Goal: Task Accomplishment & Management: Use online tool/utility

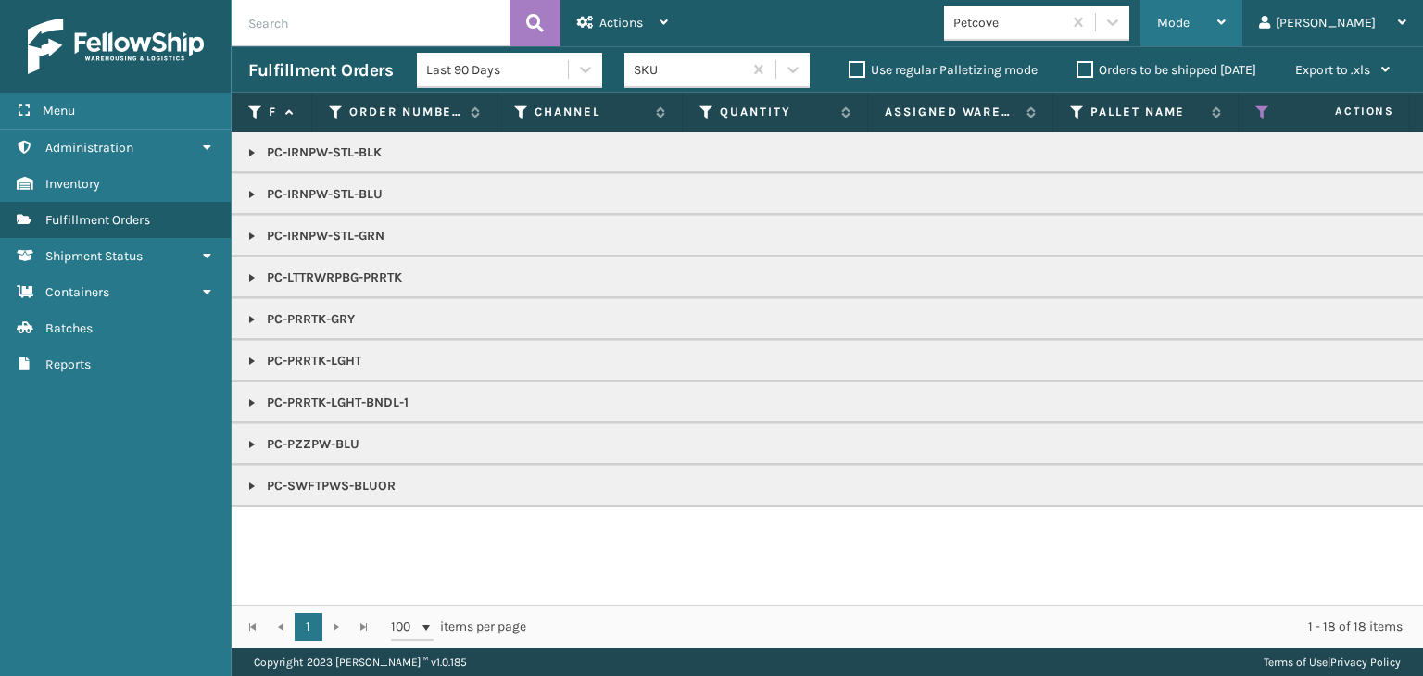
click at [1189, 27] on span "Mode" at bounding box center [1173, 23] width 32 height 16
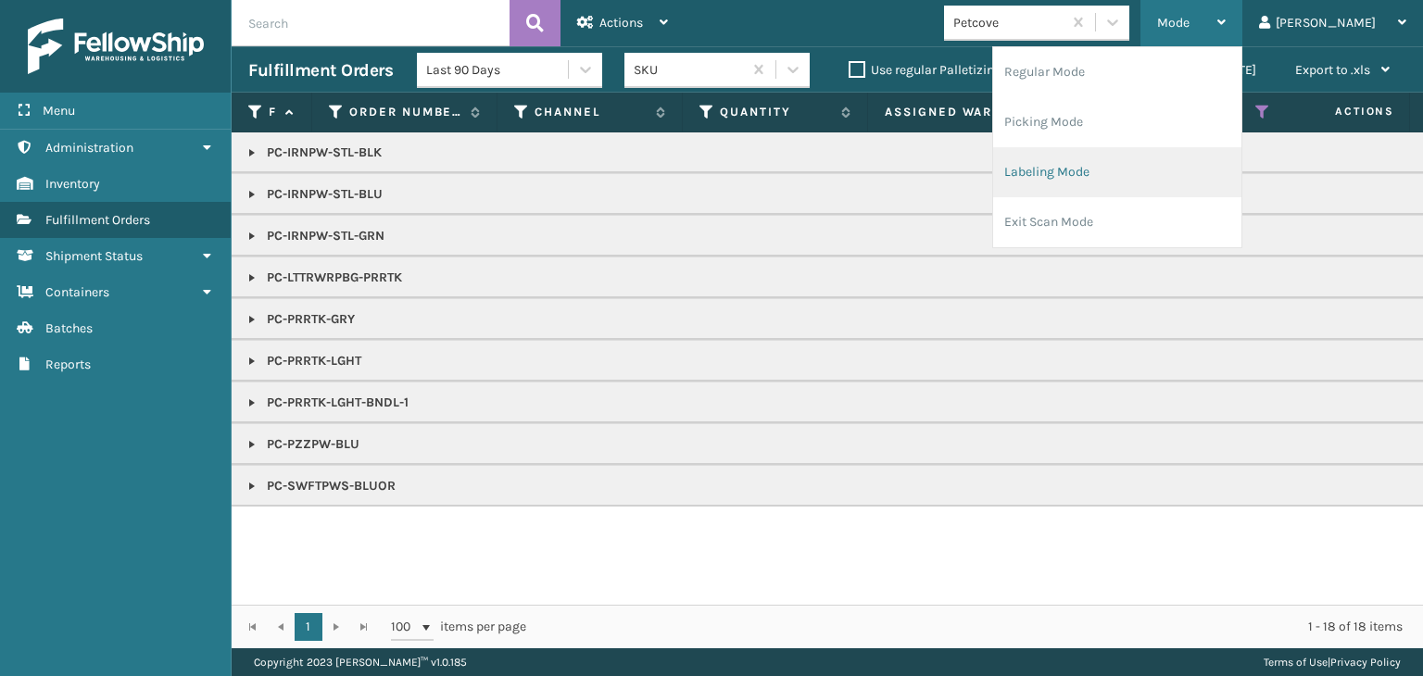
click at [1151, 170] on li "Labeling Mode" at bounding box center [1117, 172] width 248 height 50
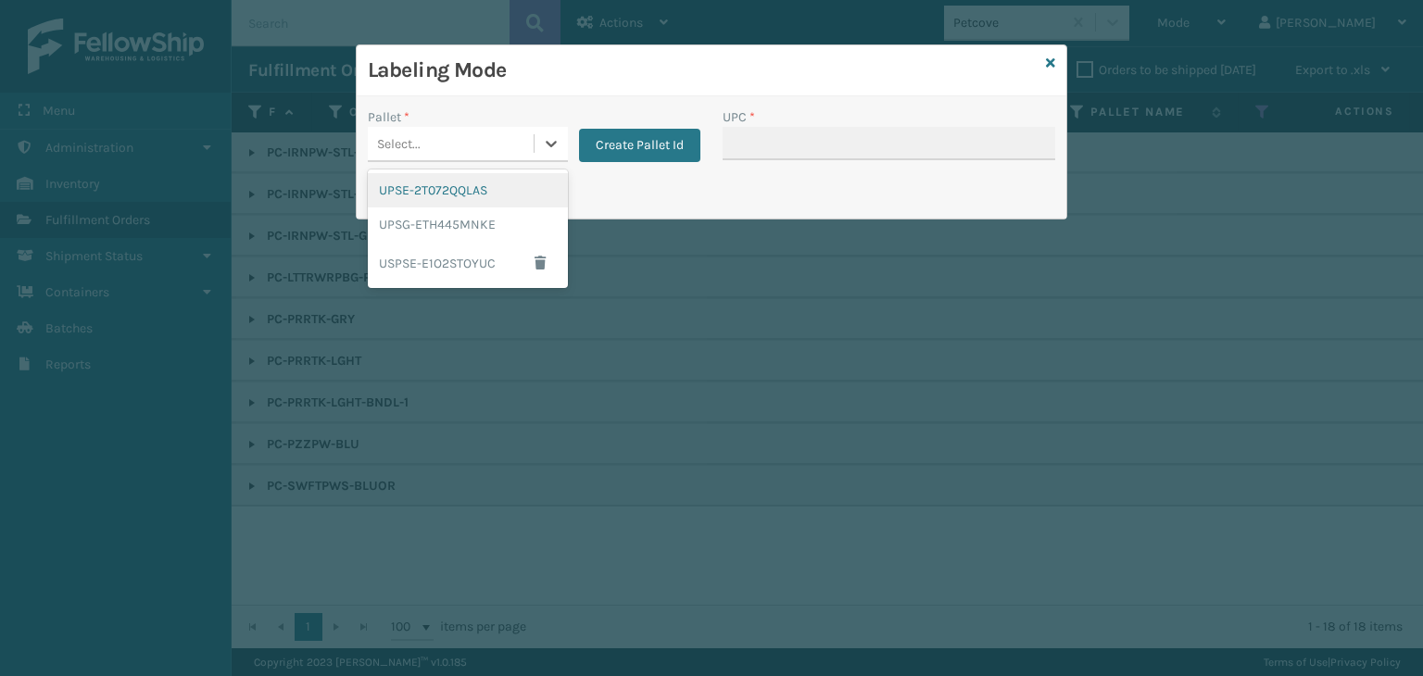
click at [445, 141] on div "Select..." at bounding box center [451, 144] width 166 height 31
click at [471, 223] on div "UPSG-ETH445MNKE" at bounding box center [468, 225] width 200 height 34
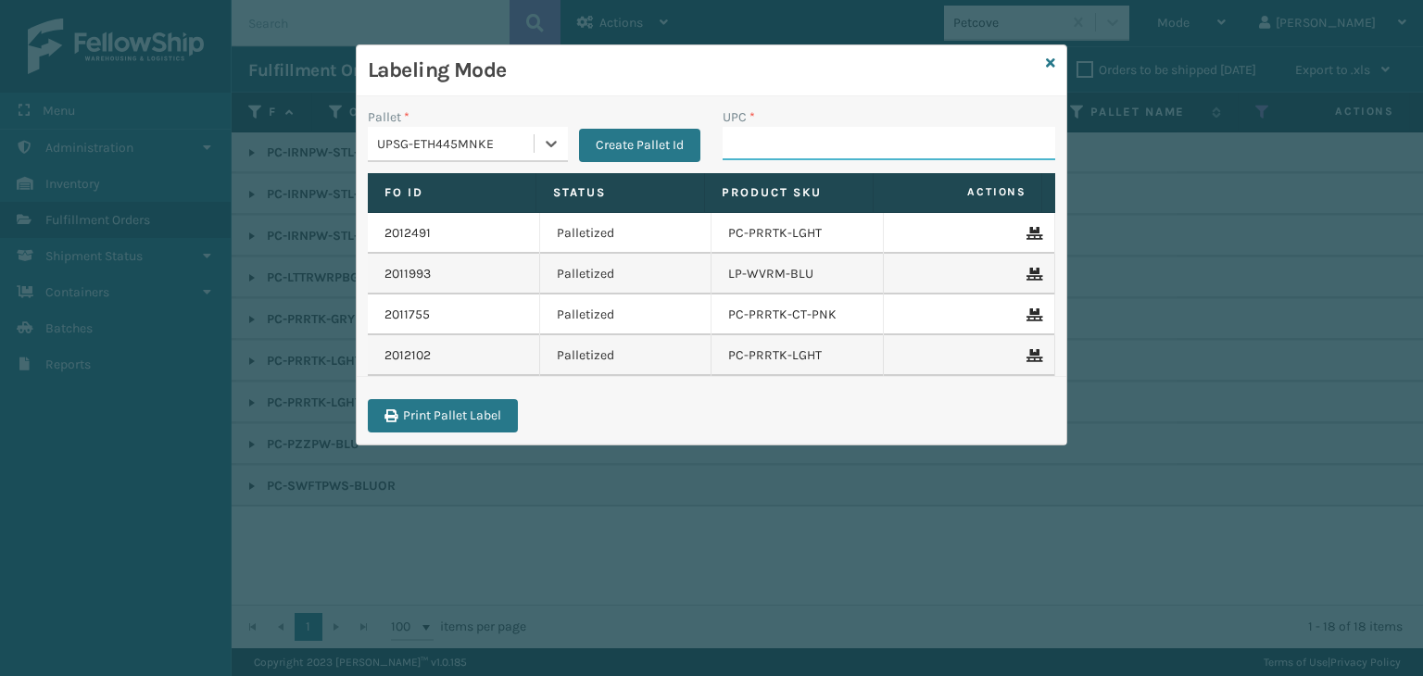
click at [889, 149] on input "UPC *" at bounding box center [889, 143] width 333 height 33
paste input "810164501035"
type input "810164501035"
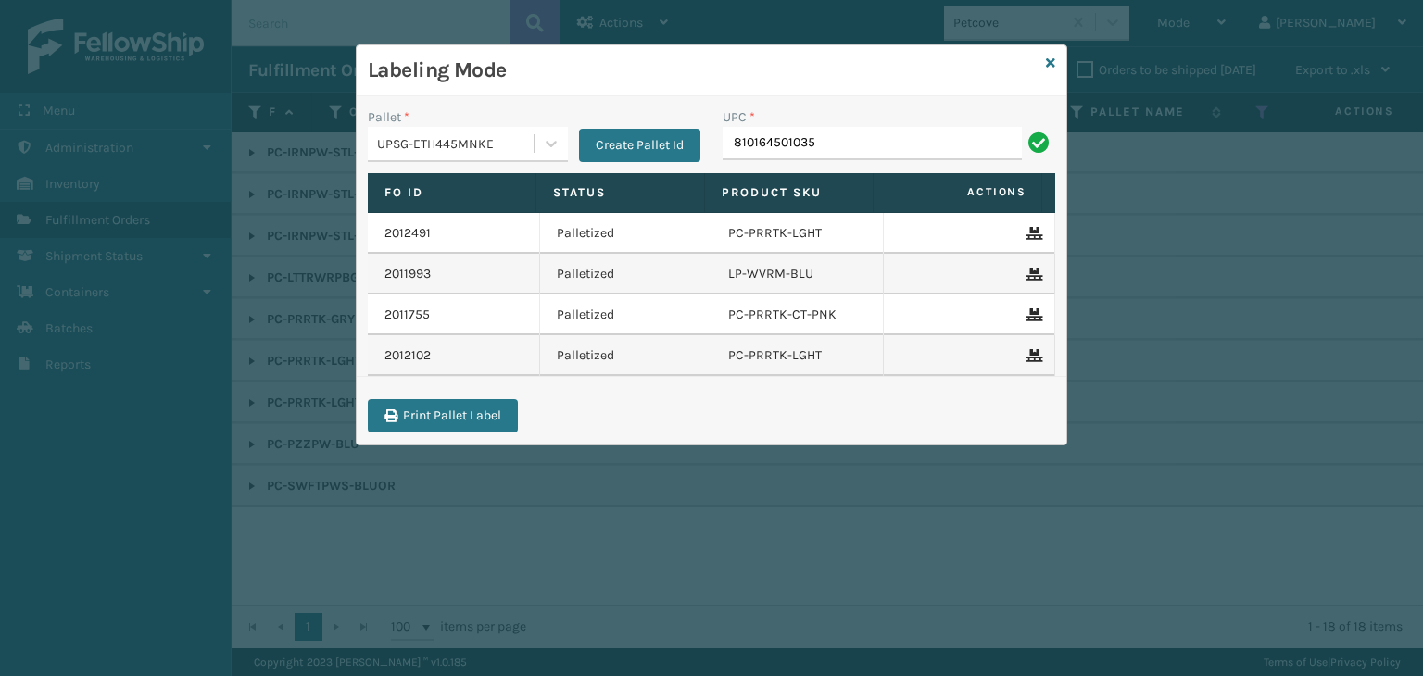
type input "810164501035"
type input "81016450"
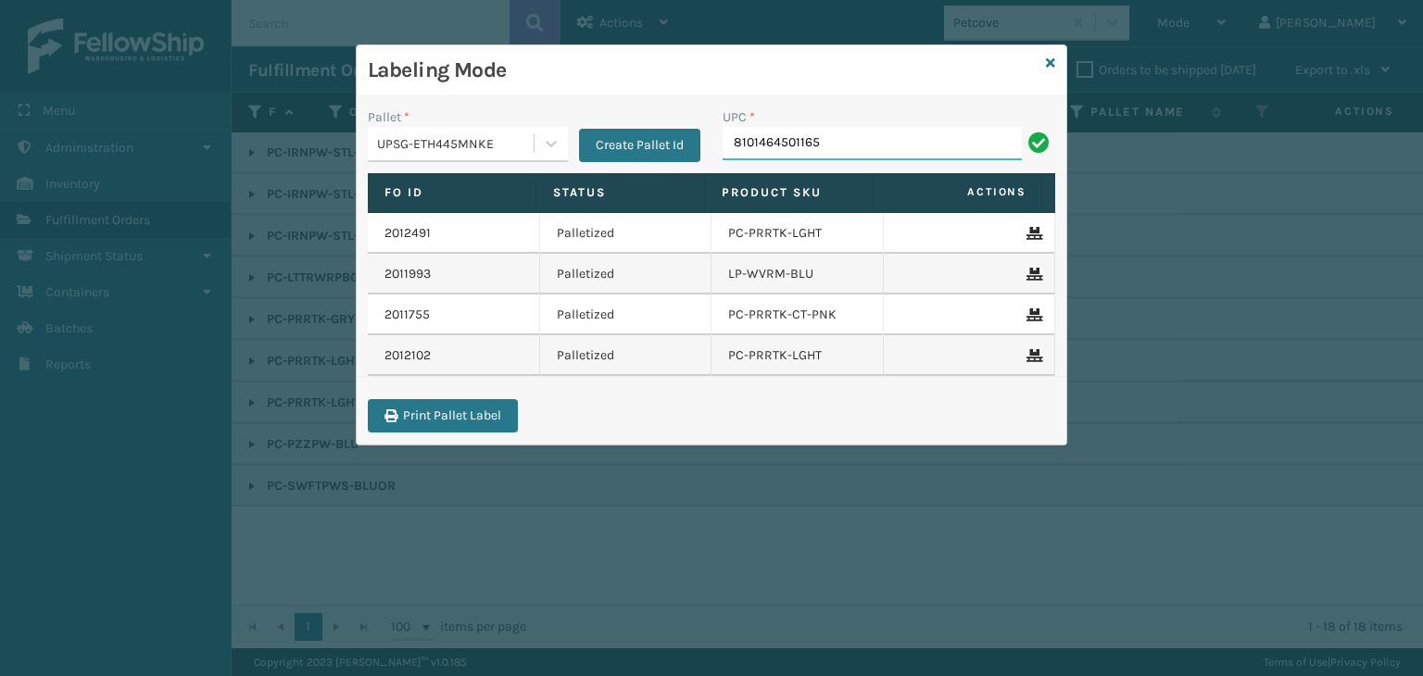
type input "8101464501165"
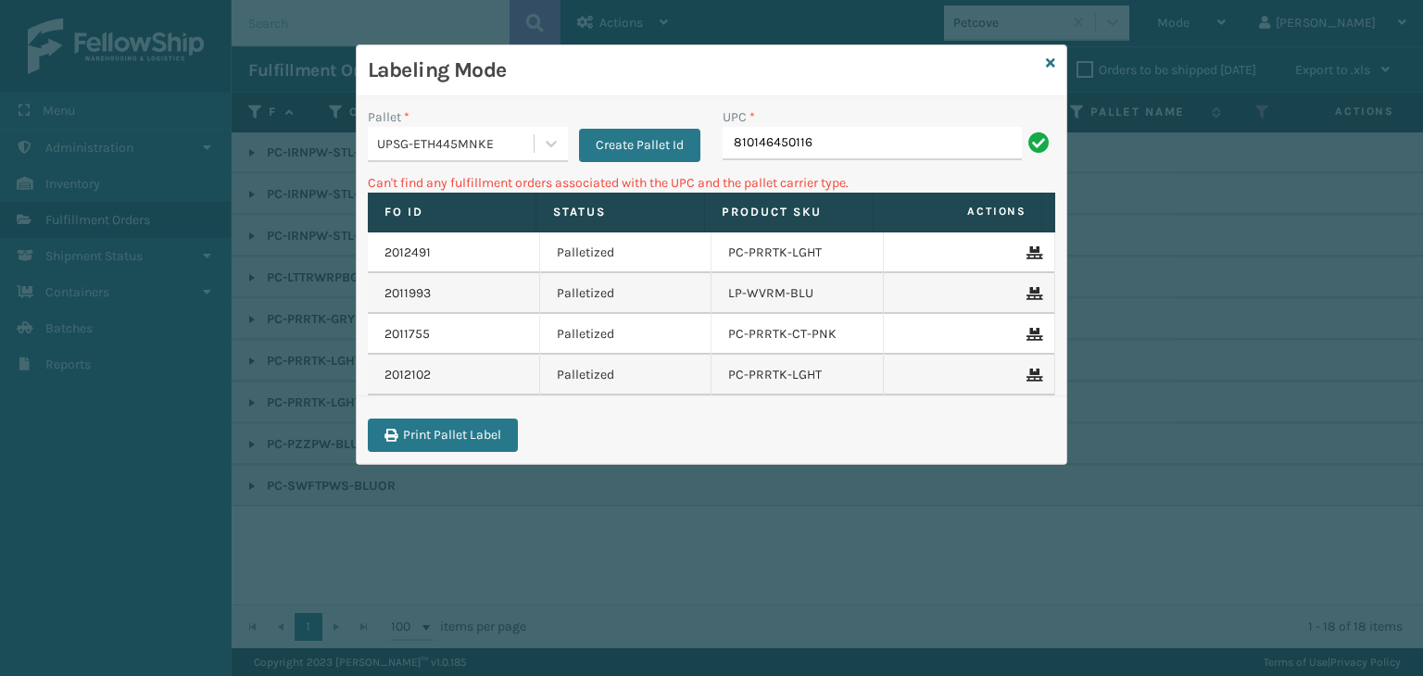
click at [762, 140] on input "810146450116" at bounding box center [872, 143] width 299 height 33
click at [836, 142] on input "81016450116" at bounding box center [872, 143] width 299 height 33
type input "810164501165"
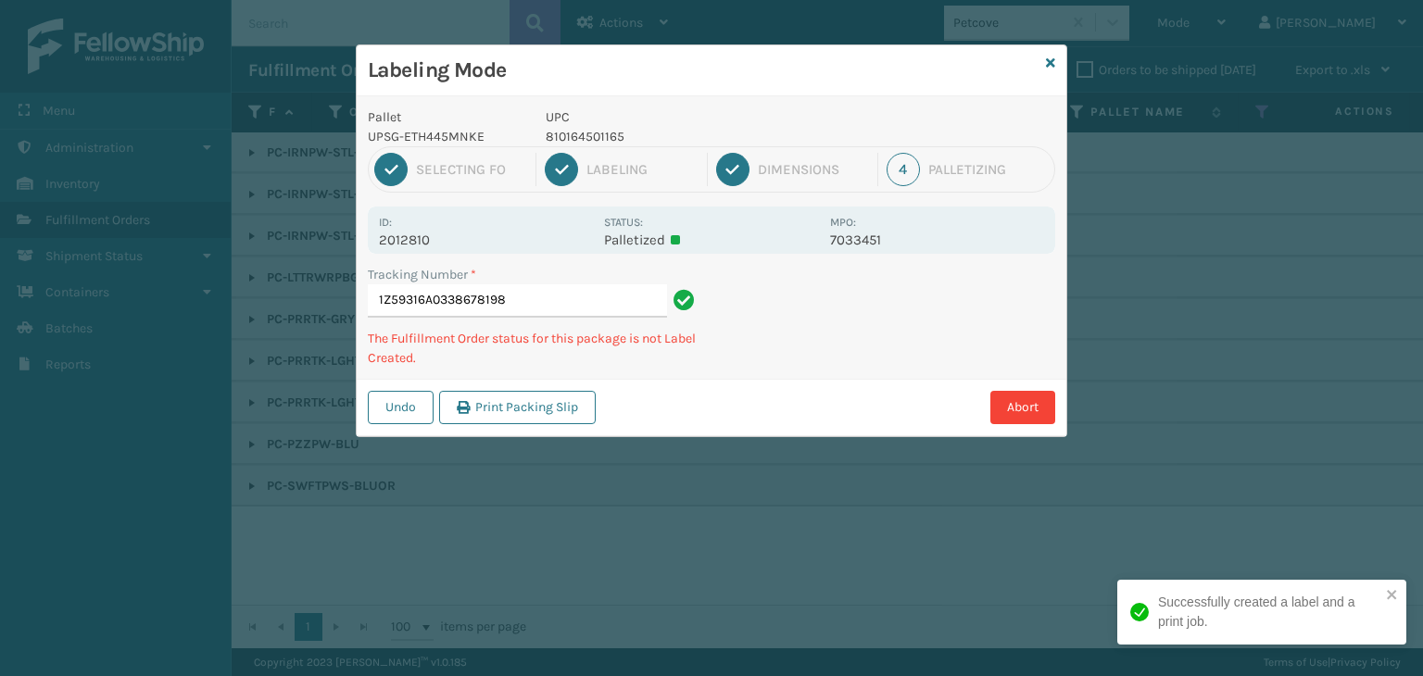
click at [560, 141] on p "810164501165" at bounding box center [682, 136] width 273 height 19
copy p "810164501165"
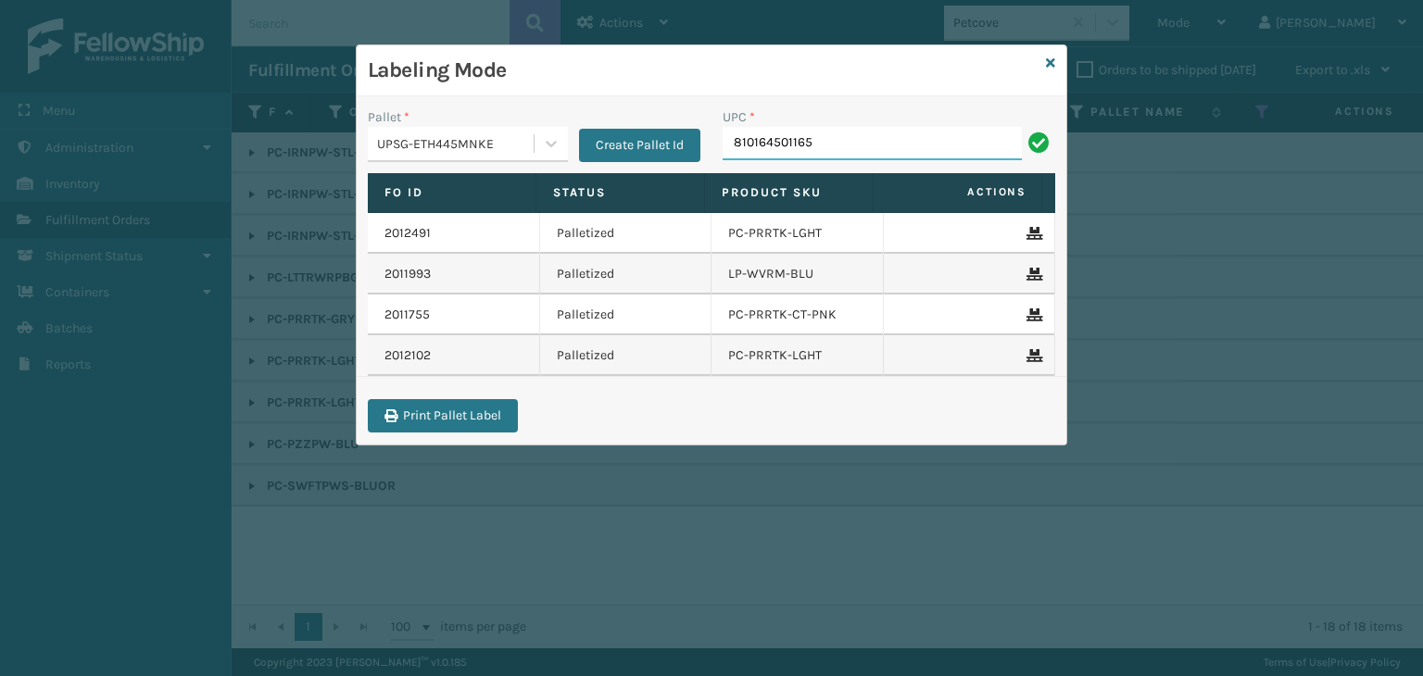
drag, startPoint x: 926, startPoint y: 136, endPoint x: 0, endPoint y: 176, distance: 927.2
click at [0, 176] on div "Labeling Mode Pallet * UPSG-ETH445MNKE Create Pallet Id UPC * 810164501165 Fo I…" at bounding box center [711, 338] width 1423 height 676
type input "810164501158"
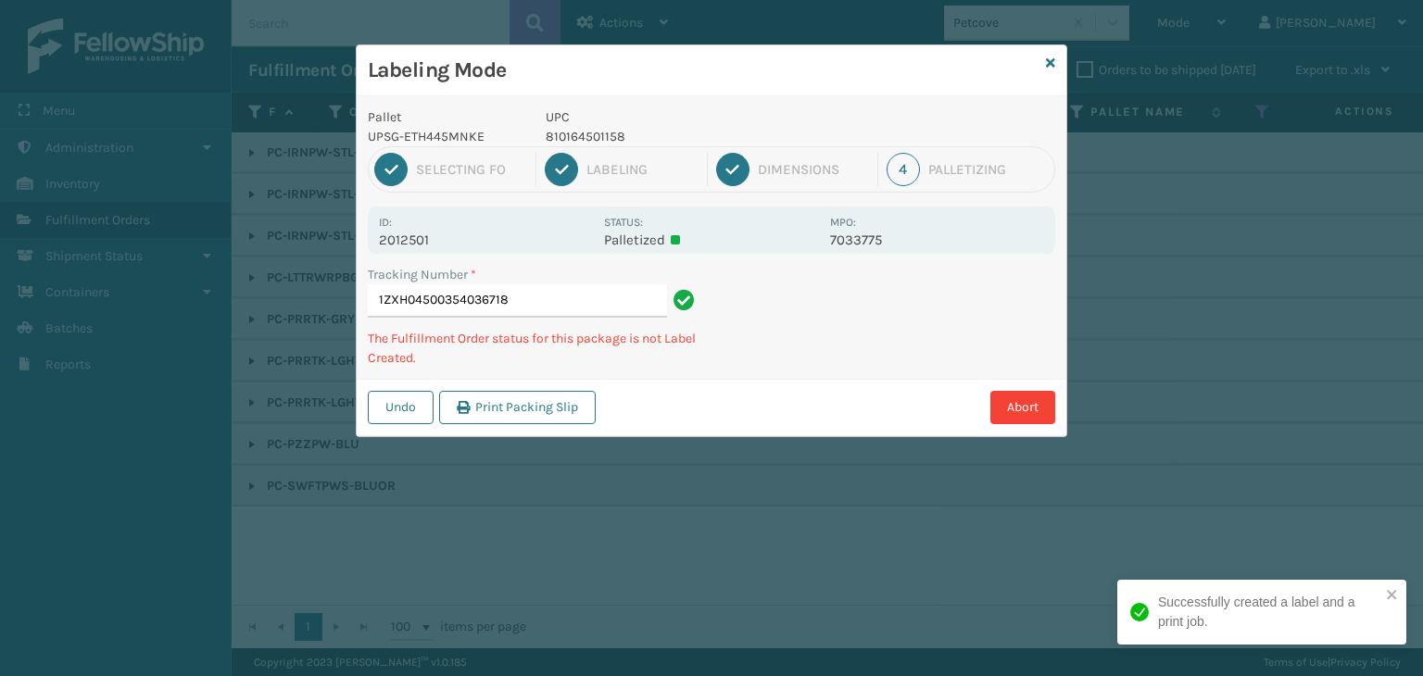
click at [616, 130] on p "810164501158" at bounding box center [682, 136] width 273 height 19
copy p "810164501158"
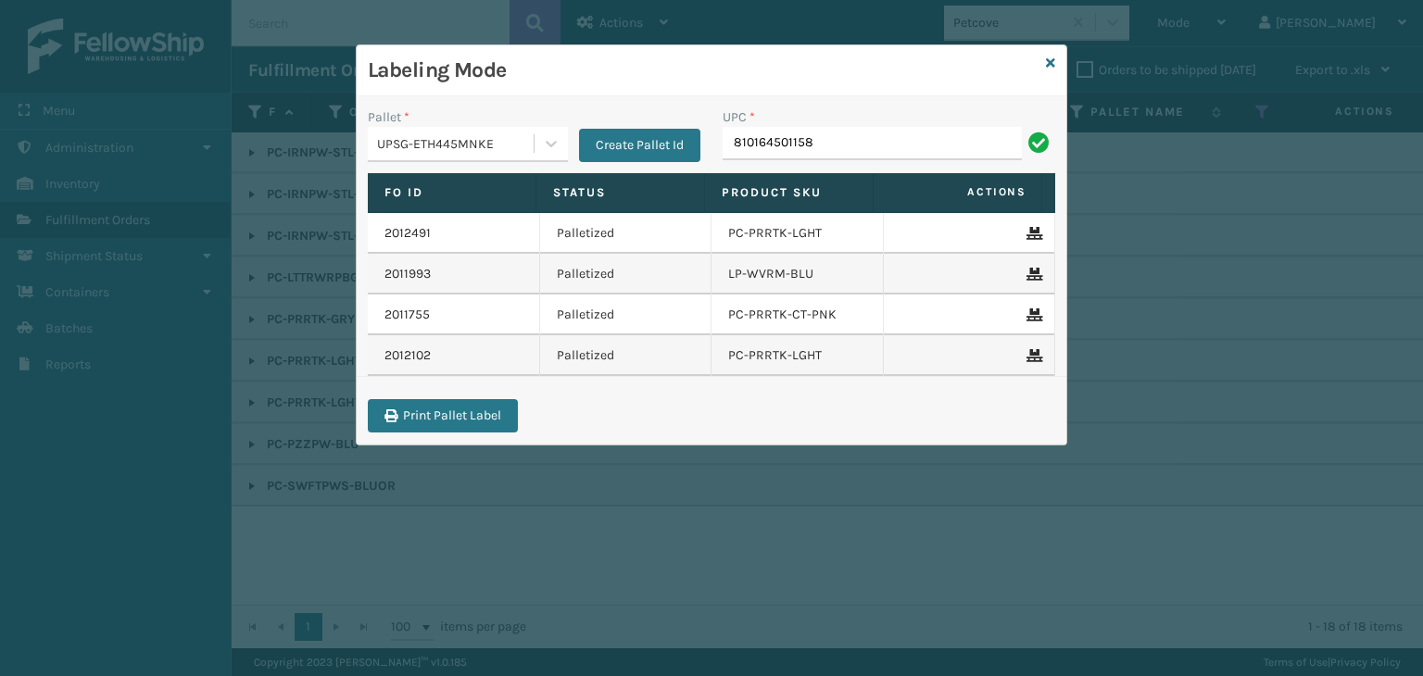
type input "810164501158"
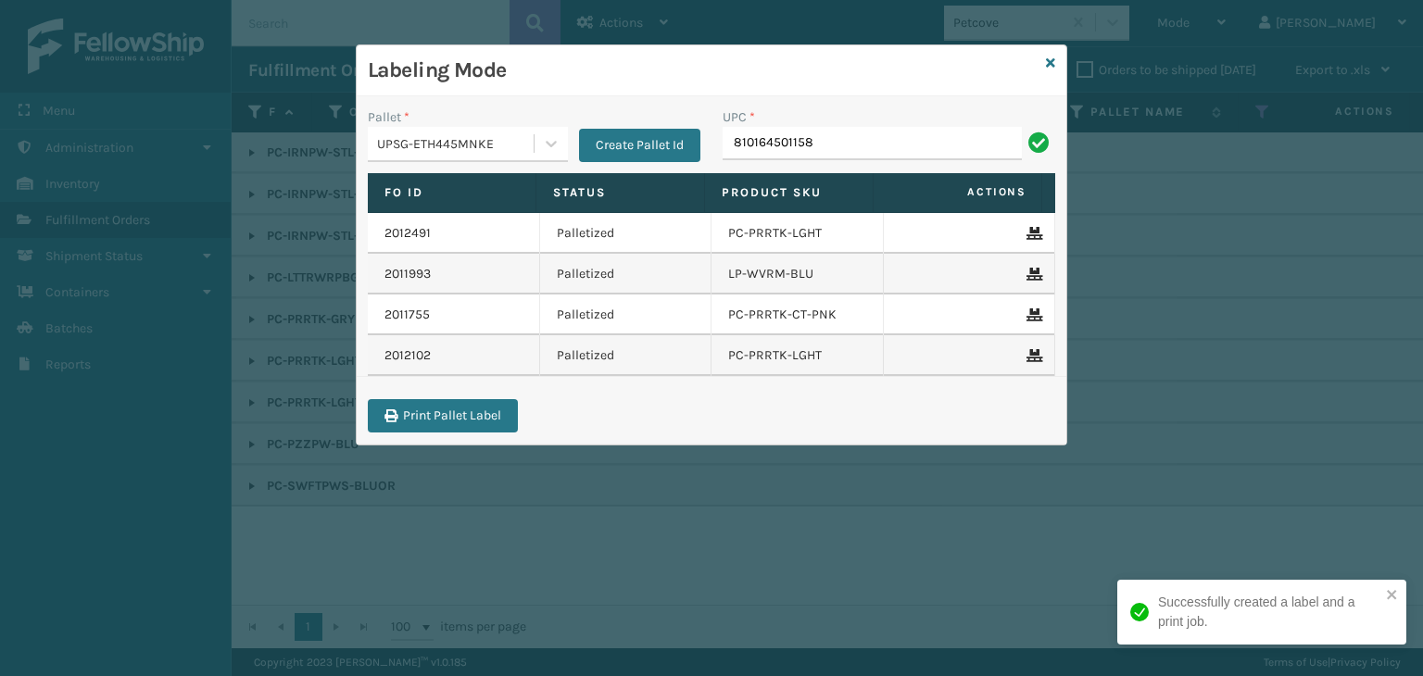
type input "810164501158"
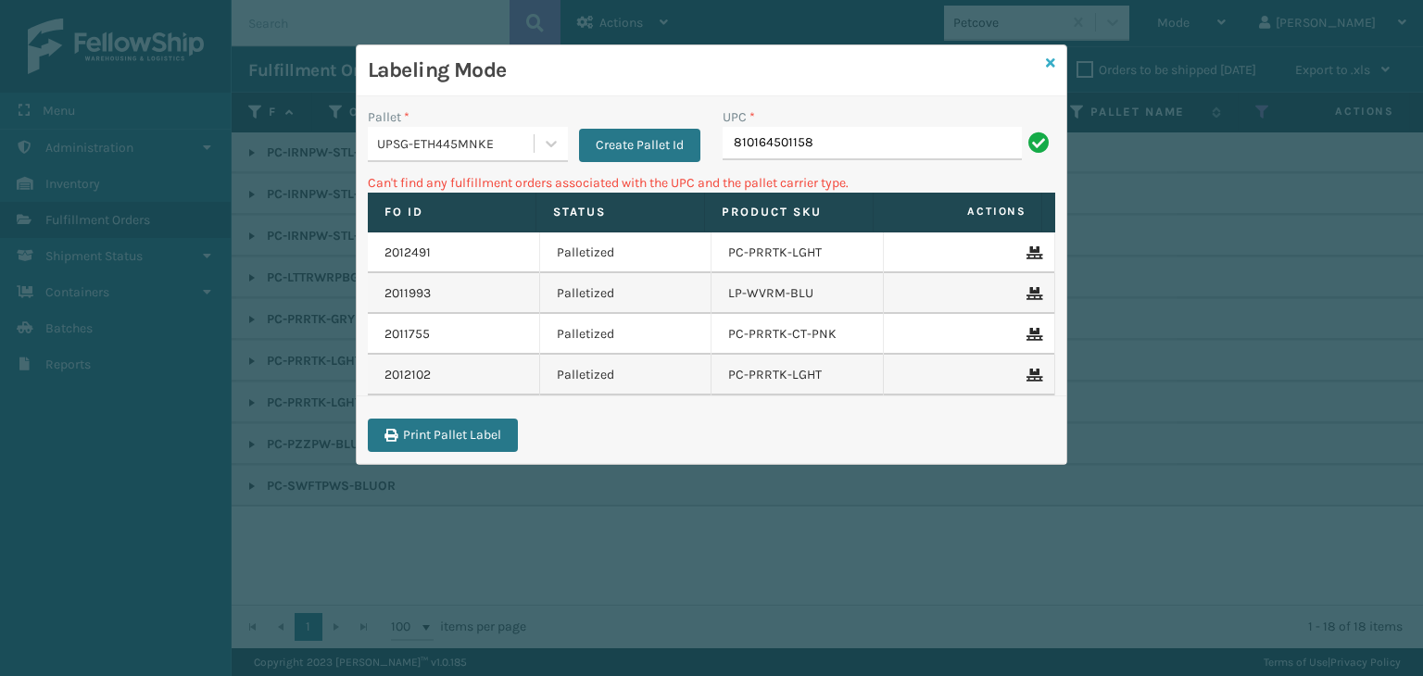
click at [1051, 61] on icon at bounding box center [1050, 63] width 9 height 13
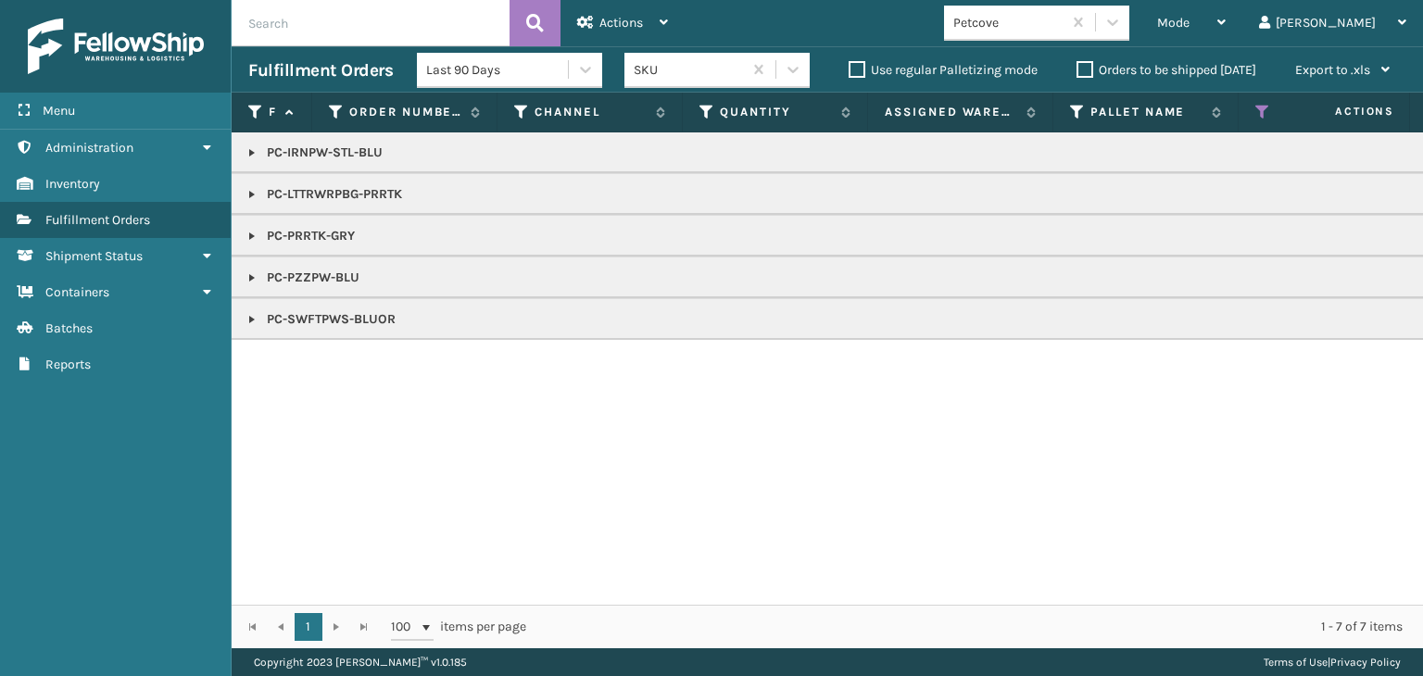
click at [252, 145] on link at bounding box center [252, 152] width 15 height 15
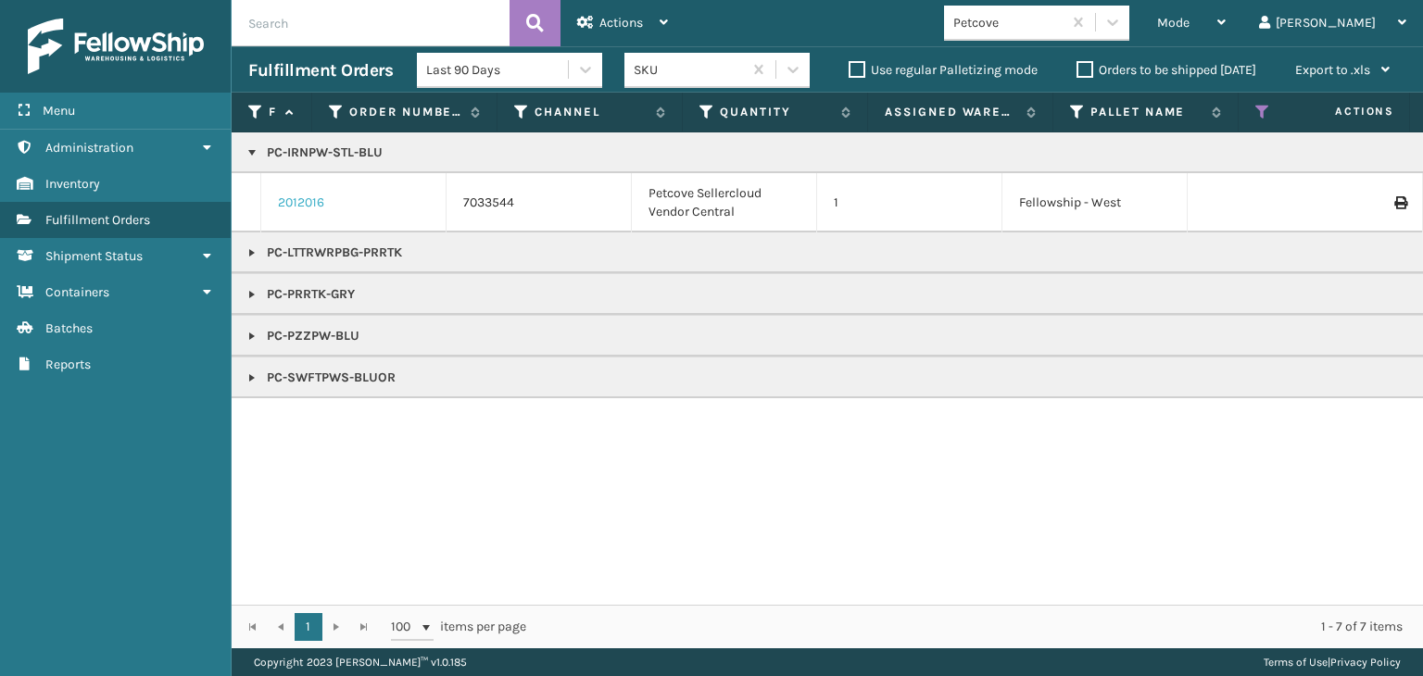
click at [304, 202] on link "2012016" at bounding box center [301, 203] width 46 height 19
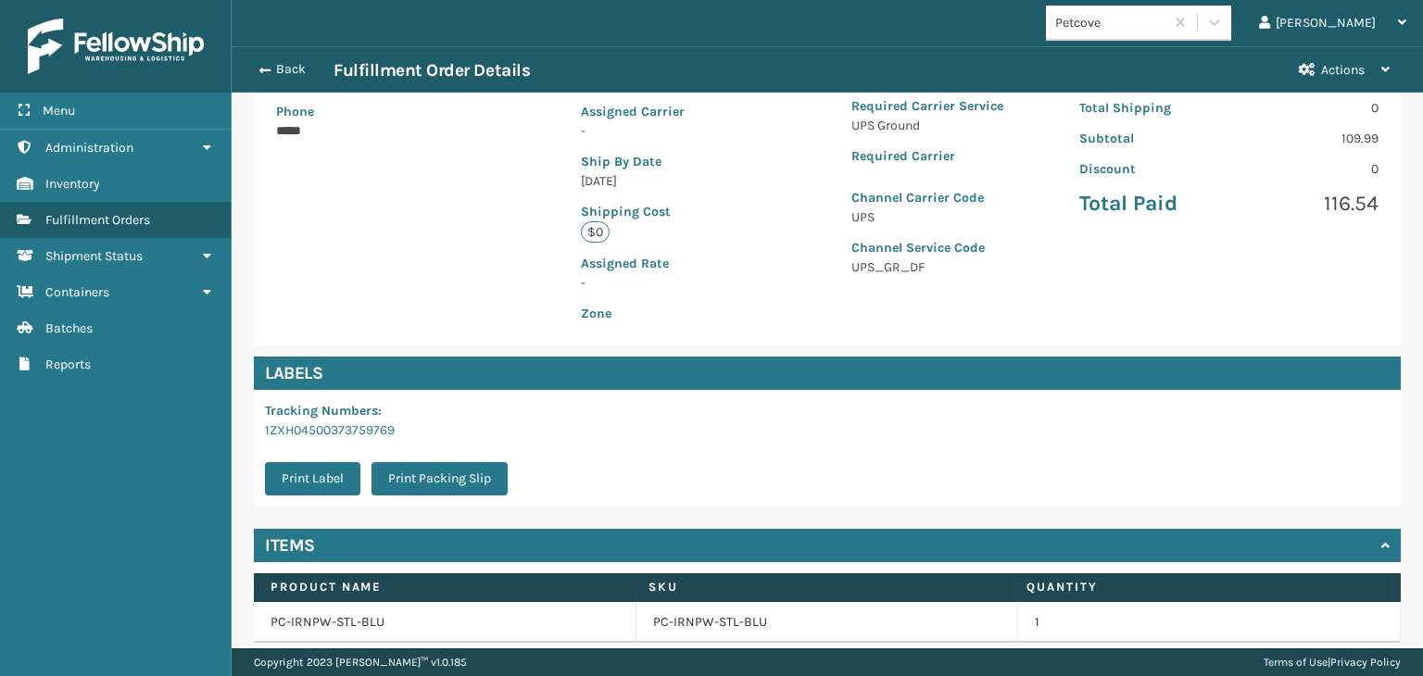
scroll to position [415, 0]
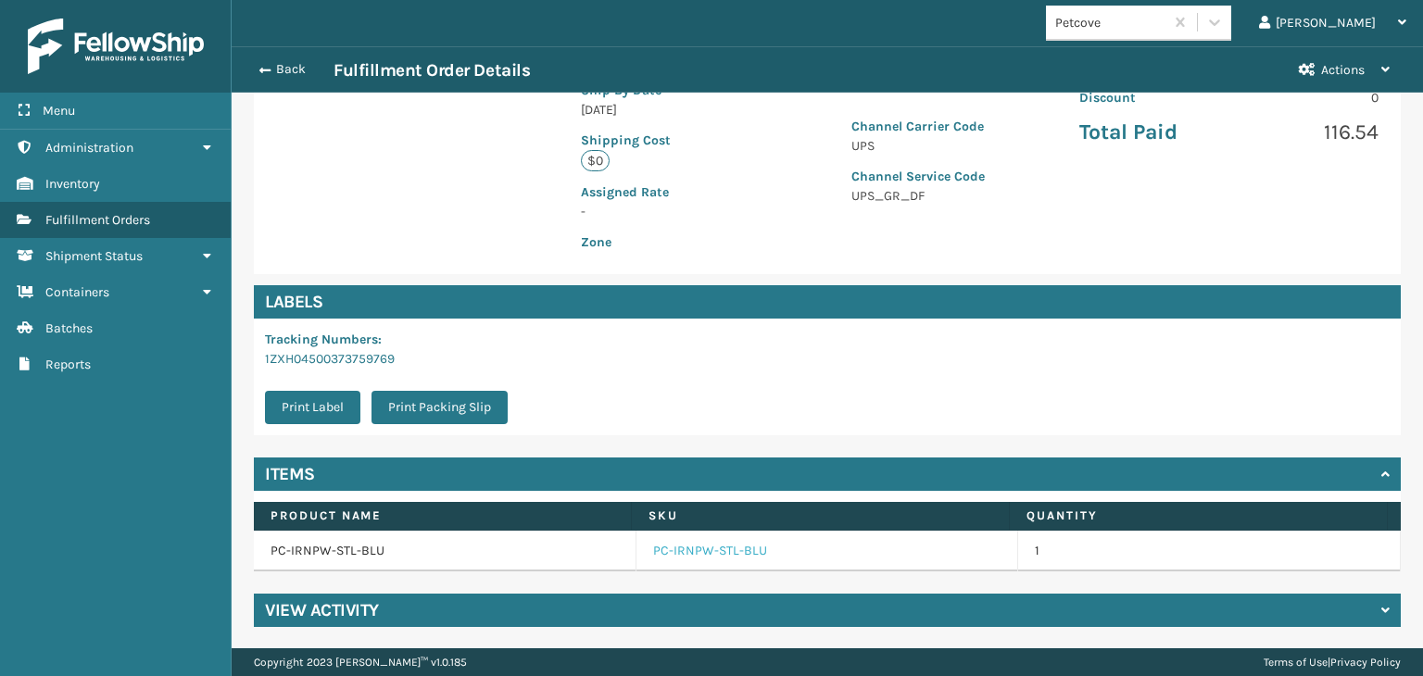
click at [731, 551] on link "PC-IRNPW-STL-BLU" at bounding box center [710, 551] width 114 height 19
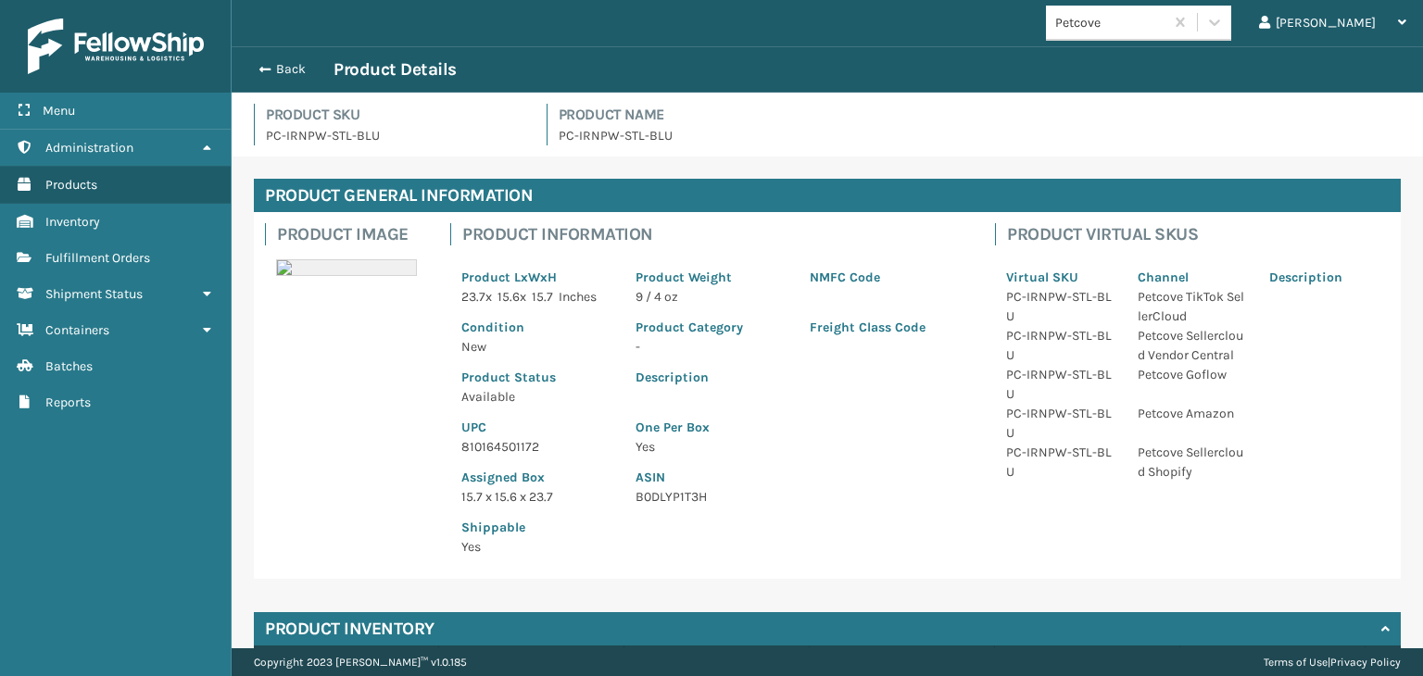
click at [498, 437] on p "810164501172" at bounding box center [537, 446] width 152 height 19
click at [509, 451] on p "810164501172" at bounding box center [537, 446] width 152 height 19
copy p "810164501172"
click at [286, 76] on button "Back" at bounding box center [290, 69] width 85 height 17
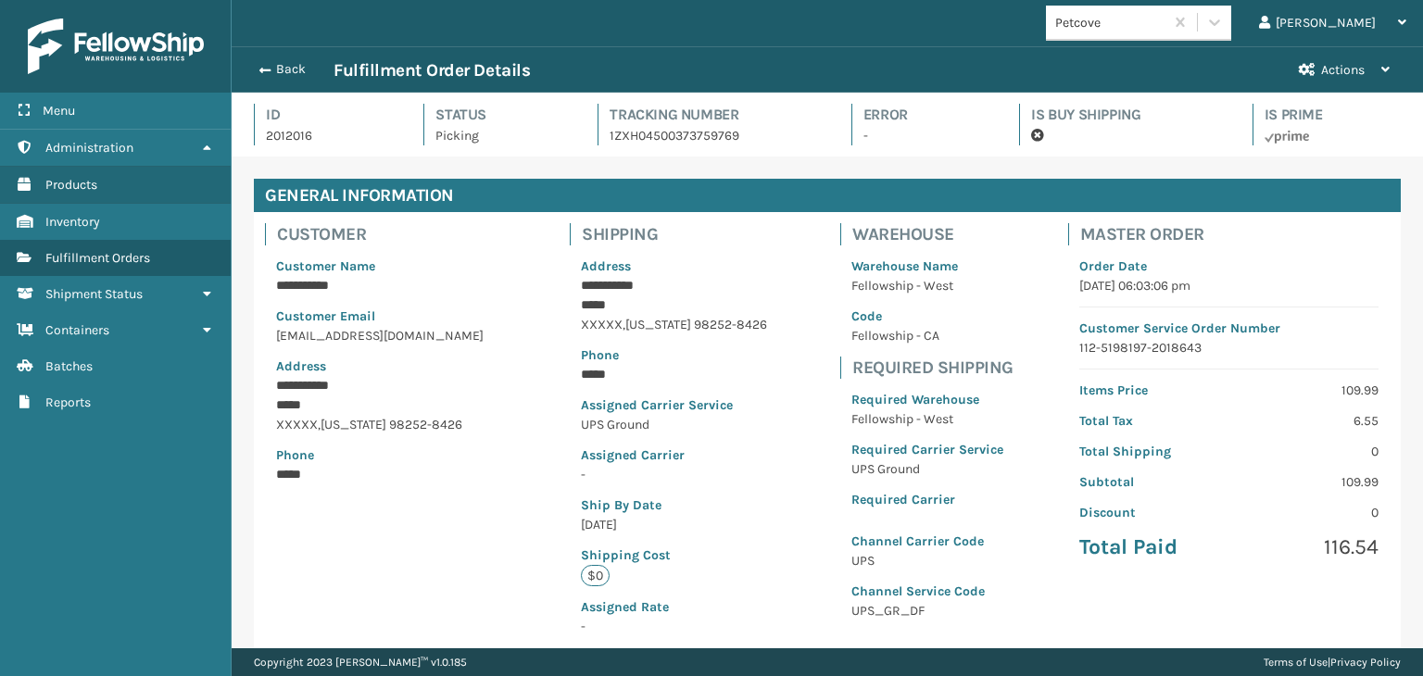
scroll to position [44, 1190]
click at [287, 73] on button "Back" at bounding box center [290, 69] width 85 height 17
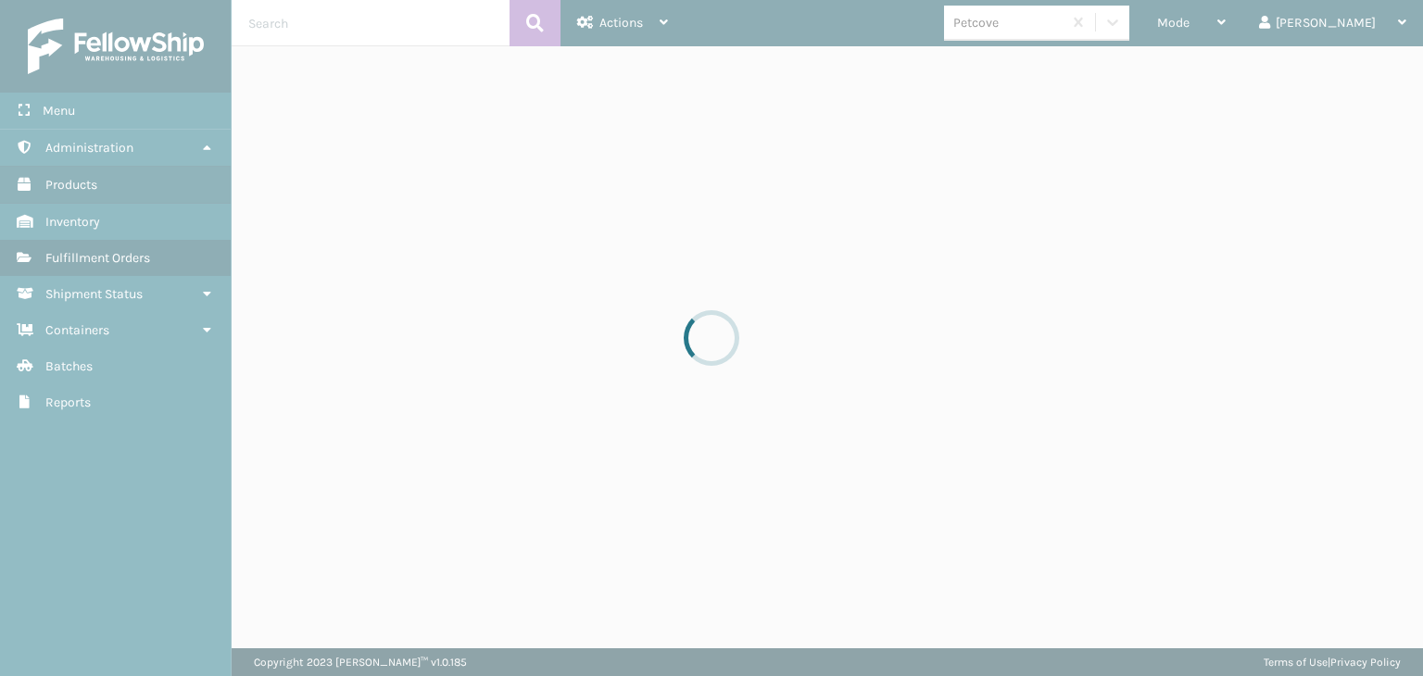
click at [1242, 27] on div at bounding box center [711, 338] width 1423 height 676
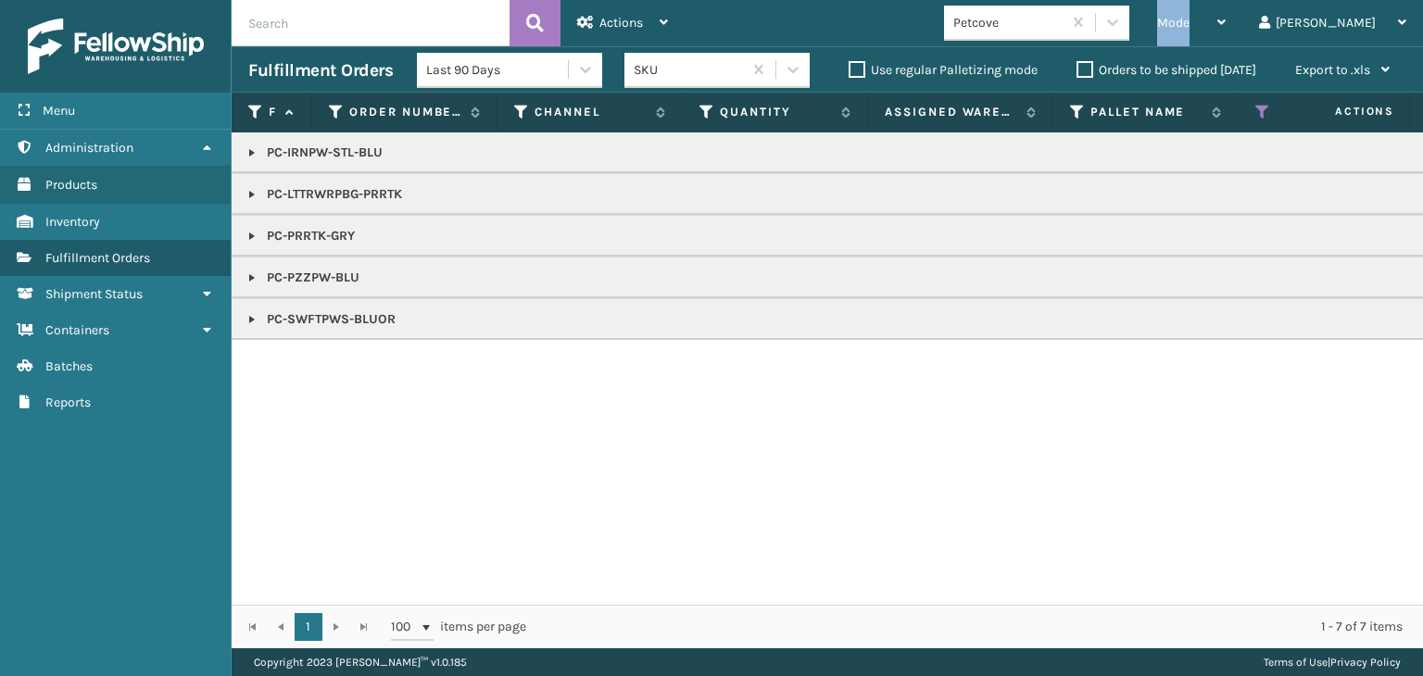
click at [1189, 27] on span "Mode" at bounding box center [1173, 23] width 32 height 16
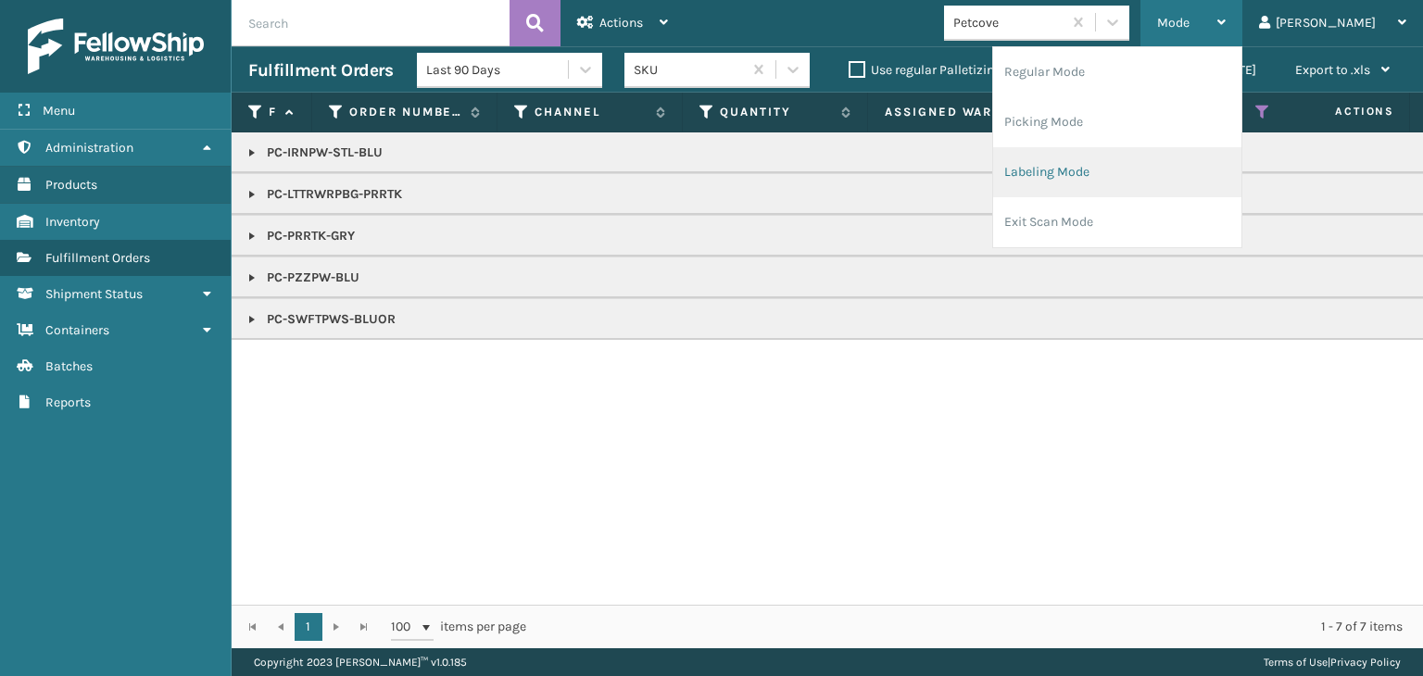
click at [1164, 176] on li "Labeling Mode" at bounding box center [1117, 172] width 248 height 50
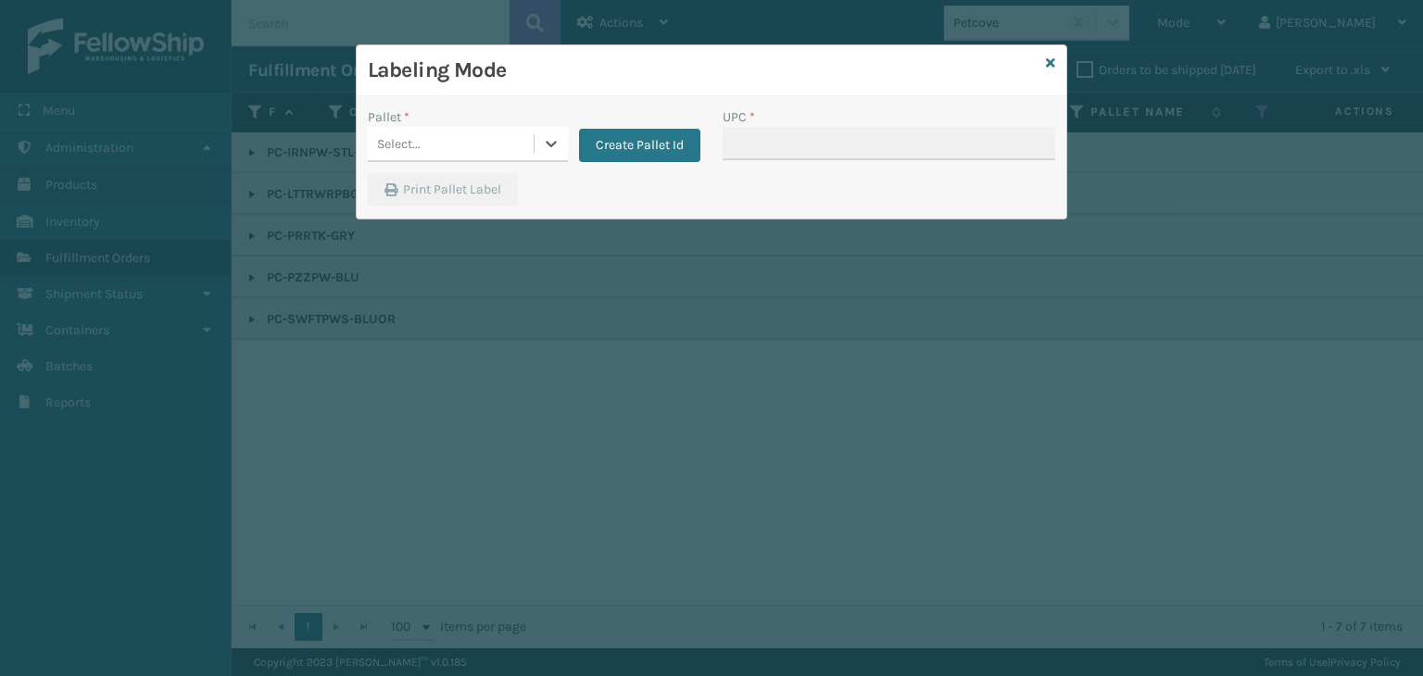
click at [474, 131] on div "Select..." at bounding box center [451, 144] width 166 height 31
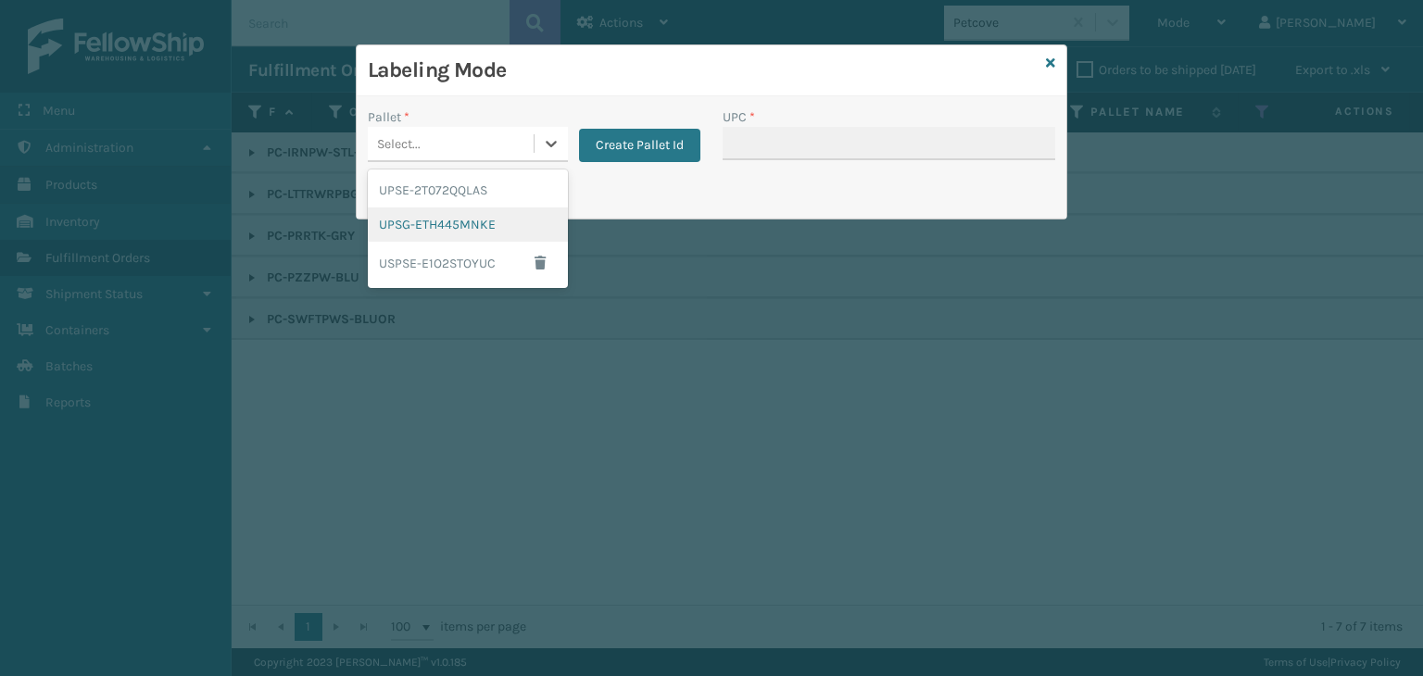
click at [475, 233] on div "UPSG-ETH445MNKE" at bounding box center [468, 225] width 200 height 34
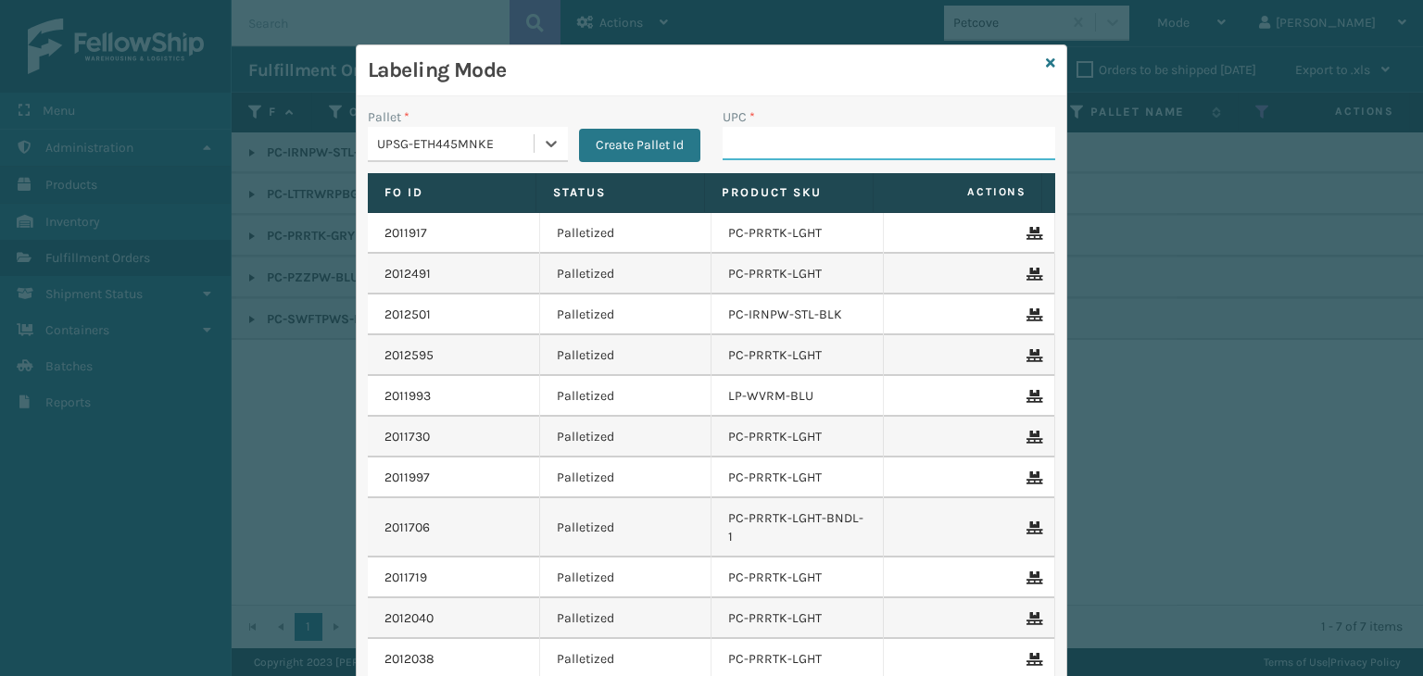
drag, startPoint x: 726, startPoint y: 149, endPoint x: 744, endPoint y: 142, distance: 19.1
click at [727, 149] on input "UPC *" at bounding box center [889, 143] width 333 height 33
paste input "810164501172"
type input "810164501172"
type input "PC-SWFTPWSP-BLUOR"
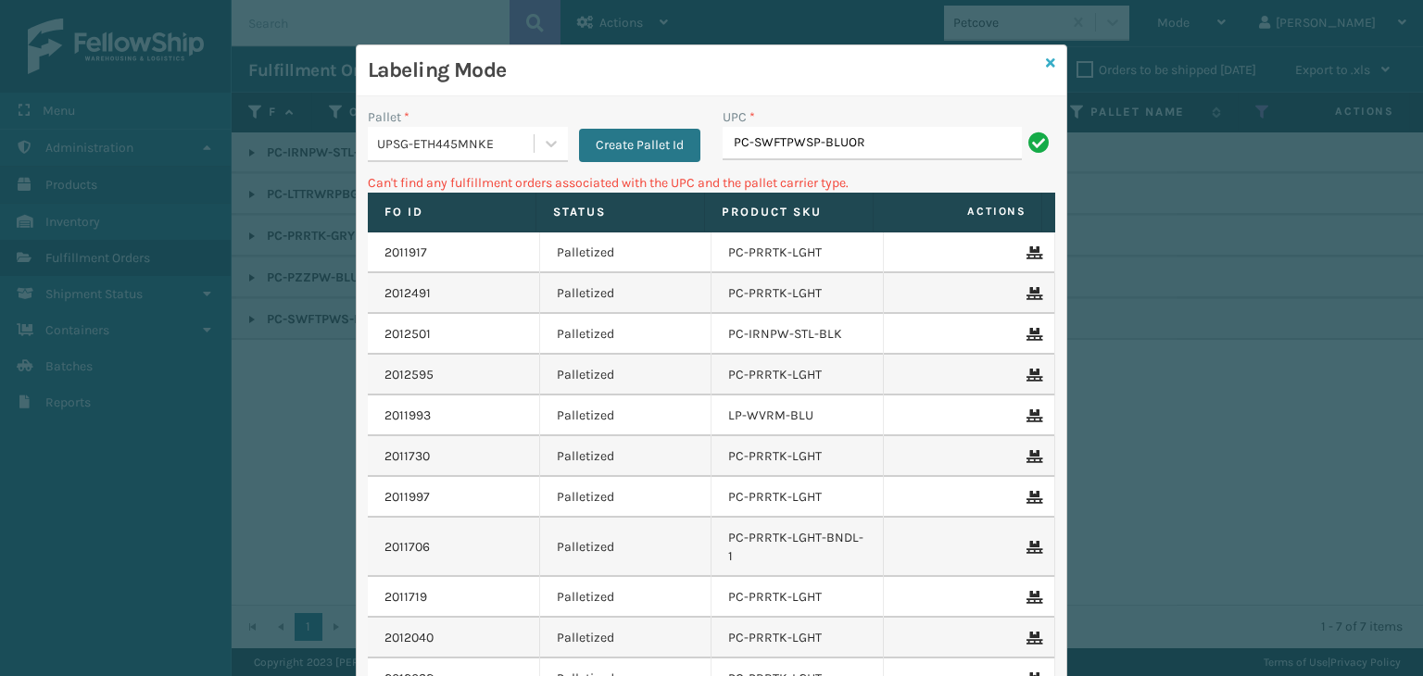
click at [1046, 64] on icon at bounding box center [1050, 63] width 9 height 13
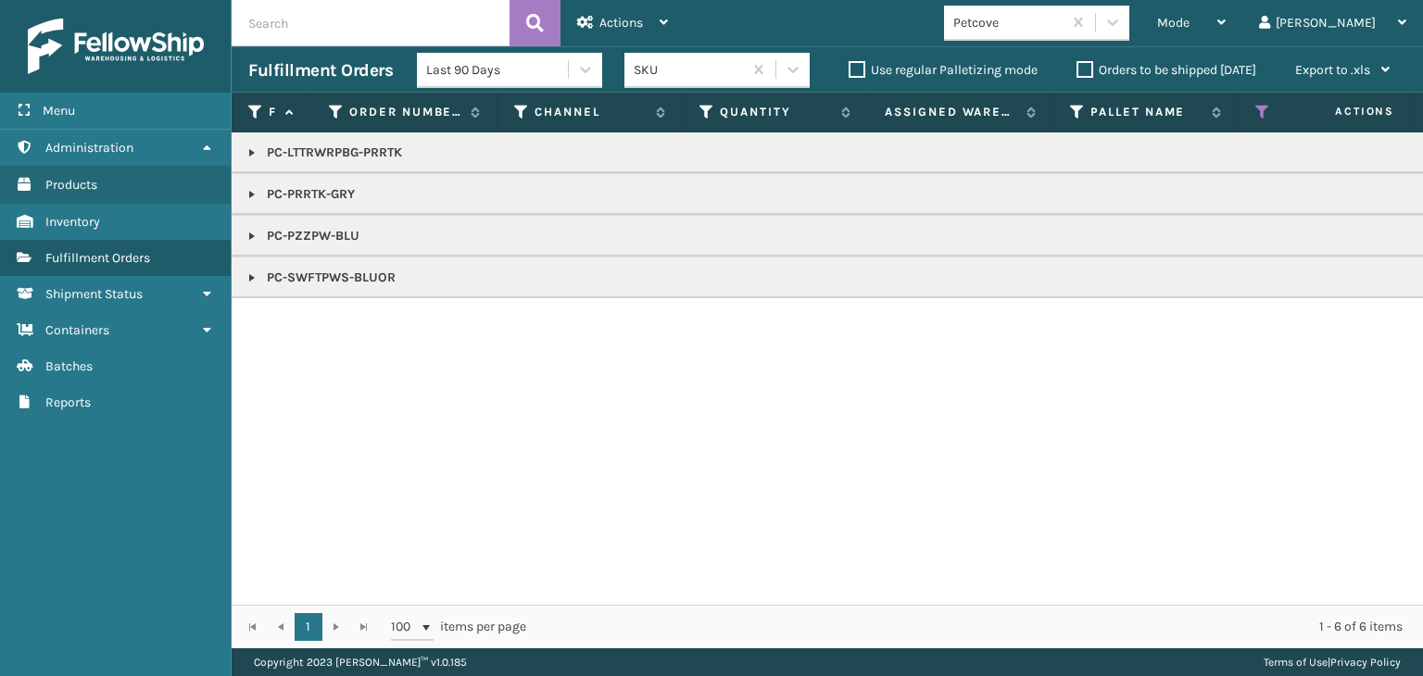
click at [252, 279] on link at bounding box center [252, 277] width 15 height 15
click at [306, 328] on link "2012719" at bounding box center [300, 328] width 45 height 19
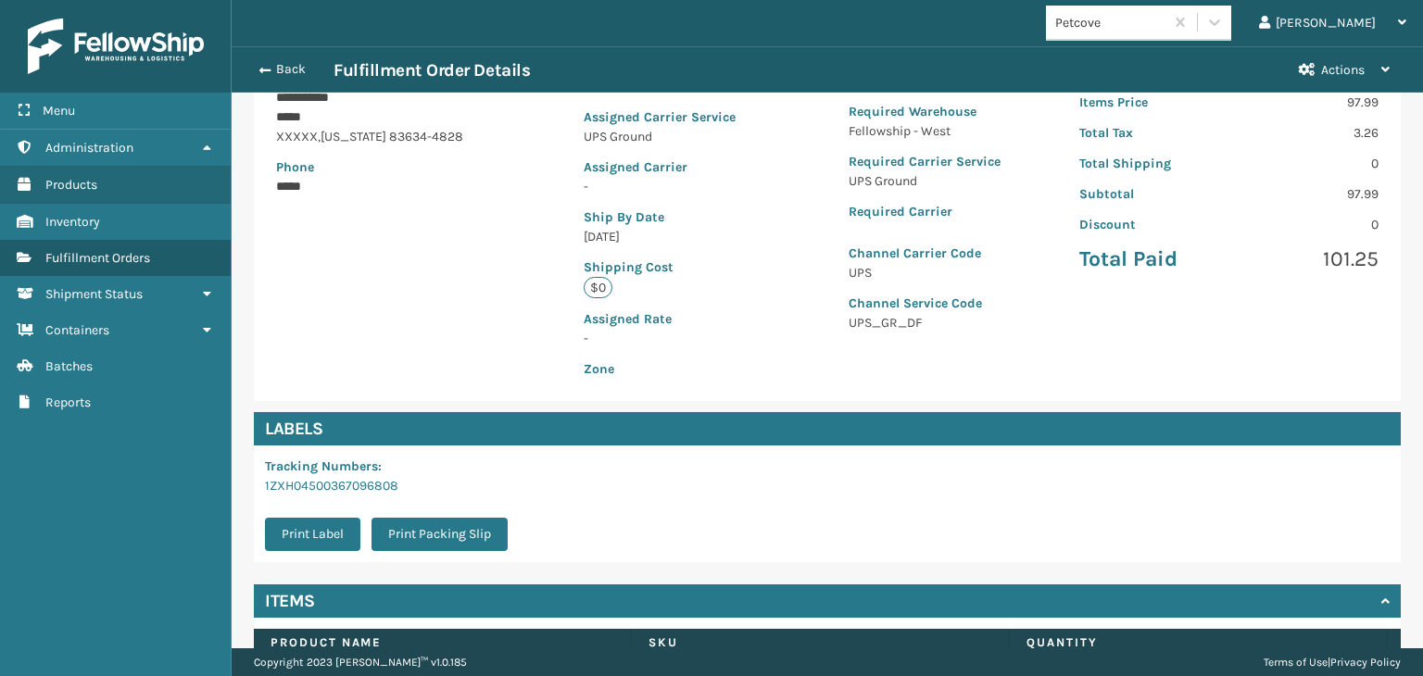
scroll to position [415, 0]
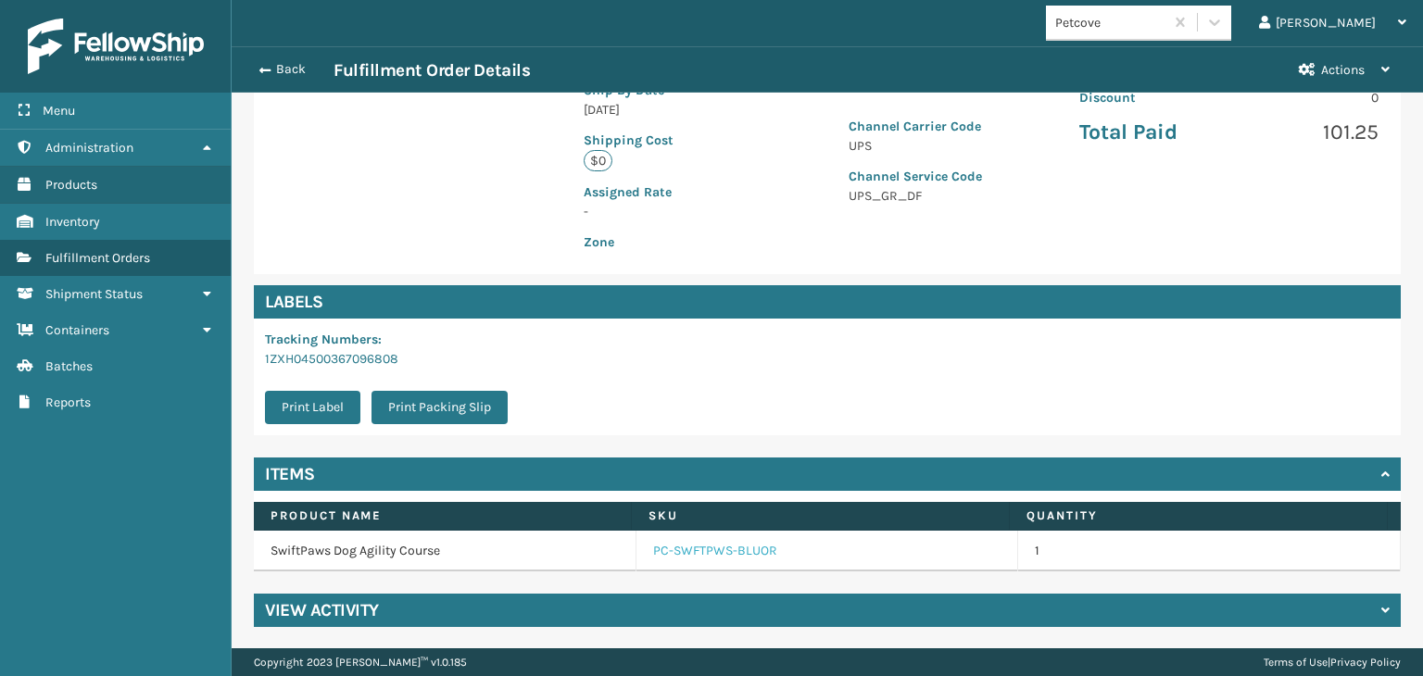
click at [711, 554] on link "PC-SWFTPWS-BLUOR" at bounding box center [715, 551] width 124 height 19
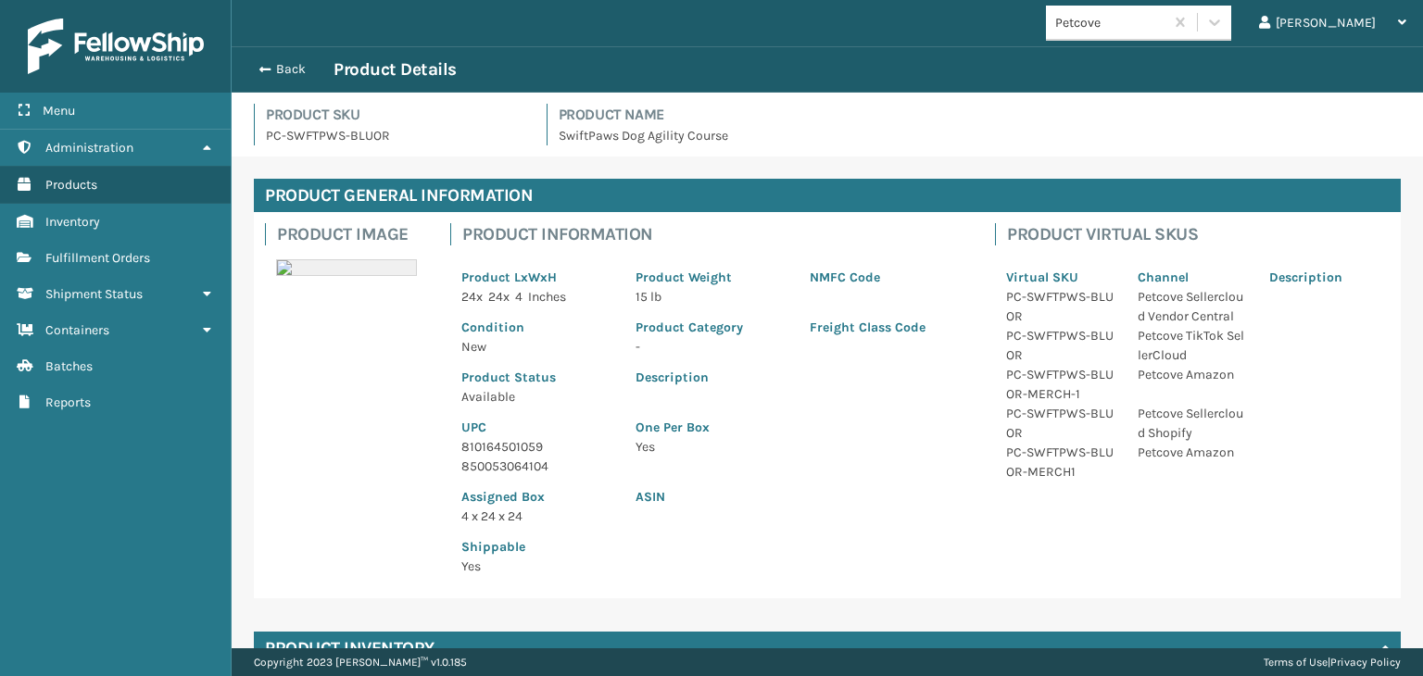
click at [526, 450] on p "810164501059" at bounding box center [537, 446] width 152 height 19
copy p "810164501059"
click at [296, 64] on button "Back" at bounding box center [290, 69] width 85 height 17
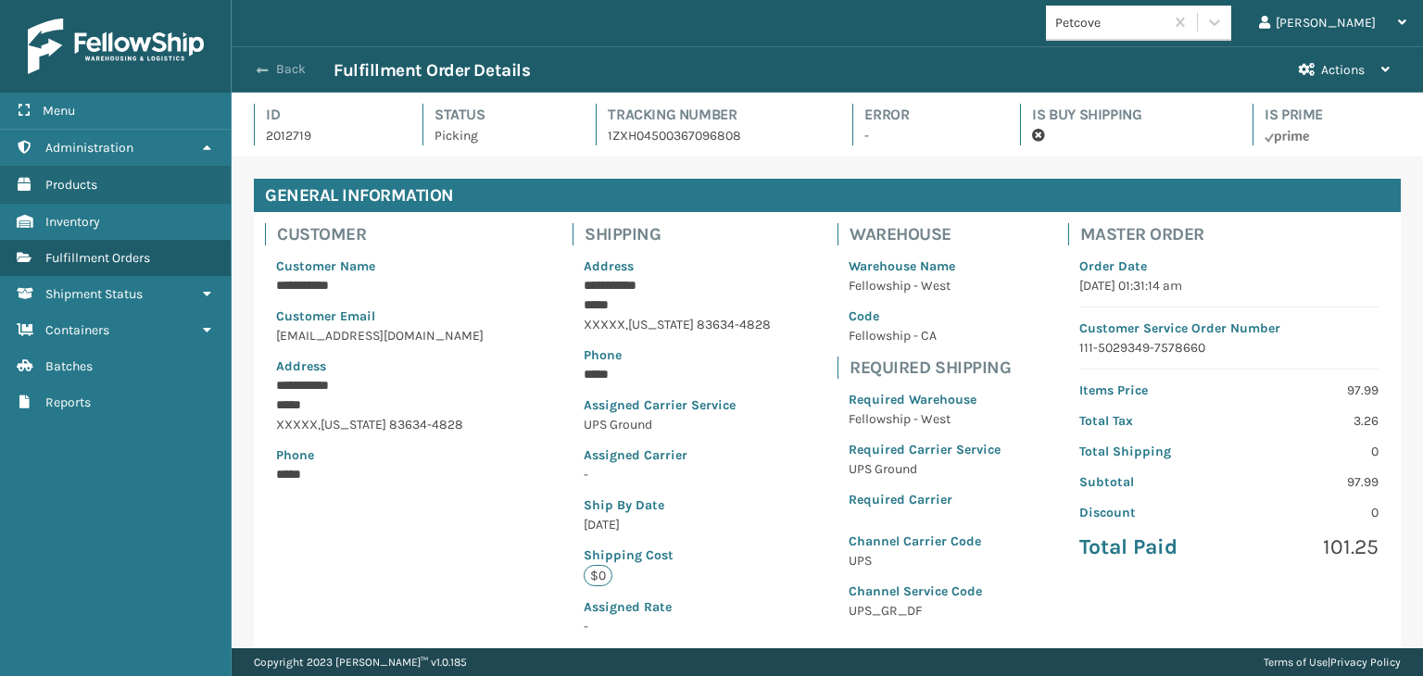
click at [297, 68] on button "Back" at bounding box center [290, 69] width 85 height 17
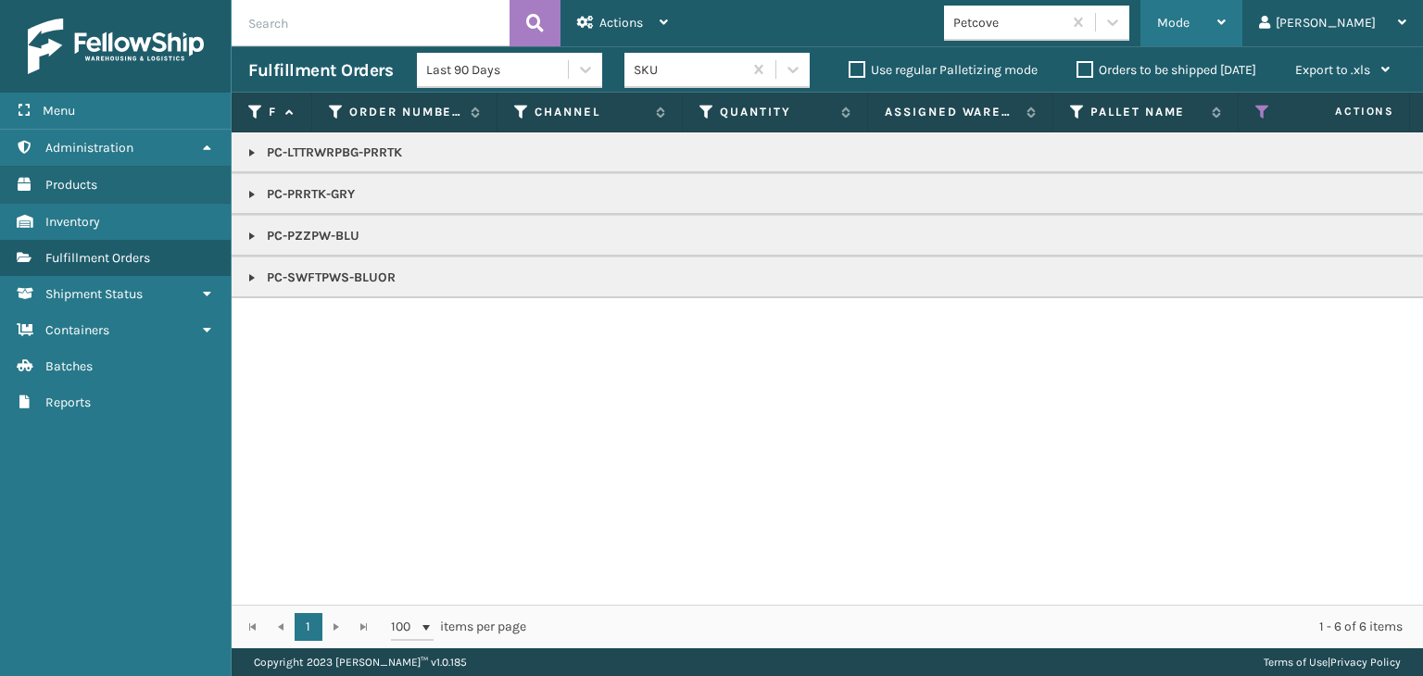
drag, startPoint x: 1247, startPoint y: 27, endPoint x: 1227, endPoint y: 86, distance: 62.7
click at [1189, 29] on span "Mode" at bounding box center [1173, 23] width 32 height 16
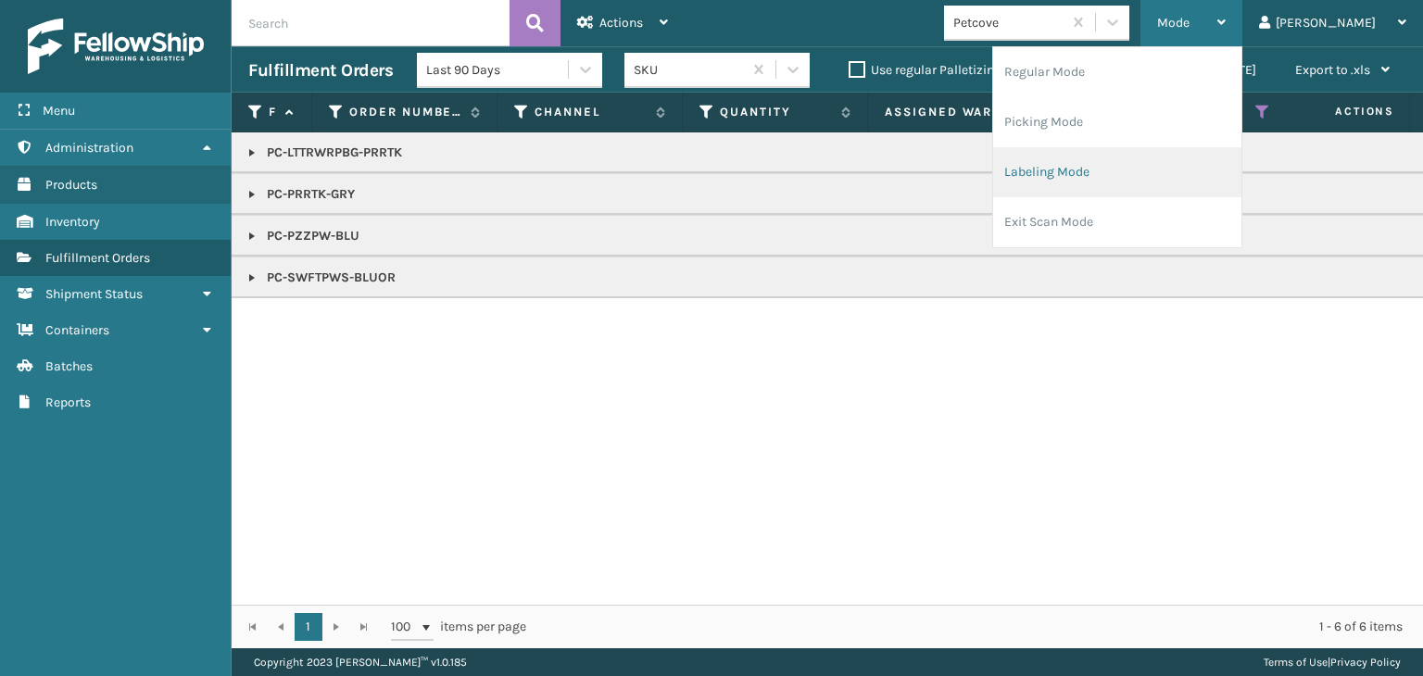
click at [1182, 182] on li "Labeling Mode" at bounding box center [1117, 172] width 248 height 50
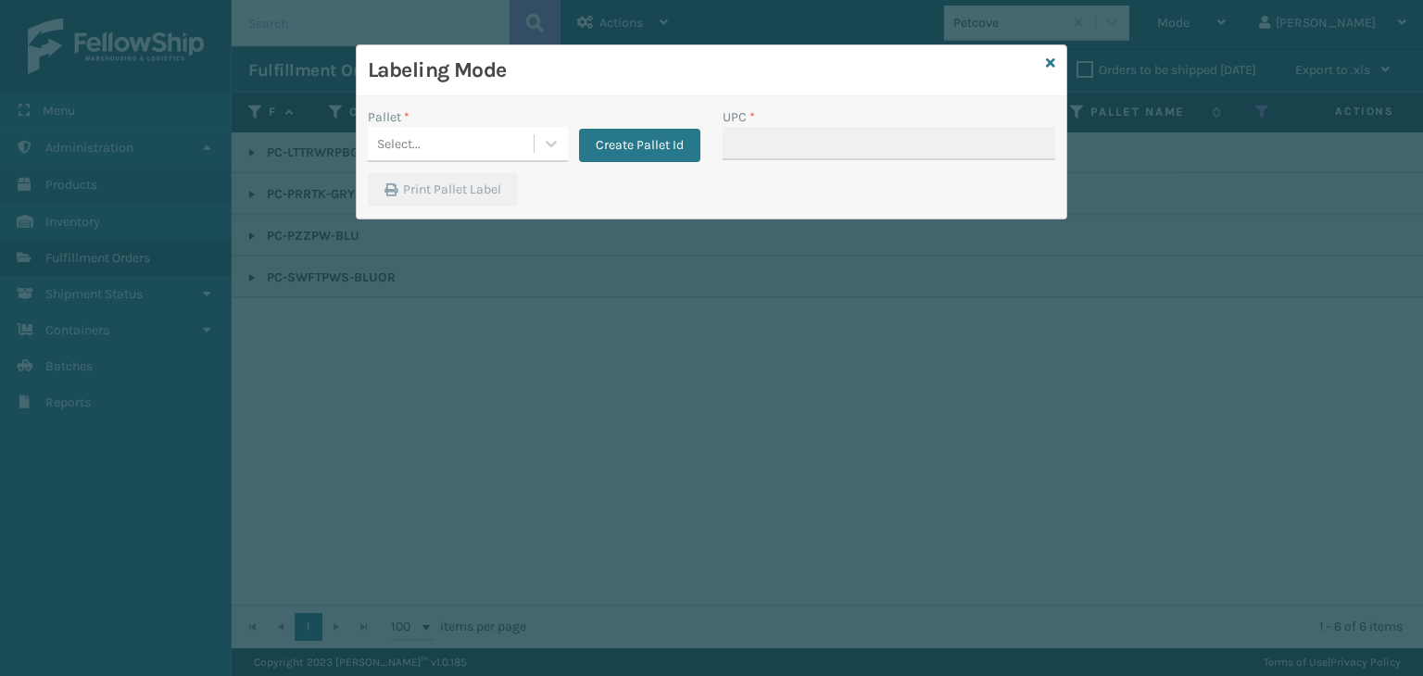
click at [469, 168] on div "Pallet * Select... Create Pallet Id" at bounding box center [534, 140] width 355 height 66
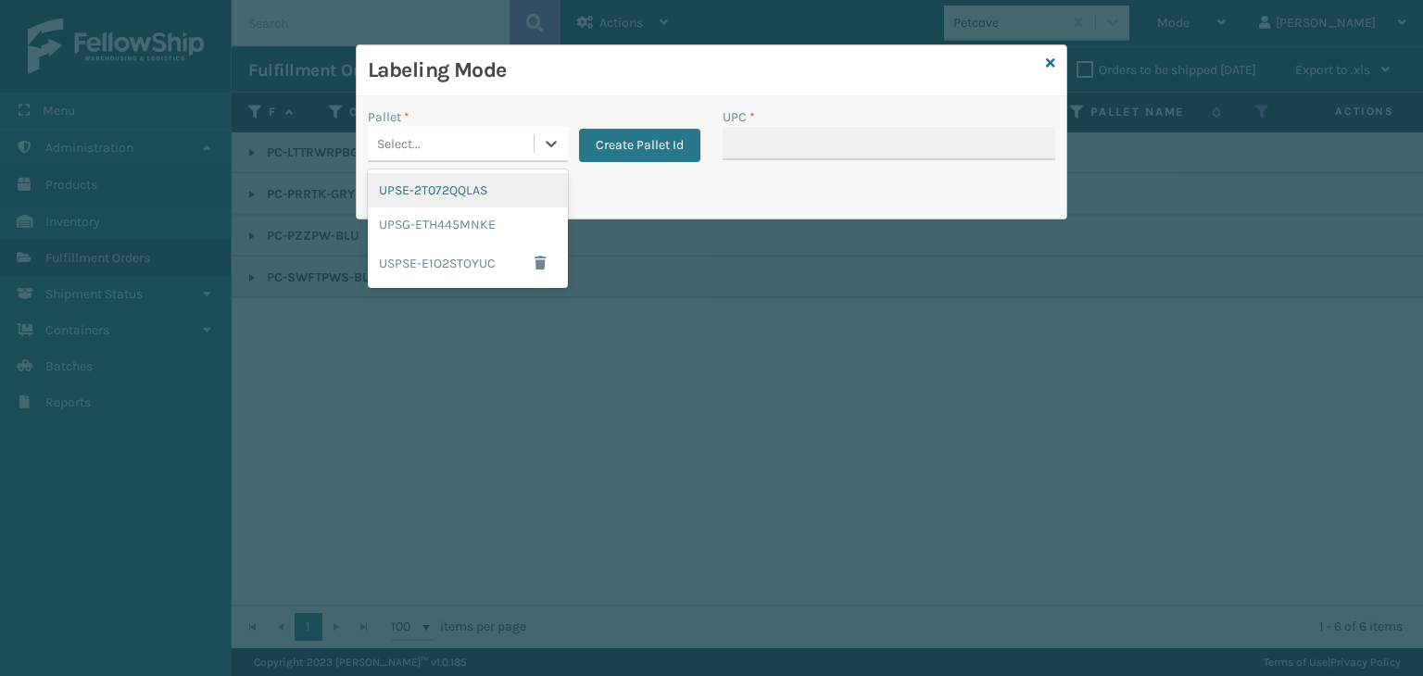
click at [478, 160] on div "Select..." at bounding box center [468, 144] width 200 height 35
drag, startPoint x: 471, startPoint y: 216, endPoint x: 682, endPoint y: 168, distance: 216.6
click at [477, 216] on div "UPSG-ETH445MNKE" at bounding box center [468, 225] width 200 height 34
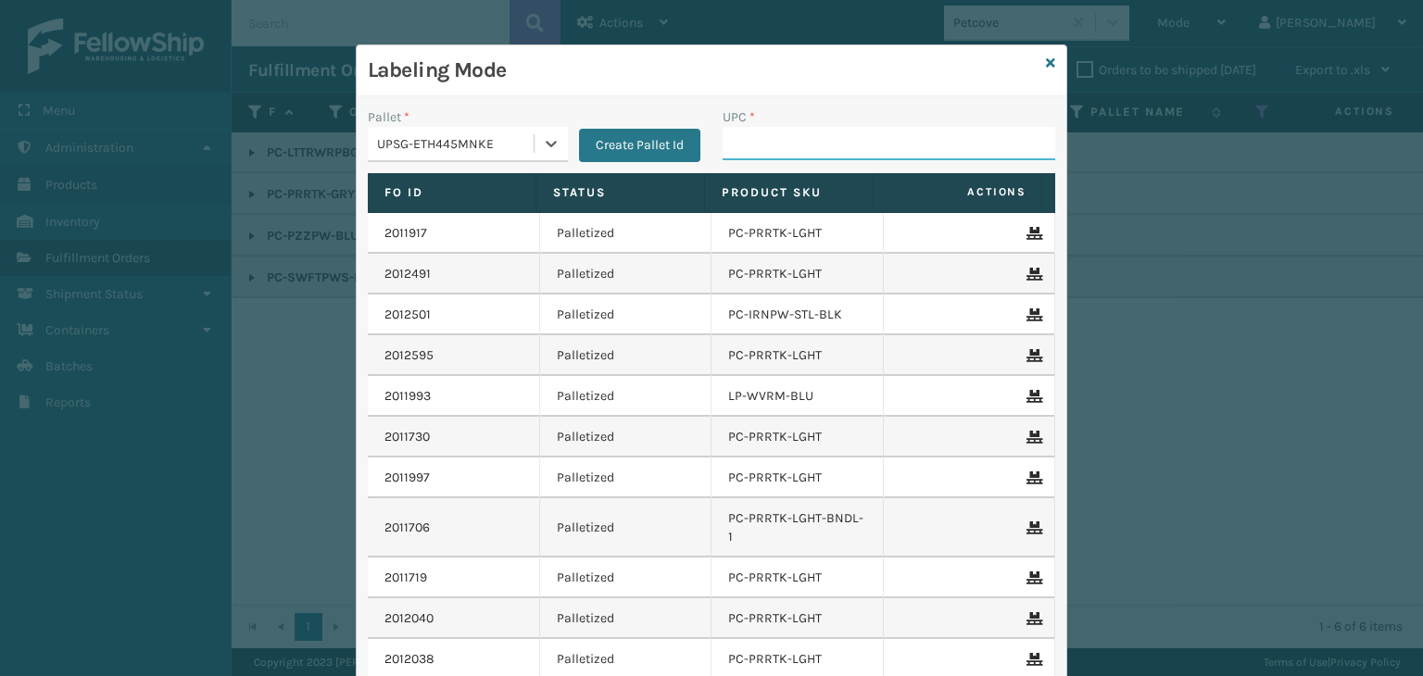
drag, startPoint x: 798, startPoint y: 145, endPoint x: 788, endPoint y: 154, distance: 13.1
click at [798, 145] on input "UPC *" at bounding box center [889, 143] width 333 height 33
paste input "810164501059"
type input "810164501059"
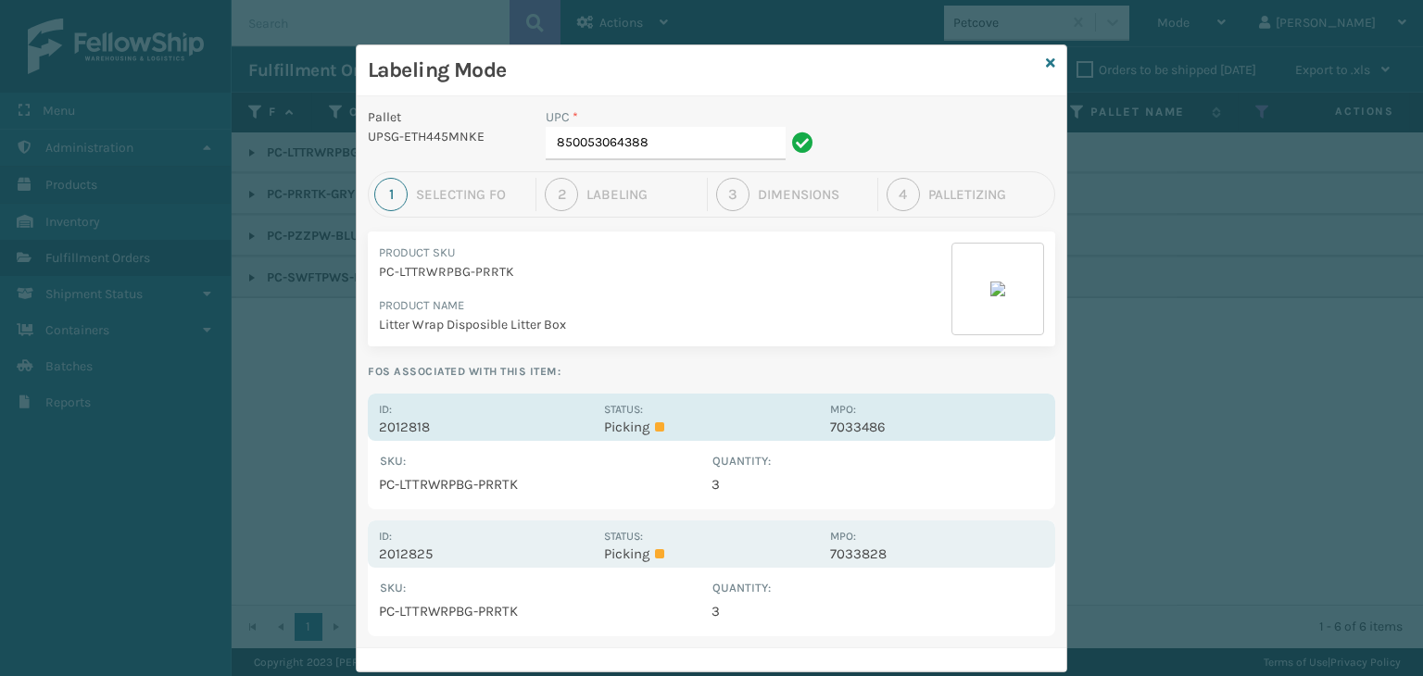
click at [768, 428] on p "Picking" at bounding box center [711, 427] width 214 height 17
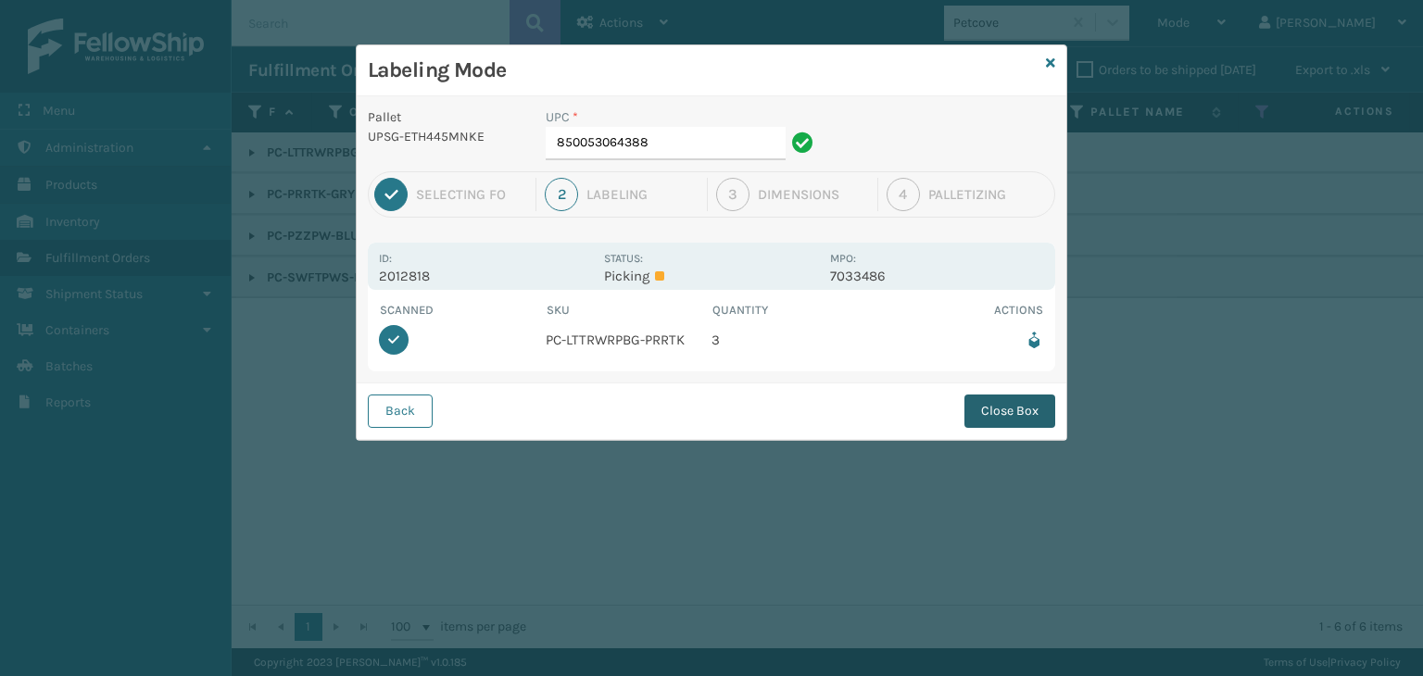
click at [1013, 402] on button "Close Box" at bounding box center [1009, 411] width 91 height 33
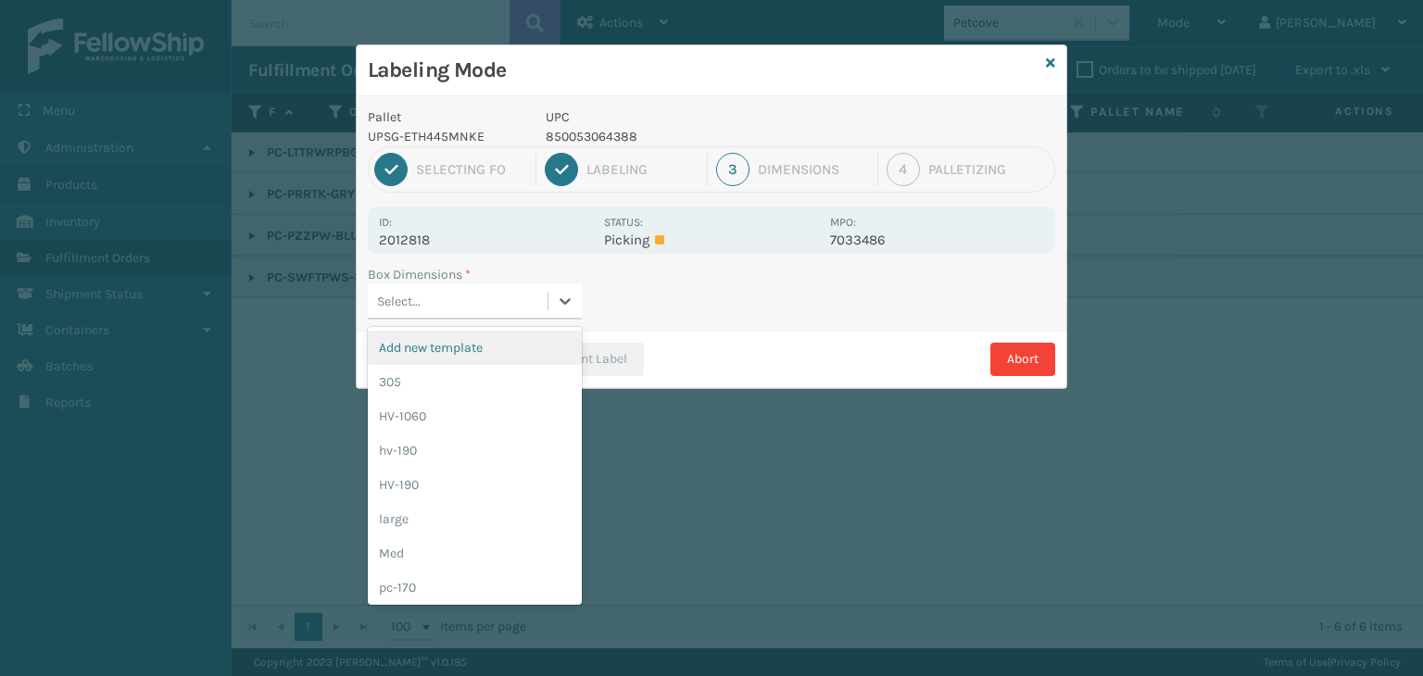
click at [390, 293] on div "Select..." at bounding box center [399, 301] width 44 height 19
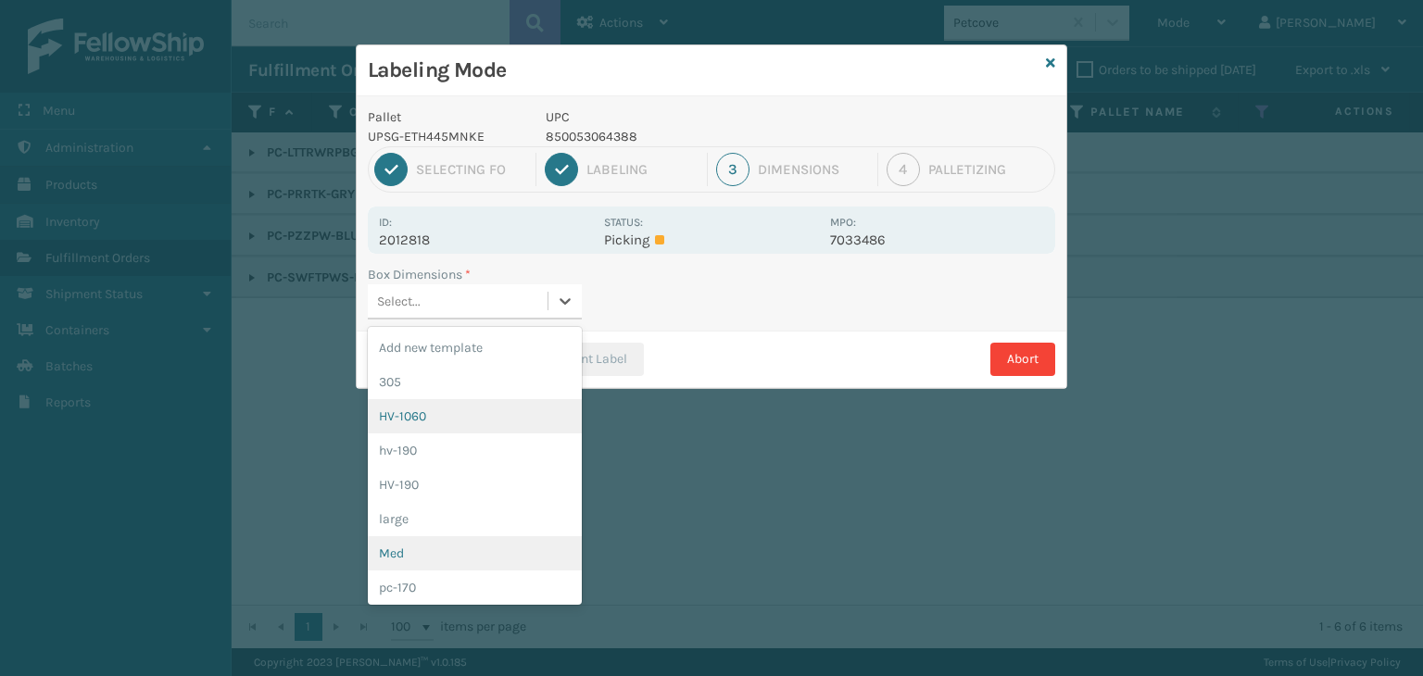
drag, startPoint x: 426, startPoint y: 547, endPoint x: 503, endPoint y: 416, distance: 151.6
click at [425, 535] on div "Add new template 305 HV-1060 hv-190 HV-190 large Med pc-170 pc-175 PC-180 PC-28…" at bounding box center [475, 466] width 214 height 278
drag, startPoint x: 459, startPoint y: 557, endPoint x: 474, endPoint y: 523, distance: 36.5
click at [465, 544] on div "Med" at bounding box center [475, 553] width 214 height 34
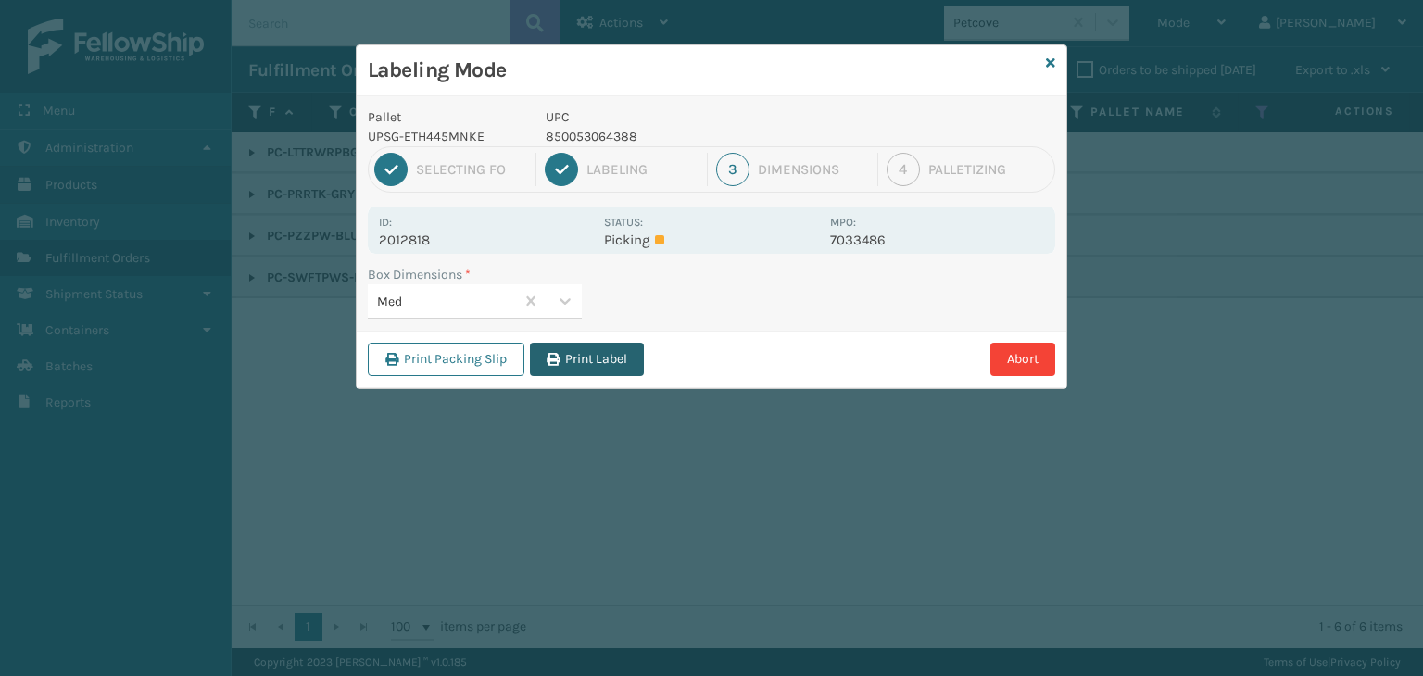
click at [582, 349] on button "Print Label" at bounding box center [587, 359] width 114 height 33
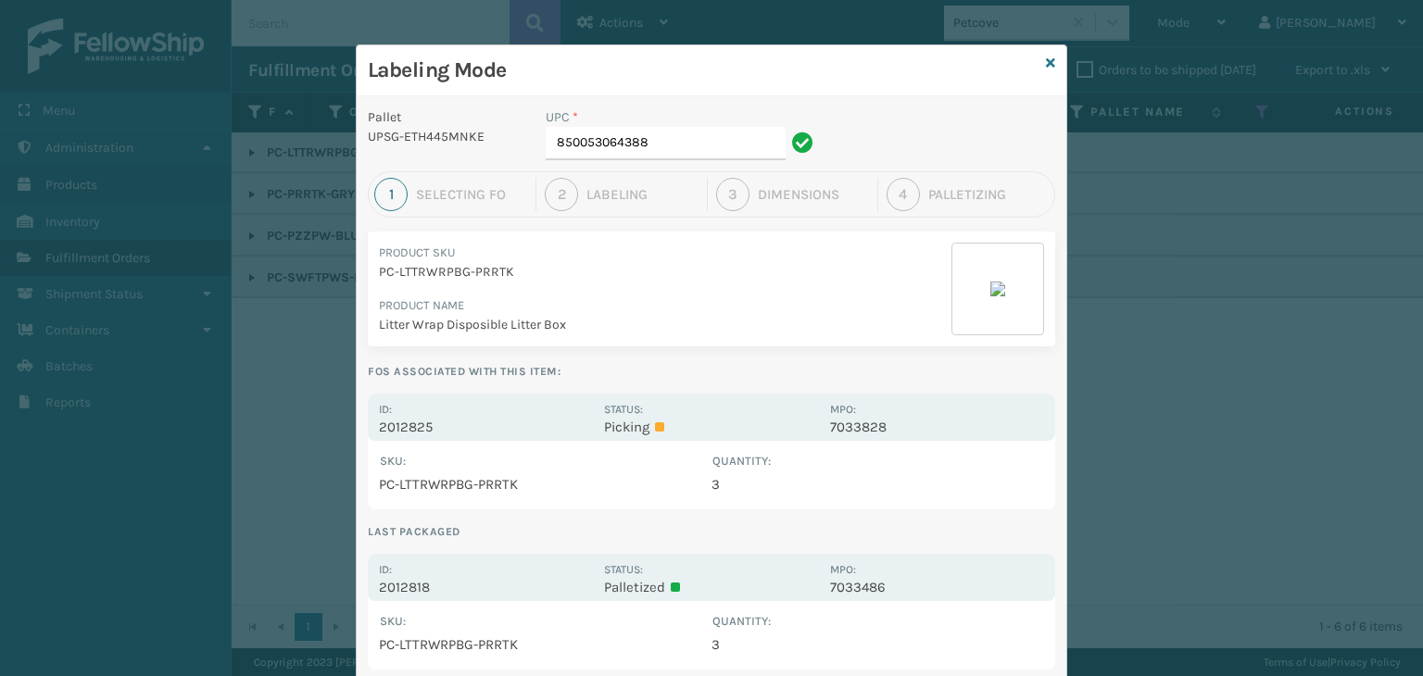
drag, startPoint x: 683, startPoint y: 423, endPoint x: 704, endPoint y: 393, distance: 37.3
click at [684, 423] on p "Picking" at bounding box center [711, 427] width 214 height 17
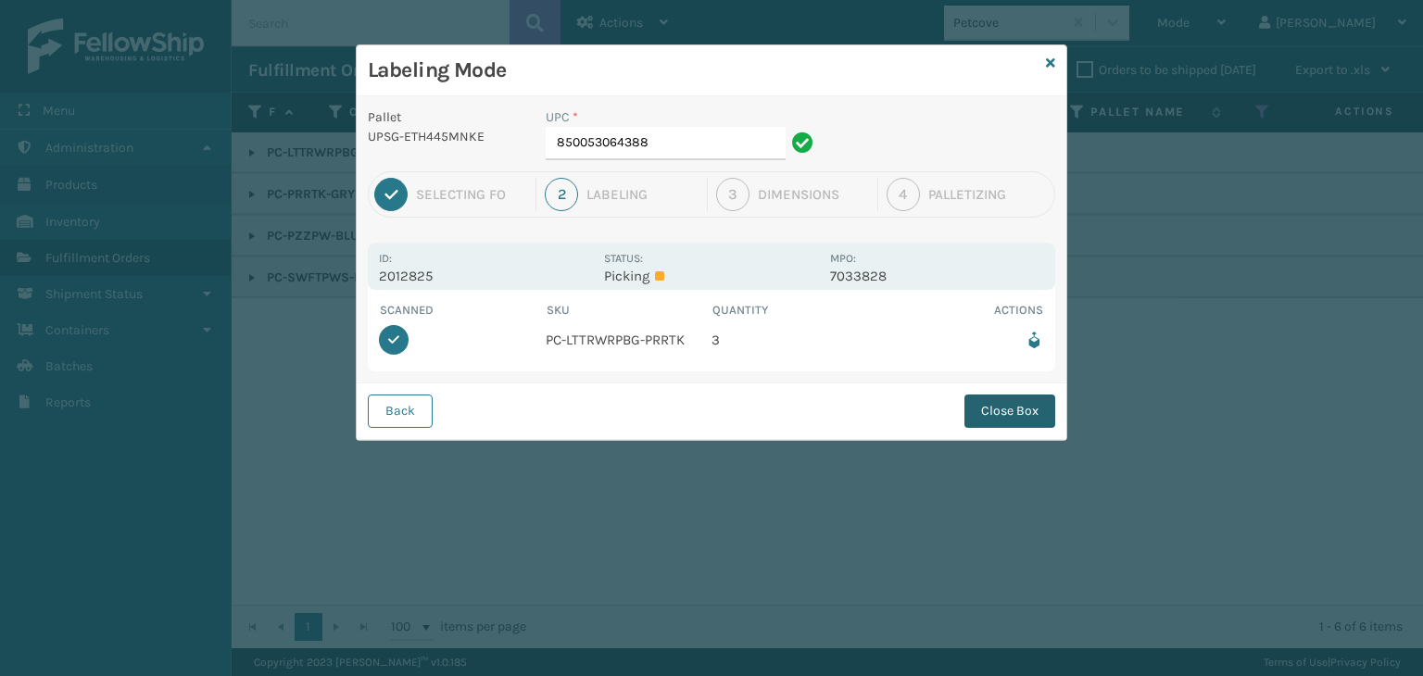
click at [1001, 409] on button "Close Box" at bounding box center [1009, 411] width 91 height 33
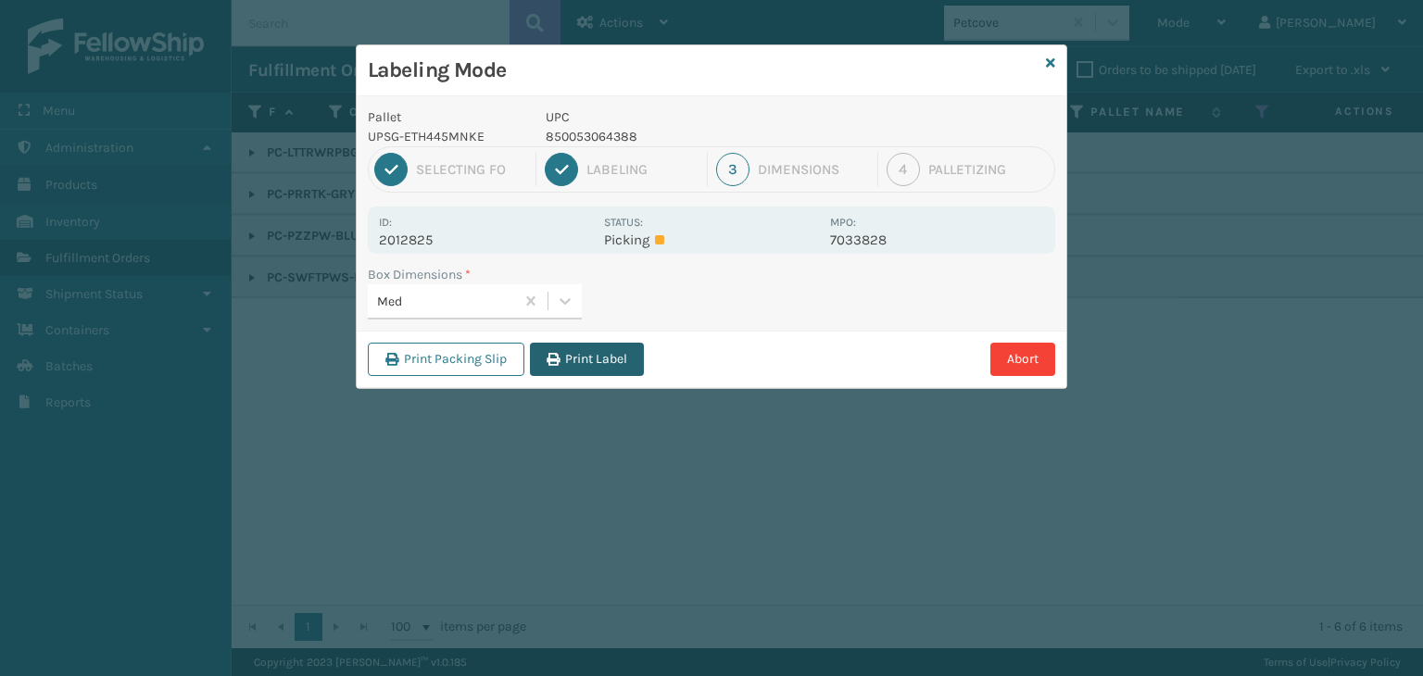
click at [613, 355] on button "Print Label" at bounding box center [587, 359] width 114 height 33
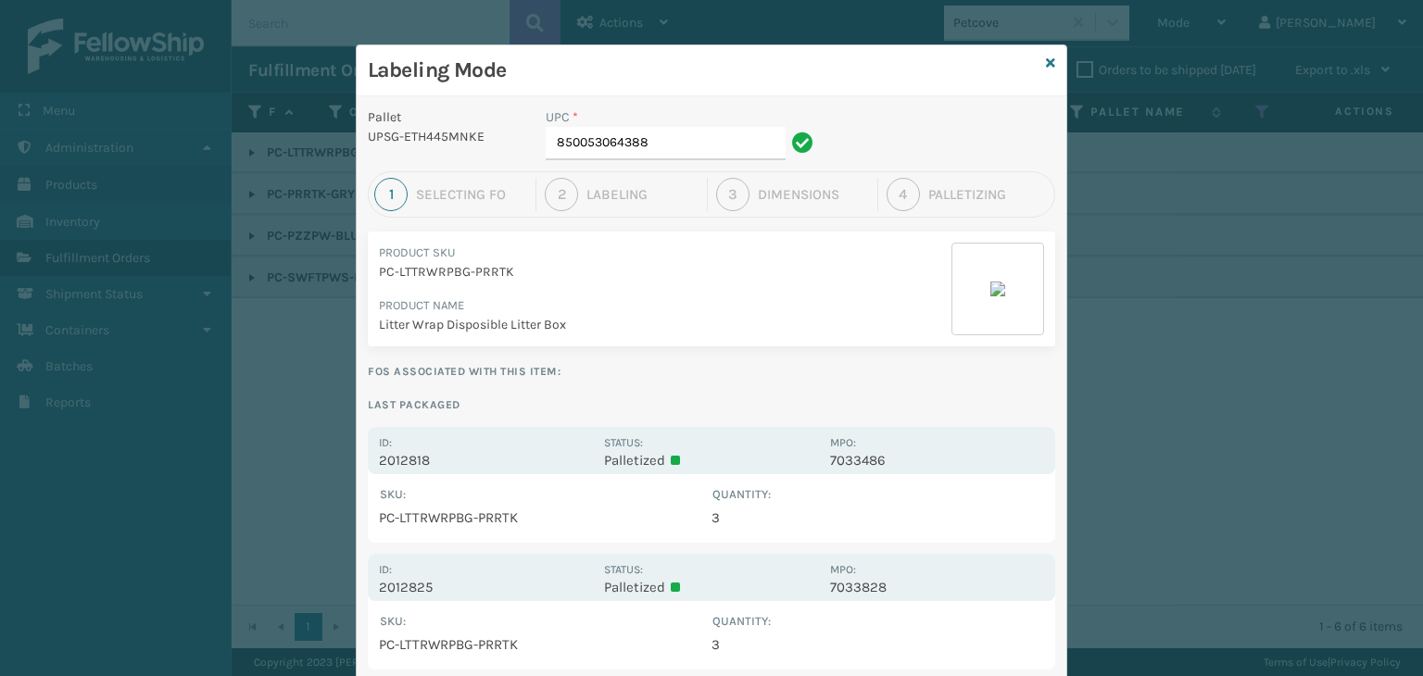
click at [1049, 64] on div "Labeling Mode" at bounding box center [712, 70] width 710 height 51
click at [1046, 61] on icon at bounding box center [1050, 63] width 9 height 13
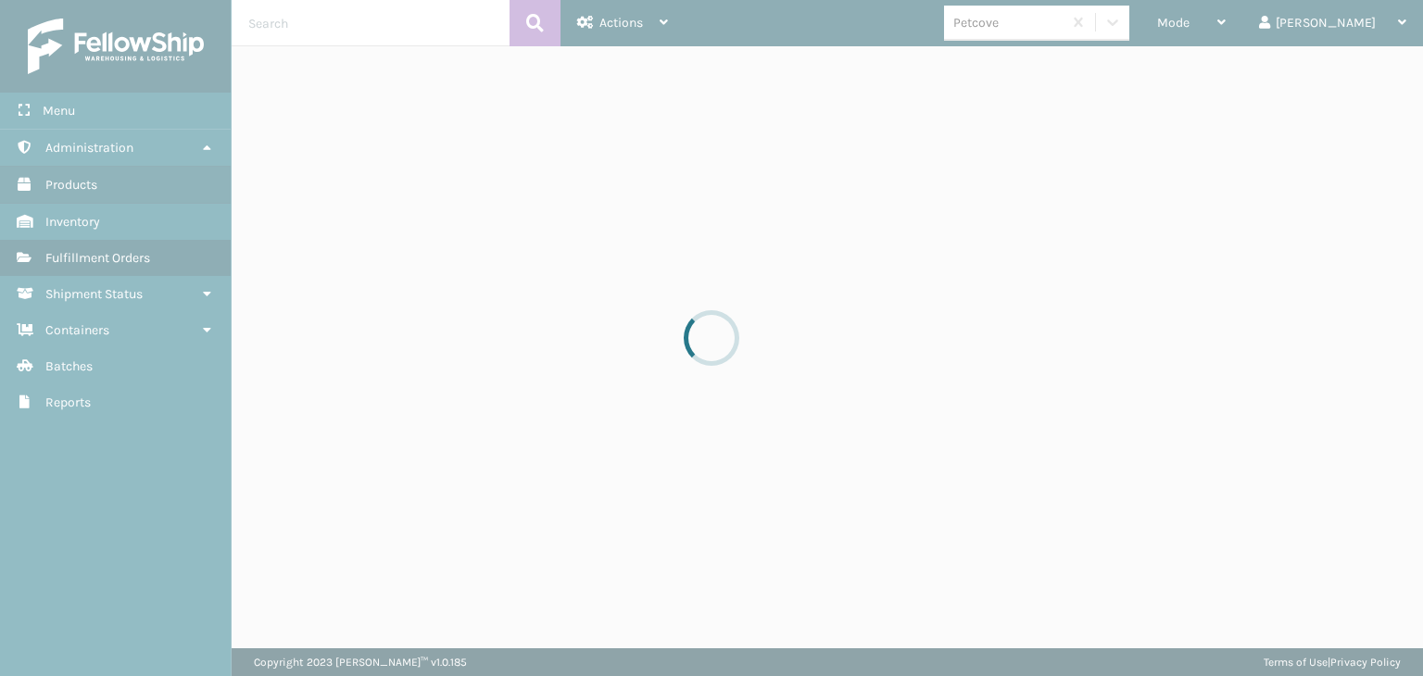
click at [1252, 26] on div at bounding box center [711, 338] width 1423 height 676
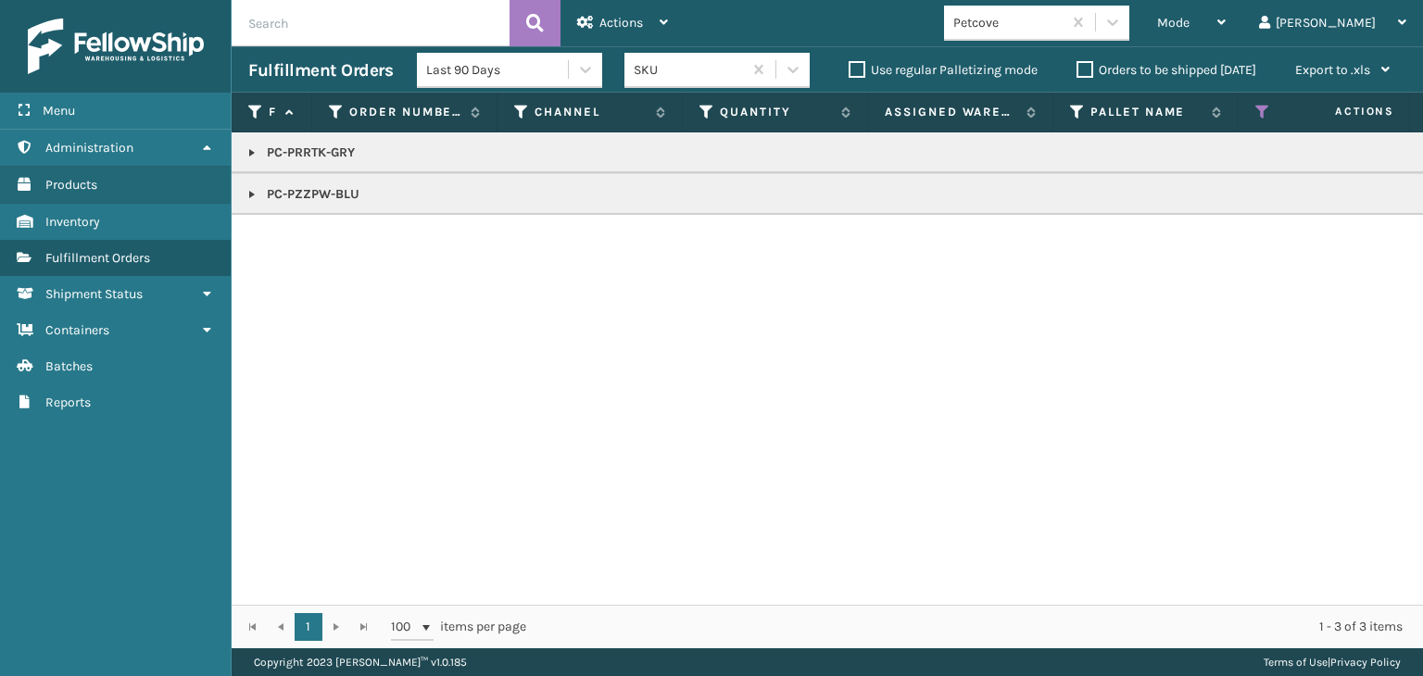
click at [1189, 26] on span "Mode" at bounding box center [1173, 23] width 32 height 16
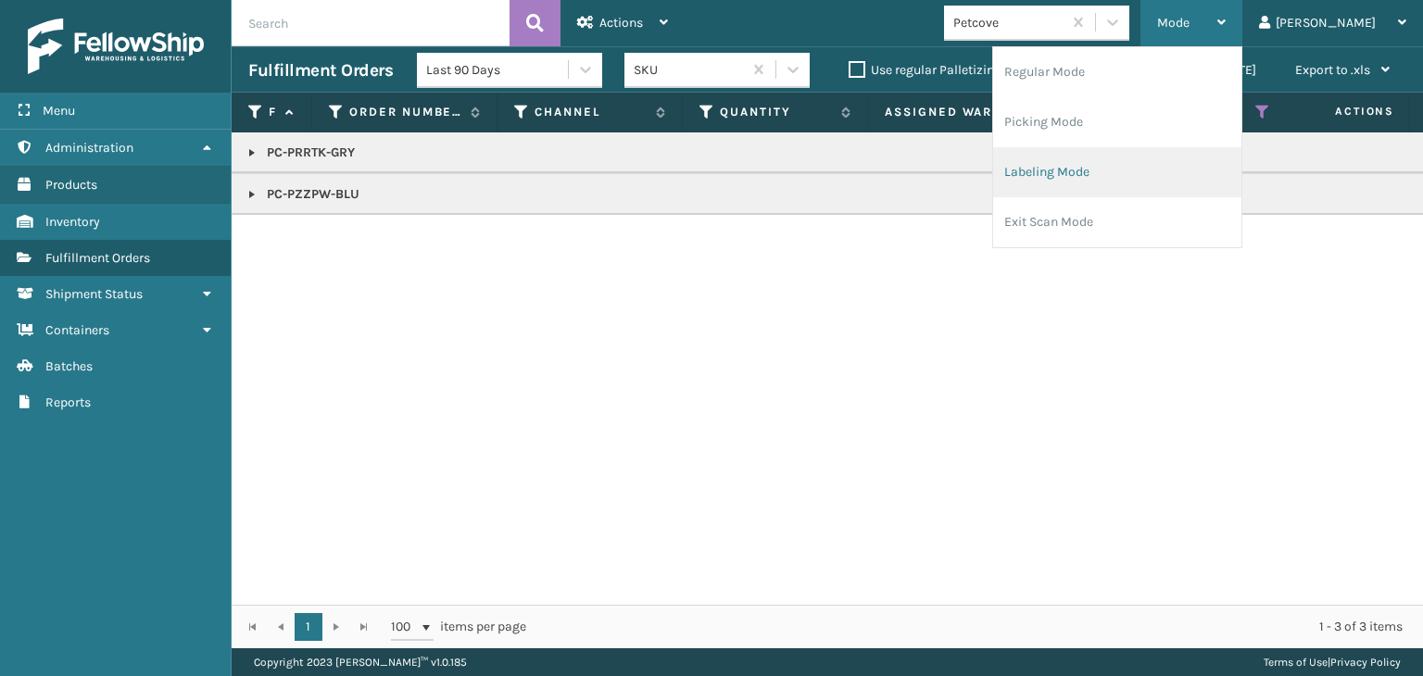
click at [1183, 173] on li "Labeling Mode" at bounding box center [1117, 172] width 248 height 50
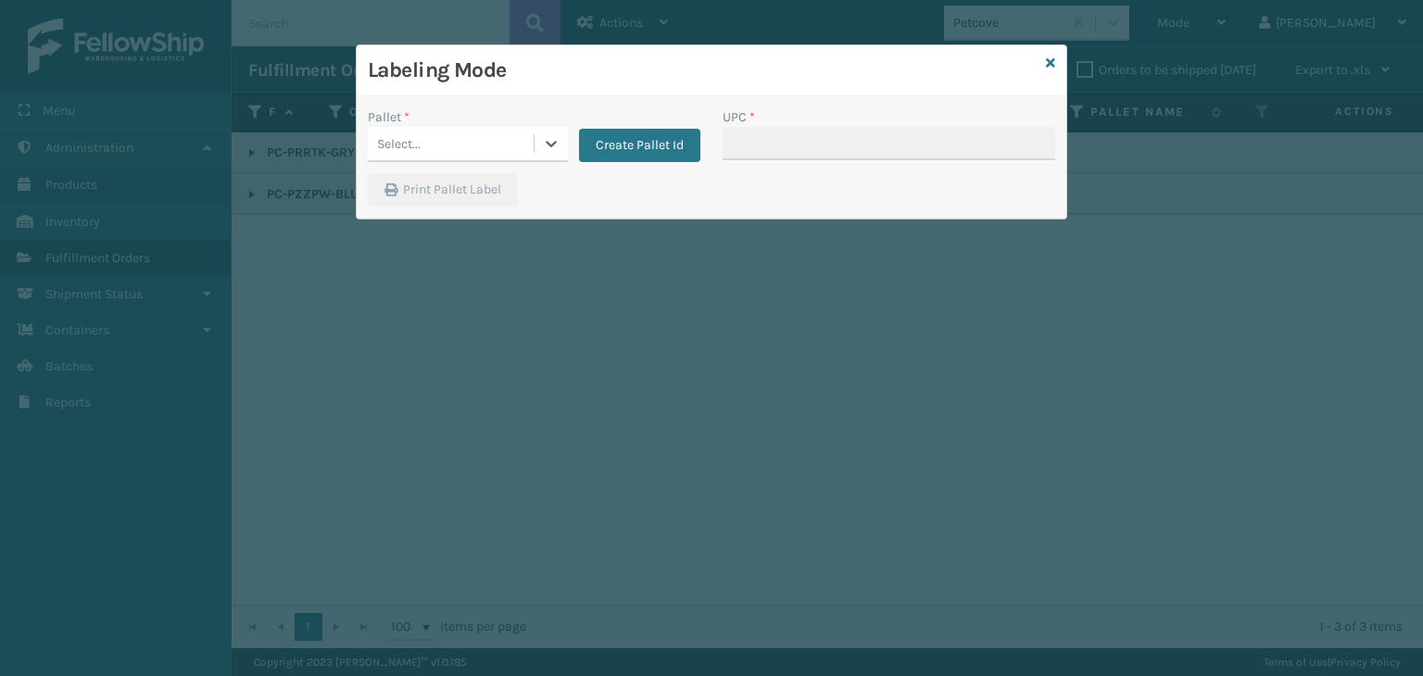
click at [399, 149] on div "Select..." at bounding box center [399, 143] width 44 height 19
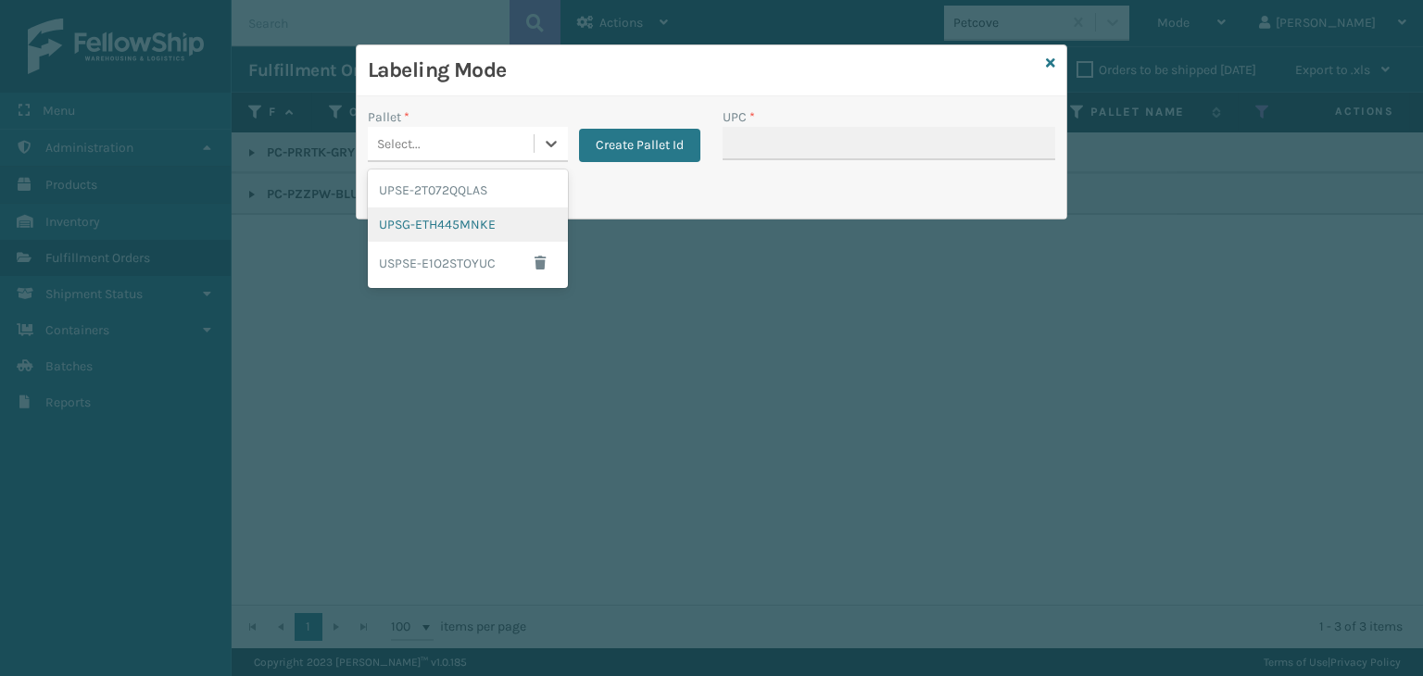
click at [424, 220] on div "UPSG-ETH445MNKE" at bounding box center [468, 225] width 200 height 34
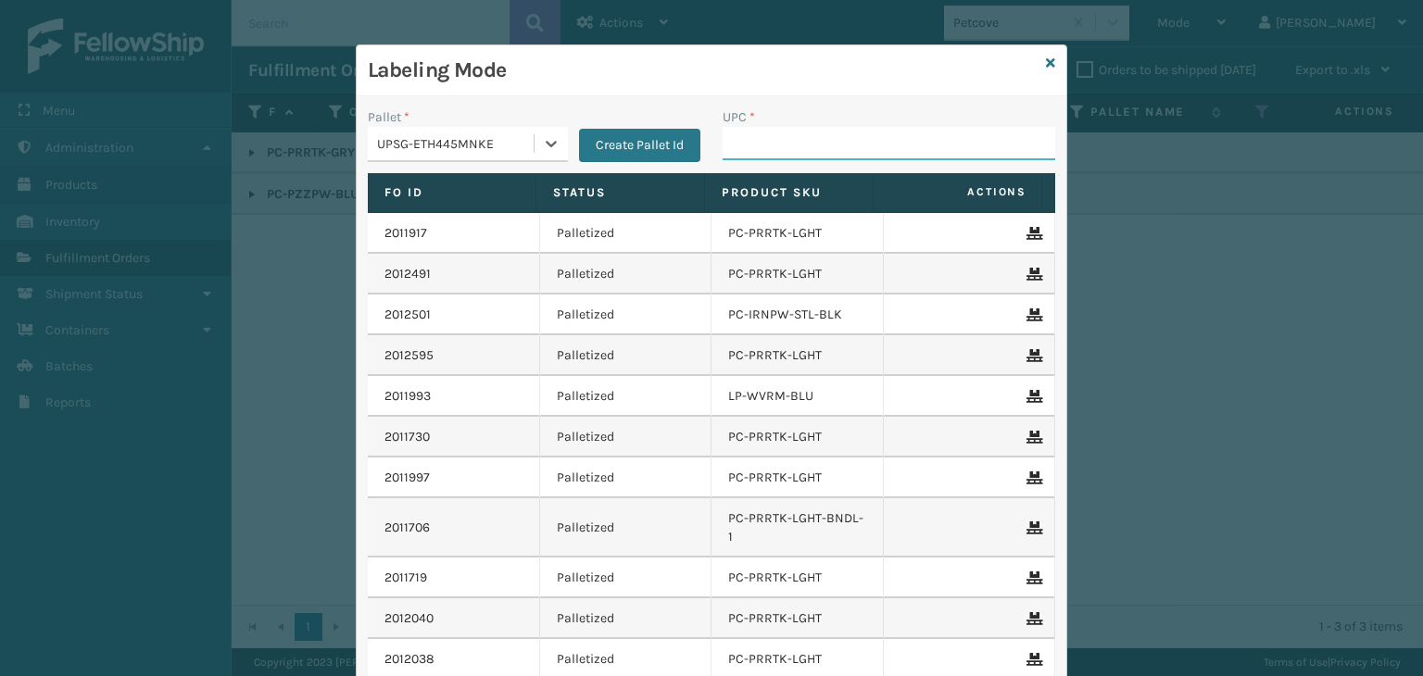
click at [800, 128] on input "UPC *" at bounding box center [889, 143] width 333 height 33
type input "PC-PZZPW-BLU"
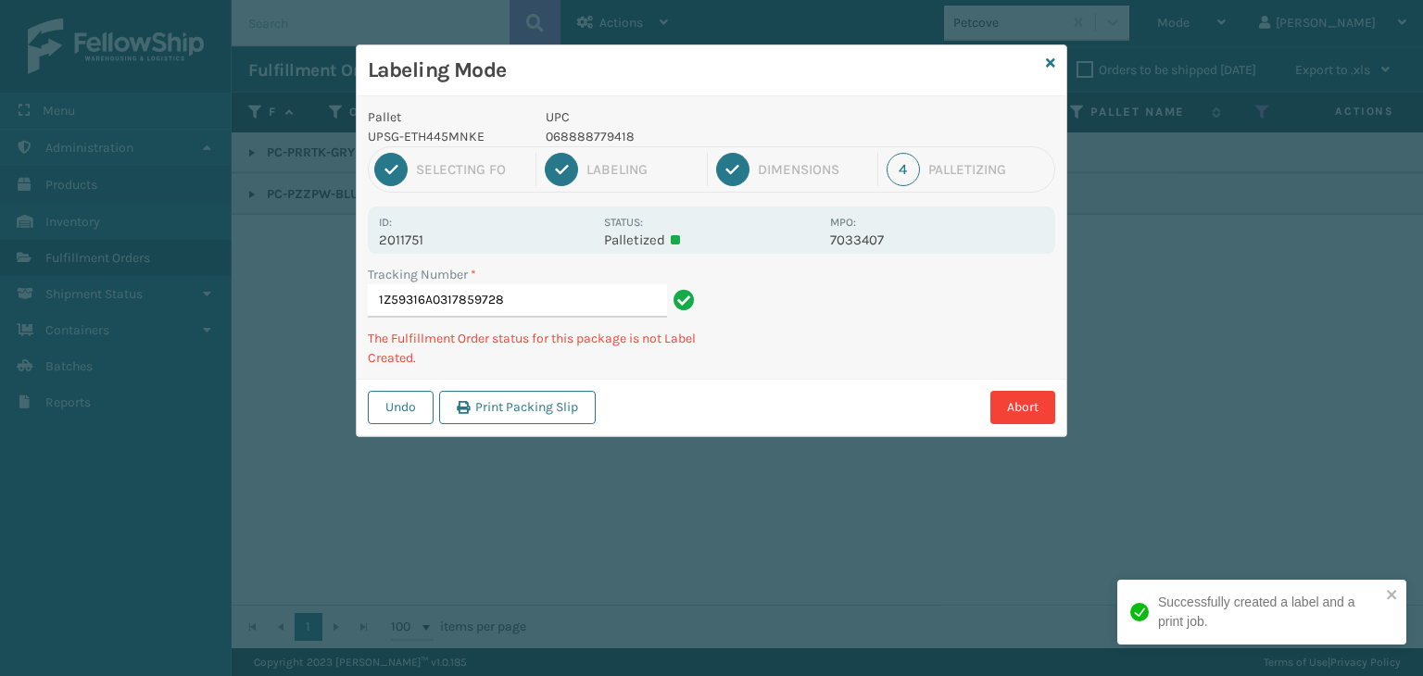
click at [608, 137] on p "068888779418" at bounding box center [682, 136] width 273 height 19
copy p "068888779418"
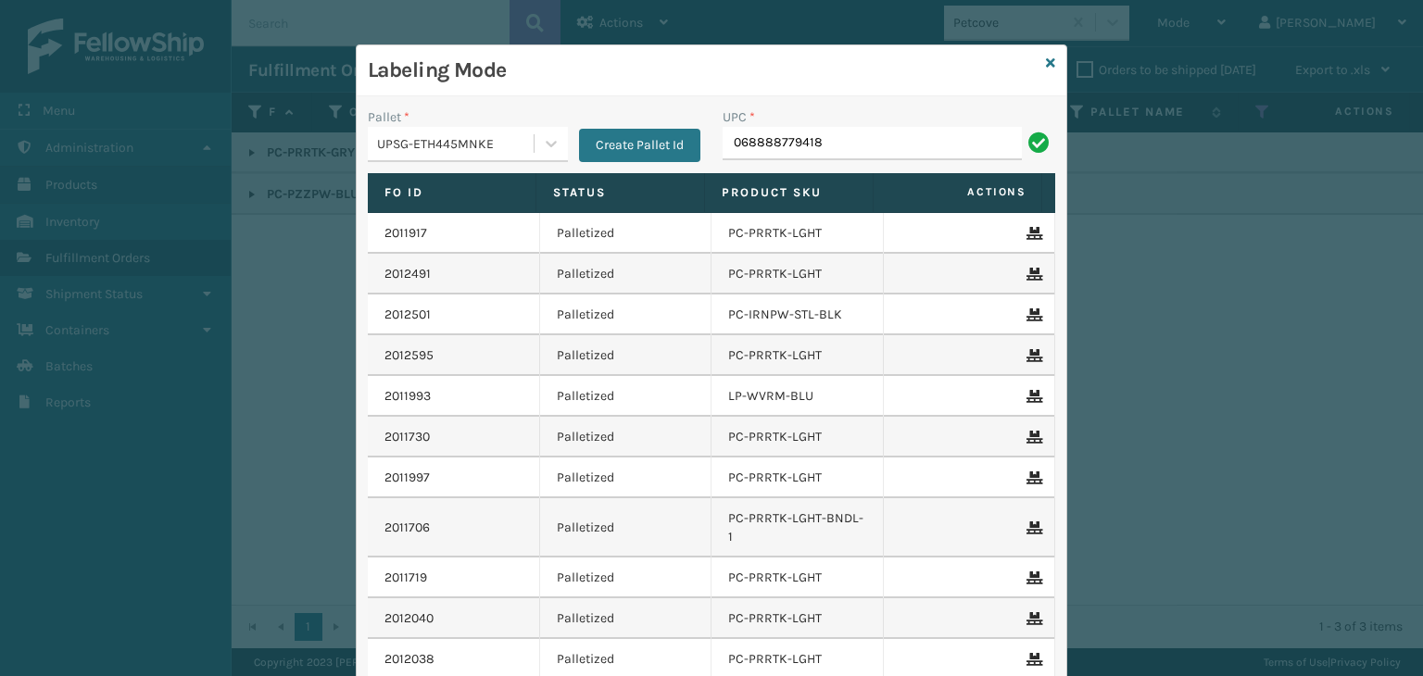
type input "068888779418"
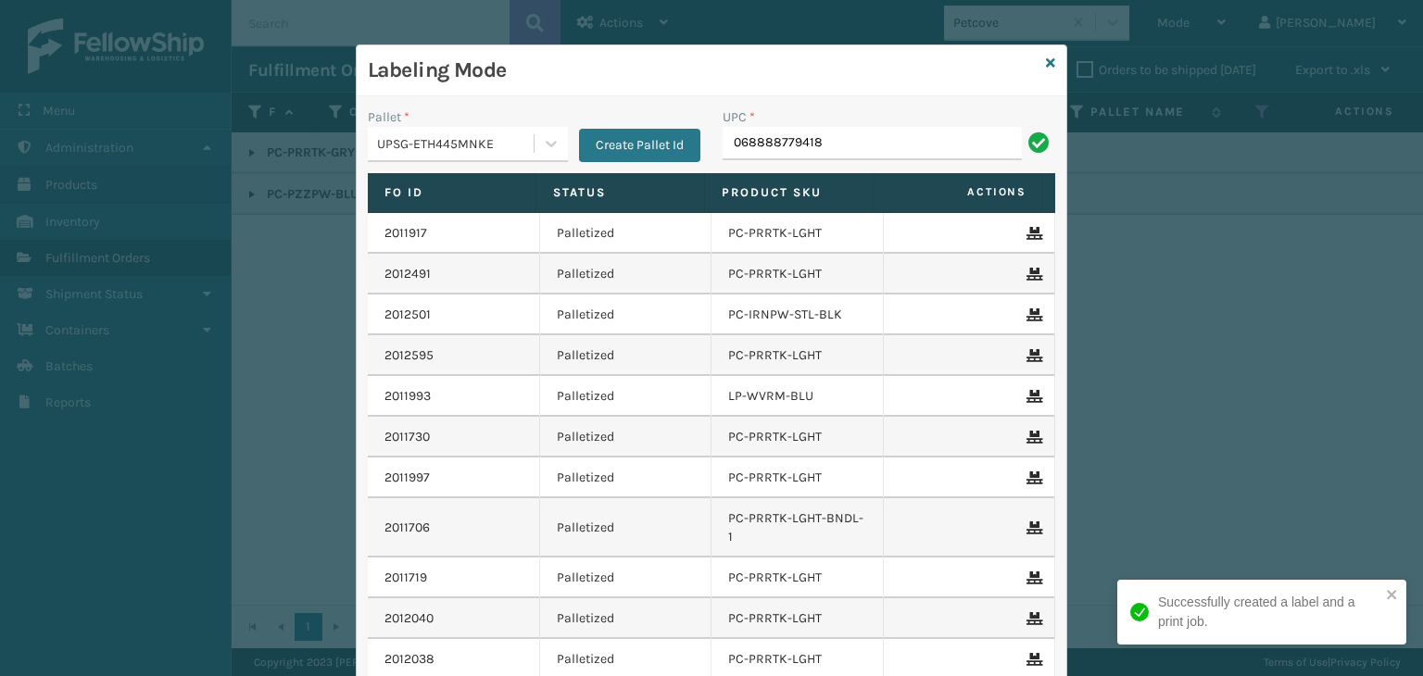
type input "068888779418"
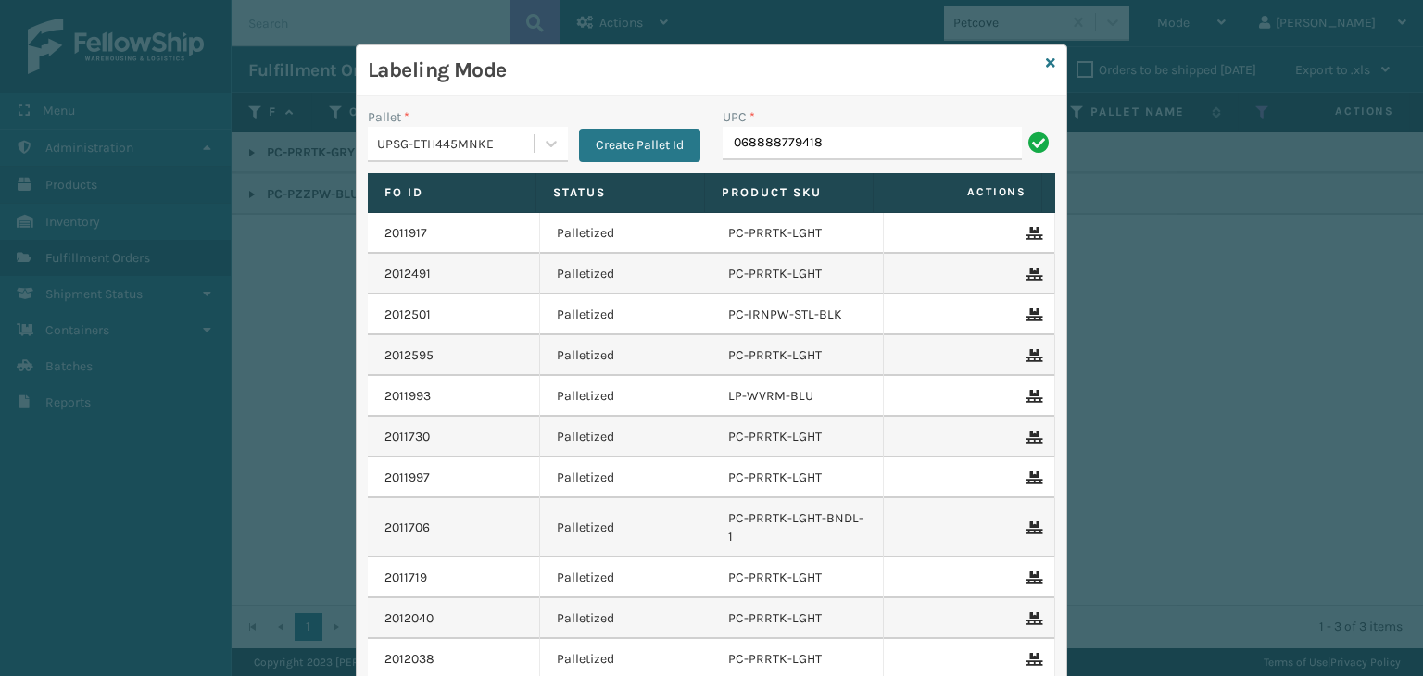
type input "068888779418"
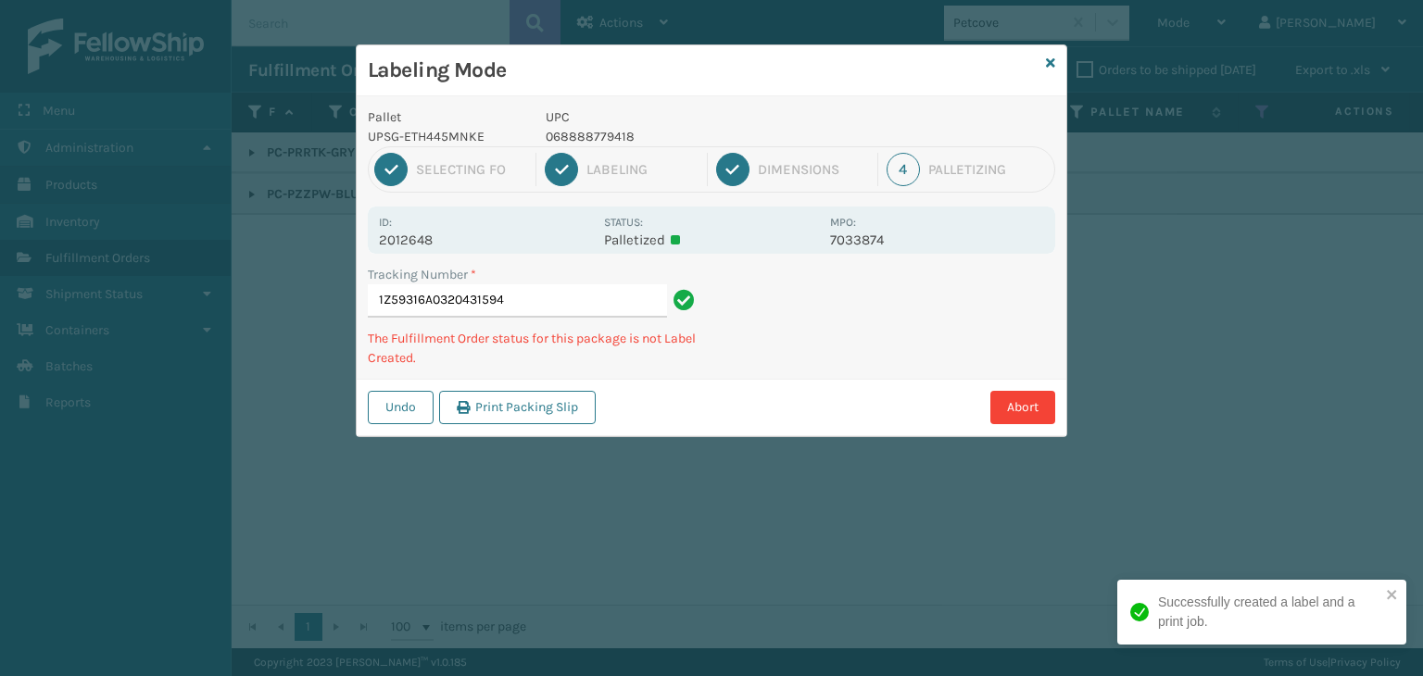
type input "1Z59316A0320431594068888779418"
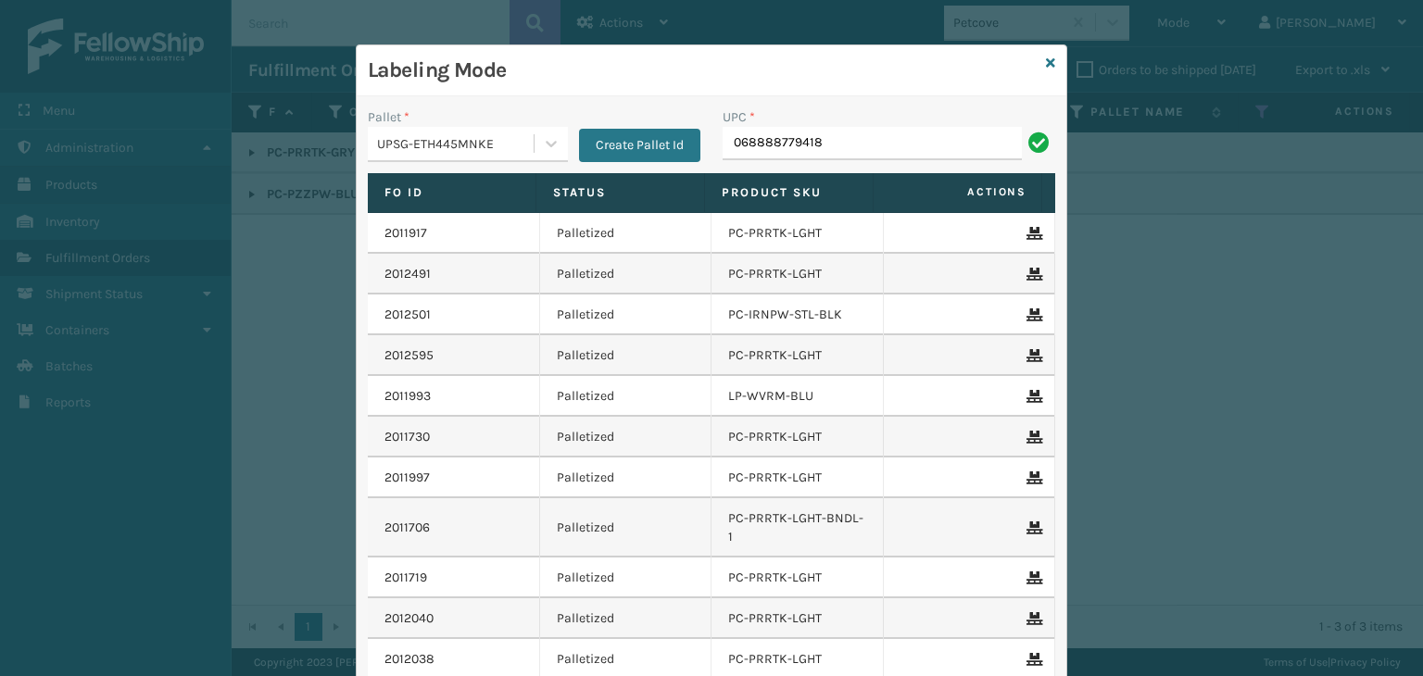
type input "068888779418"
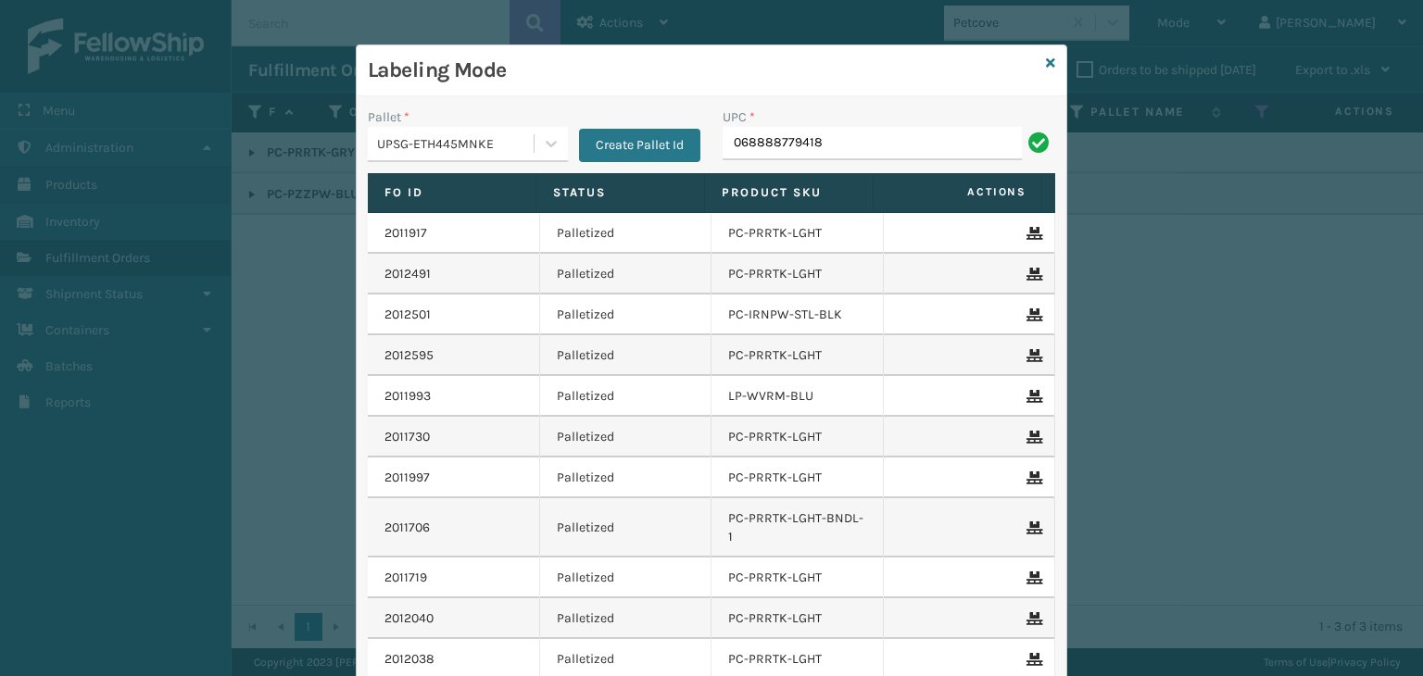
type input "068888779418"
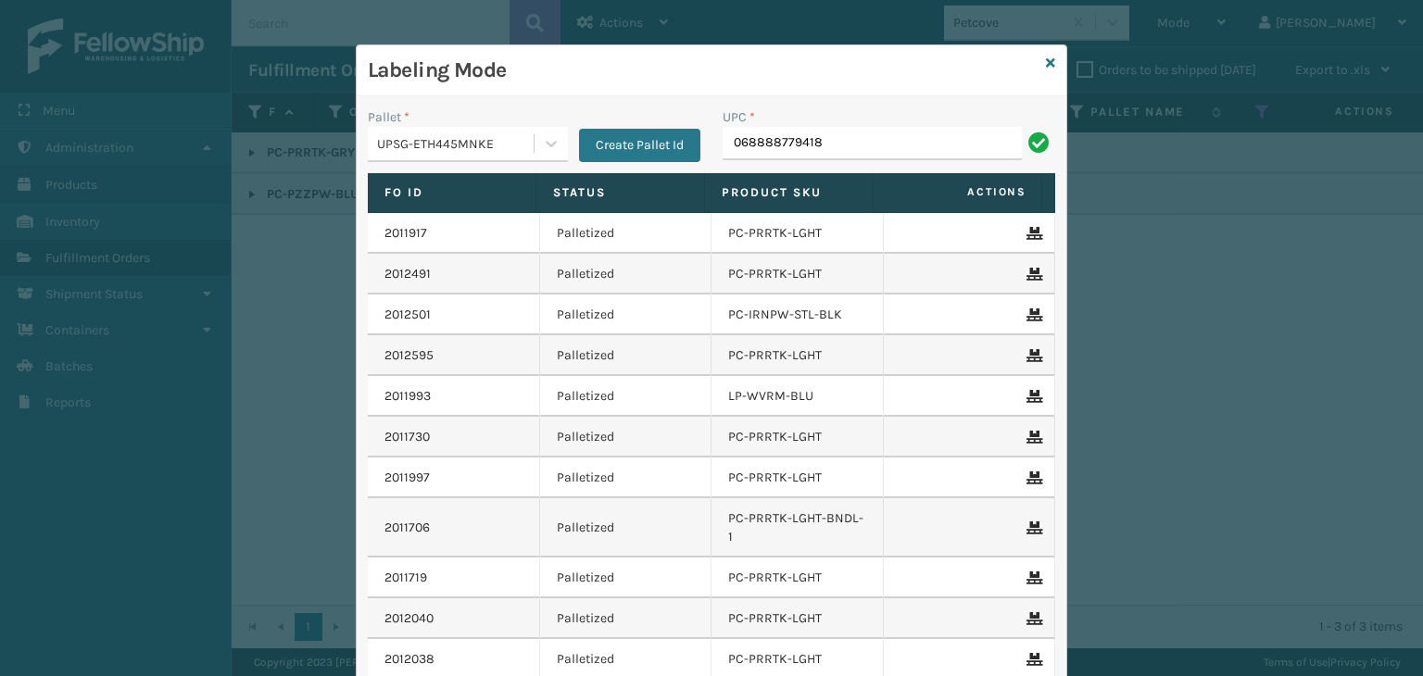
type input "068888779418"
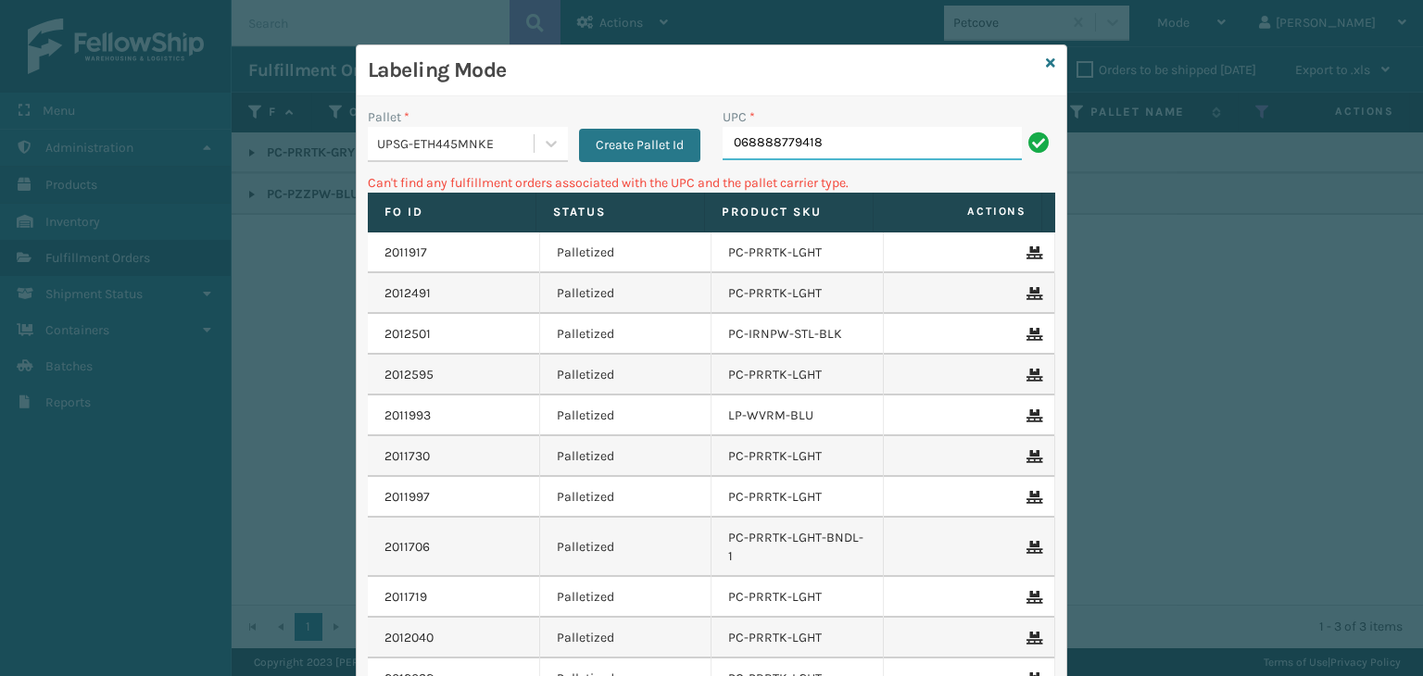
drag, startPoint x: 262, startPoint y: 126, endPoint x: 836, endPoint y: 131, distance: 573.4
click at [836, 131] on input "068888779418" at bounding box center [872, 143] width 299 height 33
click at [834, 142] on input "068888779418" at bounding box center [872, 143] width 299 height 33
click at [832, 142] on input "068888779418" at bounding box center [872, 143] width 299 height 33
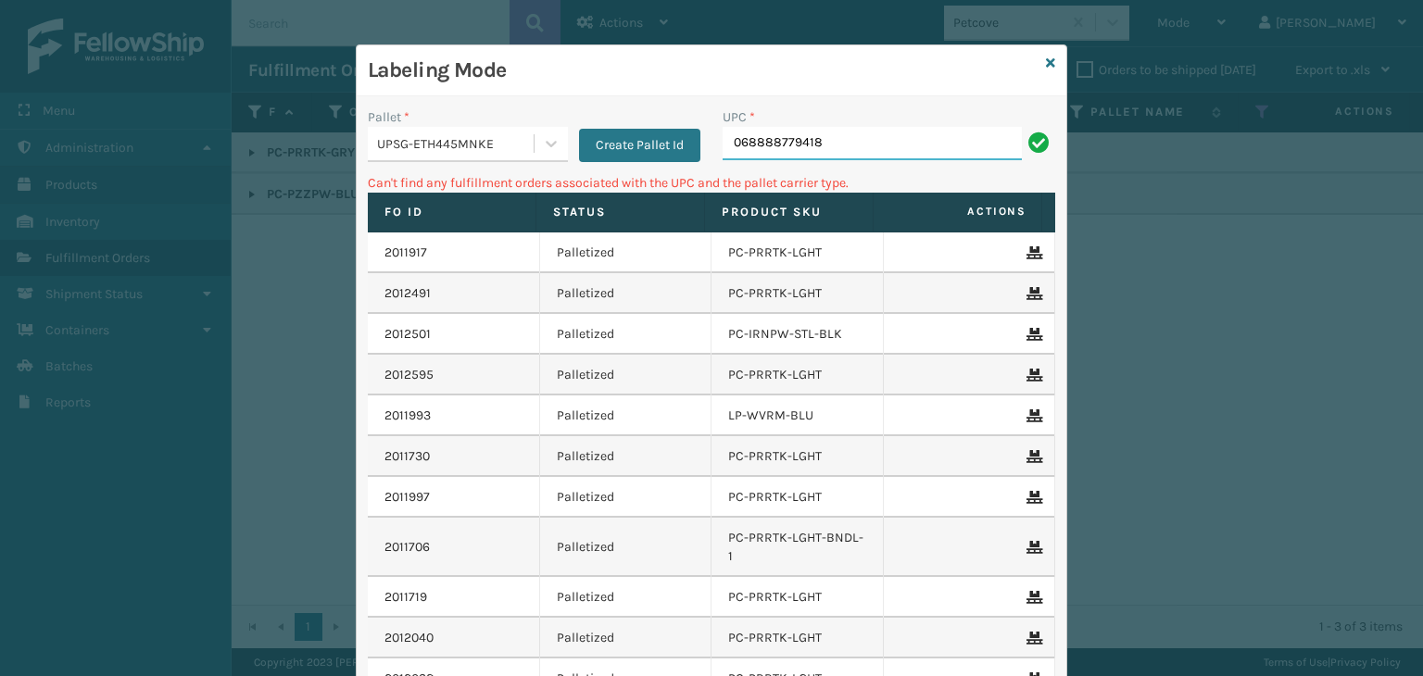
click at [832, 142] on input "068888779418" at bounding box center [872, 143] width 299 height 33
type input "68888027106"
drag, startPoint x: 823, startPoint y: 144, endPoint x: 407, endPoint y: 142, distance: 415.9
click at [407, 142] on div "Pallet * UPSG-ETH445MNKE Create Pallet Id UPC * 68888027106" at bounding box center [712, 140] width 710 height 66
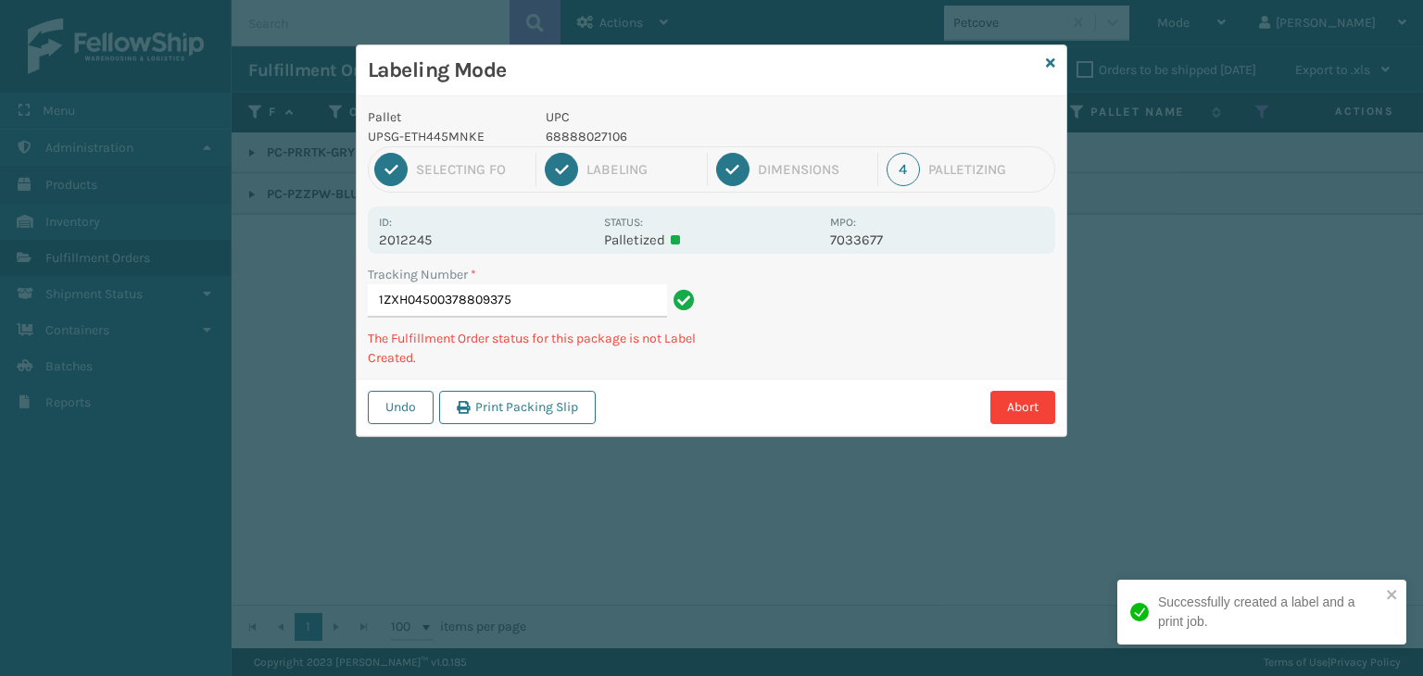
click at [420, 153] on div "1 Selecting FO" at bounding box center [455, 169] width 162 height 33
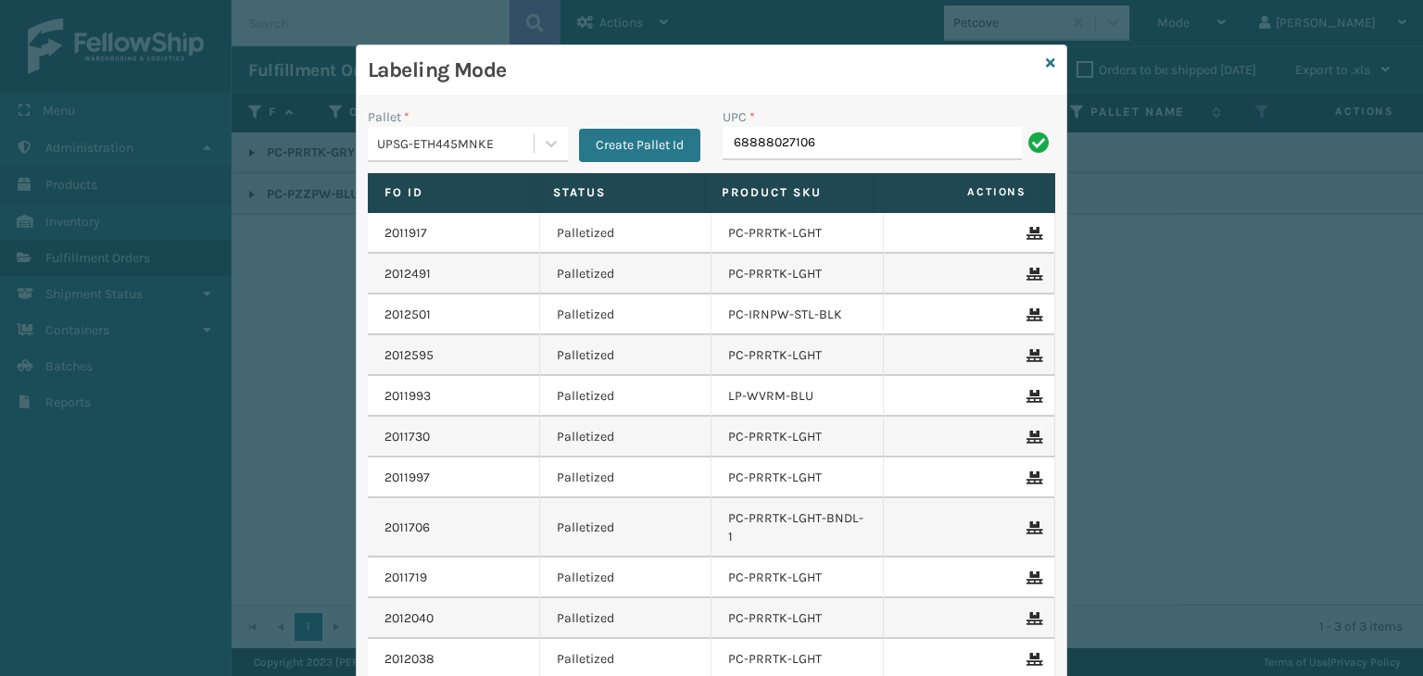
type input "68888027106"
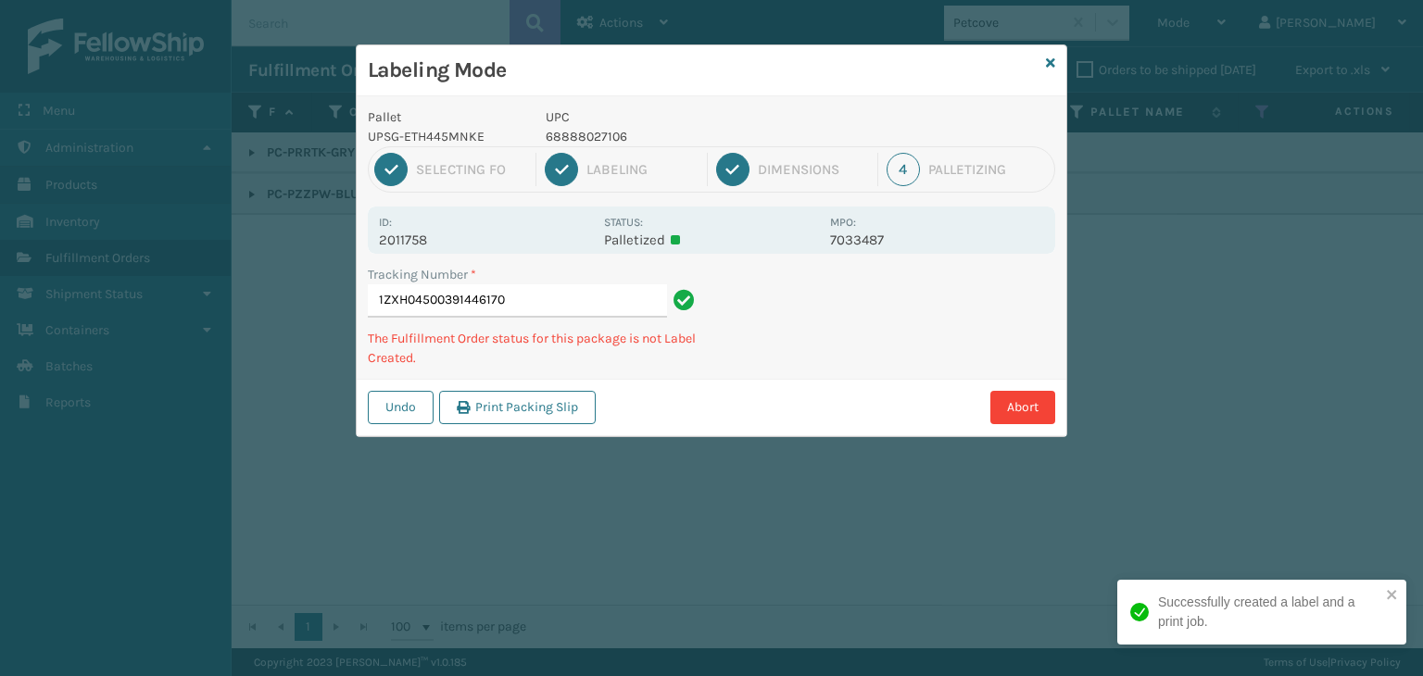
type input "1ZXH0450039144617068888027106"
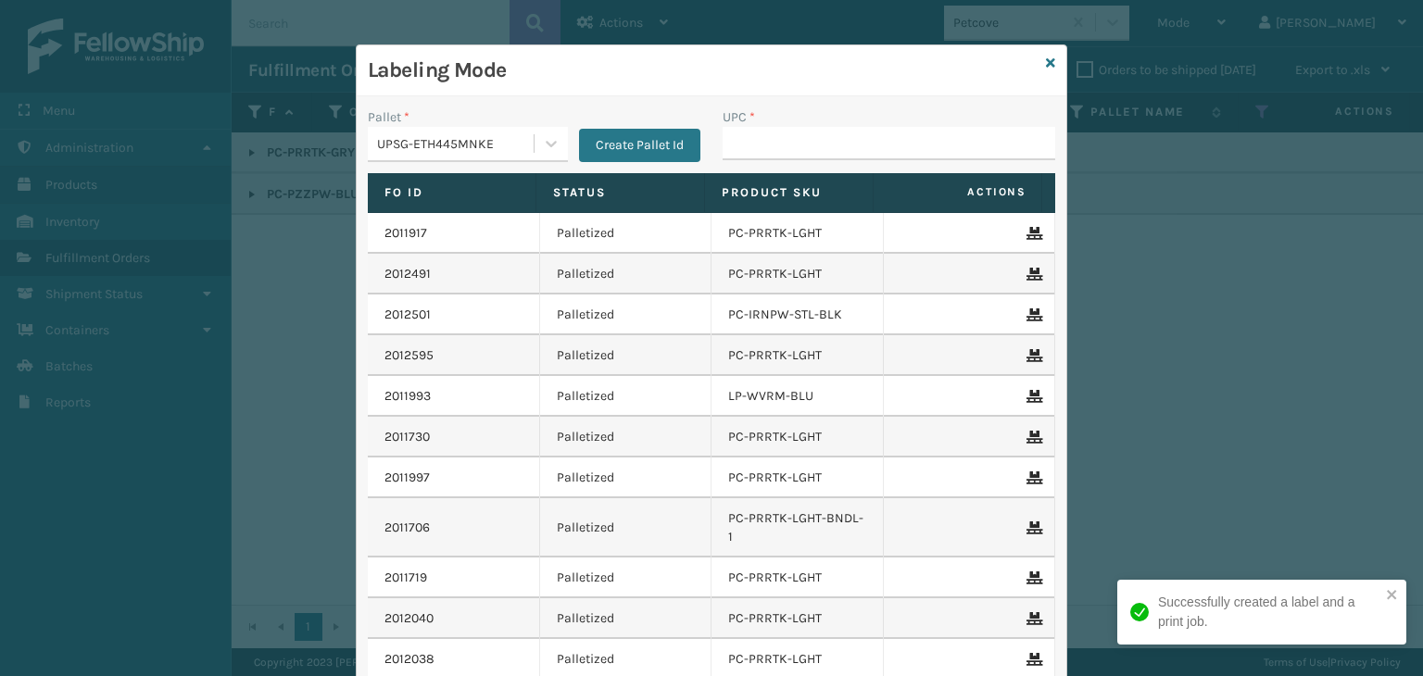
type input "V"
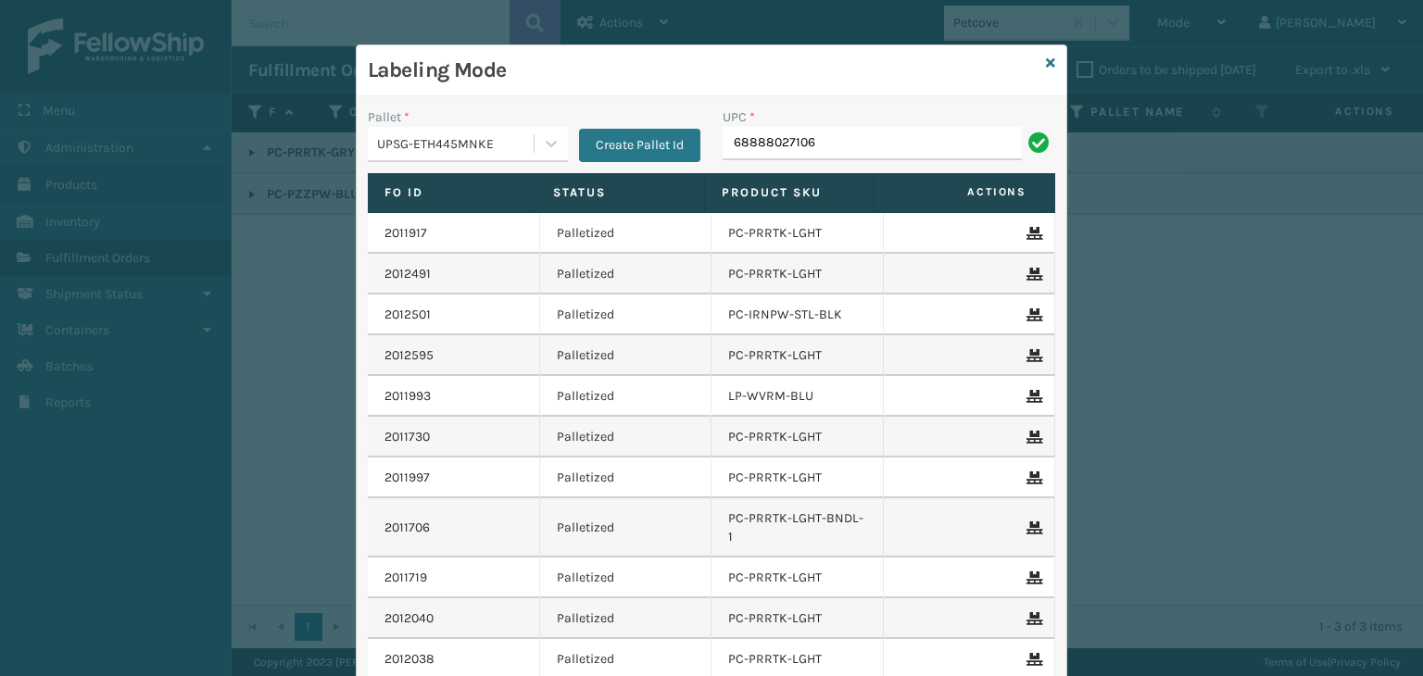
type input "68888027106"
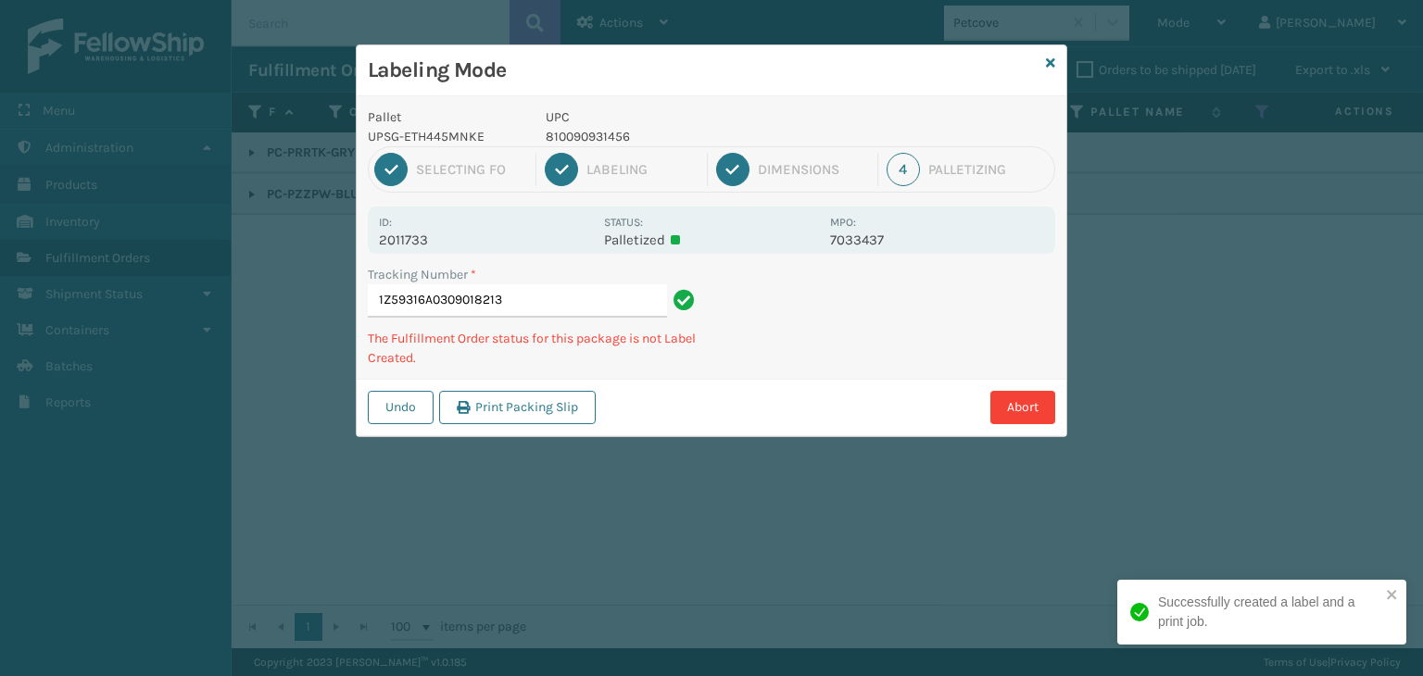
click at [611, 137] on p "810090931456" at bounding box center [682, 136] width 273 height 19
copy p "810090931456"
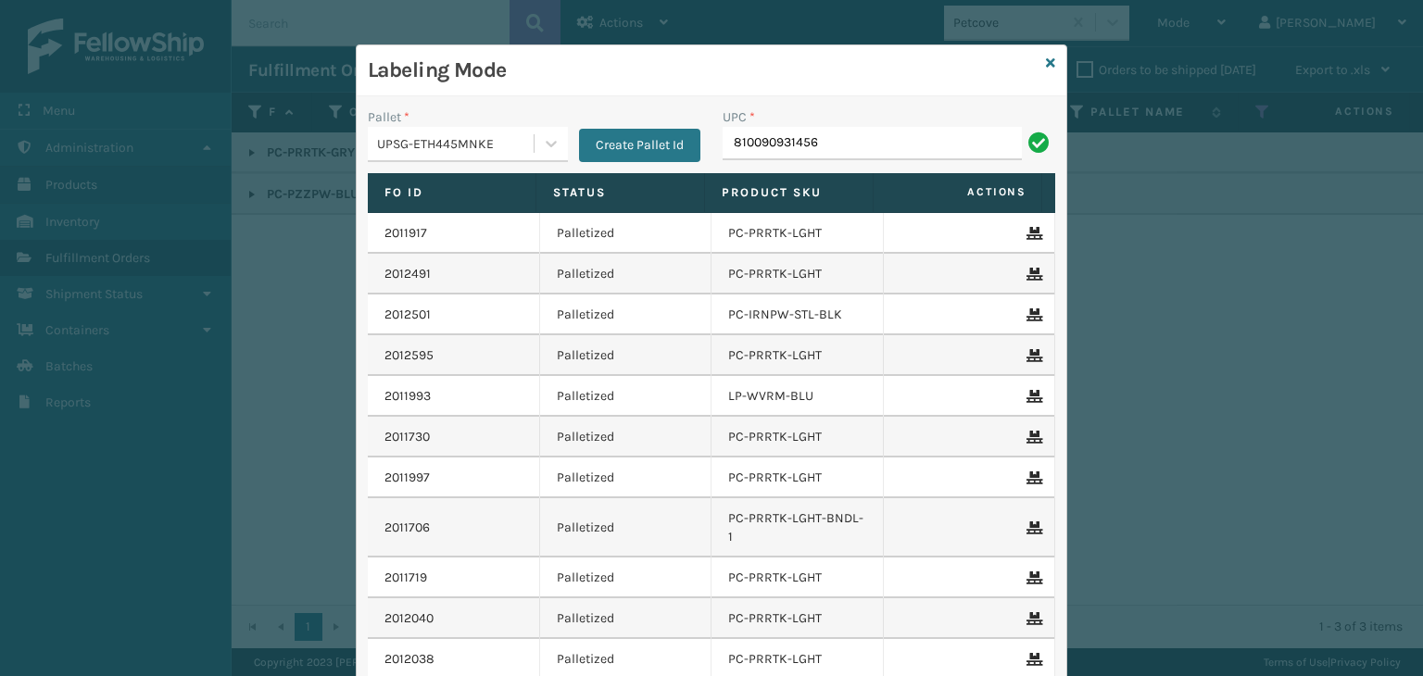
type input "810090931456"
type input "068888"
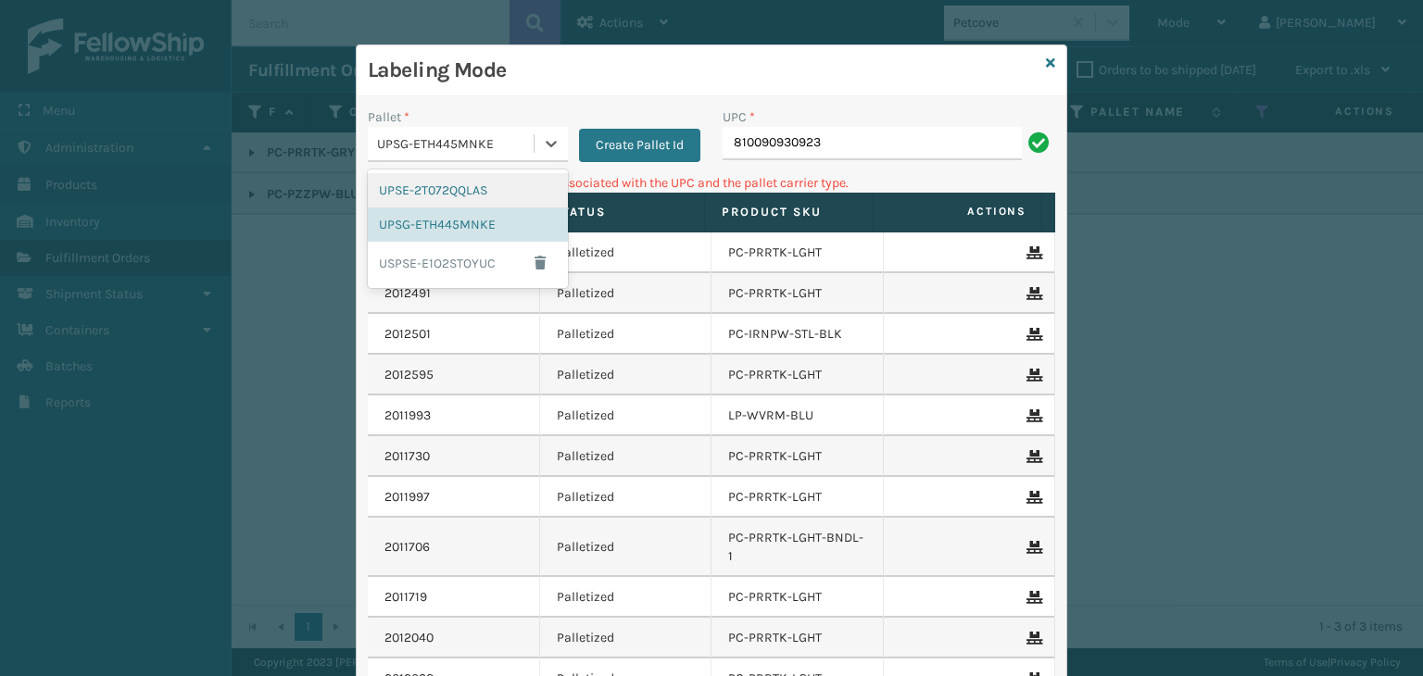
drag, startPoint x: 497, startPoint y: 148, endPoint x: 464, endPoint y: 220, distance: 79.2
click at [496, 149] on div "UPSG-ETH445MNKE" at bounding box center [456, 143] width 158 height 19
click at [447, 182] on div "UPSE-2T072QQLAS" at bounding box center [468, 190] width 200 height 34
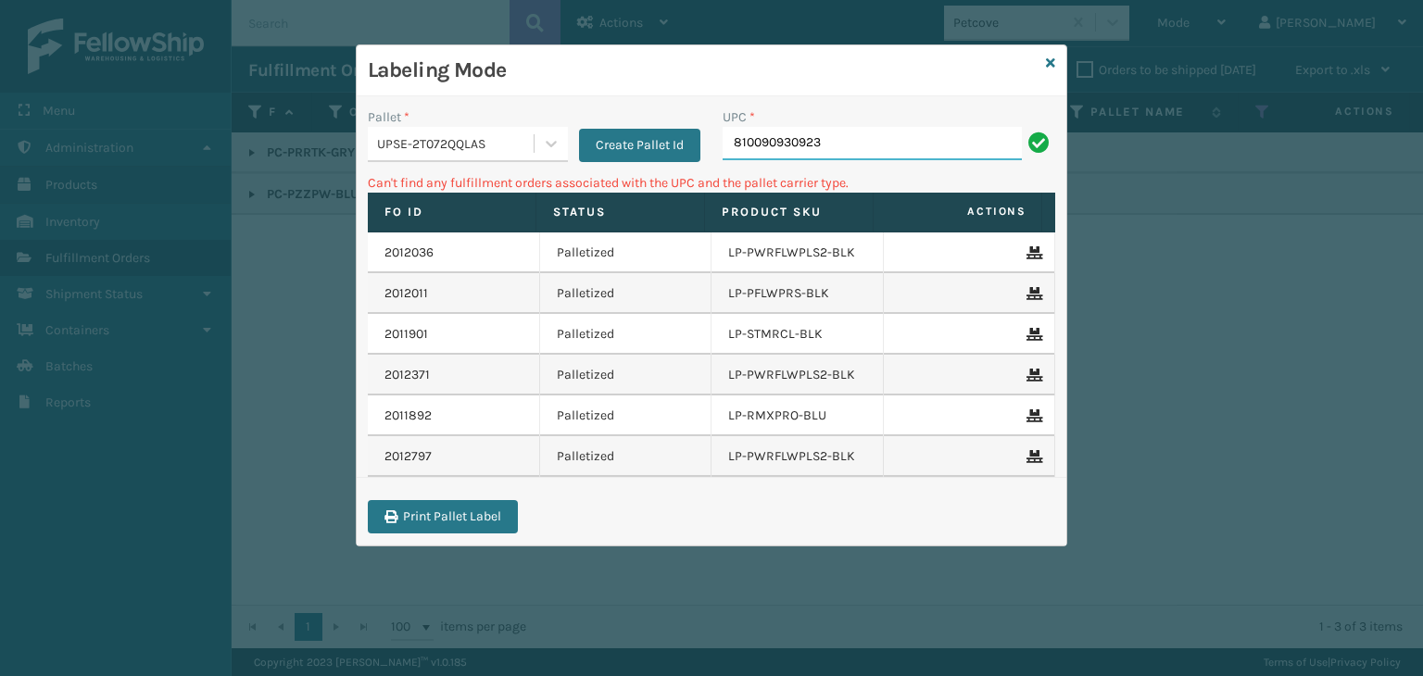
click at [857, 149] on input "810090930923" at bounding box center [872, 143] width 299 height 33
click at [727, 151] on input "810090930923" at bounding box center [872, 143] width 299 height 33
type input "0810090930923"
click at [1046, 67] on icon at bounding box center [1050, 63] width 9 height 13
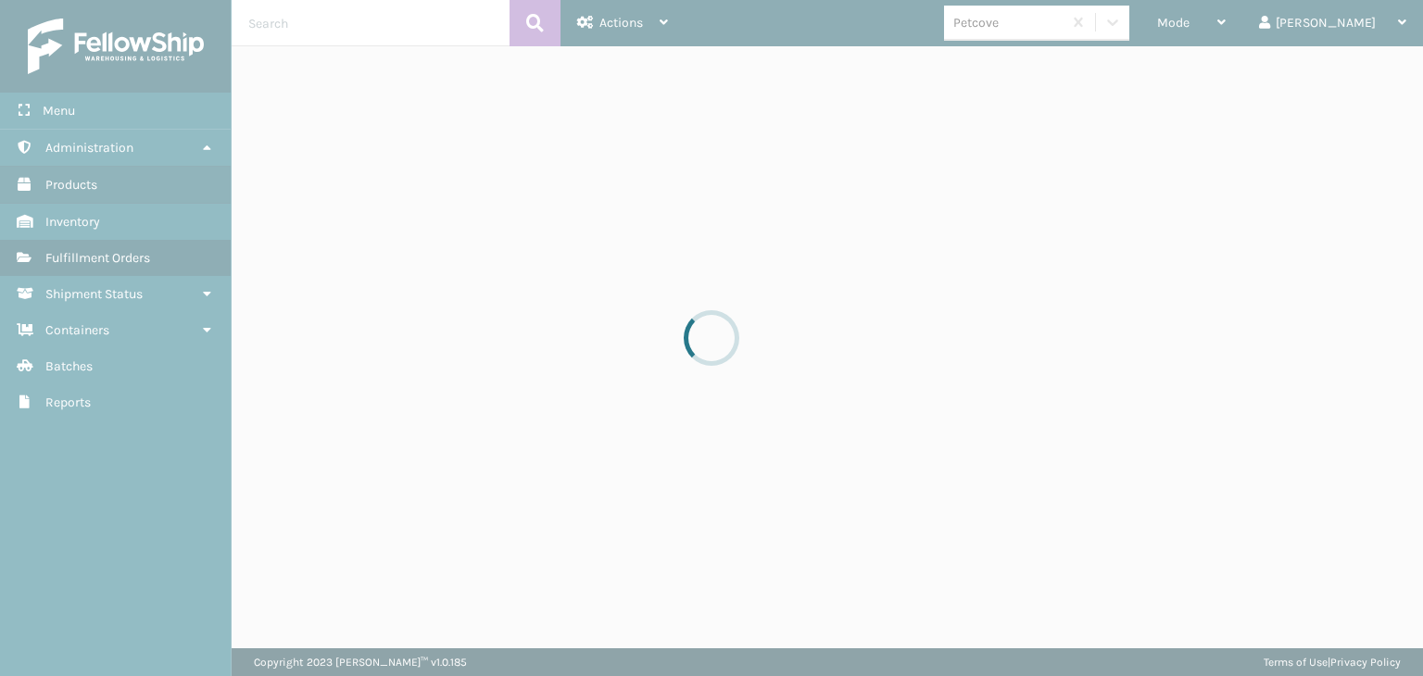
click at [1074, 15] on div at bounding box center [711, 338] width 1423 height 676
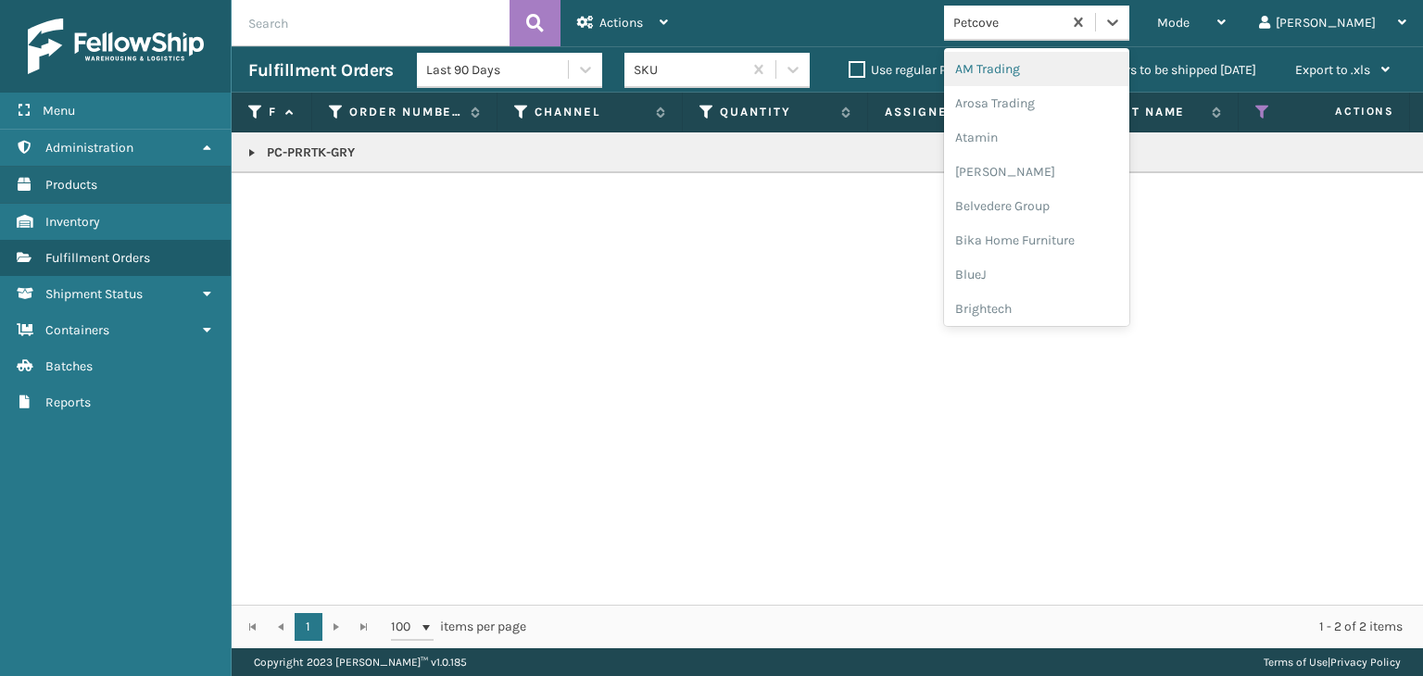
click at [1063, 15] on div "Petcove" at bounding box center [1008, 22] width 110 height 19
type input "N"
type input "LI"
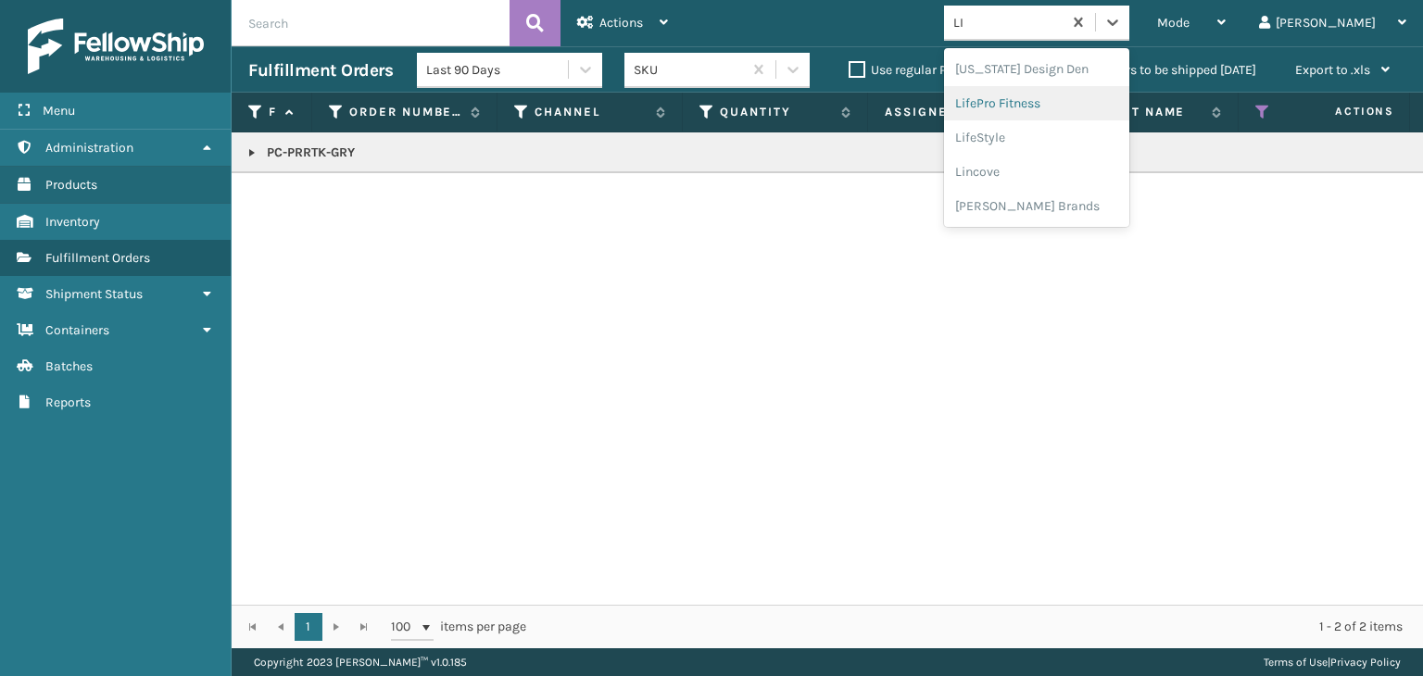
click at [1088, 93] on div "LifePro Fitness" at bounding box center [1036, 103] width 185 height 34
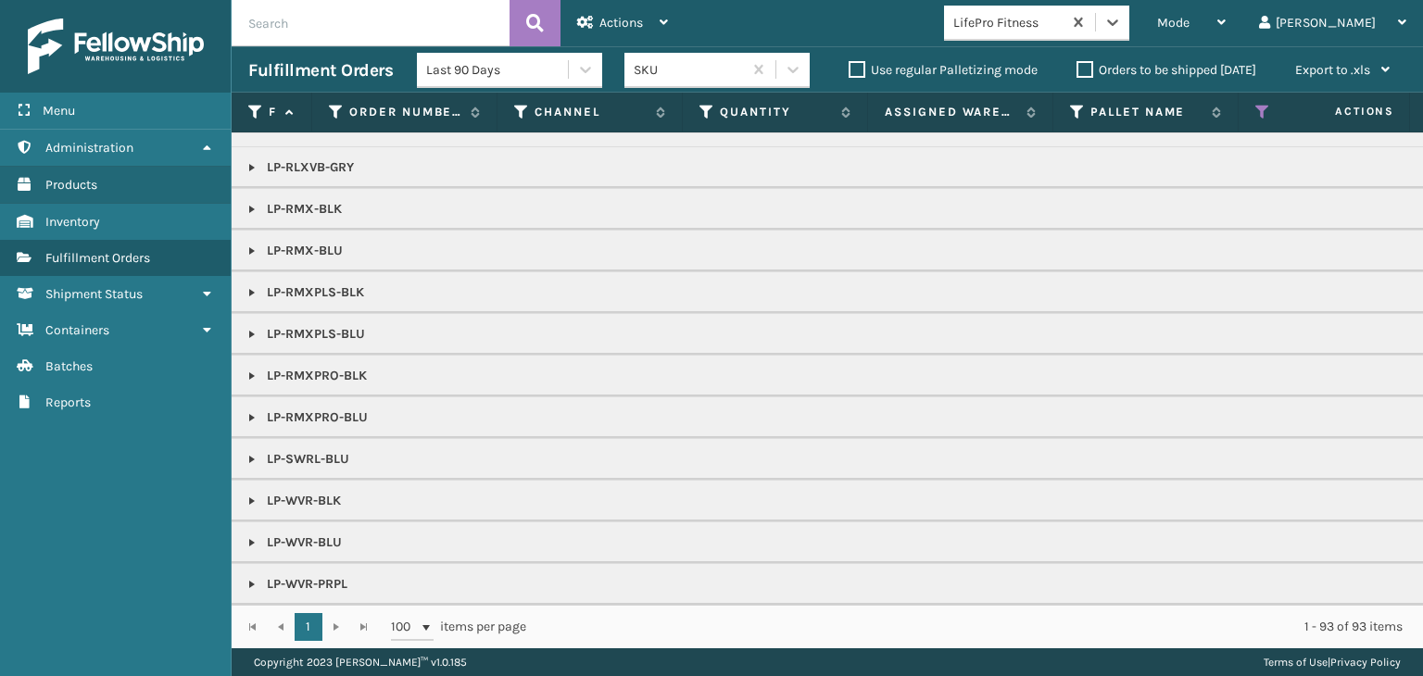
scroll to position [536, 0]
click at [1226, 27] on div "Mode" at bounding box center [1191, 23] width 69 height 46
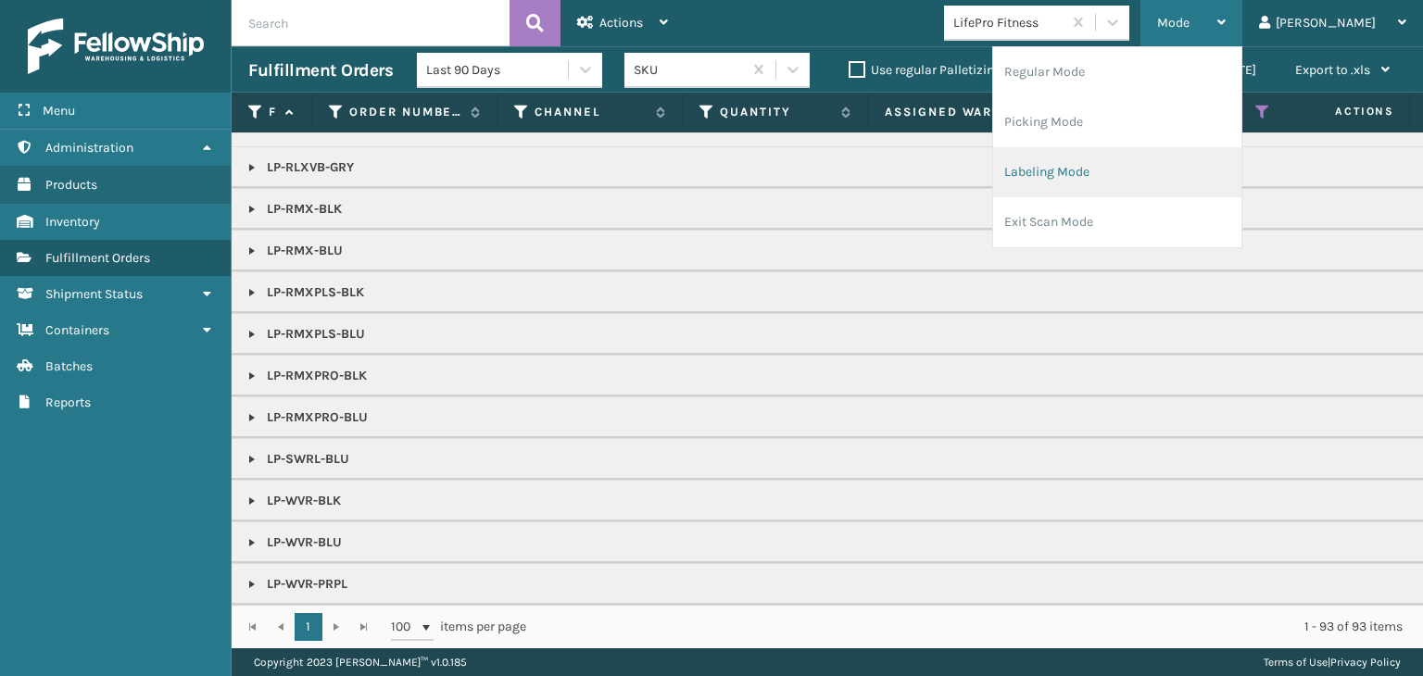
click at [1156, 179] on li "Labeling Mode" at bounding box center [1117, 172] width 248 height 50
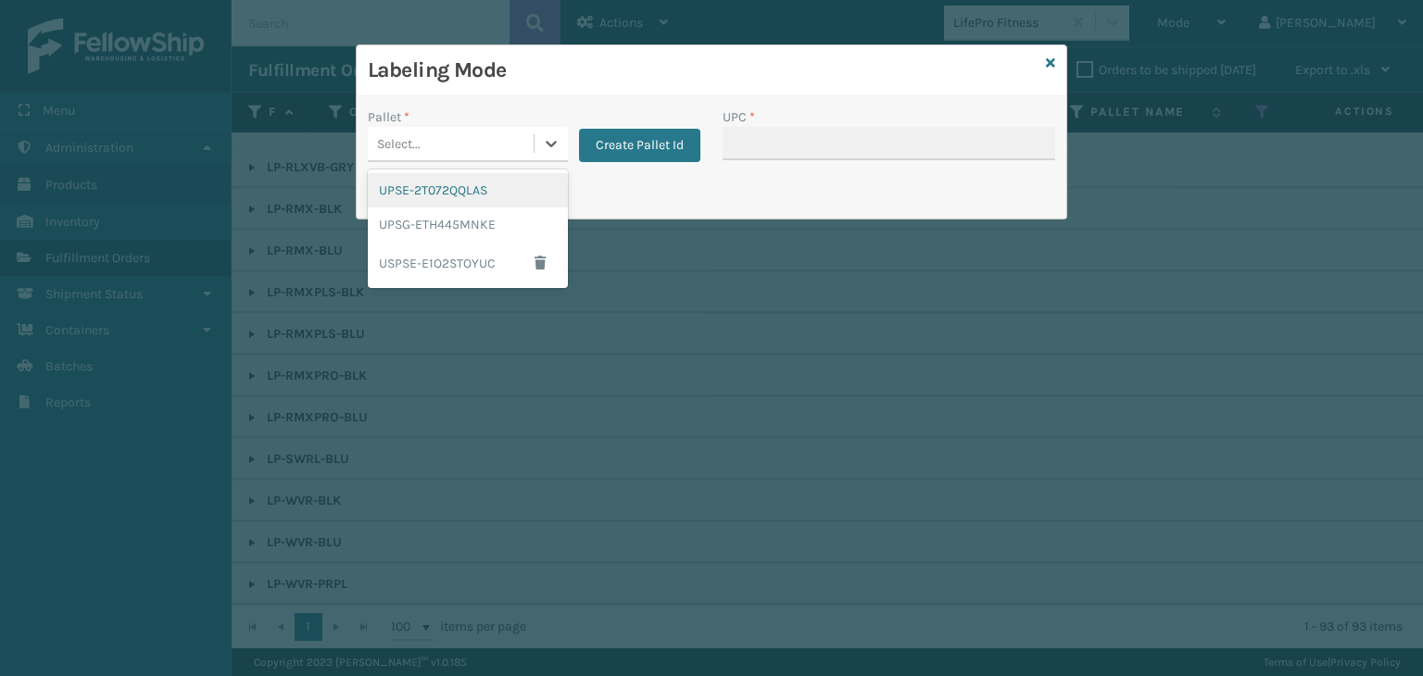
click at [474, 140] on div "Select..." at bounding box center [451, 144] width 166 height 31
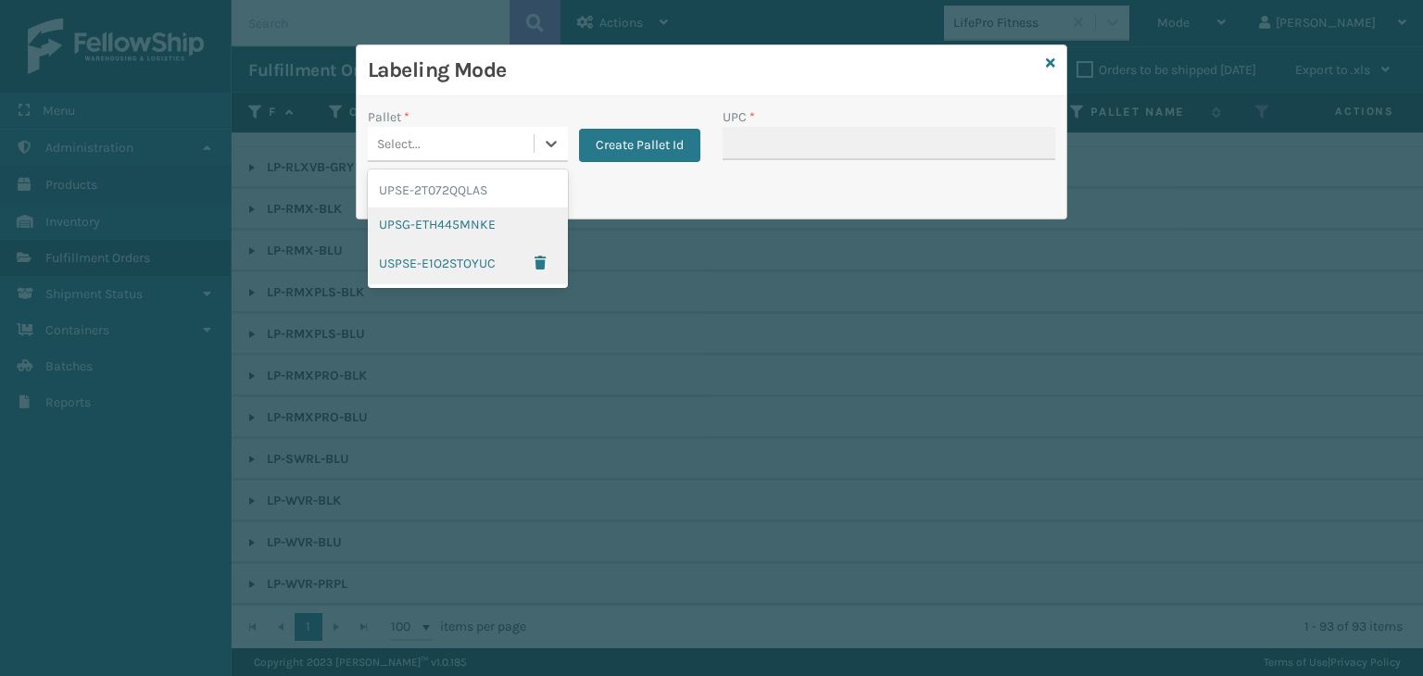
click at [480, 238] on div "UPSG-ETH445MNKE" at bounding box center [468, 225] width 200 height 34
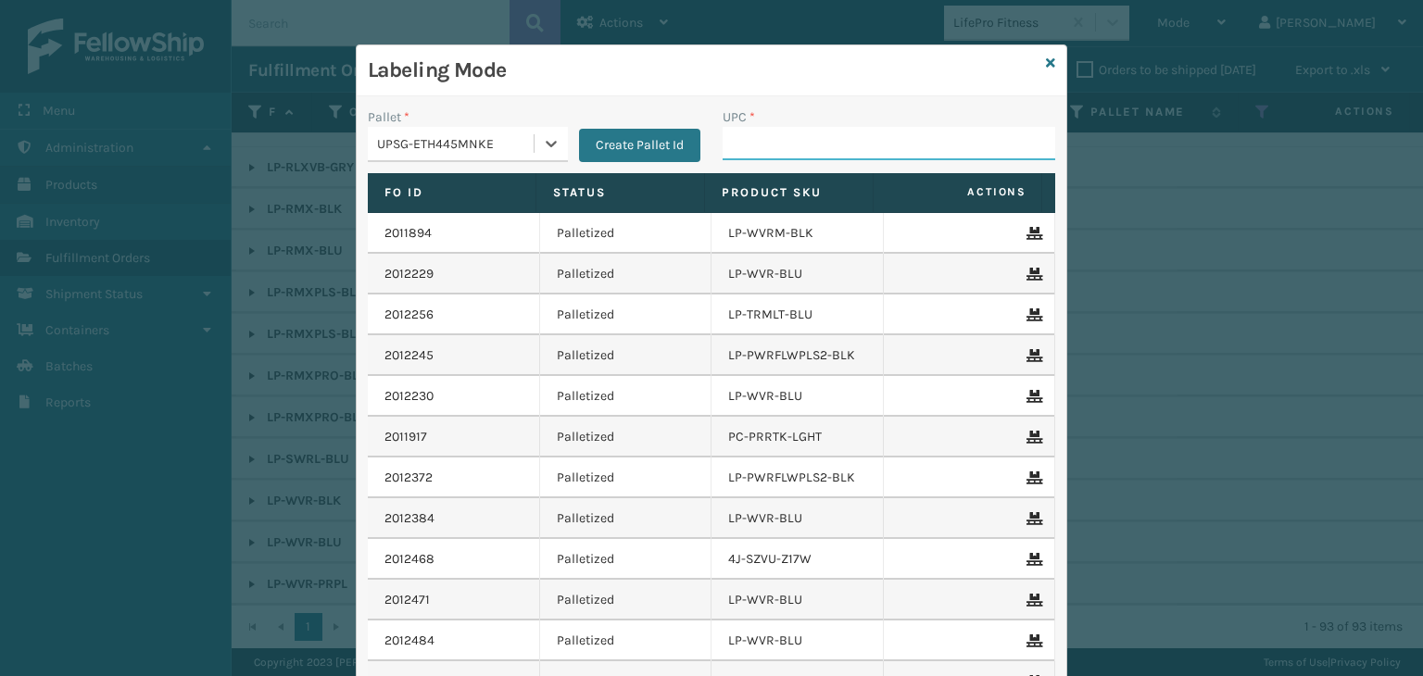
click at [760, 148] on input "UPC *" at bounding box center [889, 143] width 333 height 33
type input "LP-RMXPLS-BLU"
drag, startPoint x: 835, startPoint y: 153, endPoint x: 222, endPoint y: 143, distance: 612.4
click at [230, 139] on div "Labeling Mode Pallet * UPSG-ETH445MNKE Create Pallet Id UPC * LP-WVR-PRPL Fo Id…" at bounding box center [711, 338] width 1423 height 676
paste input "810090931456"
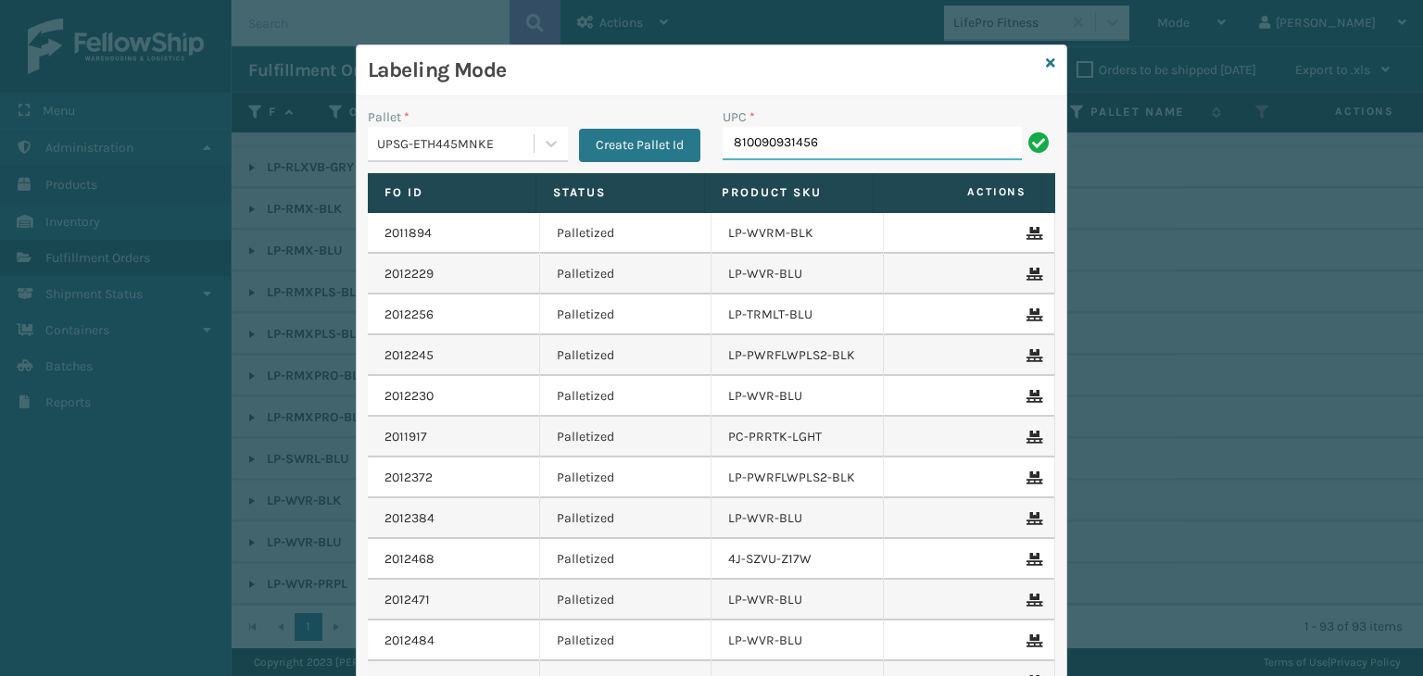
drag, startPoint x: 841, startPoint y: 138, endPoint x: 233, endPoint y: 132, distance: 607.7
click at [227, 121] on div "Labeling Mode Pallet * UPSG-ETH445MNKE Create Pallet Id UPC * 810090931456 Fo I…" at bounding box center [711, 338] width 1423 height 676
type input "LP-WVR-PRPL"
drag, startPoint x: 853, startPoint y: 138, endPoint x: 55, endPoint y: 132, distance: 798.5
click at [55, 132] on div "Labeling Mode Pallet * UPSG-ETH445MNKE Create Pallet Id UPC * LP-WVR-PRPL Fo Id…" at bounding box center [711, 338] width 1423 height 676
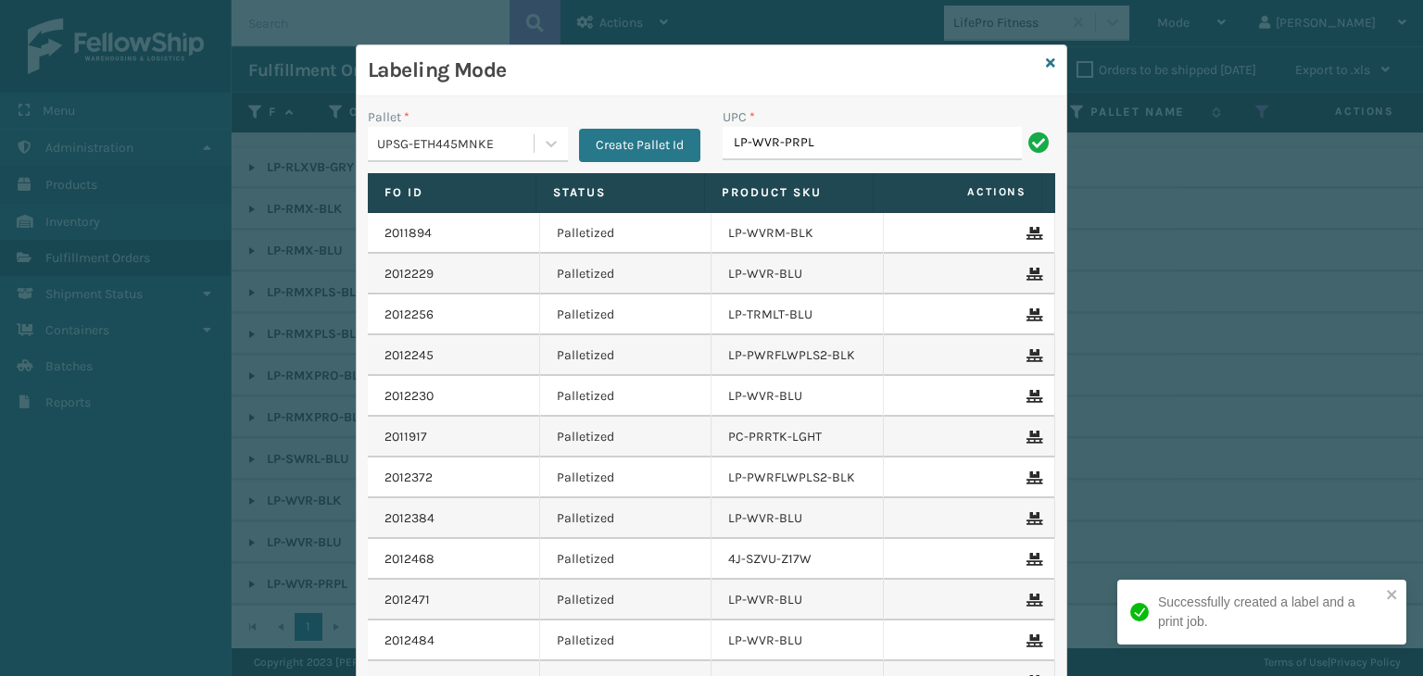
type input "LP-WVR-PRPL"
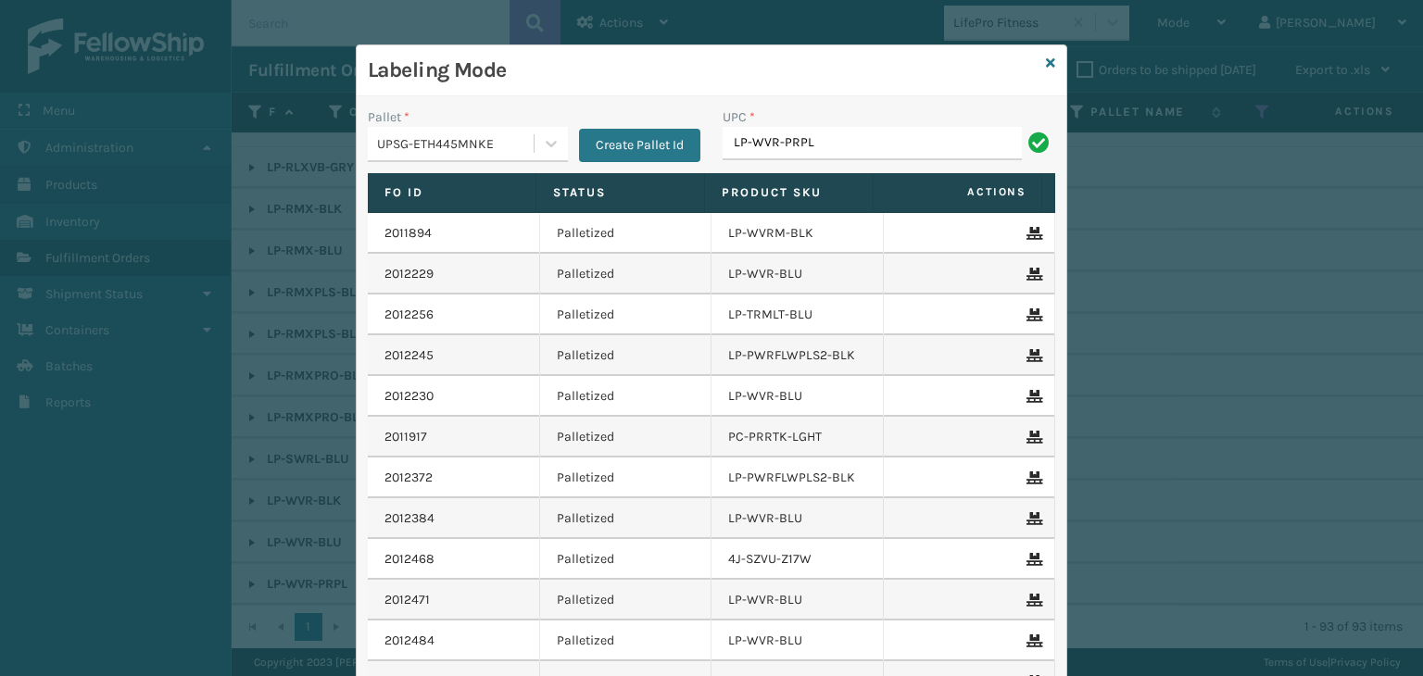
type input "LP-WVR-PRPL"
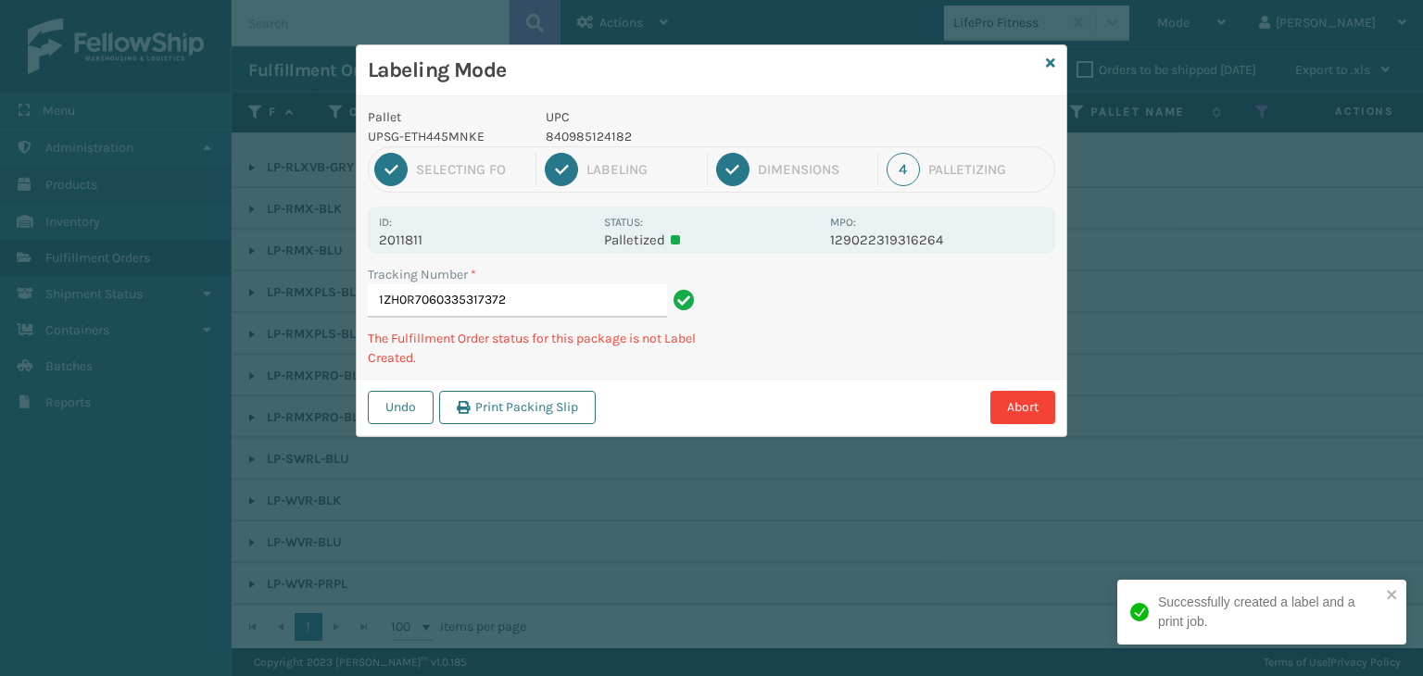
click at [611, 138] on p "840985124182" at bounding box center [682, 136] width 273 height 19
copy p "840985124182"
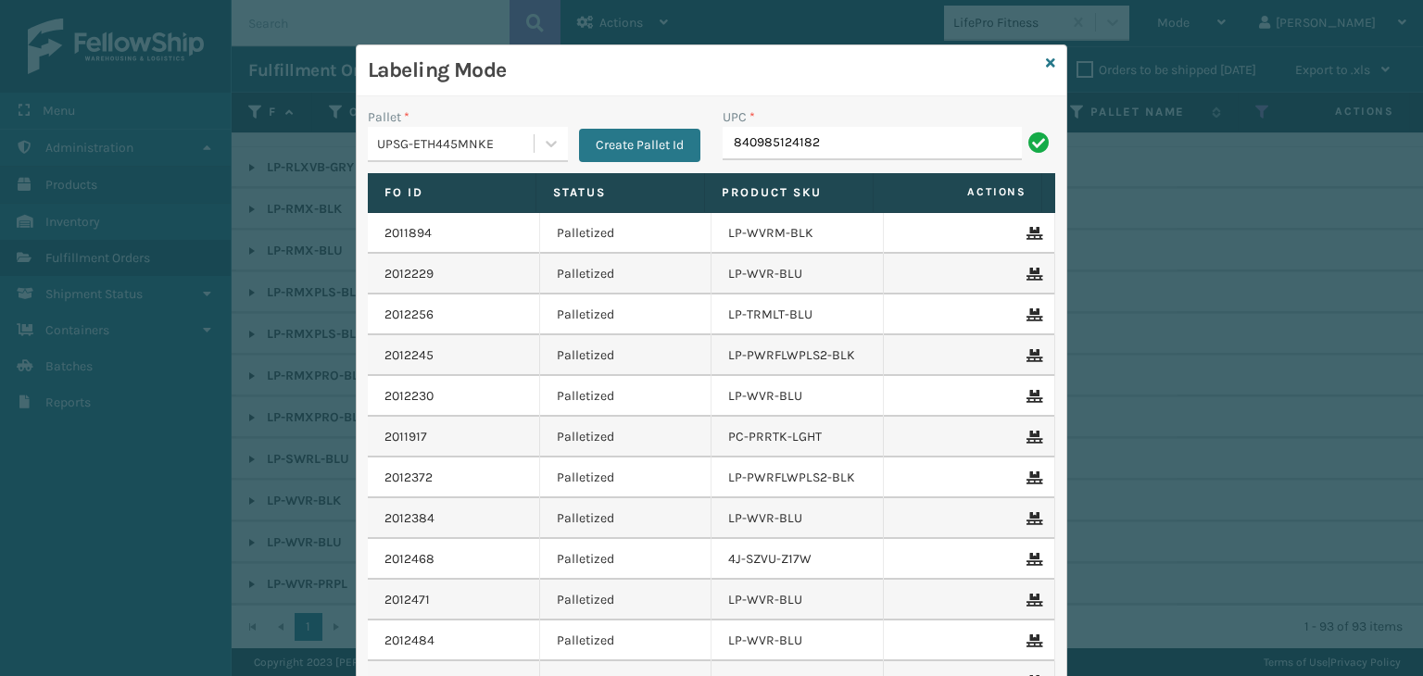
type input "840985124182"
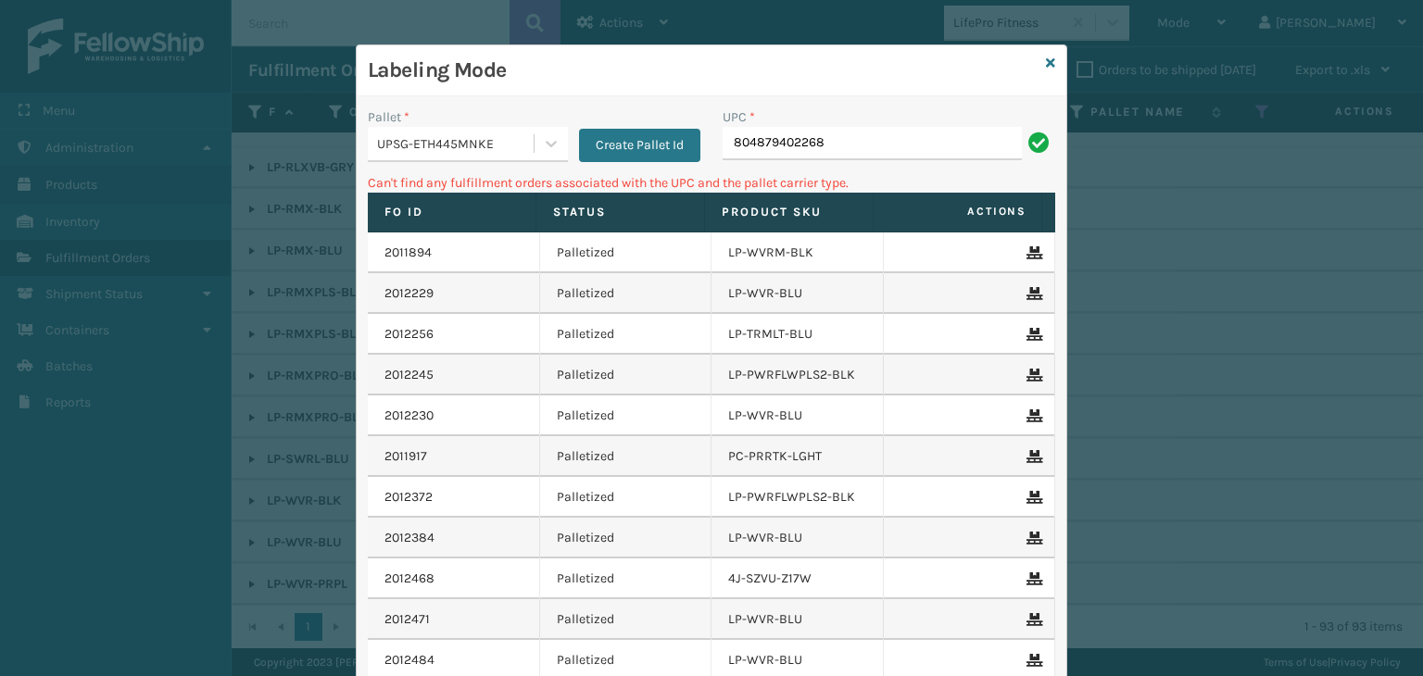
drag, startPoint x: 962, startPoint y: 128, endPoint x: 500, endPoint y: 134, distance: 462.3
click at [500, 134] on div "Pallet * UPSG-ETH445MNKE Create Pallet Id UPC * 804879402268" at bounding box center [712, 140] width 710 height 66
type input "MIL-101-BL"
drag, startPoint x: 849, startPoint y: 141, endPoint x: 189, endPoint y: 148, distance: 659.6
click at [194, 153] on div "Labeling Mode Pallet * UPSG-ETH445MNKE Create Pallet Id UPC * MIL-101-BL Can't …" at bounding box center [711, 338] width 1423 height 676
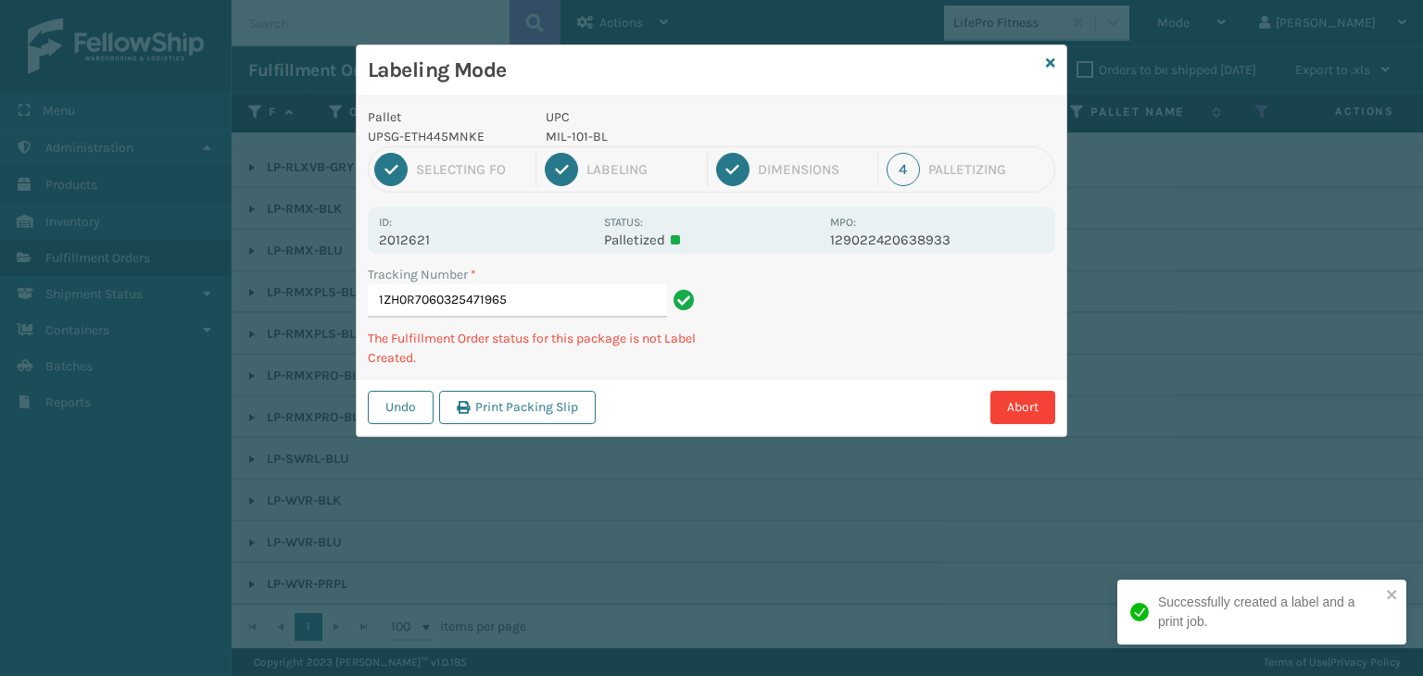
type input "1ZH0R7060325471965MIL-101-BL"
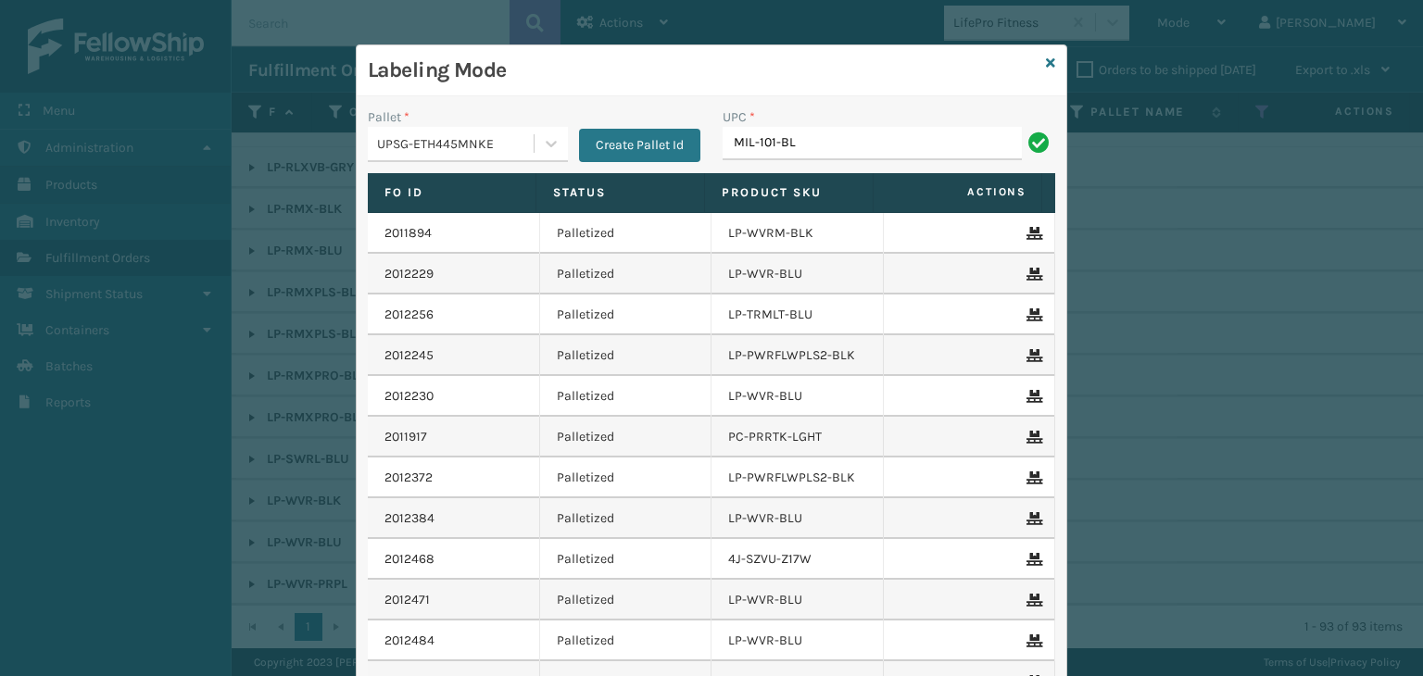
type input "MIL-101-BL"
type input "810985124168"
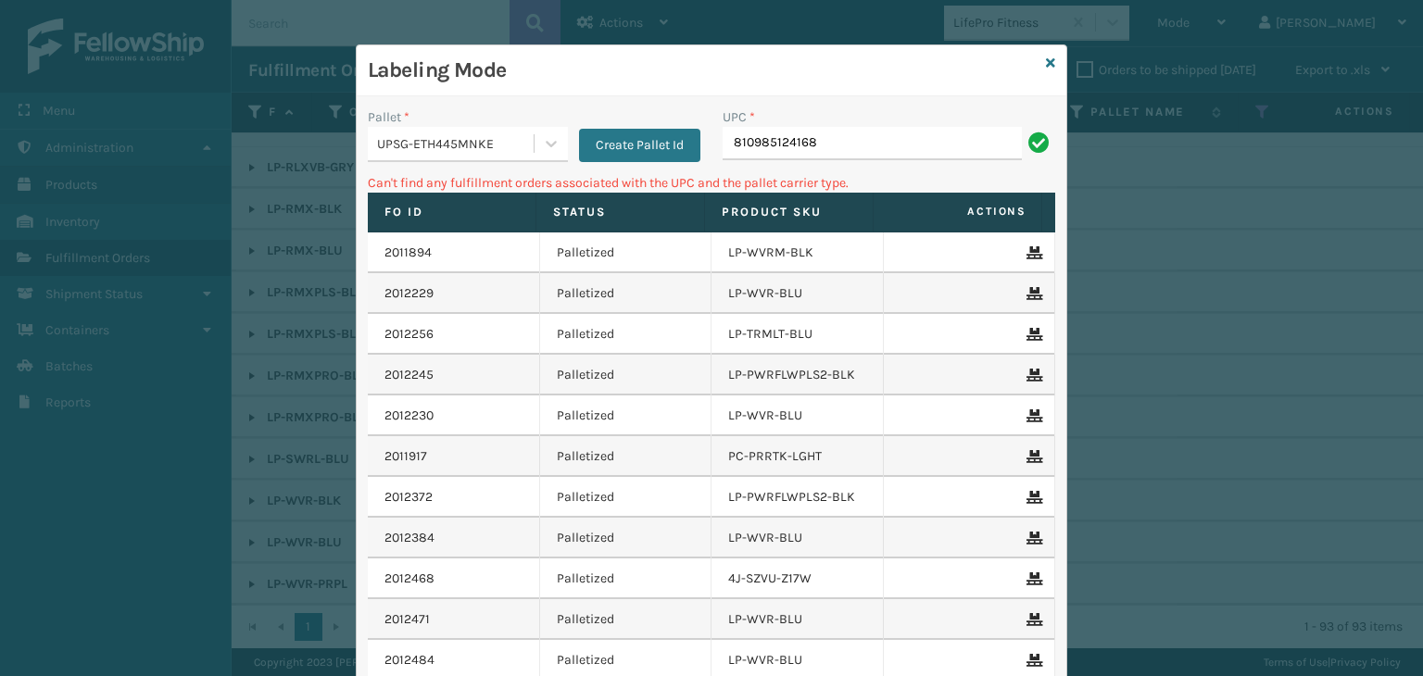
drag, startPoint x: 924, startPoint y: 127, endPoint x: 234, endPoint y: 201, distance: 693.2
click at [234, 201] on div "Labeling Mode Pallet * UPSG-ETH445MNKE Create Pallet Id UPC * 810985124168 Can'…" at bounding box center [711, 338] width 1423 height 676
type input "840985124168"
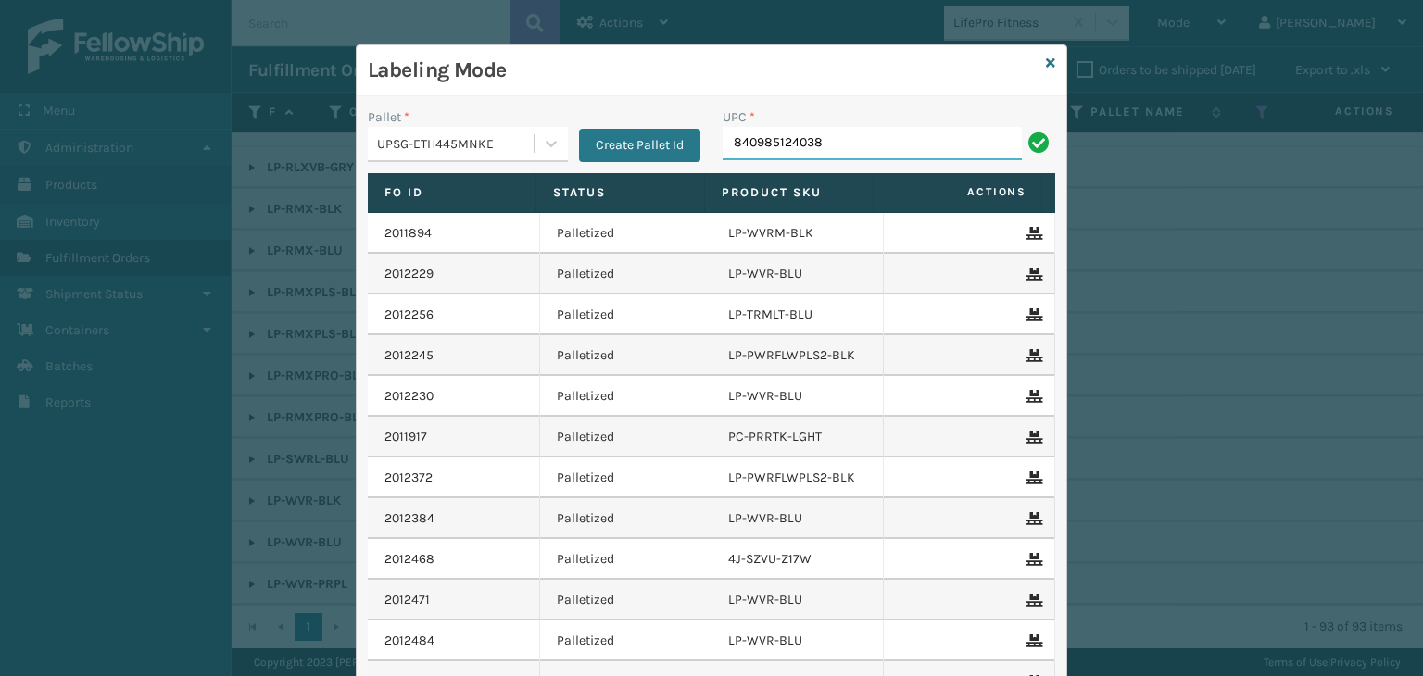
type input "840985124038"
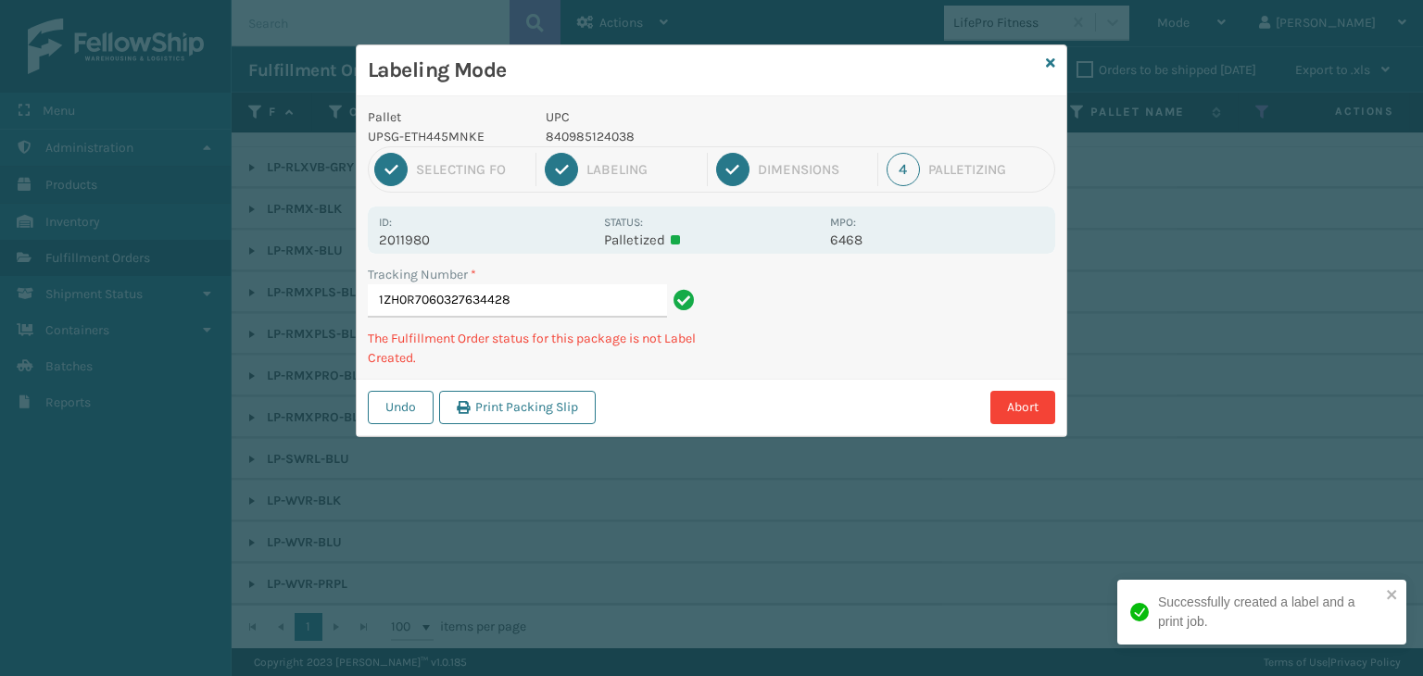
click at [600, 133] on p "840985124038" at bounding box center [682, 136] width 273 height 19
copy p "840985124038"
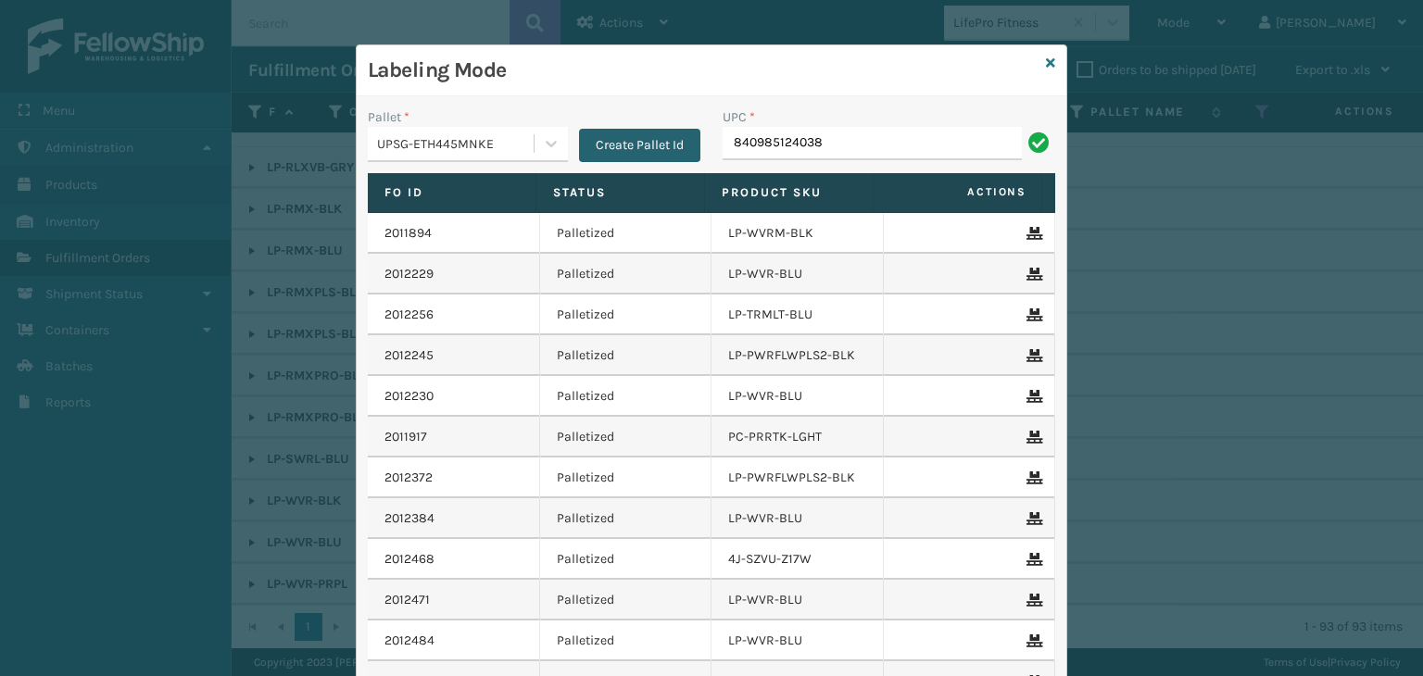
type input "840985124038"
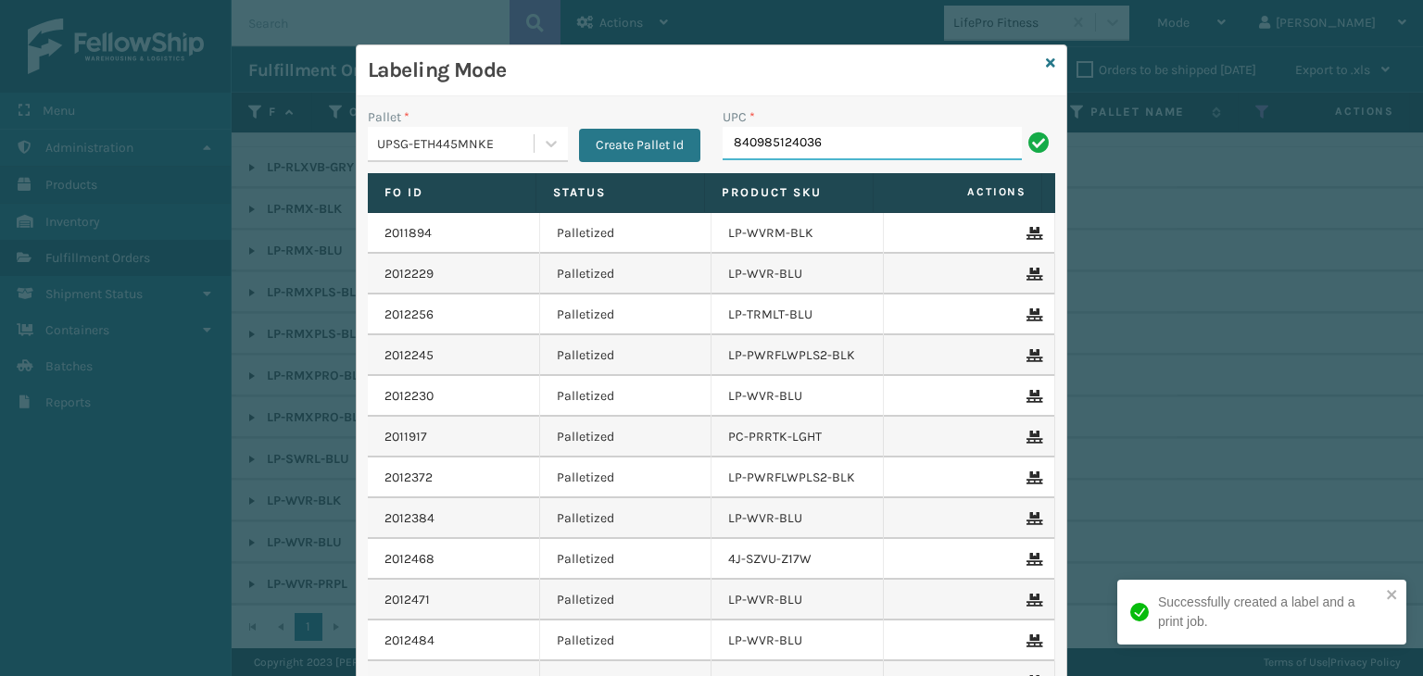
type input "840985124036"
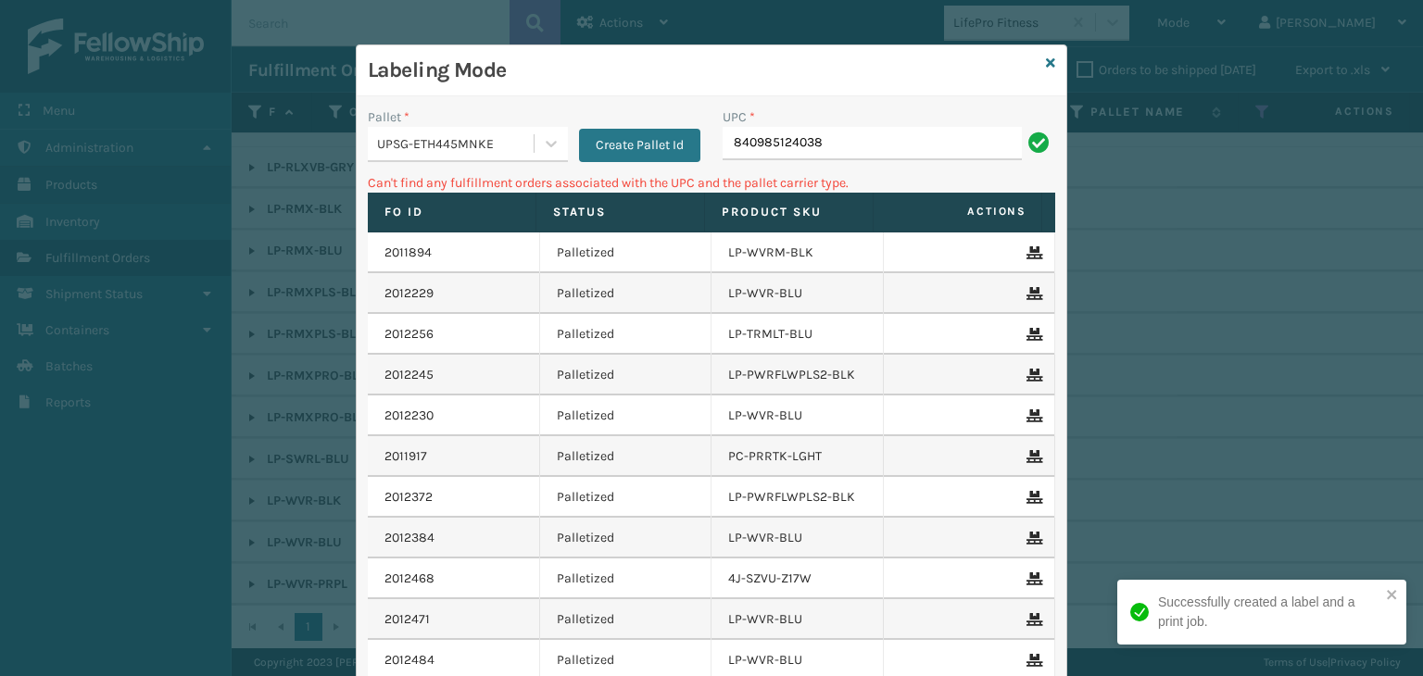
type input "840985124038"
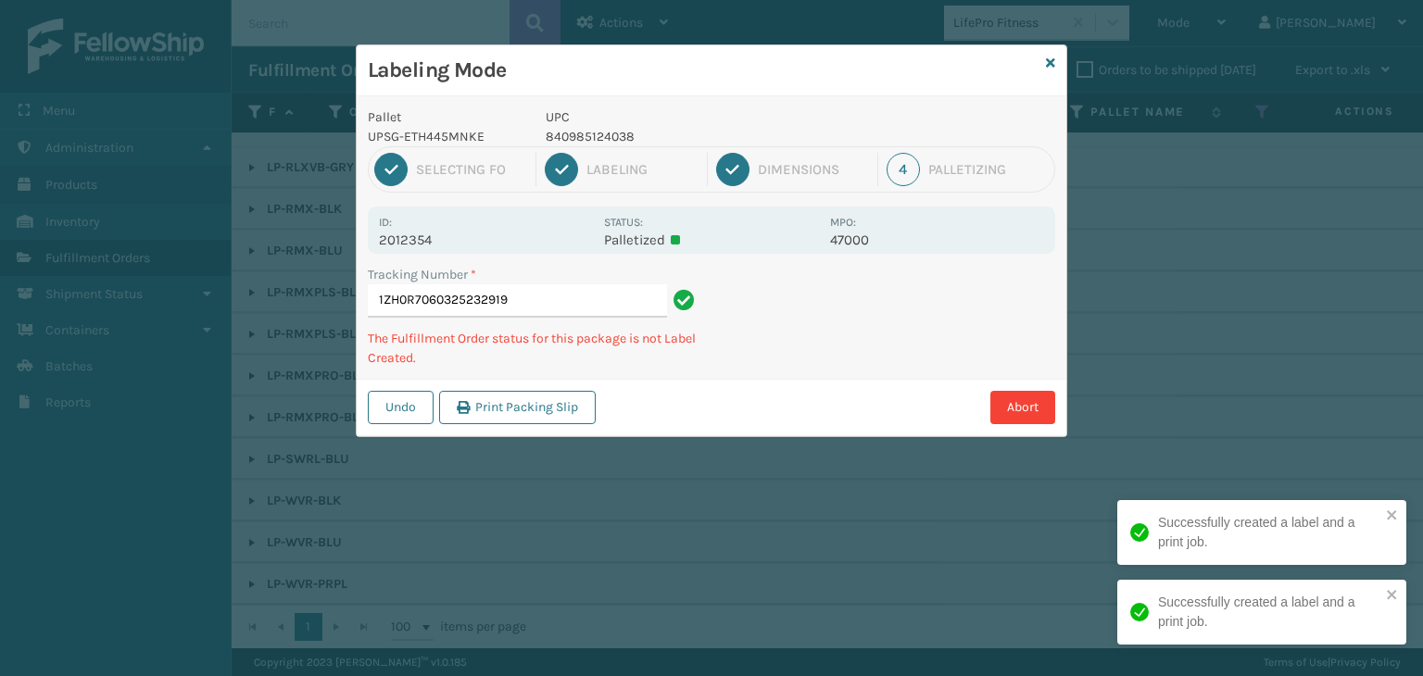
click at [598, 135] on p "840985124038" at bounding box center [682, 136] width 273 height 19
copy p "840985124038"
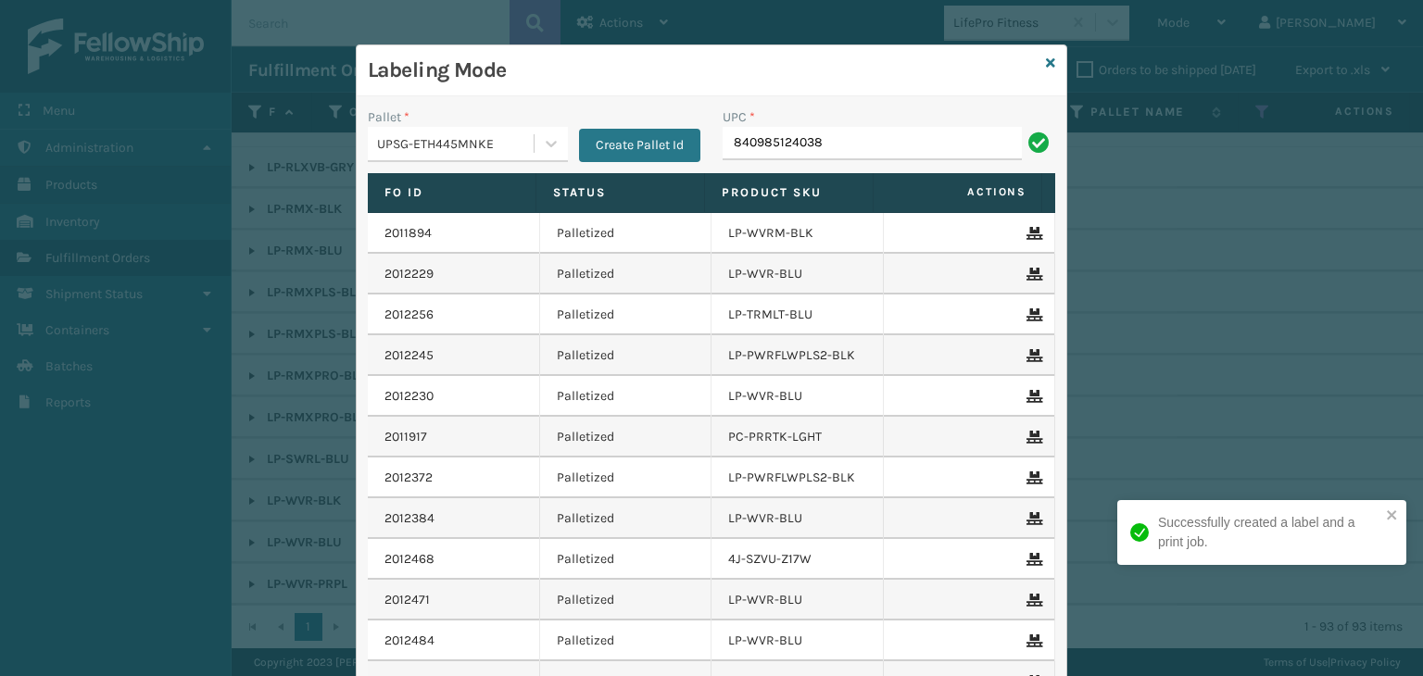
type input "840985124038"
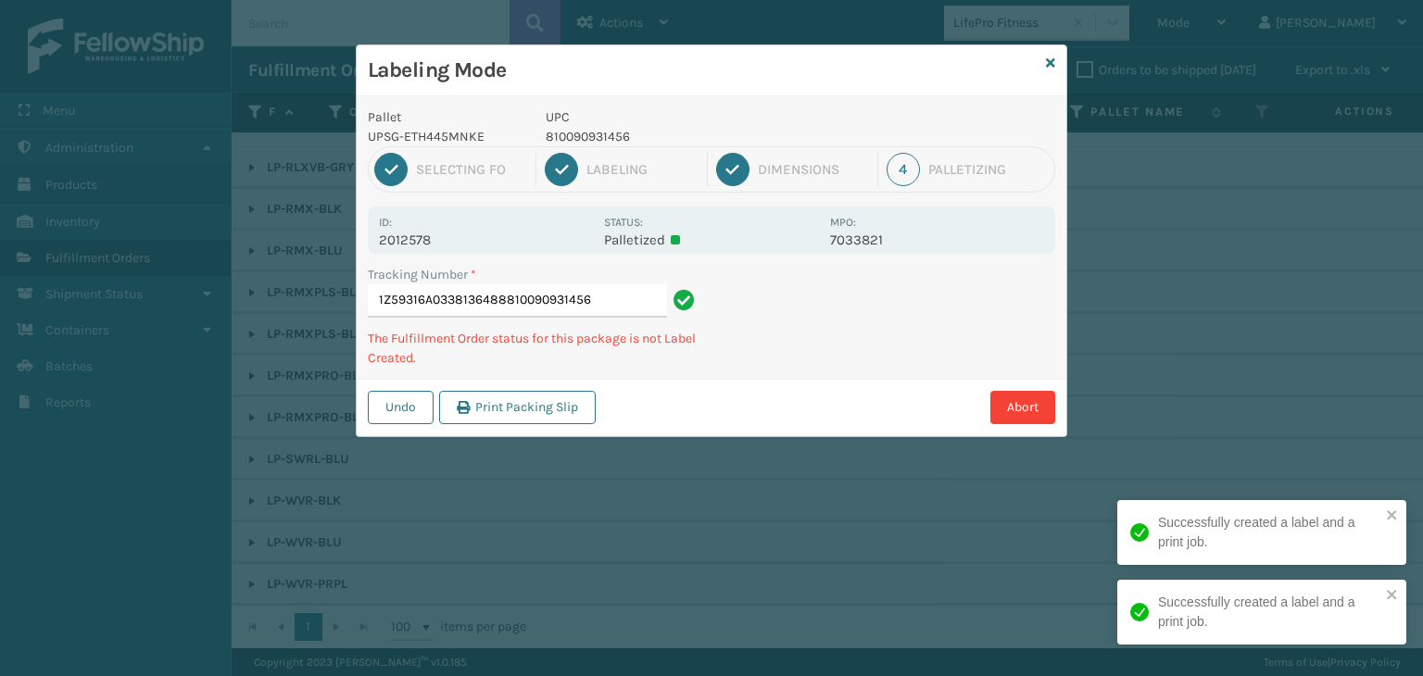
type input "1Z59316A0338136488810090931456"
click at [610, 130] on p "810090931456" at bounding box center [682, 136] width 273 height 19
click at [608, 130] on p "810090931456" at bounding box center [682, 136] width 273 height 19
copy p "810090931456"
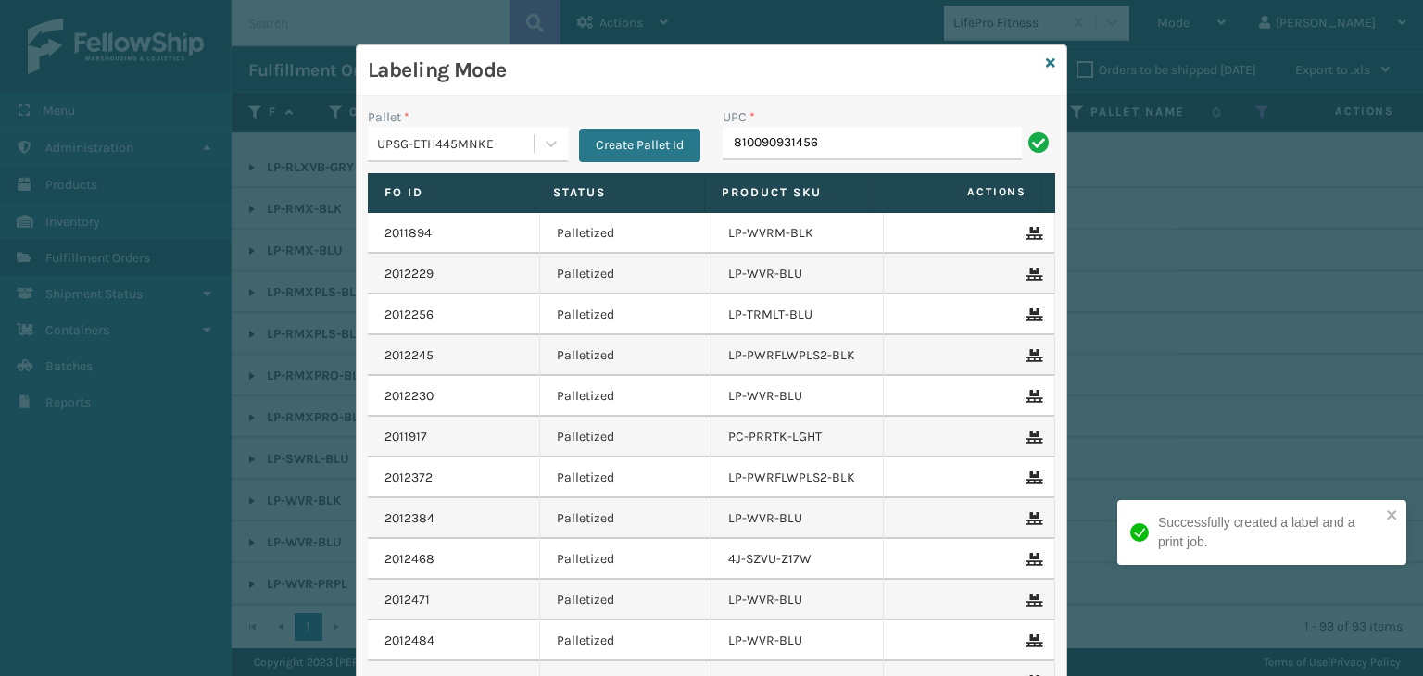
type input "810090931456"
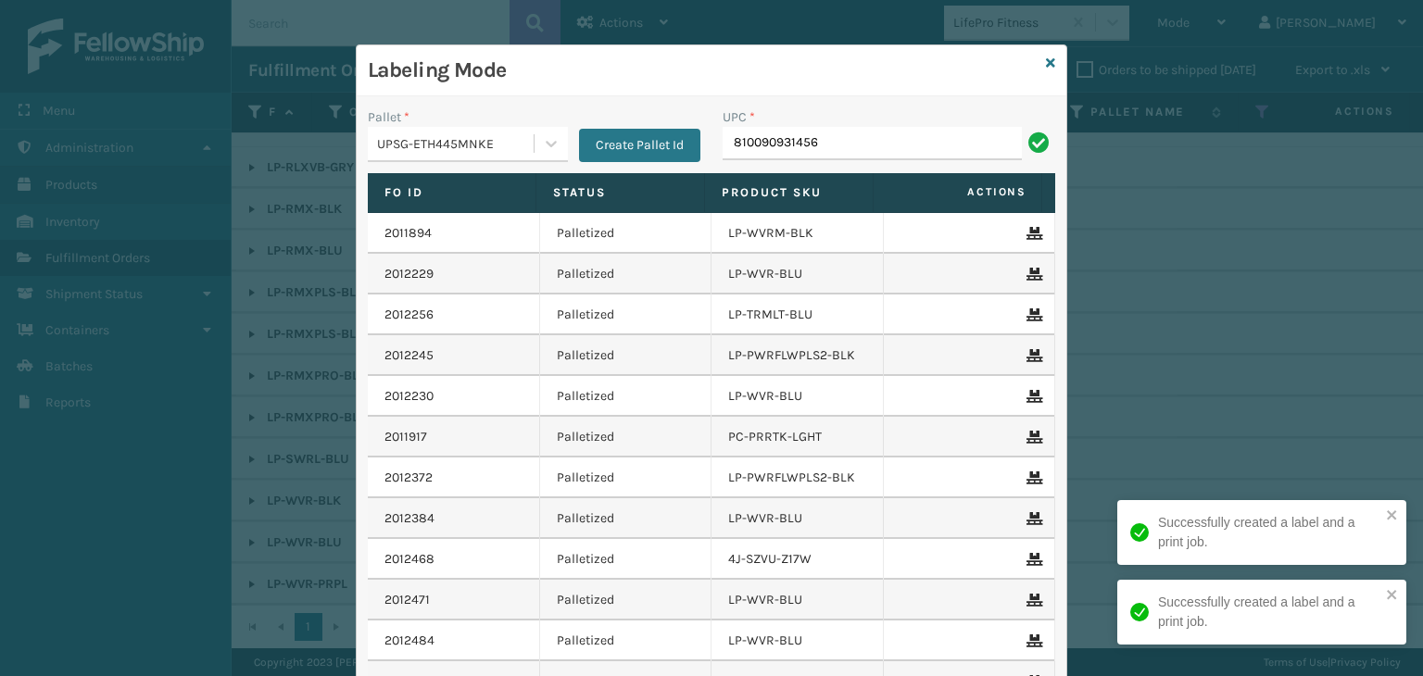
type input "810090931456"
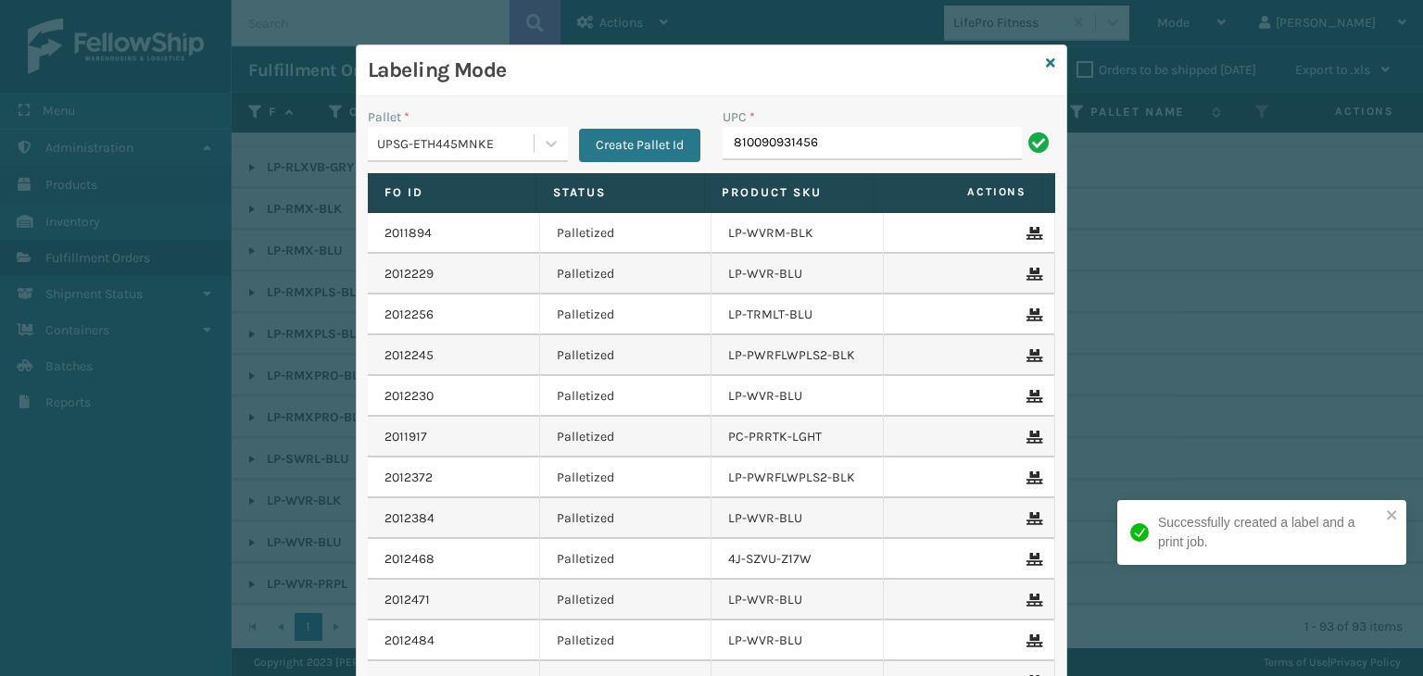
type input "810090931456"
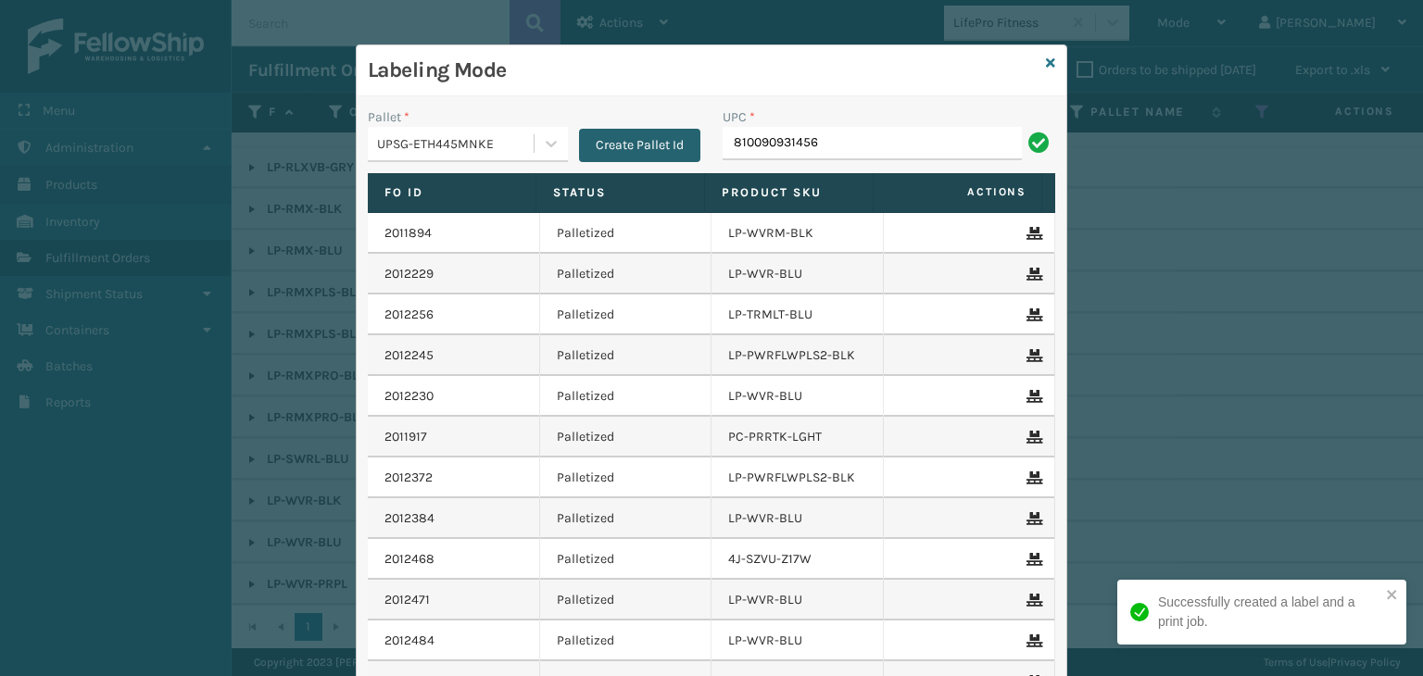
type input "810090931456"
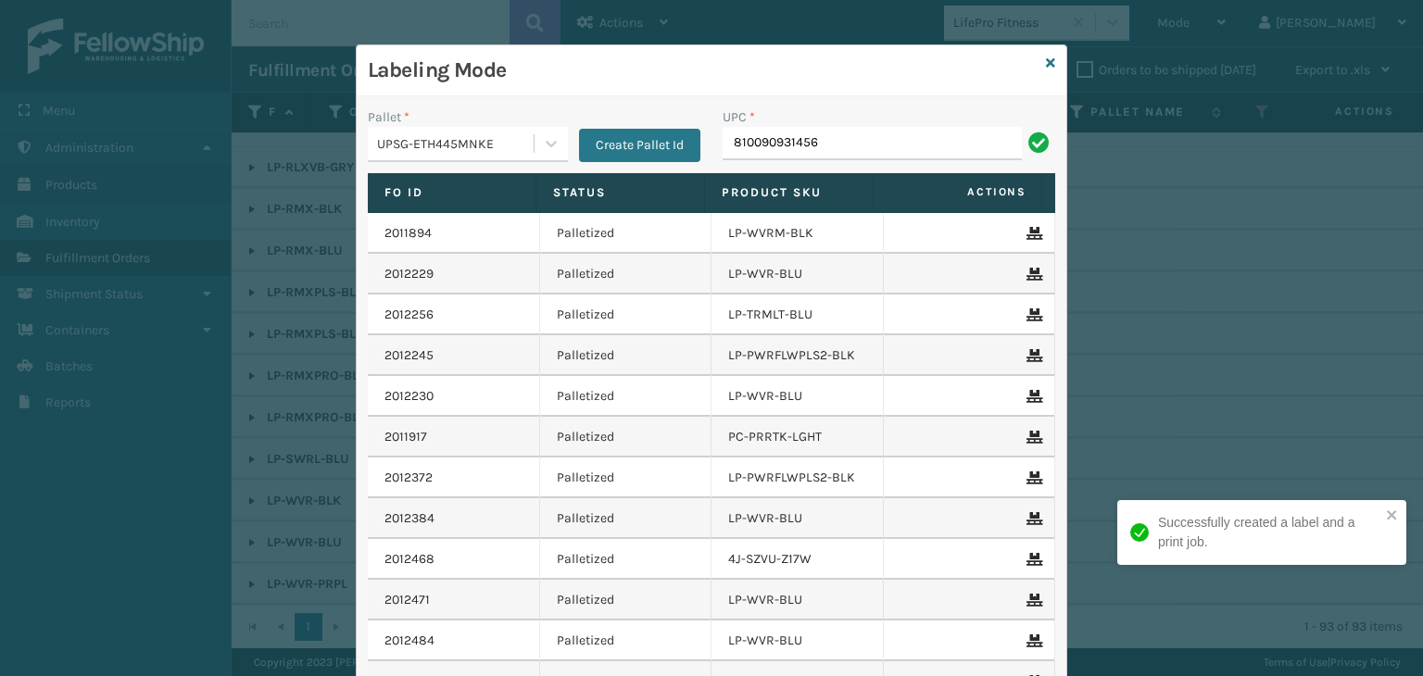
type input "810090931456"
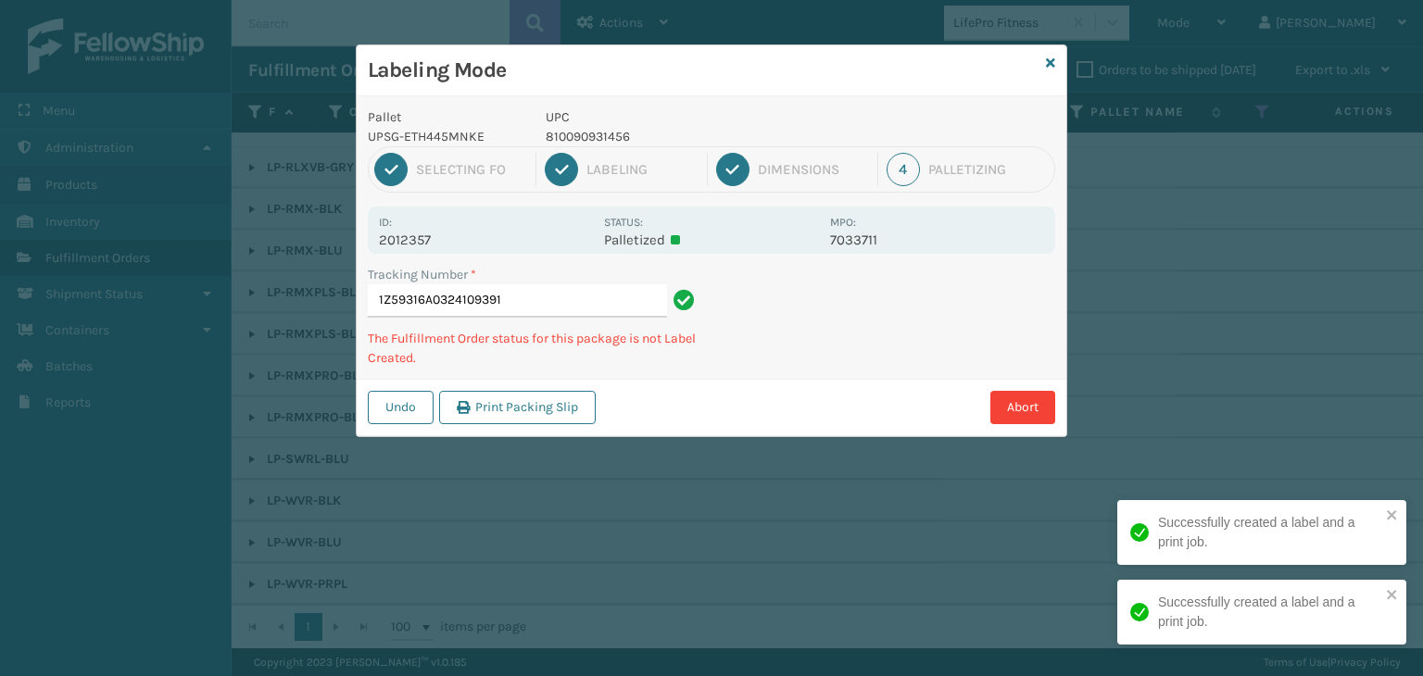
type input "1Z59316A0324109391810090931456"
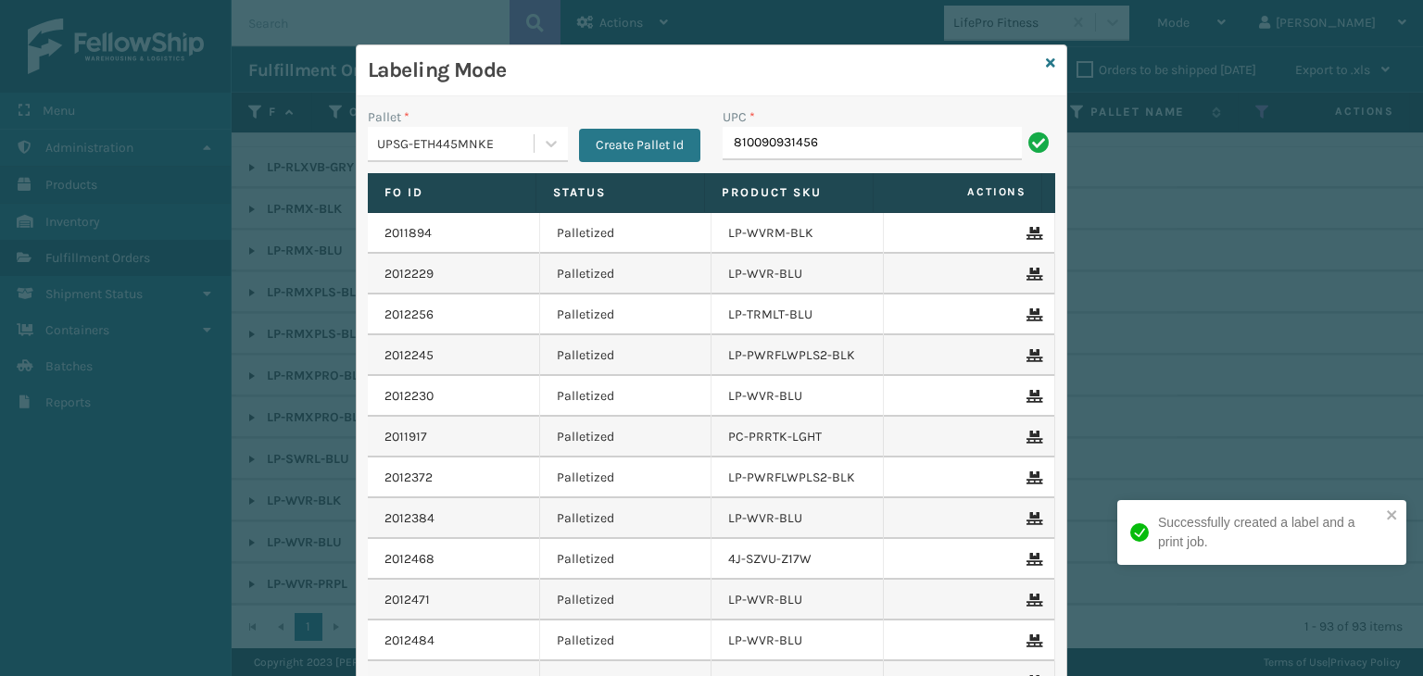
type input "810090931456"
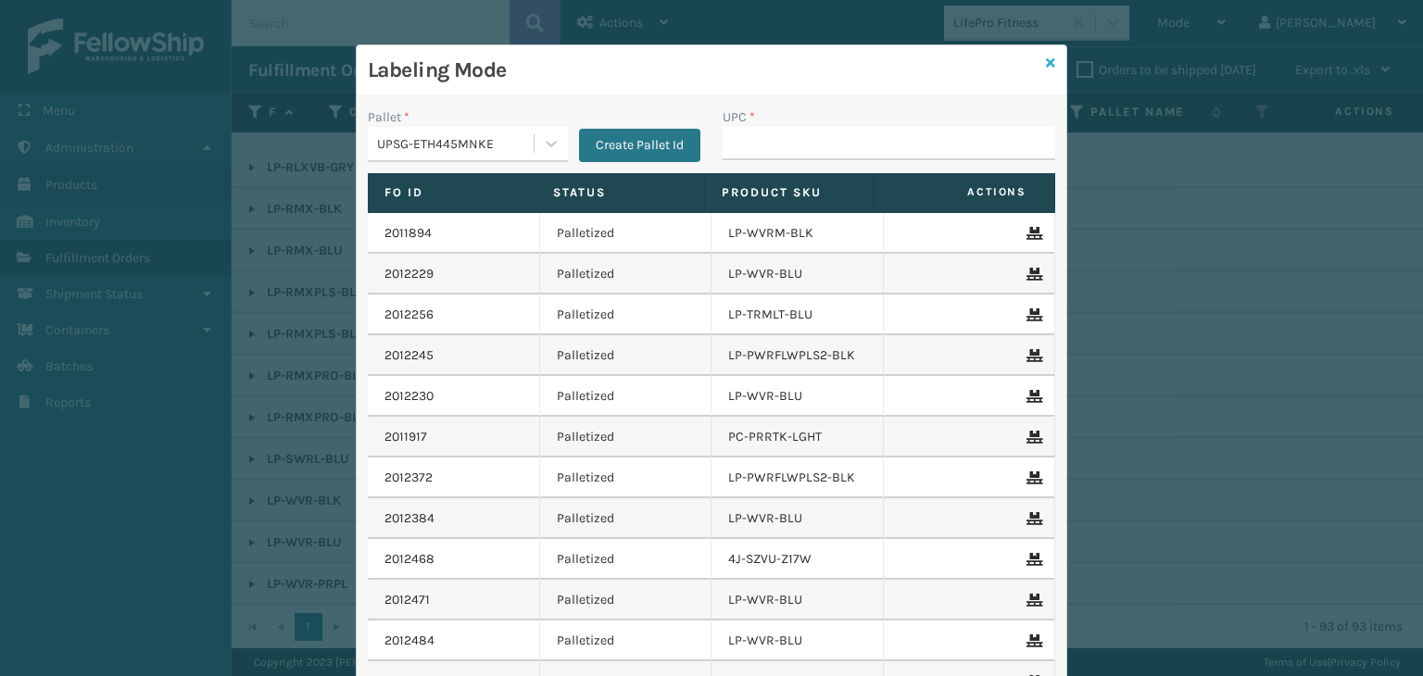
click at [1046, 60] on icon at bounding box center [1050, 63] width 9 height 13
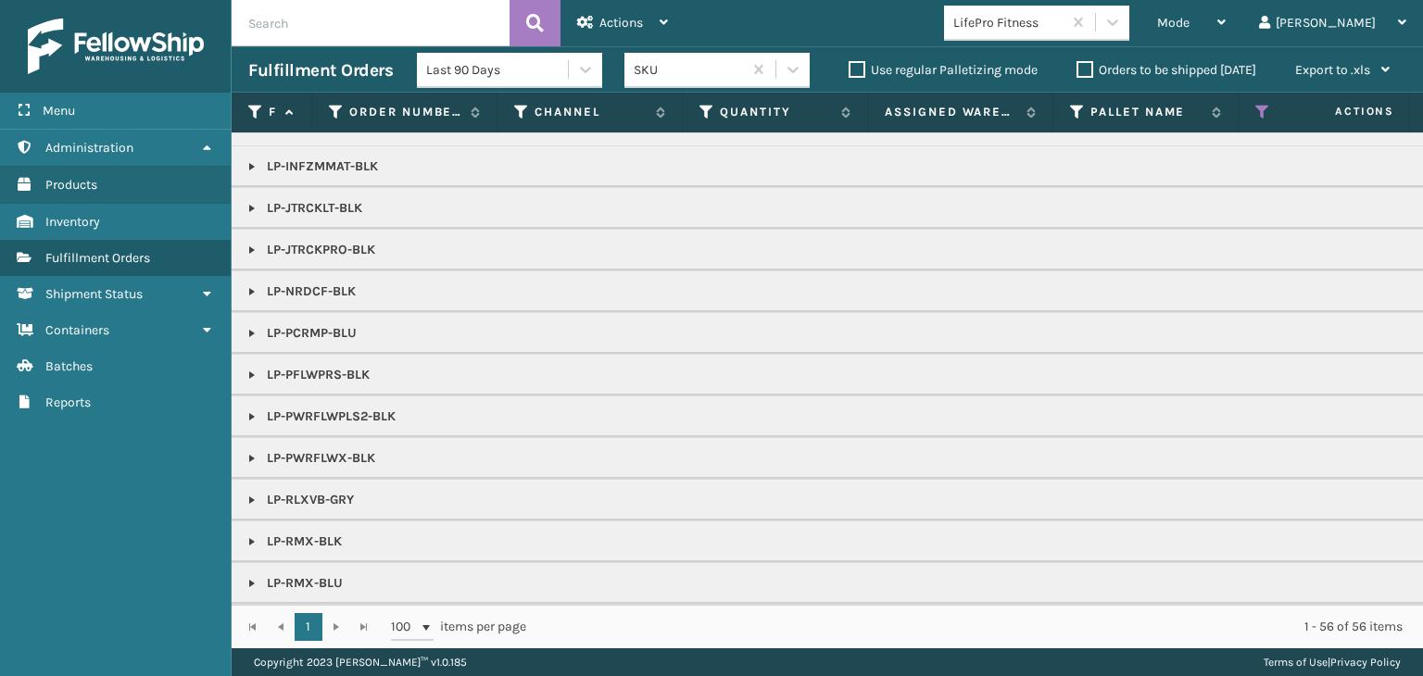
scroll to position [0, 0]
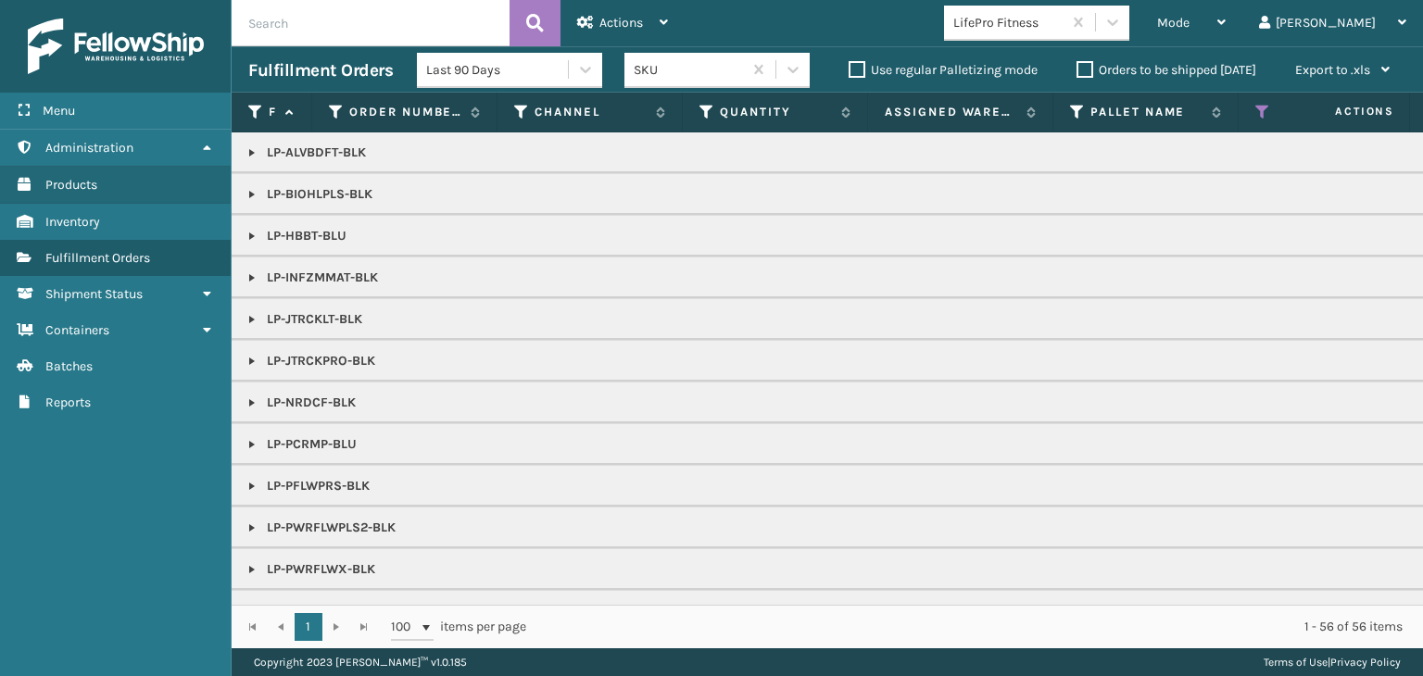
click at [255, 192] on link at bounding box center [252, 194] width 15 height 15
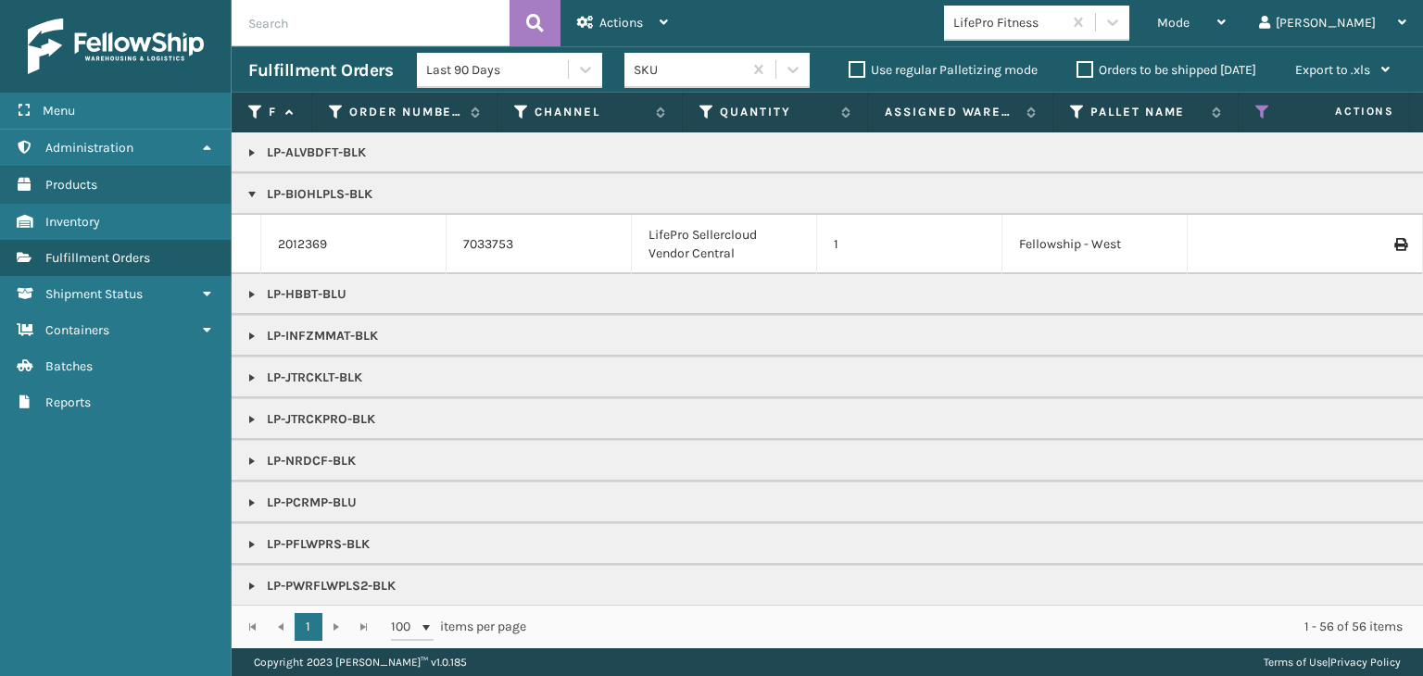
click at [293, 253] on td "2012369" at bounding box center [353, 244] width 185 height 59
click at [296, 245] on link "2012369" at bounding box center [302, 244] width 49 height 19
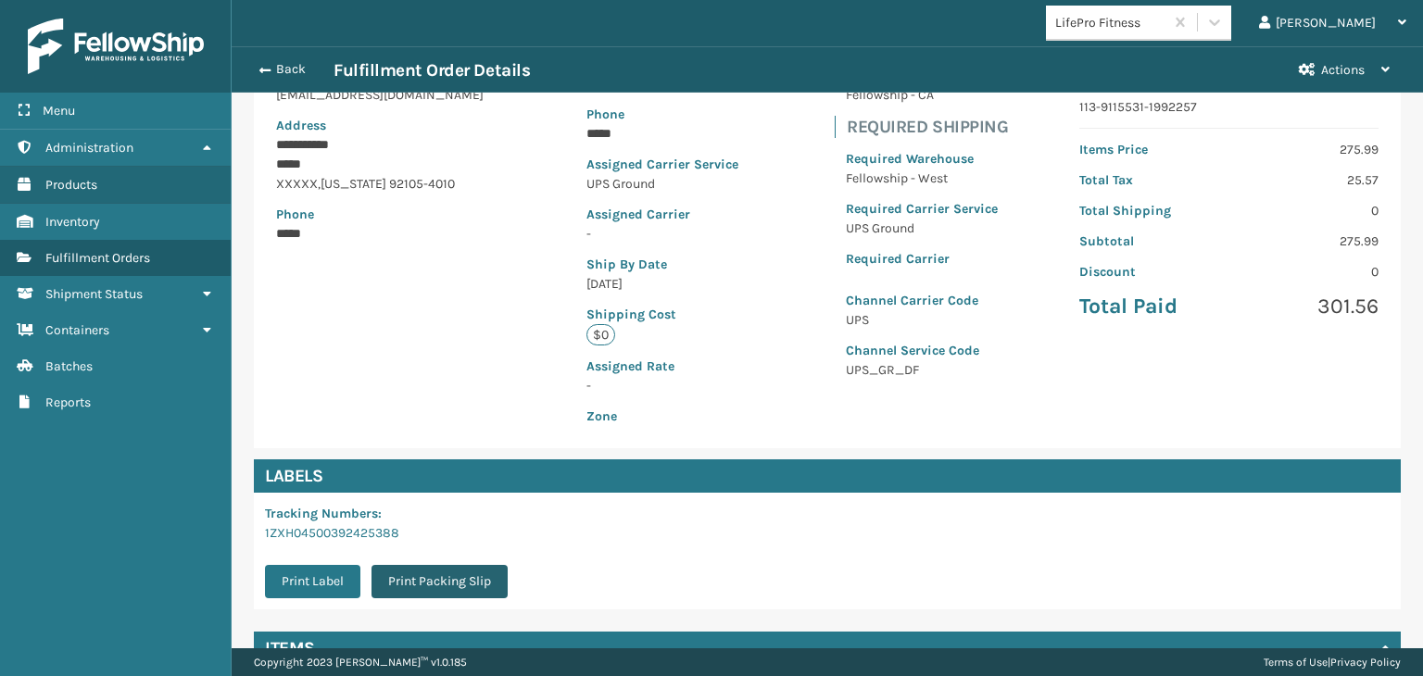
scroll to position [415, 0]
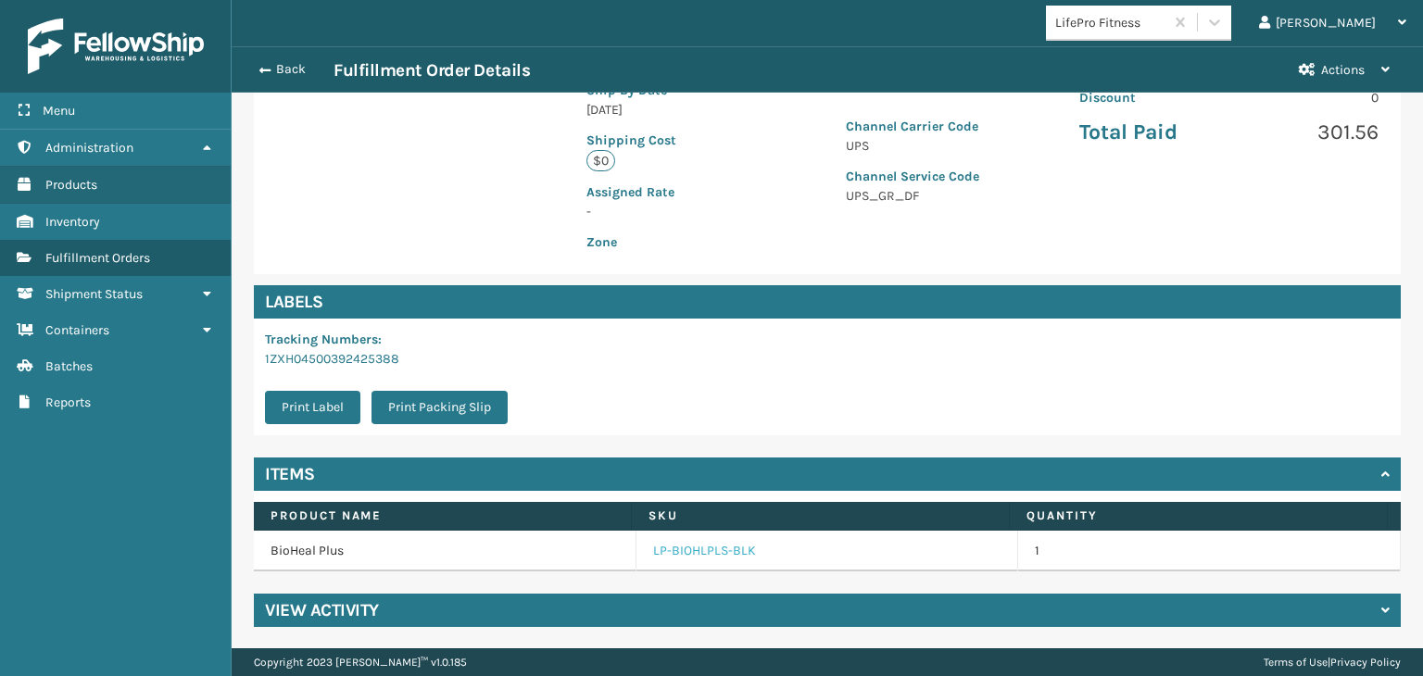
click at [679, 548] on link "LP-BIOHLPLS-BLK" at bounding box center [704, 551] width 103 height 19
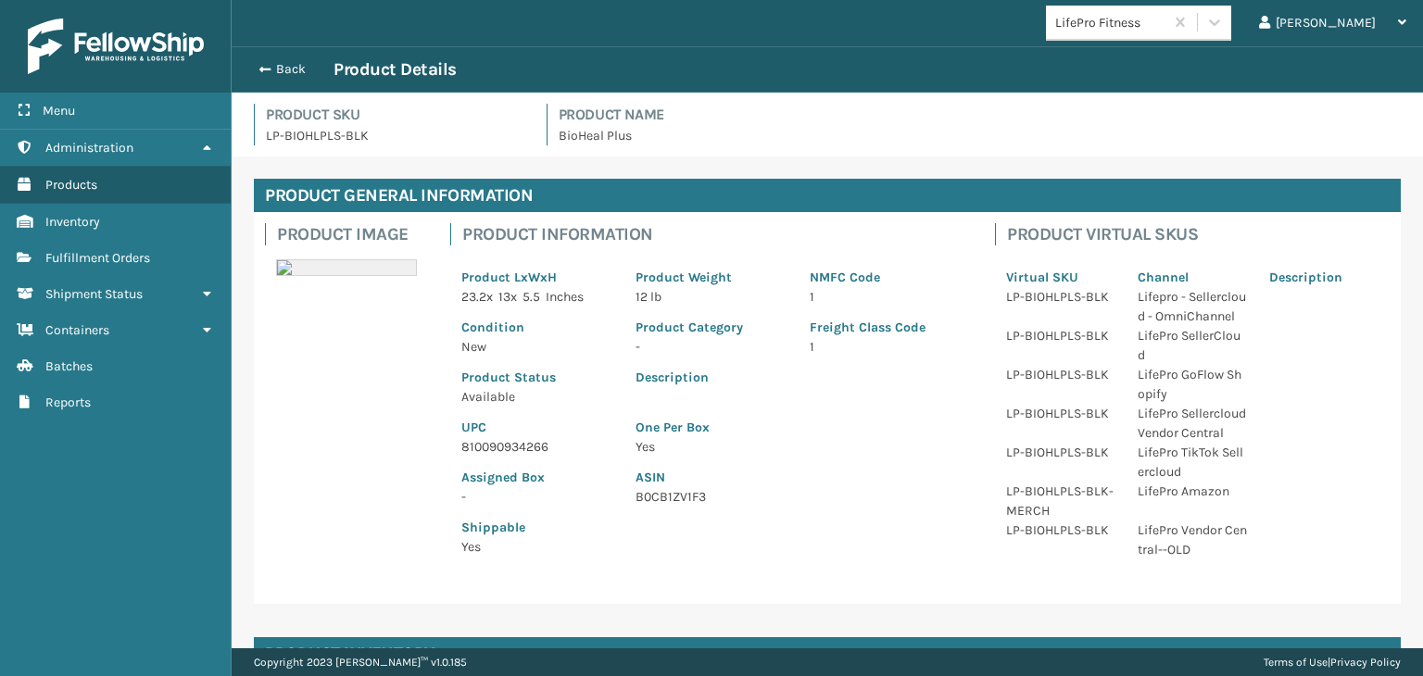
click at [520, 447] on p "810090934266" at bounding box center [537, 446] width 152 height 19
click at [281, 70] on button "Back" at bounding box center [290, 69] width 85 height 17
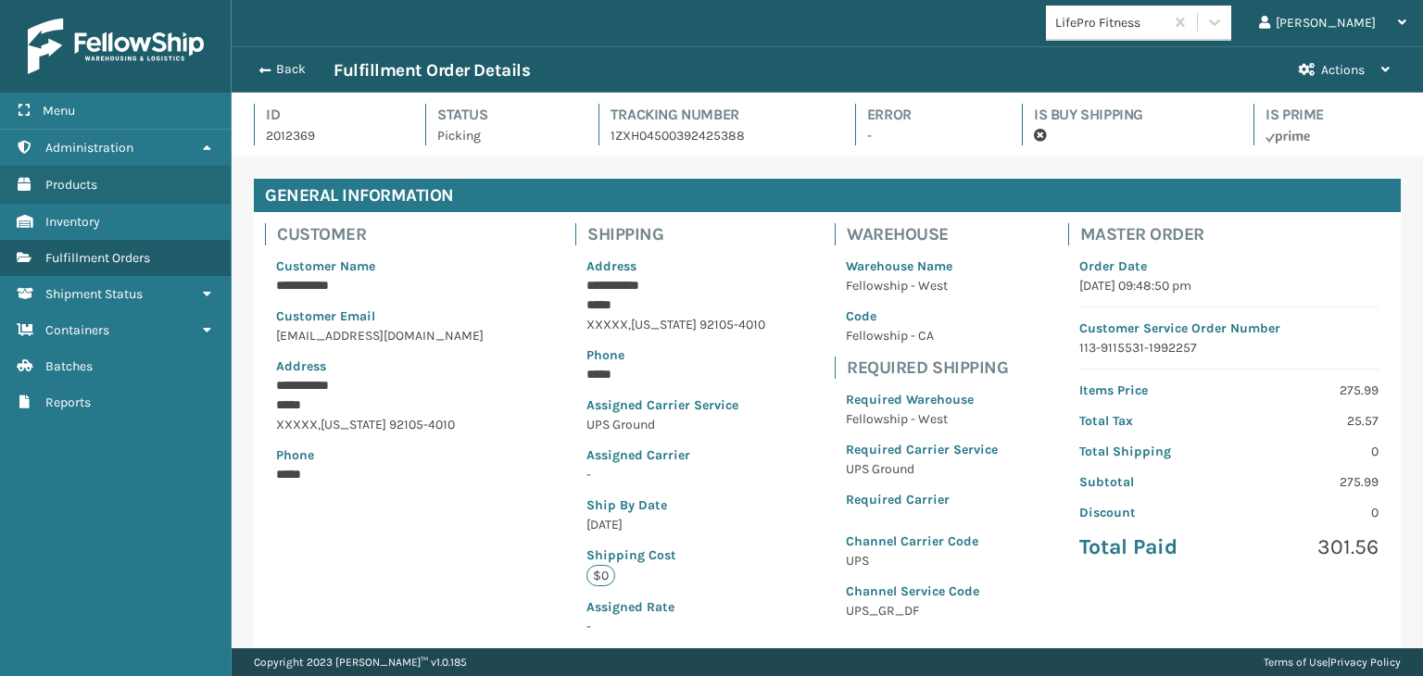
scroll to position [44, 1190]
click at [281, 70] on button "Back" at bounding box center [290, 69] width 85 height 17
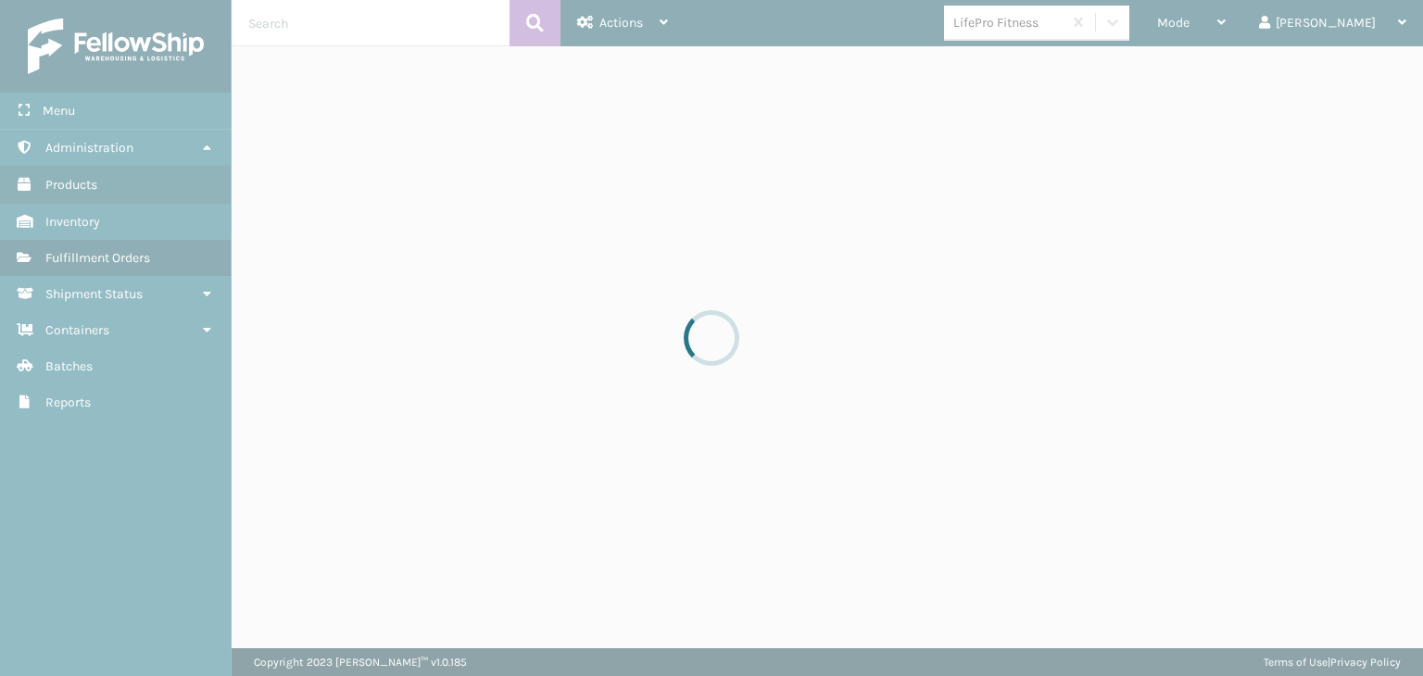
click at [1234, 21] on div at bounding box center [711, 338] width 1423 height 676
click at [1246, 24] on div at bounding box center [711, 338] width 1423 height 676
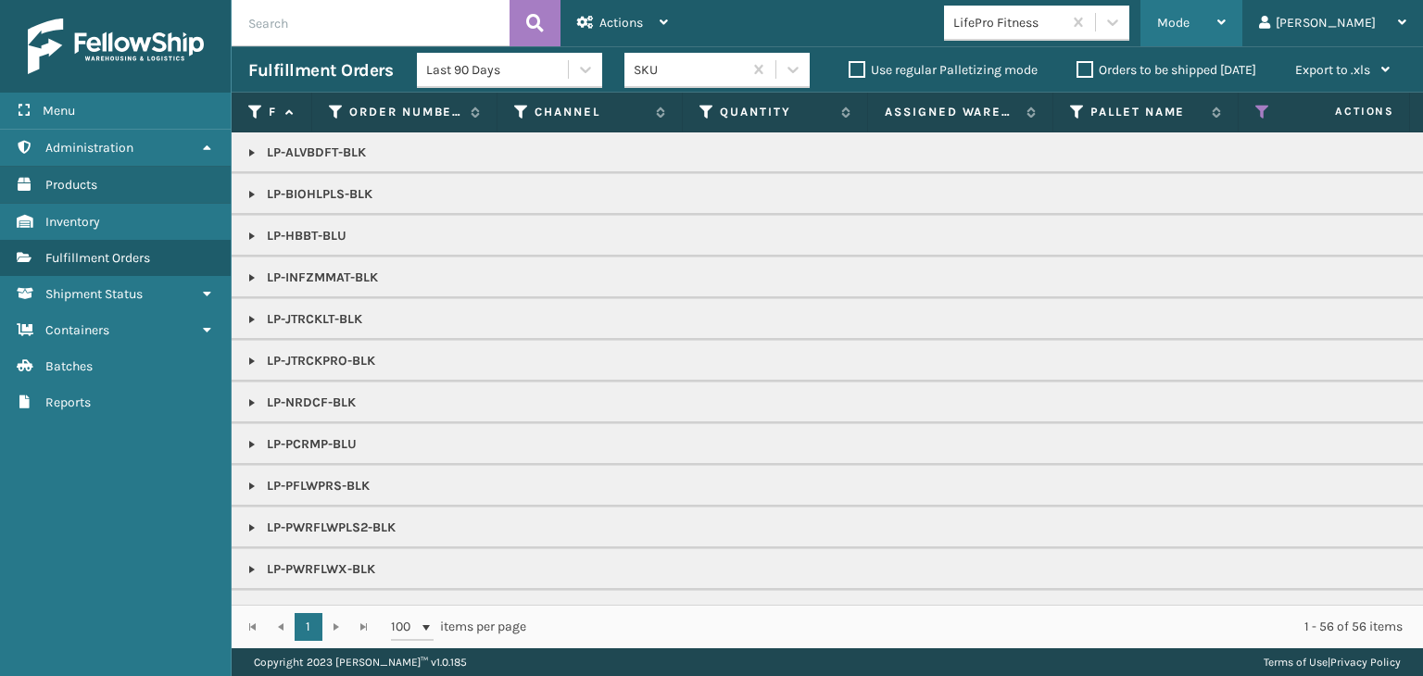
click at [1226, 27] on div "Mode" at bounding box center [1191, 23] width 69 height 46
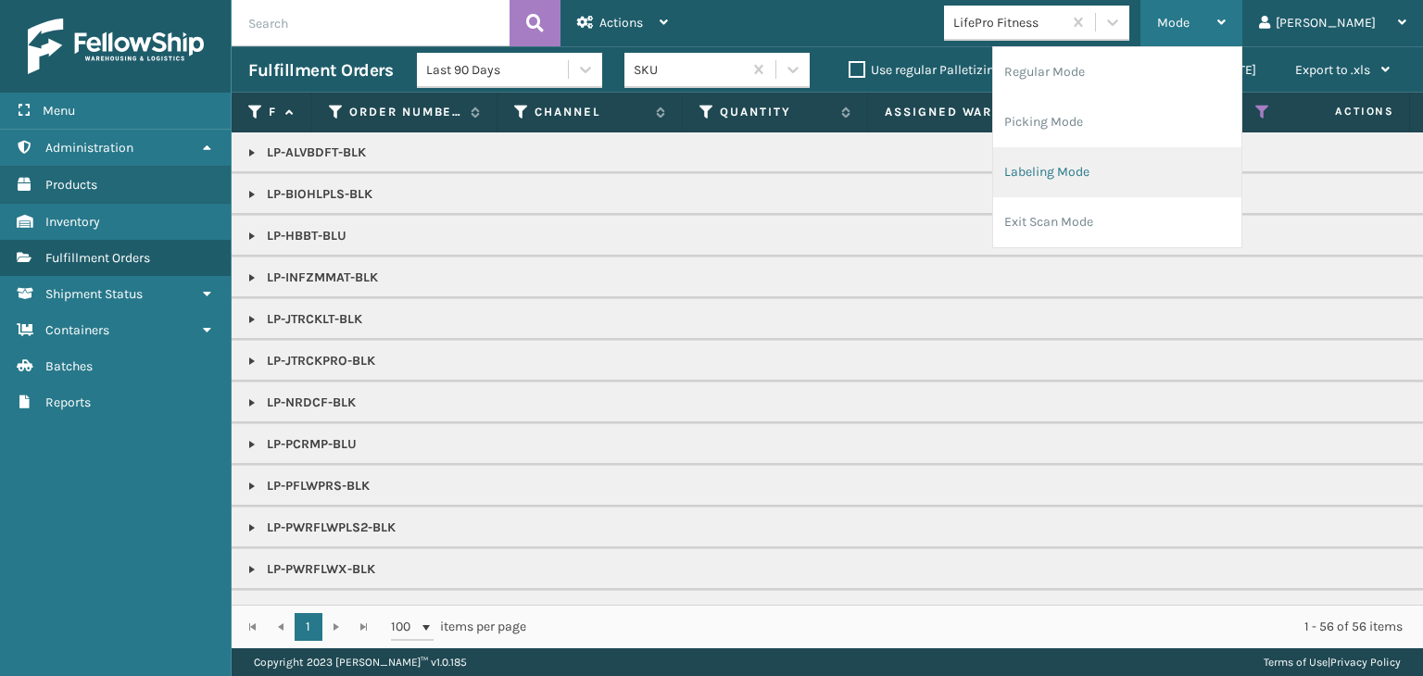
click at [1220, 165] on li "Labeling Mode" at bounding box center [1117, 172] width 248 height 50
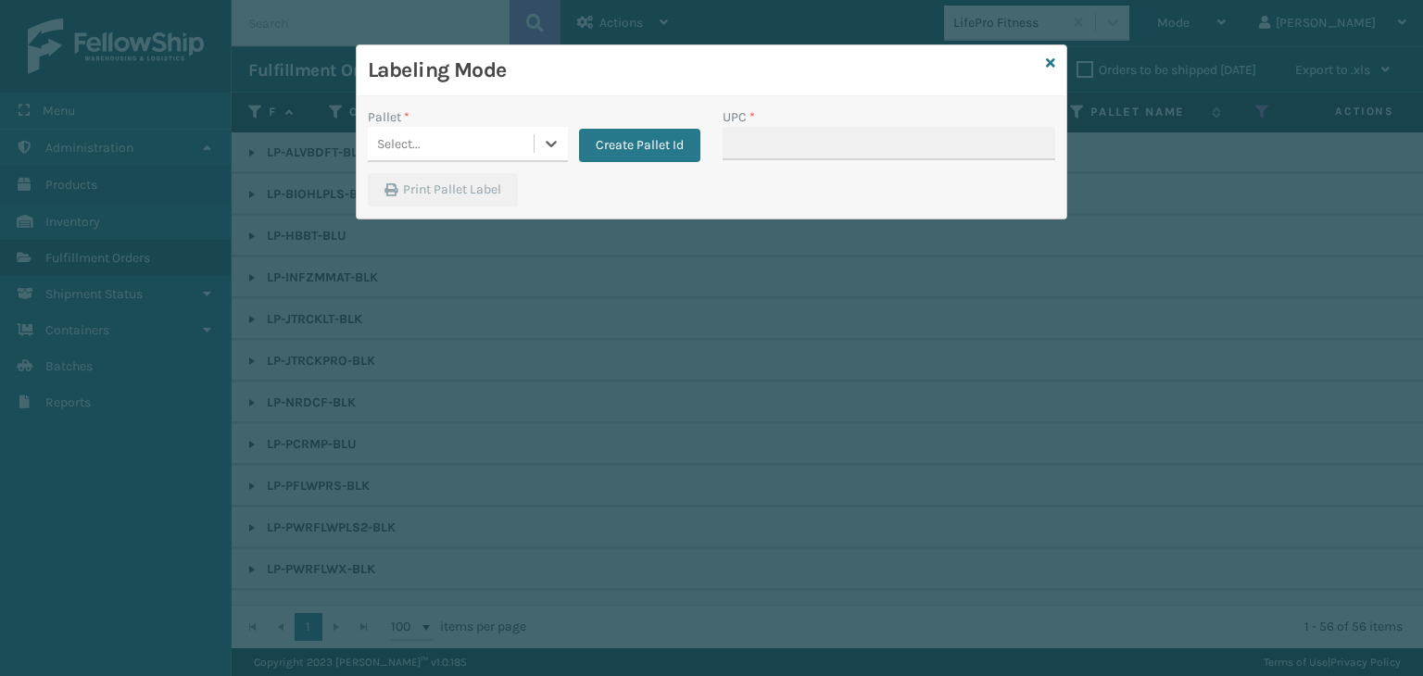
click at [396, 141] on div "Select..." at bounding box center [399, 143] width 44 height 19
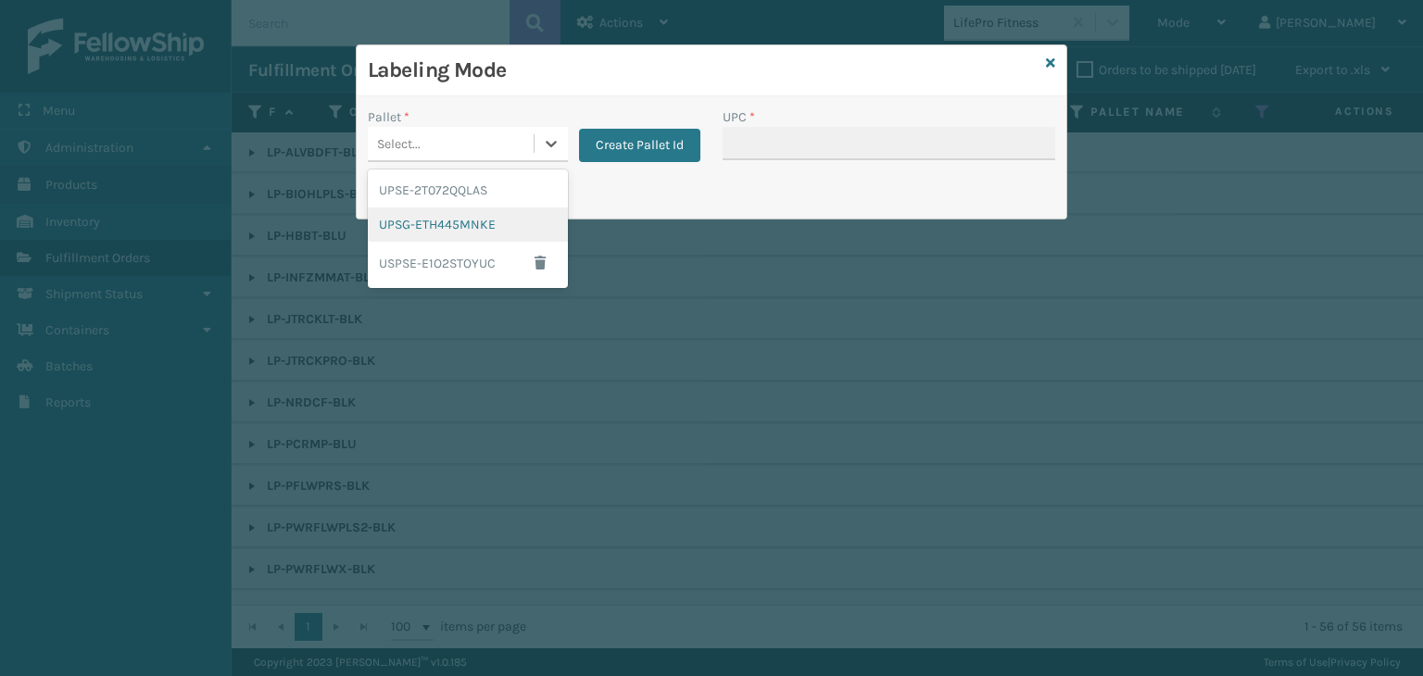
click at [432, 233] on div "UPSG-ETH445MNKE" at bounding box center [468, 225] width 200 height 34
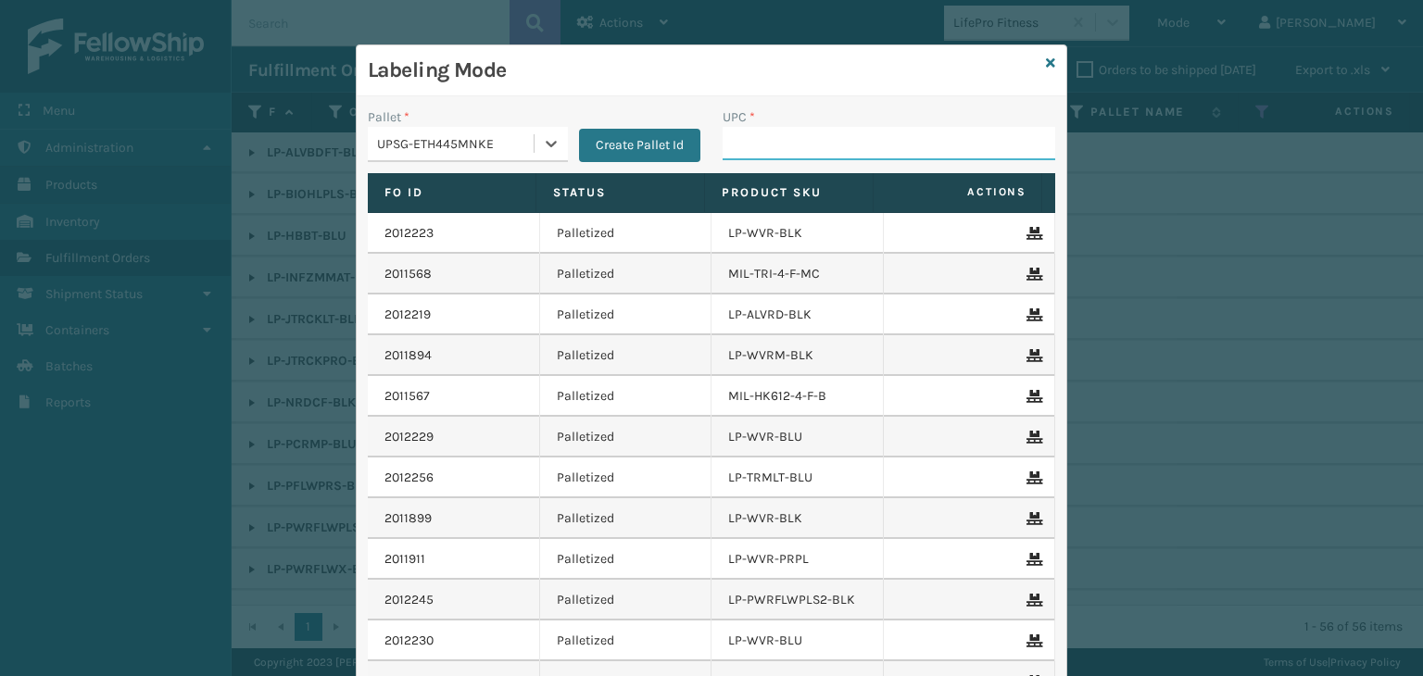
click at [753, 143] on input "UPC *" at bounding box center [889, 143] width 333 height 33
paste input "810090934266"
type input "810090934266"
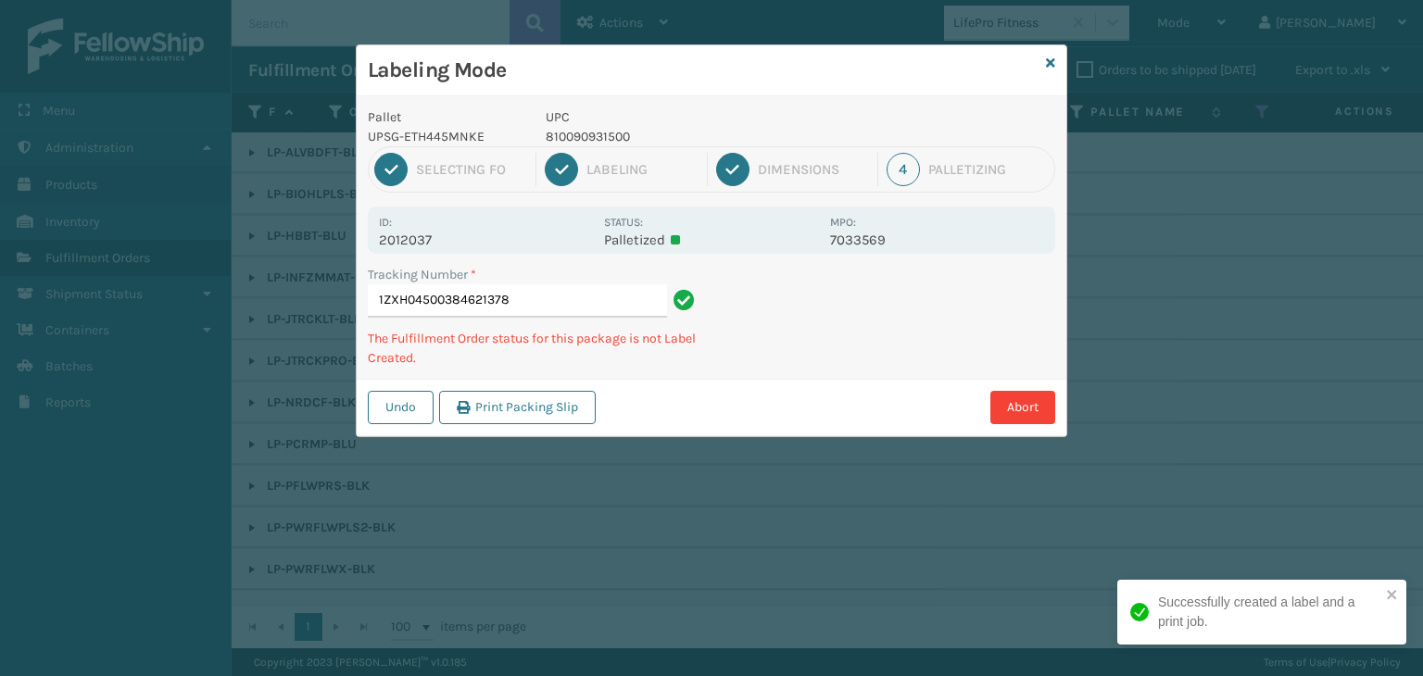
click at [577, 130] on p "810090931500" at bounding box center [682, 136] width 273 height 19
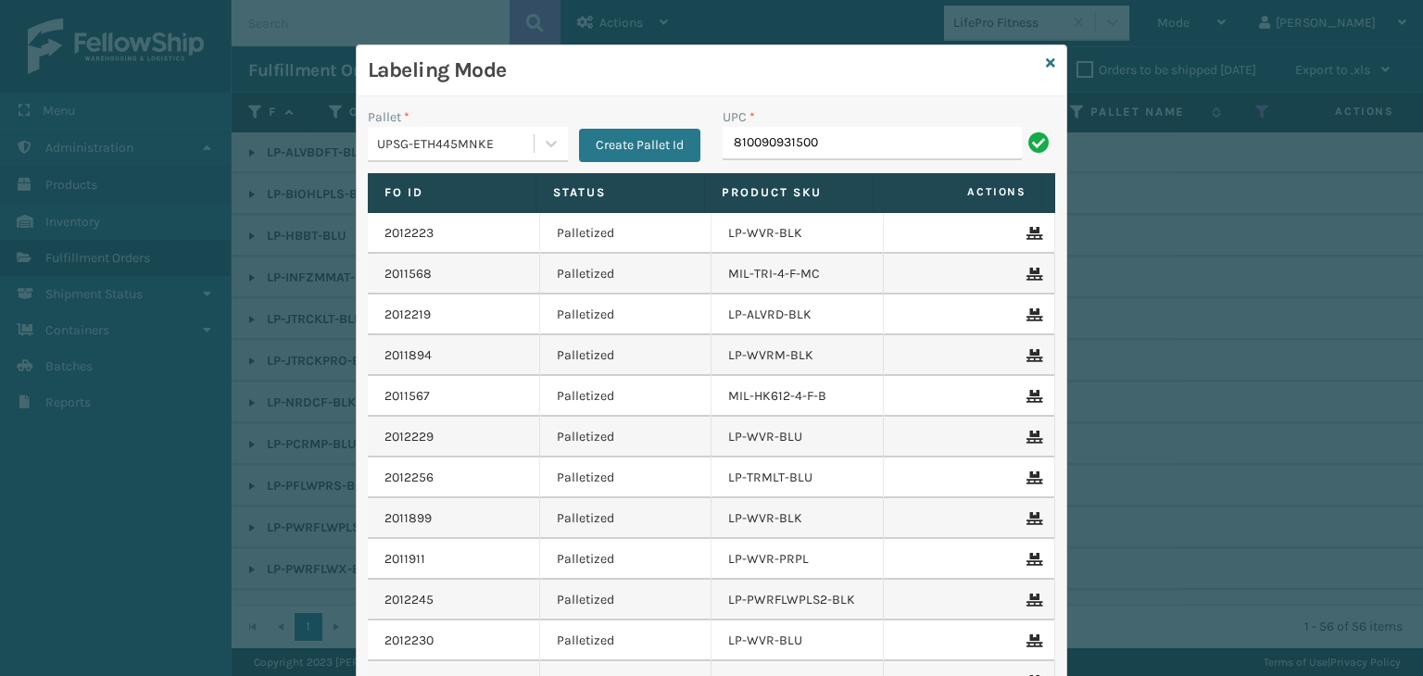
type input "810090931500"
type input "LP-RMXPLS-BLU"
drag, startPoint x: 863, startPoint y: 153, endPoint x: 214, endPoint y: 142, distance: 649.5
click at [214, 142] on div "Labeling Mode Pallet * UPSG-ETH445MNKE Create Pallet Id UPC * LP-RMXPLS-BLU Fo …" at bounding box center [711, 338] width 1423 height 676
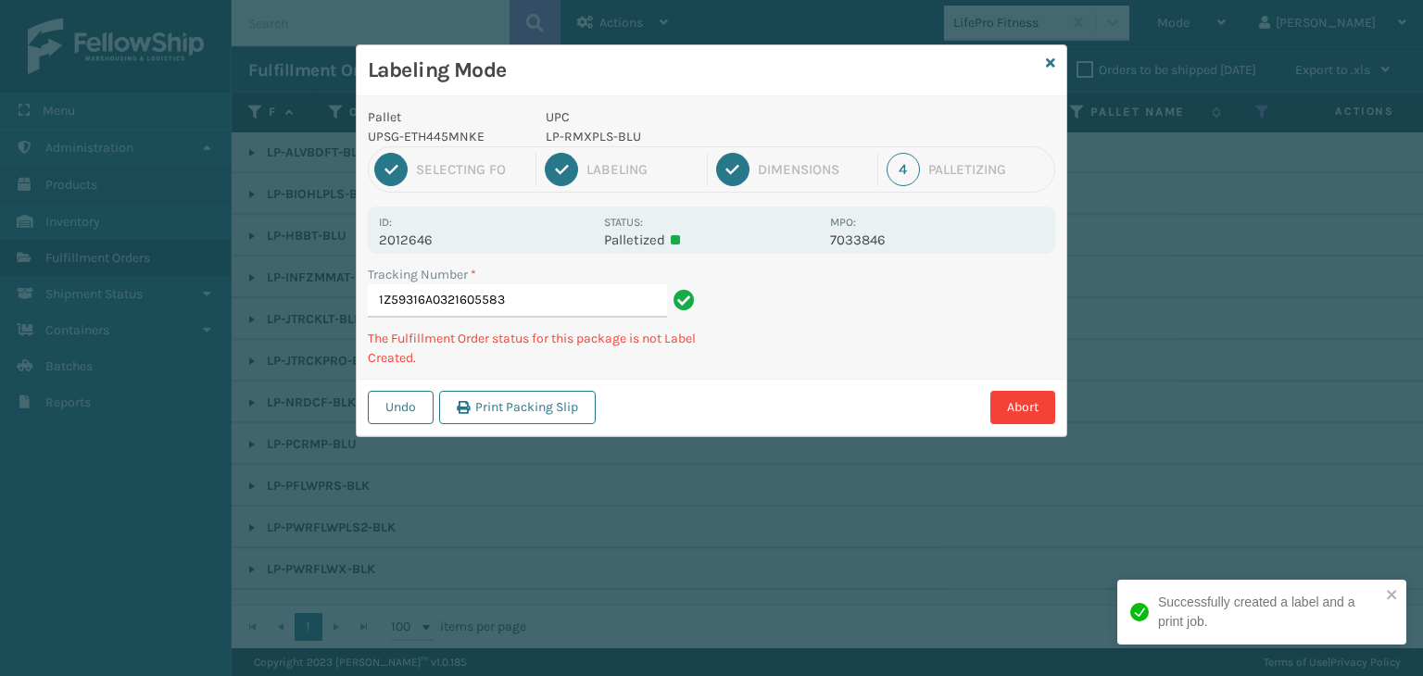
type input "1Z59316A0321605583LP-RMXPLS-BLU"
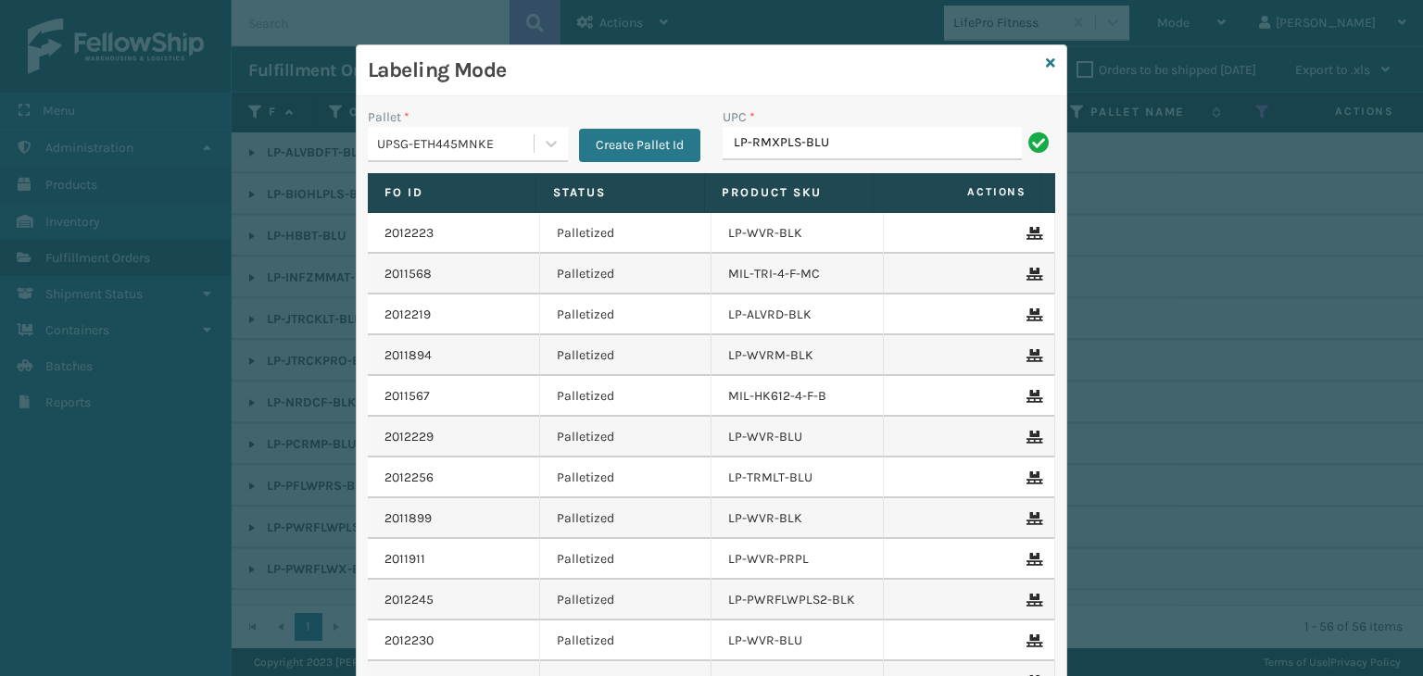
type input "LP-RMXPLS-BLU"
type input "LP-RMXPRO-BLU"
type input "LP-RMXPLS-BLK"
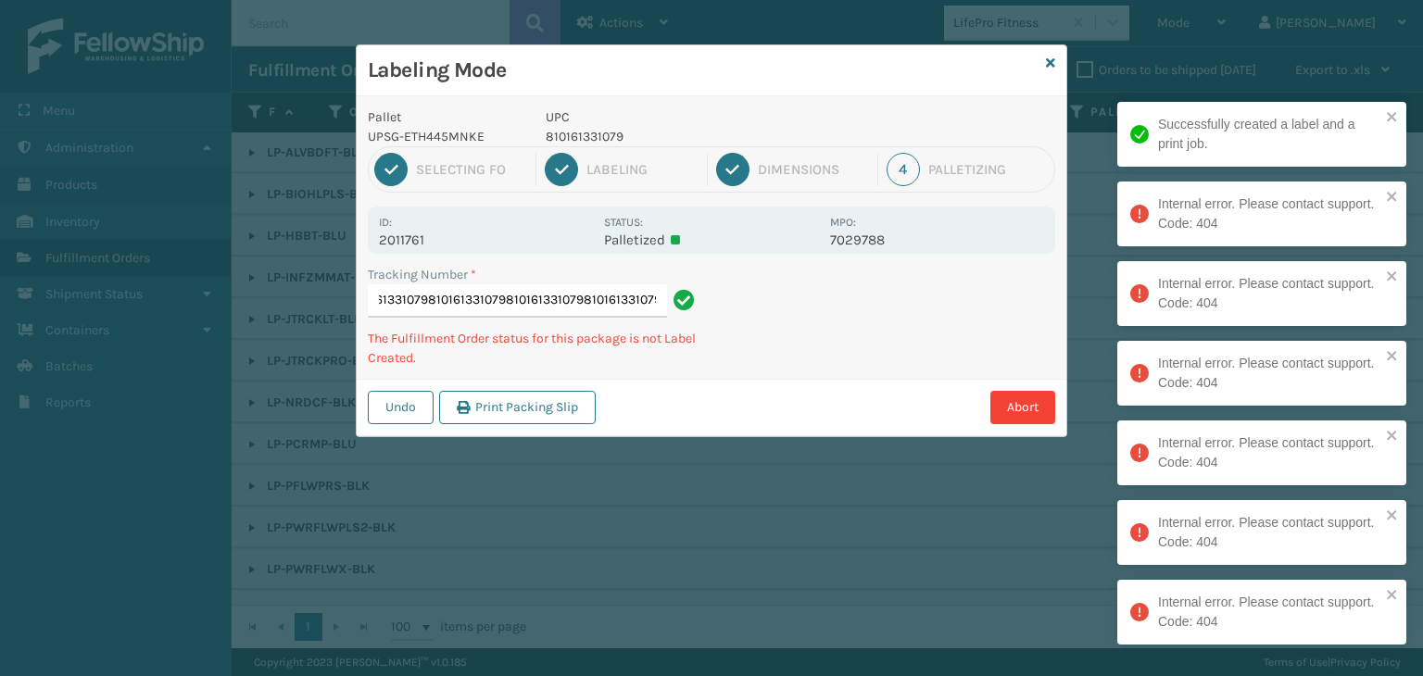
type input "1Z59316A03202722758101613310798101613310798101613310798101613310798101613310798…"
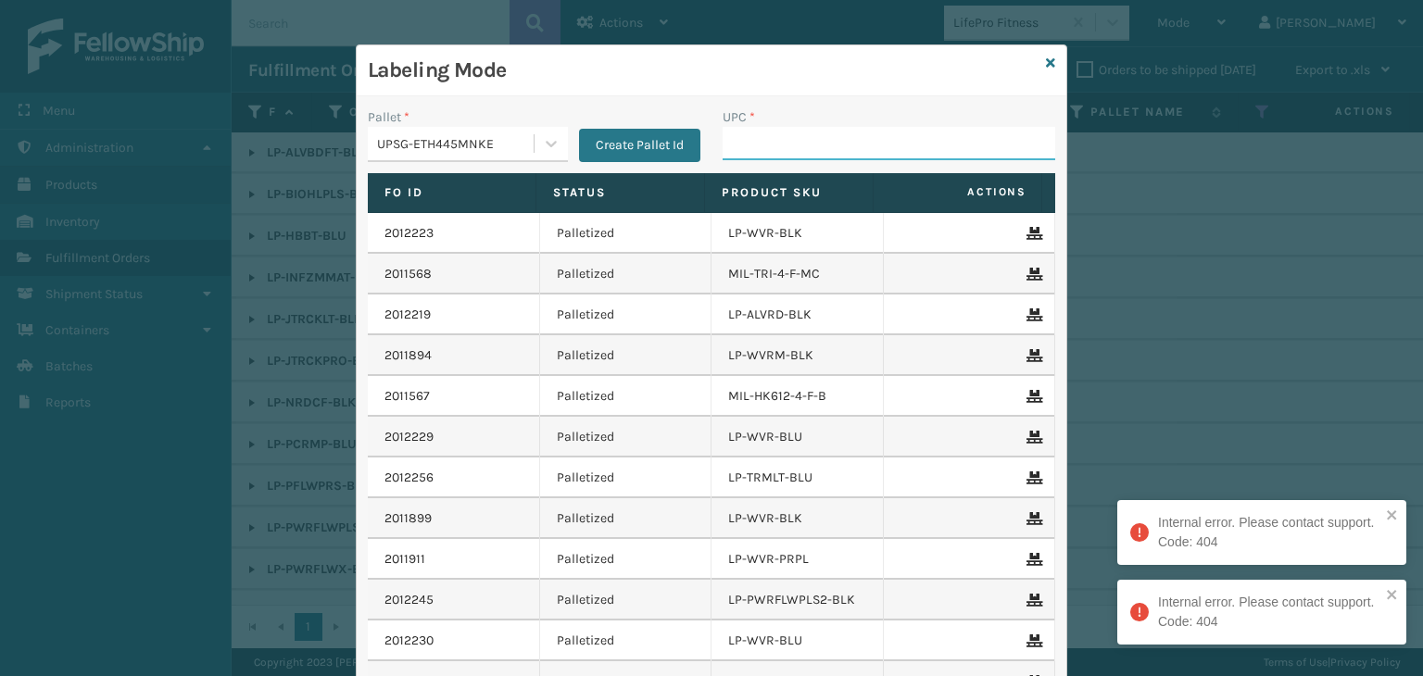
drag, startPoint x: 800, startPoint y: 140, endPoint x: 778, endPoint y: 145, distance: 22.9
click at [800, 140] on input "UPC *" at bounding box center [889, 143] width 333 height 33
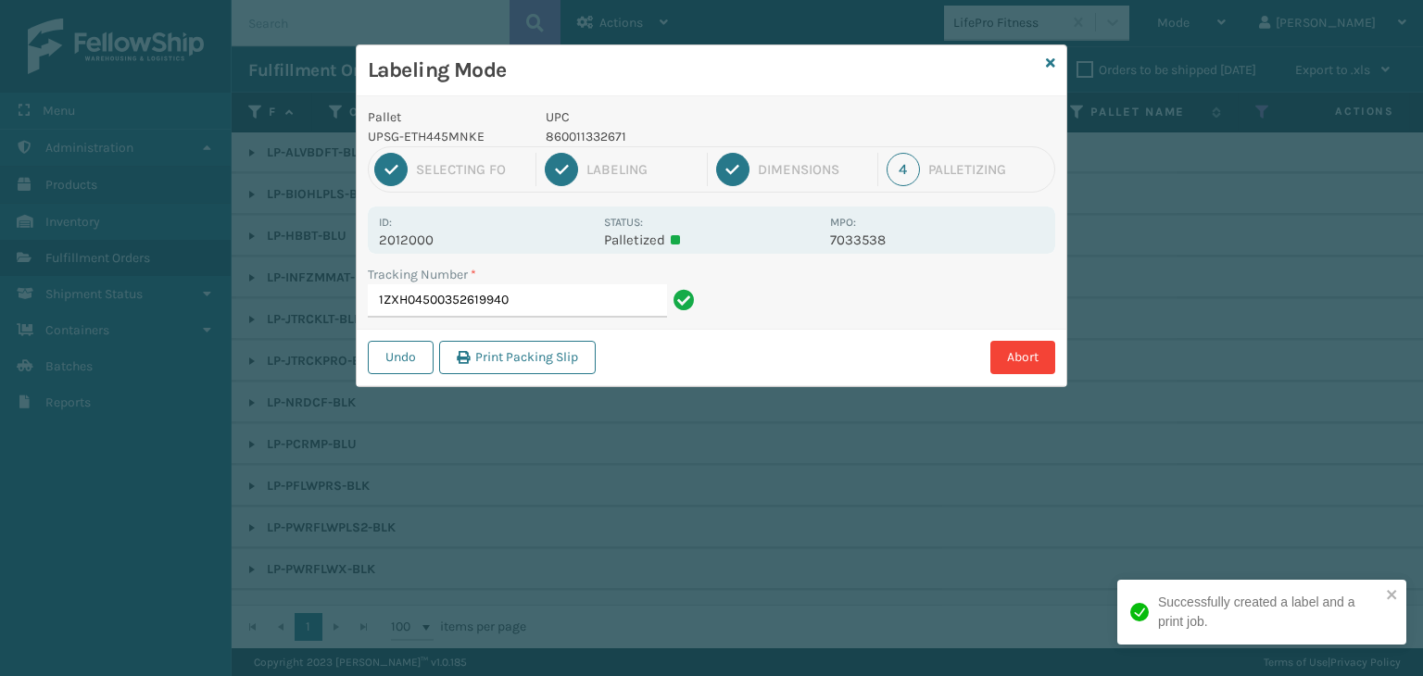
click at [588, 140] on p "860011332671" at bounding box center [682, 136] width 273 height 19
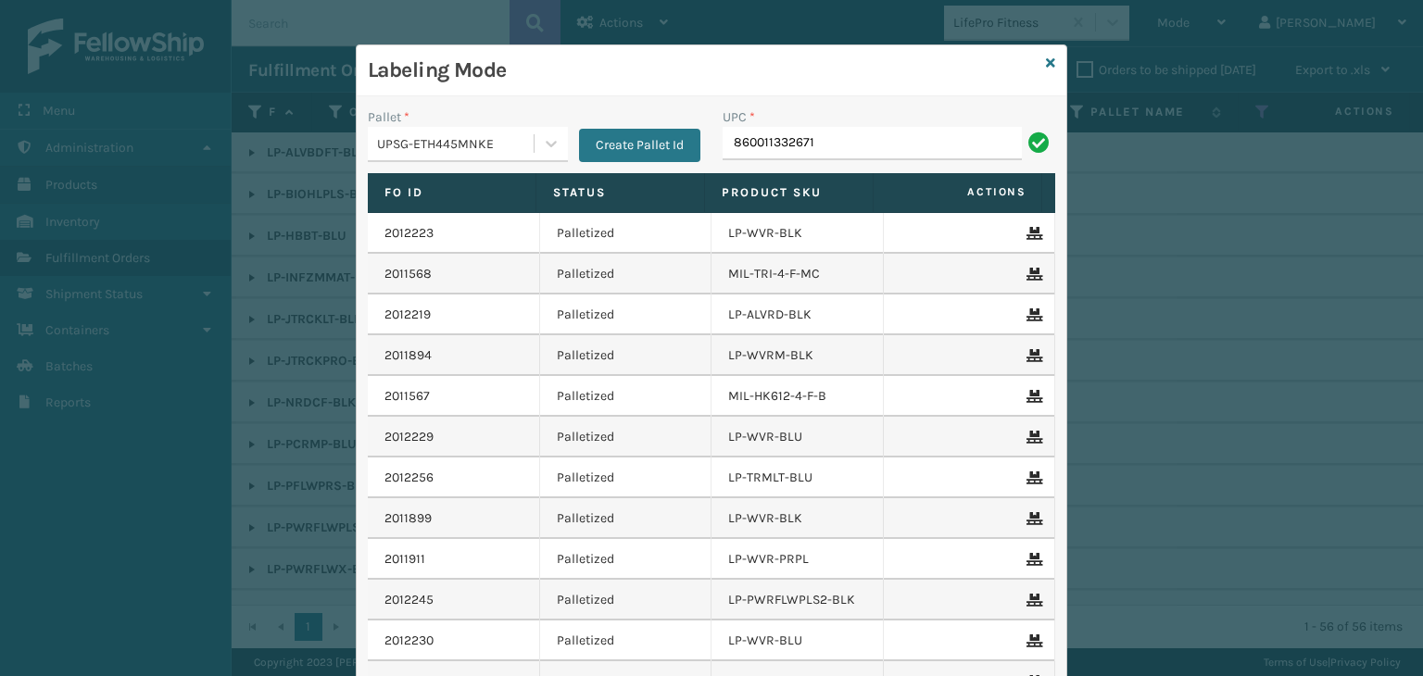
type input "860011332671"
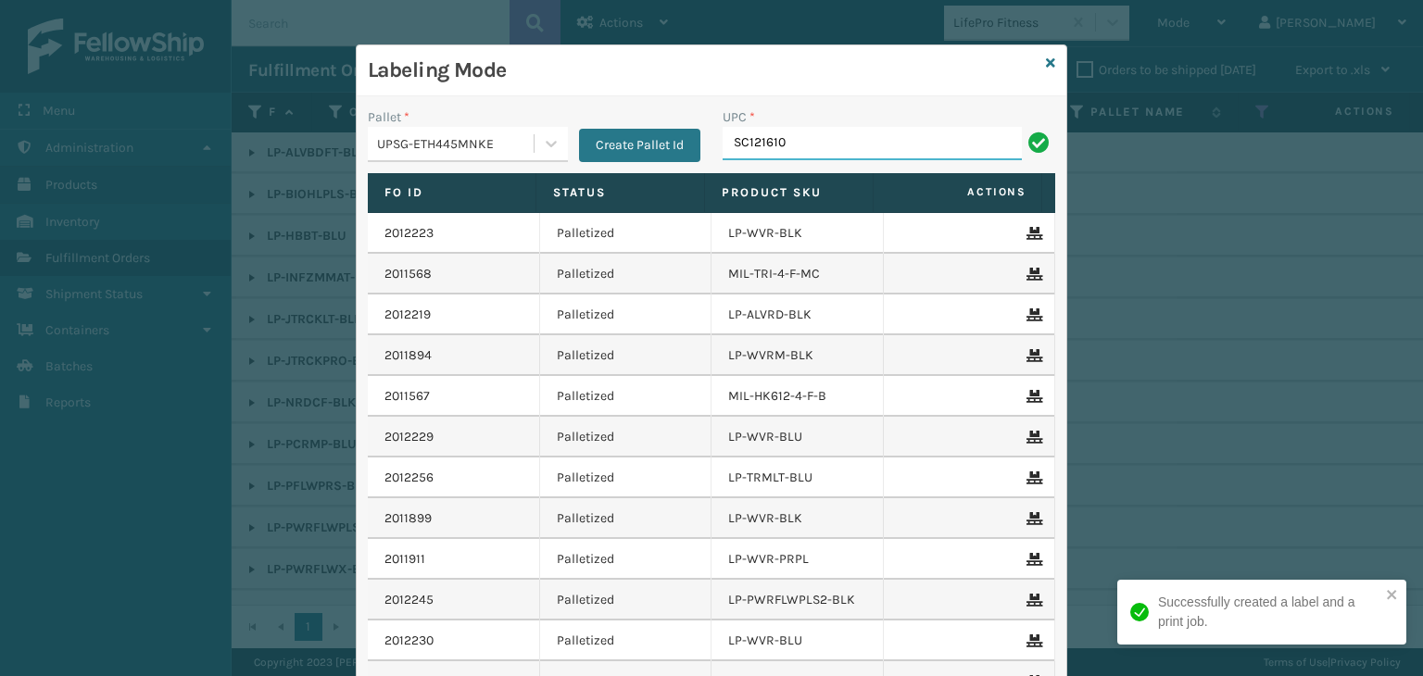
type input "SC121610-16L3"
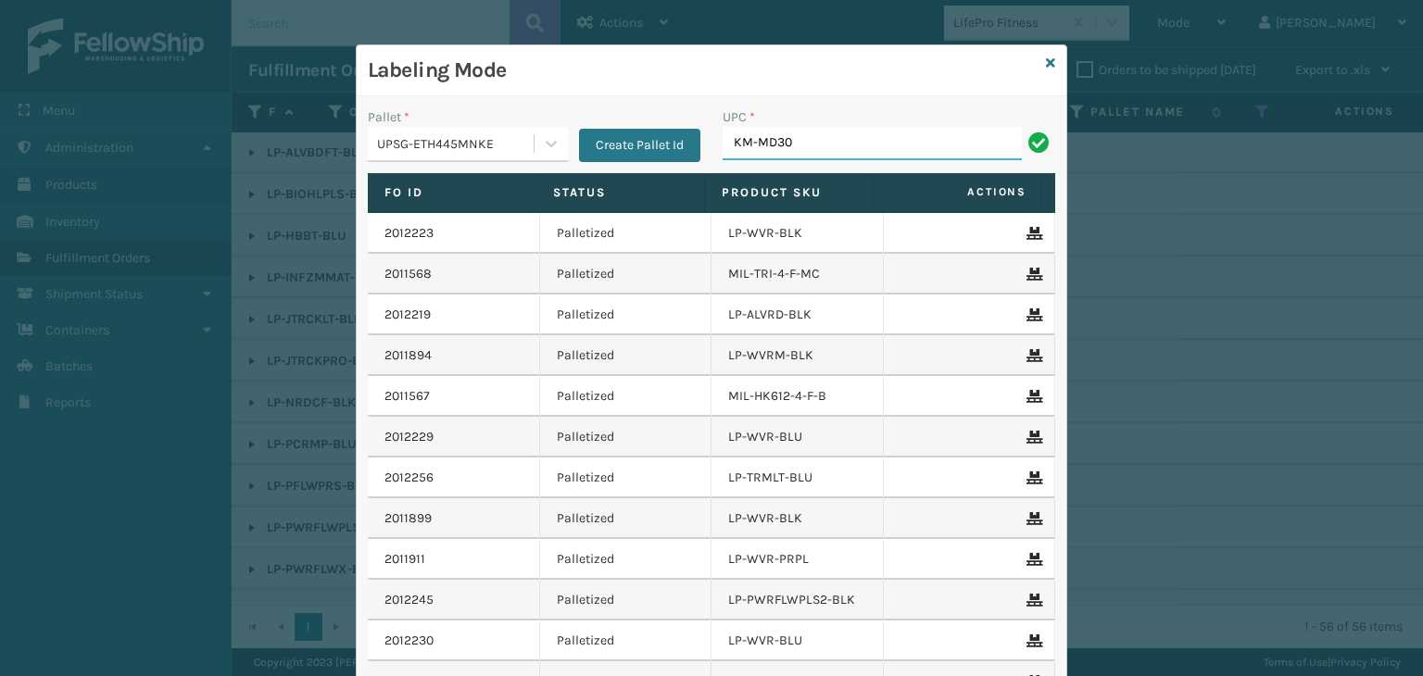
type input "KM-MD30-SS"
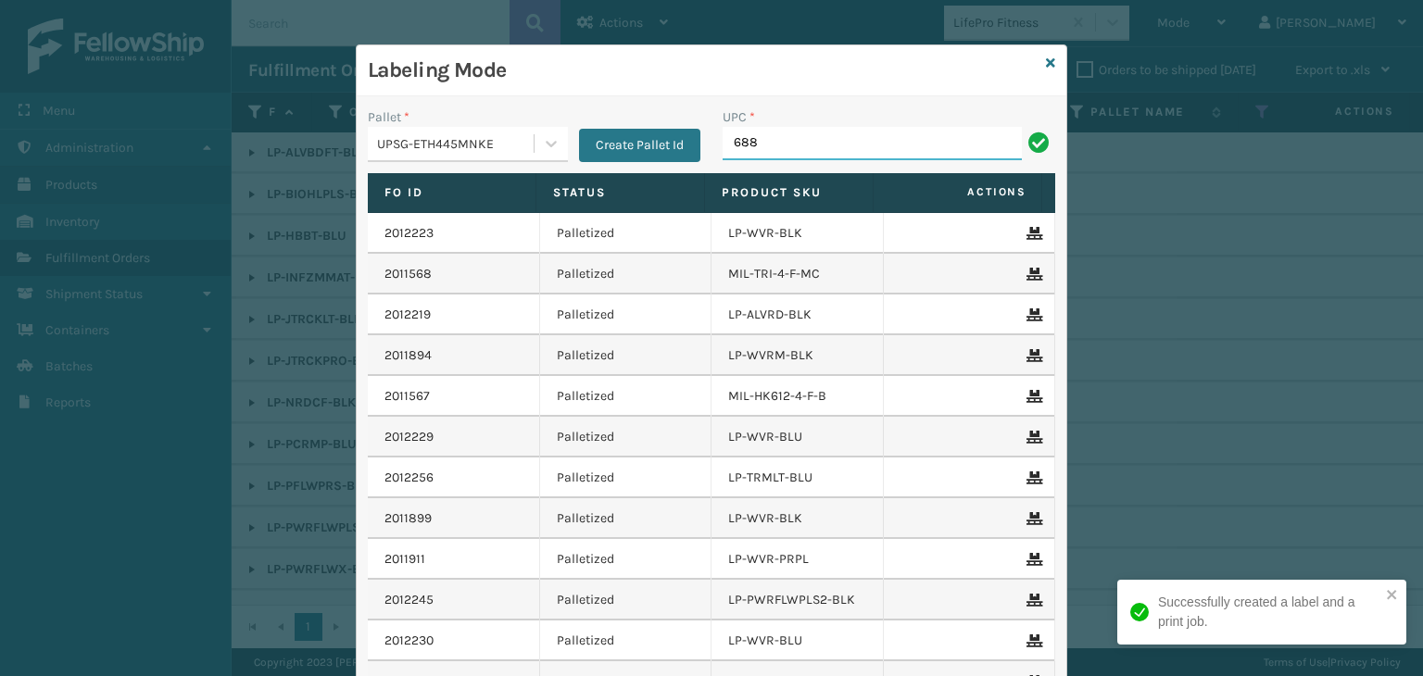
type input "68888027106"
drag, startPoint x: 836, startPoint y: 137, endPoint x: 396, endPoint y: 166, distance: 440.0
click at [396, 167] on div "Pallet * UPSG-ETH445MNKE Create Pallet Id UPC * 68888027106" at bounding box center [712, 140] width 710 height 66
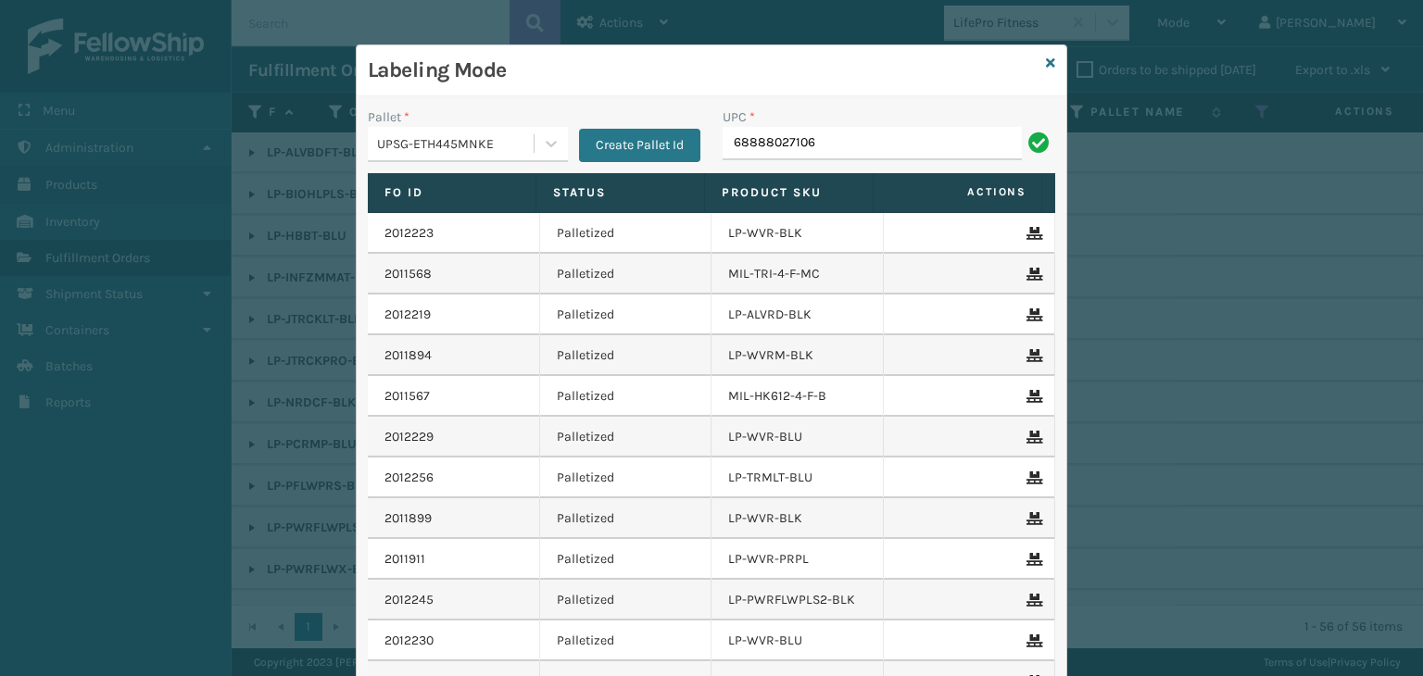
type input "68888027106"
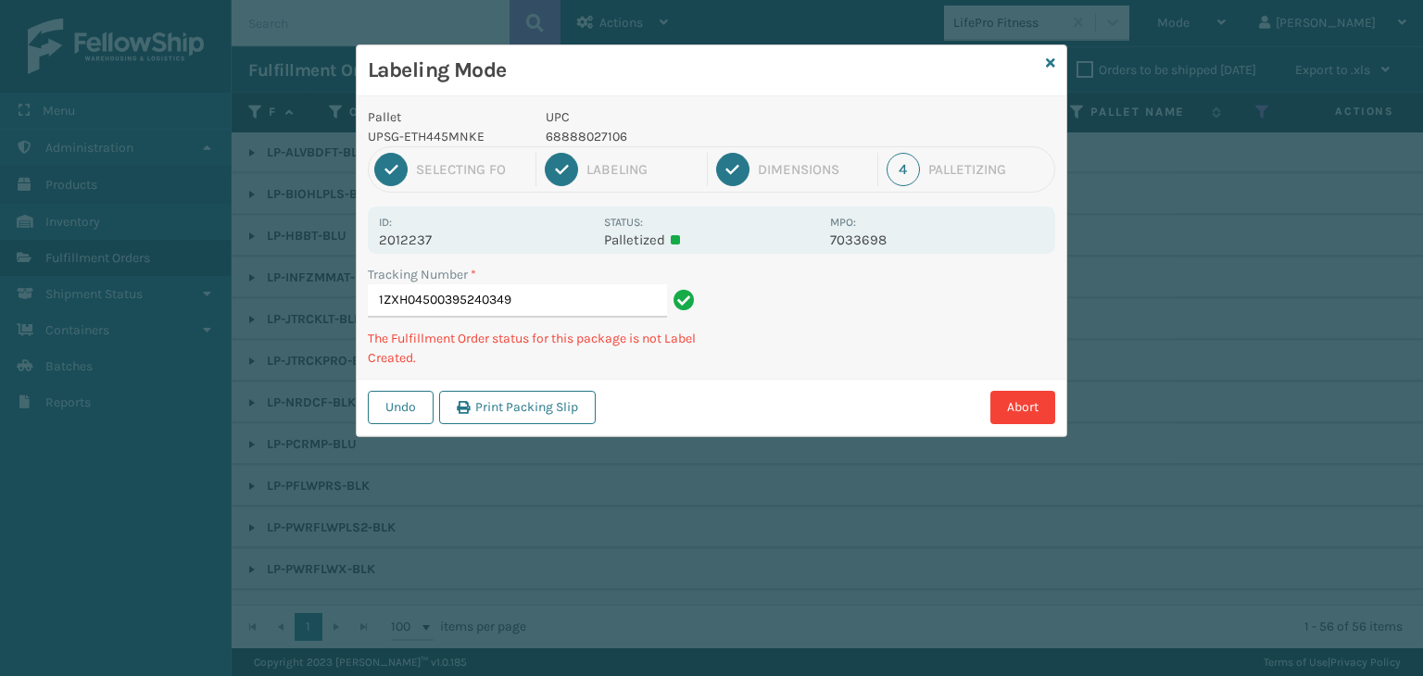
type input "1ZXH0450039524034968888027106"
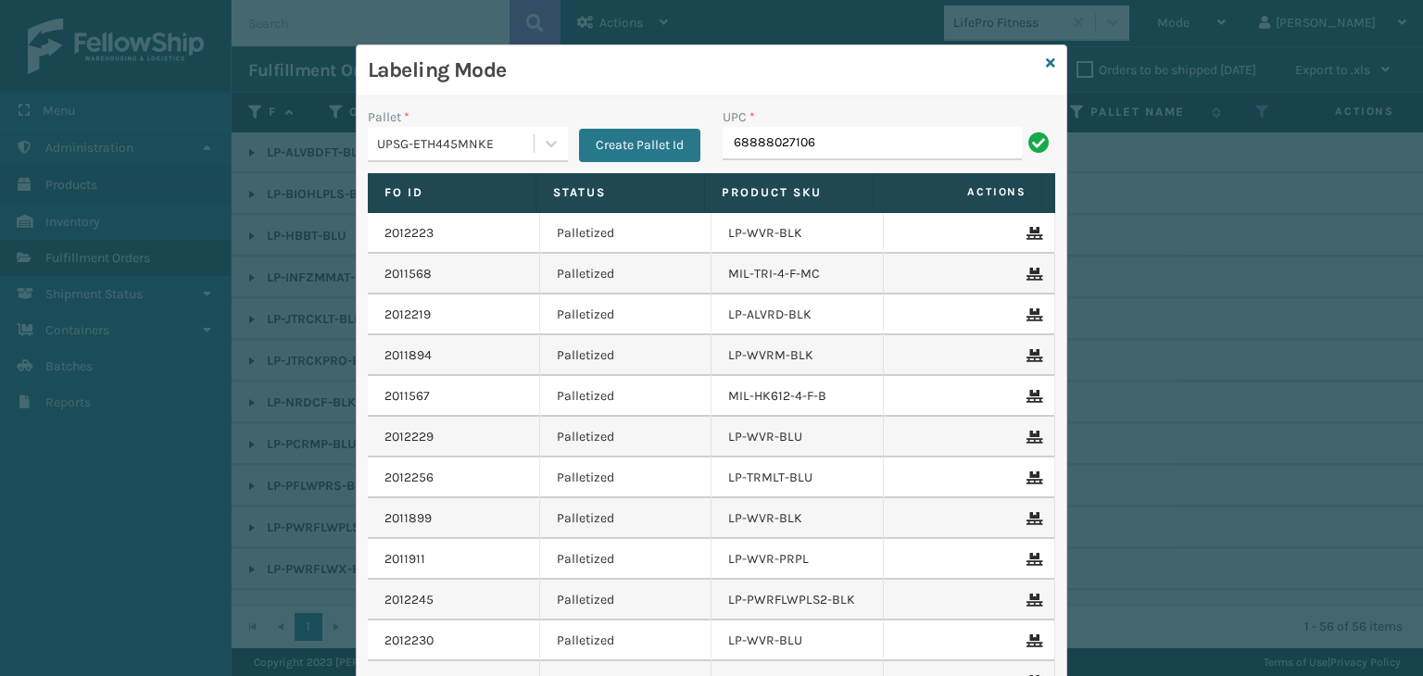
type input "68888027106"
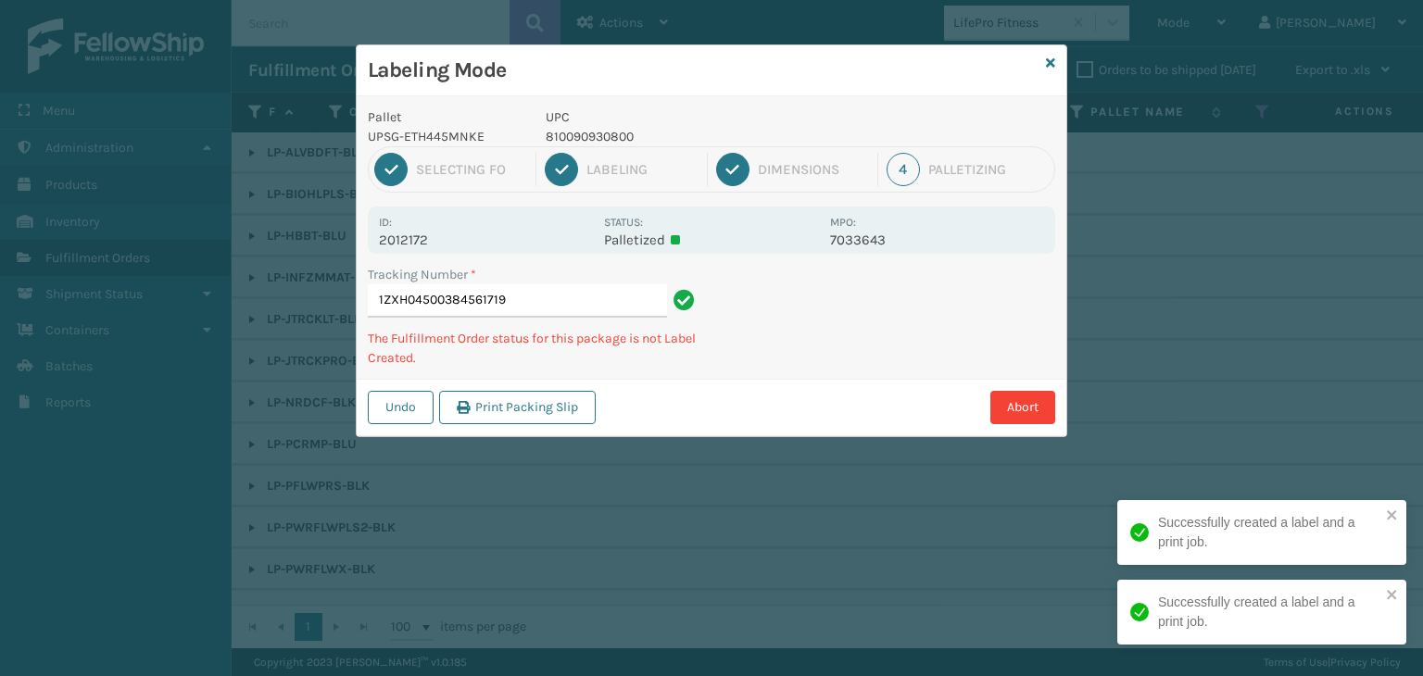
click at [615, 130] on p "810090930800" at bounding box center [682, 136] width 273 height 19
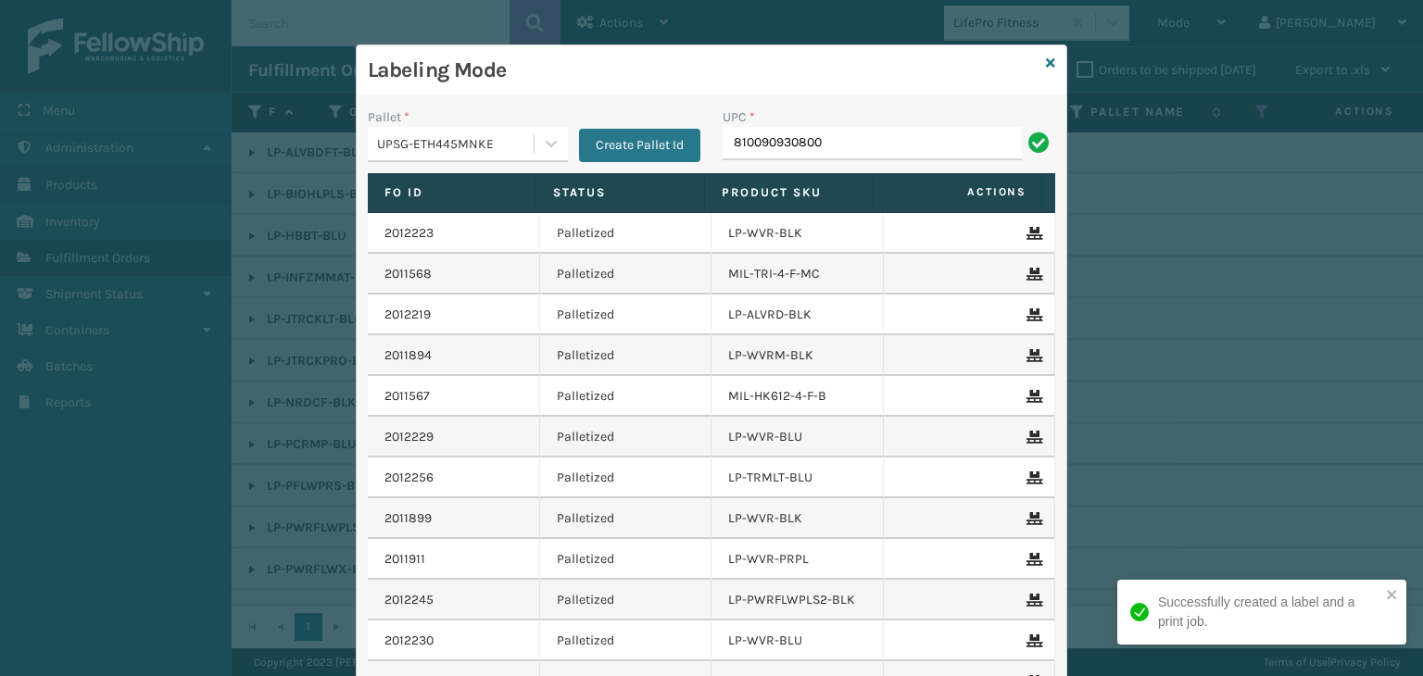
type input "810090930800"
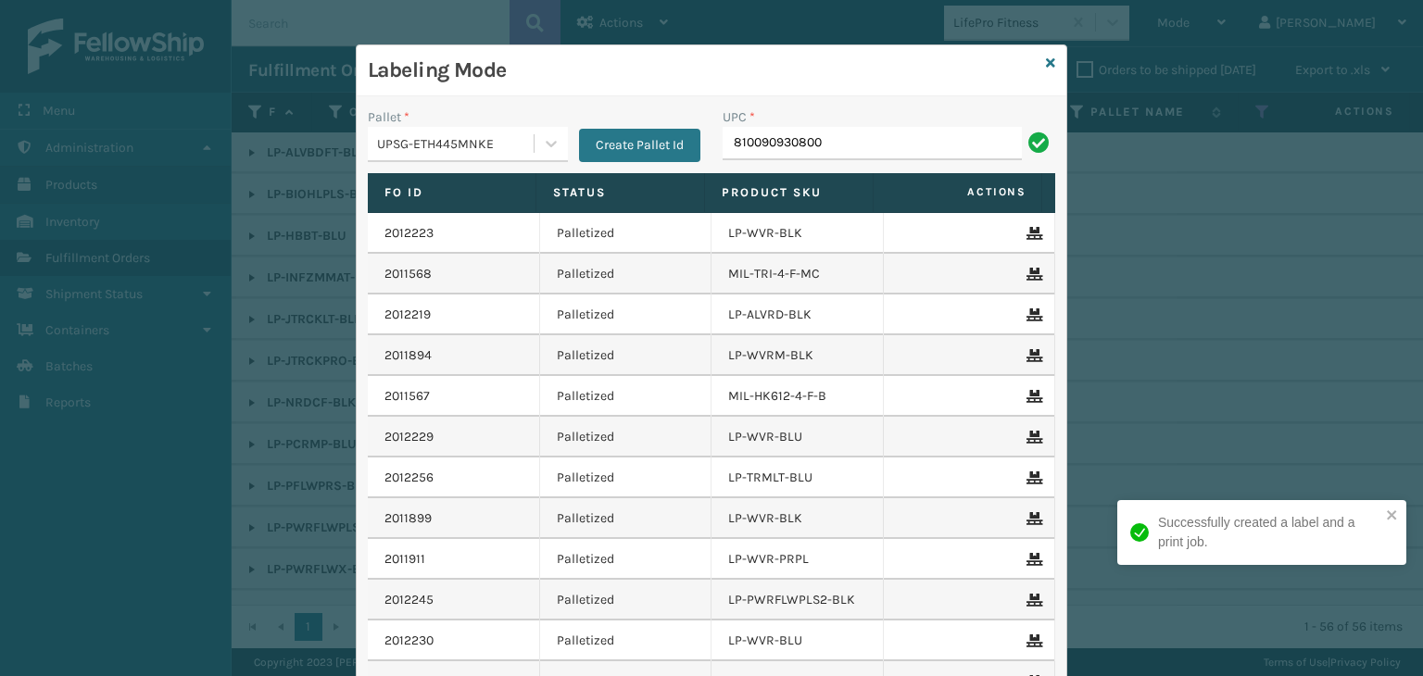
type input "810090930800"
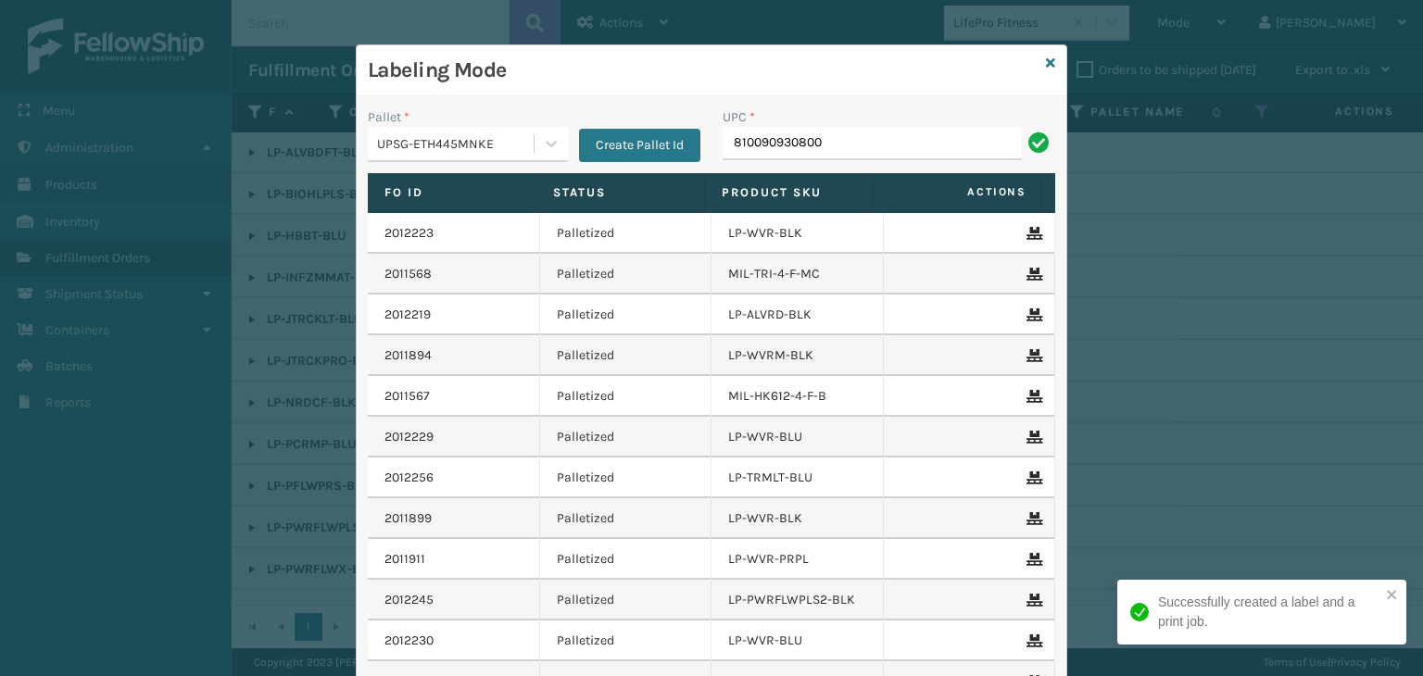
type input "810090930800"
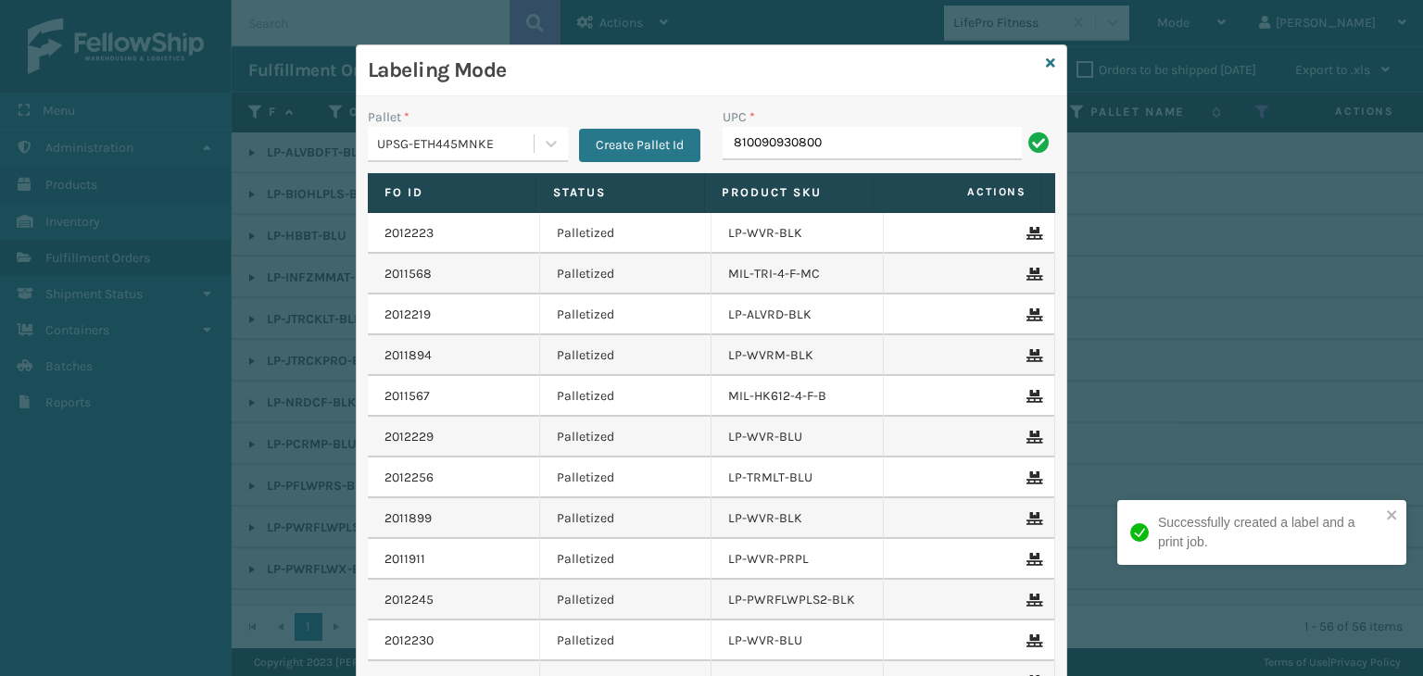
type input "810090930800"
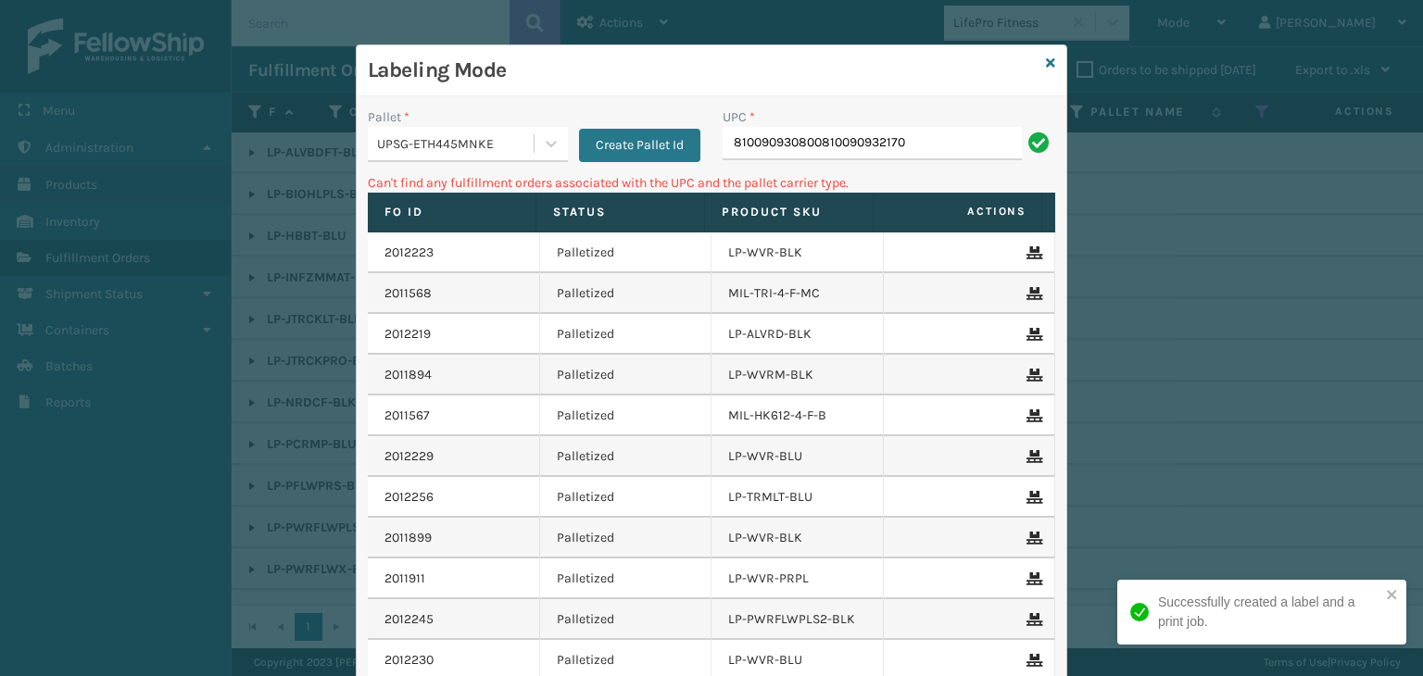
drag, startPoint x: 922, startPoint y: 138, endPoint x: 535, endPoint y: 107, distance: 387.6
click at [535, 107] on div "Pallet * UPSG-ETH445MNKE Create Pallet Id UPC * 810090930800810090932170" at bounding box center [712, 140] width 710 height 66
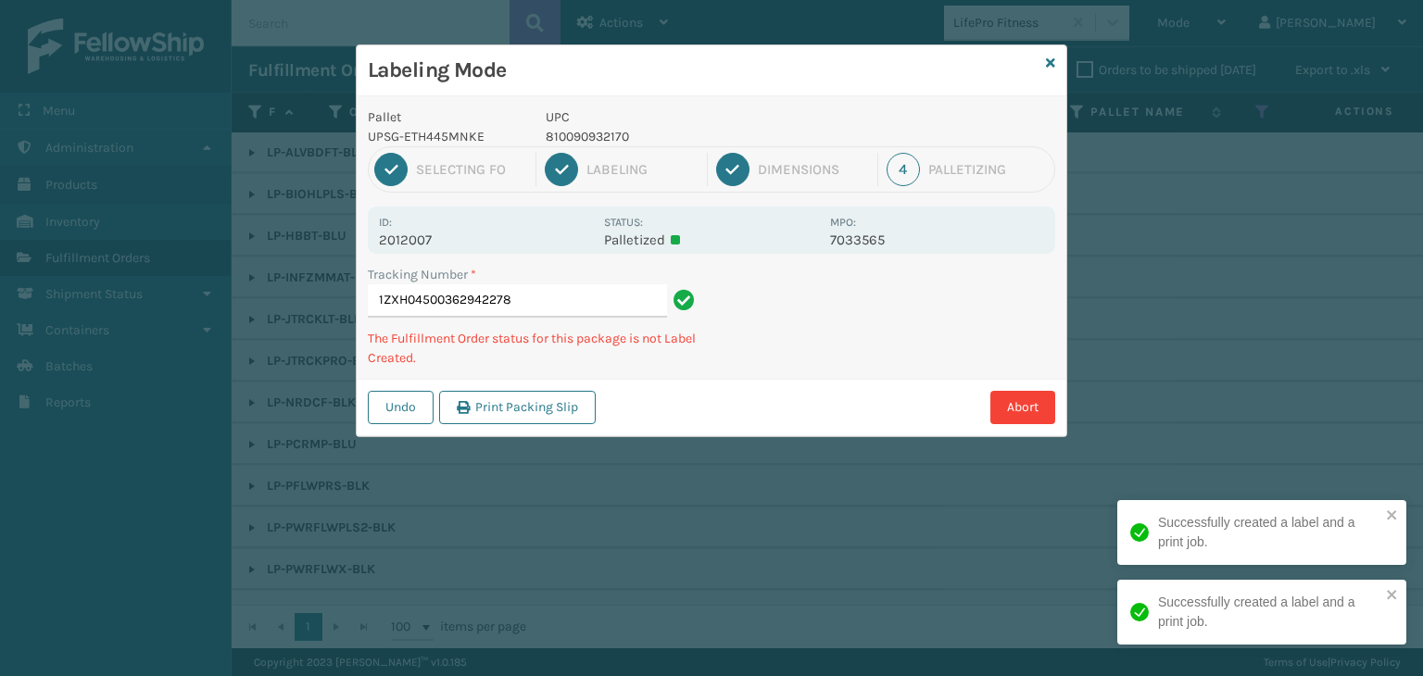
click at [604, 142] on p "810090932170" at bounding box center [682, 136] width 273 height 19
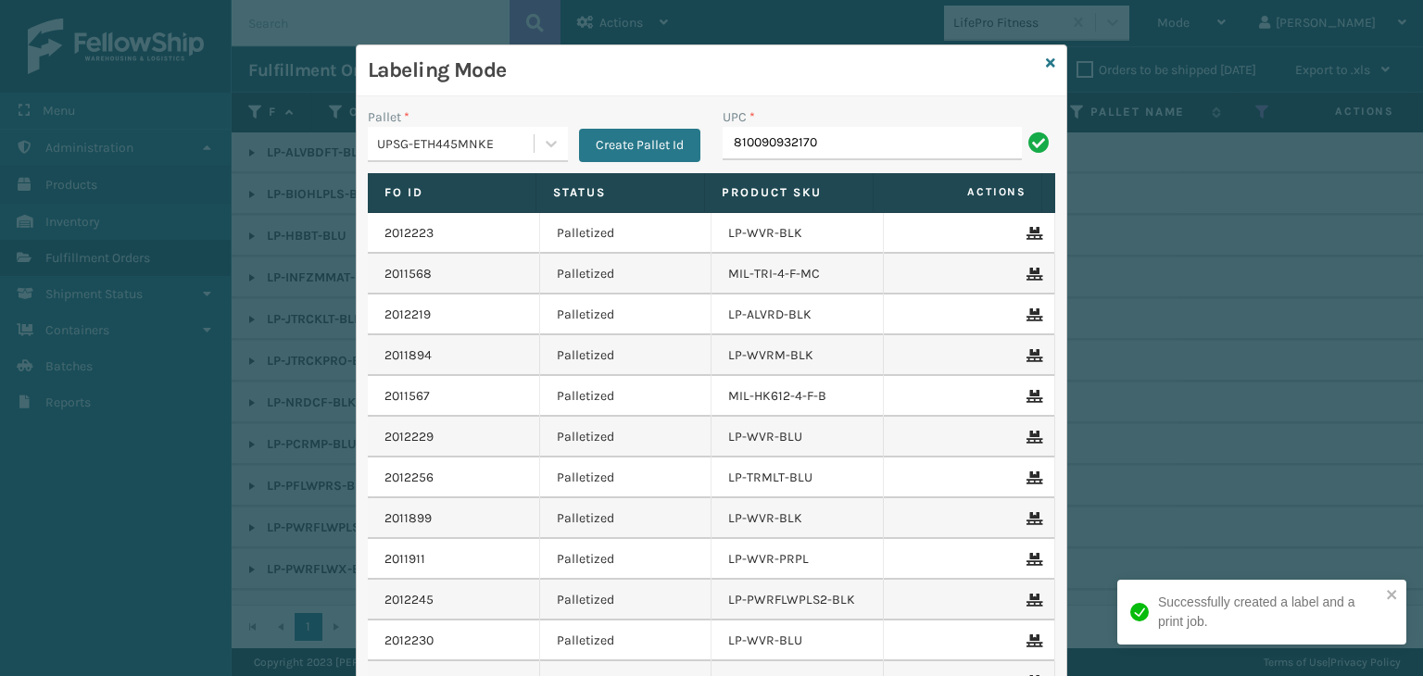
type input "810090932170"
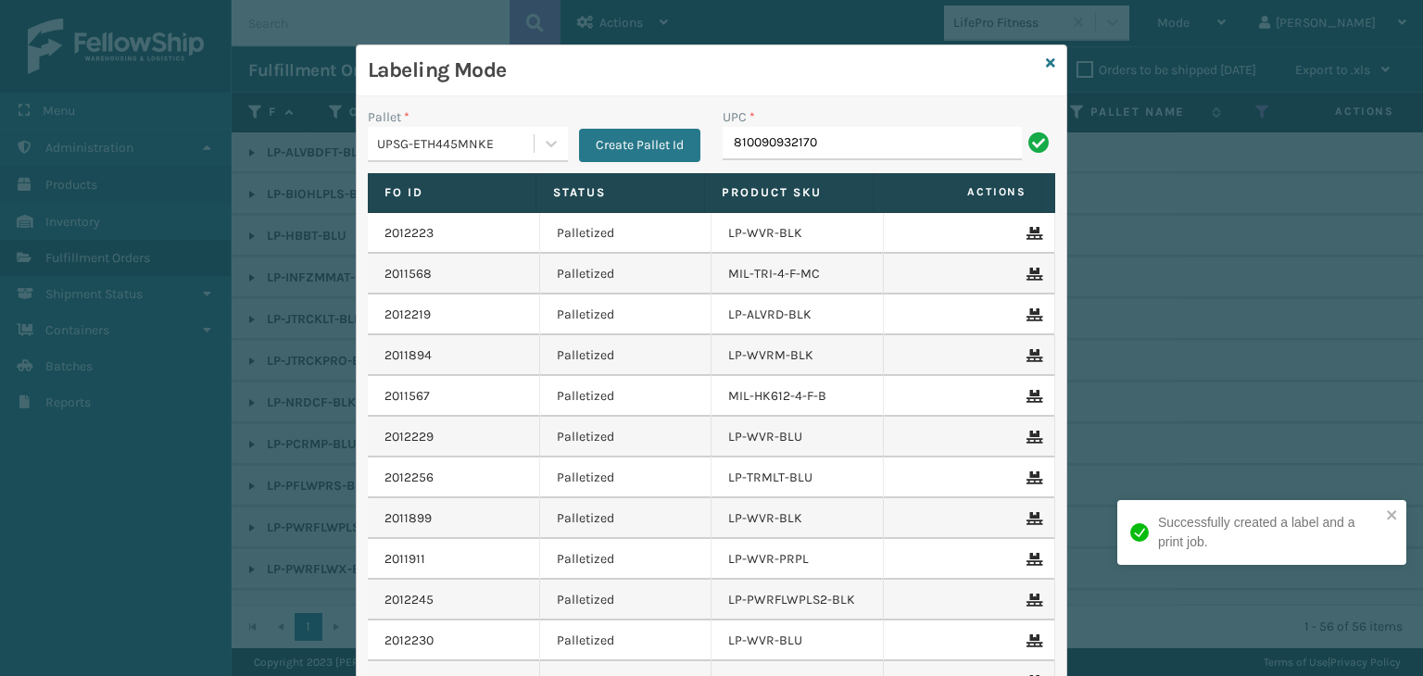
type input "810090932170"
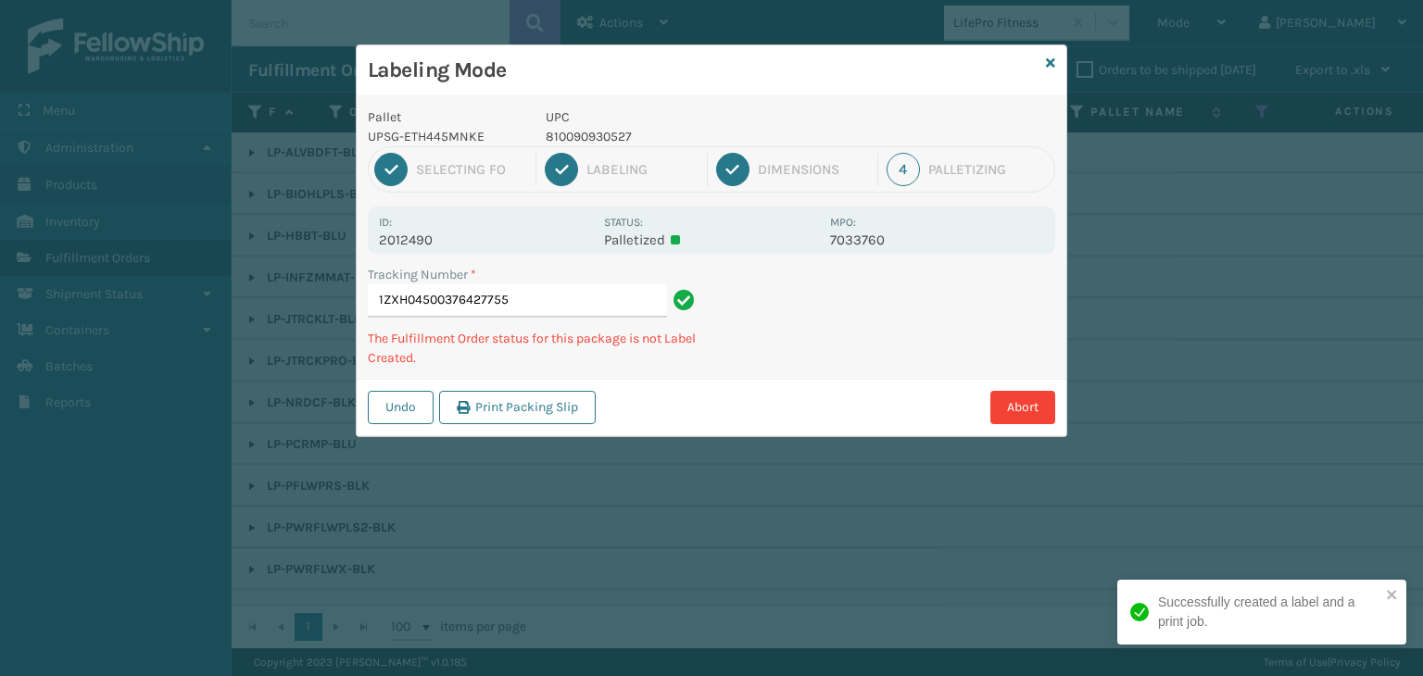
click at [615, 135] on p "810090930527" at bounding box center [682, 136] width 273 height 19
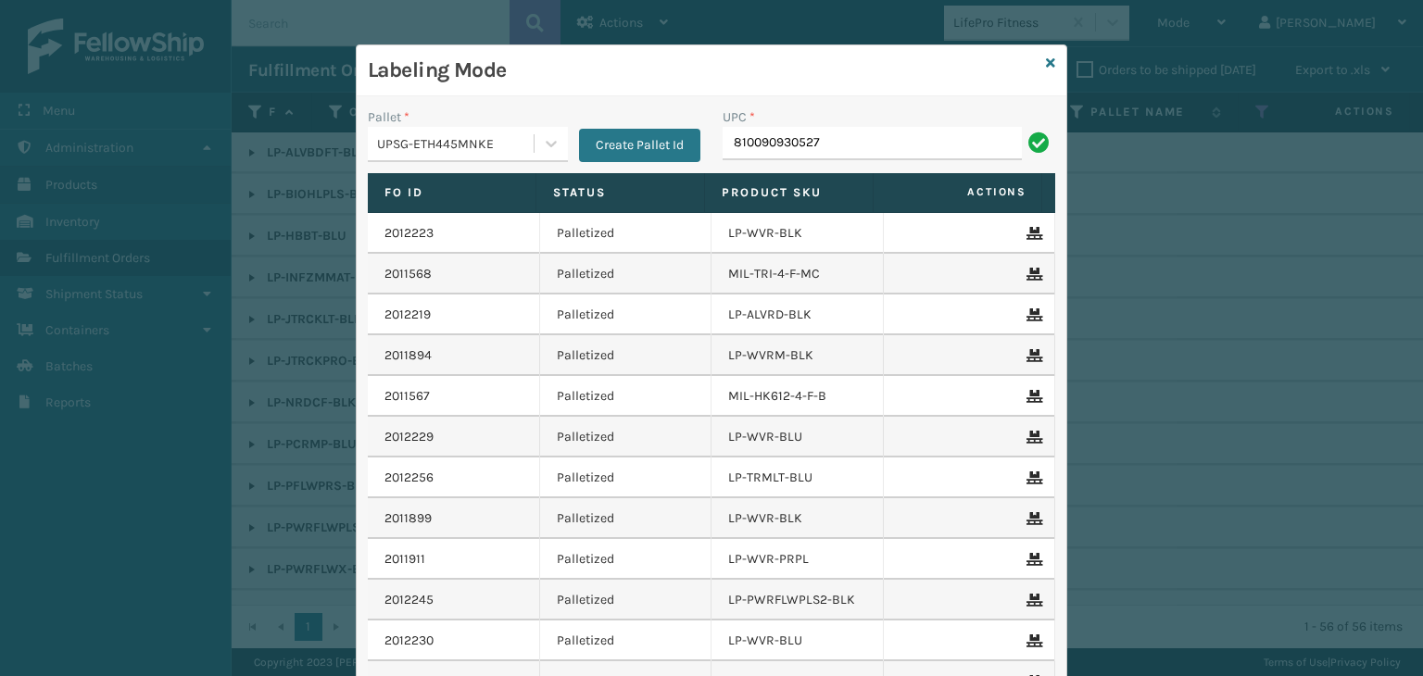
type input "810090930527"
type input "68888027106"
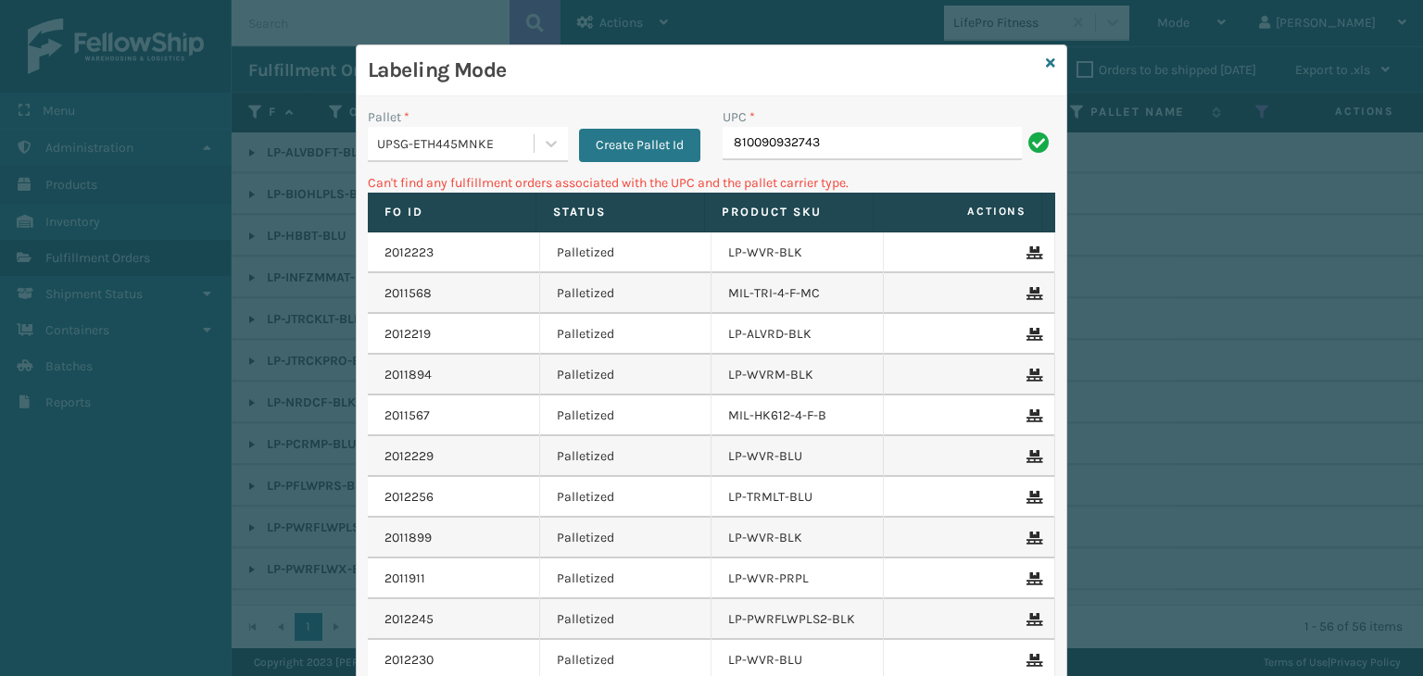
drag, startPoint x: 846, startPoint y: 145, endPoint x: 196, endPoint y: 86, distance: 652.0
click at [196, 86] on div "Labeling Mode Pallet * UPSG-ETH445MNKE Create Pallet Id UPC * 810090932743 Can'…" at bounding box center [711, 338] width 1423 height 676
type input "LP-INFZMMAT-BLK"
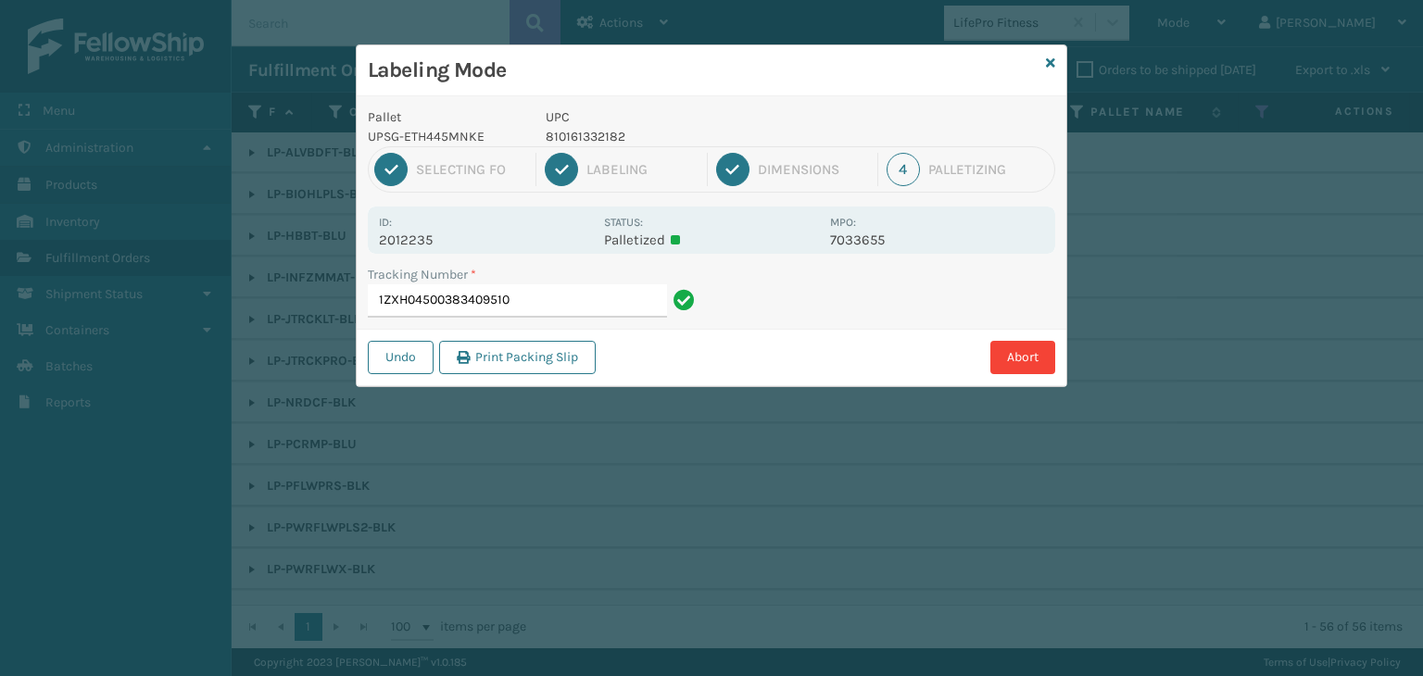
click at [590, 137] on p "810161332182" at bounding box center [682, 136] width 273 height 19
drag, startPoint x: 590, startPoint y: 137, endPoint x: 600, endPoint y: 132, distance: 11.2
click at [597, 134] on p "810161332182" at bounding box center [682, 136] width 273 height 19
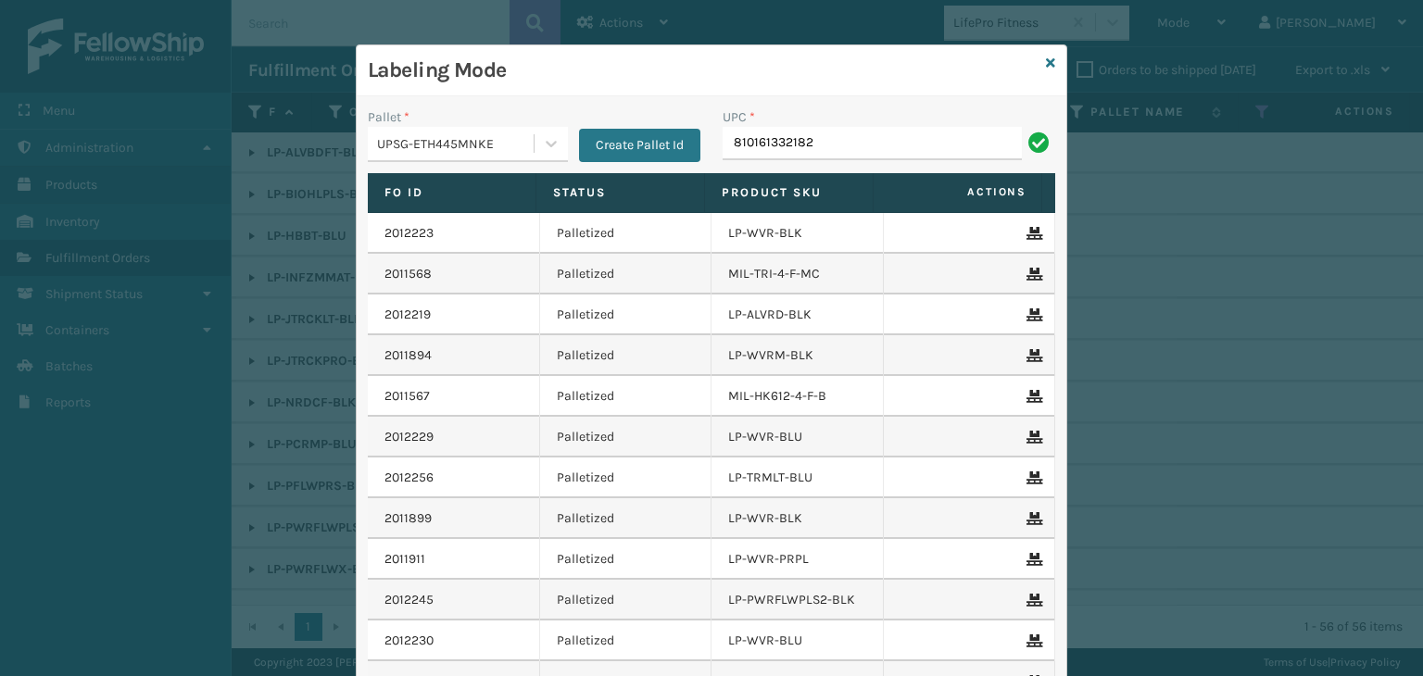
type input "810161332182"
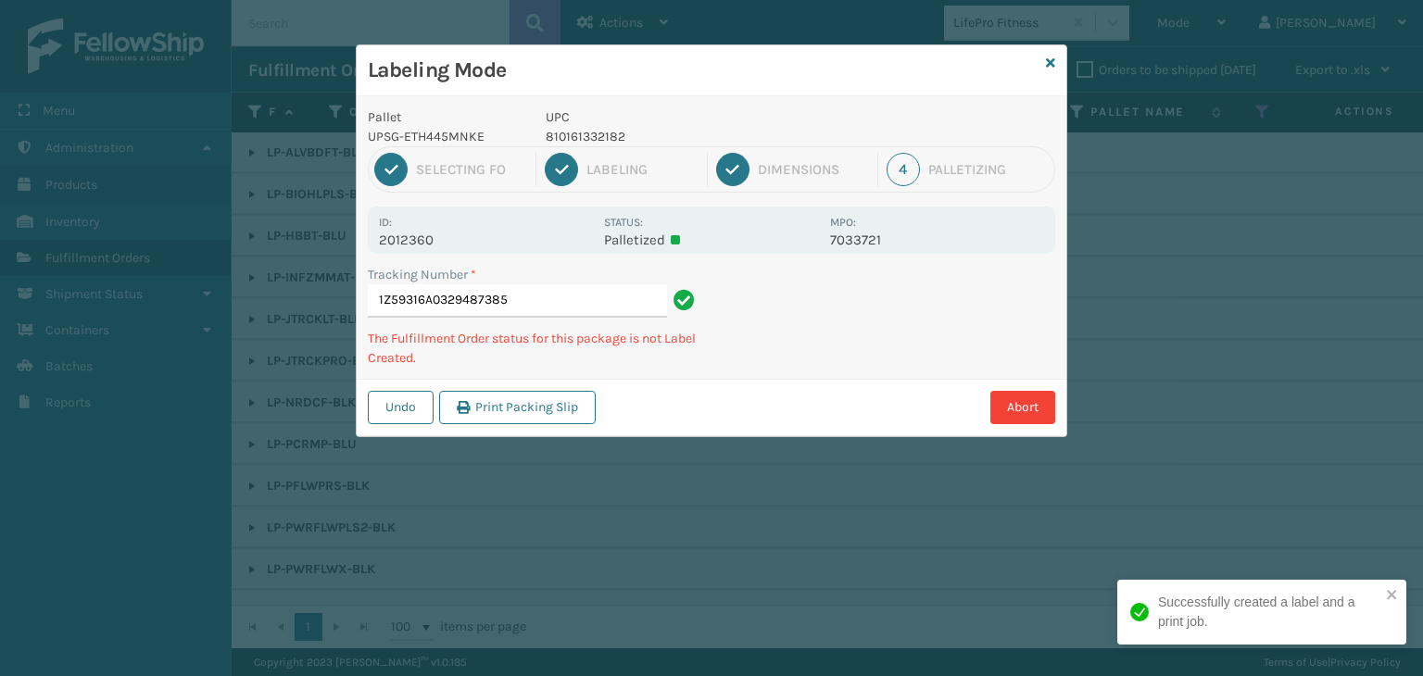
type input "1Z59316A0329487385810161332182"
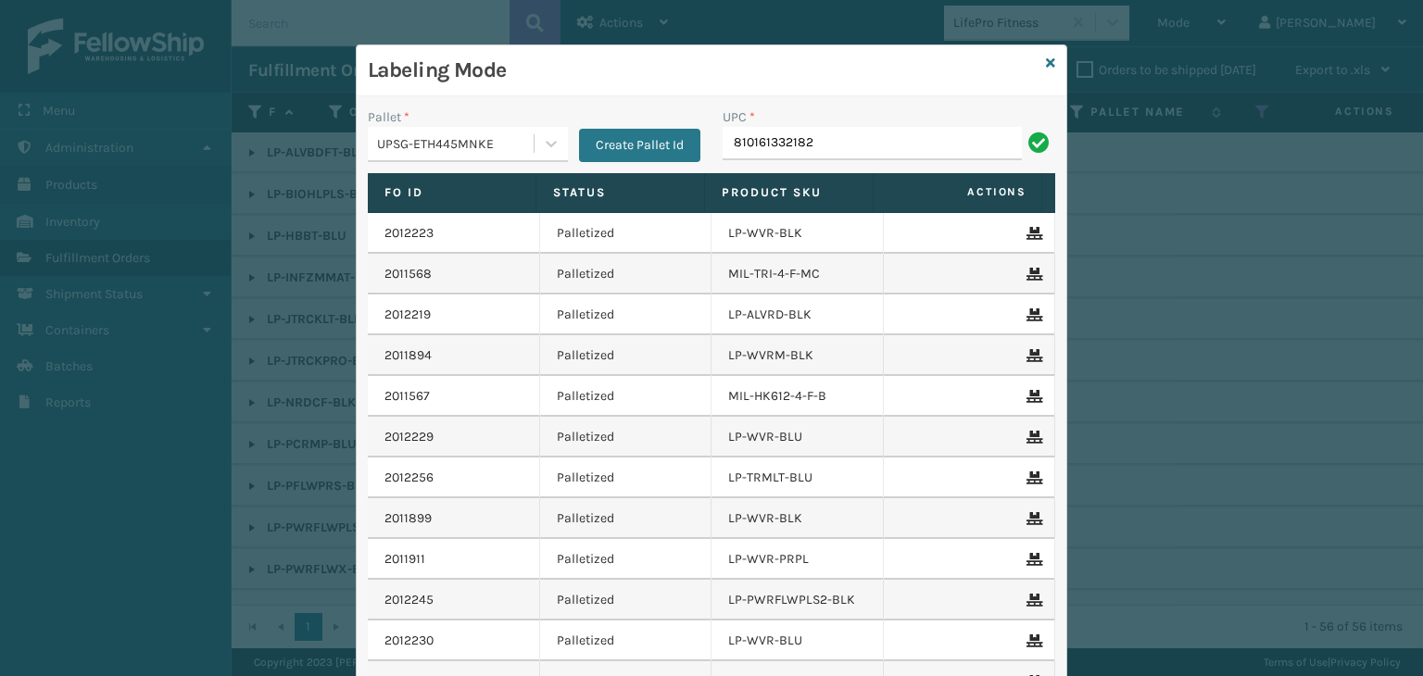
type input "810161332182"
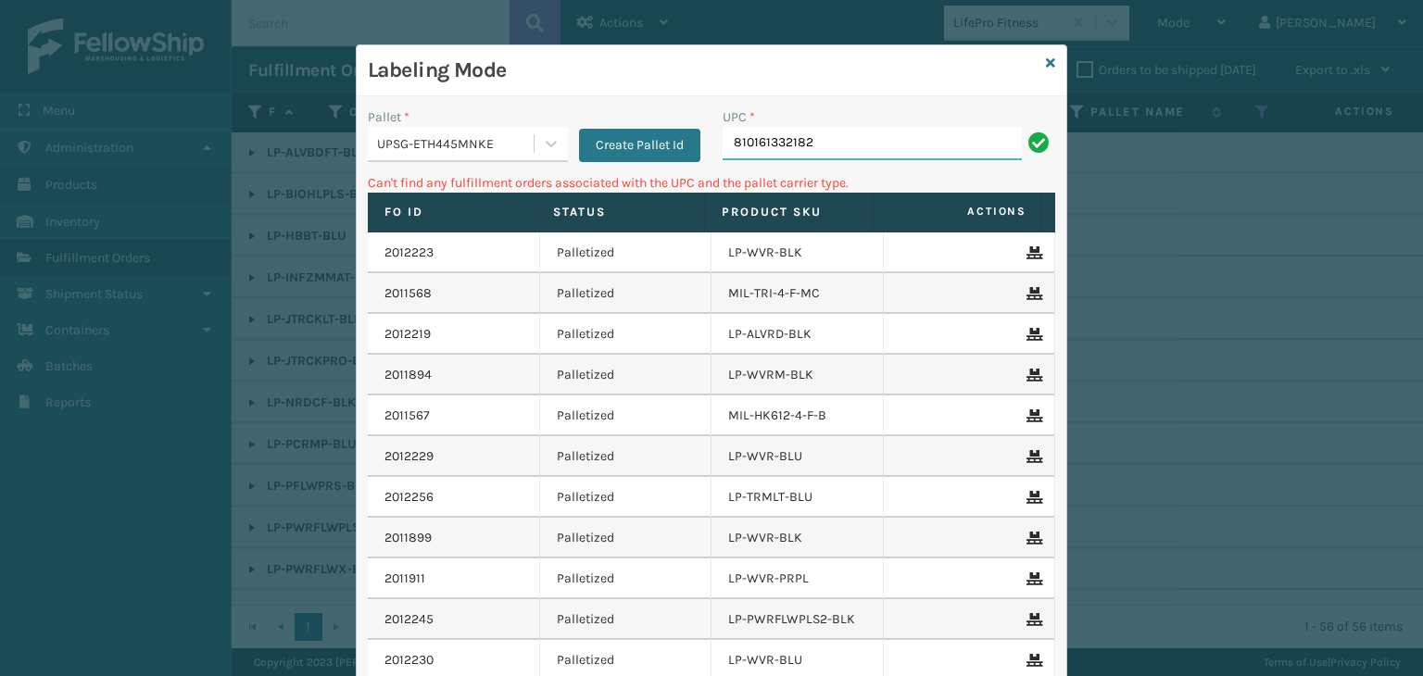
drag, startPoint x: 886, startPoint y: 156, endPoint x: 268, endPoint y: 105, distance: 620.0
click at [268, 105] on div "Labeling Mode Pallet * UPSG-ETH445MNKE Create Pallet Id UPC * 810161332182 Can'…" at bounding box center [711, 338] width 1423 height 676
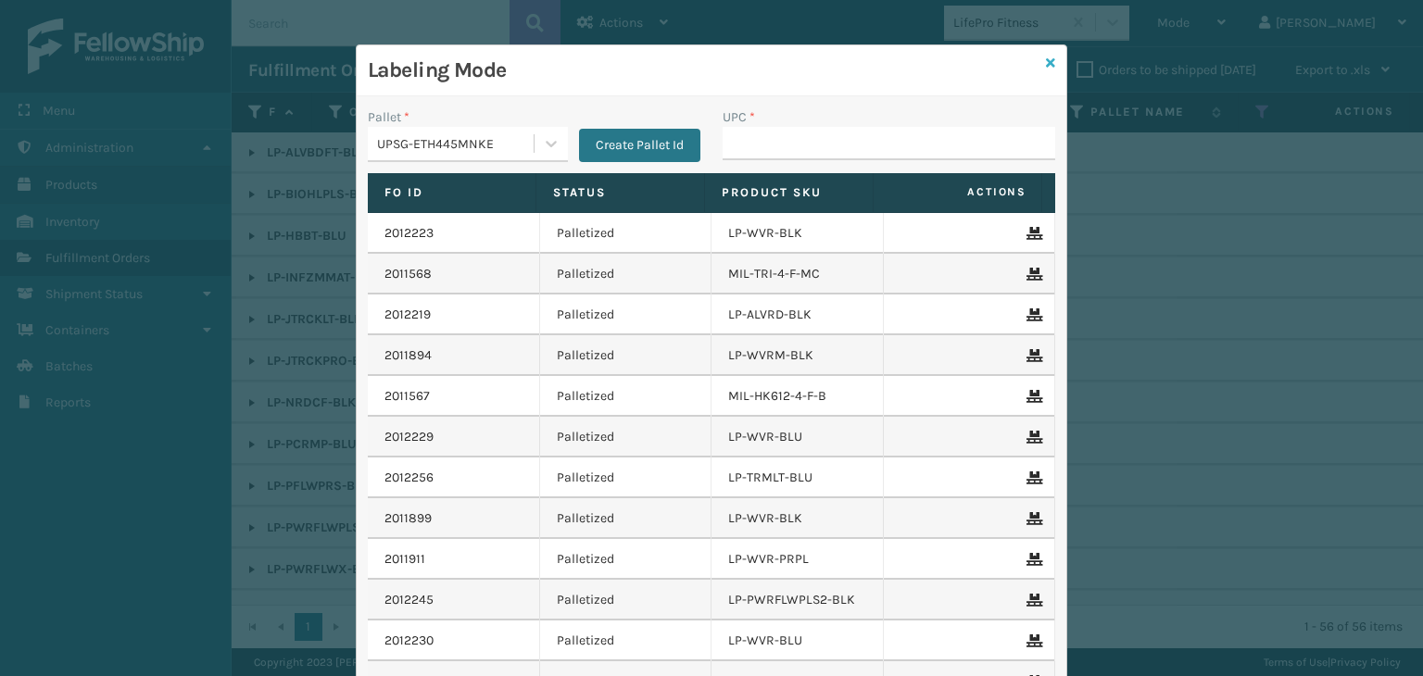
click at [1046, 64] on icon at bounding box center [1050, 63] width 9 height 13
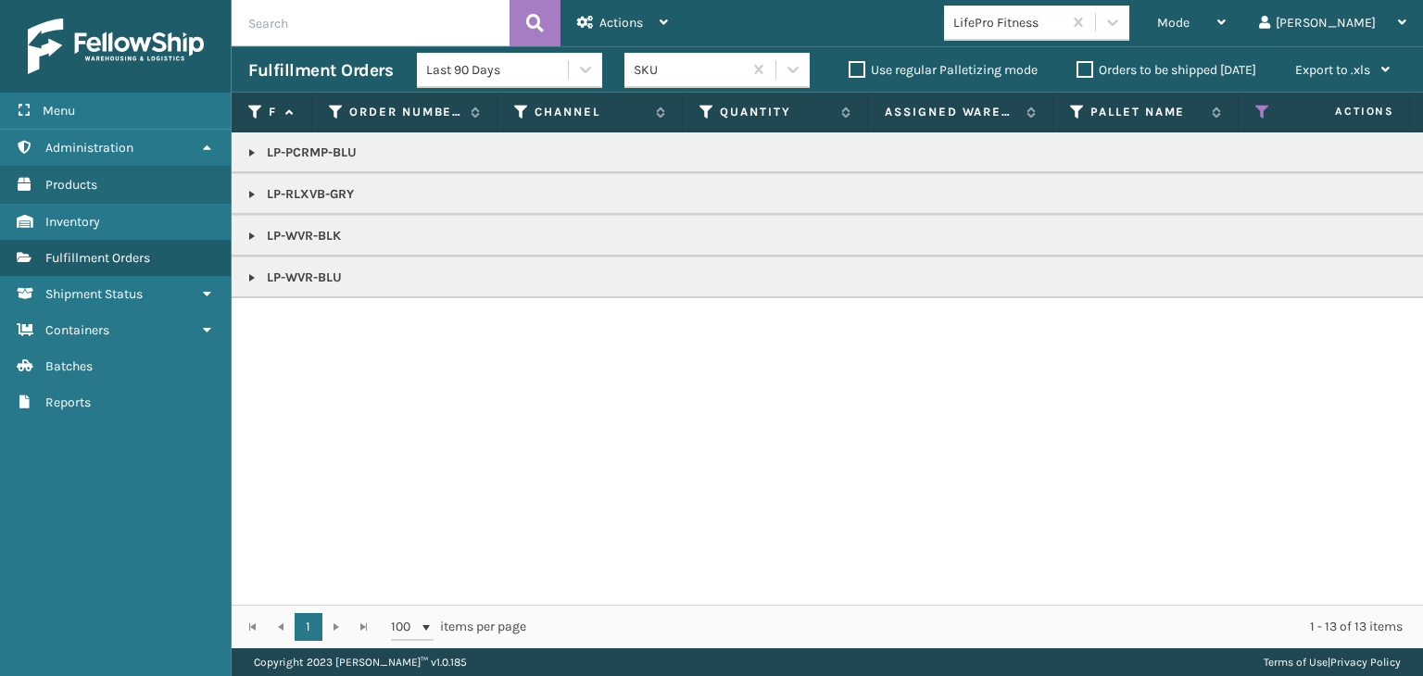
click at [246, 282] on link at bounding box center [252, 277] width 15 height 15
click at [252, 248] on td "LP-WVR-BLK" at bounding box center [1428, 236] width 2392 height 42
click at [251, 236] on link at bounding box center [252, 236] width 15 height 15
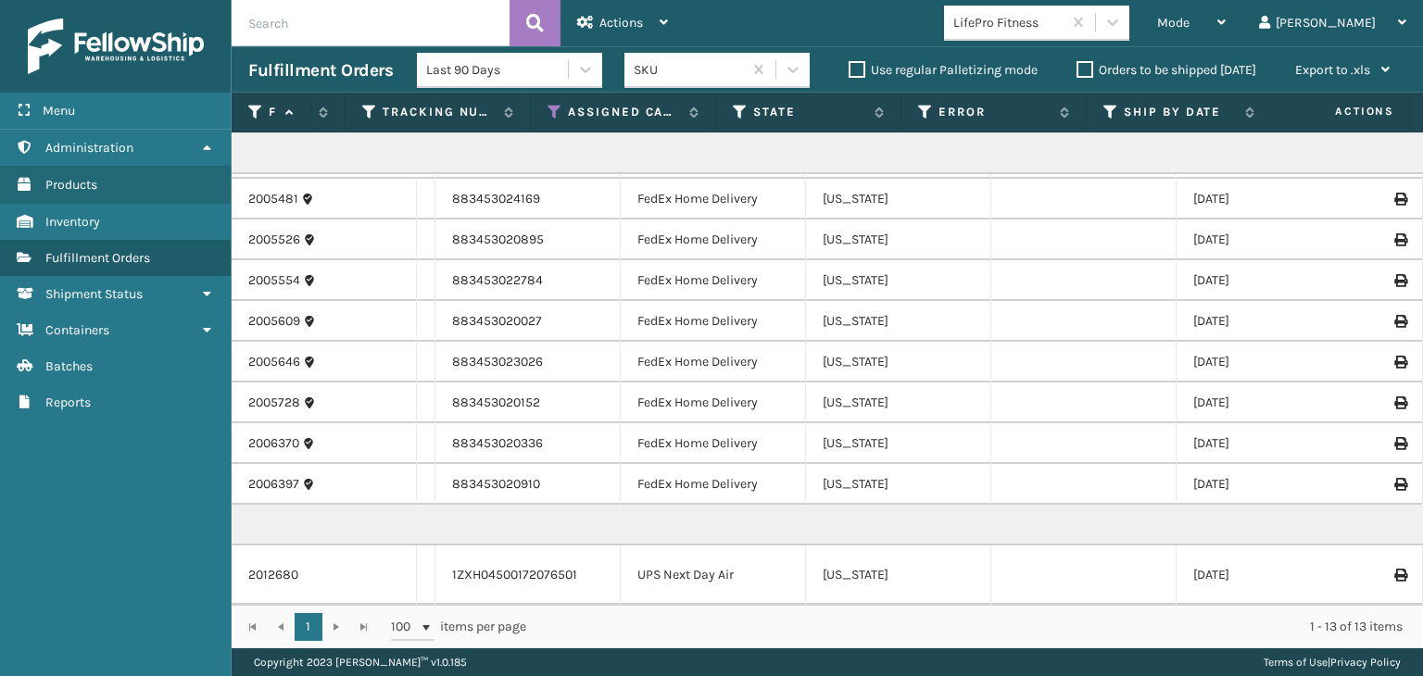
scroll to position [132, 1123]
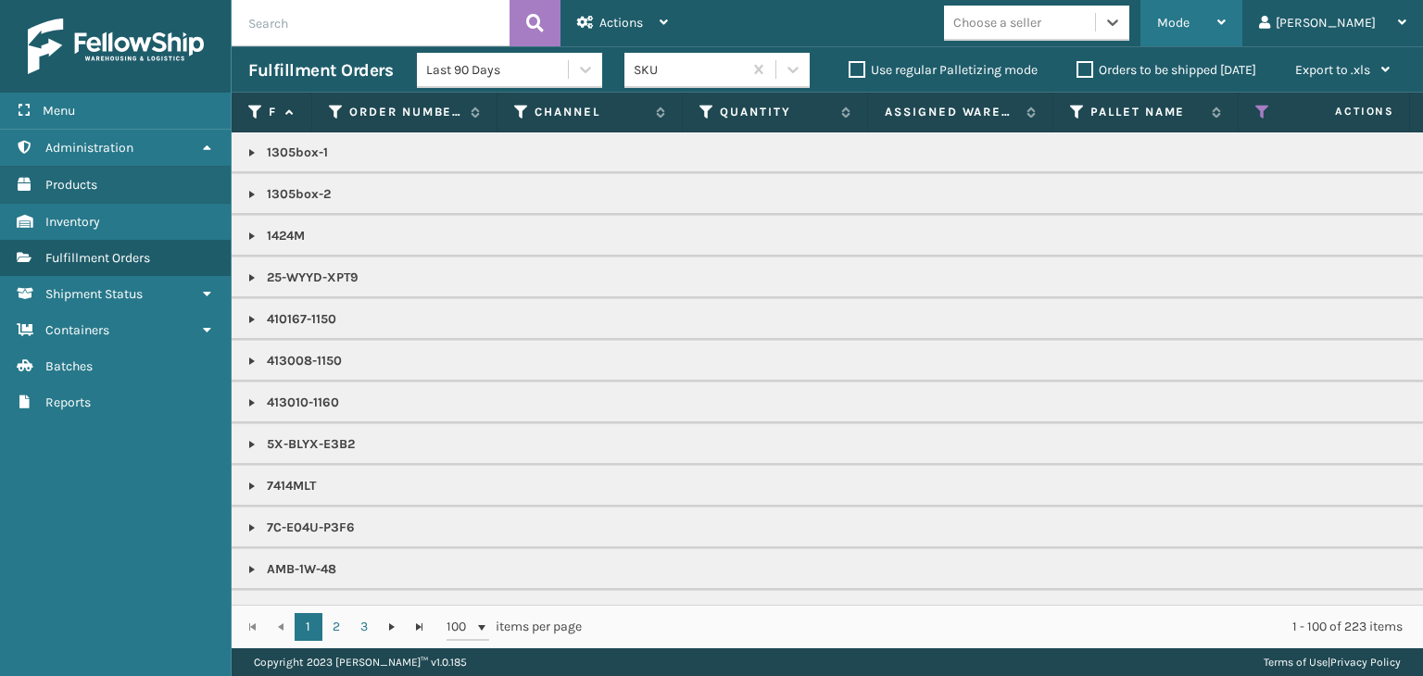
click at [1226, 23] on div "Mode" at bounding box center [1191, 23] width 69 height 46
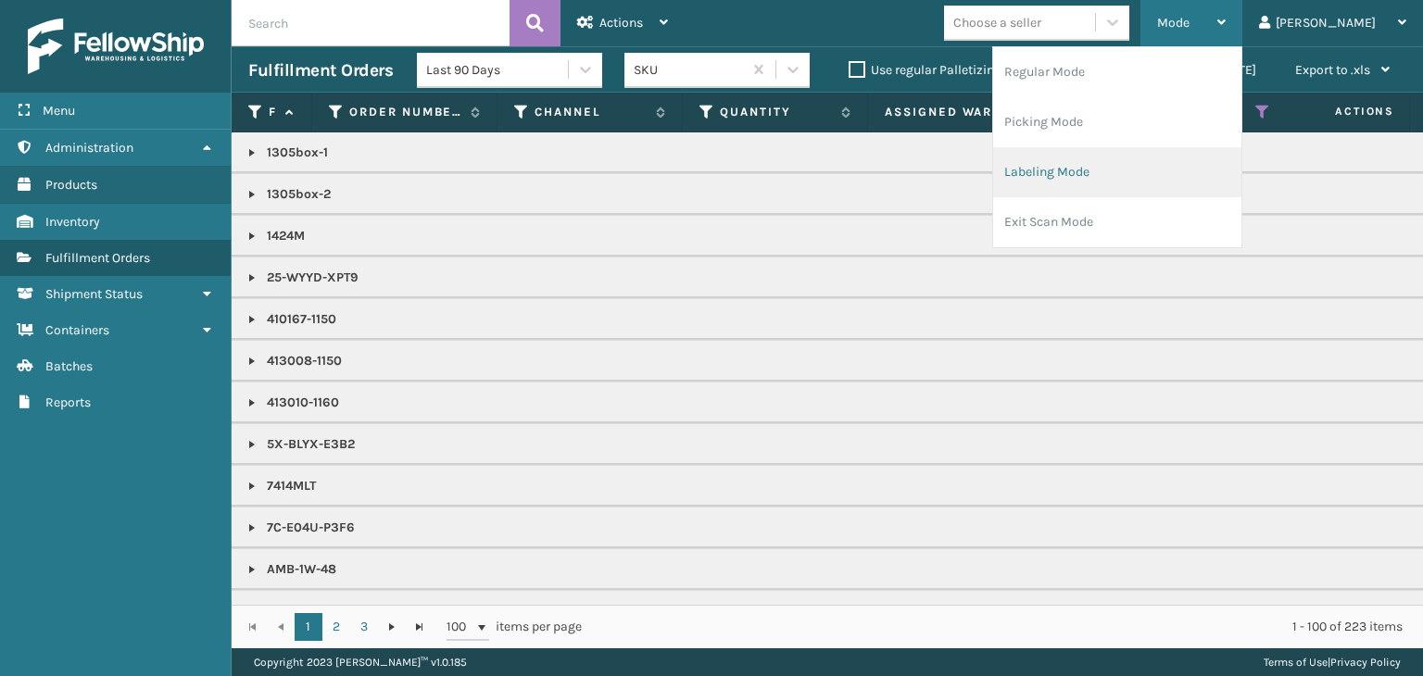
click at [1202, 182] on li "Labeling Mode" at bounding box center [1117, 172] width 248 height 50
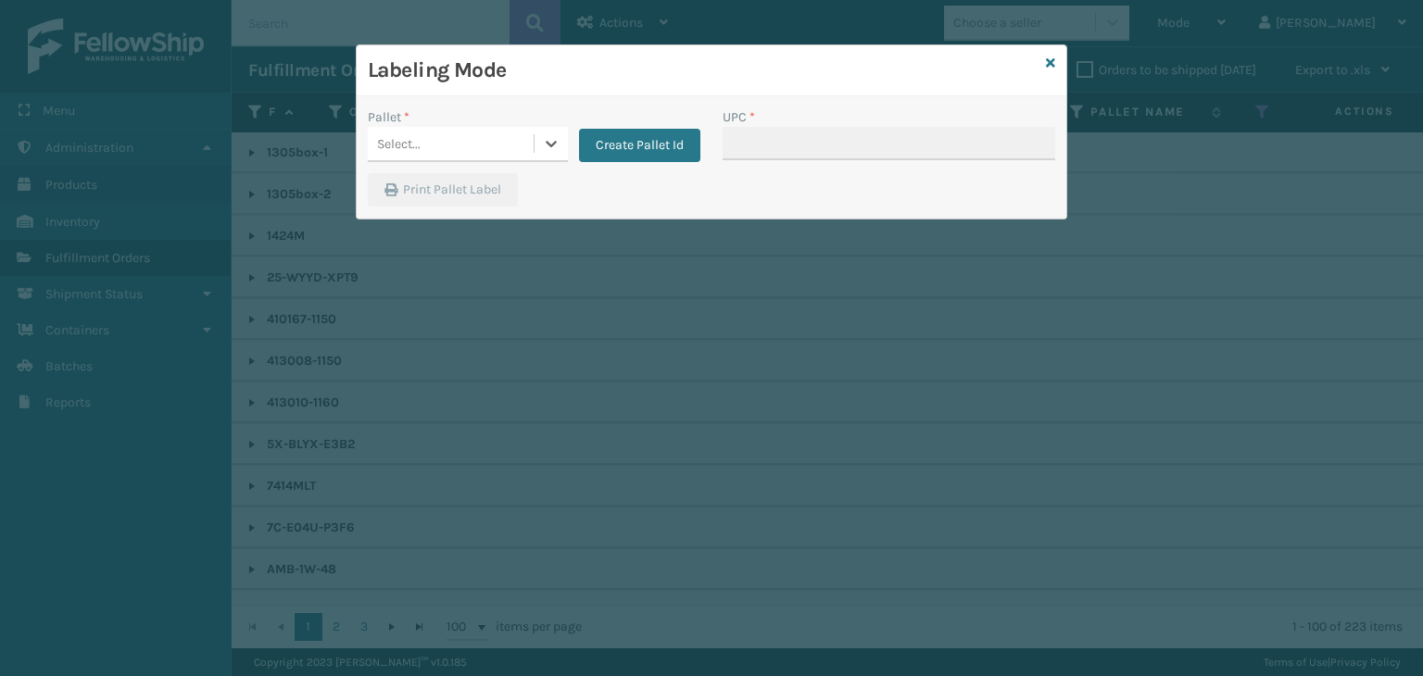
click at [499, 152] on div "Select..." at bounding box center [451, 144] width 166 height 31
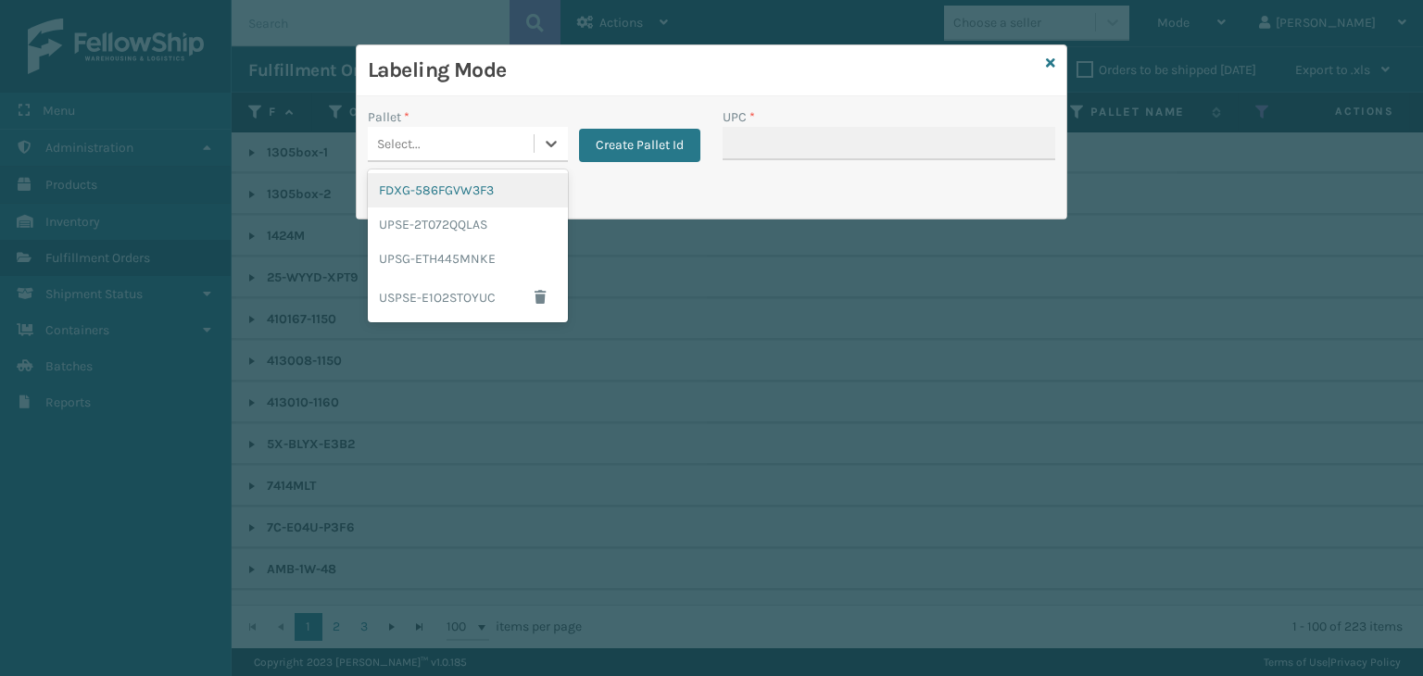
click at [478, 193] on div "FDXG-586FGVW3F3" at bounding box center [468, 190] width 200 height 34
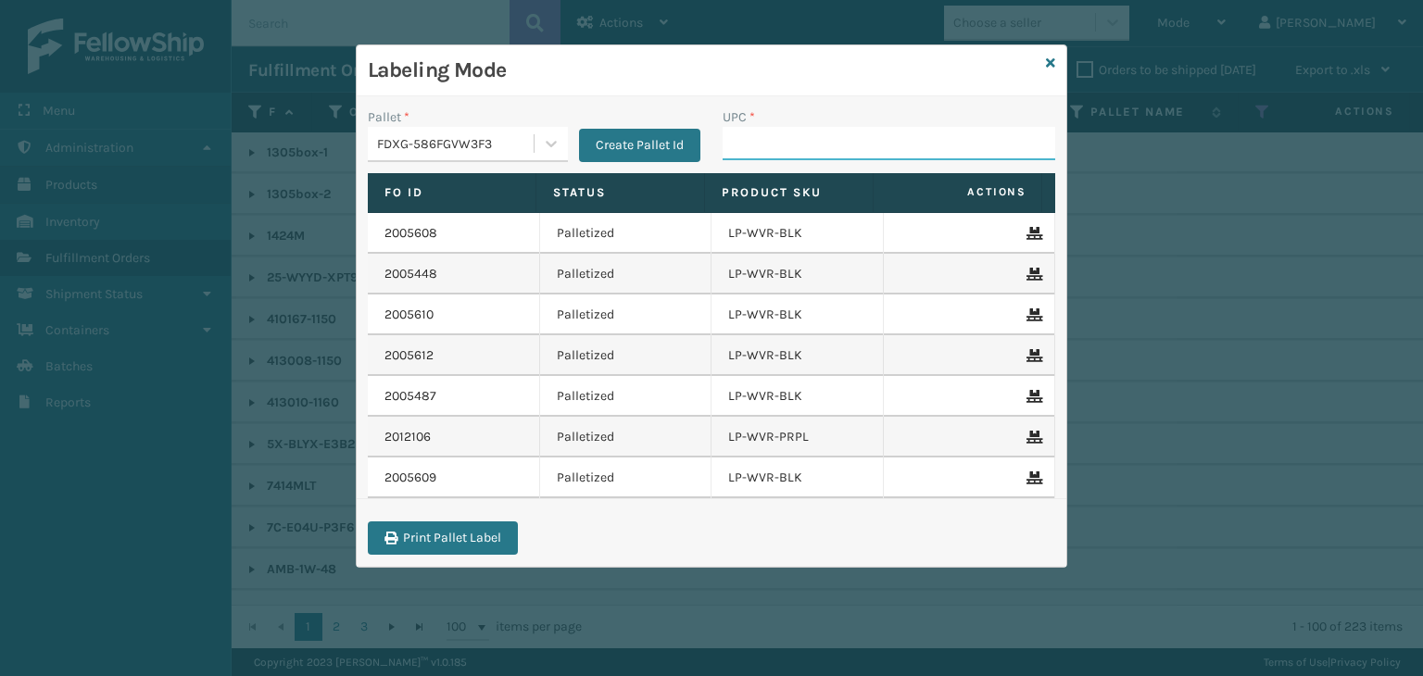
click at [854, 134] on input "UPC *" at bounding box center [889, 143] width 333 height 33
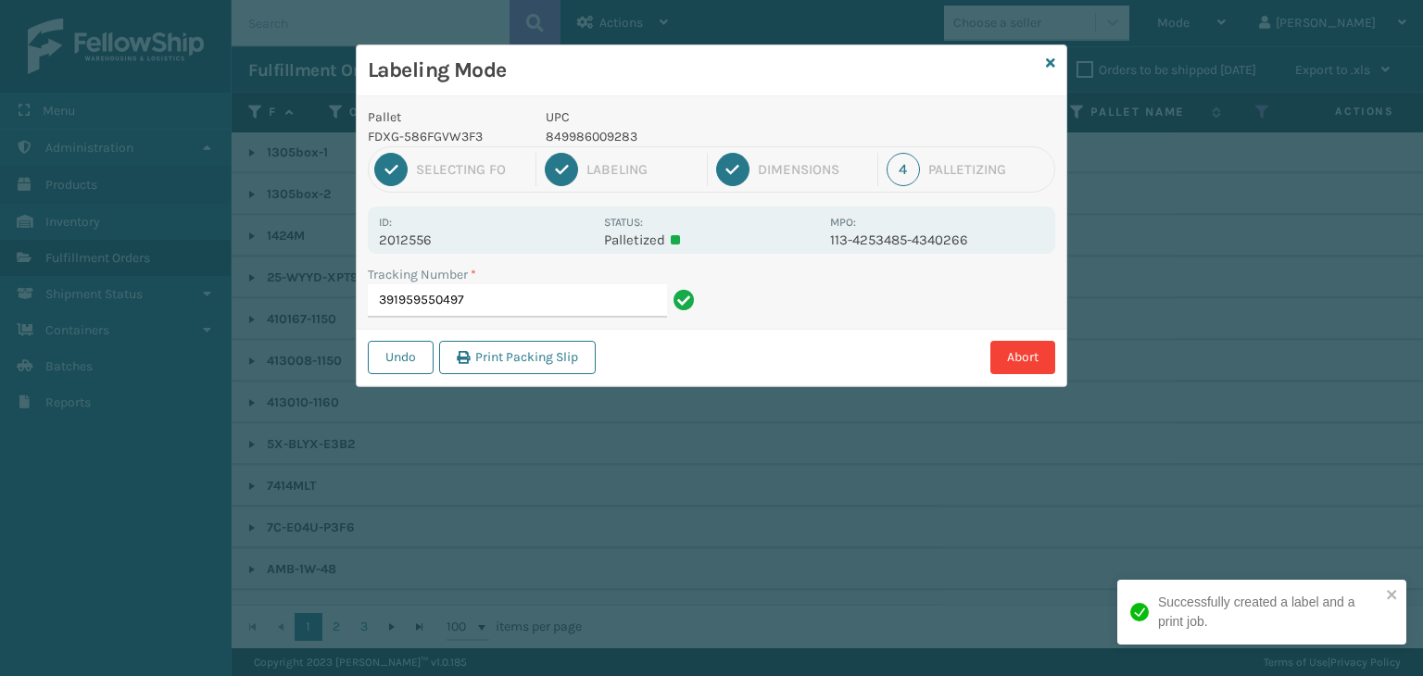
click at [594, 138] on p "849986009283" at bounding box center [682, 136] width 273 height 19
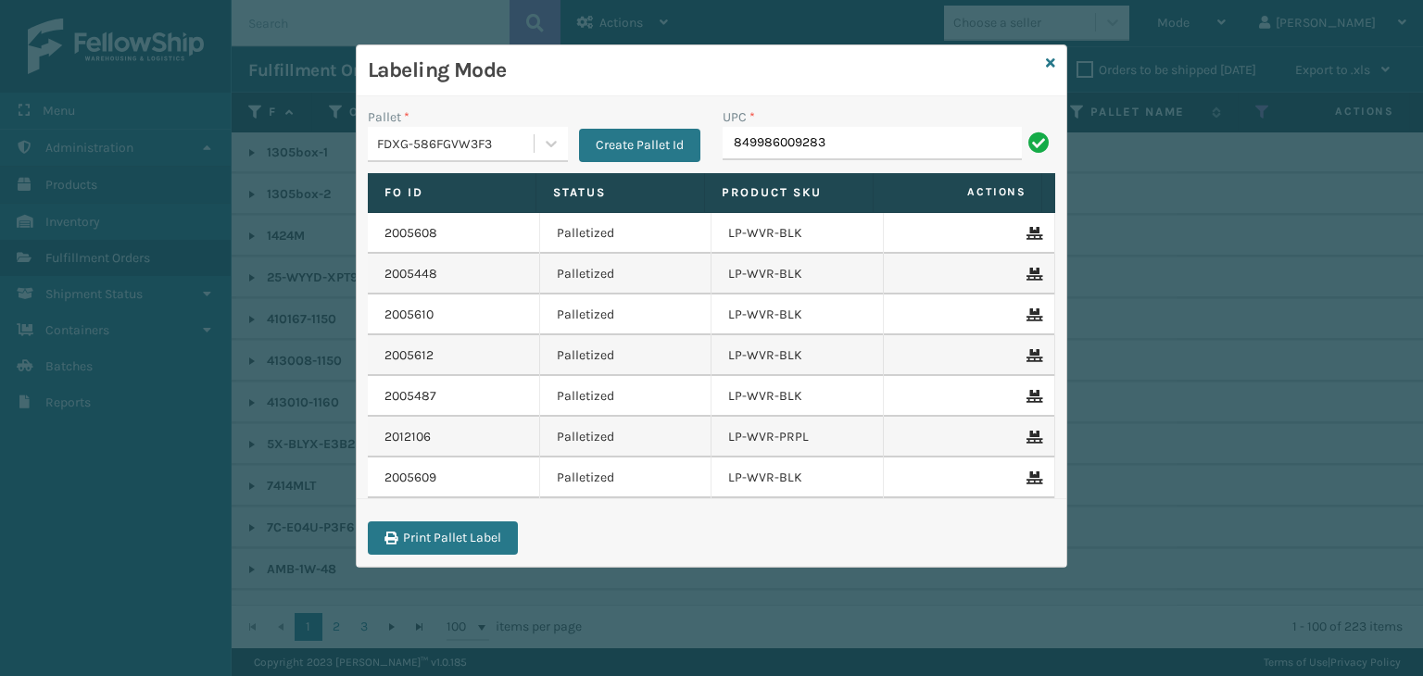
type input "849986009283"
type input "849986009665"
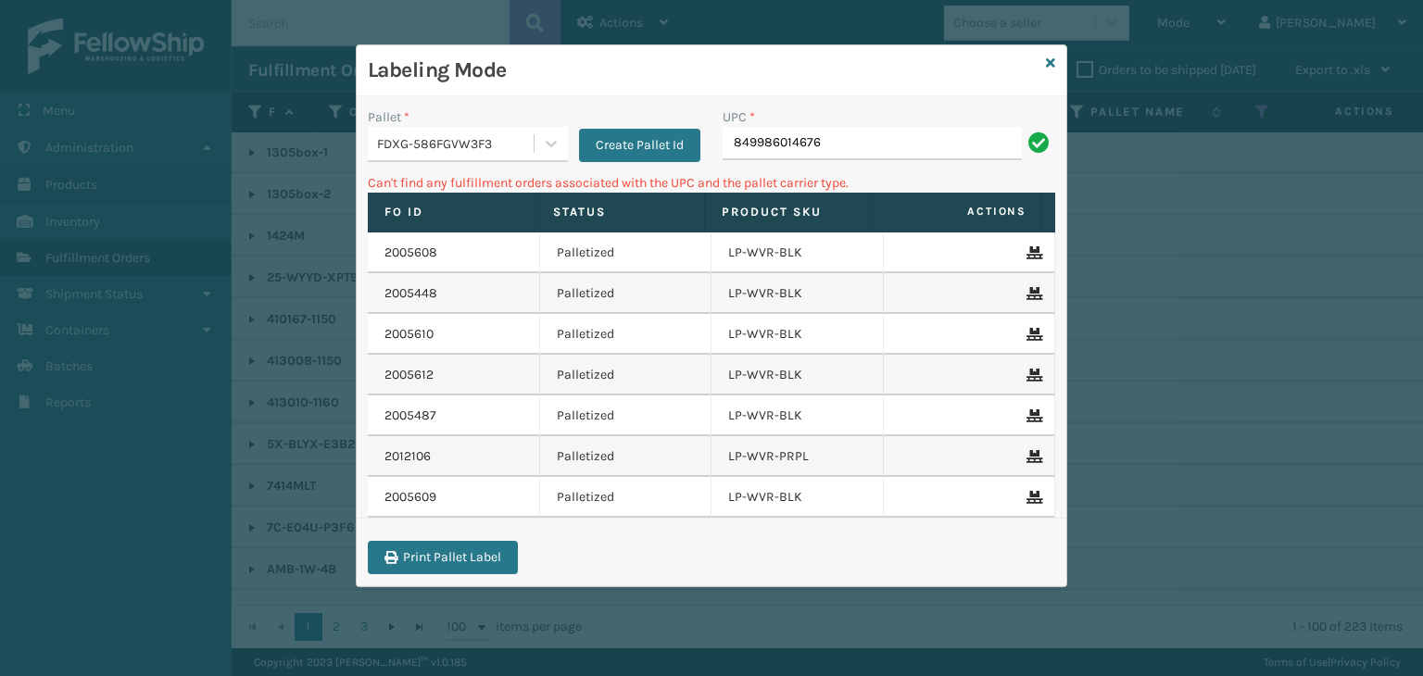
drag, startPoint x: 928, startPoint y: 131, endPoint x: 44, endPoint y: 147, distance: 884.8
click at [2, 135] on div "Labeling Mode Pallet * FDXG-586FGVW3F3 Create Pallet Id UPC * 849986014676 Can'…" at bounding box center [711, 338] width 1423 height 676
type input "410167-1130"
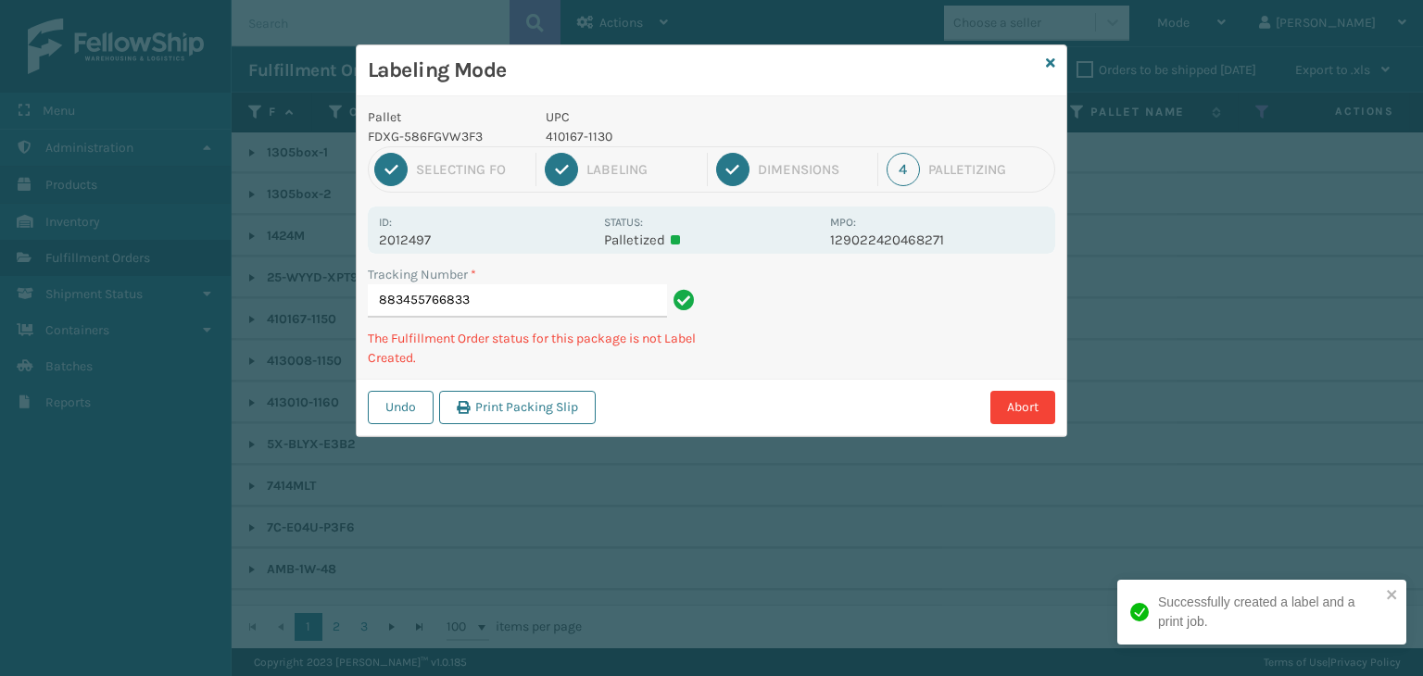
click at [583, 132] on p "410167-1130" at bounding box center [682, 136] width 273 height 19
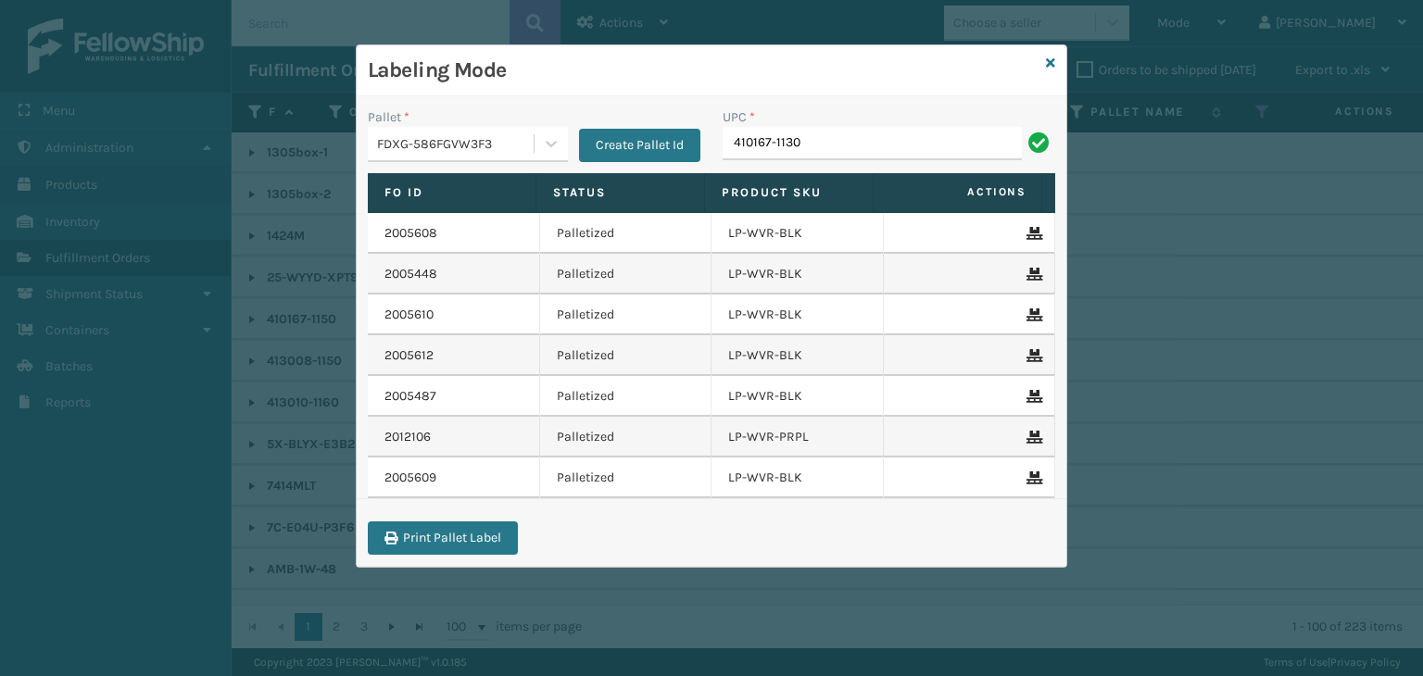
type input "410167-1130"
click at [1049, 61] on icon at bounding box center [1050, 63] width 9 height 13
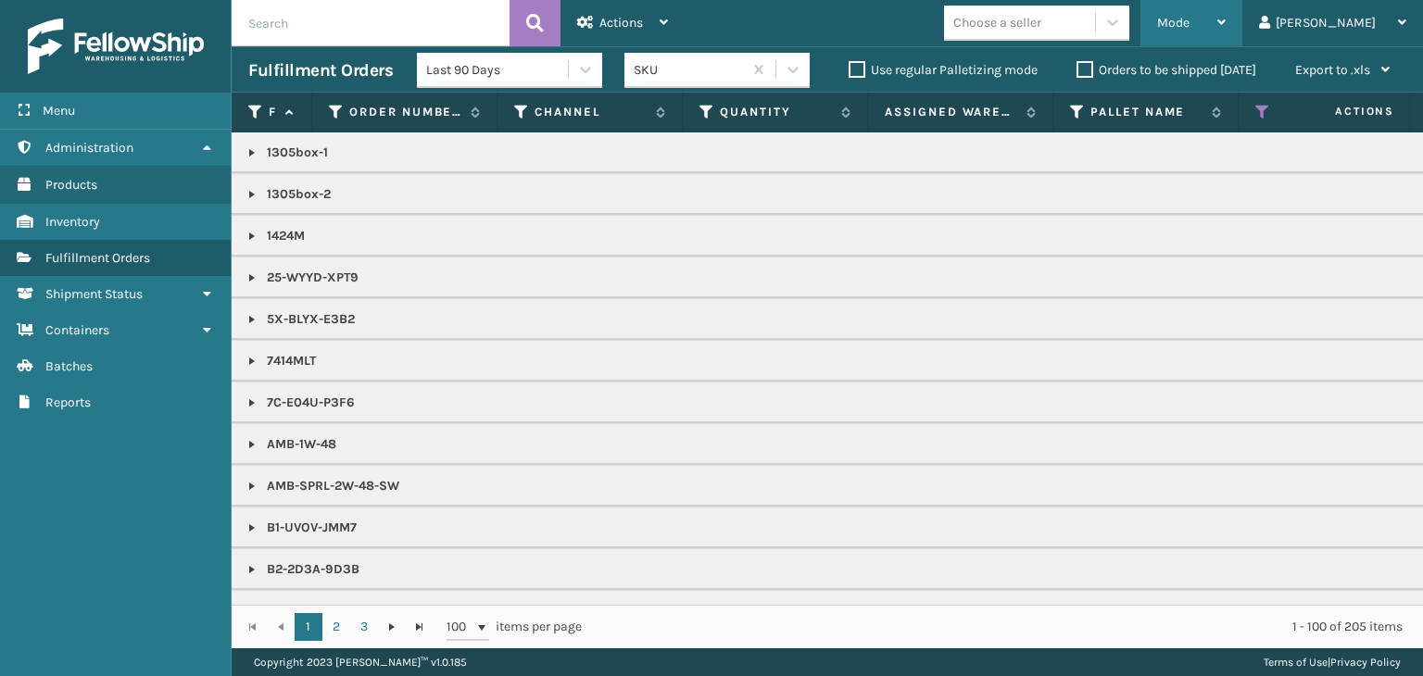
click at [1189, 21] on span "Mode" at bounding box center [1173, 23] width 32 height 16
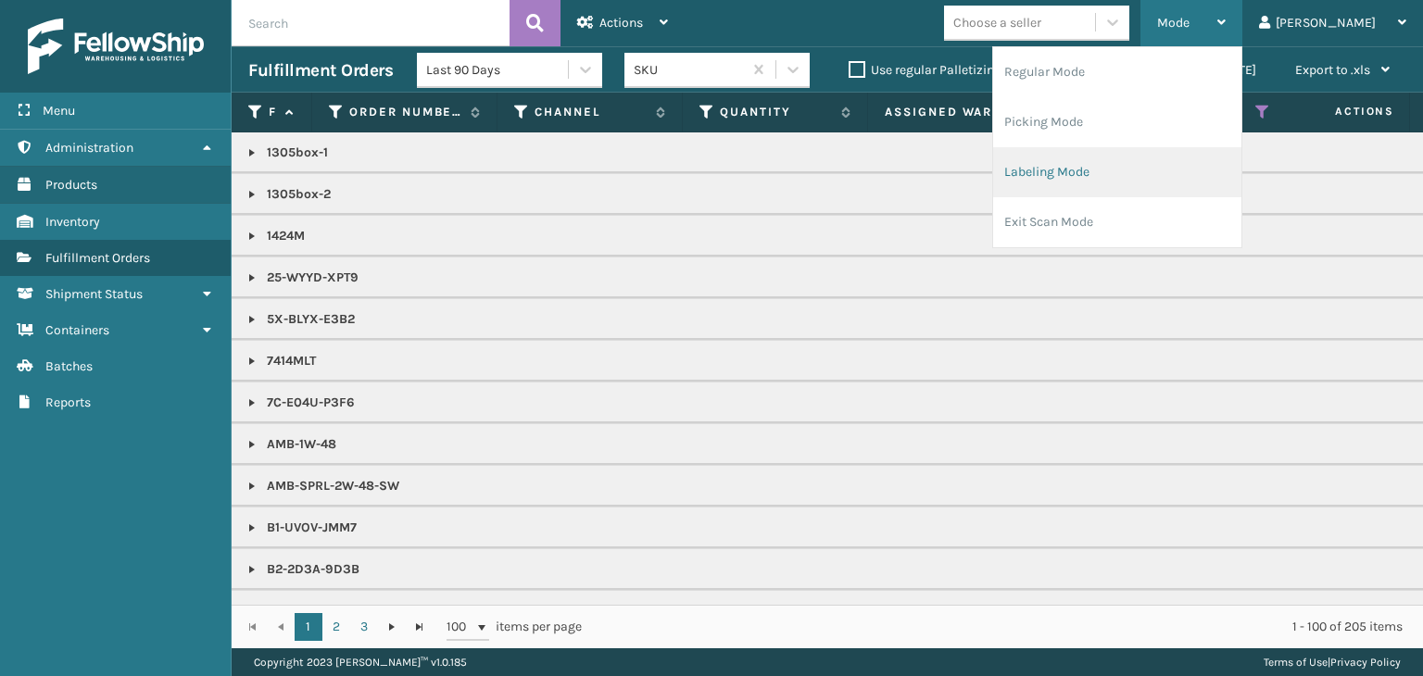
click at [1160, 175] on li "Labeling Mode" at bounding box center [1117, 172] width 248 height 50
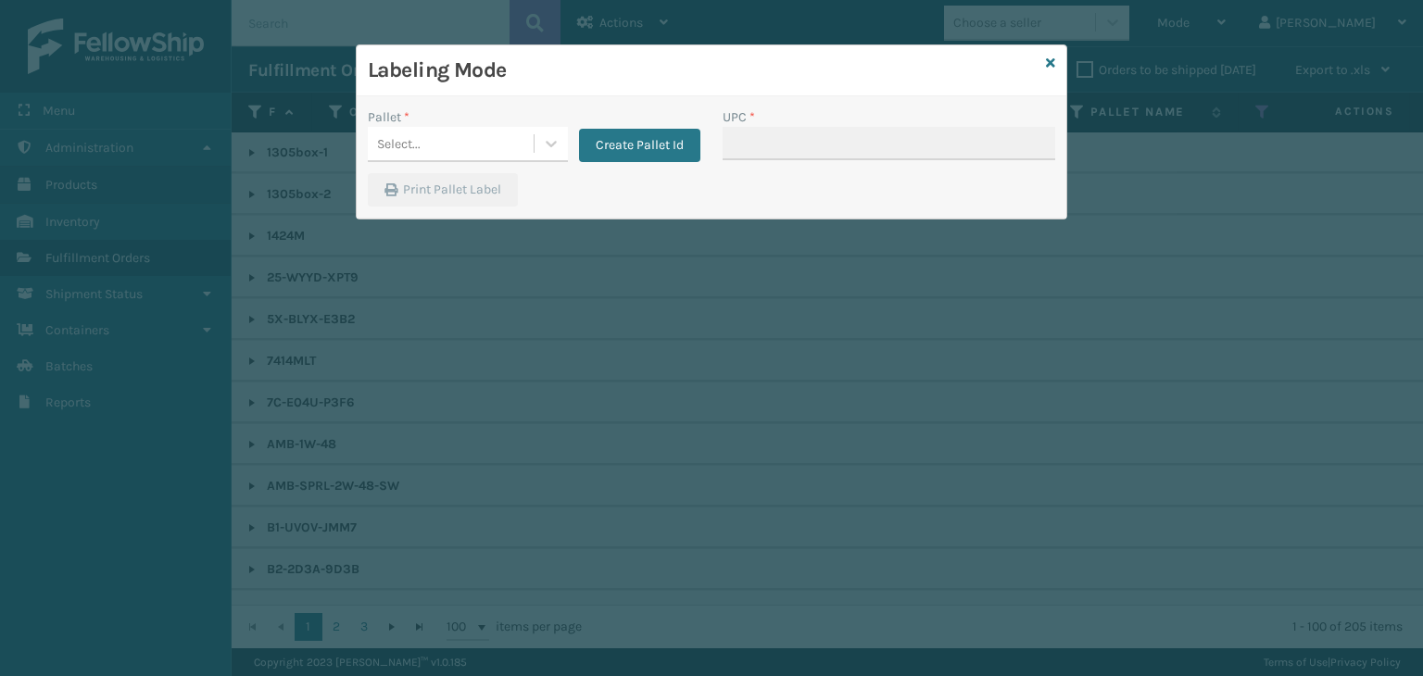
click at [409, 120] on div "Pallet *" at bounding box center [468, 116] width 200 height 19
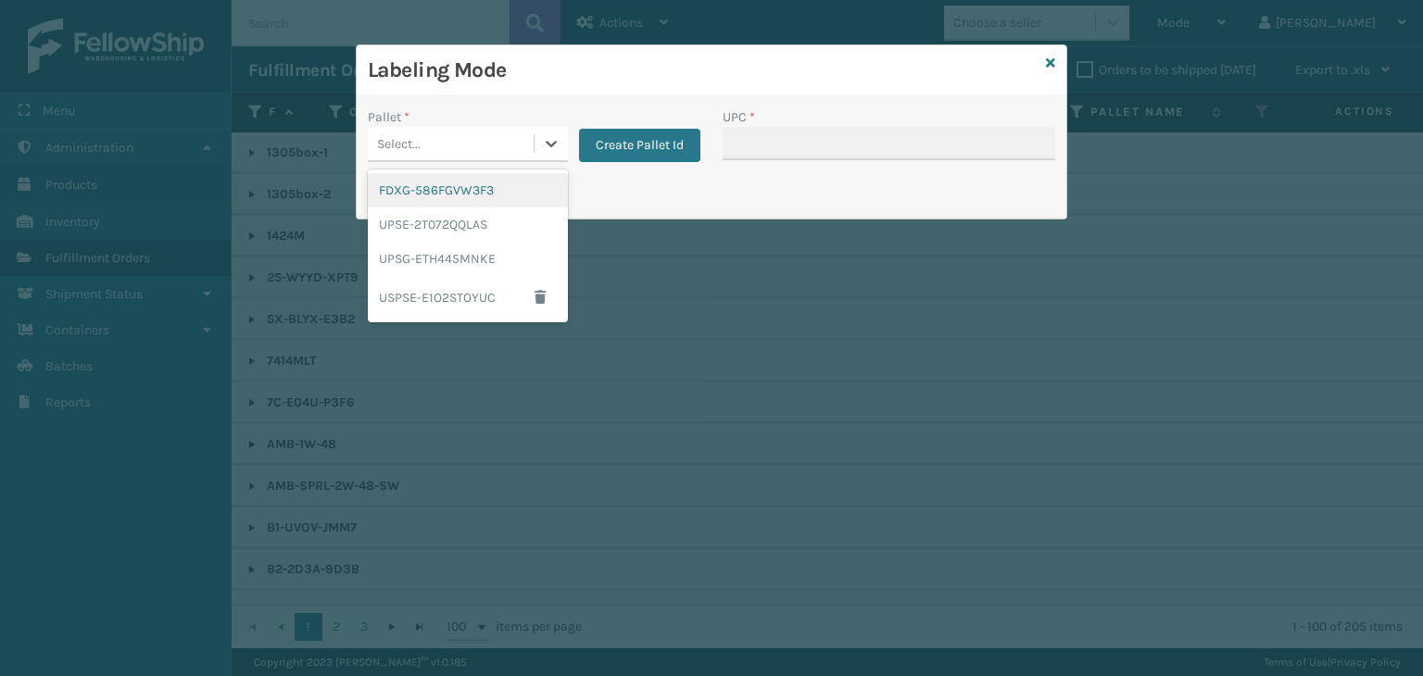
click at [416, 135] on div "Select..." at bounding box center [399, 143] width 44 height 19
click at [441, 196] on div "FDXG-586FGVW3F3" at bounding box center [468, 190] width 200 height 34
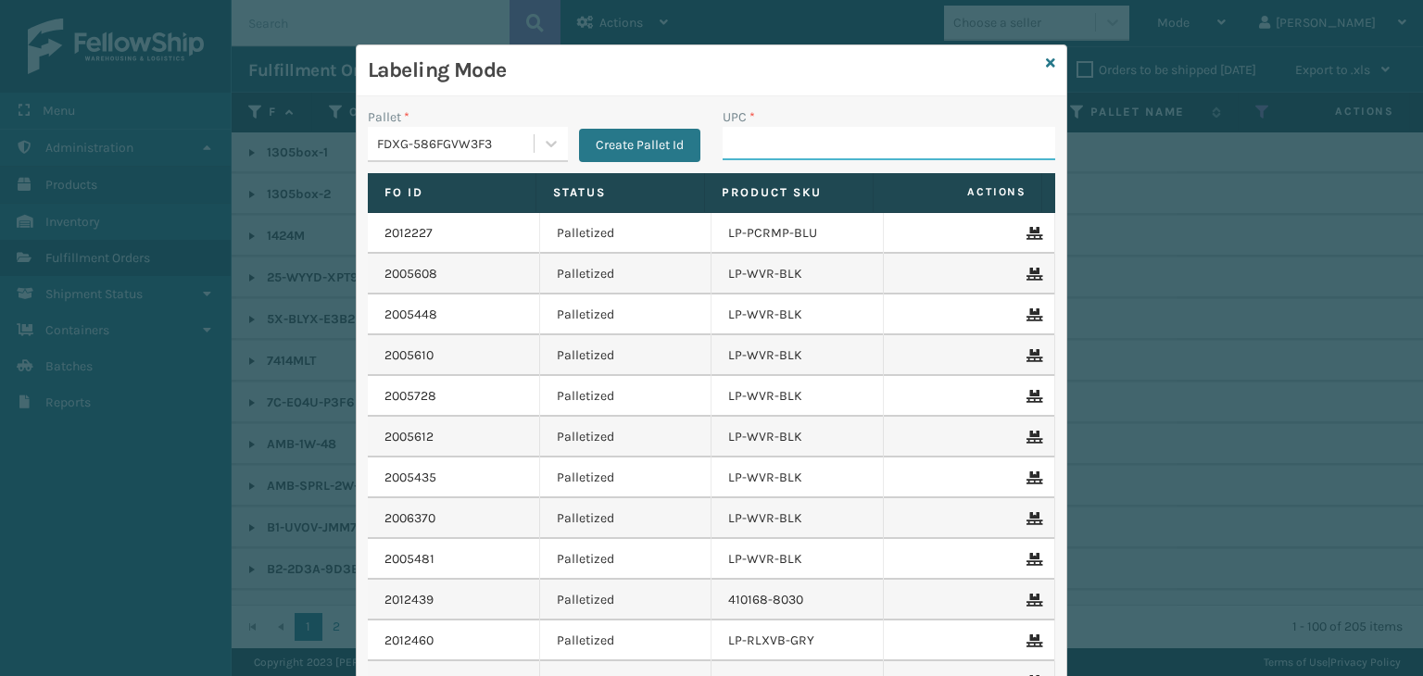
click at [800, 149] on input "UPC *" at bounding box center [889, 143] width 333 height 33
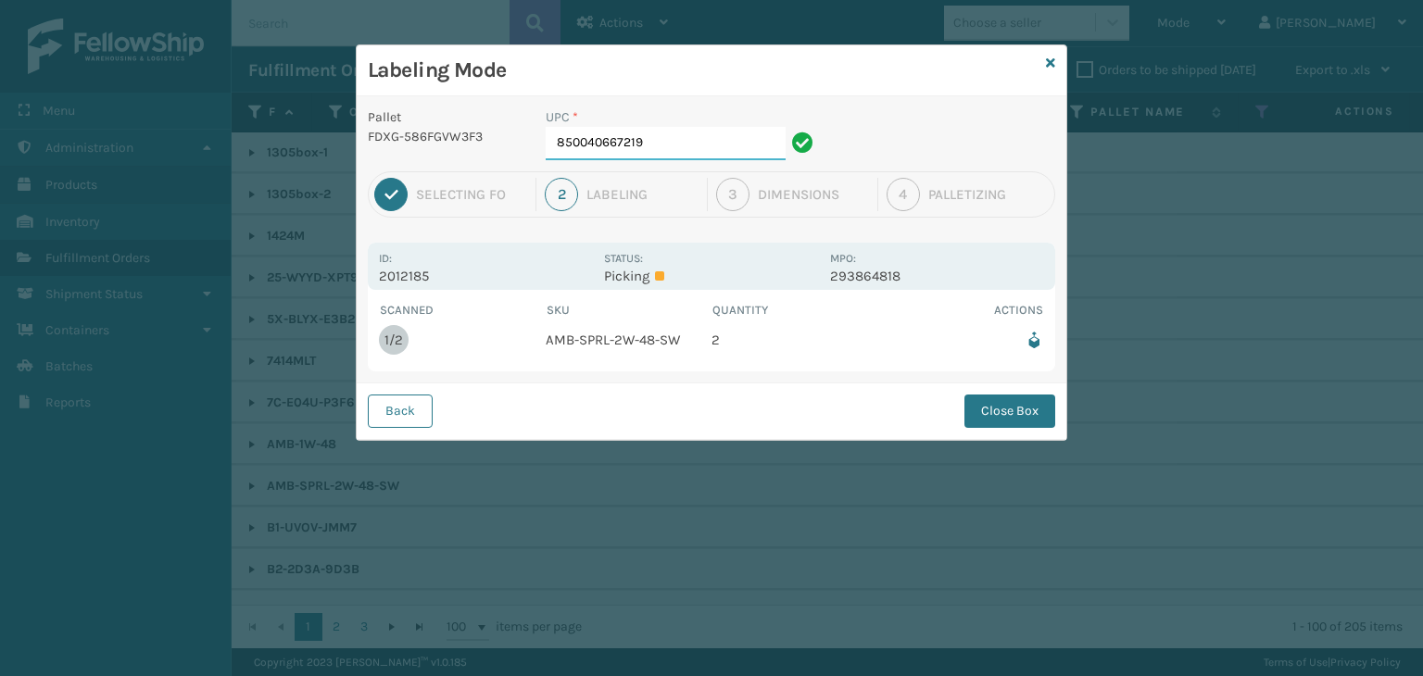
click at [646, 138] on input "850040667219" at bounding box center [666, 143] width 240 height 33
click at [1022, 407] on button "Close Box" at bounding box center [1009, 411] width 91 height 33
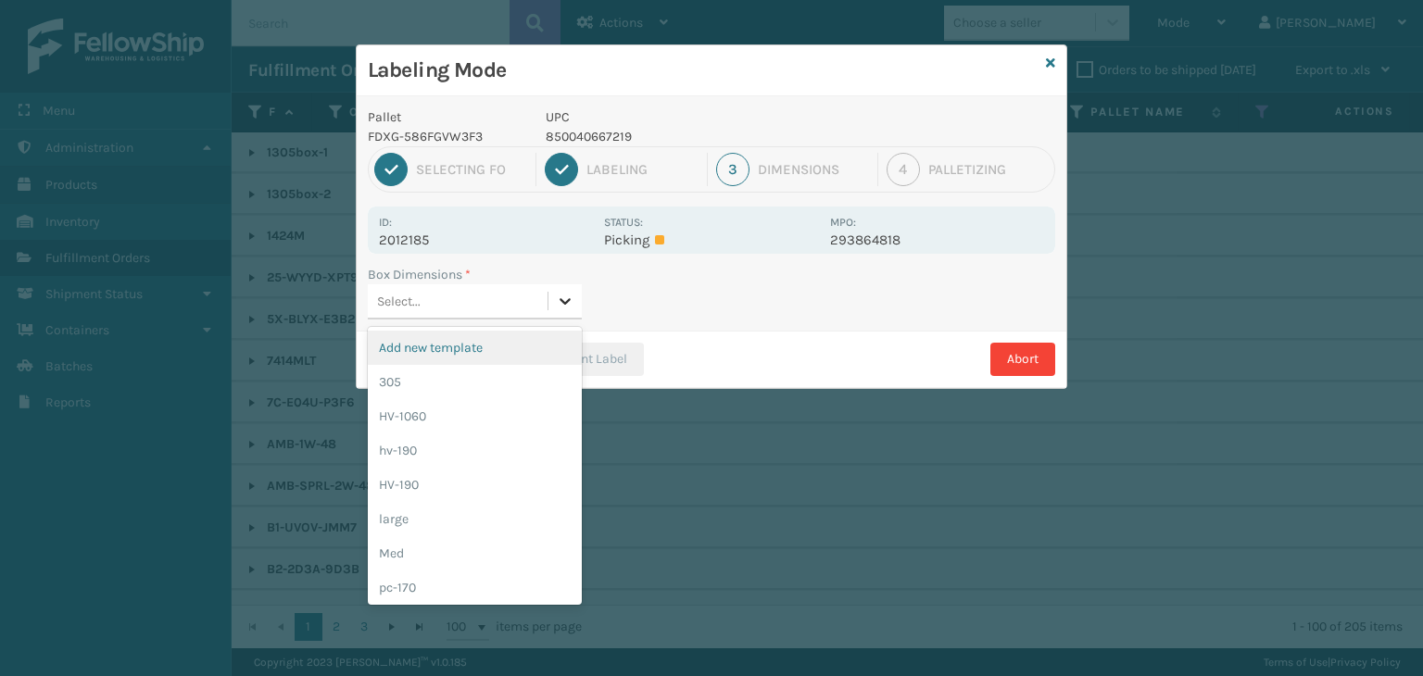
click at [552, 312] on div at bounding box center [564, 300] width 33 height 33
drag, startPoint x: 510, startPoint y: 554, endPoint x: 541, endPoint y: 511, distance: 53.0
click at [514, 553] on div "Med" at bounding box center [475, 553] width 214 height 34
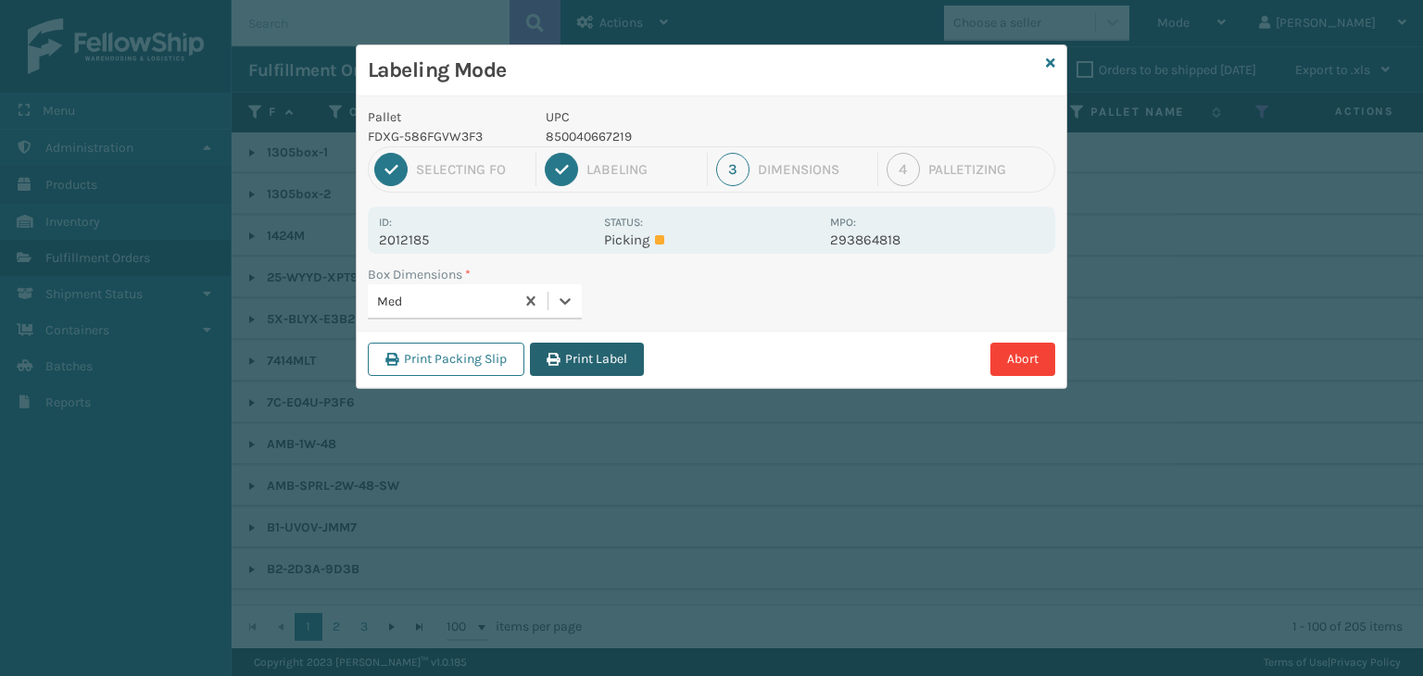
click at [594, 362] on button "Print Label" at bounding box center [587, 359] width 114 height 33
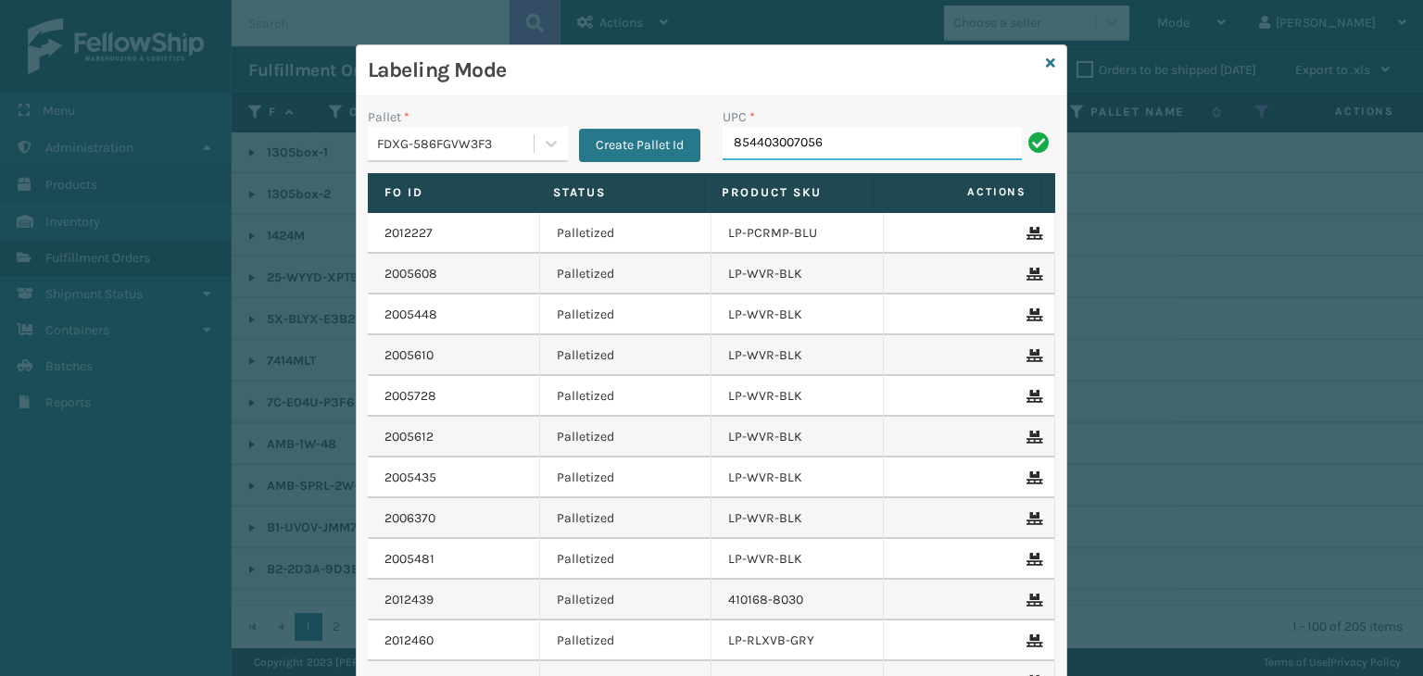
type input "854403007056"
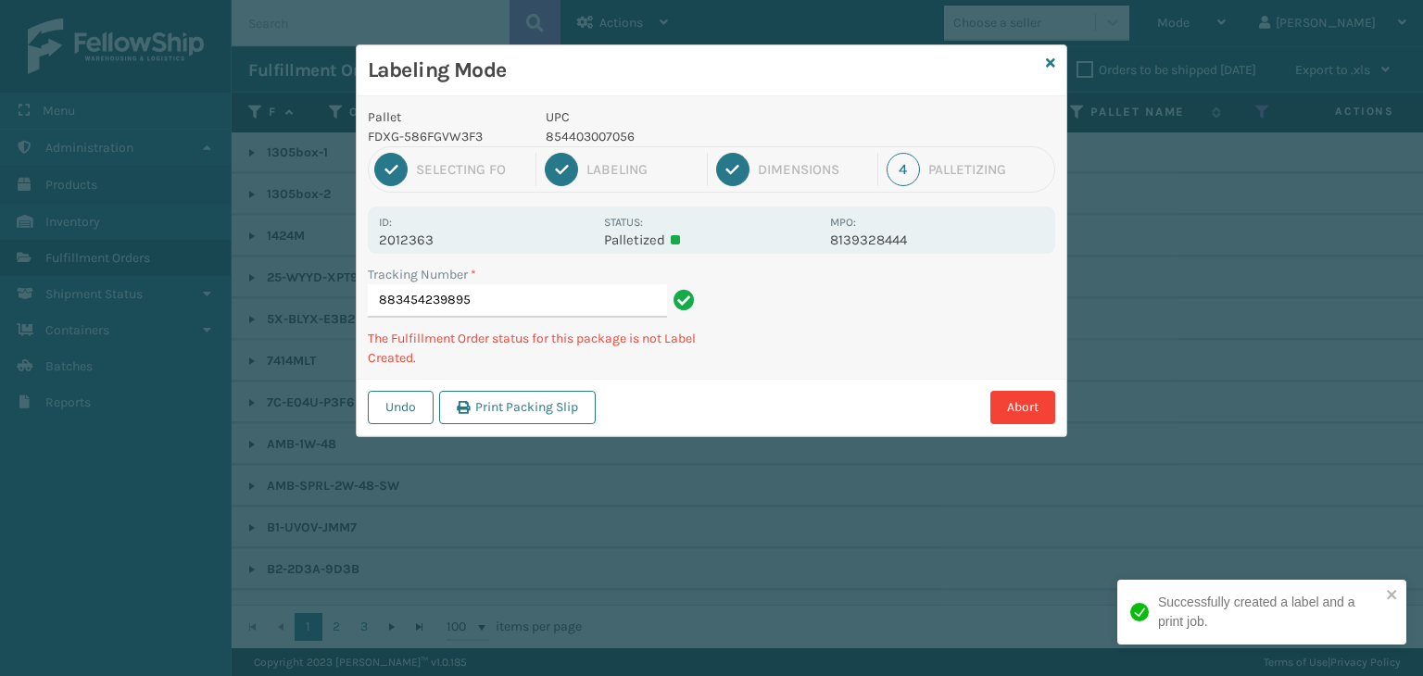
click at [593, 141] on p "854403007056" at bounding box center [682, 136] width 273 height 19
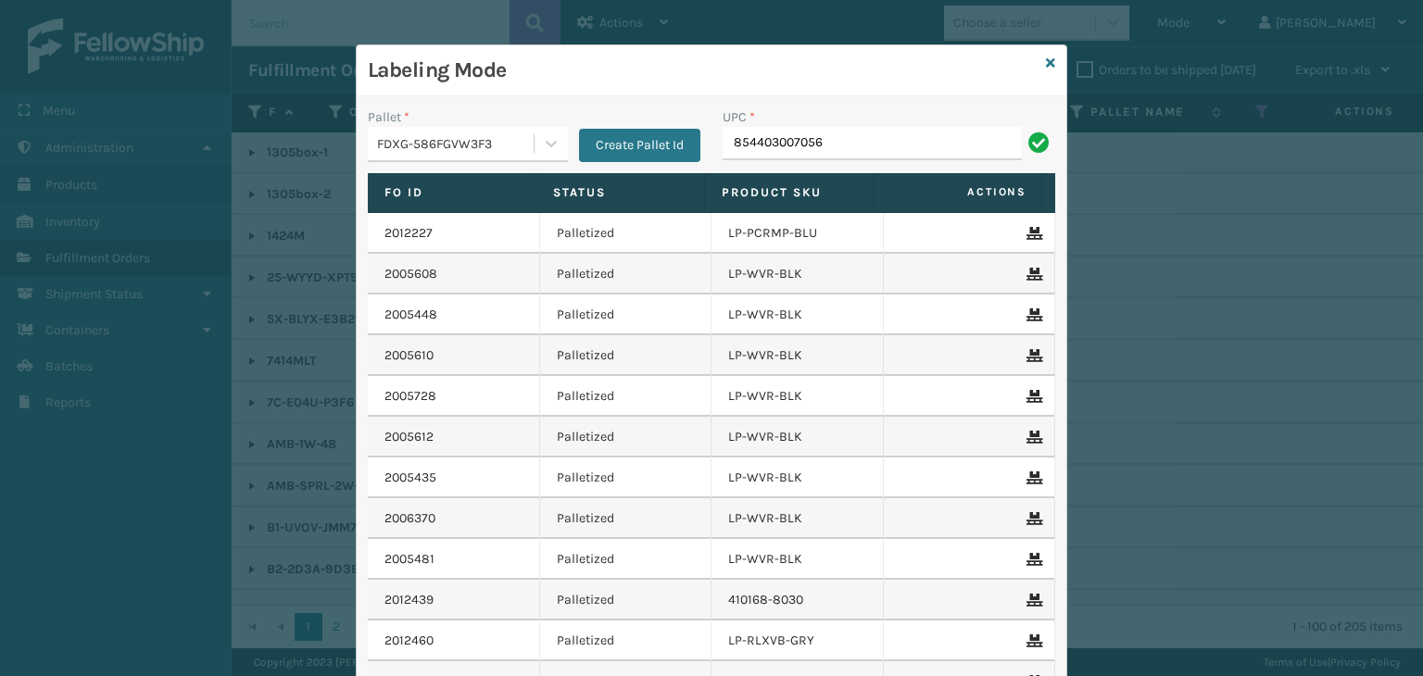
type input "854403007056"
type input "853913008997"
type input "850004456941"
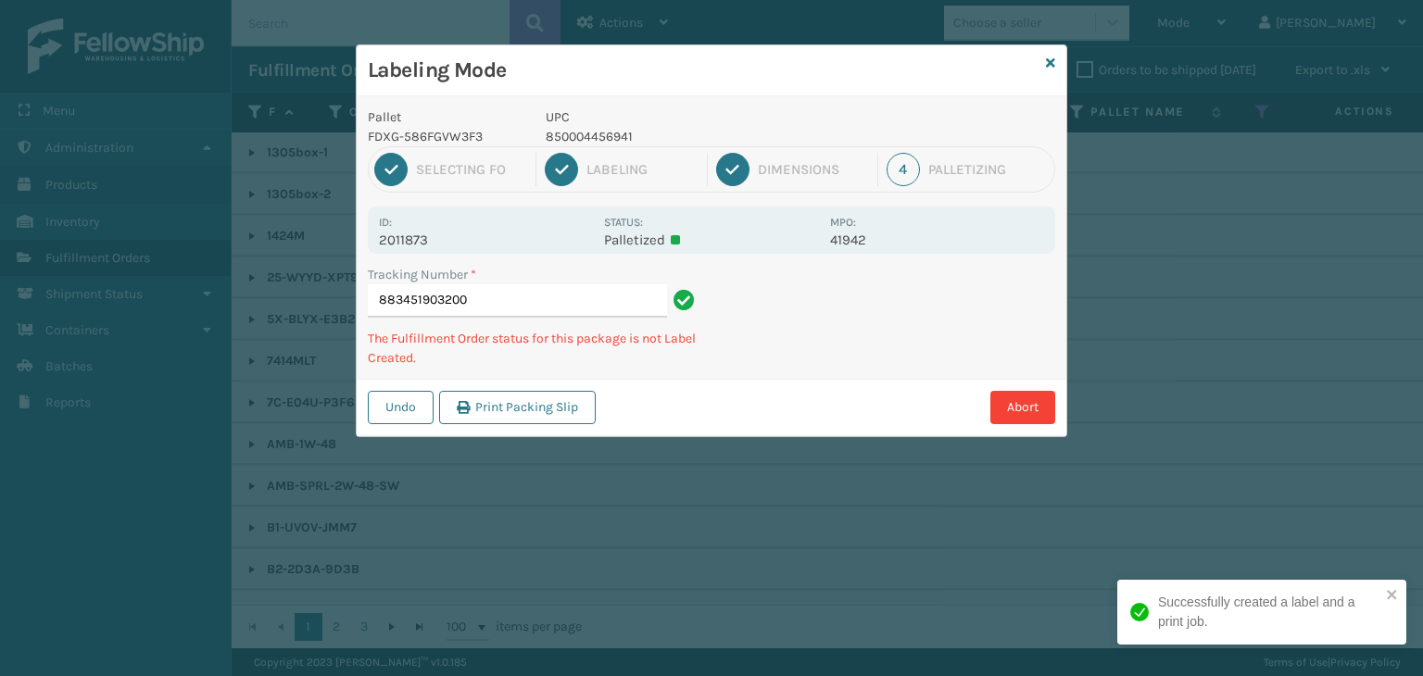
click at [578, 135] on p "850004456941" at bounding box center [682, 136] width 273 height 19
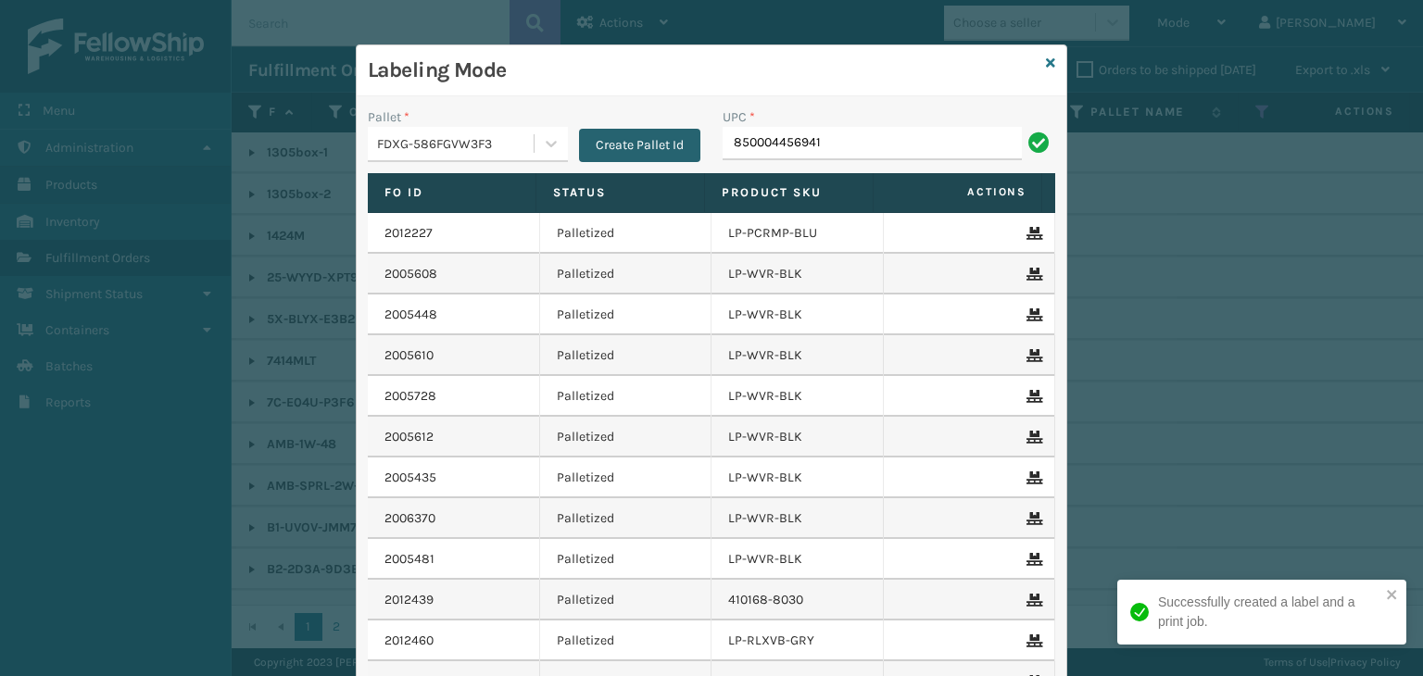
type input "850004456941"
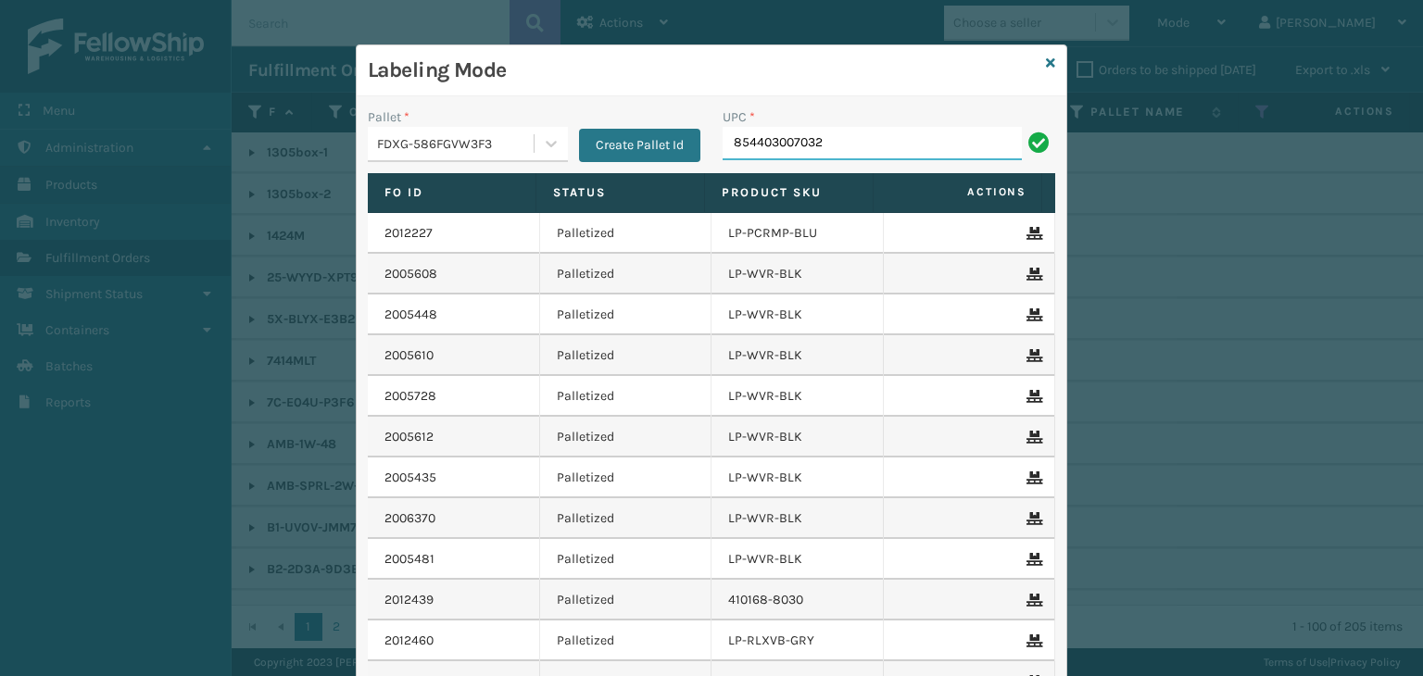
type input "854403007032"
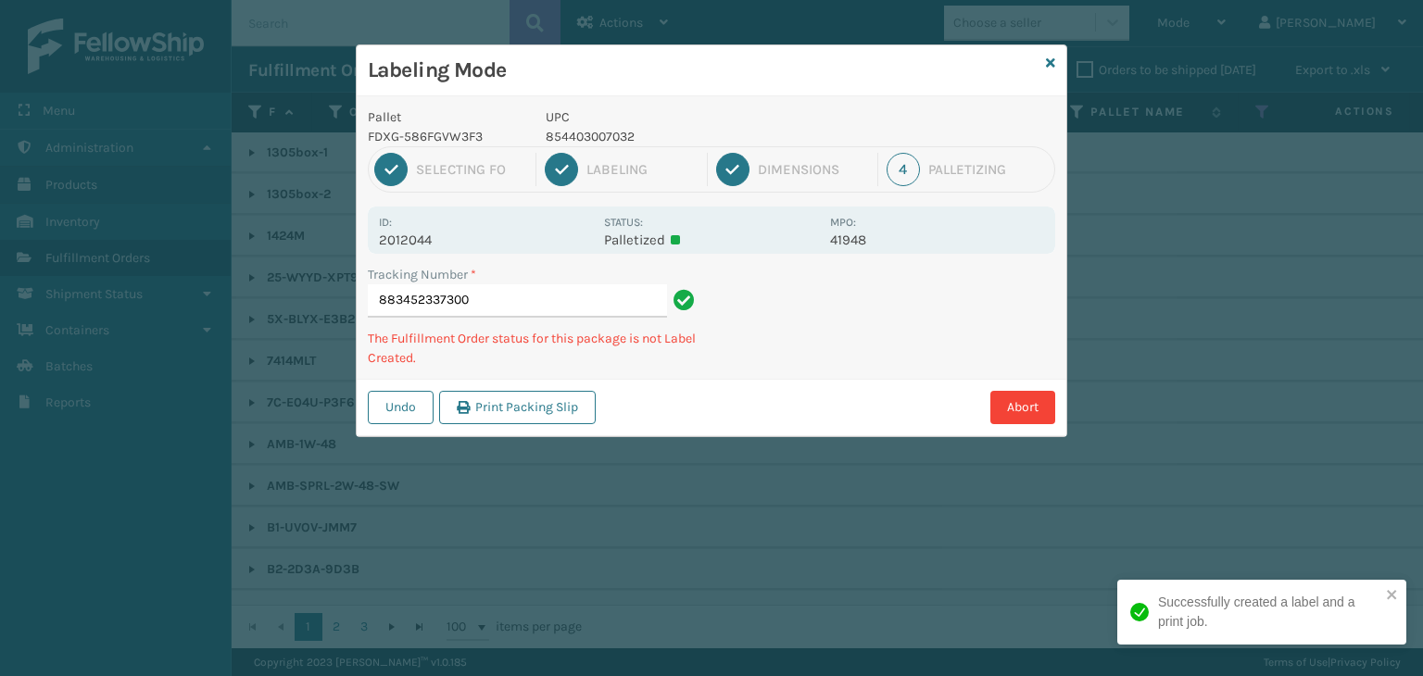
drag, startPoint x: 589, startPoint y: 124, endPoint x: 606, endPoint y: 147, distance: 28.5
click at [589, 126] on div "UPC 854403007032" at bounding box center [683, 126] width 296 height 39
click at [606, 147] on div "1 Selecting FO 2 Labeling 3 Dimensions 4 Palletizing" at bounding box center [711, 169] width 687 height 46
click at [603, 142] on p "854403007032" at bounding box center [682, 136] width 273 height 19
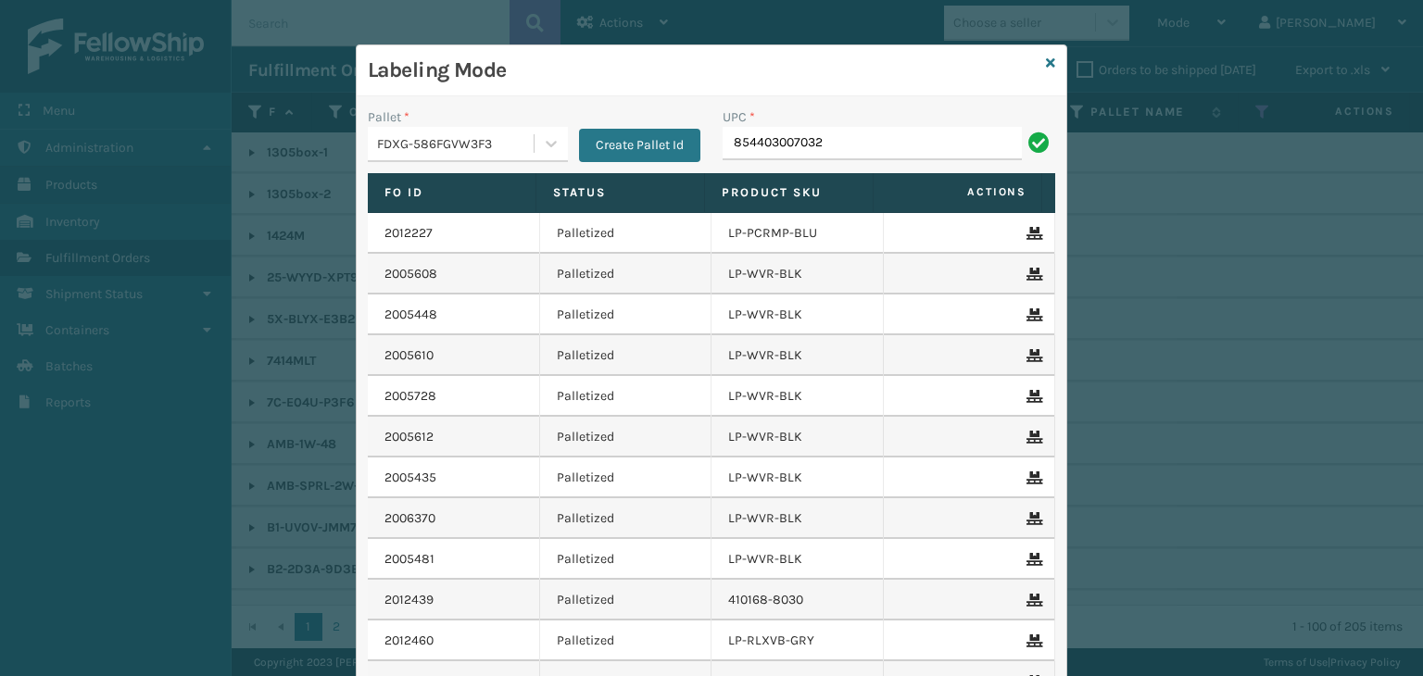
type input "854403007032"
type input "850040667011"
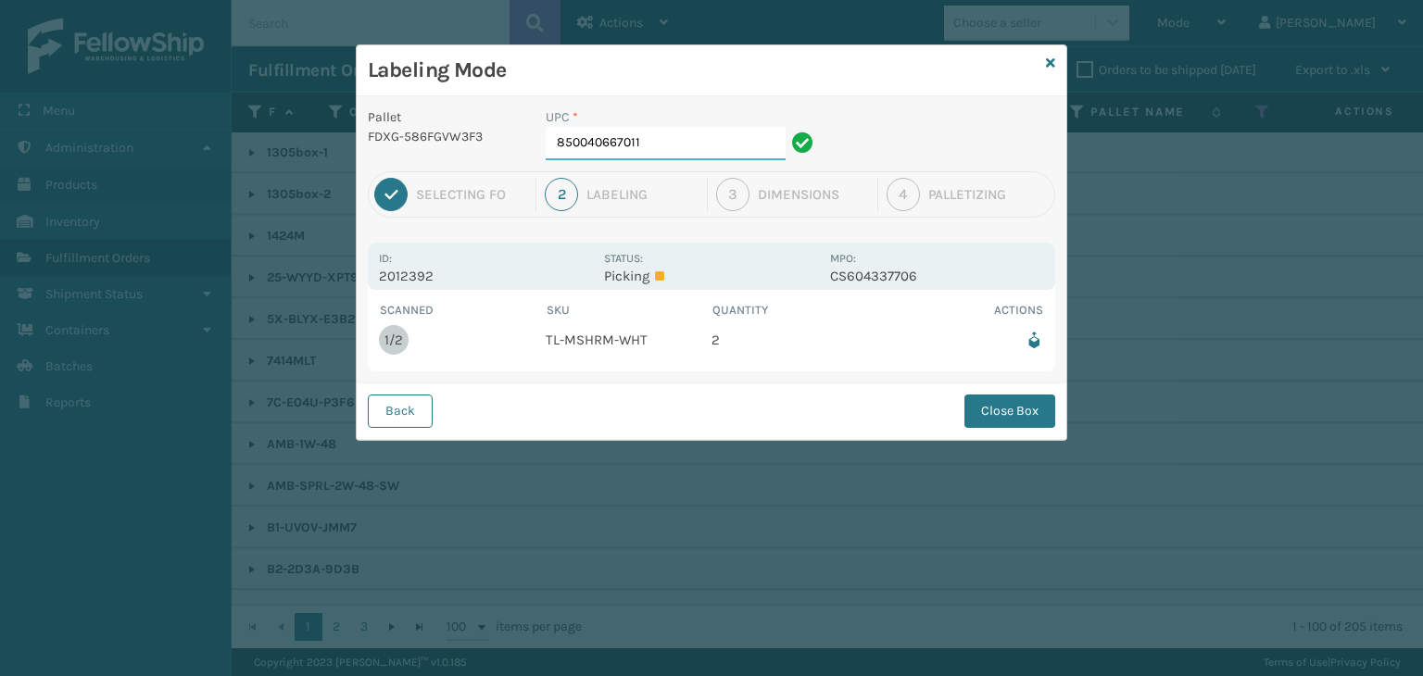
click at [649, 144] on input "850040667011" at bounding box center [666, 143] width 240 height 33
click at [1028, 405] on button "Close Box" at bounding box center [1009, 411] width 91 height 33
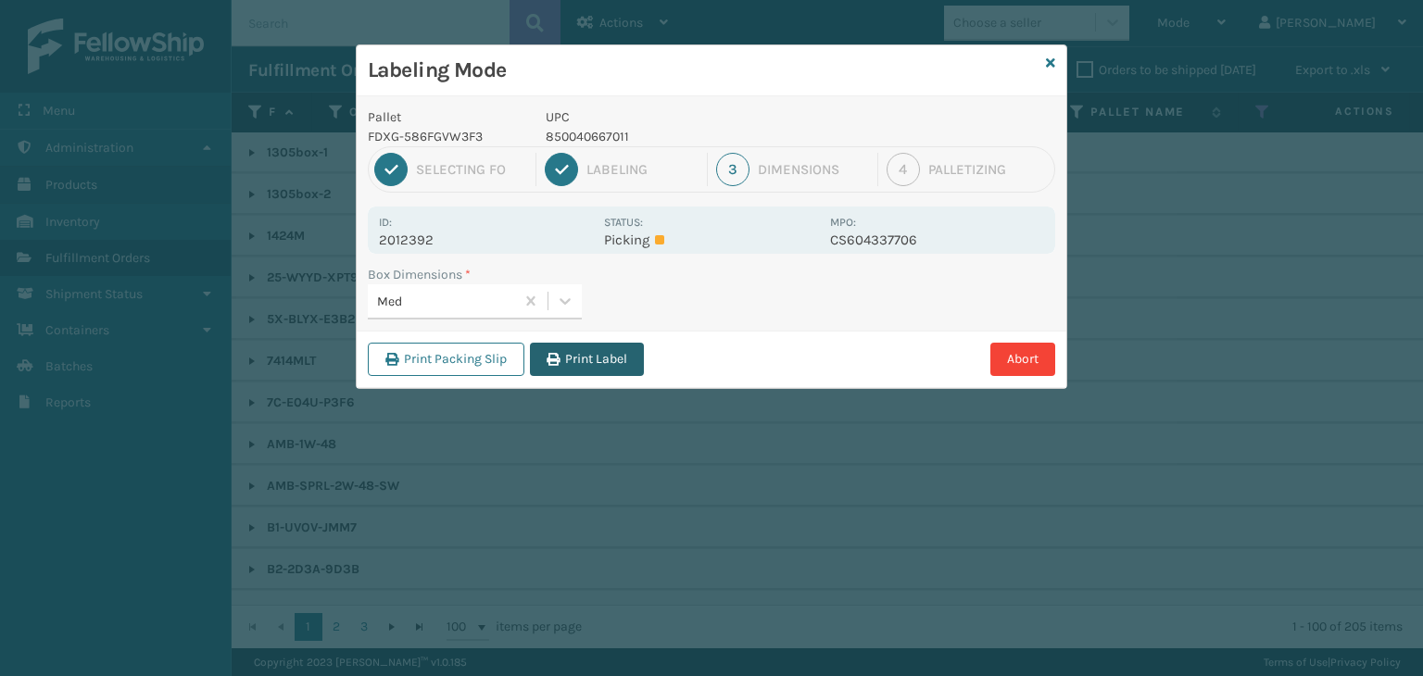
click at [565, 368] on button "Print Label" at bounding box center [587, 359] width 114 height 33
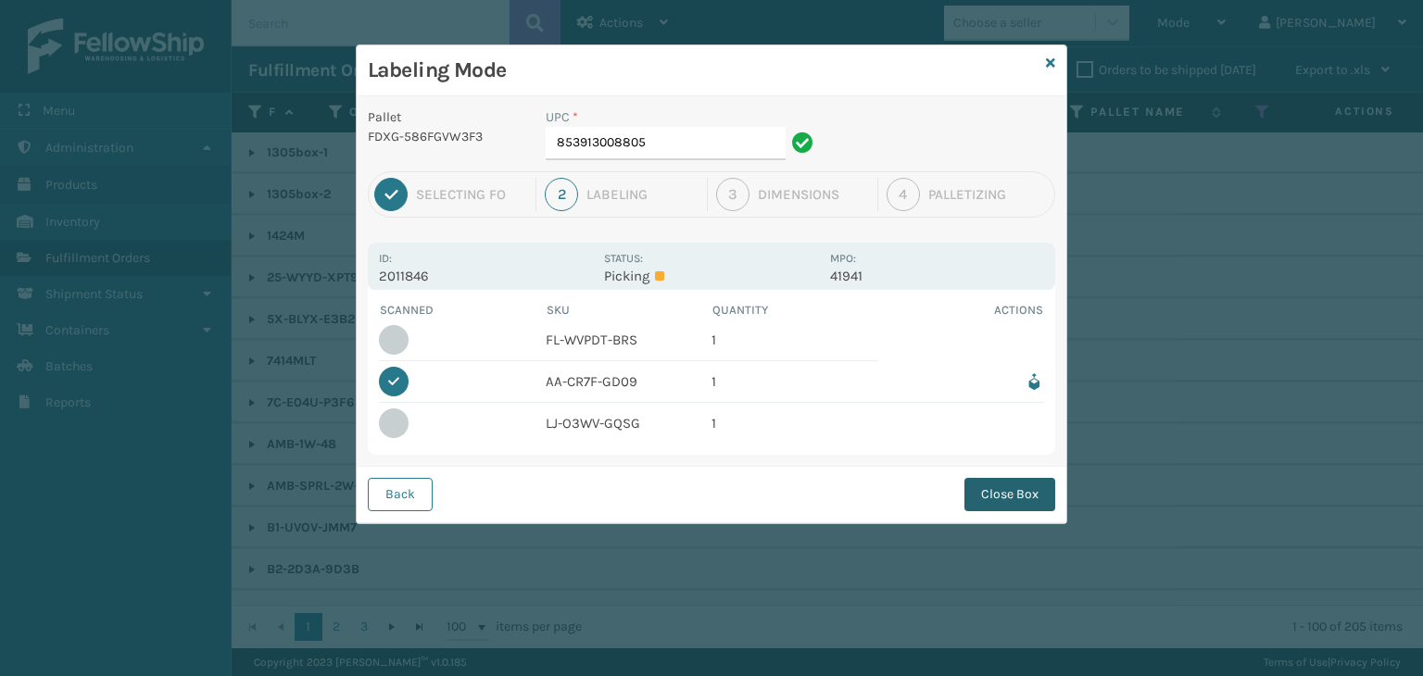
click at [987, 493] on button "Close Box" at bounding box center [1009, 494] width 91 height 33
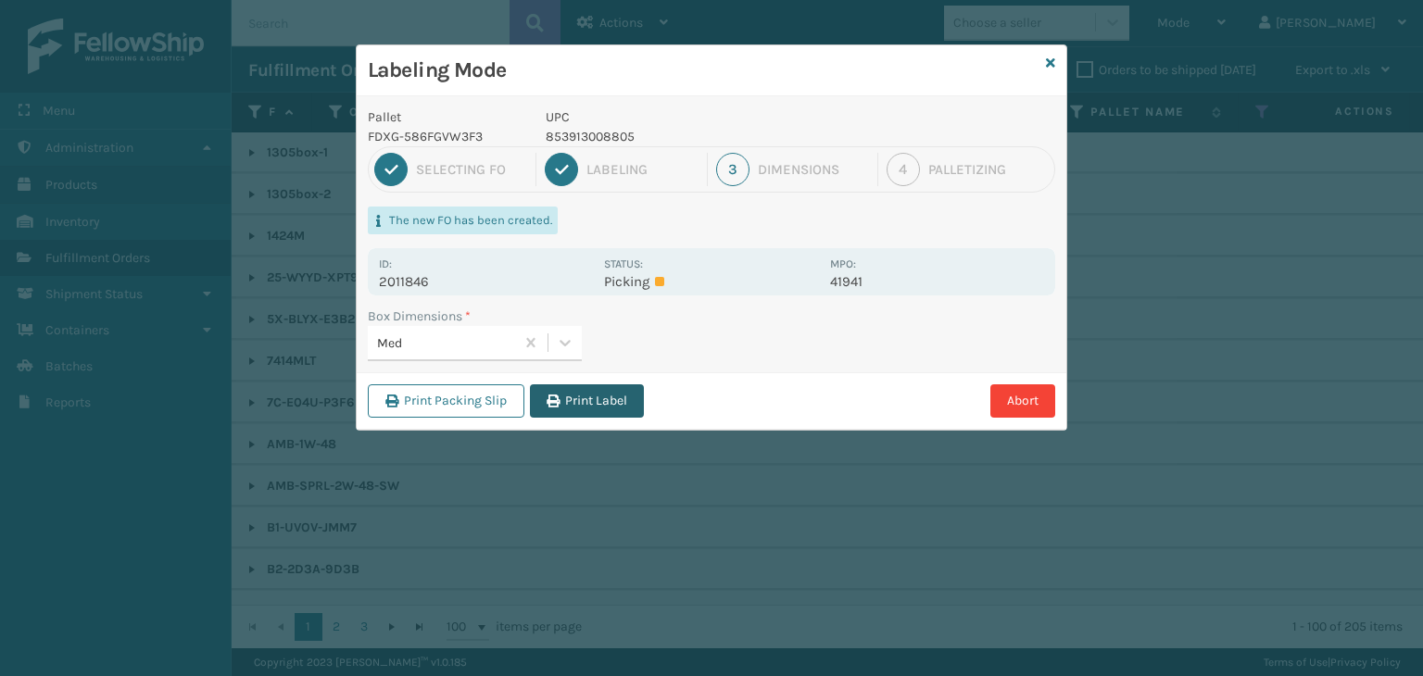
click at [614, 398] on button "Print Label" at bounding box center [587, 400] width 114 height 33
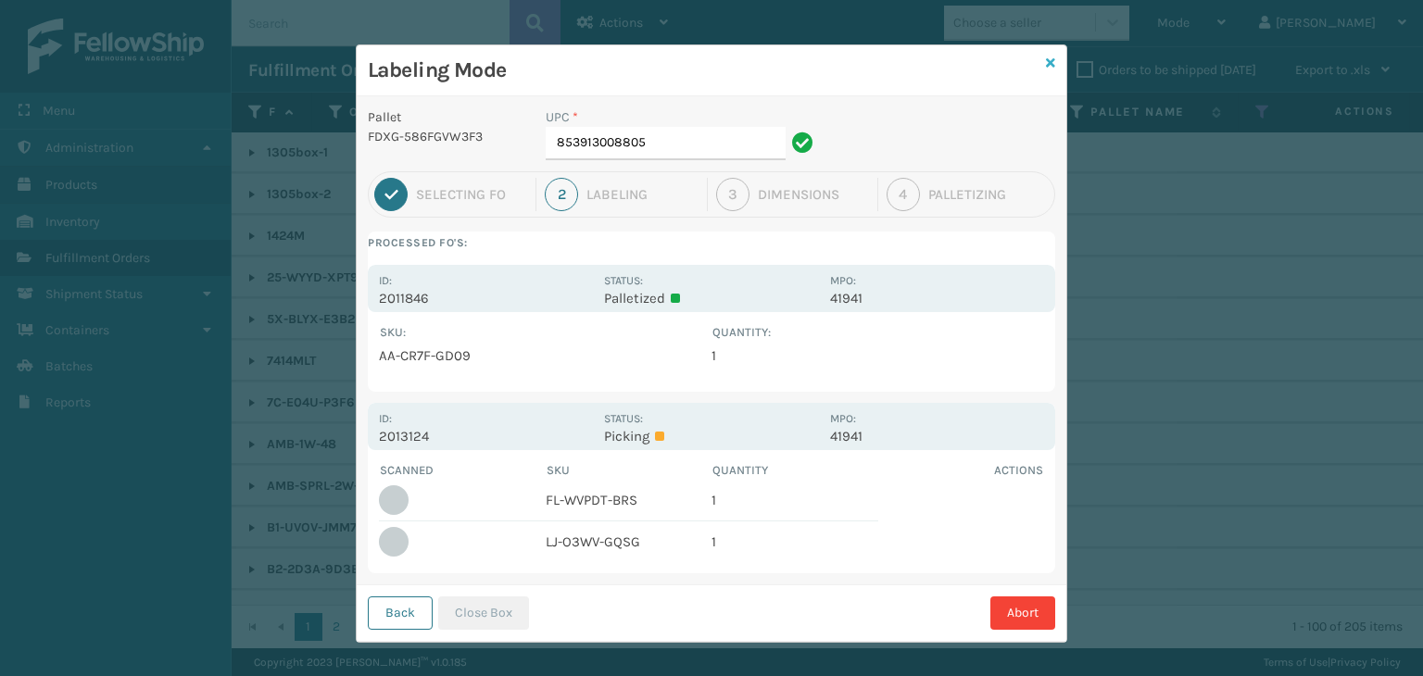
click at [1046, 61] on icon at bounding box center [1050, 63] width 9 height 13
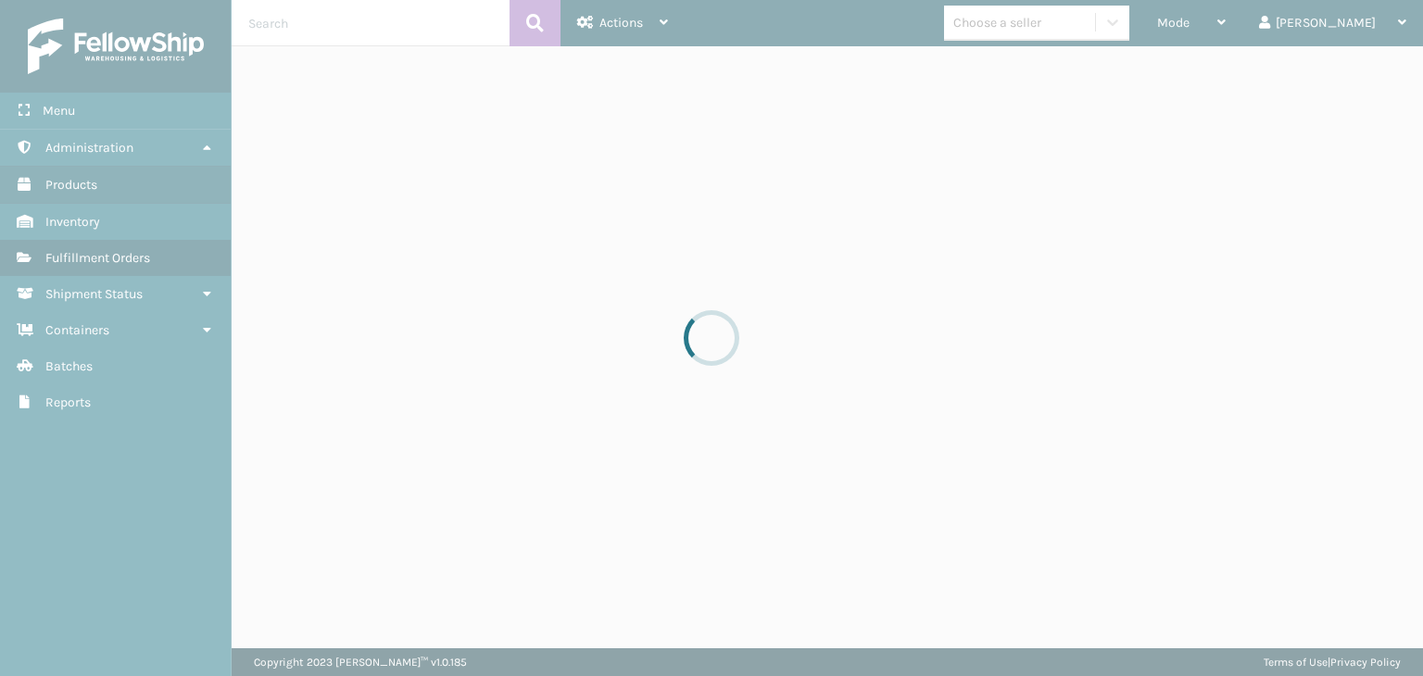
click at [1255, 42] on div at bounding box center [711, 338] width 1423 height 676
click at [1256, 19] on div at bounding box center [711, 338] width 1423 height 676
click at [1246, 19] on div at bounding box center [711, 338] width 1423 height 676
click at [1250, 23] on div at bounding box center [711, 338] width 1423 height 676
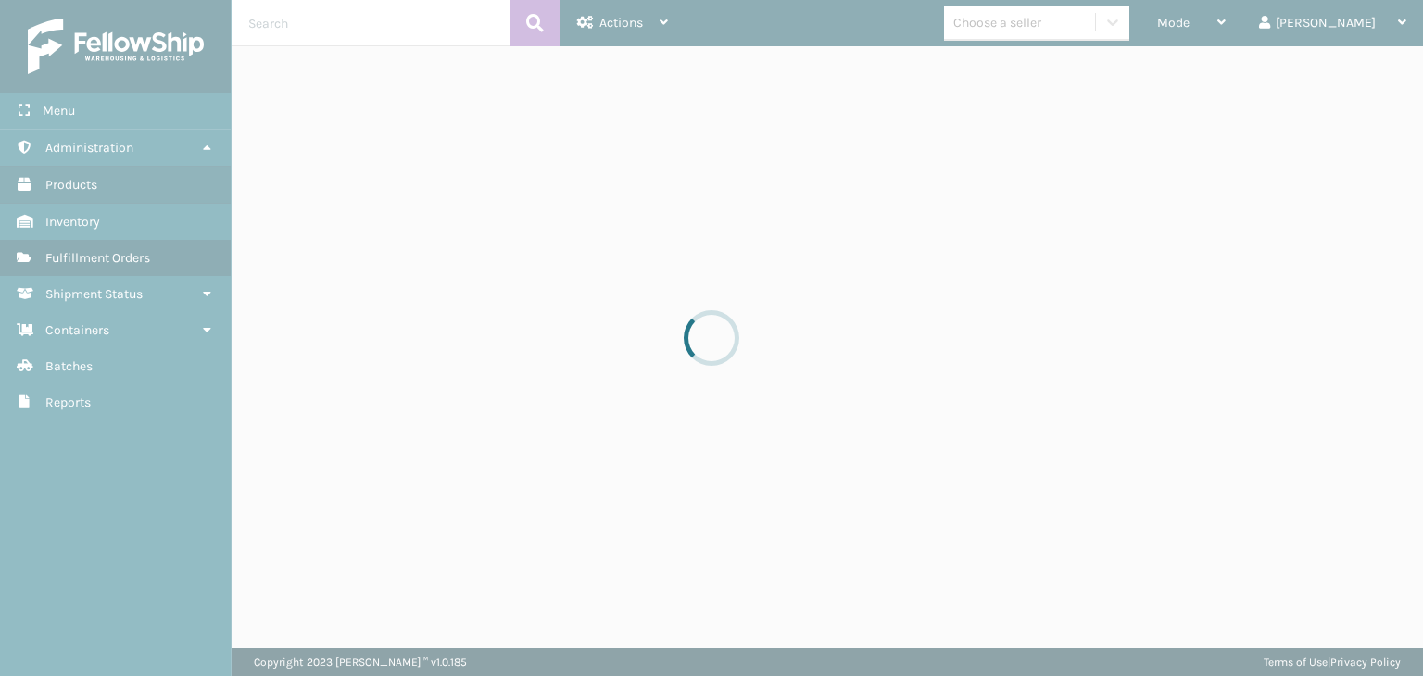
click at [1250, 23] on div at bounding box center [711, 338] width 1423 height 676
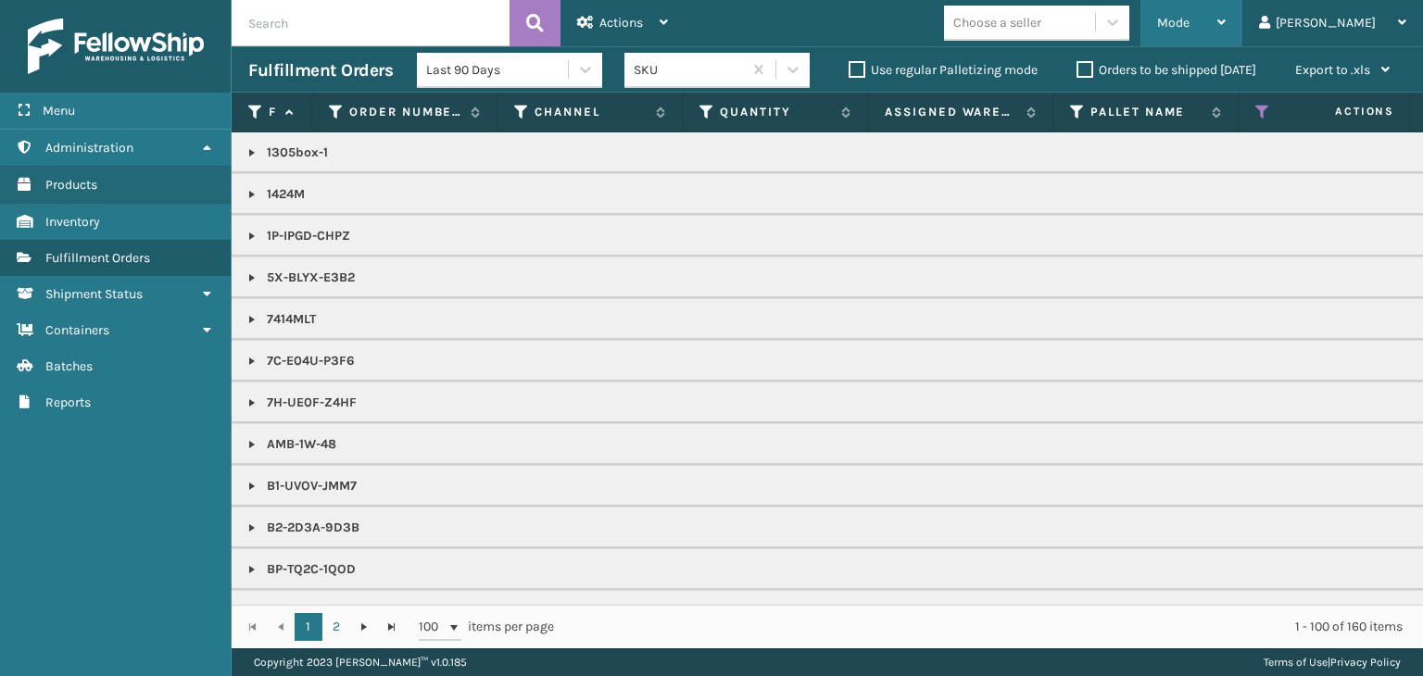
click at [1226, 8] on div "Mode" at bounding box center [1191, 23] width 69 height 46
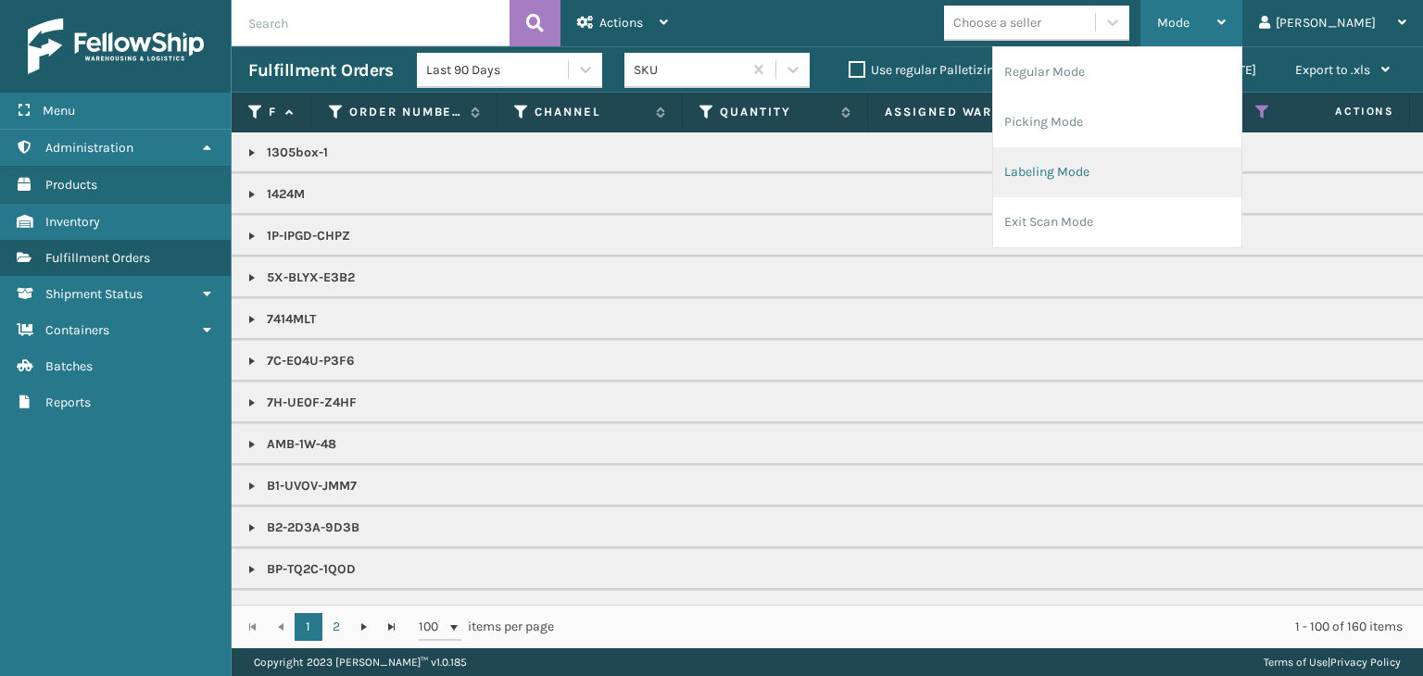
click at [1170, 153] on li "Labeling Mode" at bounding box center [1117, 172] width 248 height 50
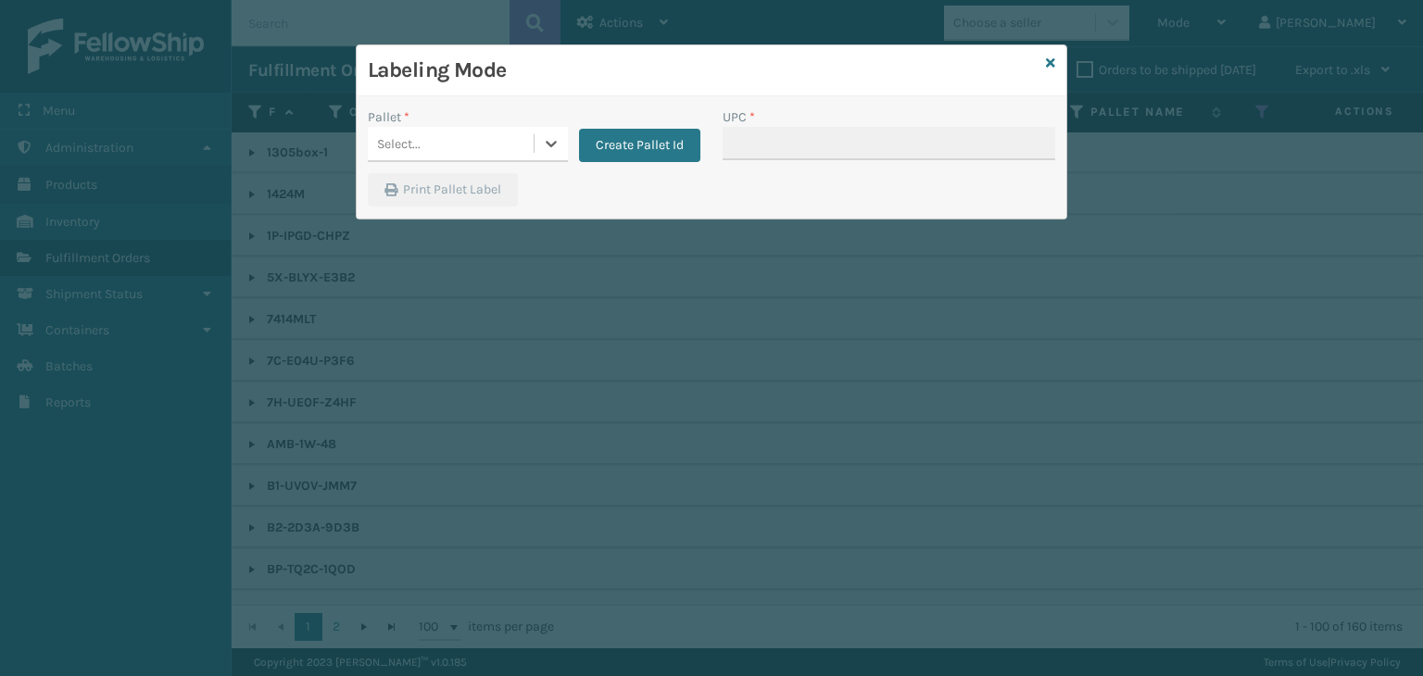
click at [463, 138] on div "Select..." at bounding box center [451, 144] width 166 height 31
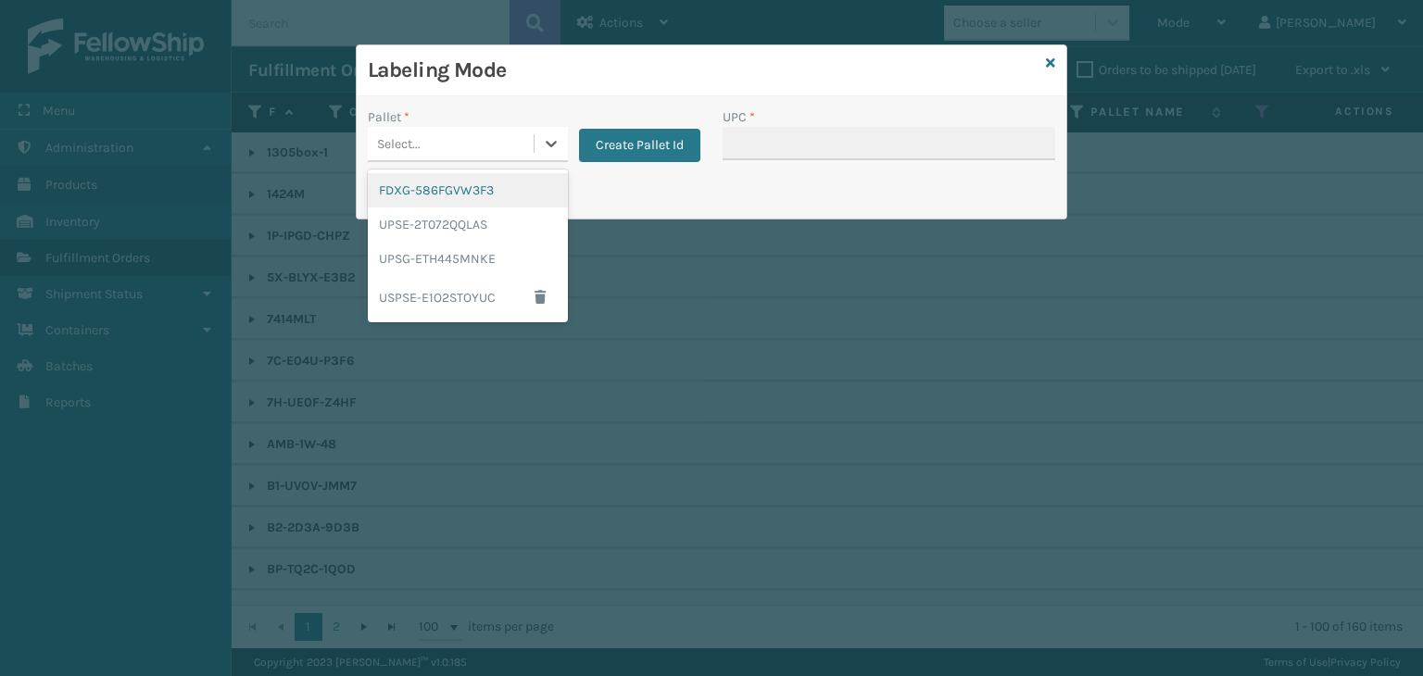
click at [472, 188] on div "FDXG-586FGVW3F3" at bounding box center [468, 190] width 200 height 34
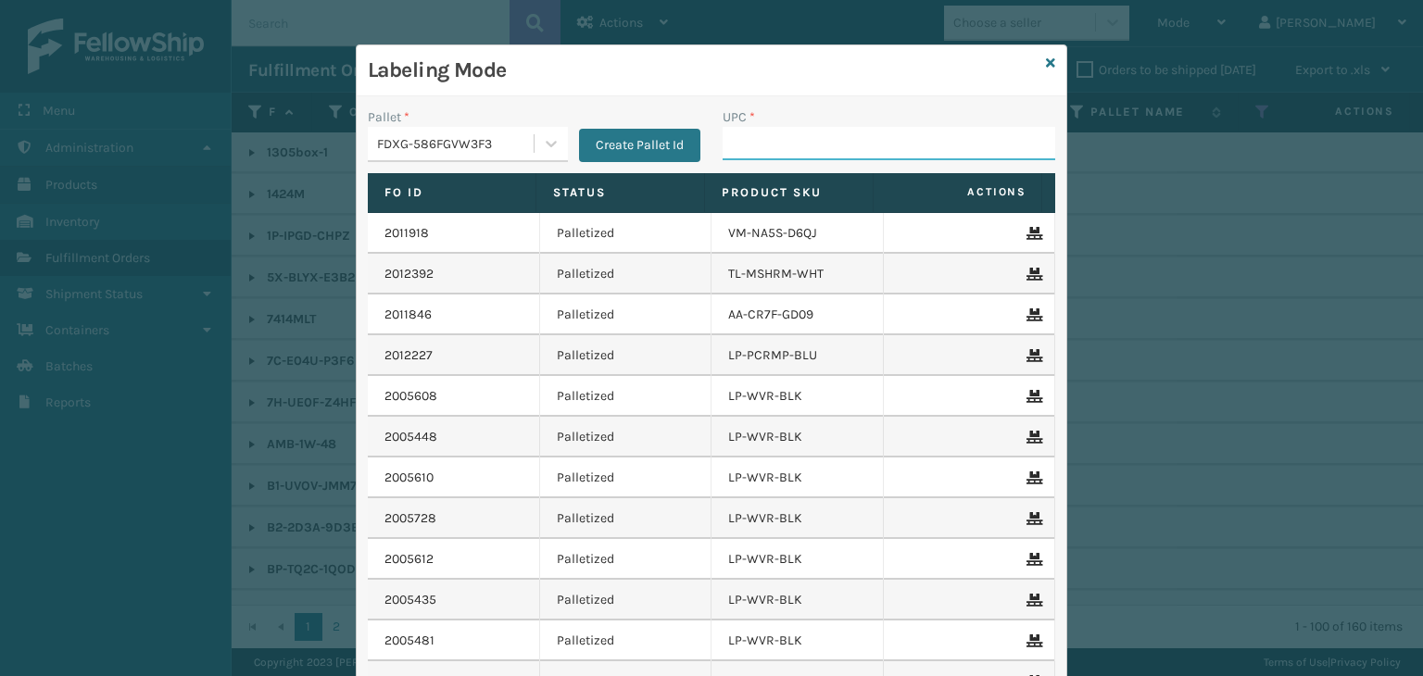
drag, startPoint x: 837, startPoint y: 138, endPoint x: 850, endPoint y: 123, distance: 19.7
click at [837, 137] on input "UPC *" at bounding box center [889, 143] width 333 height 33
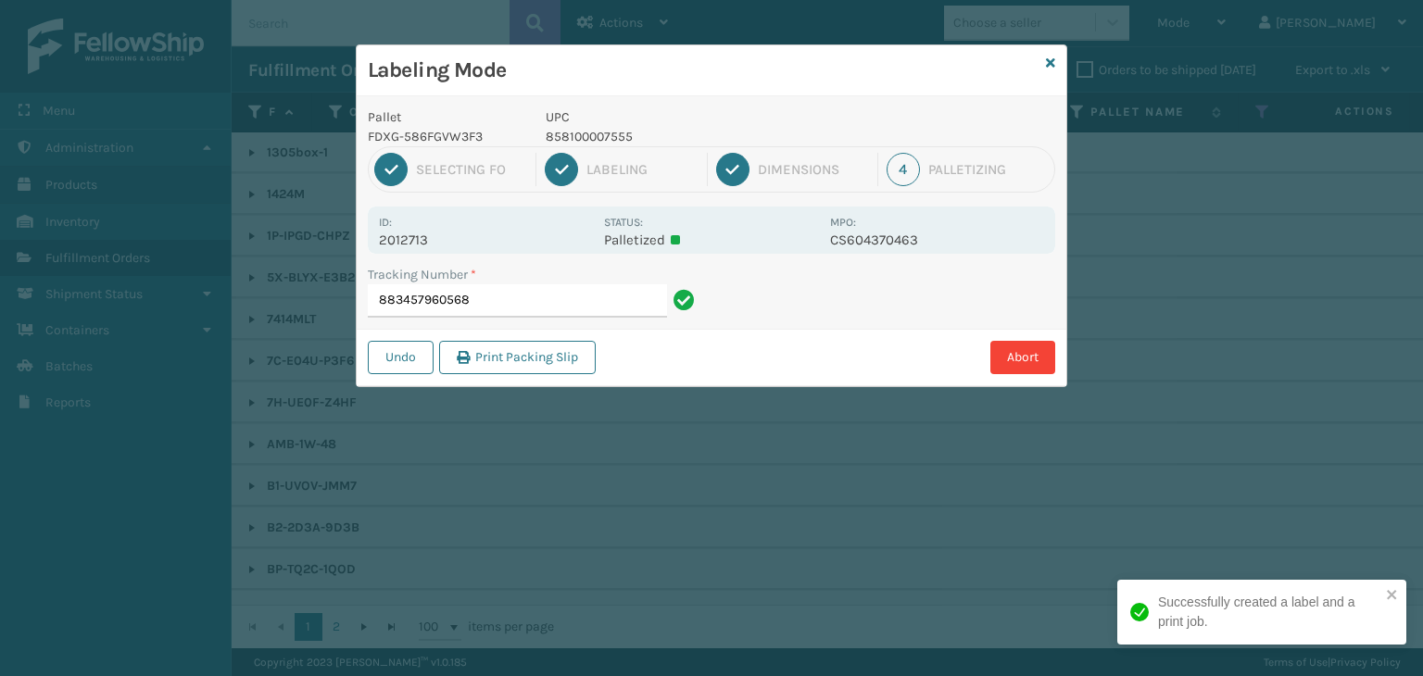
click at [593, 129] on p "858100007555" at bounding box center [682, 136] width 273 height 19
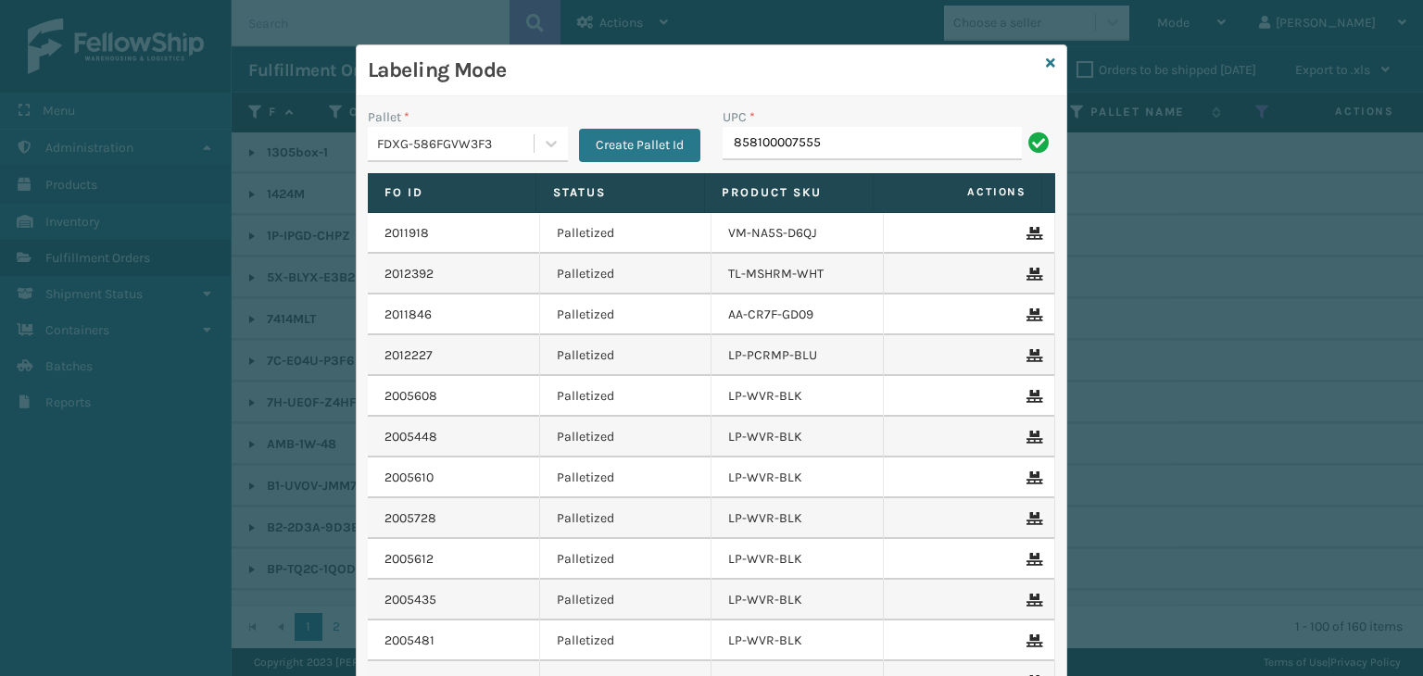
type input "858100007555"
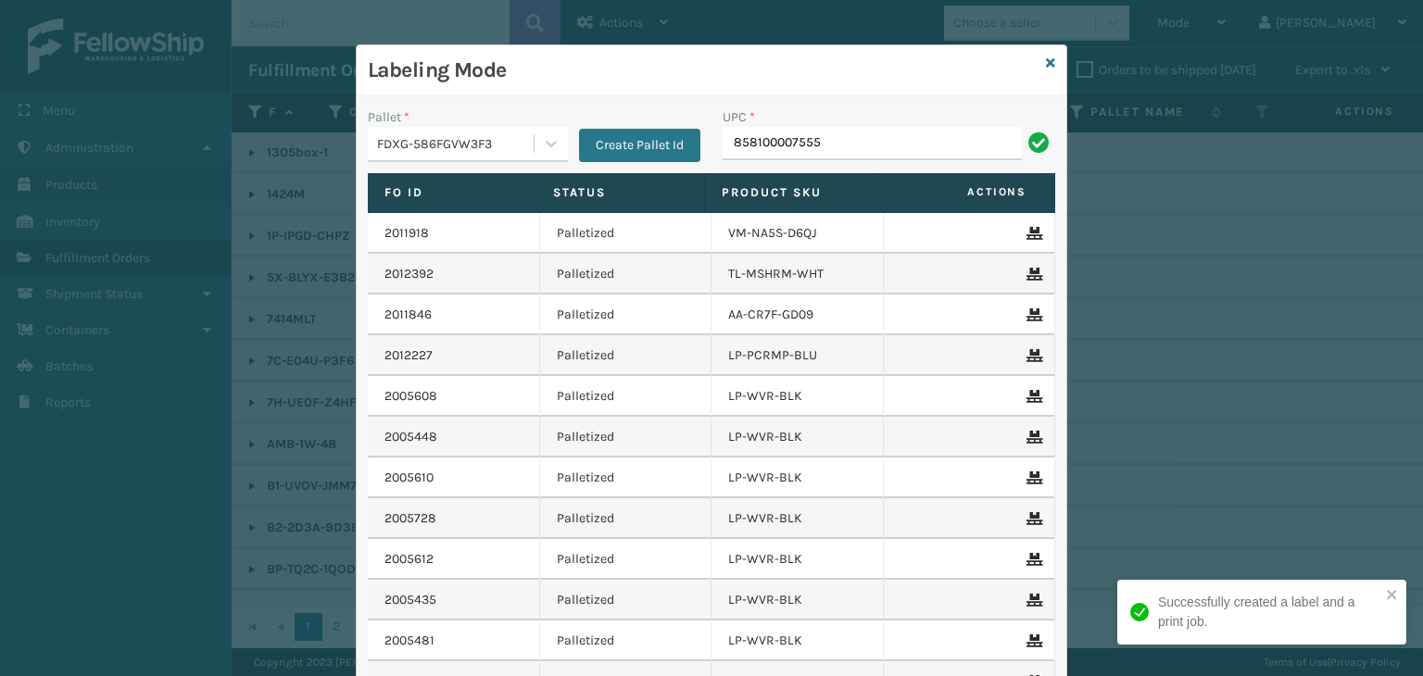
type input "858100007555"
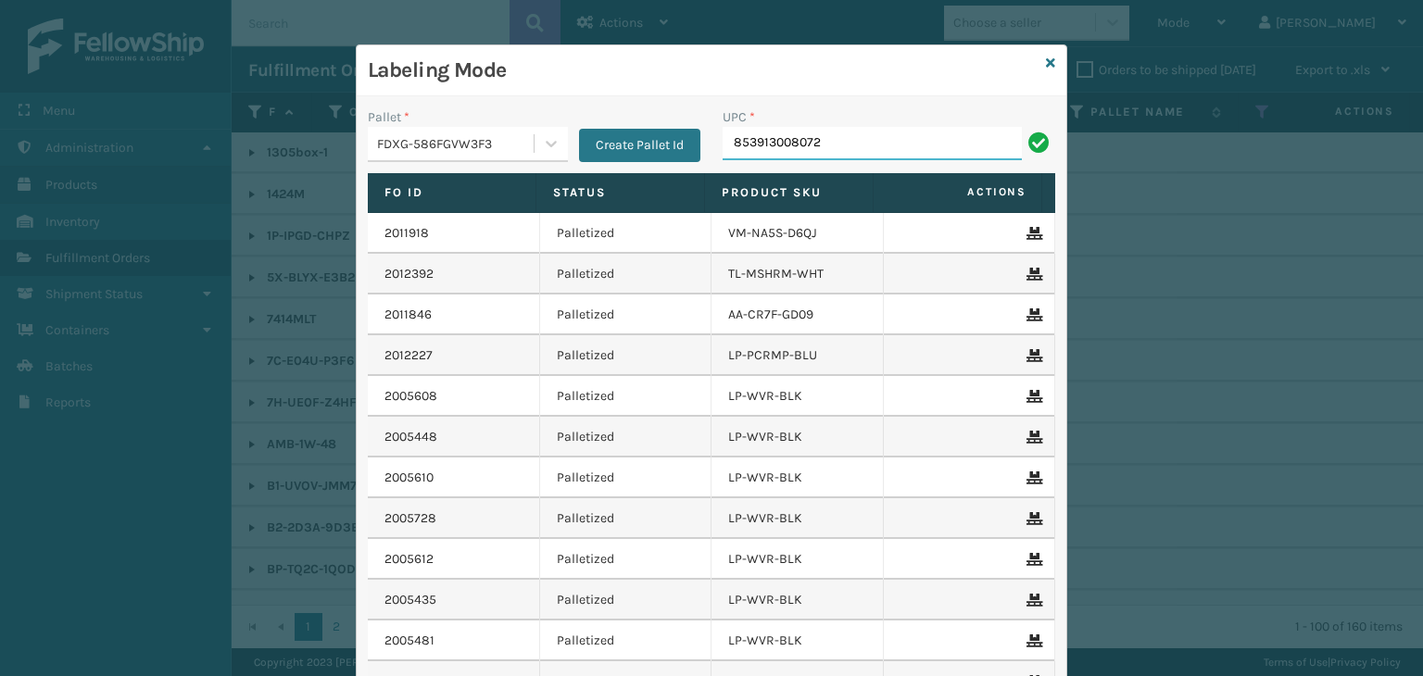
type input "853913008072"
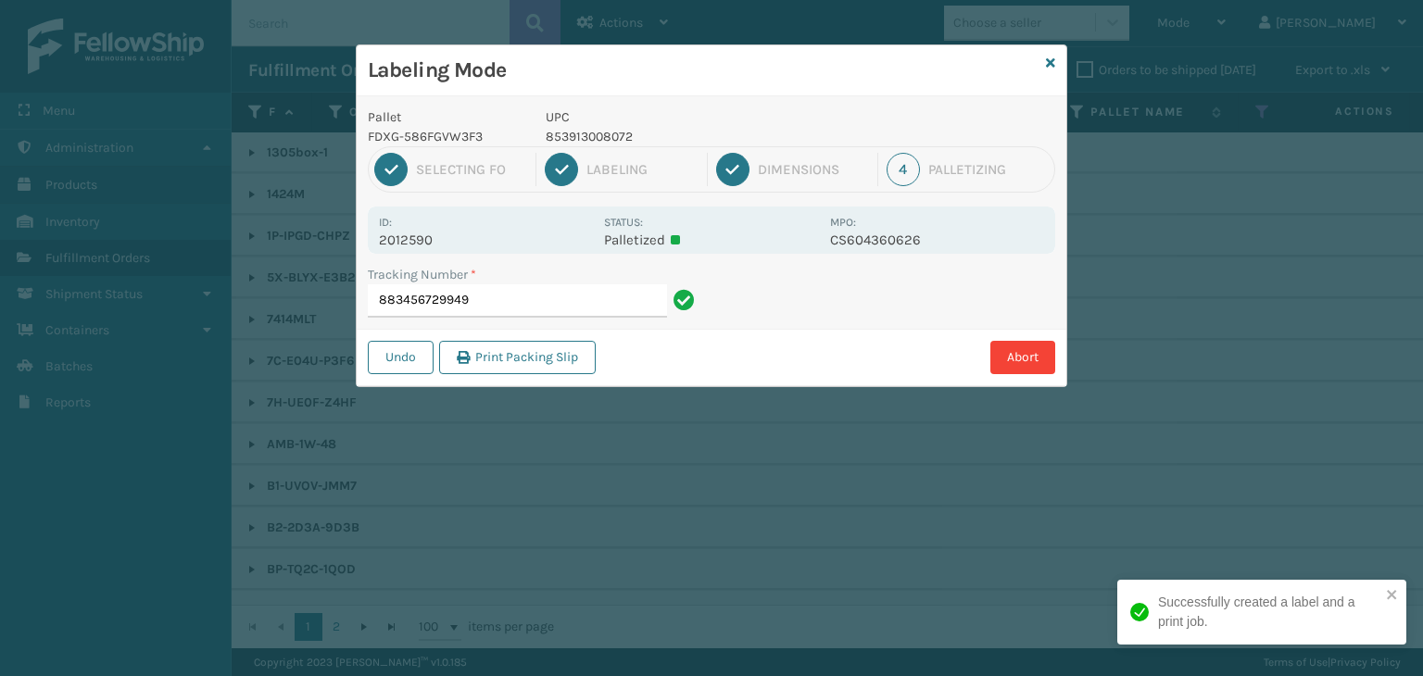
click at [588, 144] on p "853913008072" at bounding box center [682, 136] width 273 height 19
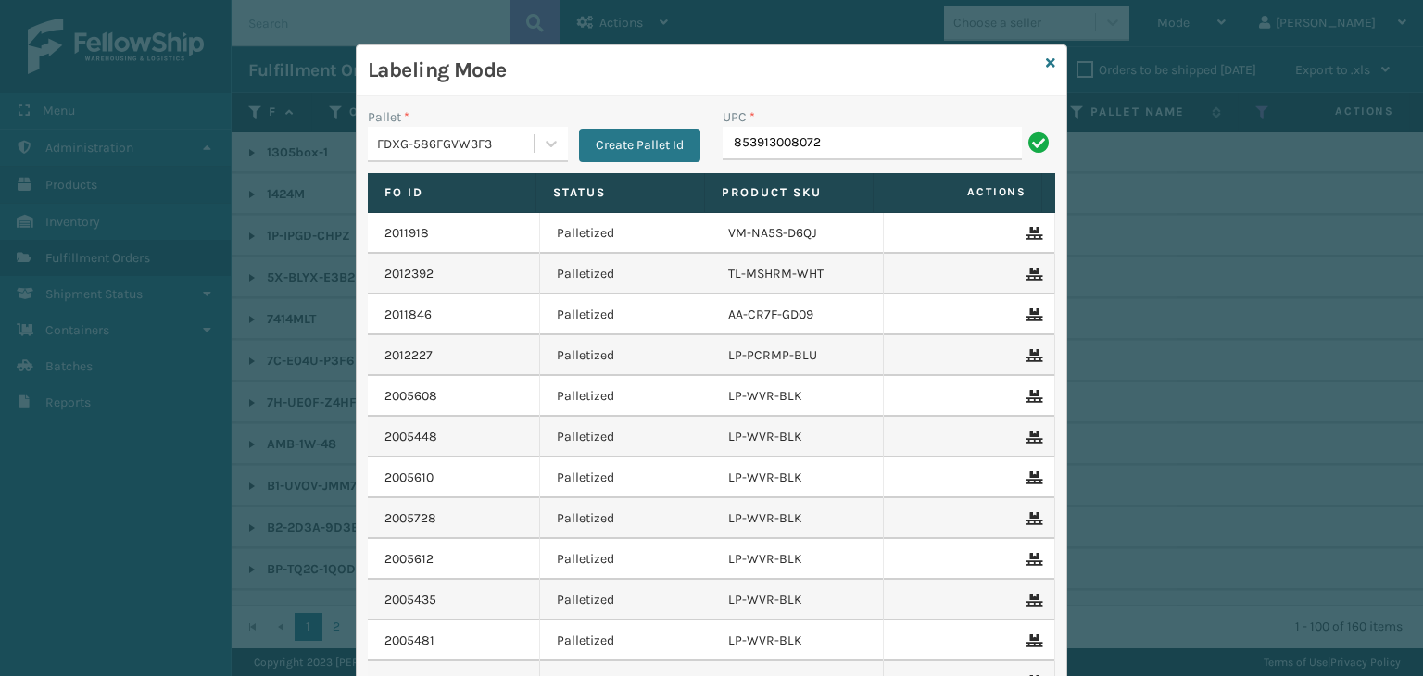
type input "853913008072"
type input "858100007623"
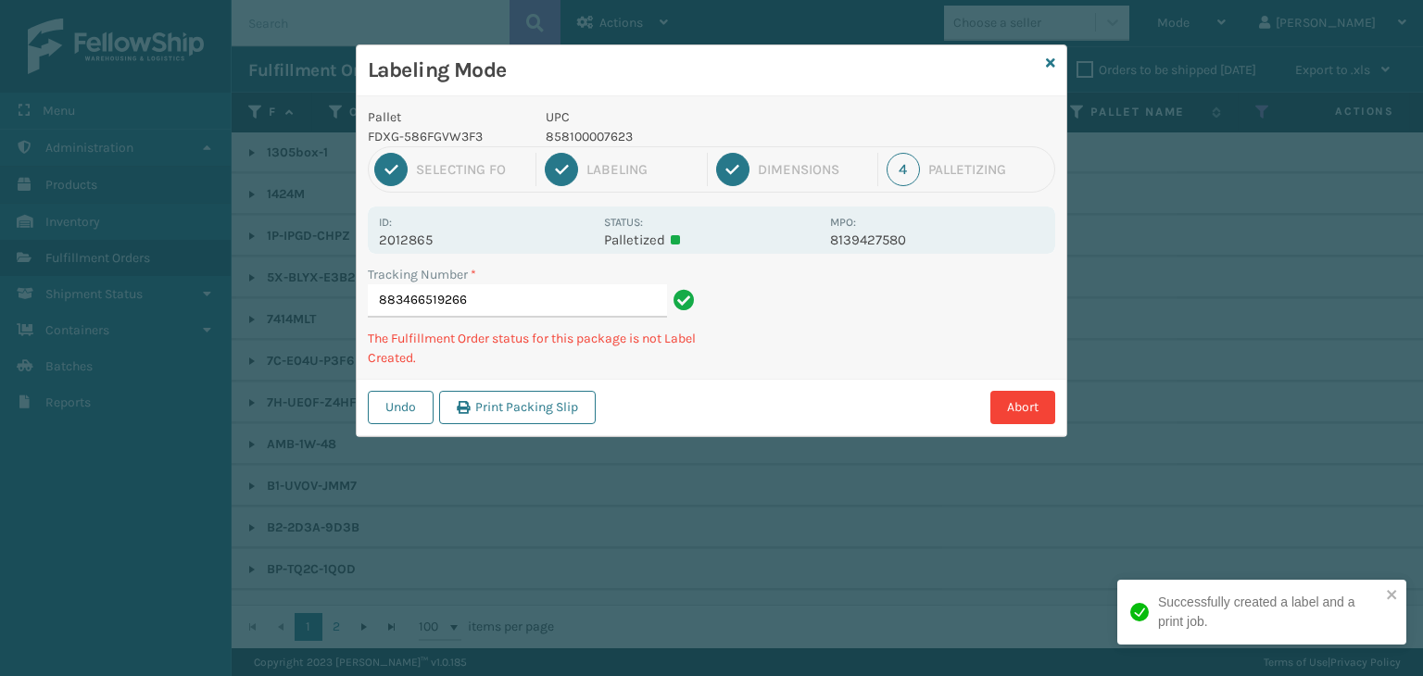
click at [604, 132] on p "858100007623" at bounding box center [682, 136] width 273 height 19
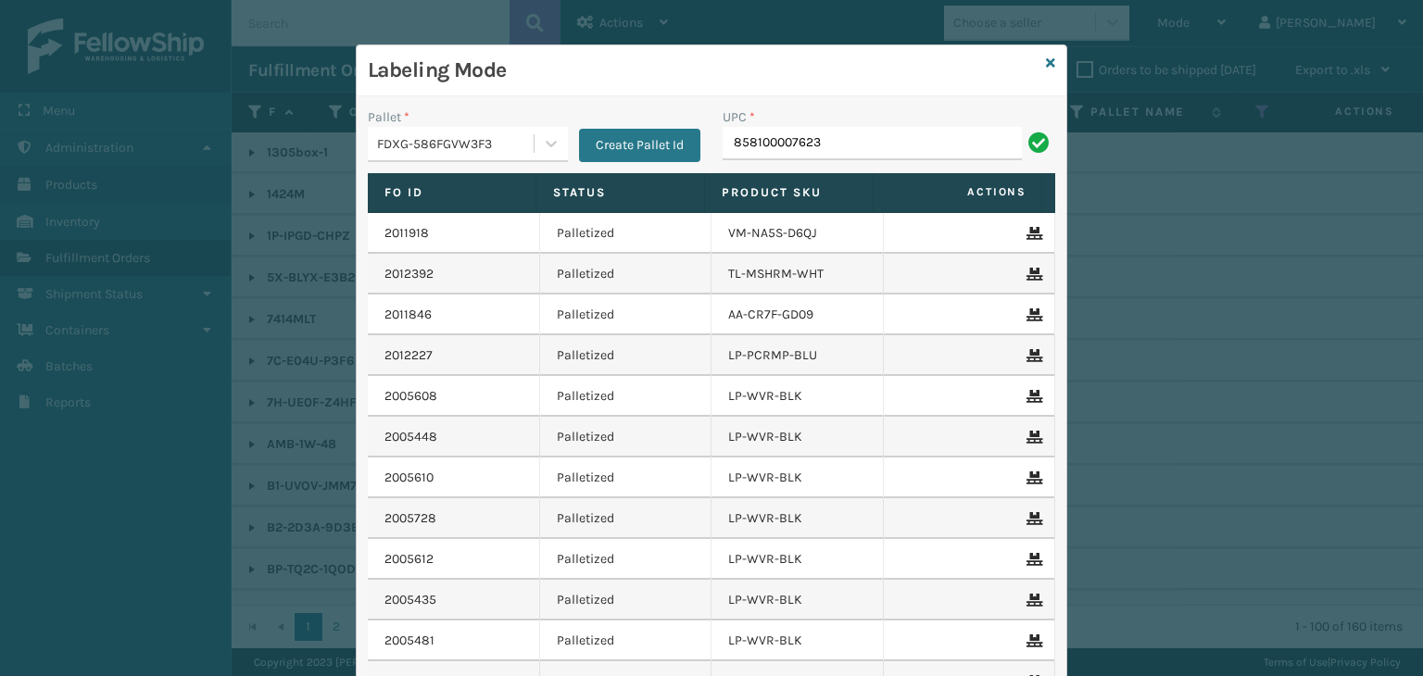
type input "858100007623"
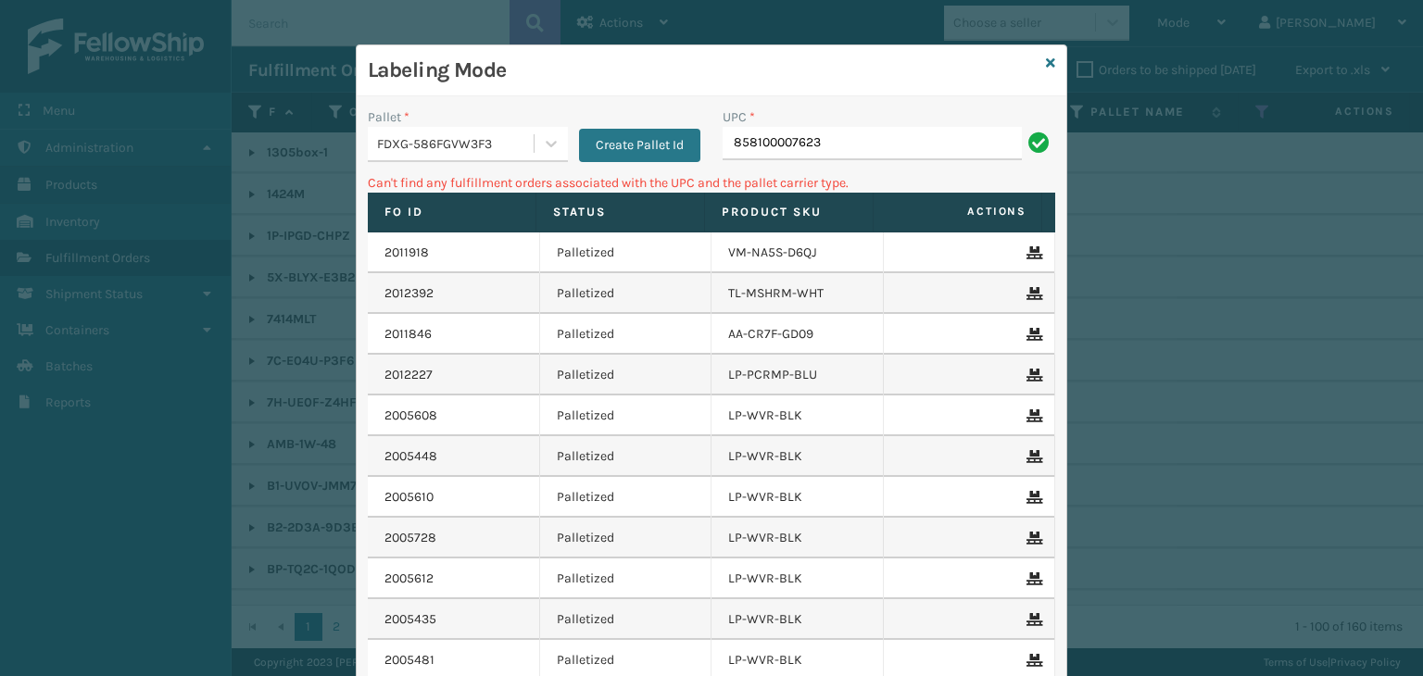
drag, startPoint x: 849, startPoint y: 149, endPoint x: 473, endPoint y: 116, distance: 377.6
click at [464, 112] on div "Pallet * FDXG-586FGVW3F3 Create Pallet Id UPC * 858100007623" at bounding box center [712, 140] width 710 height 66
type input "858100007616"
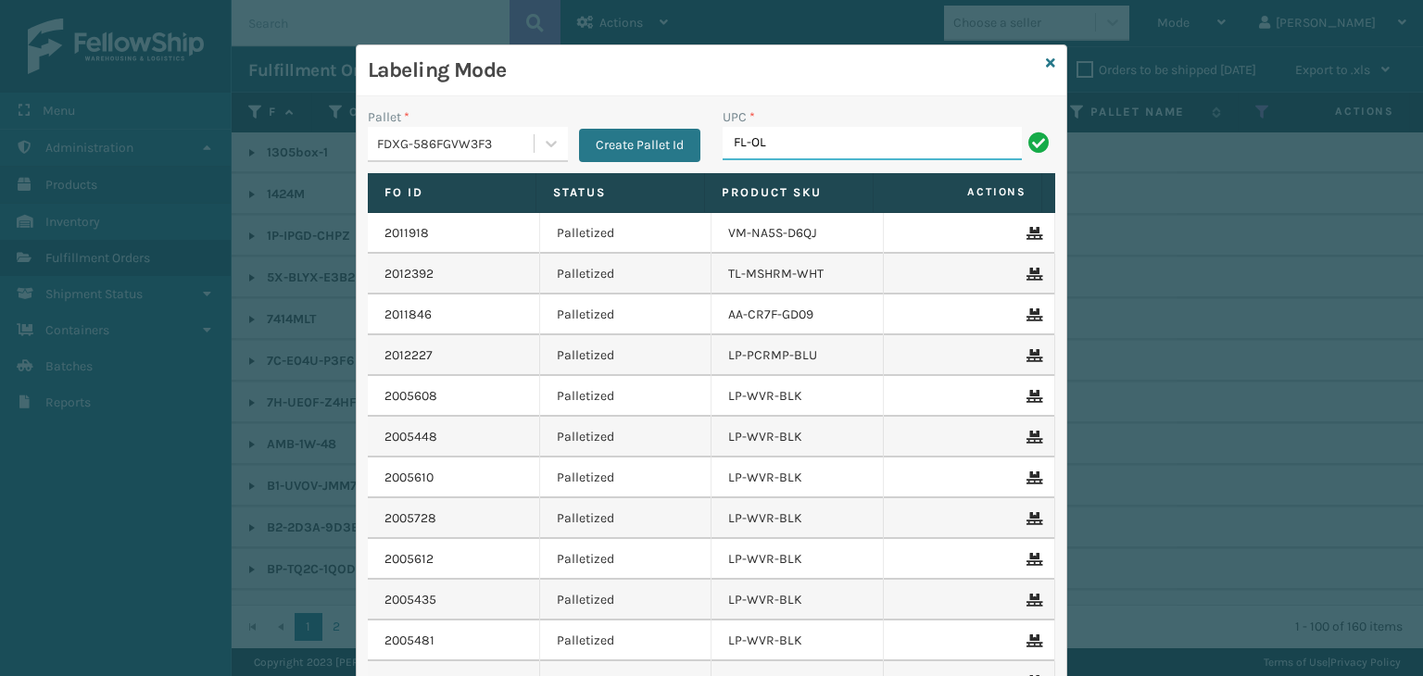
type input "FL-OLVA-CRM"
drag, startPoint x: 863, startPoint y: 131, endPoint x: 185, endPoint y: 77, distance: 680.2
click at [185, 77] on div "Labeling Mode Pallet * FDXG-586FGVW3F3 Create Pallet Id UPC * FL-OLVA-CRM Fo Id…" at bounding box center [711, 338] width 1423 height 676
type input "FL-OLVA-CRM"
click at [1046, 65] on icon at bounding box center [1050, 63] width 9 height 13
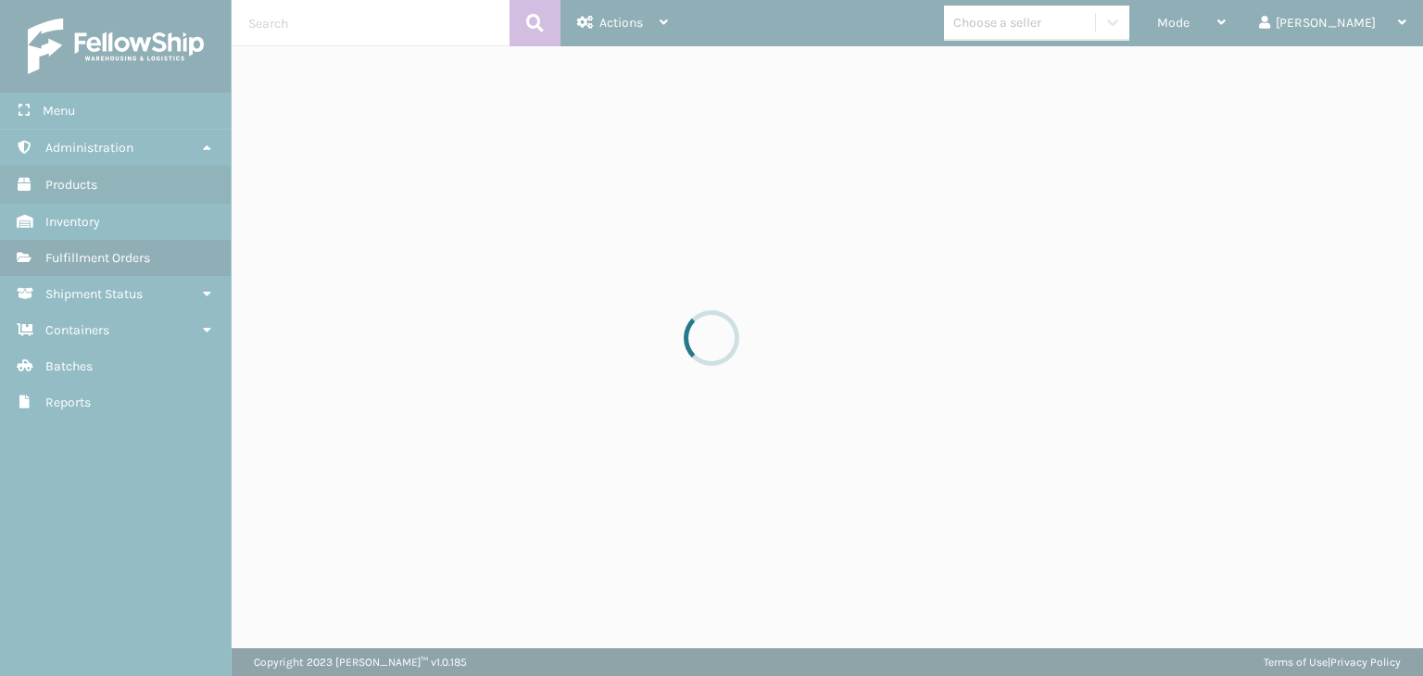
click at [1056, 17] on div at bounding box center [711, 338] width 1423 height 676
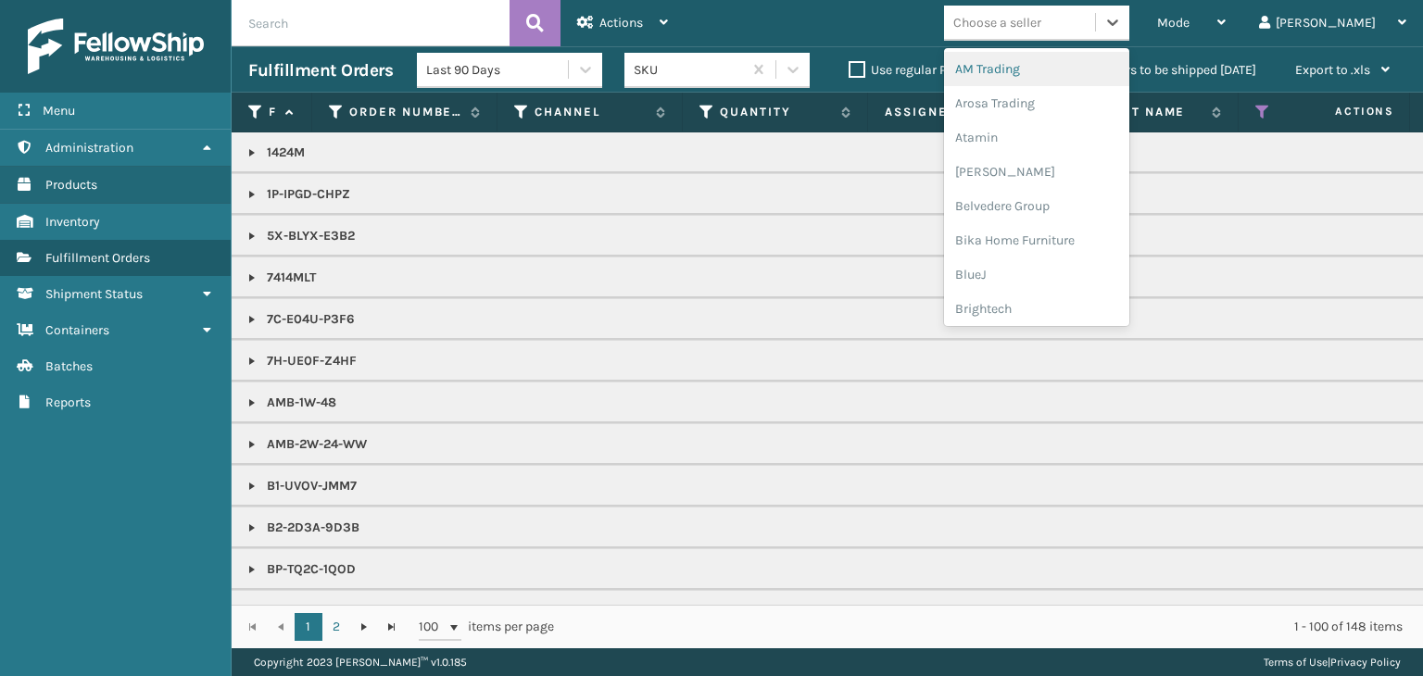
click at [1041, 17] on div "Choose a seller" at bounding box center [997, 22] width 88 height 19
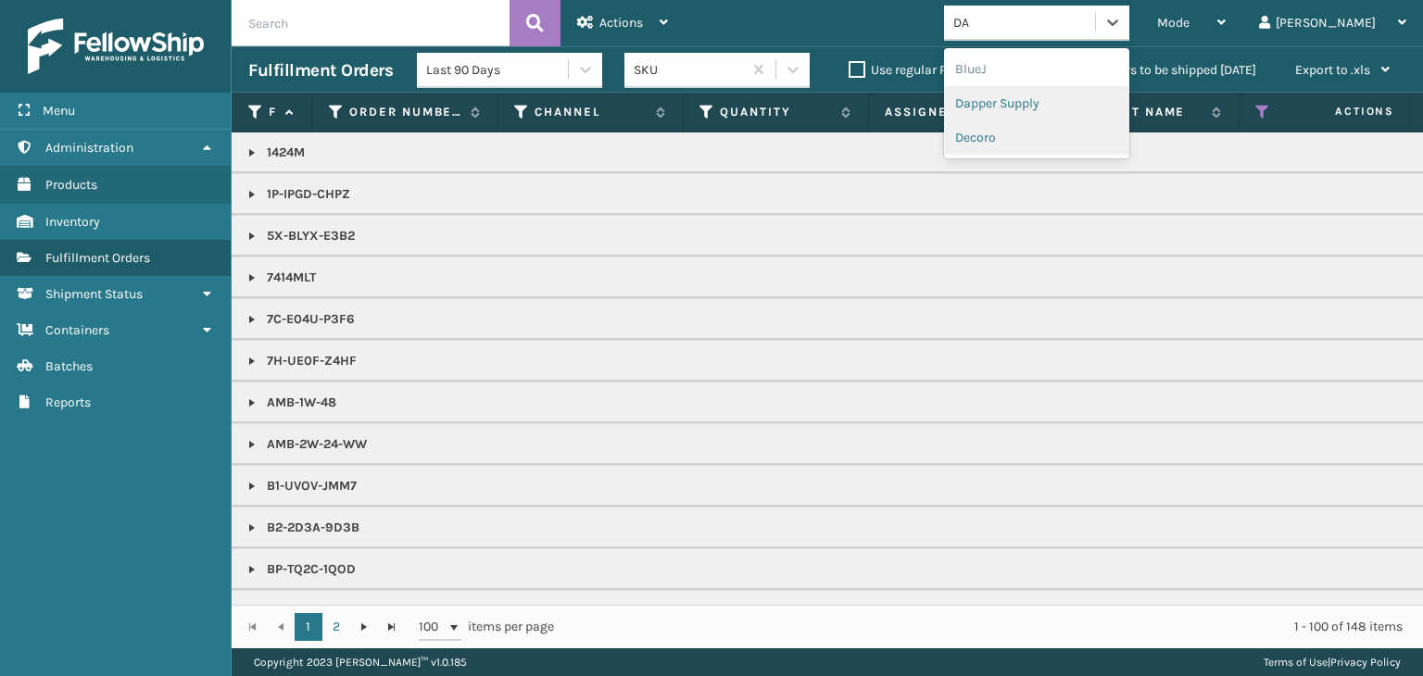
type input "DA"
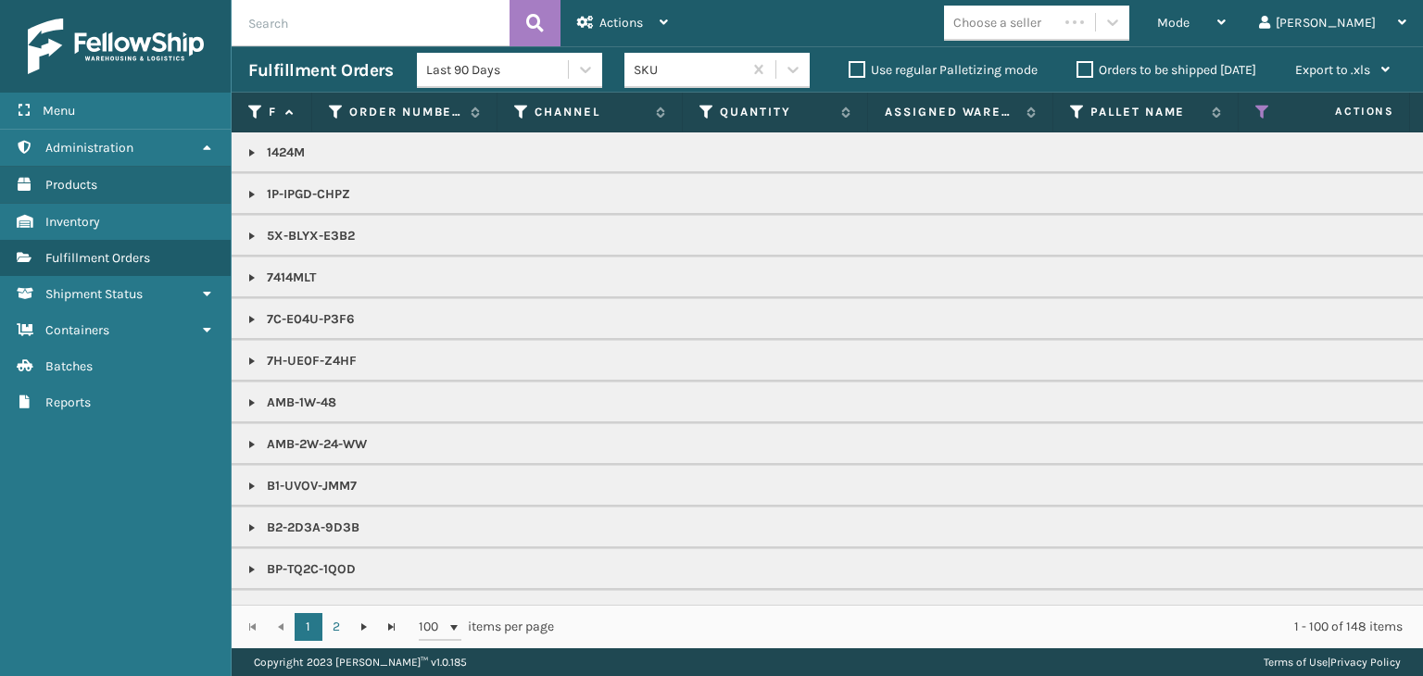
click at [1068, 98] on th "Pallet Name" at bounding box center [1145, 113] width 185 height 40
click at [1040, 31] on div "Choose a seller" at bounding box center [997, 22] width 88 height 19
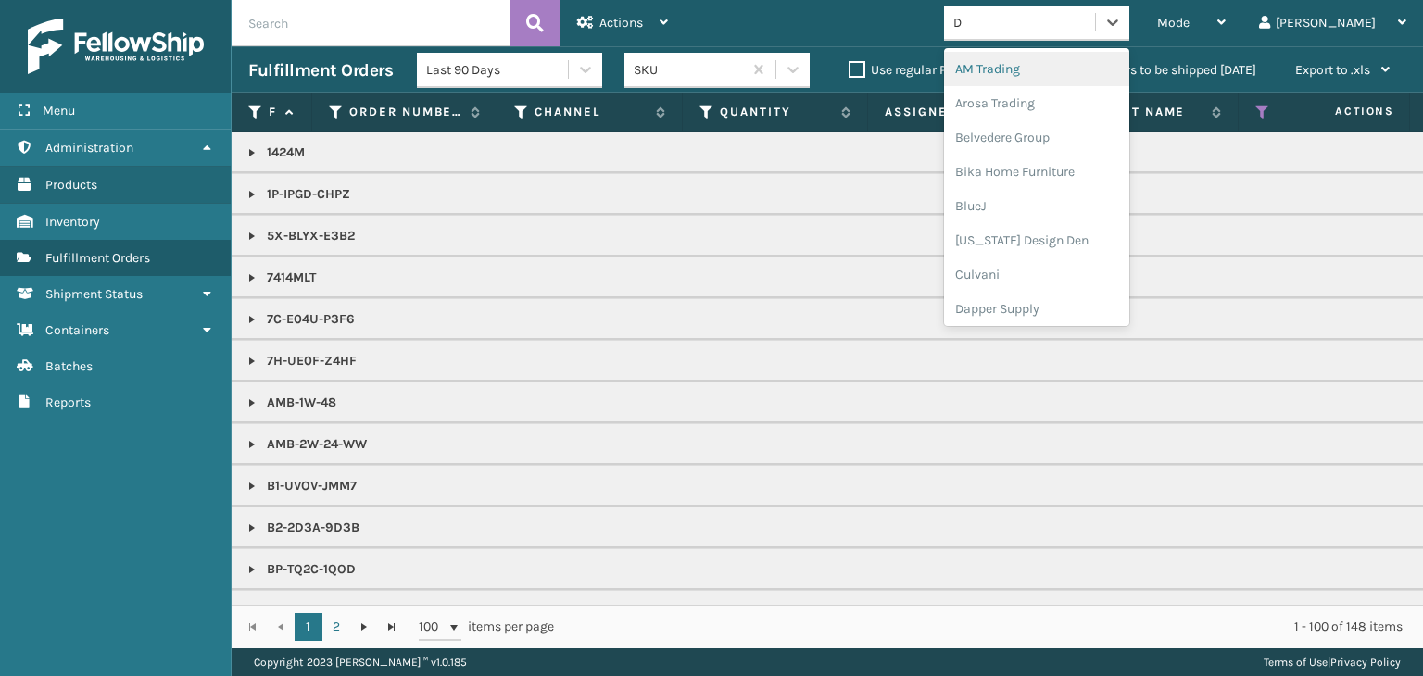
type input "DA"
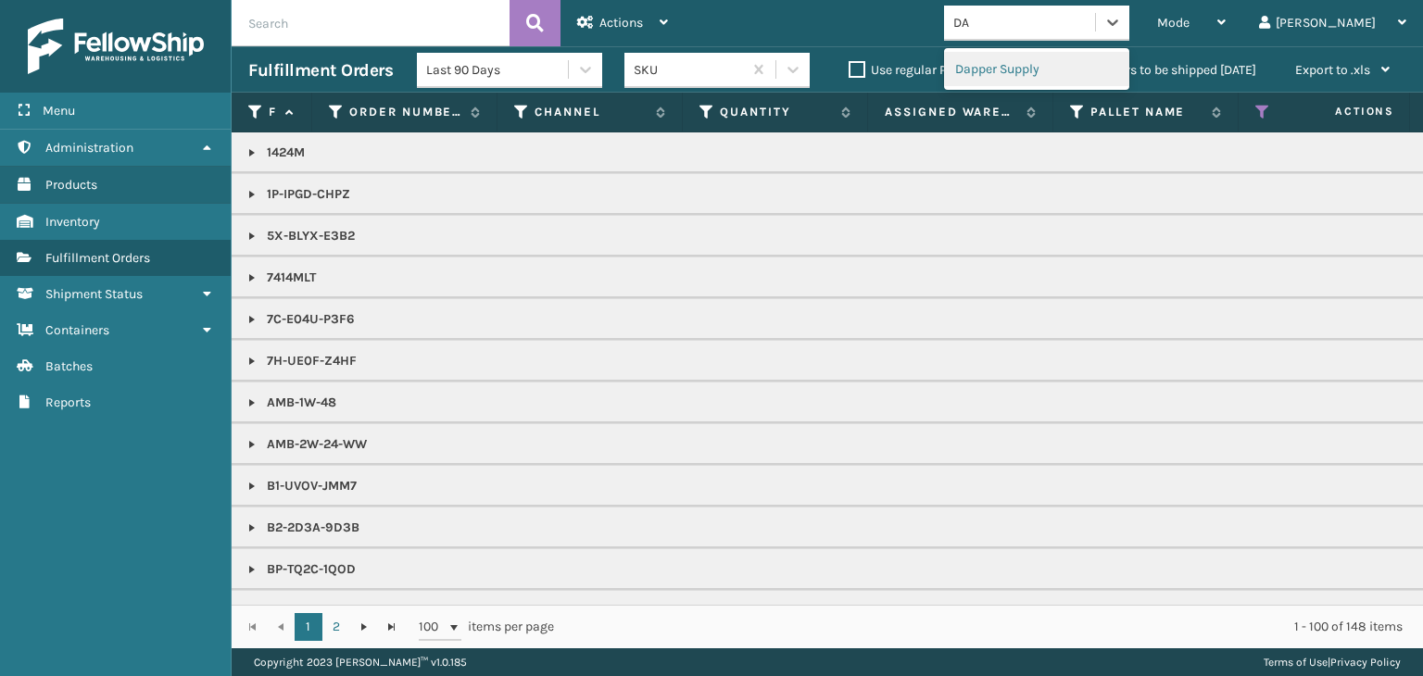
click at [1095, 69] on div "Dapper Supply" at bounding box center [1036, 69] width 185 height 34
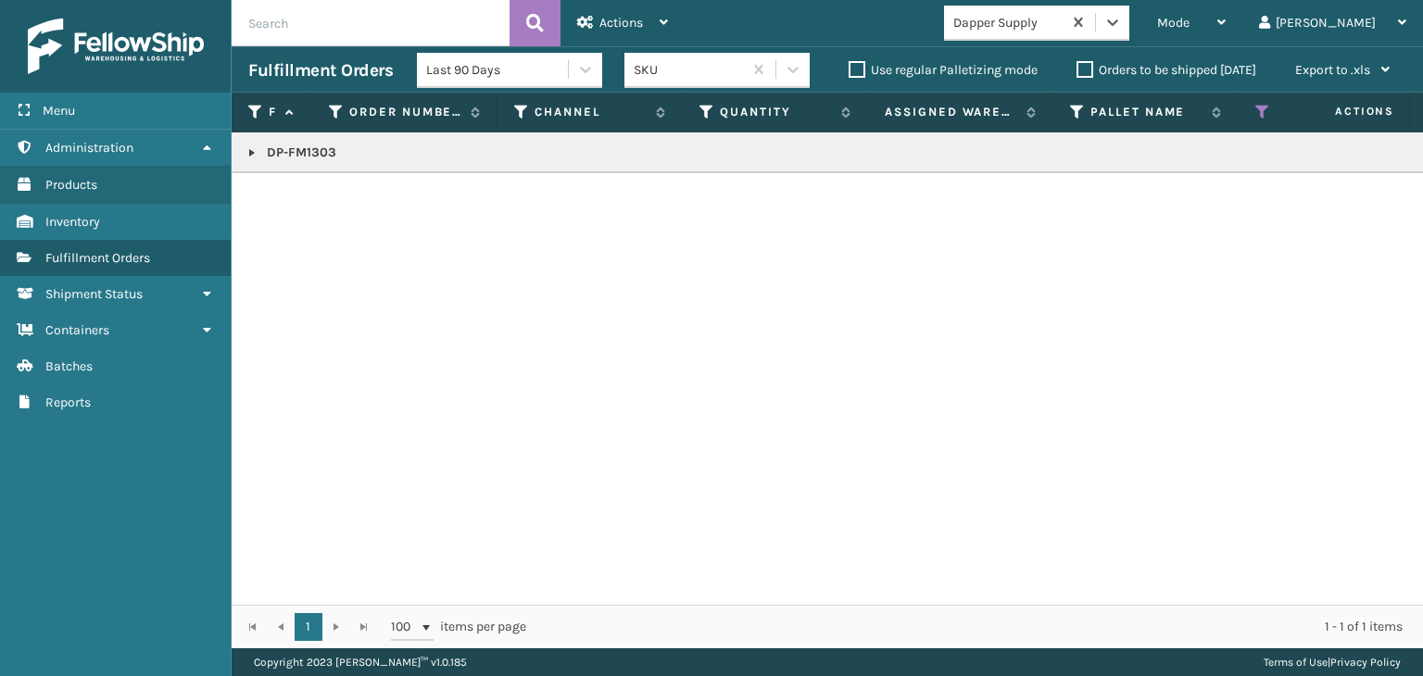
click at [254, 152] on link at bounding box center [252, 152] width 15 height 15
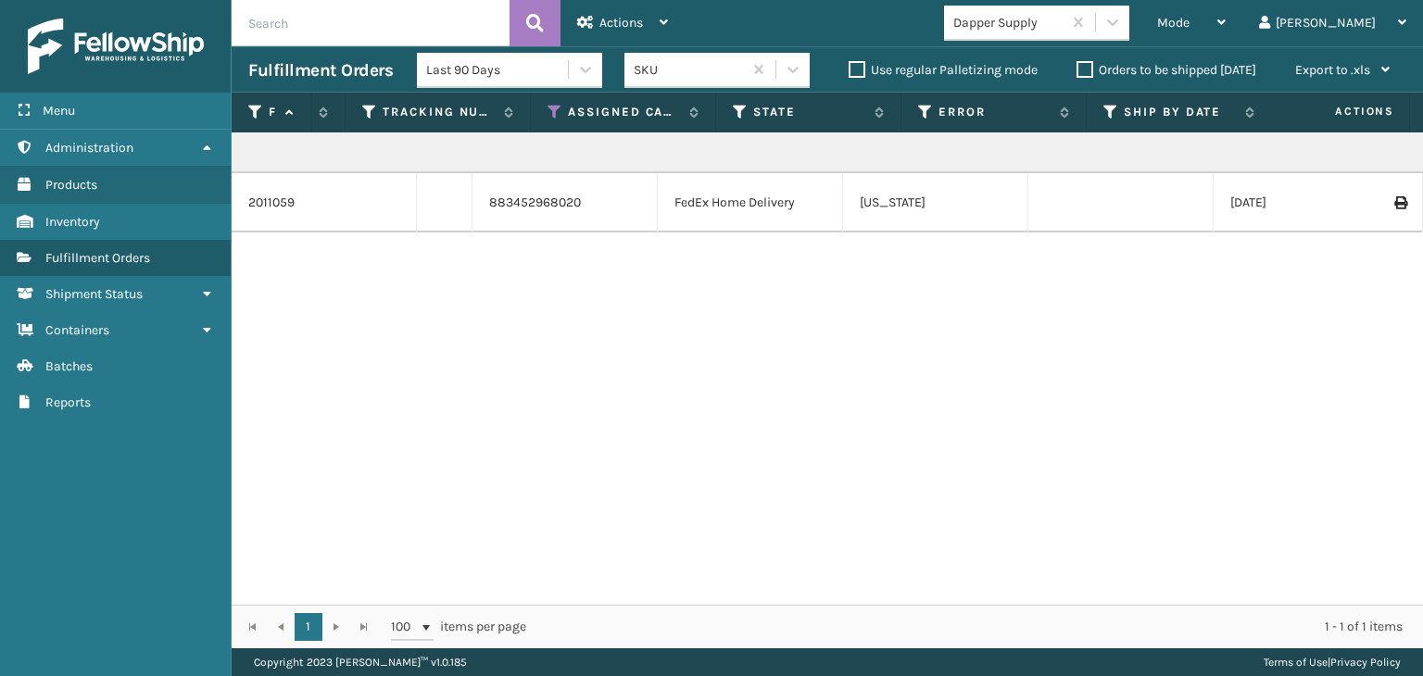
scroll to position [0, 988]
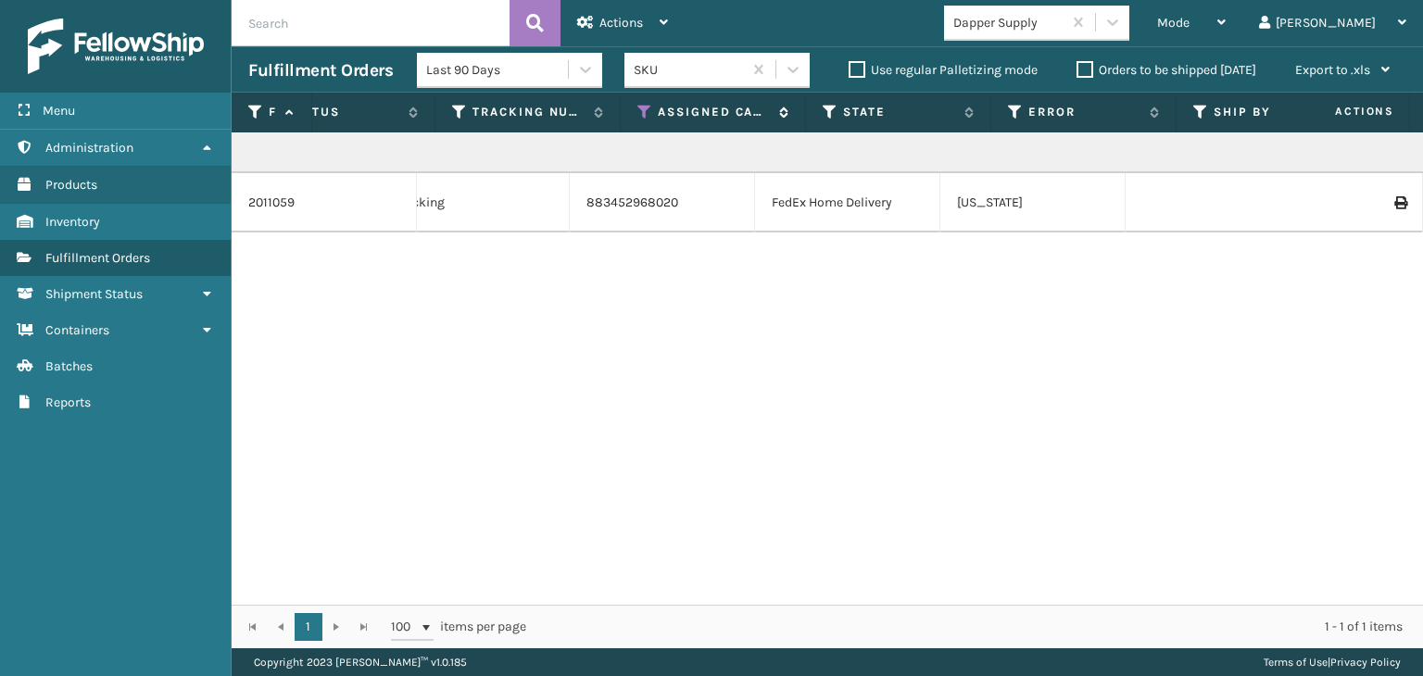
click at [645, 105] on icon at bounding box center [644, 112] width 15 height 17
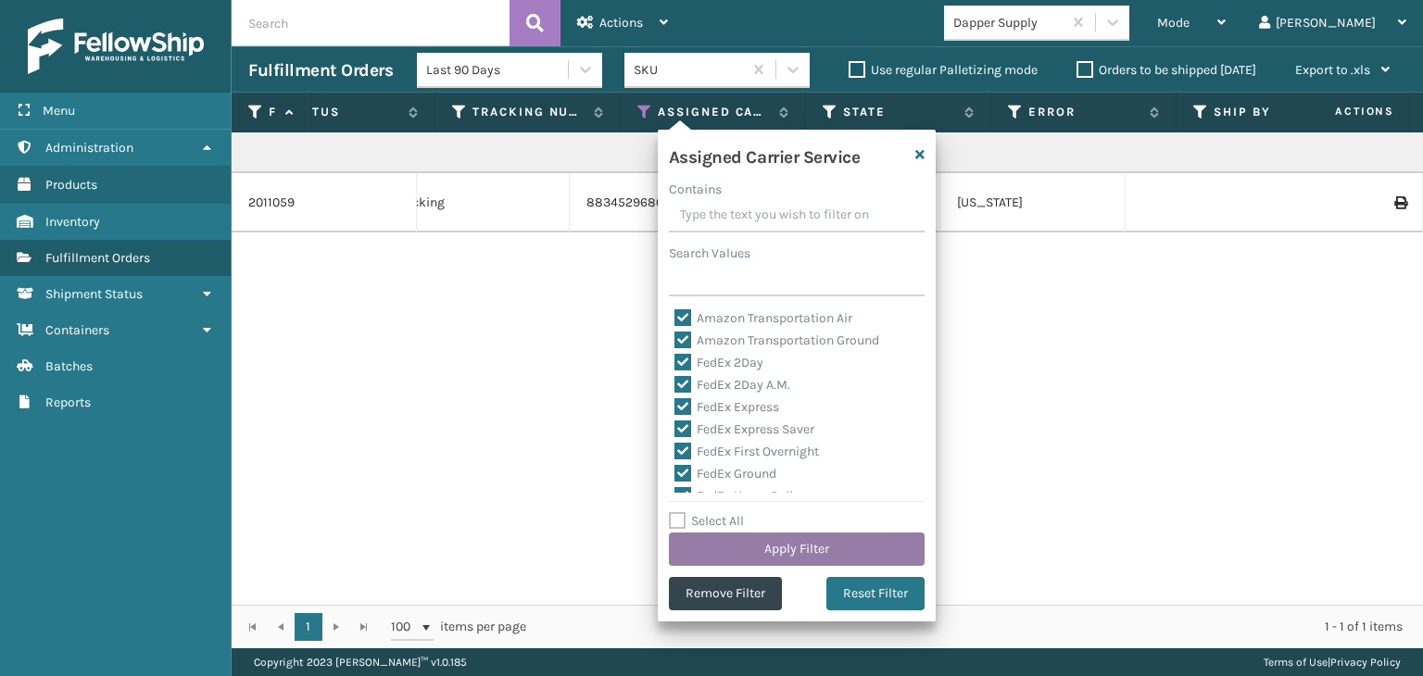
click at [847, 554] on button "Apply Filter" at bounding box center [797, 549] width 256 height 33
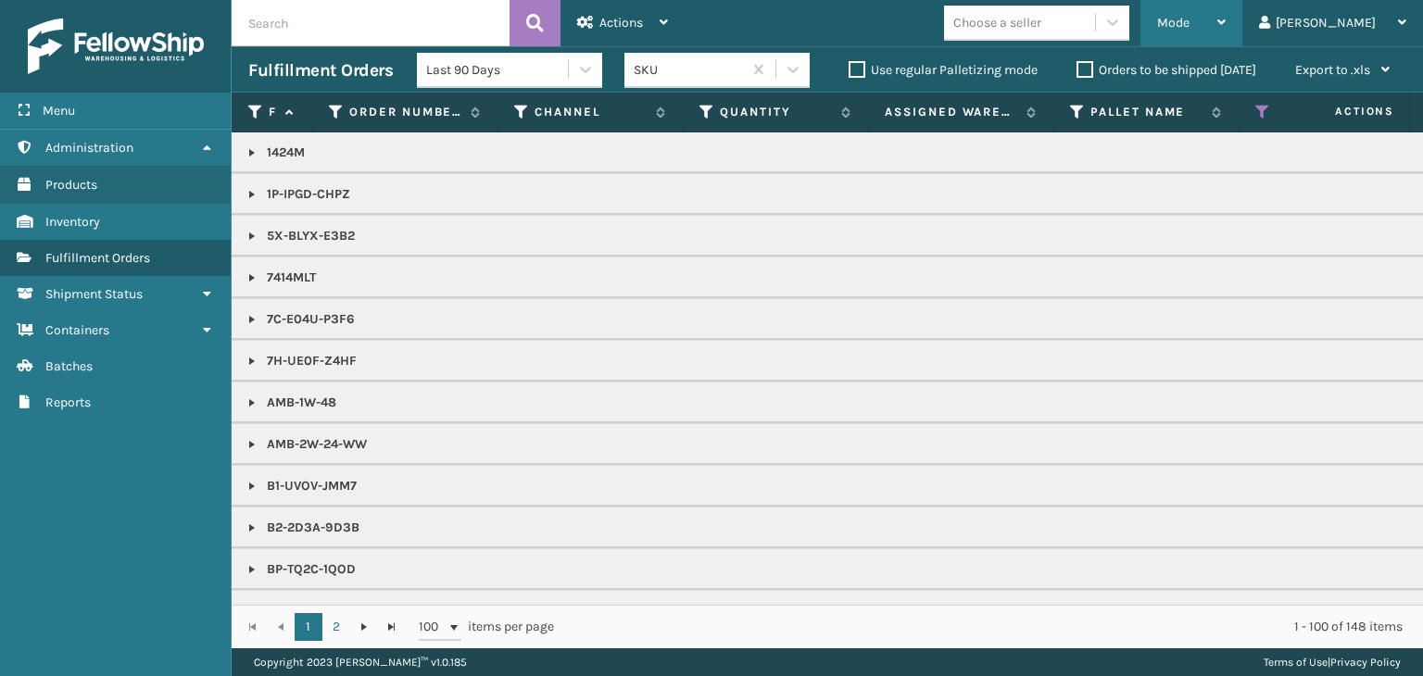
click at [1226, 34] on div "Mode" at bounding box center [1191, 23] width 69 height 46
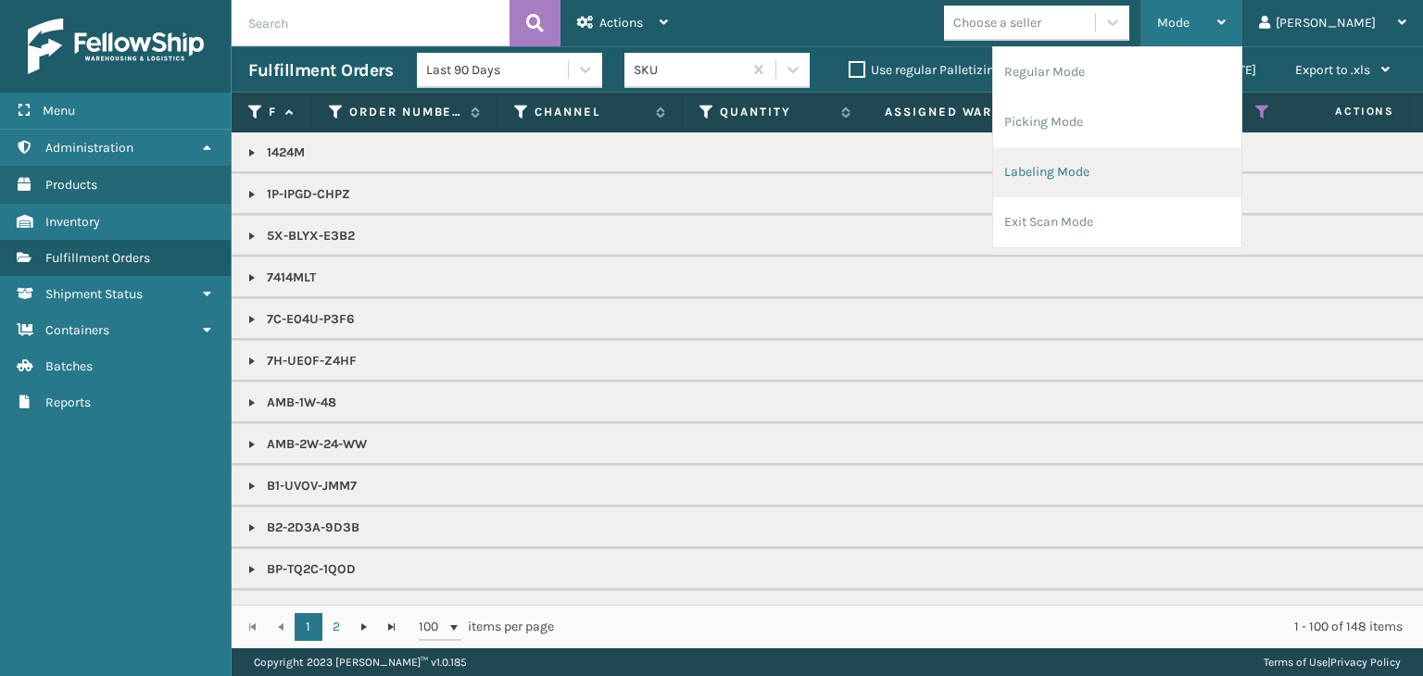
click at [1152, 155] on li "Labeling Mode" at bounding box center [1117, 172] width 248 height 50
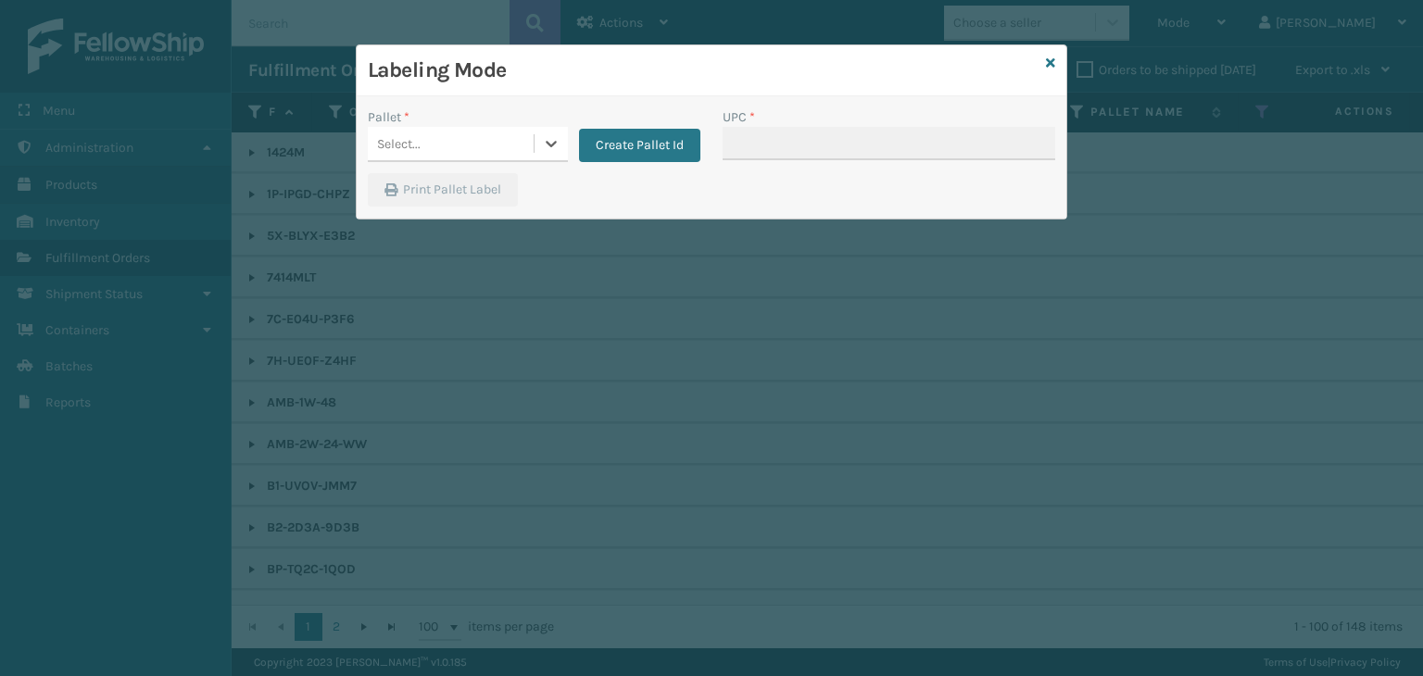
click at [421, 132] on div "Select..." at bounding box center [451, 144] width 166 height 31
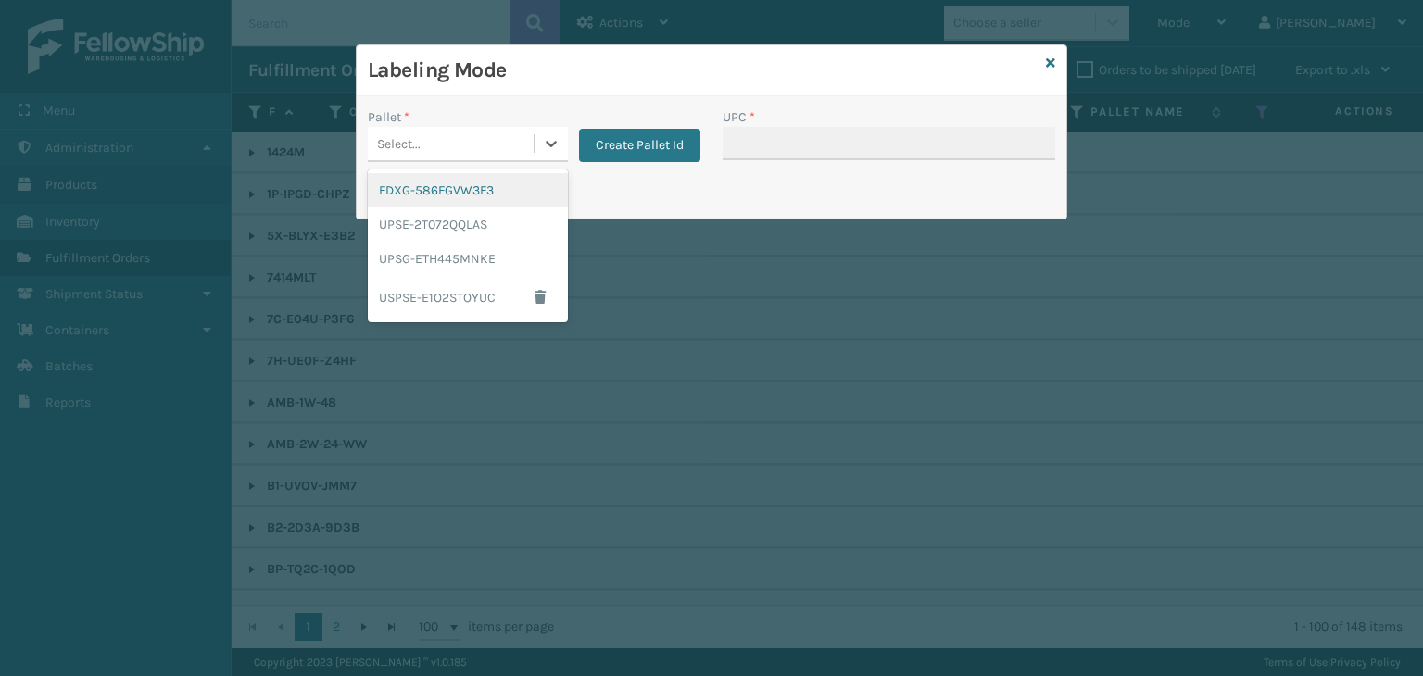
click at [448, 197] on div "FDXG-586FGVW3F3" at bounding box center [468, 190] width 200 height 34
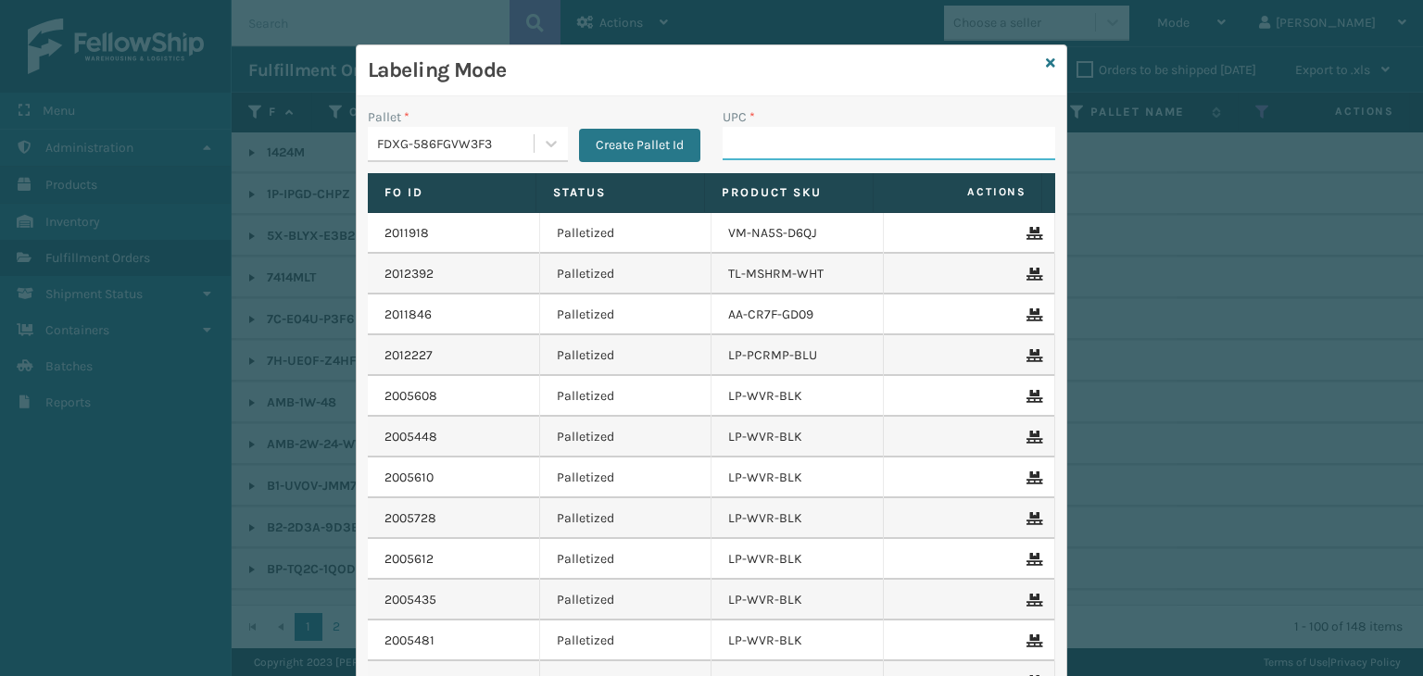
drag, startPoint x: 787, startPoint y: 142, endPoint x: 803, endPoint y: 147, distance: 16.7
click at [787, 142] on input "UPC *" at bounding box center [889, 143] width 333 height 33
type input "850040667738"
type input "850012486589"
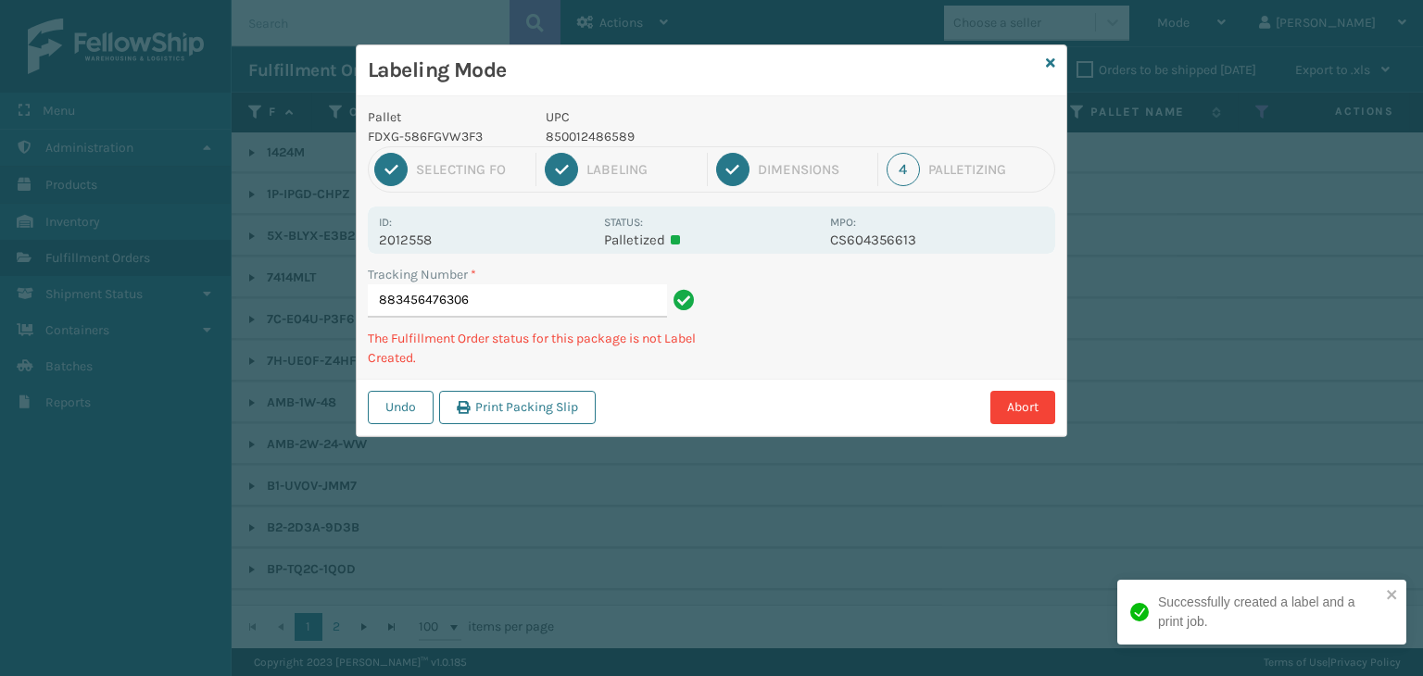
click at [589, 135] on p "850012486589" at bounding box center [682, 136] width 273 height 19
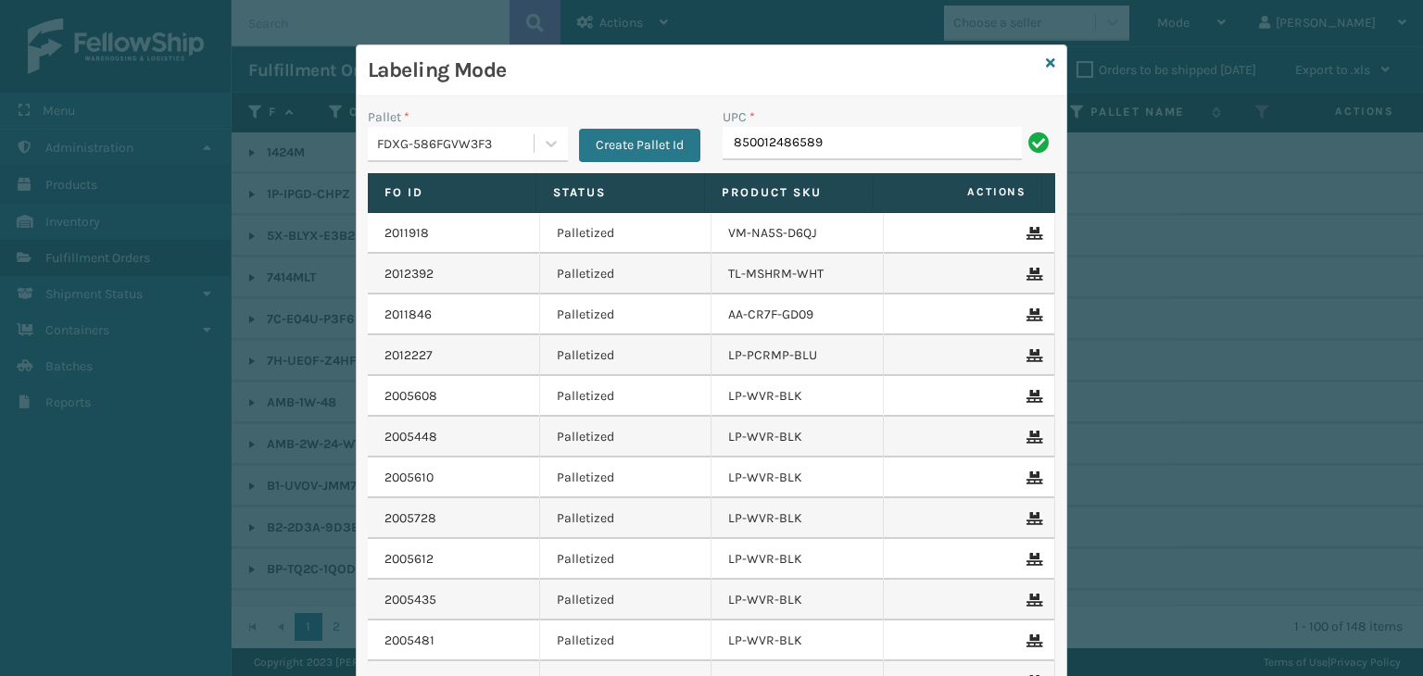
type input "850012486589"
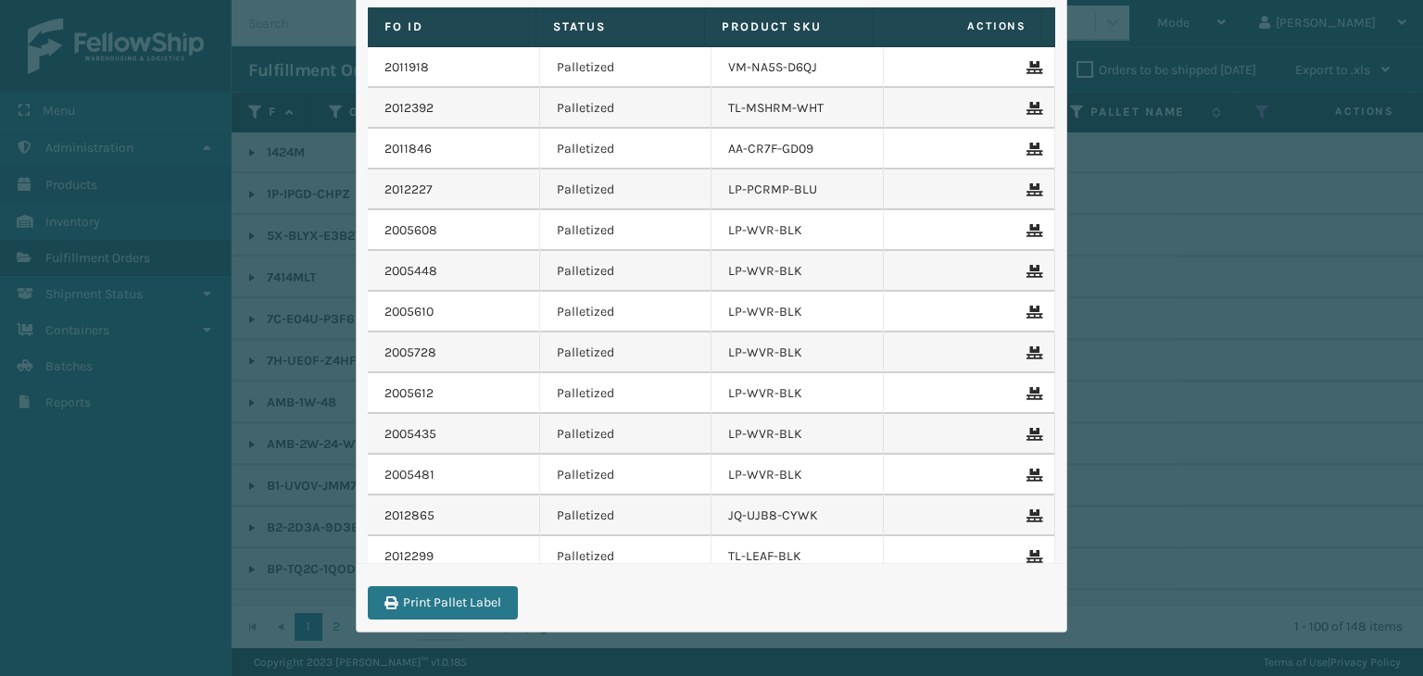
scroll to position [0, 0]
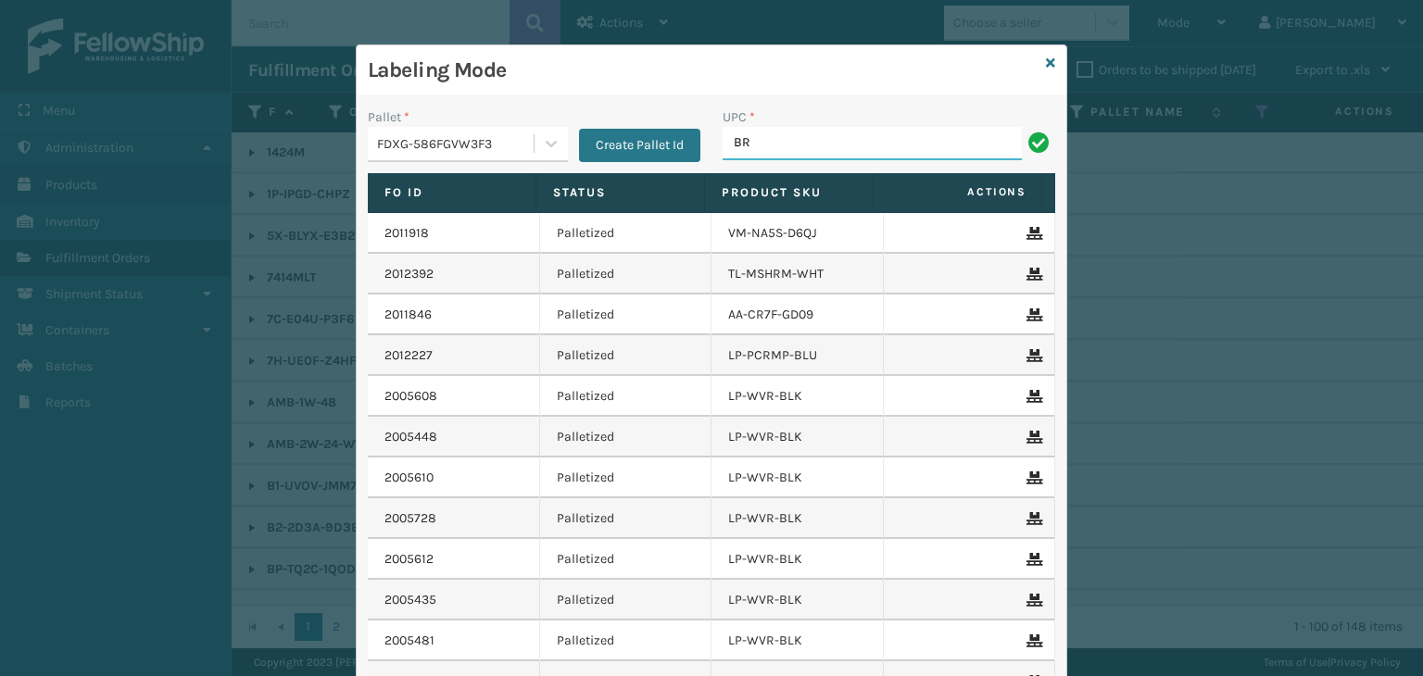
type input "[PERSON_NAME] Table Lamp"
type input "FL-OLVA-CRM"
type input "850012486831"
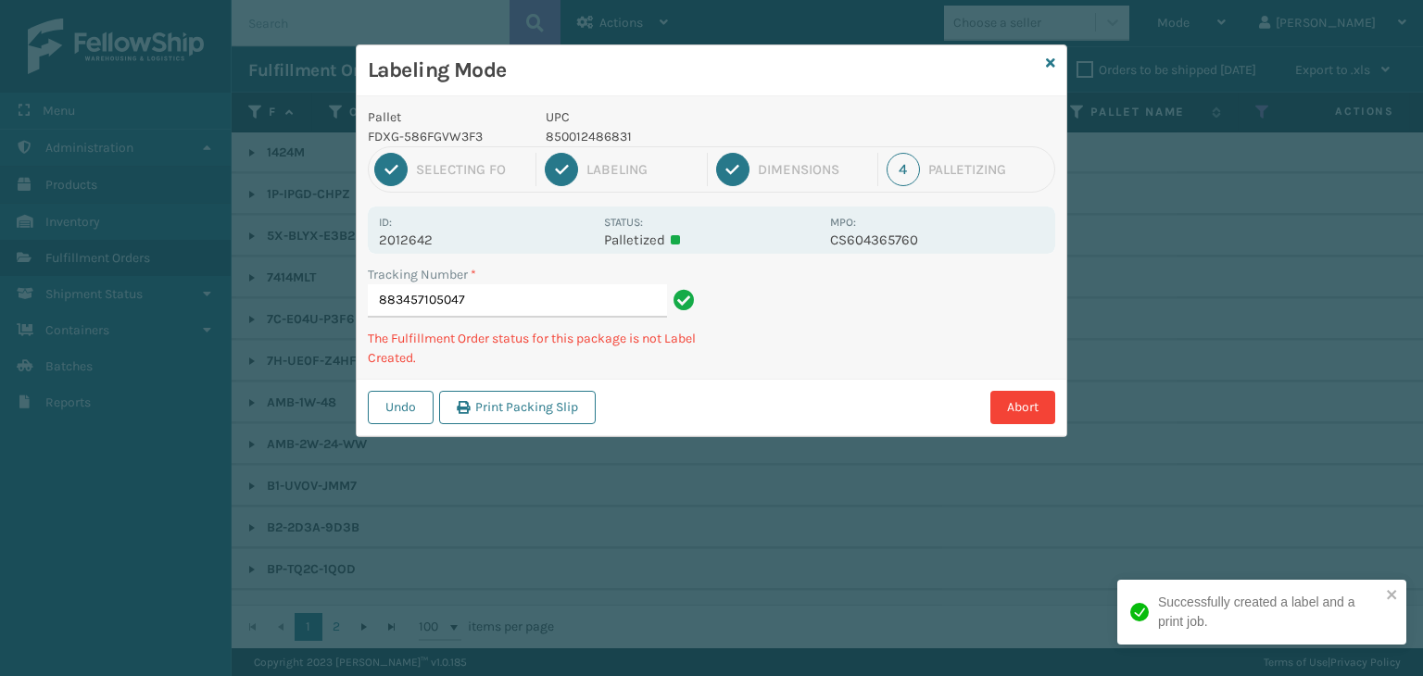
click at [621, 128] on p "850012486831" at bounding box center [682, 136] width 273 height 19
click at [615, 129] on p "850012486831" at bounding box center [682, 136] width 273 height 19
click at [593, 149] on div "1 Selecting FO 2 Labeling 3 Dimensions 4 Palletizing" at bounding box center [711, 169] width 687 height 46
click at [593, 137] on p "850012486831" at bounding box center [682, 136] width 273 height 19
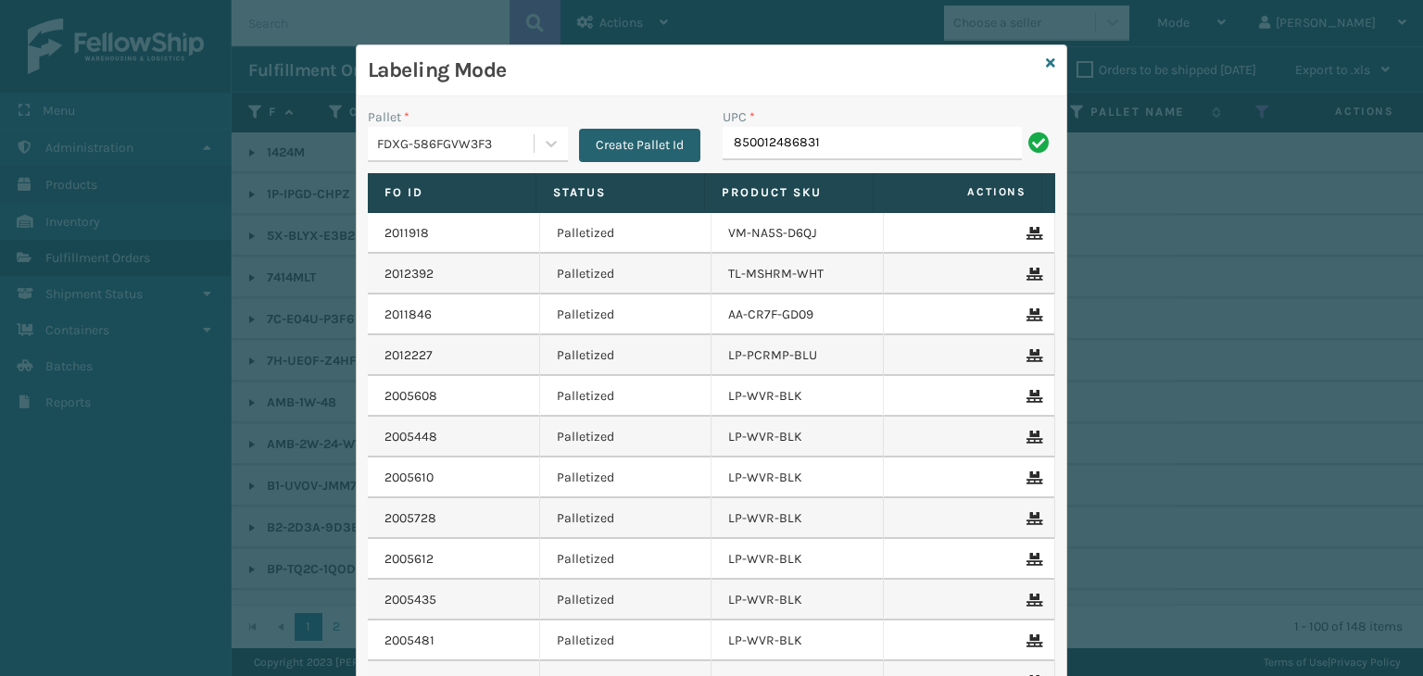
type input "850012486831"
type input "858100007920"
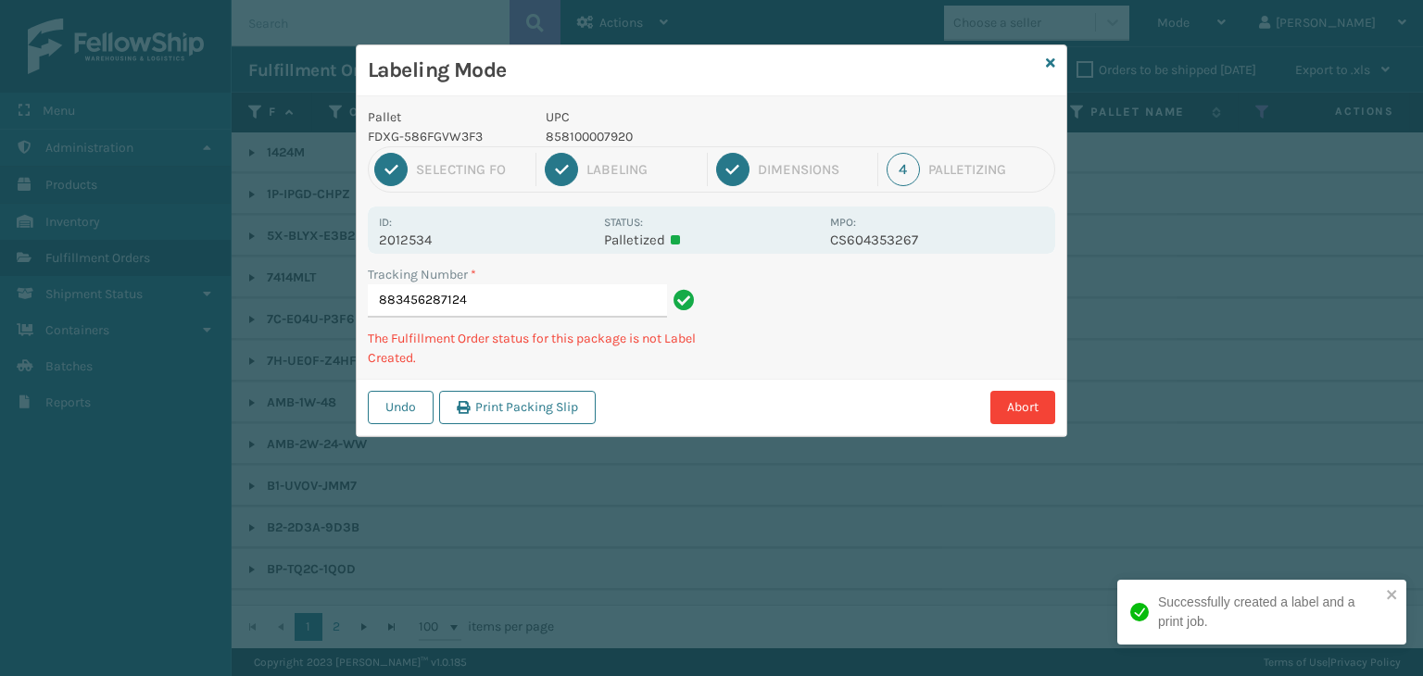
click at [614, 131] on p "858100007920" at bounding box center [682, 136] width 273 height 19
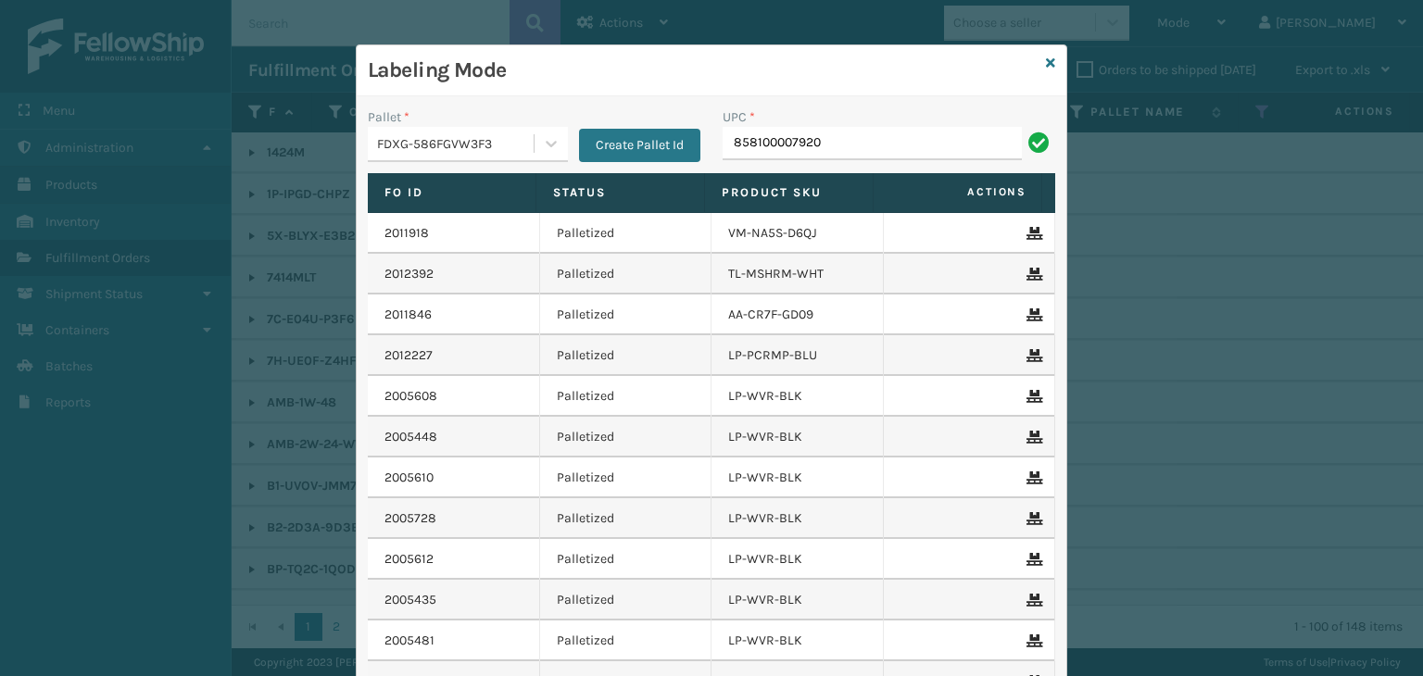
type input "858100007920"
type input "858100007913"
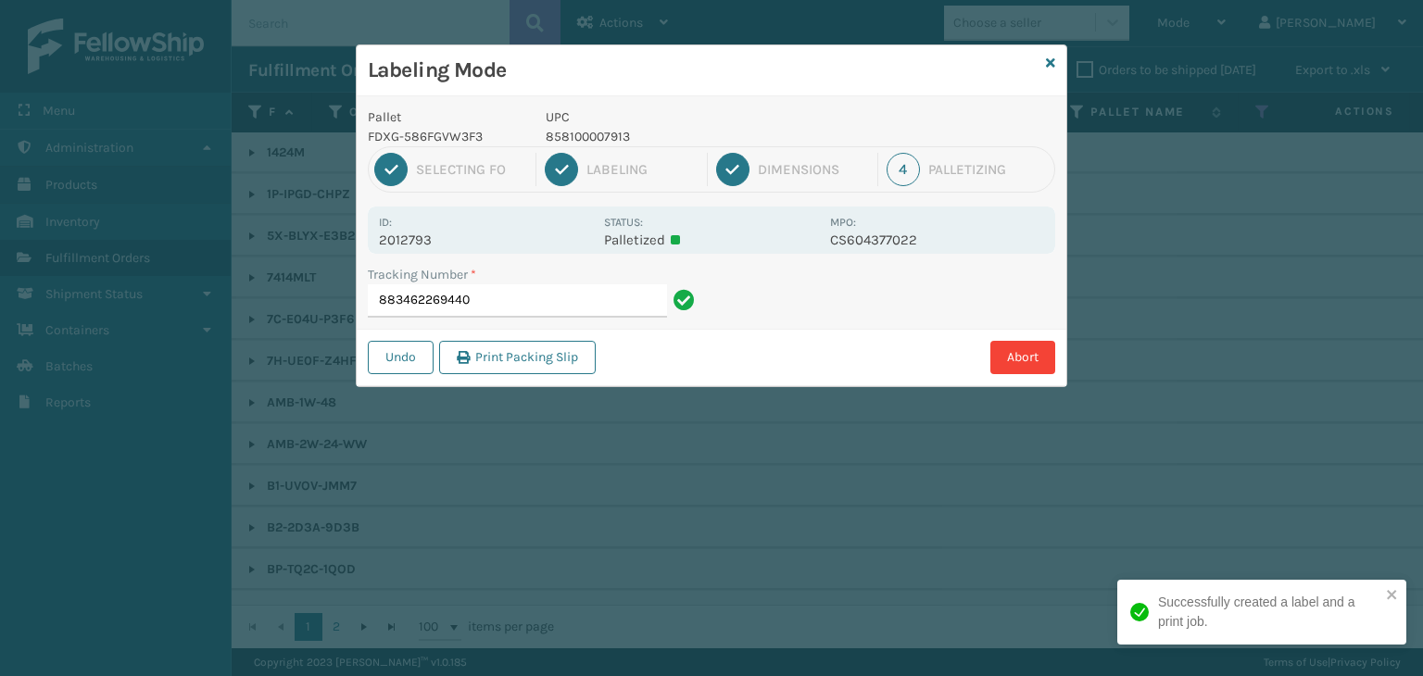
click at [581, 130] on p "858100007913" at bounding box center [682, 136] width 273 height 19
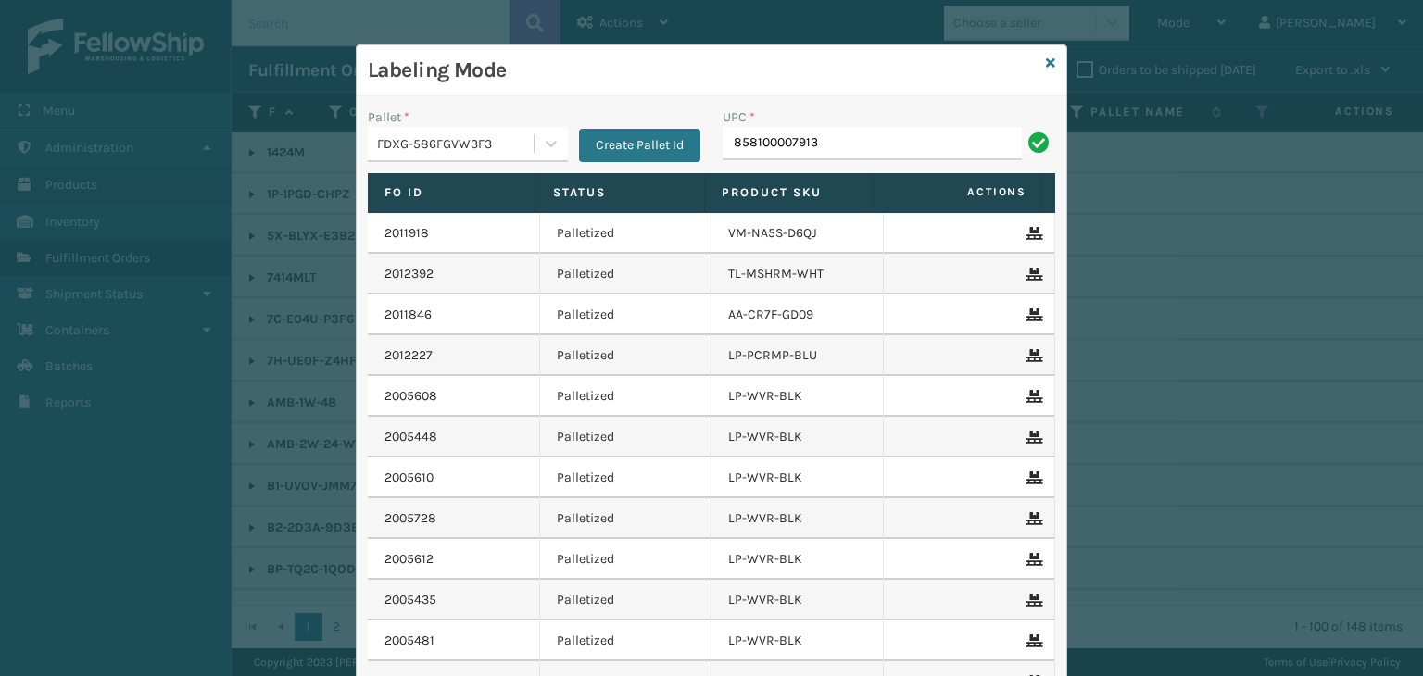
type input "858100007913"
type input "858100007906"
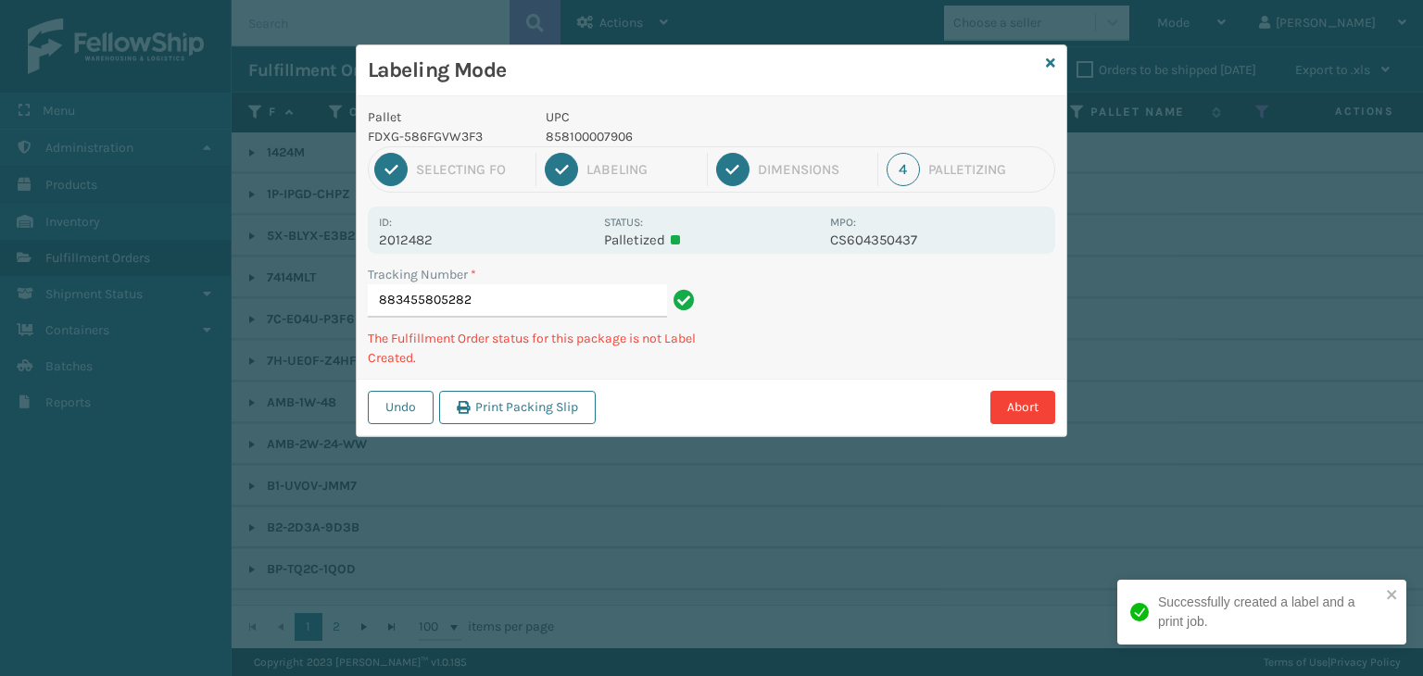
click at [568, 139] on p "858100007906" at bounding box center [682, 136] width 273 height 19
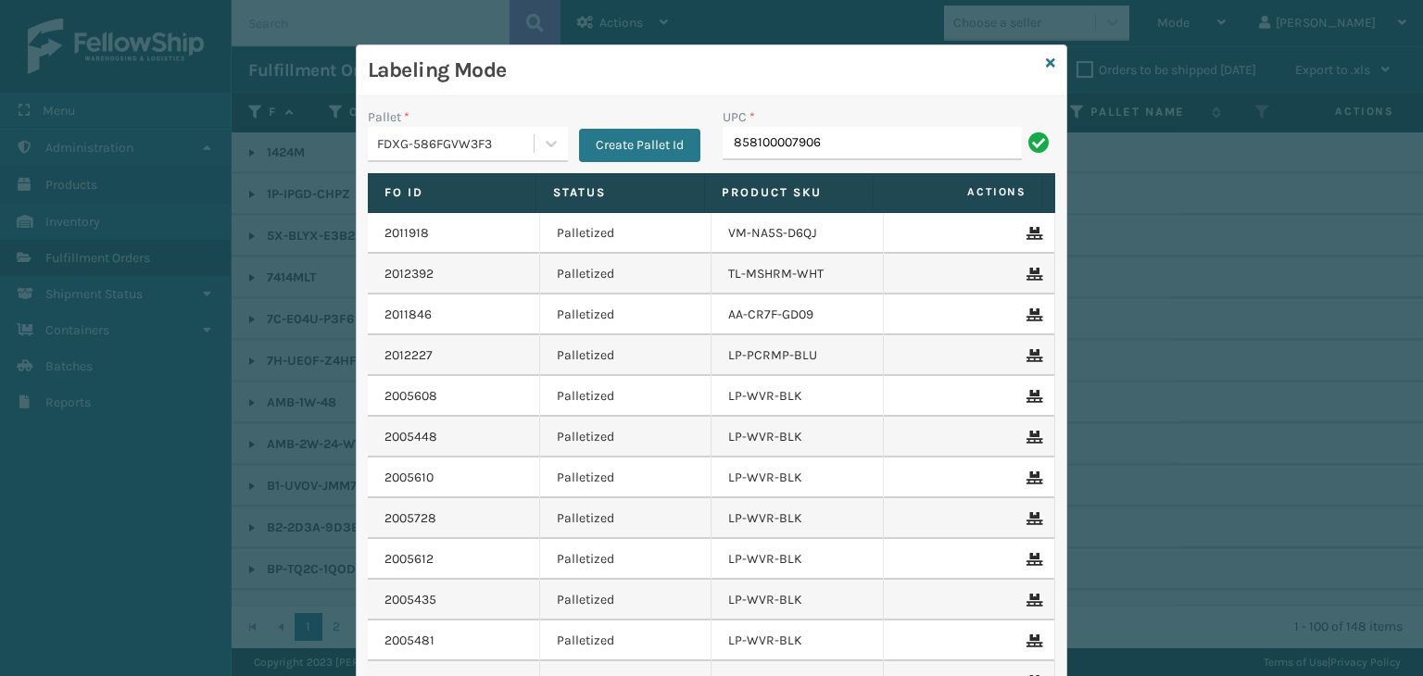
type input "858100007906"
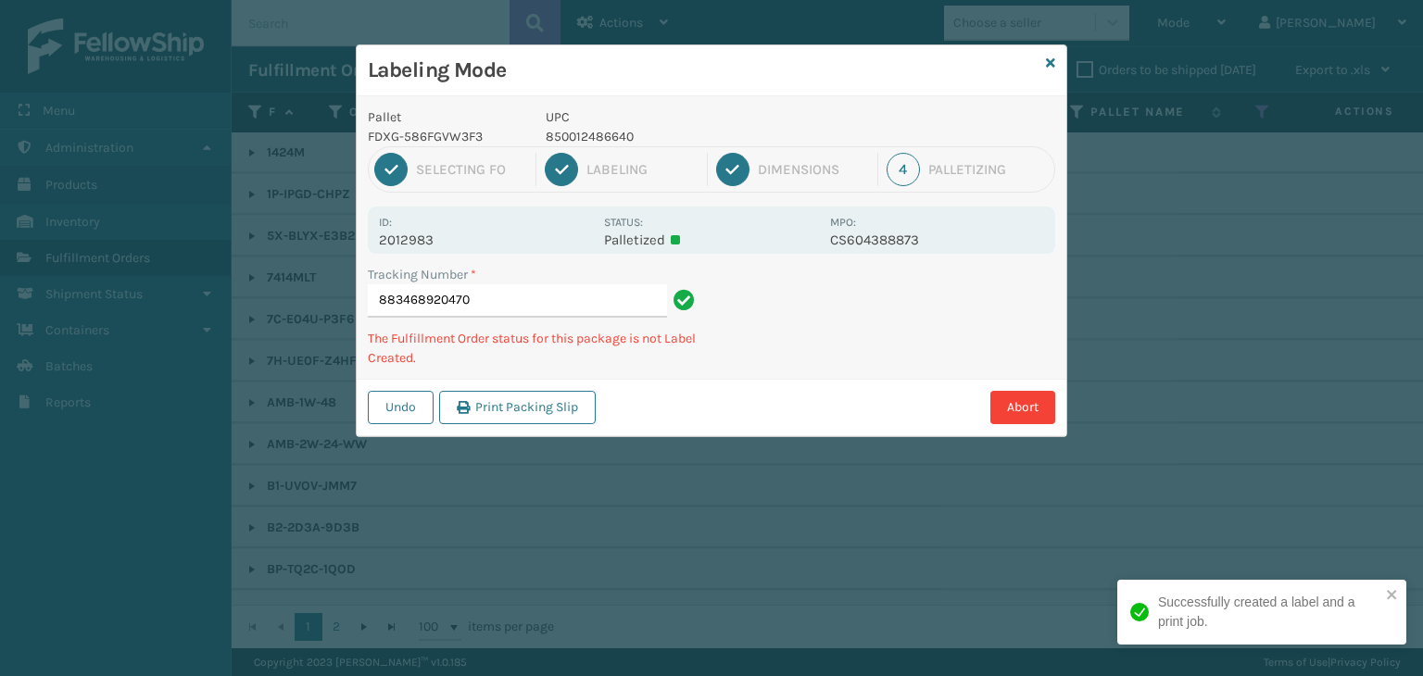
click at [619, 138] on p "850012486640" at bounding box center [682, 136] width 273 height 19
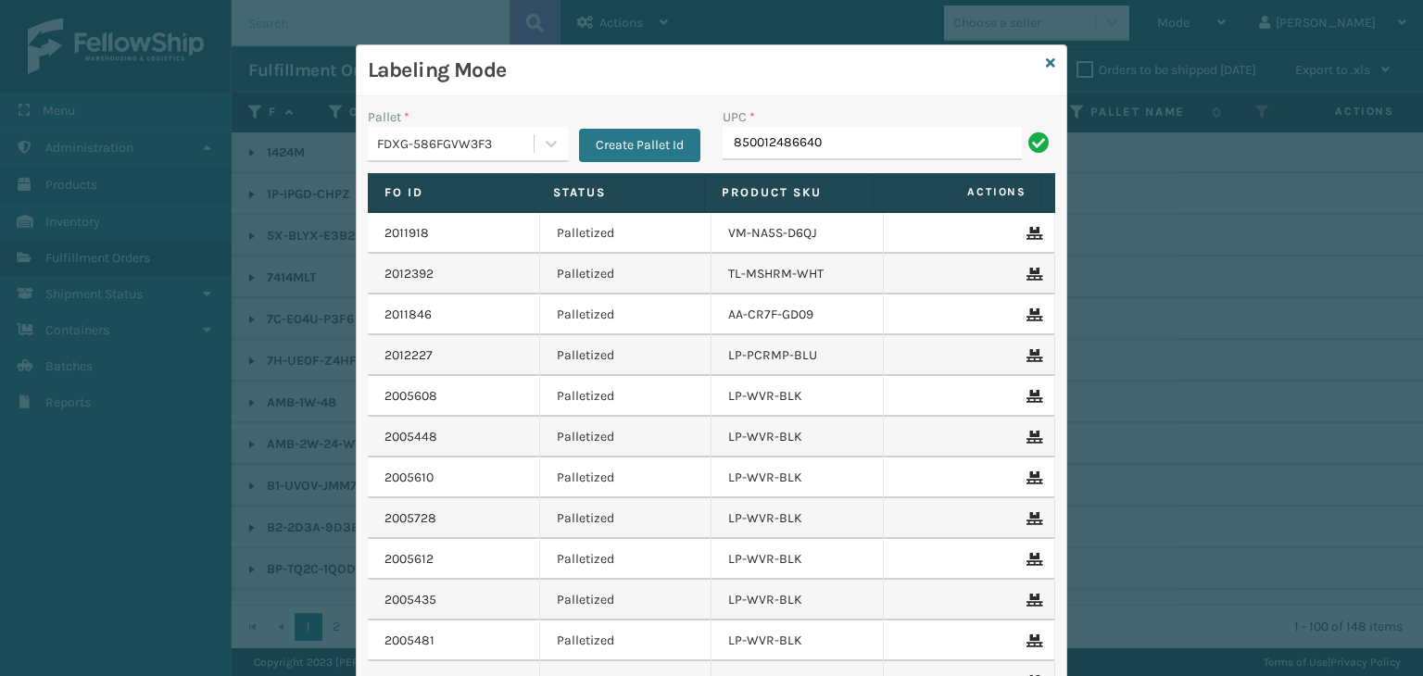
type input "850012486640"
type input "GEN-AB-A-Q"
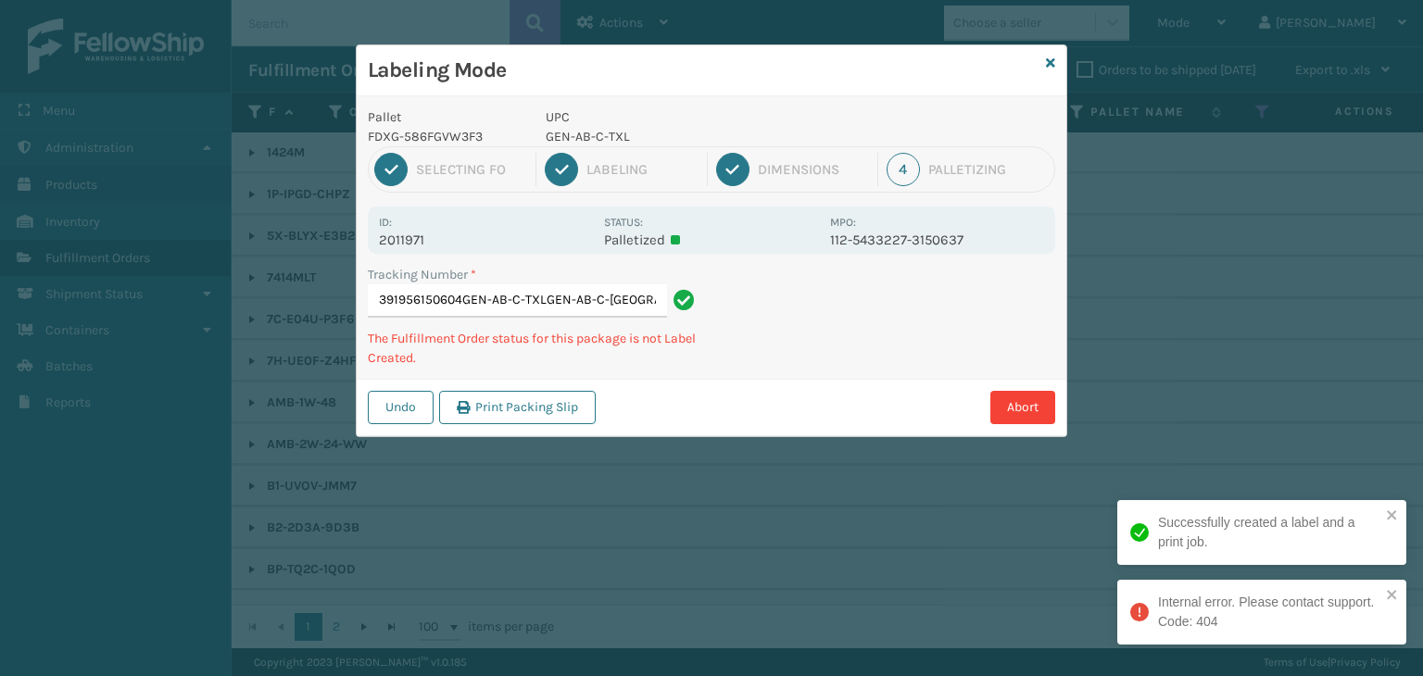
type input "391956150604GEN-AB-C-TXLGEN-AB-C-[GEOGRAPHIC_DATA]"
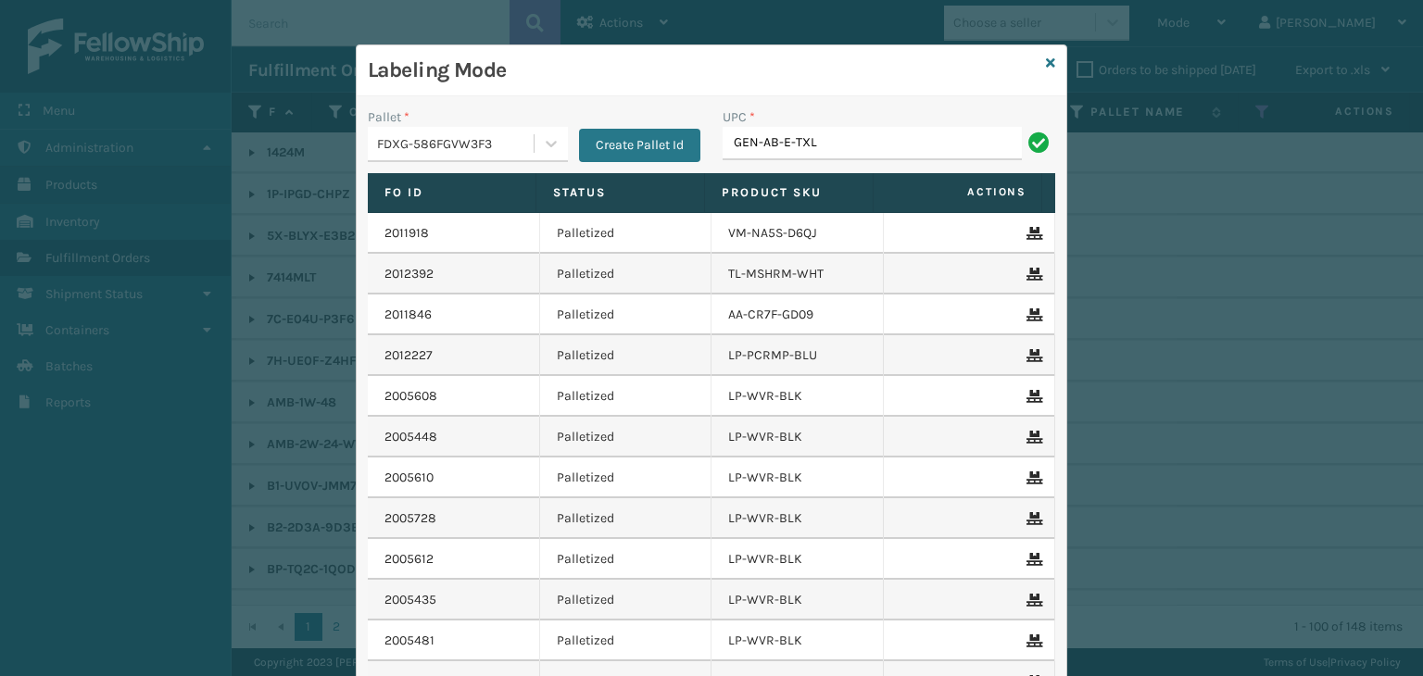
type input "GEN-AB-E-TXL"
type input "810081964982"
click at [1046, 65] on icon at bounding box center [1050, 63] width 9 height 13
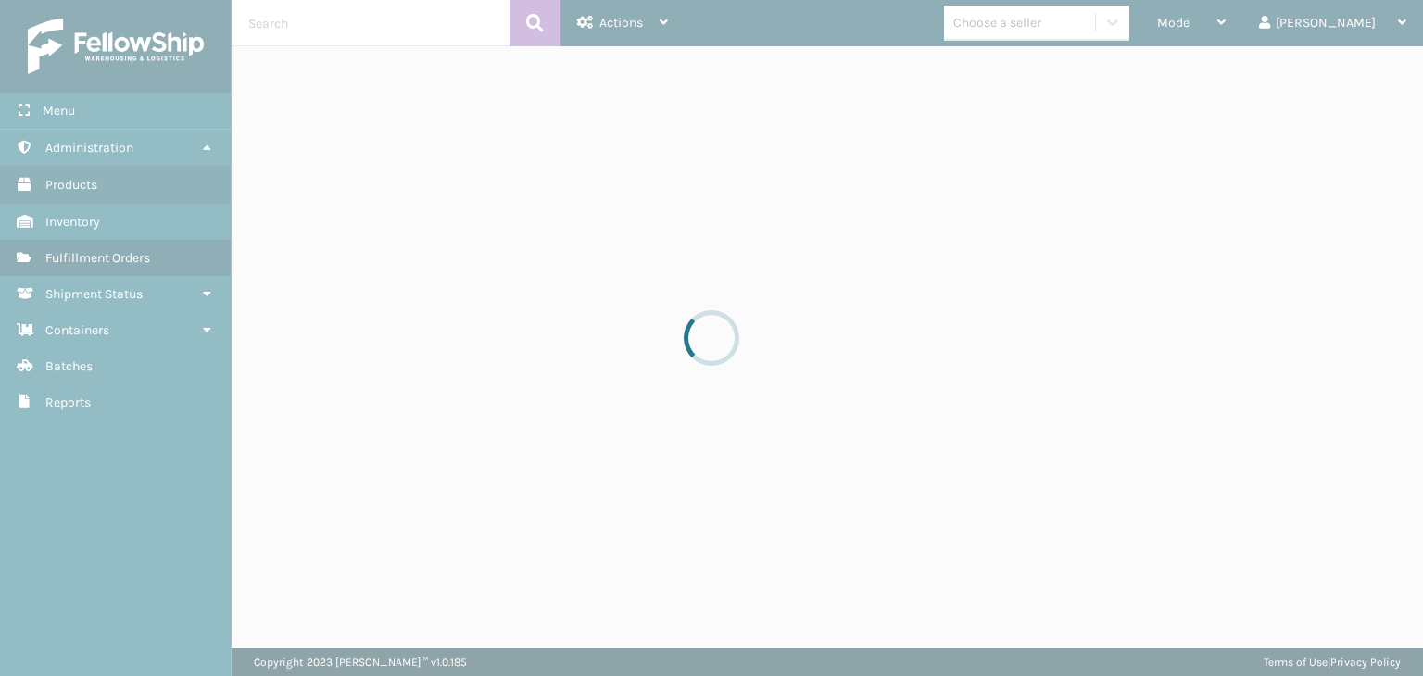
click at [1067, 19] on div at bounding box center [711, 338] width 1423 height 676
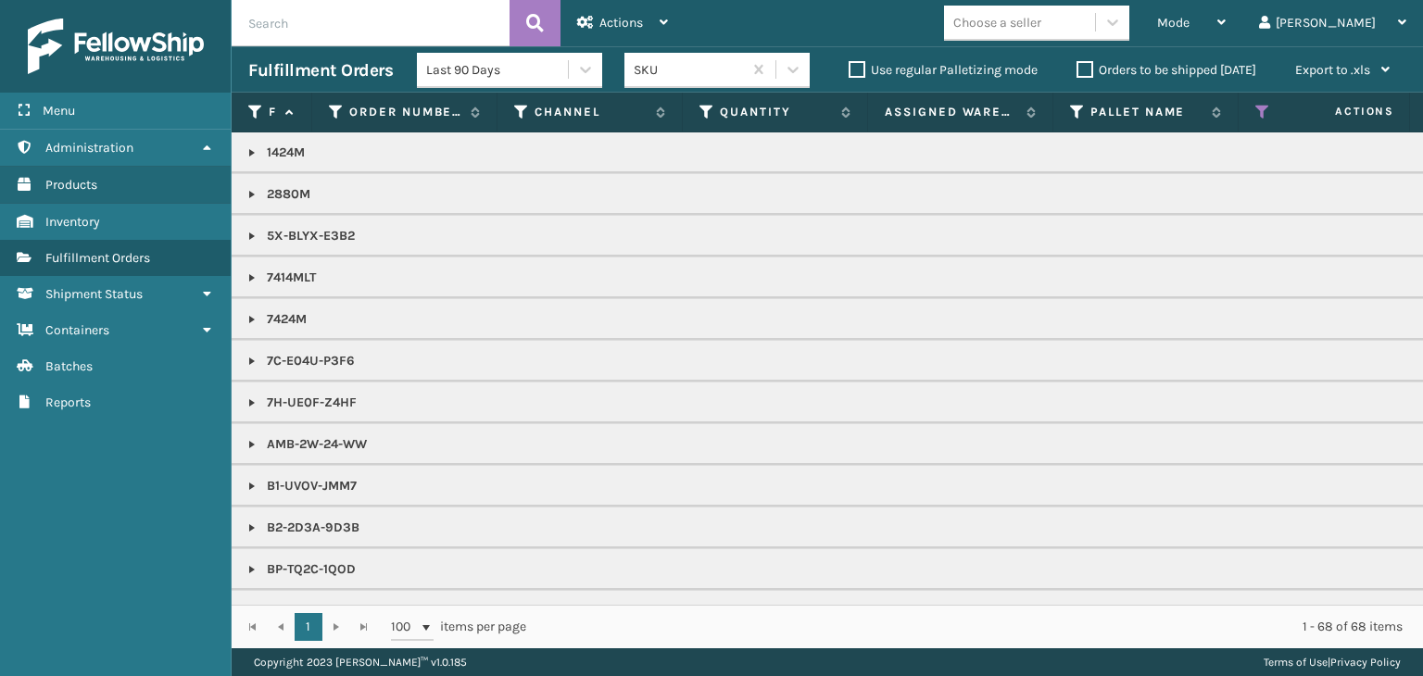
click at [1041, 19] on div "Choose a seller" at bounding box center [997, 22] width 88 height 19
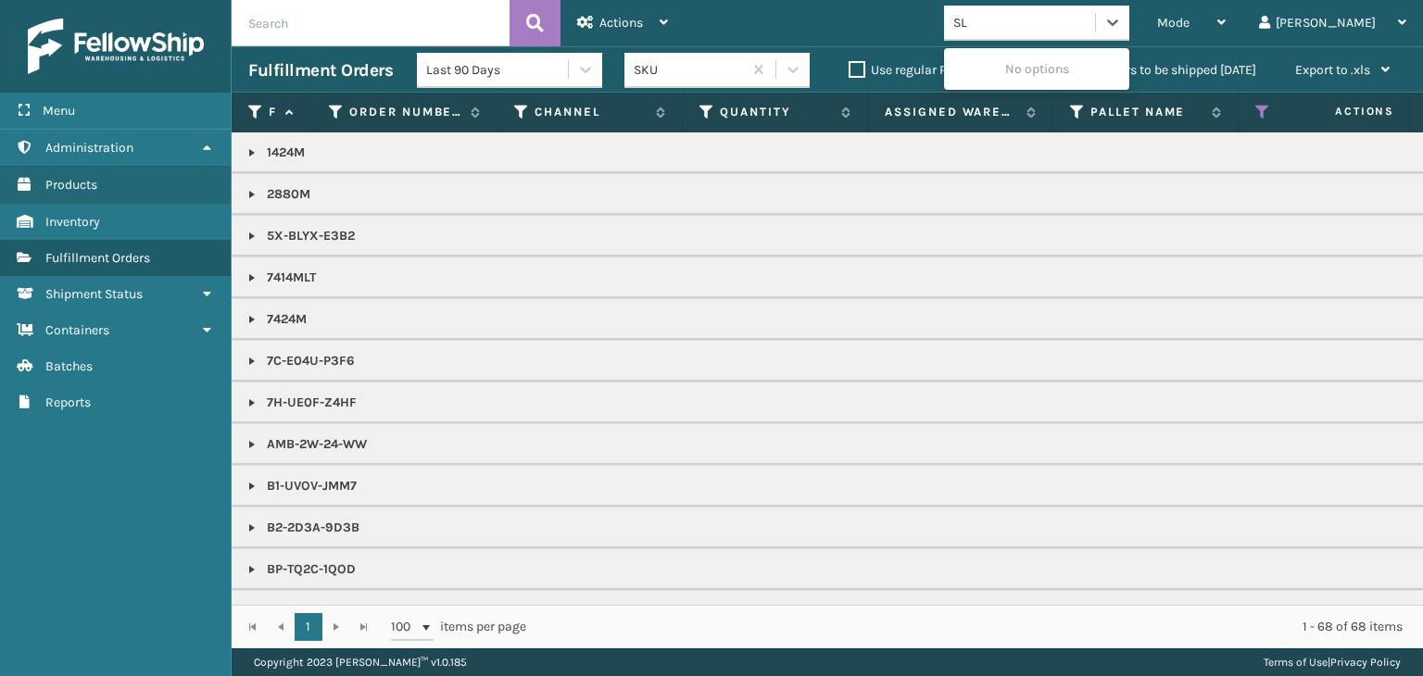
type input "SLE"
click at [1081, 73] on div "SleepGeekz" at bounding box center [1036, 69] width 185 height 34
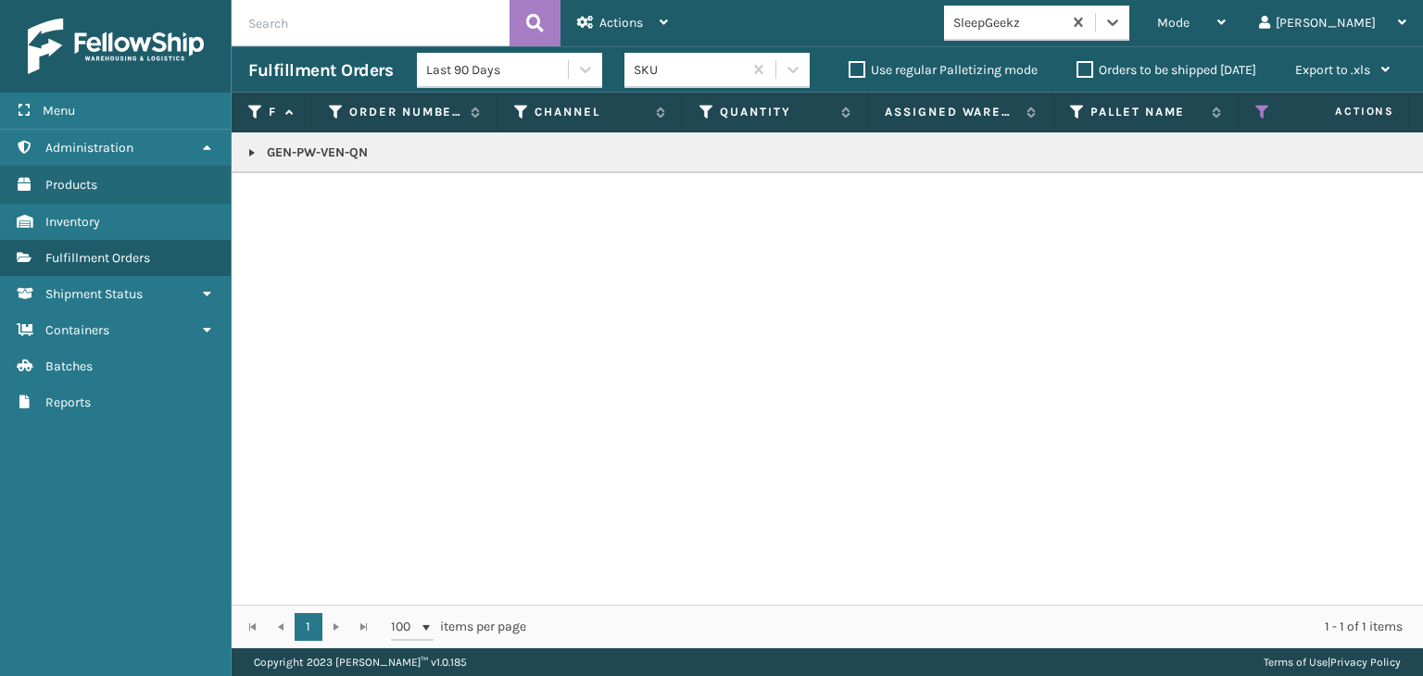
click at [1189, 23] on span "Mode" at bounding box center [1173, 23] width 32 height 16
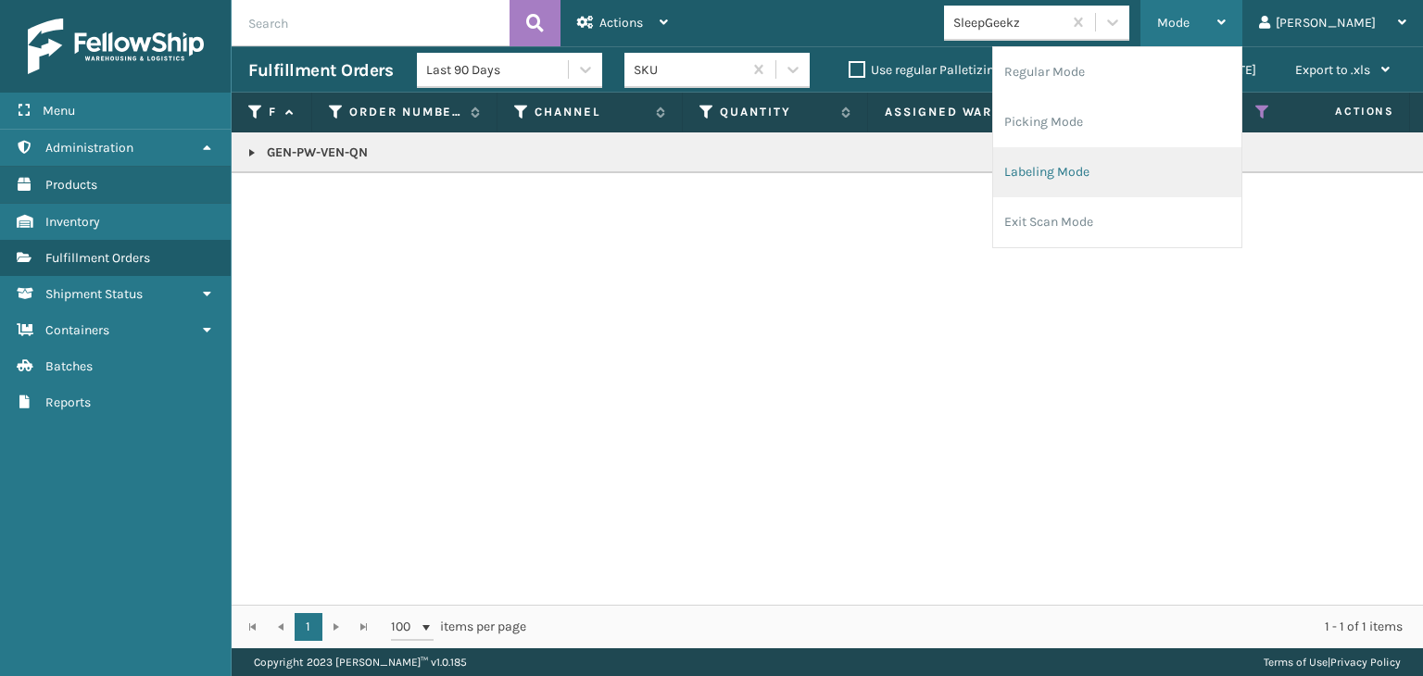
click at [1211, 157] on li "Labeling Mode" at bounding box center [1117, 172] width 248 height 50
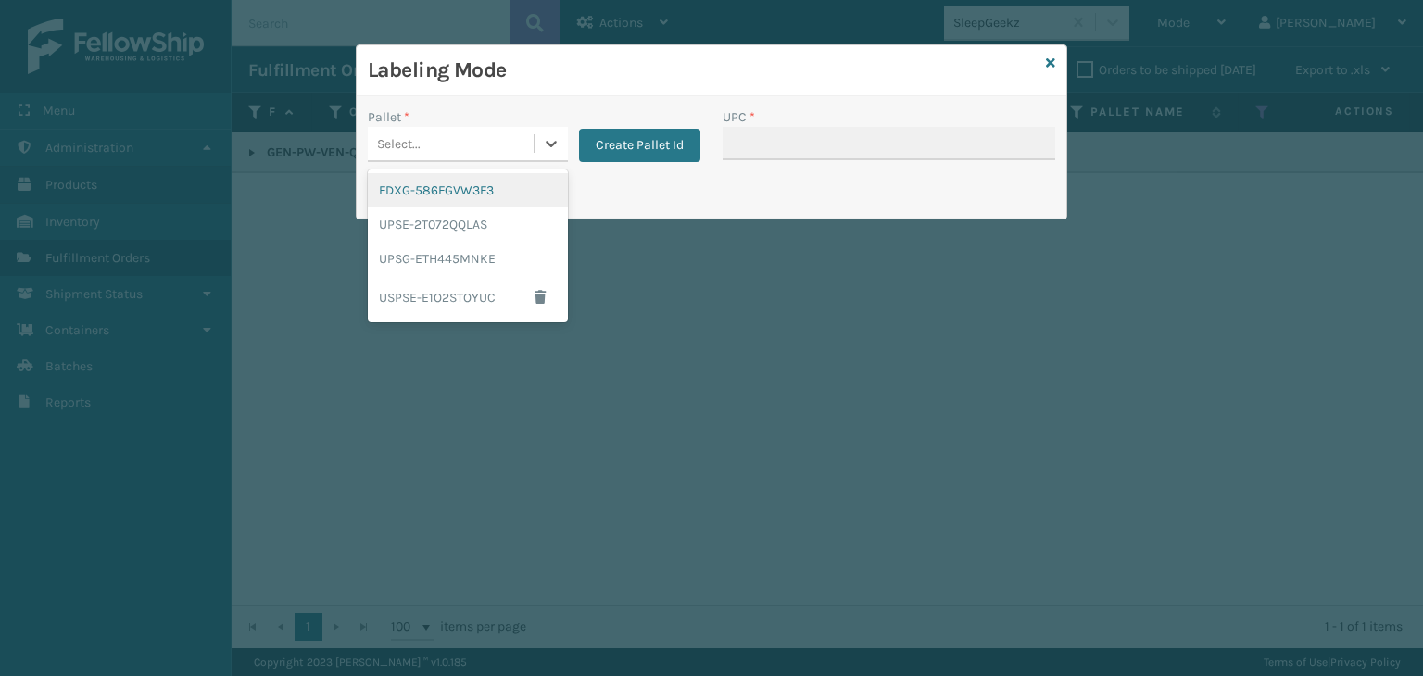
drag, startPoint x: 486, startPoint y: 131, endPoint x: 491, endPoint y: 197, distance: 66.9
click at [486, 132] on div "Select..." at bounding box center [451, 144] width 166 height 31
drag, startPoint x: 497, startPoint y: 197, endPoint x: 670, endPoint y: 169, distance: 174.7
click at [498, 196] on div "FDXG-586FGVW3F3" at bounding box center [468, 190] width 200 height 34
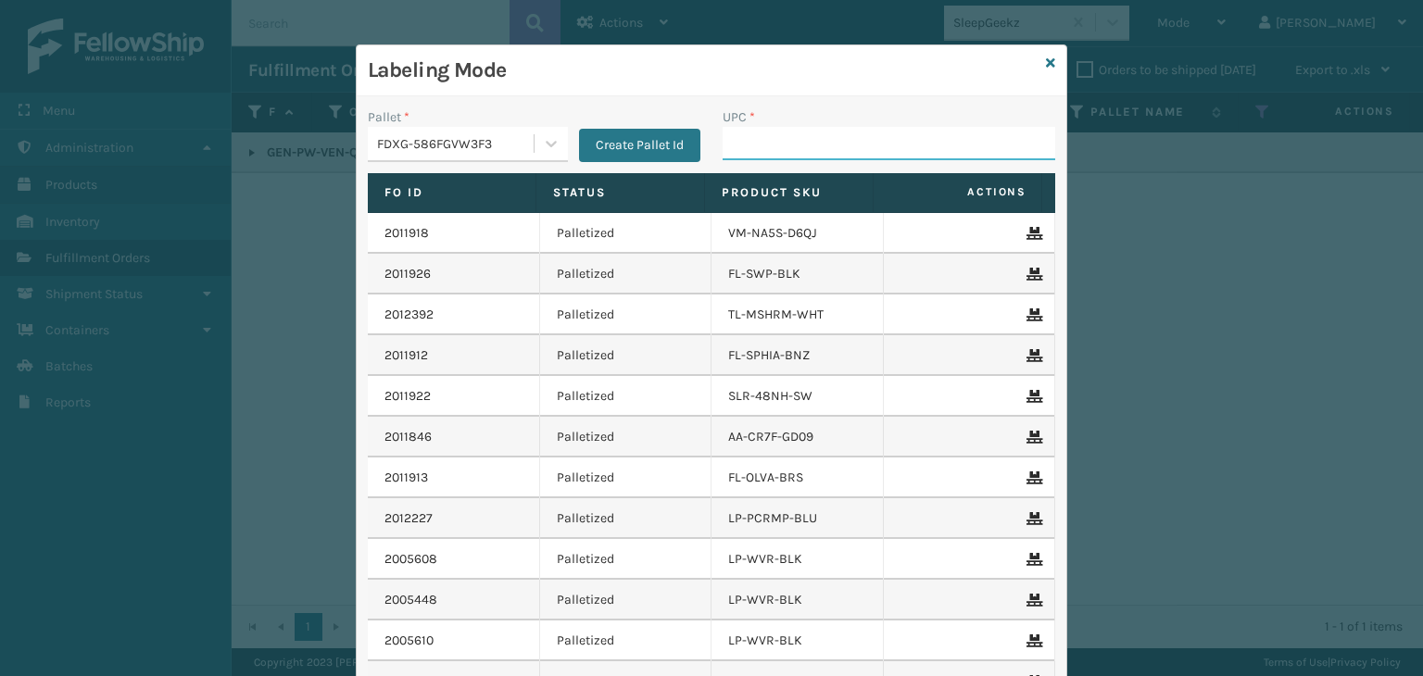
click at [736, 136] on input "UPC *" at bounding box center [889, 143] width 333 height 33
click at [1046, 66] on icon at bounding box center [1050, 63] width 9 height 13
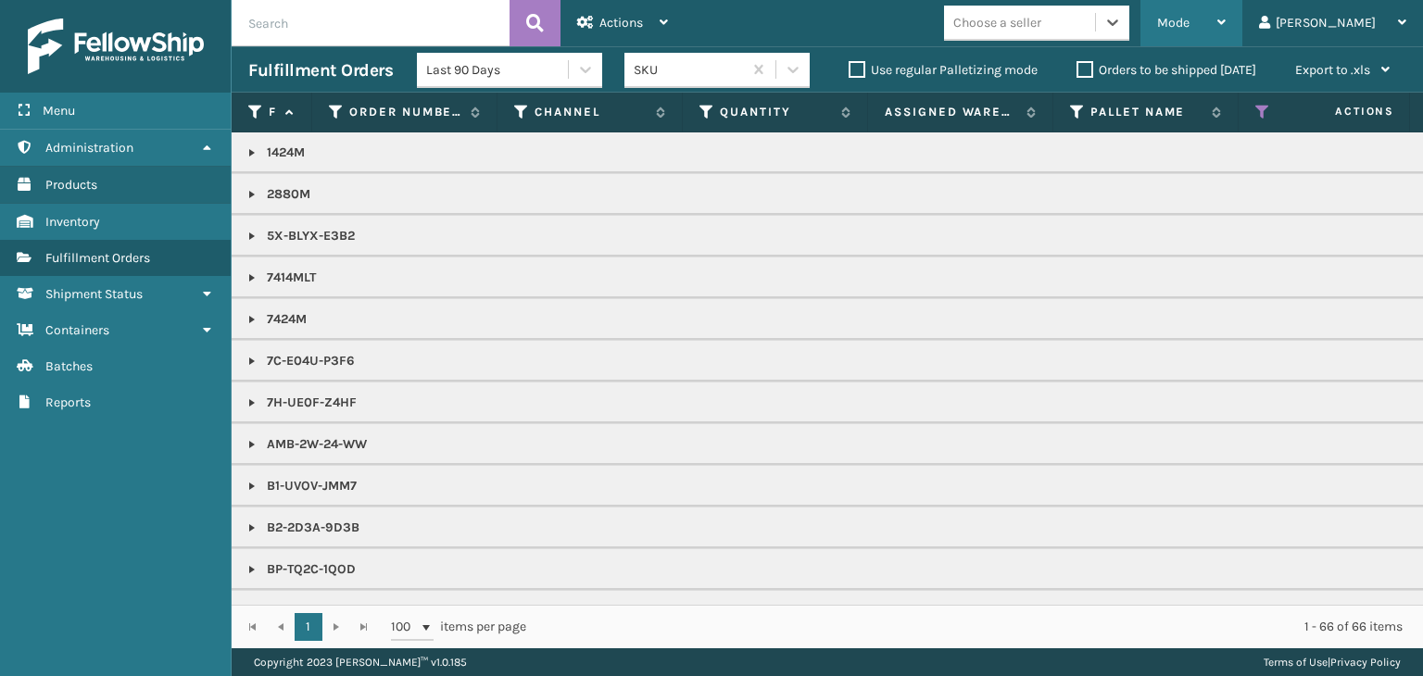
click at [1189, 19] on span "Mode" at bounding box center [1173, 23] width 32 height 16
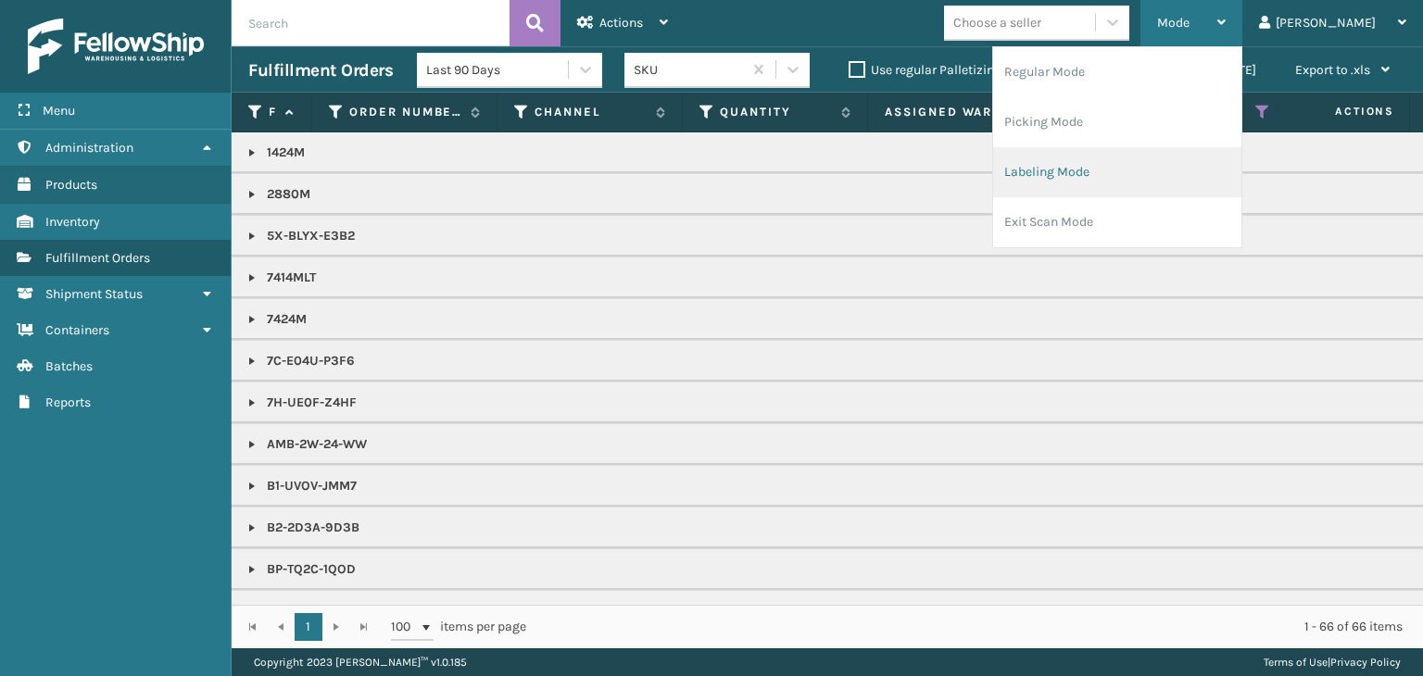
click at [1196, 150] on li "Labeling Mode" at bounding box center [1117, 172] width 248 height 50
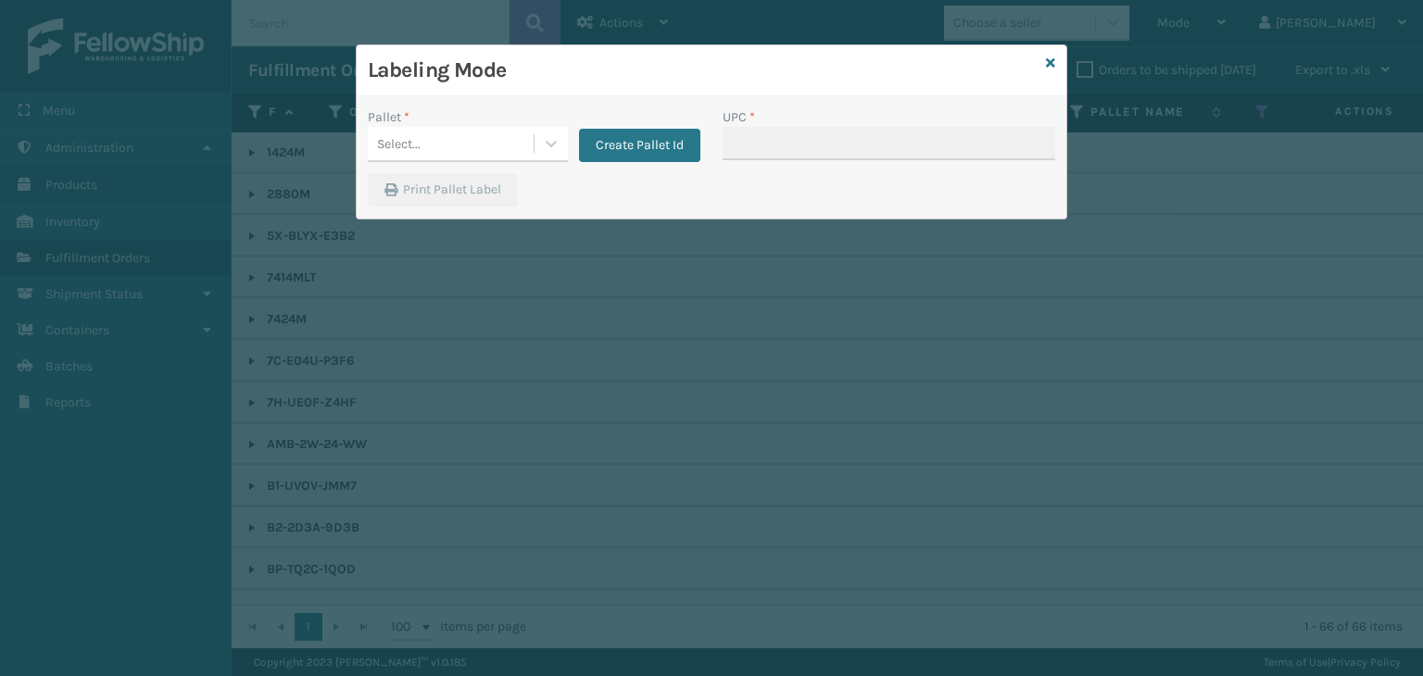
click at [390, 167] on div "Pallet * Select... Create Pallet Id" at bounding box center [534, 140] width 355 height 66
click at [449, 137] on div "Select..." at bounding box center [451, 144] width 166 height 31
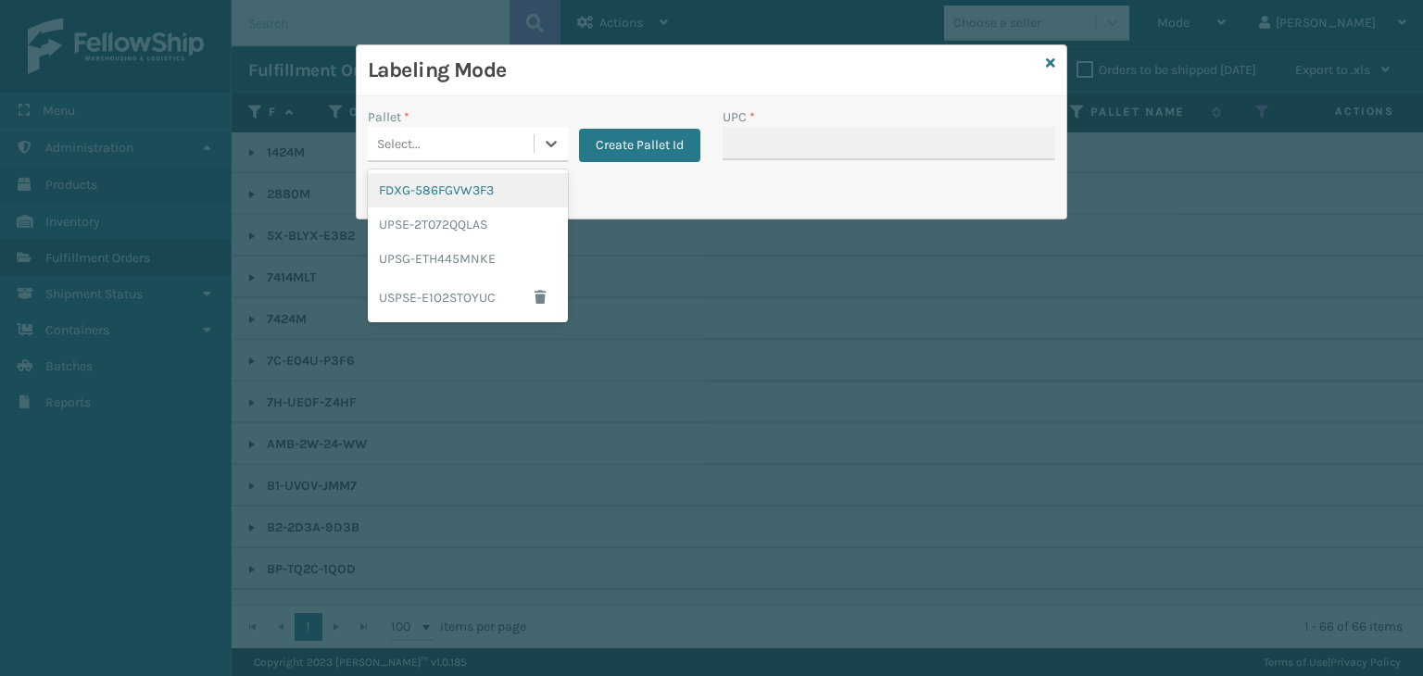
click at [468, 189] on div "FDXG-586FGVW3F3" at bounding box center [468, 190] width 200 height 34
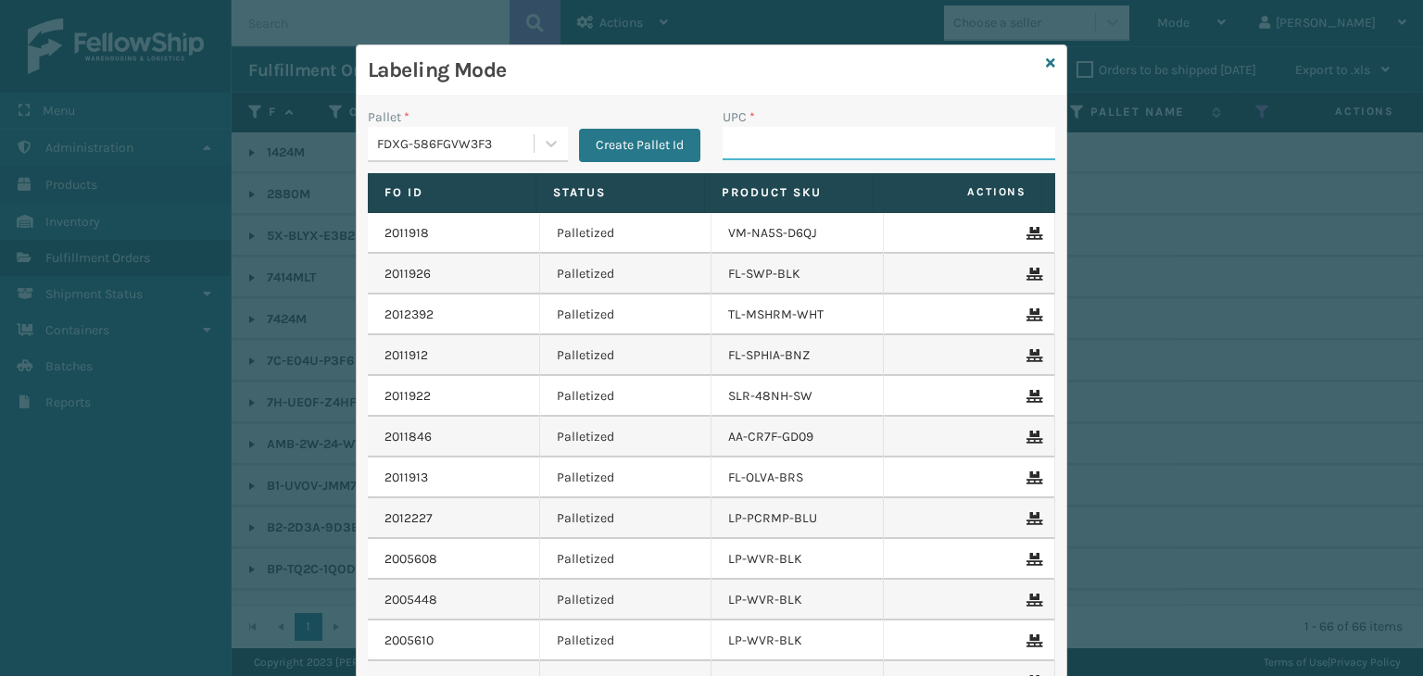
drag, startPoint x: 784, startPoint y: 129, endPoint x: 792, endPoint y: 140, distance: 13.9
click at [785, 129] on input "UPC *" at bounding box center [889, 143] width 333 height 33
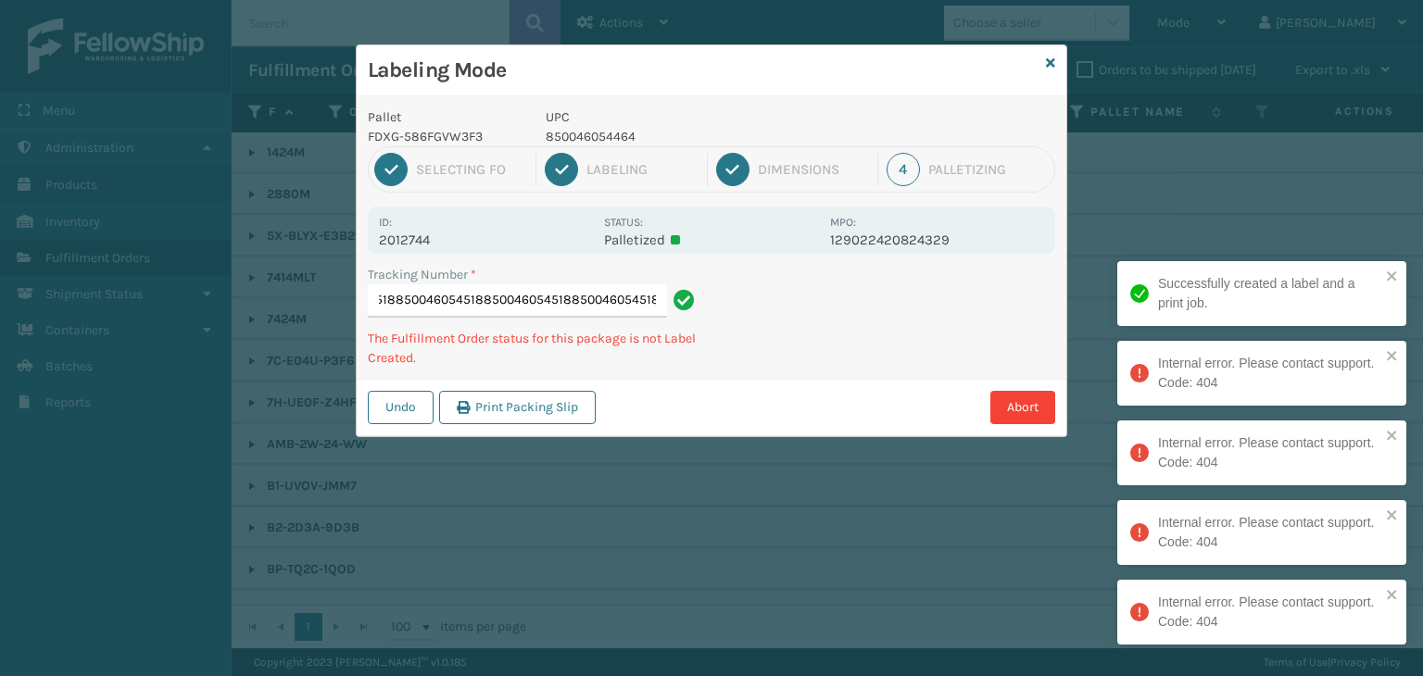
type input "883459249100850046054518850046054518850046054518850046054518850046054518"
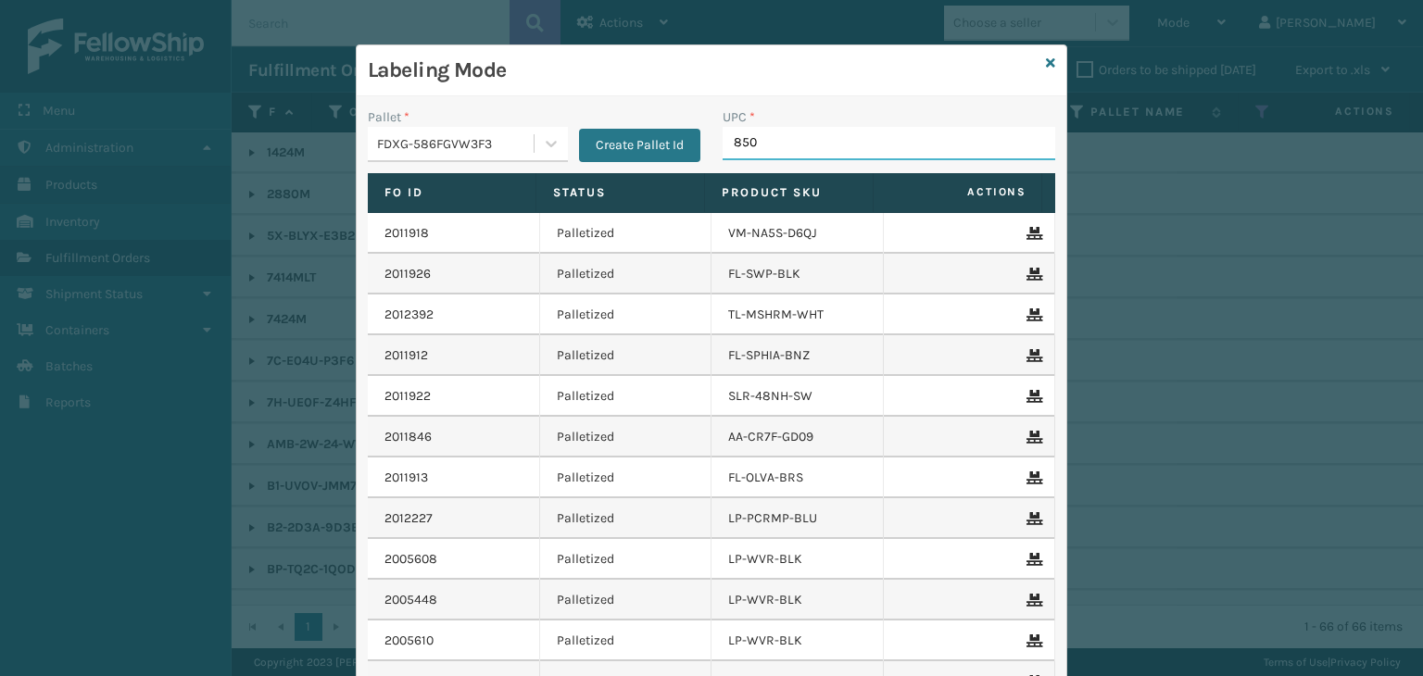
type input "8500"
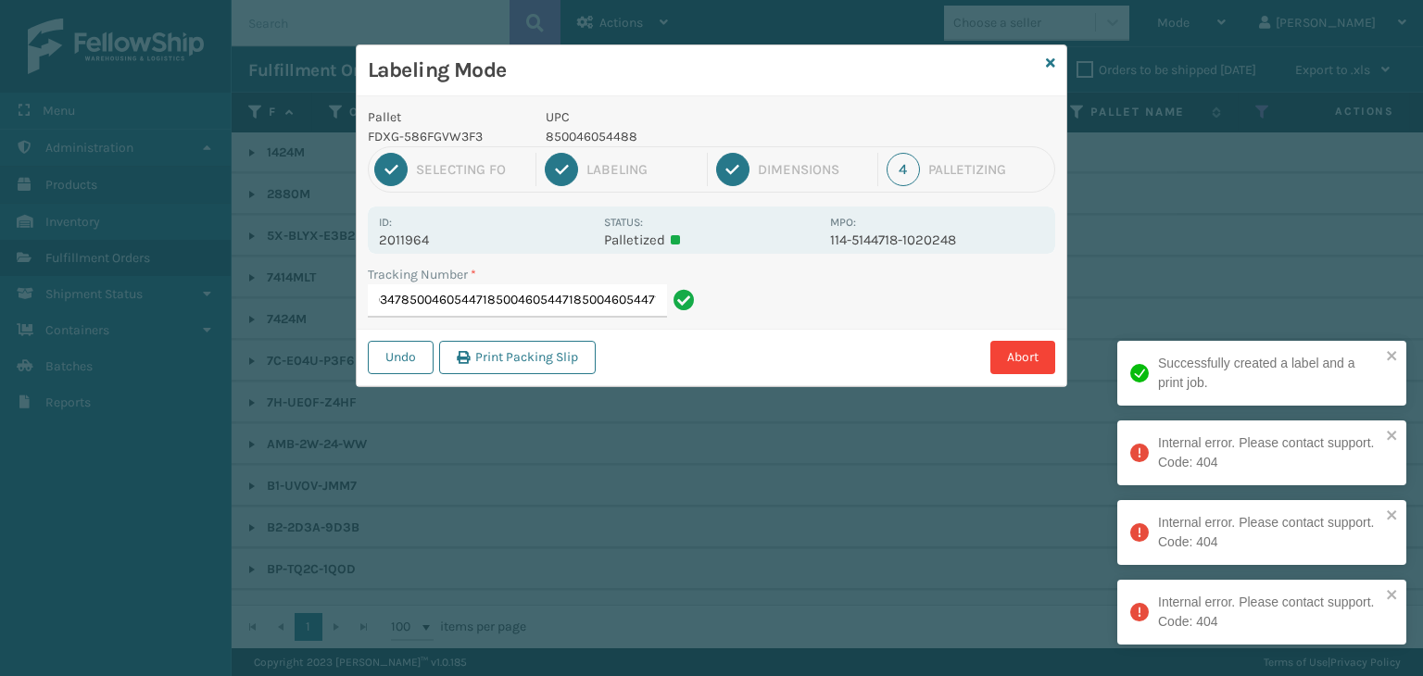
type input "391956089347850046054471850046054471850046054471850046054471"
type input "391956328711850046054471850076054441850046054471850046054471"
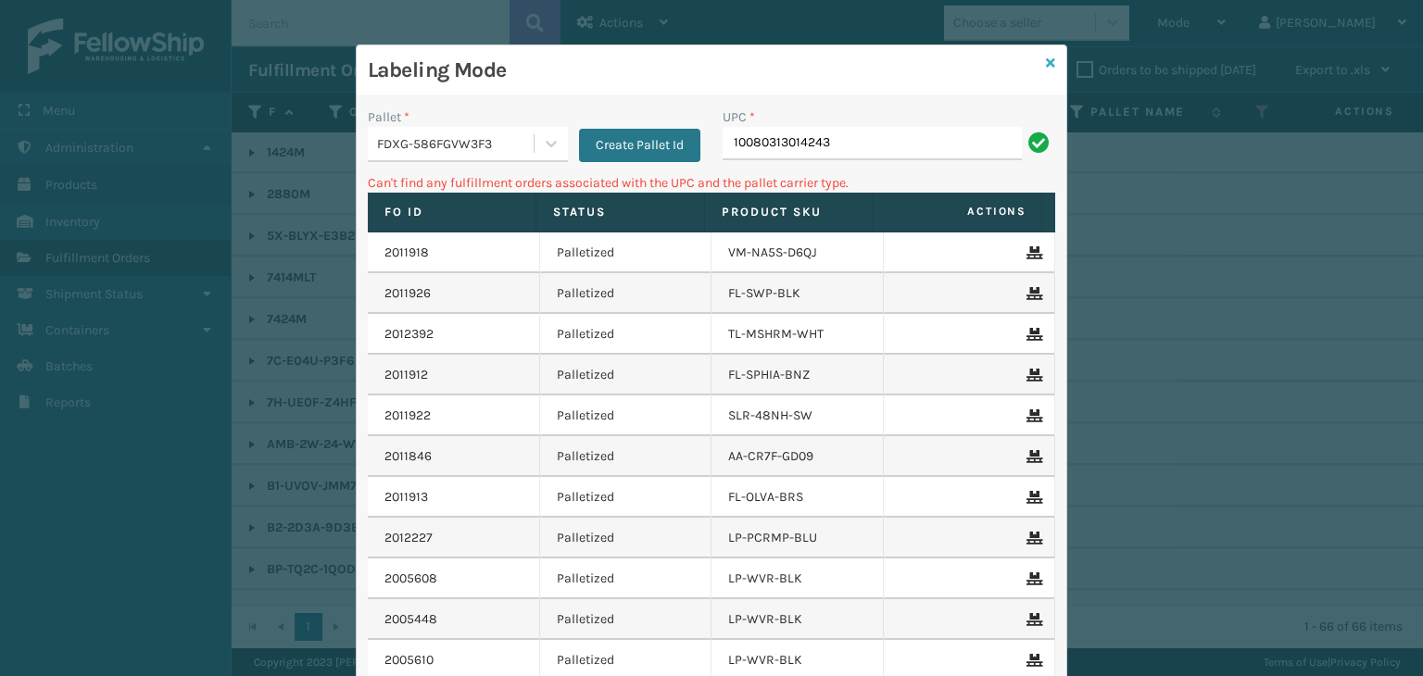
click at [1046, 57] on icon at bounding box center [1050, 63] width 9 height 13
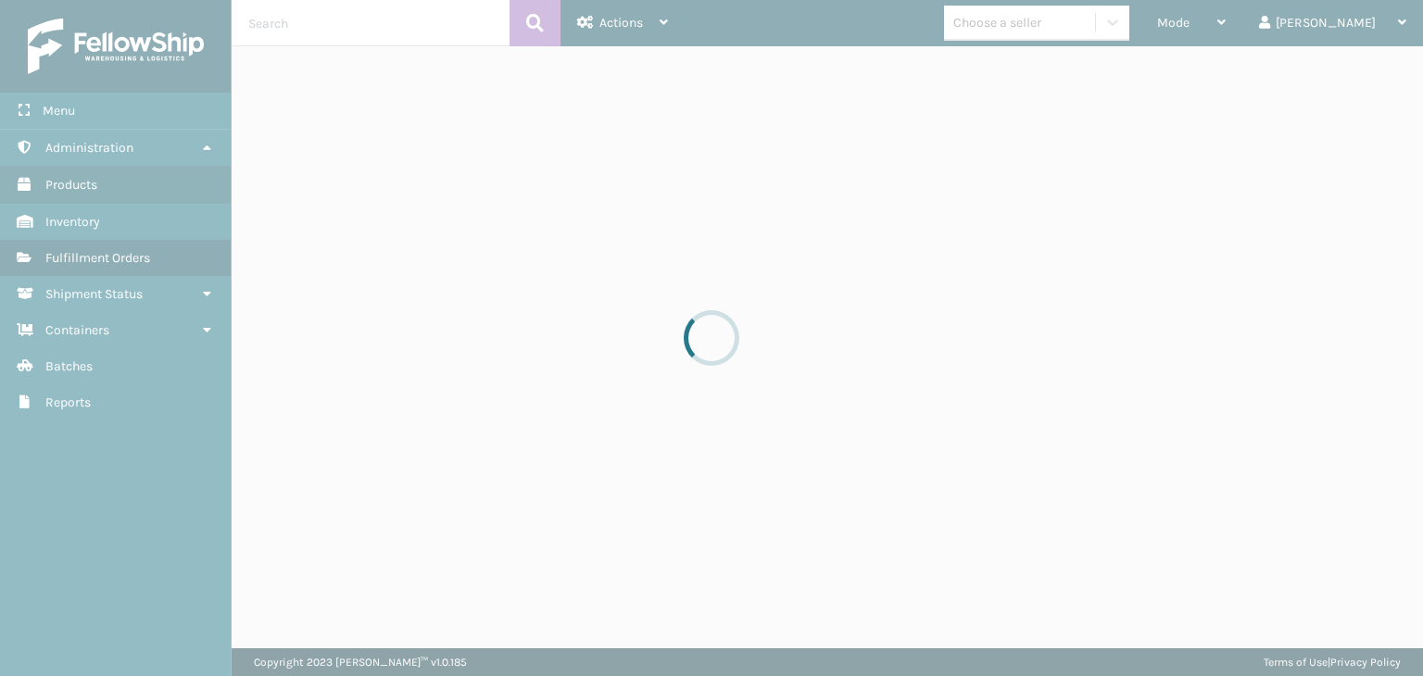
click at [1075, 30] on div at bounding box center [711, 338] width 1423 height 676
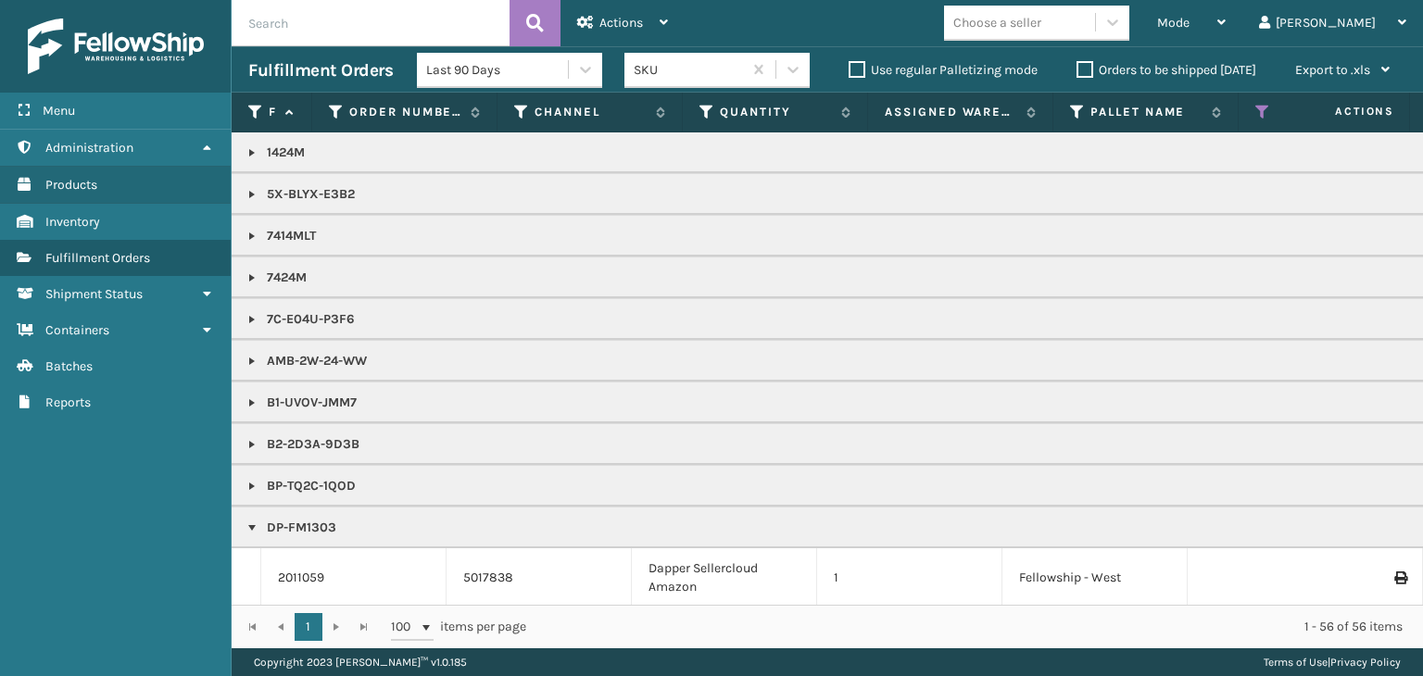
click at [259, 156] on p "1424M" at bounding box center [1427, 153] width 2359 height 19
click at [250, 153] on link at bounding box center [252, 152] width 15 height 15
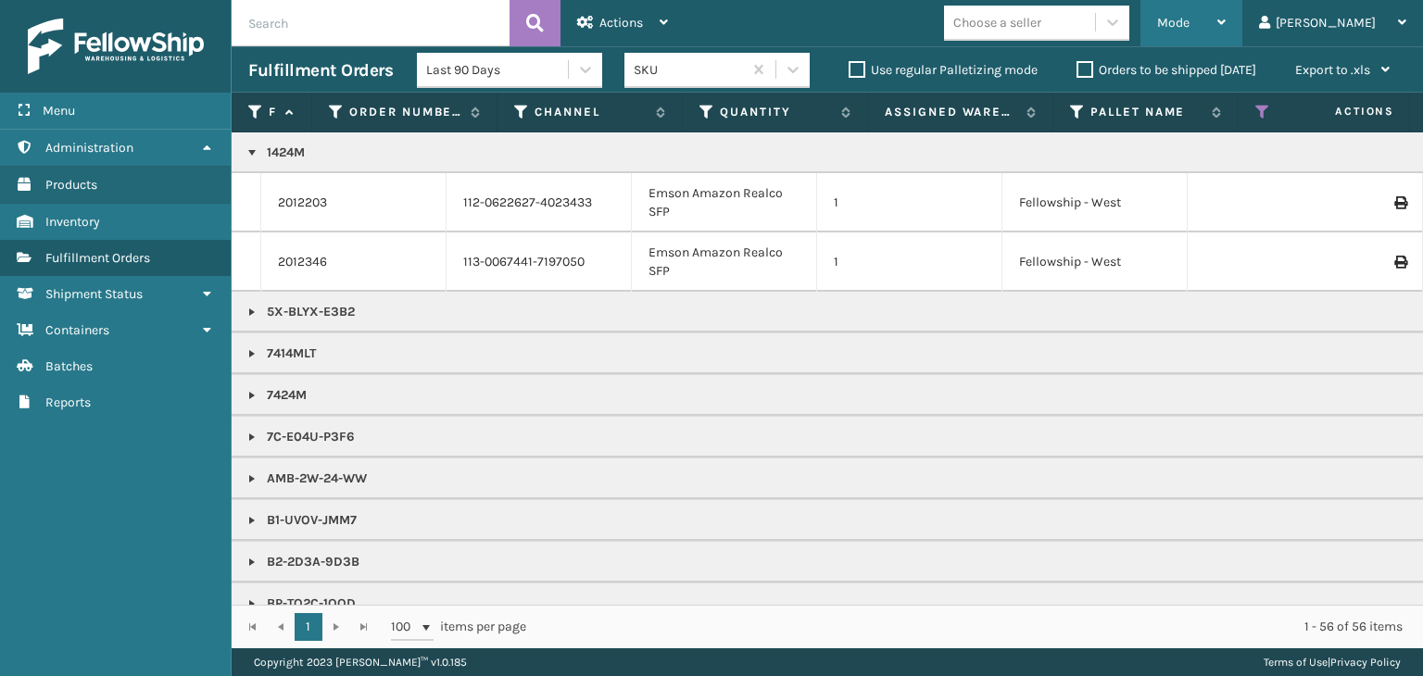
click at [1226, 11] on div "Mode" at bounding box center [1191, 23] width 69 height 46
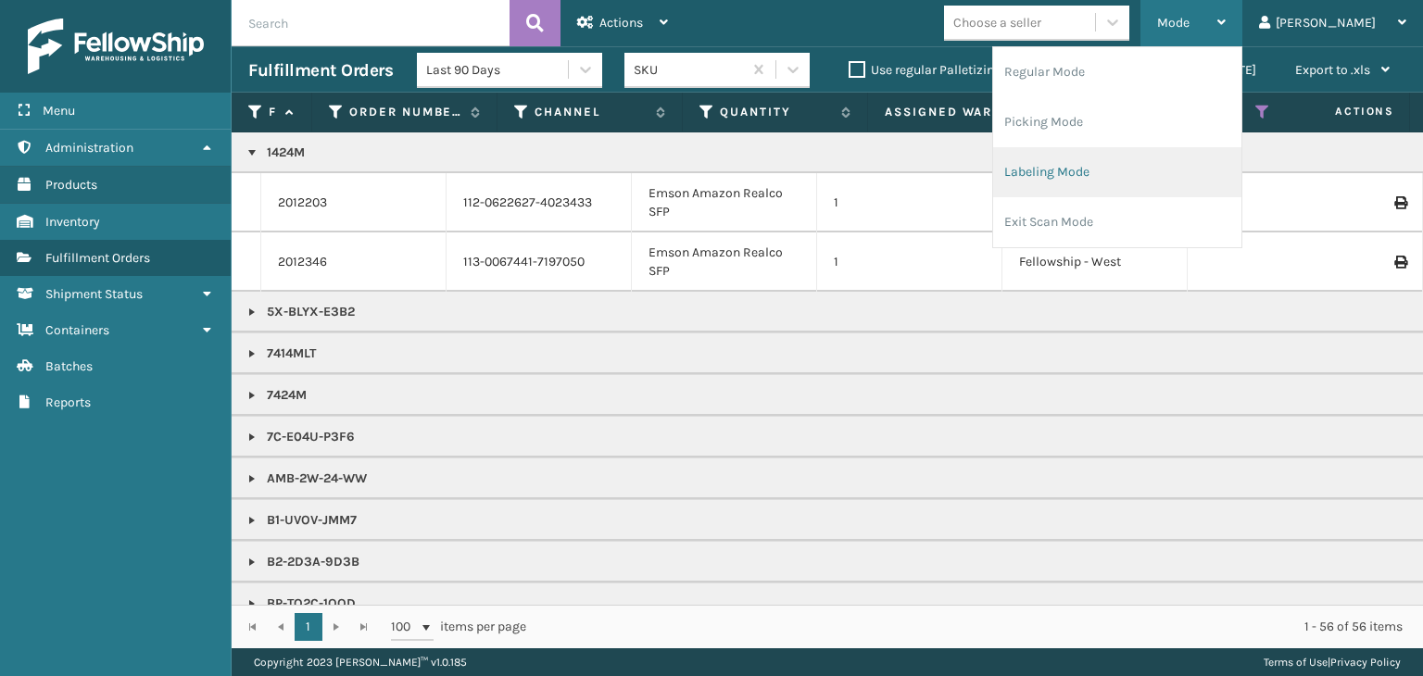
click at [1145, 182] on li "Labeling Mode" at bounding box center [1117, 172] width 248 height 50
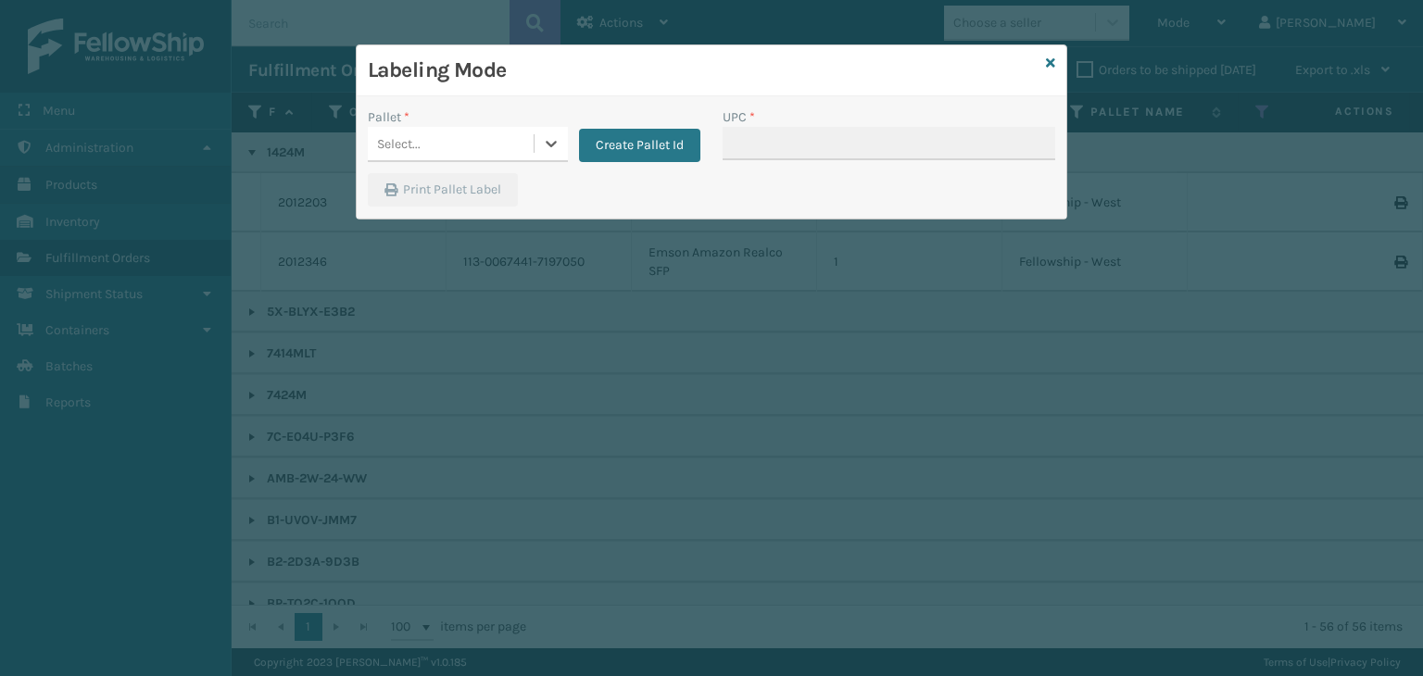
click at [421, 153] on div "Select..." at bounding box center [451, 144] width 166 height 31
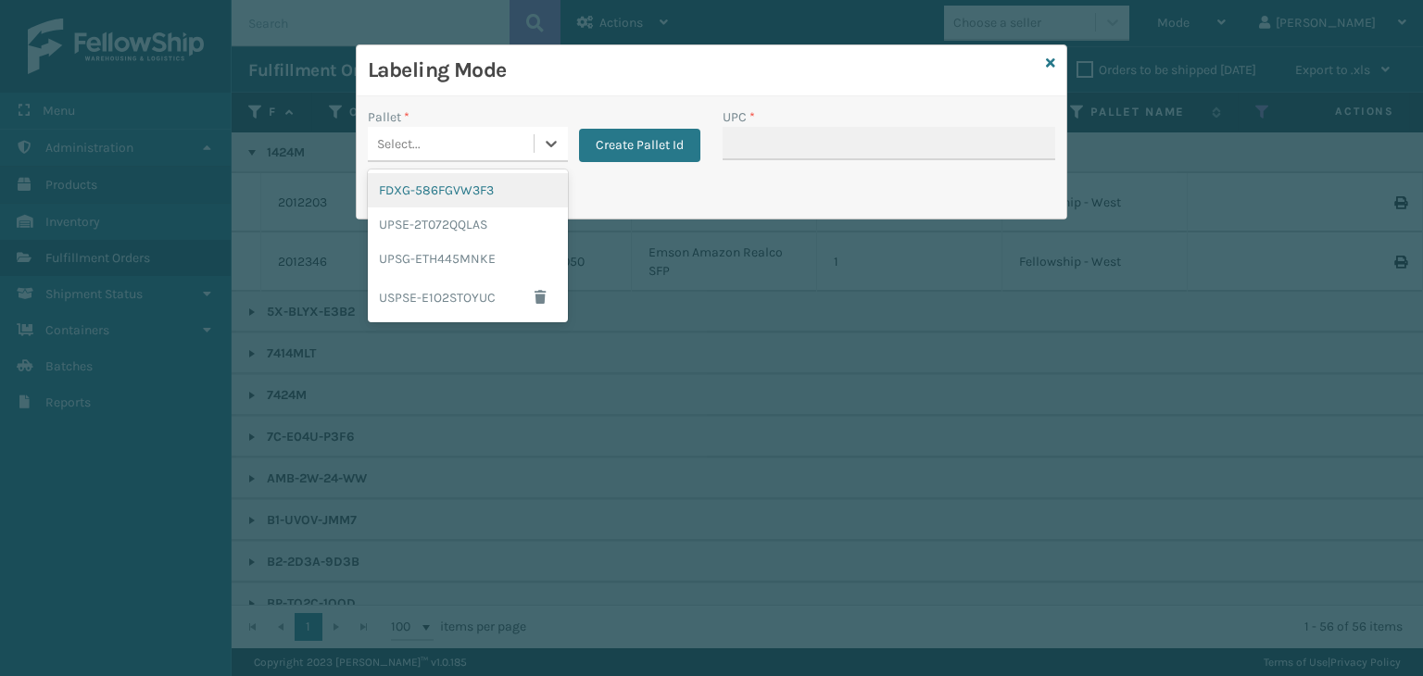
click at [447, 187] on div "FDXG-586FGVW3F3" at bounding box center [468, 190] width 200 height 34
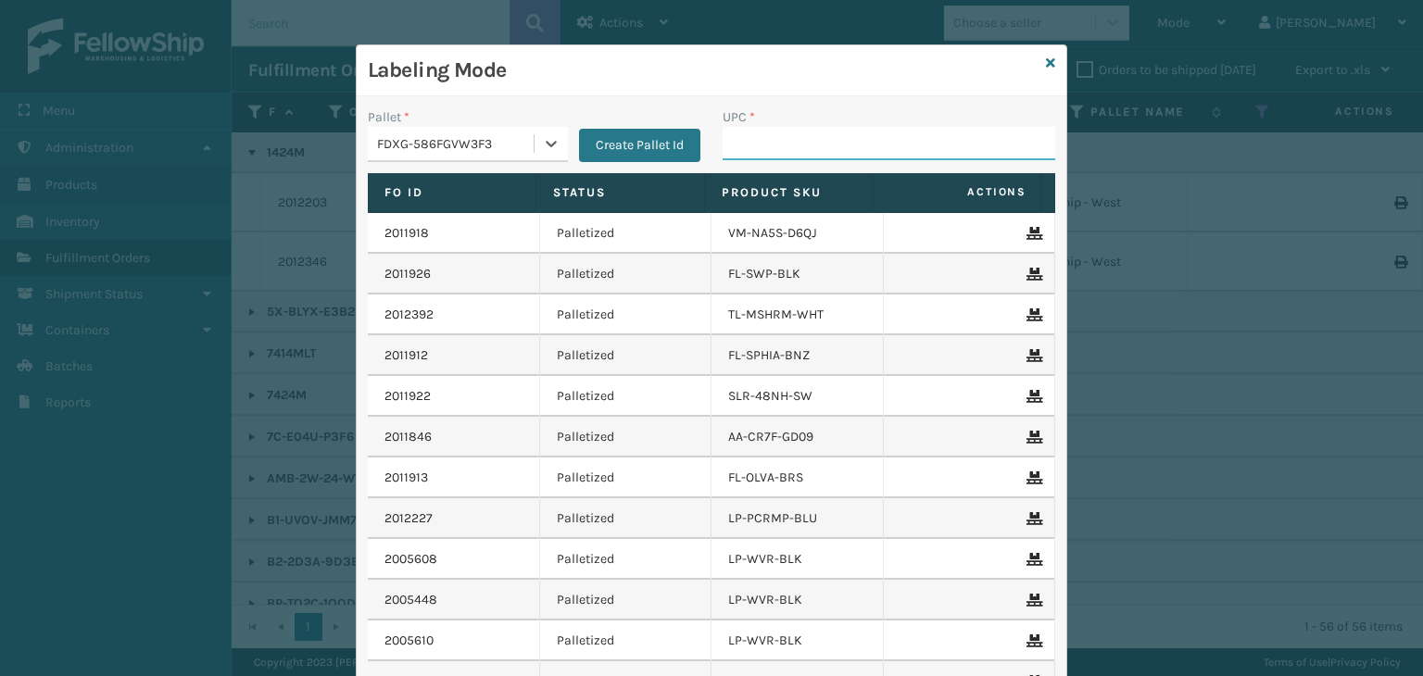
click at [901, 139] on input "UPC *" at bounding box center [889, 143] width 333 height 33
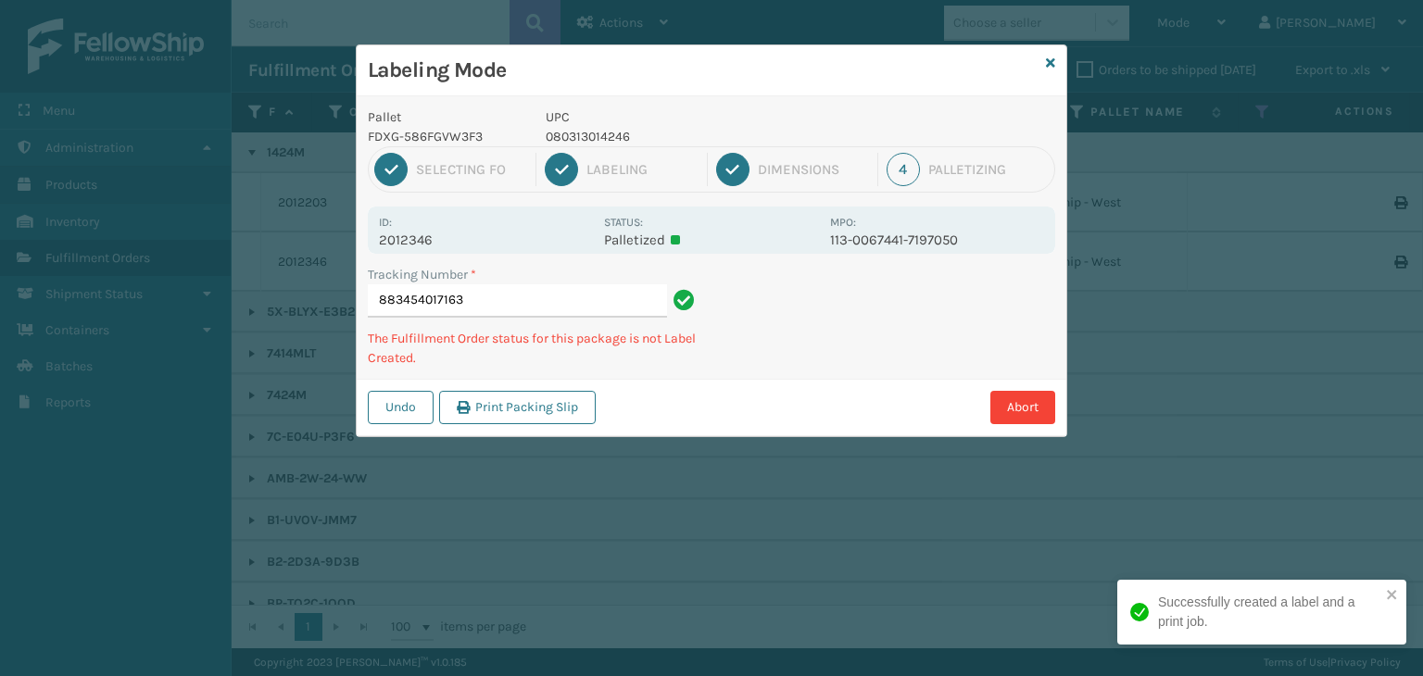
click at [617, 141] on p "080313014246" at bounding box center [682, 136] width 273 height 19
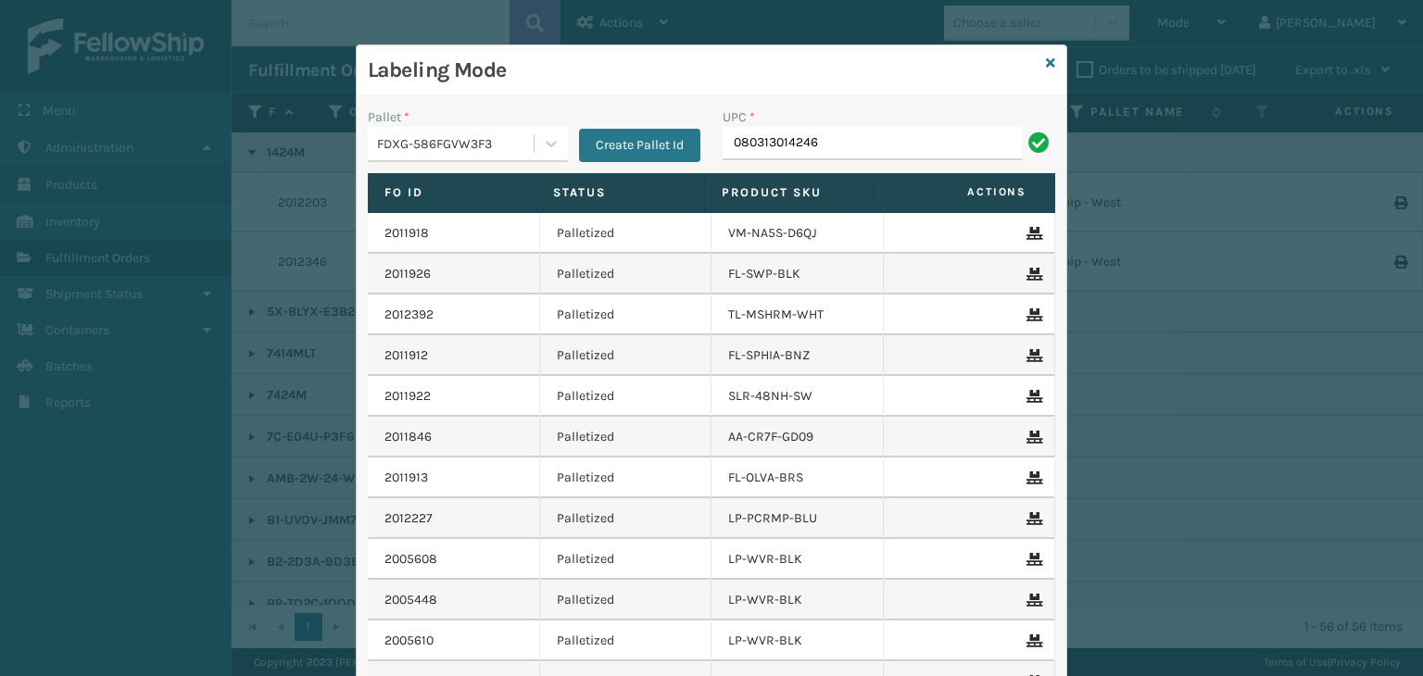
type input "080313014246"
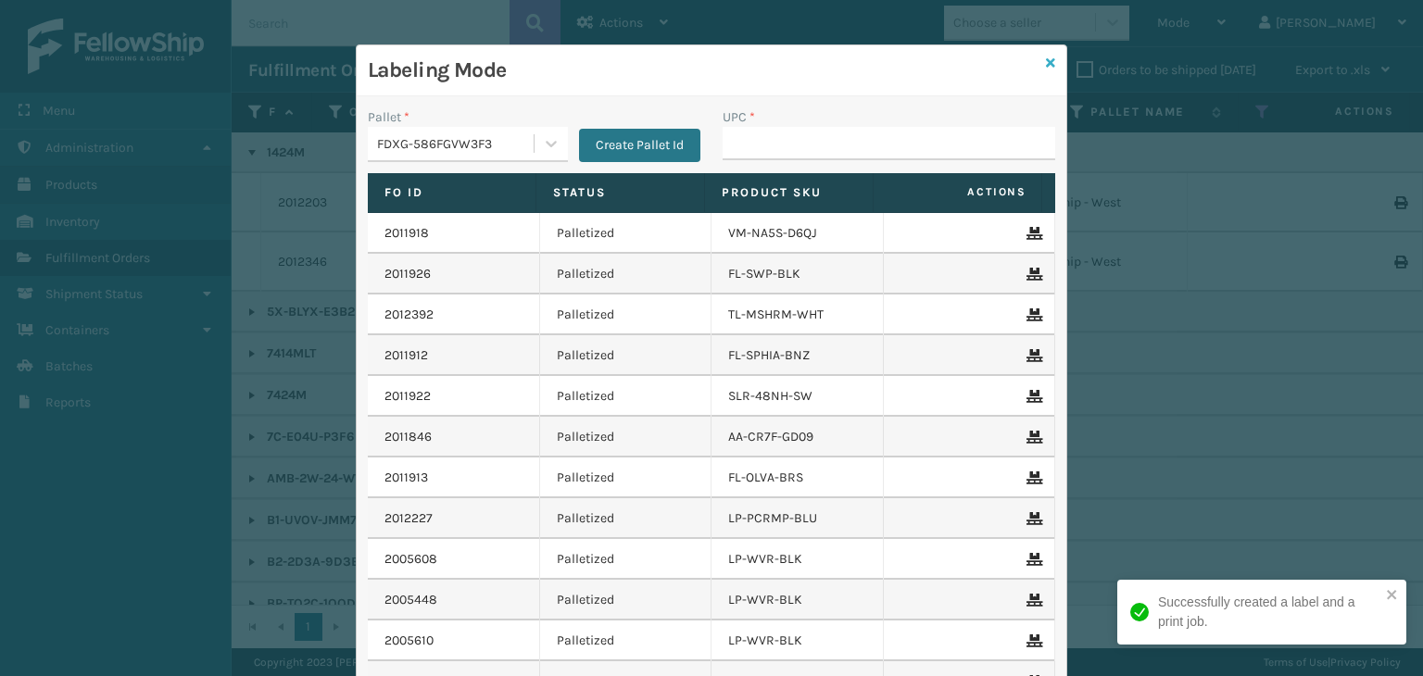
click at [1046, 62] on icon at bounding box center [1050, 63] width 9 height 13
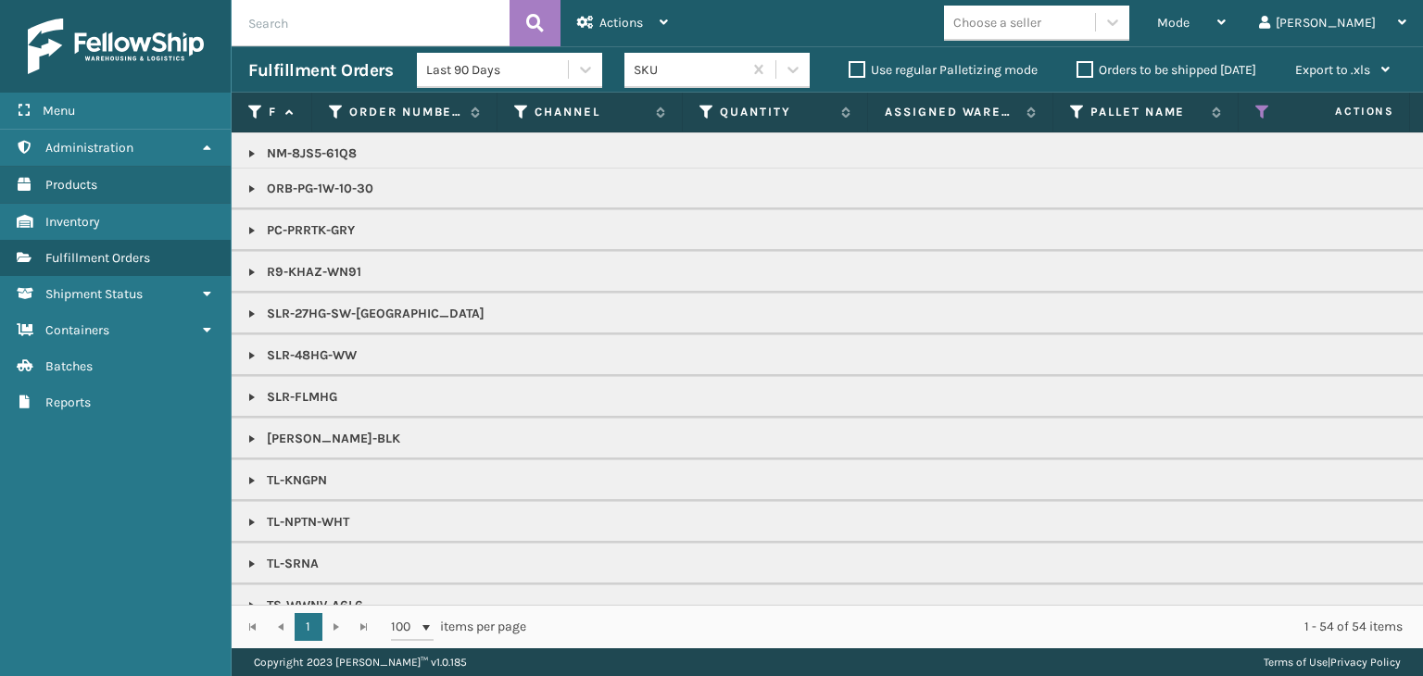
scroll to position [1151, 0]
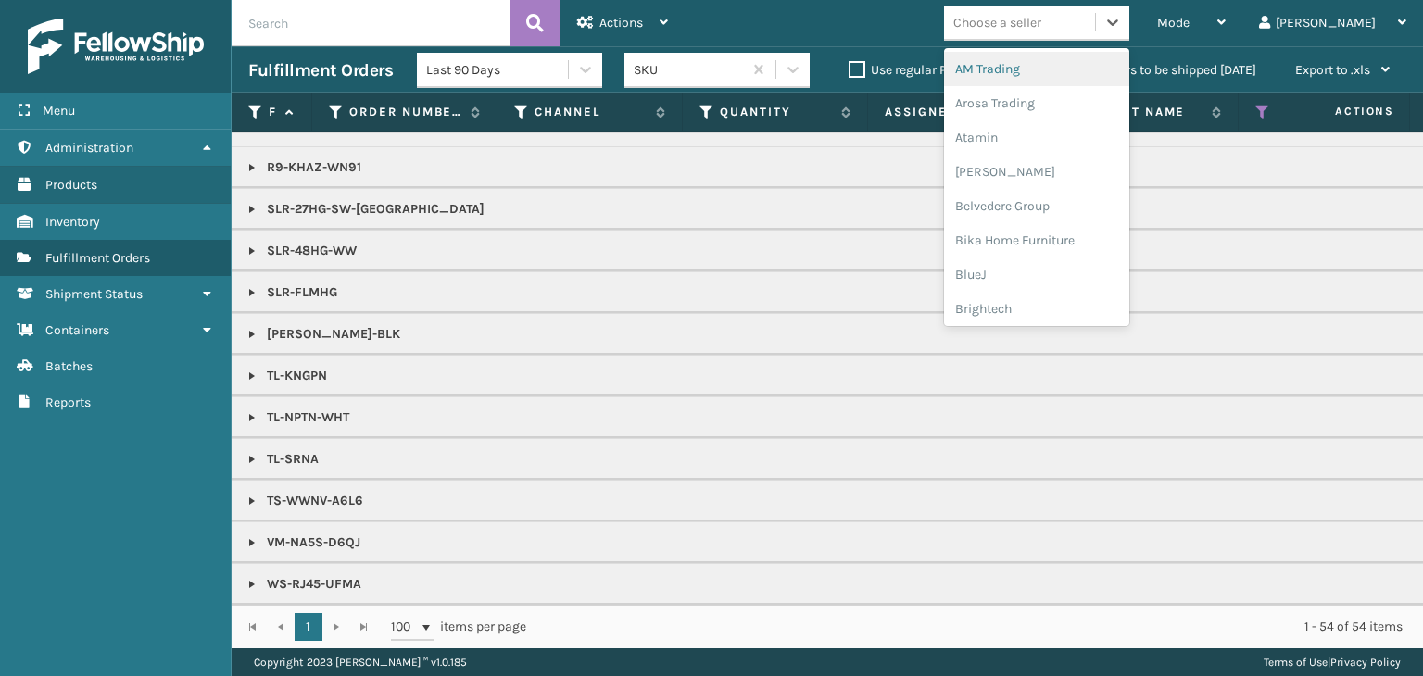
click at [1041, 13] on div "Choose a seller" at bounding box center [997, 22] width 88 height 19
type input "DA"
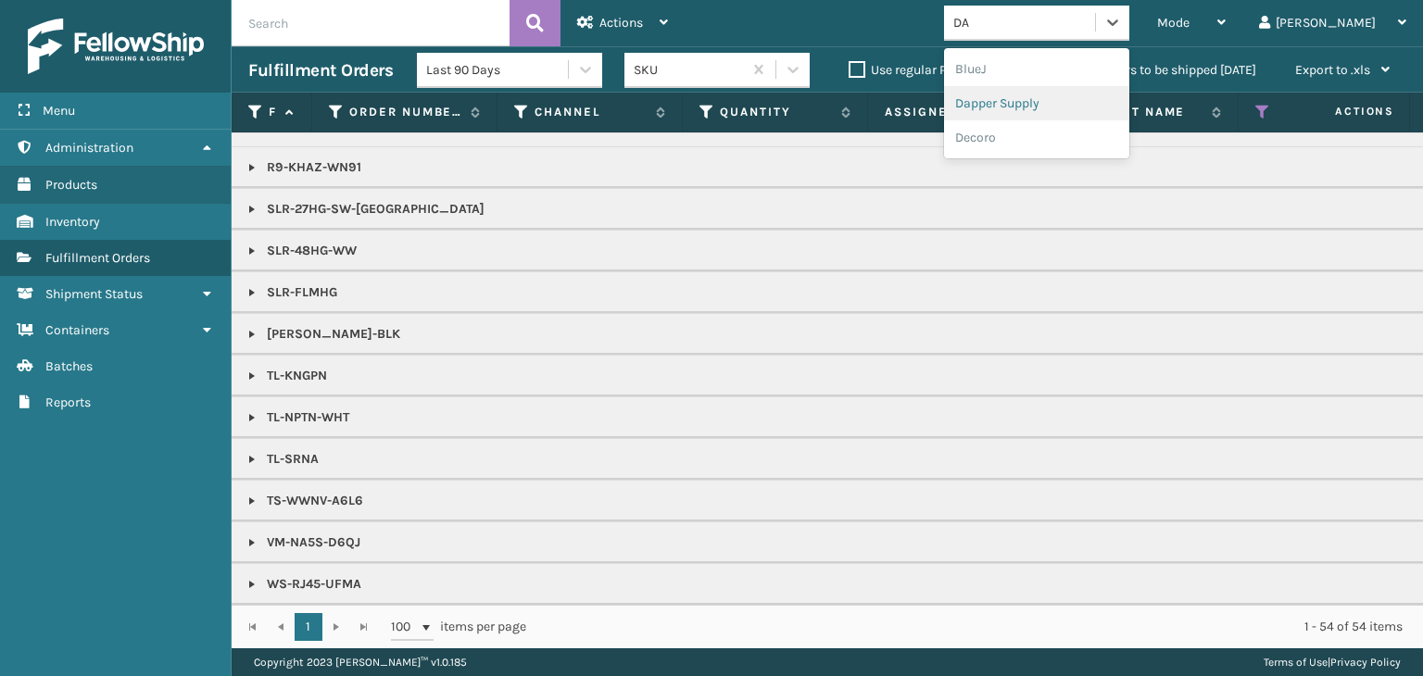
click at [1129, 97] on div "Dapper Supply" at bounding box center [1036, 103] width 185 height 34
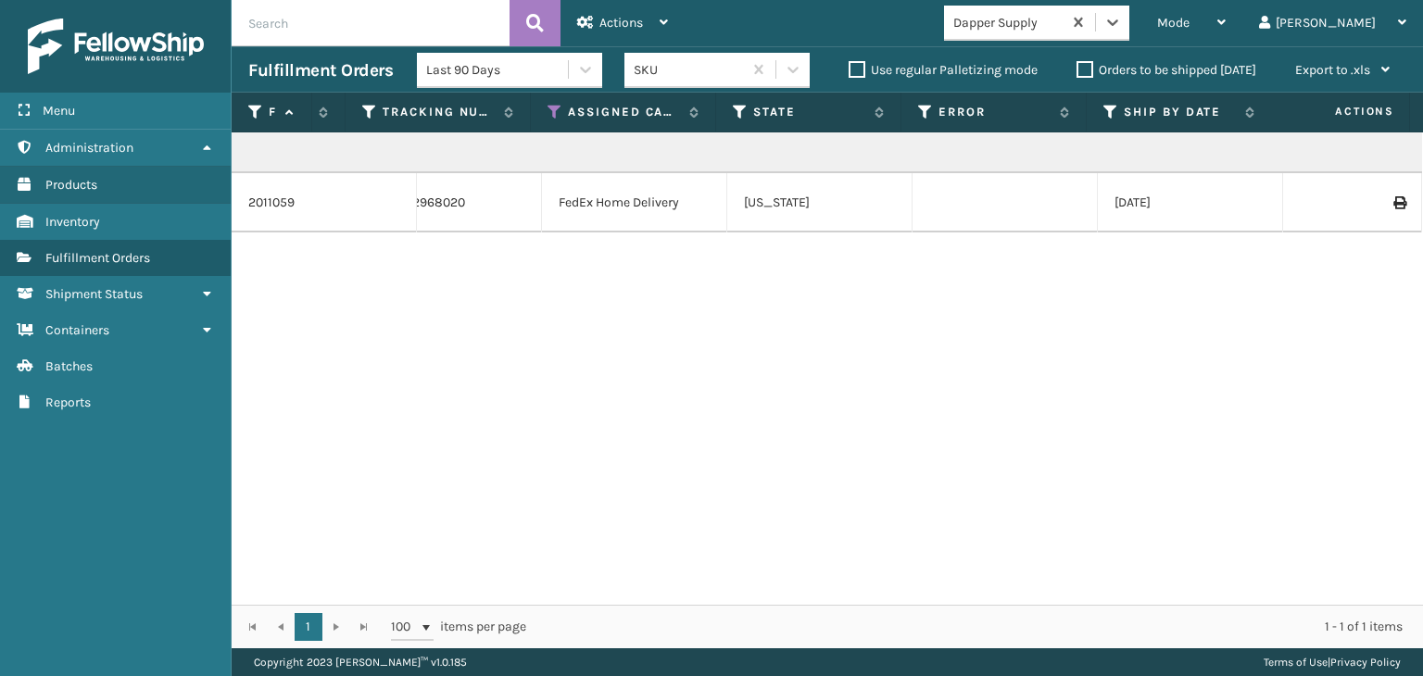
scroll to position [0, 0]
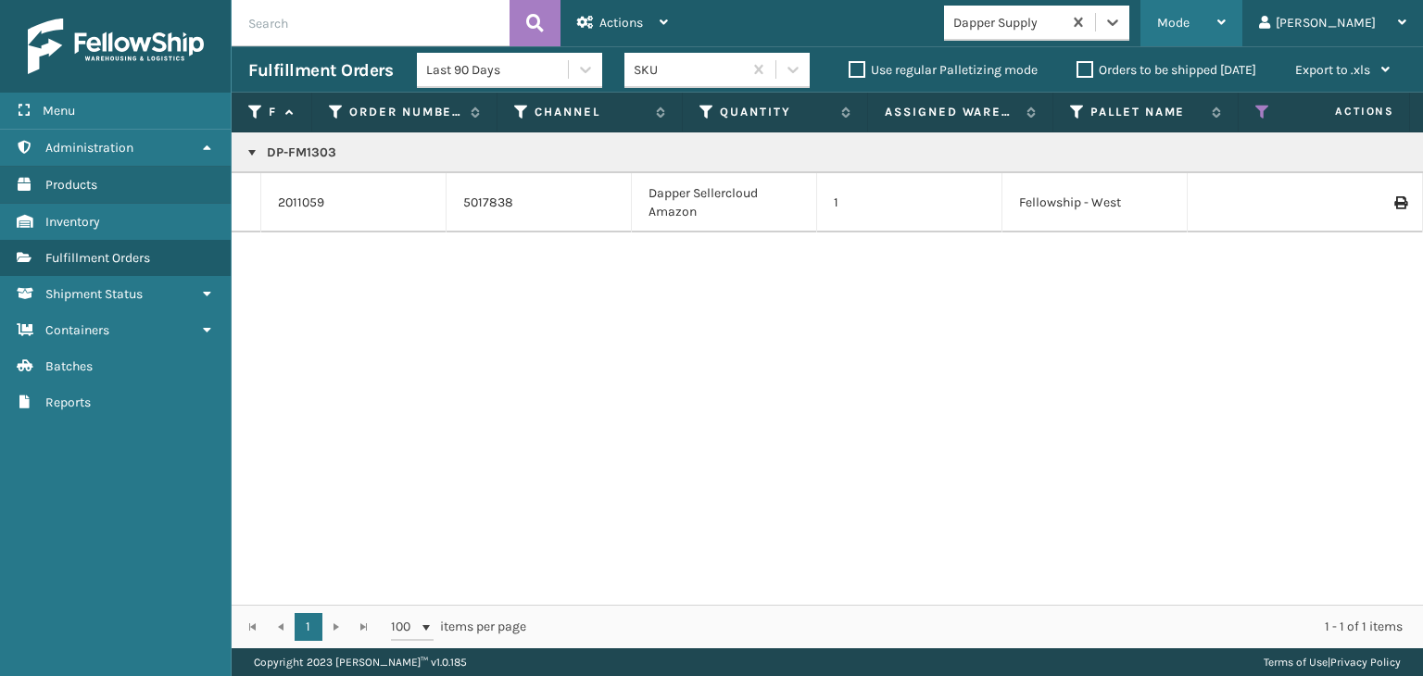
click at [1226, 12] on div "Mode" at bounding box center [1191, 23] width 69 height 46
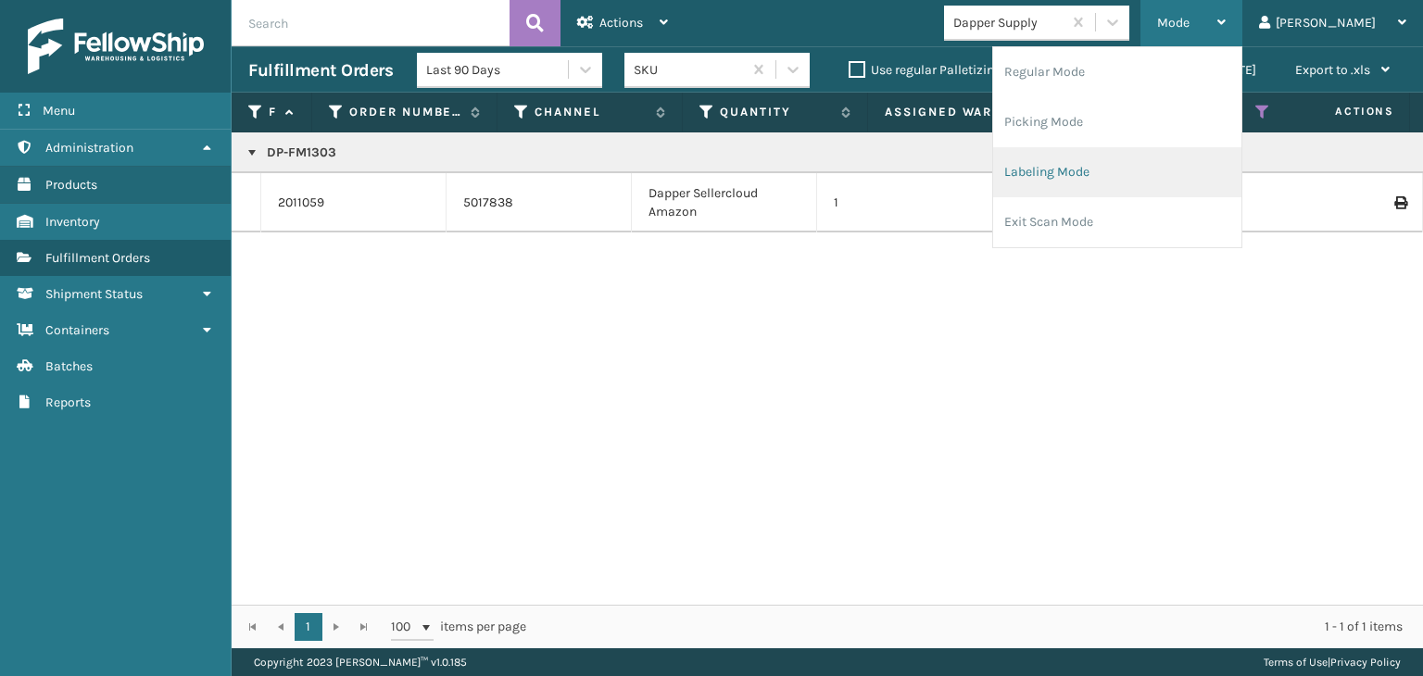
click at [1214, 165] on li "Labeling Mode" at bounding box center [1117, 172] width 248 height 50
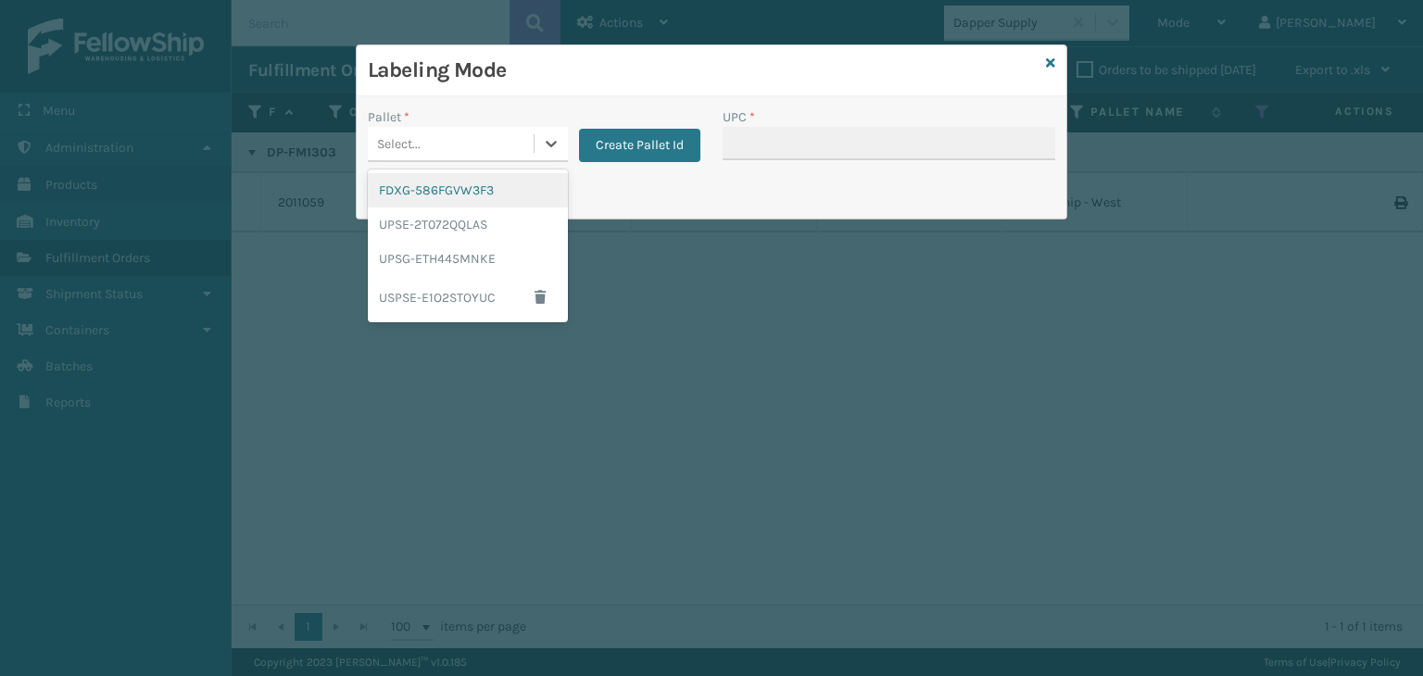
click at [417, 141] on div "Select..." at bounding box center [399, 143] width 44 height 19
drag, startPoint x: 469, startPoint y: 200, endPoint x: 664, endPoint y: 152, distance: 201.3
click at [472, 200] on div "FDXG-586FGVW3F3" at bounding box center [468, 190] width 200 height 34
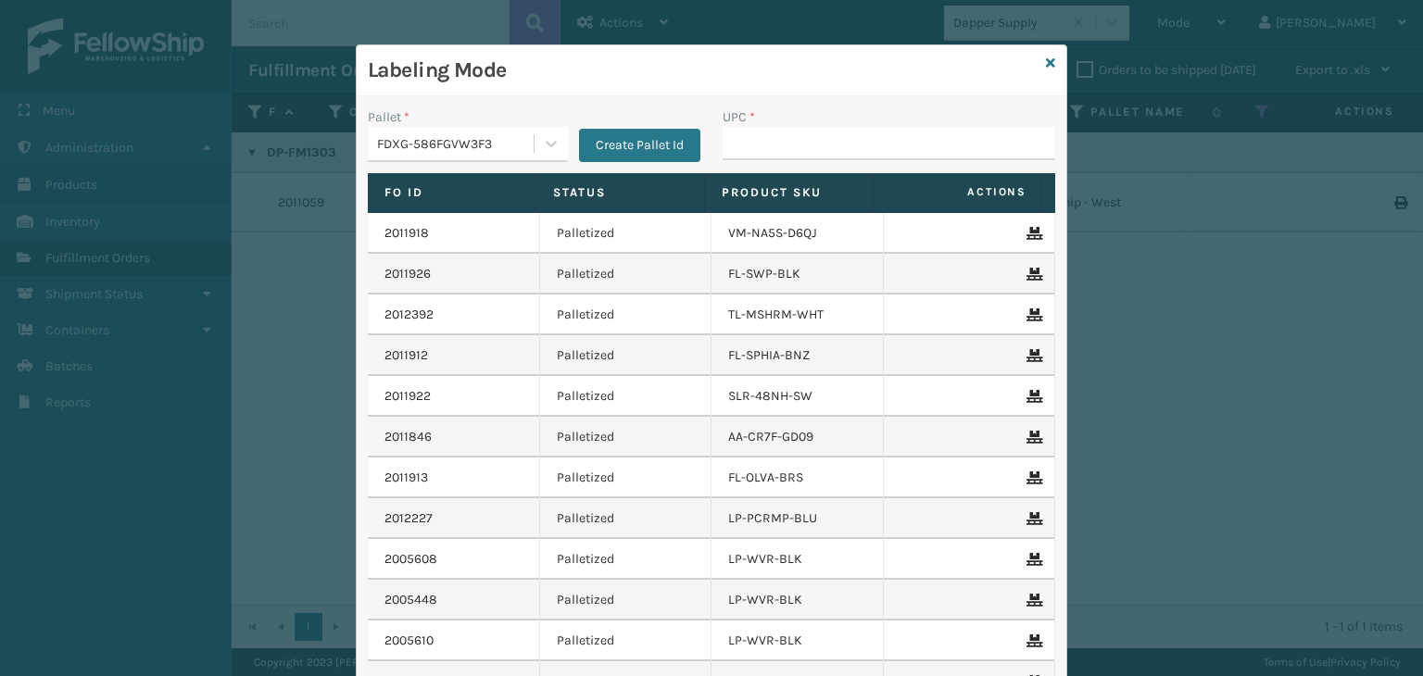
drag, startPoint x: 932, startPoint y: 120, endPoint x: 912, endPoint y: 138, distance: 26.2
click at [927, 131] on div "UPC *" at bounding box center [889, 133] width 333 height 53
click at [915, 138] on input "UPC *" at bounding box center [889, 143] width 333 height 33
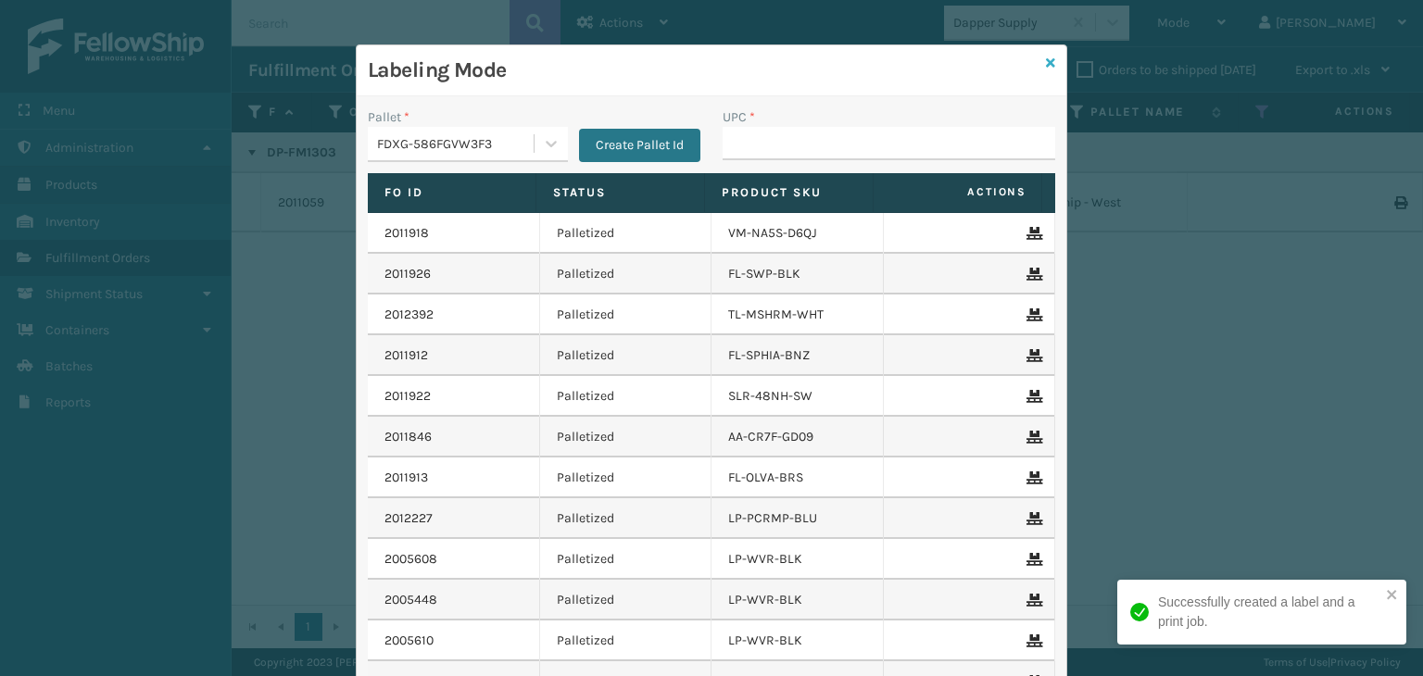
click at [1046, 60] on icon at bounding box center [1050, 63] width 9 height 13
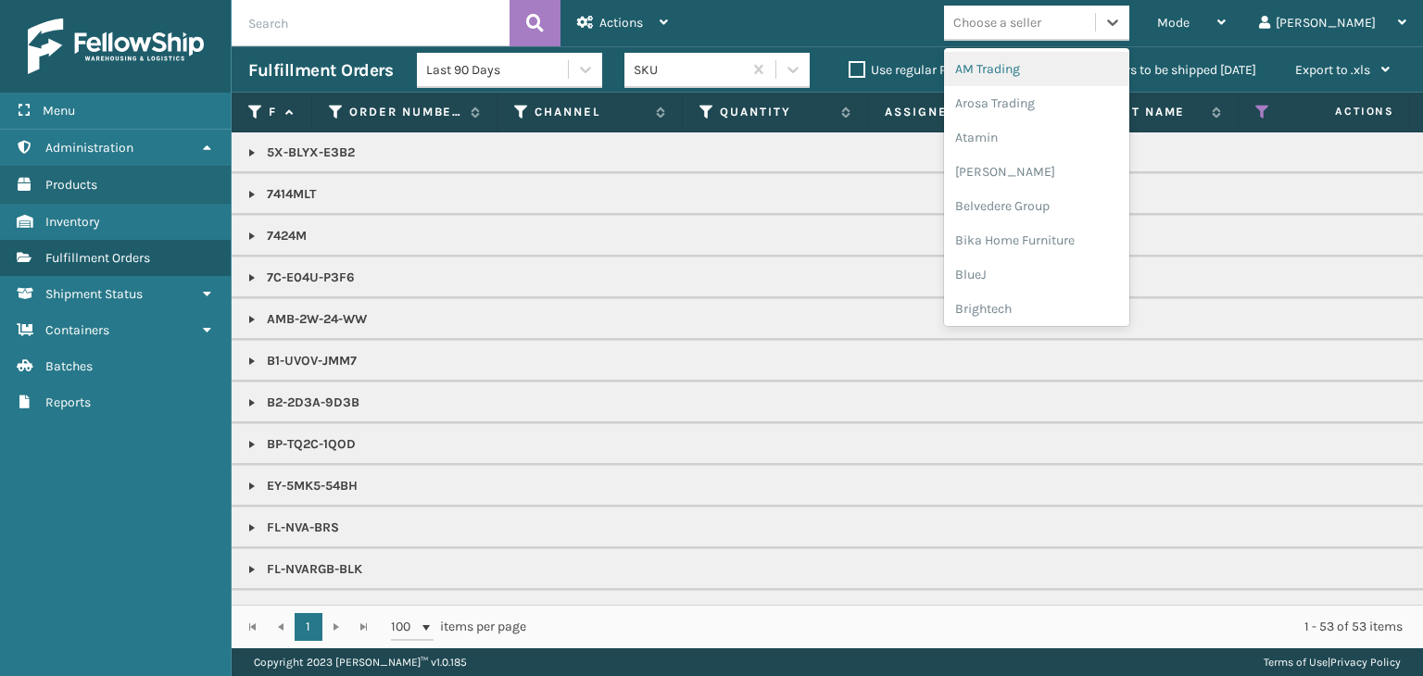
click at [1041, 13] on div "Choose a seller" at bounding box center [997, 22] width 88 height 19
type input "EM"
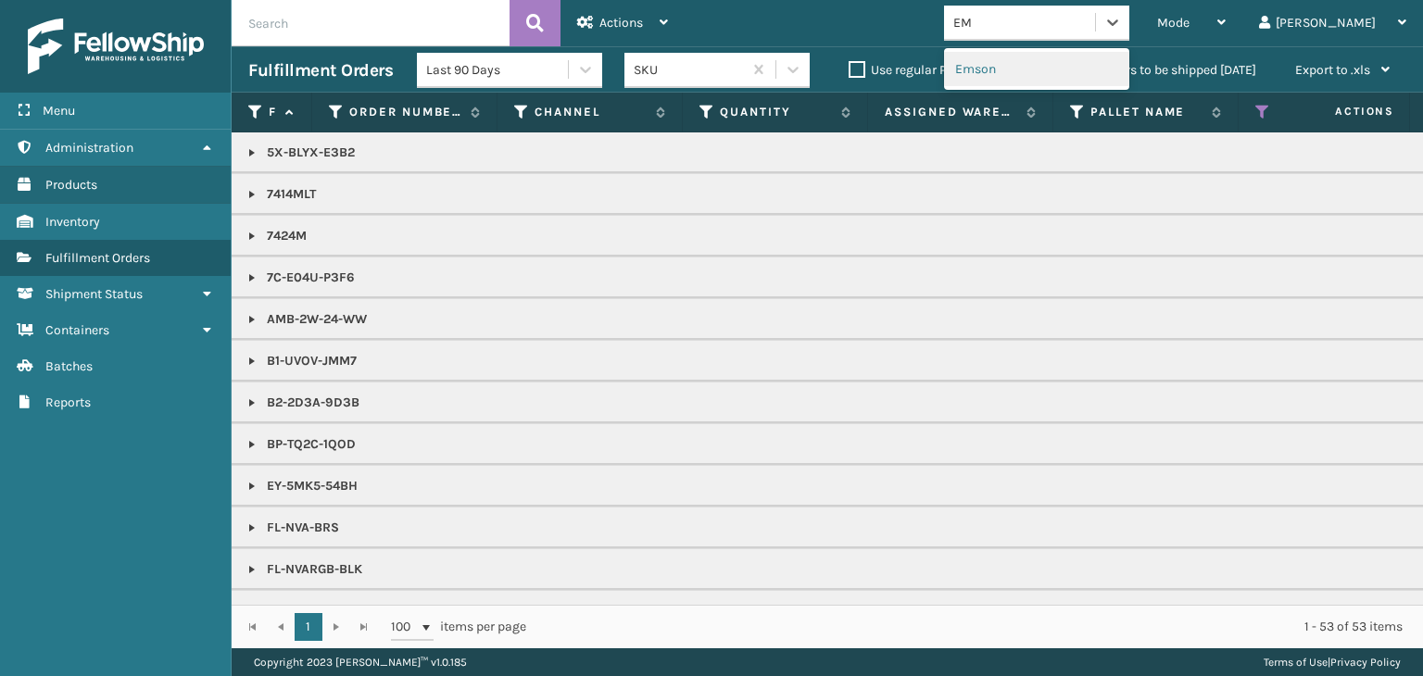
click at [1081, 69] on div "Emson" at bounding box center [1036, 69] width 185 height 34
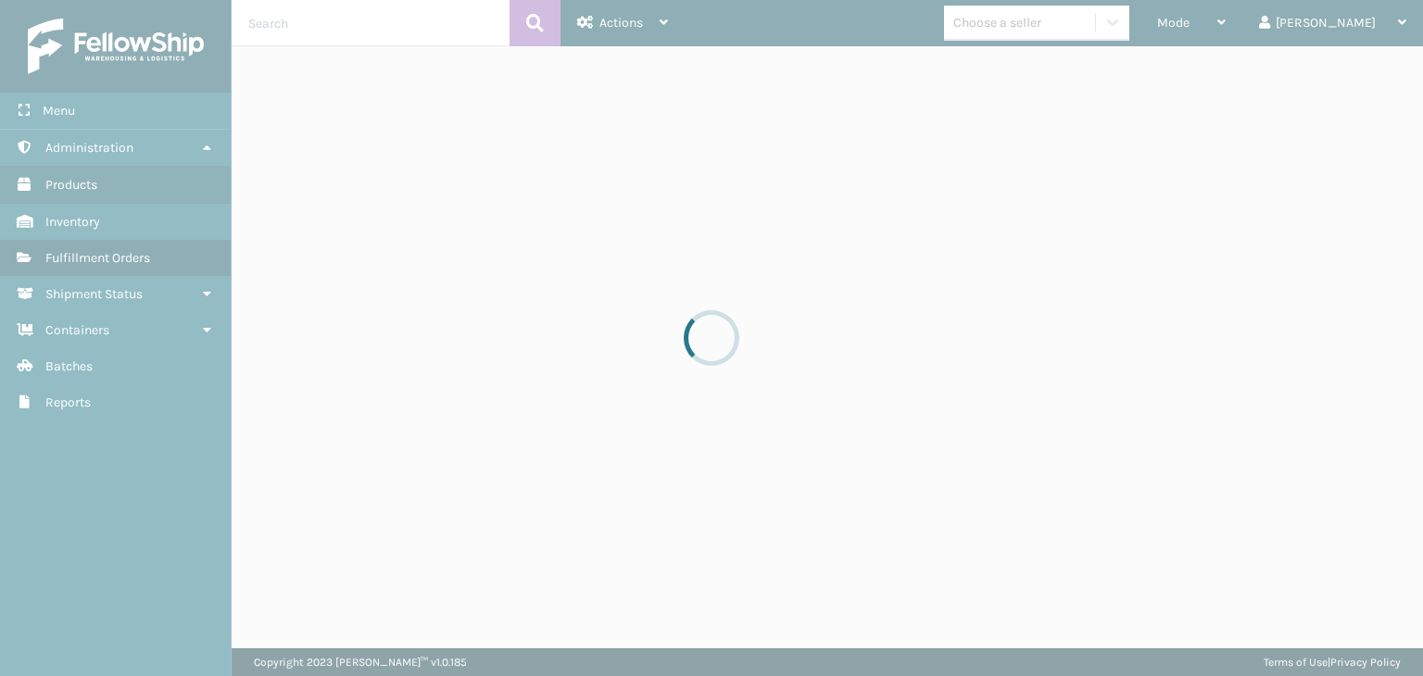
click at [1252, 23] on div at bounding box center [711, 338] width 1423 height 676
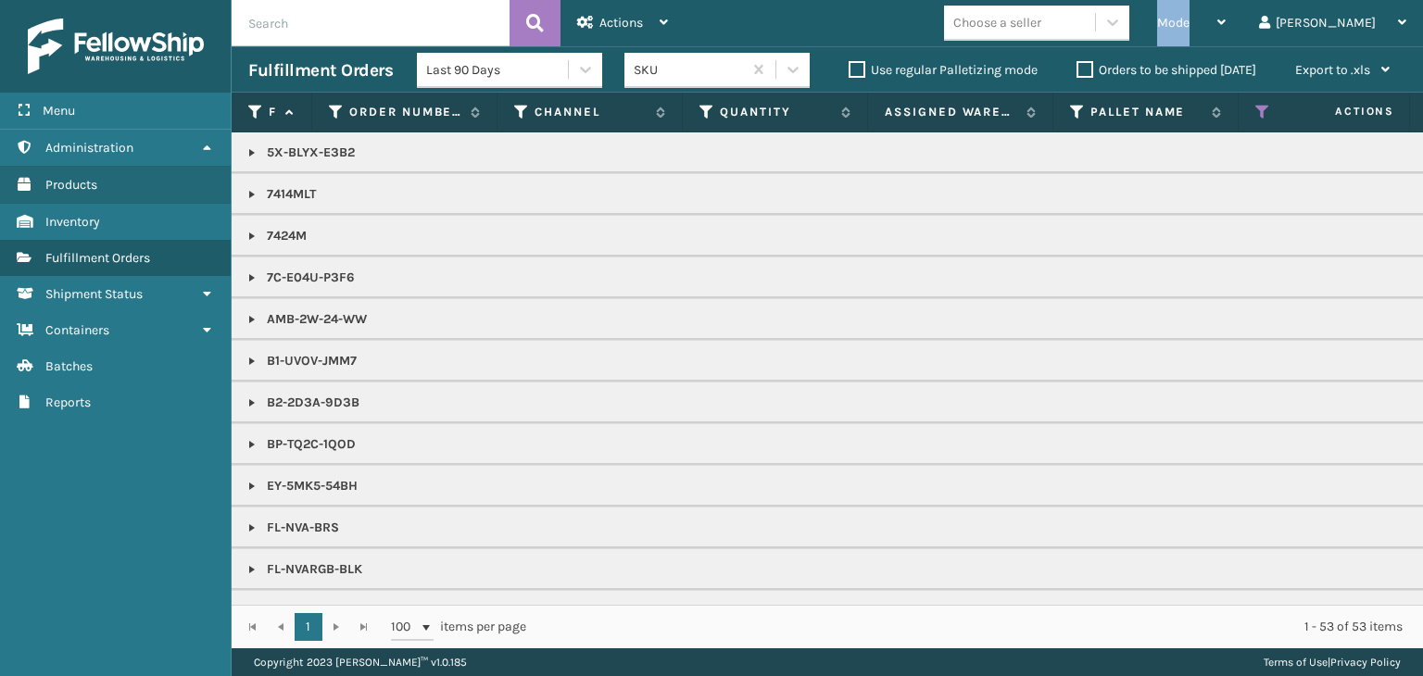
click at [1189, 23] on span "Mode" at bounding box center [1173, 23] width 32 height 16
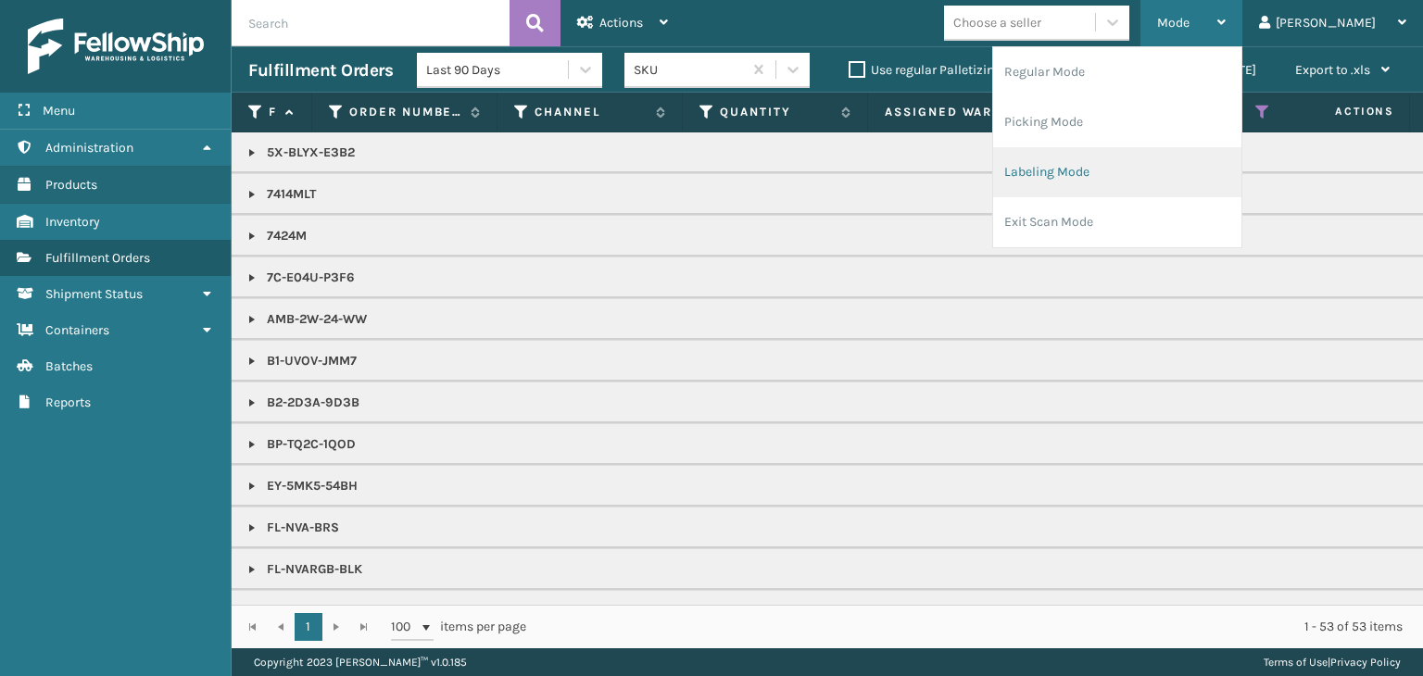
click at [1167, 192] on li "Labeling Mode" at bounding box center [1117, 172] width 248 height 50
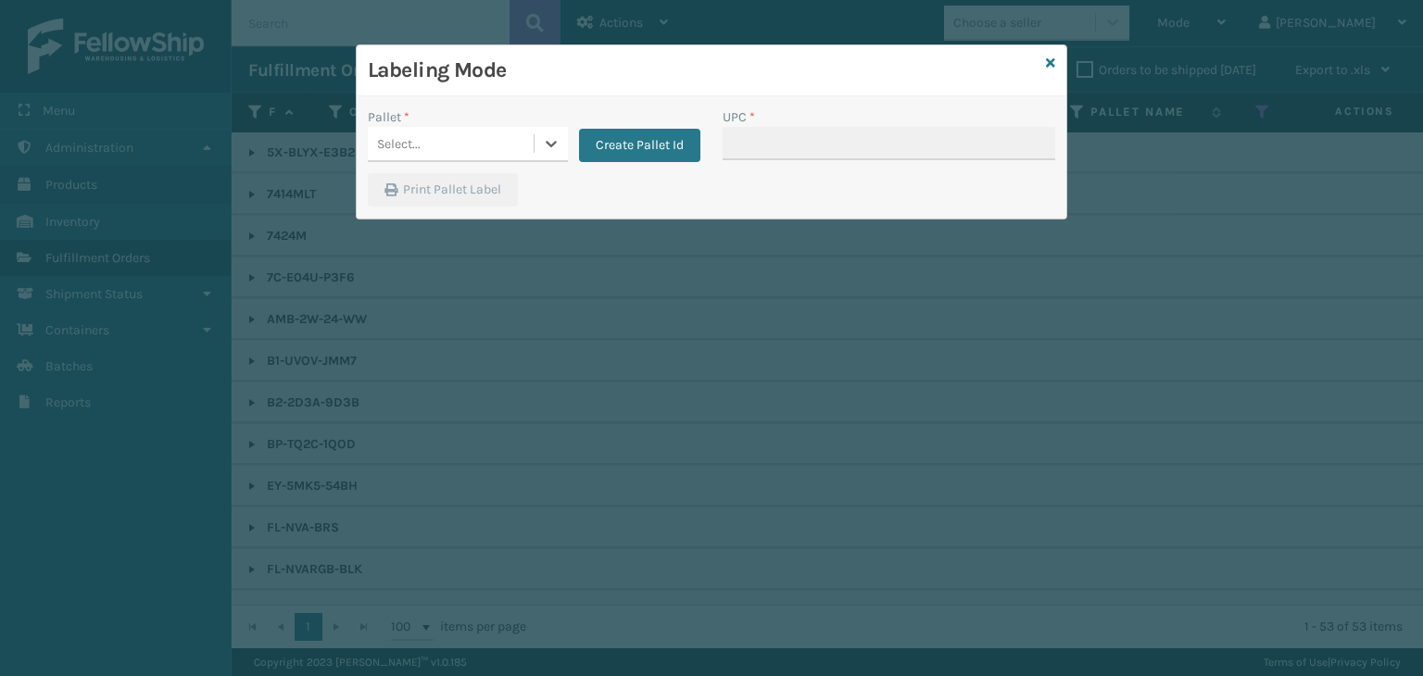
click at [431, 129] on div "Select..." at bounding box center [451, 144] width 166 height 31
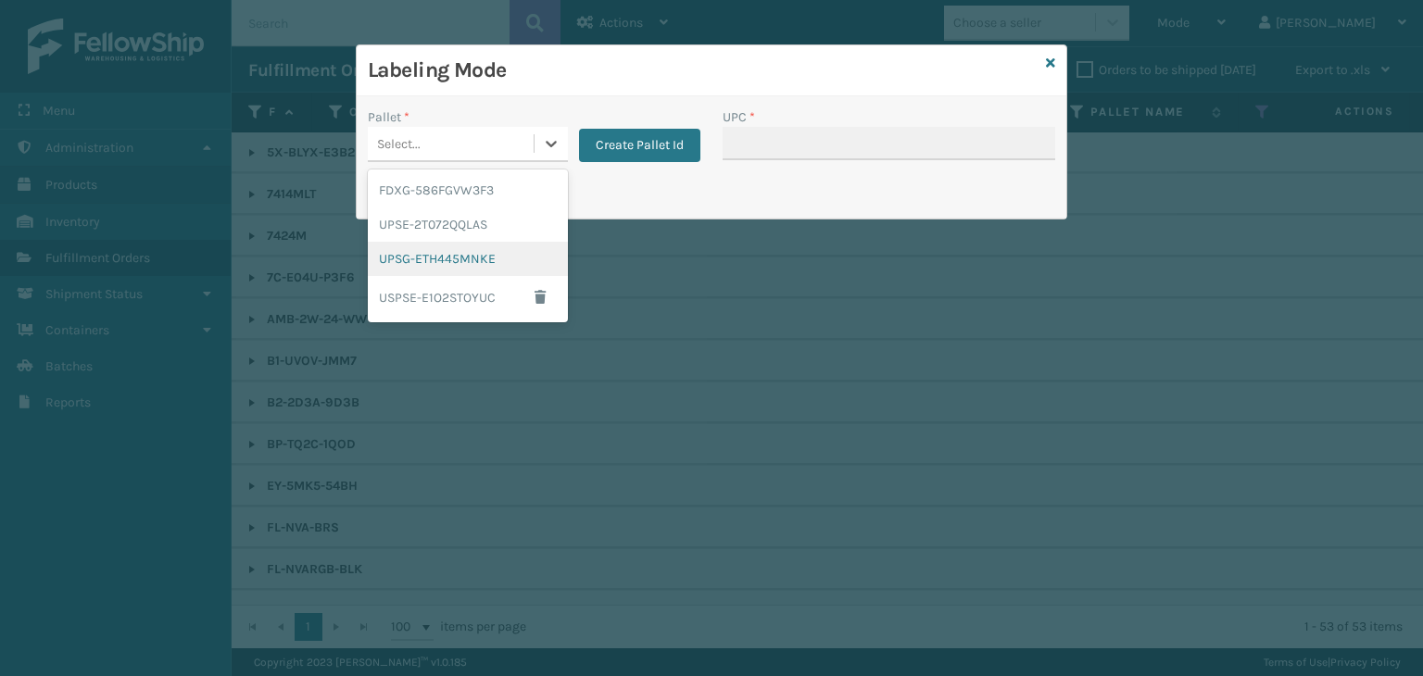
click at [437, 260] on div "UPSG-ETH445MNKE" at bounding box center [468, 259] width 200 height 34
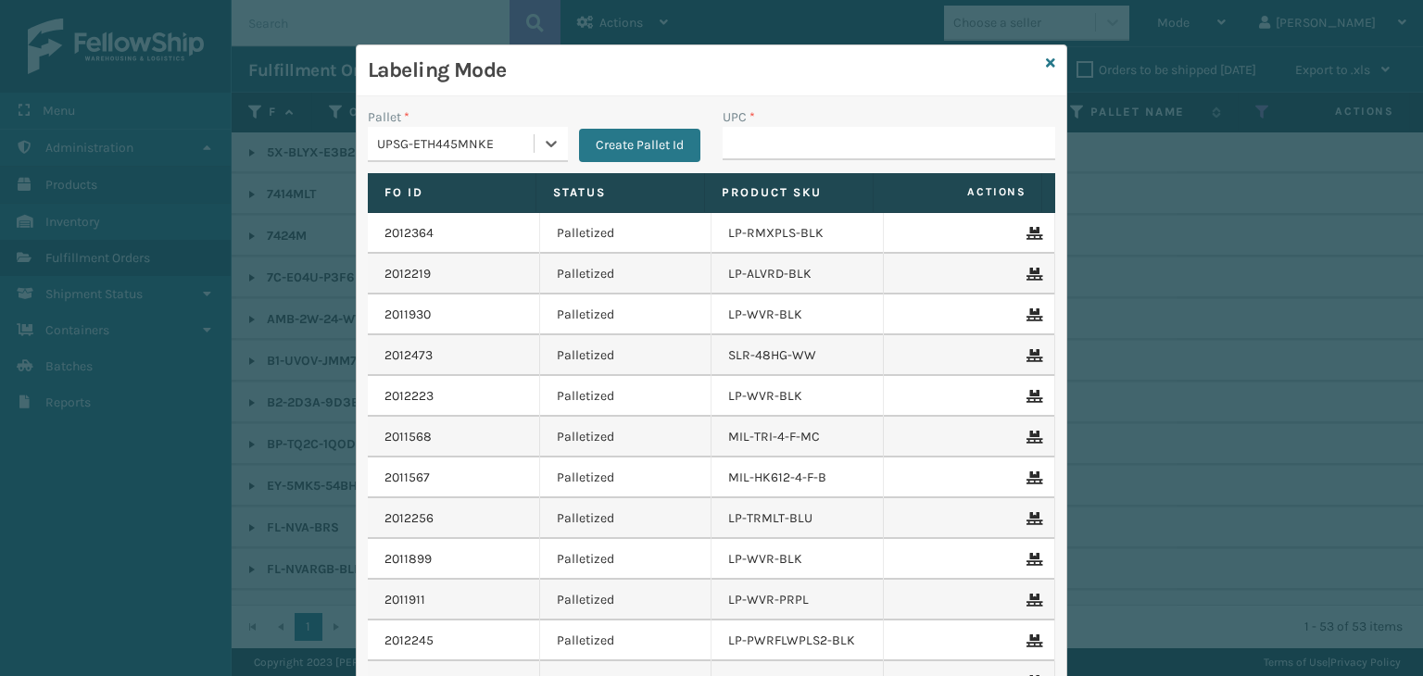
click at [756, 160] on div "UPC *" at bounding box center [888, 140] width 355 height 66
drag, startPoint x: 757, startPoint y: 157, endPoint x: 770, endPoint y: 144, distance: 19.0
click at [757, 157] on input "UPC *" at bounding box center [889, 143] width 333 height 33
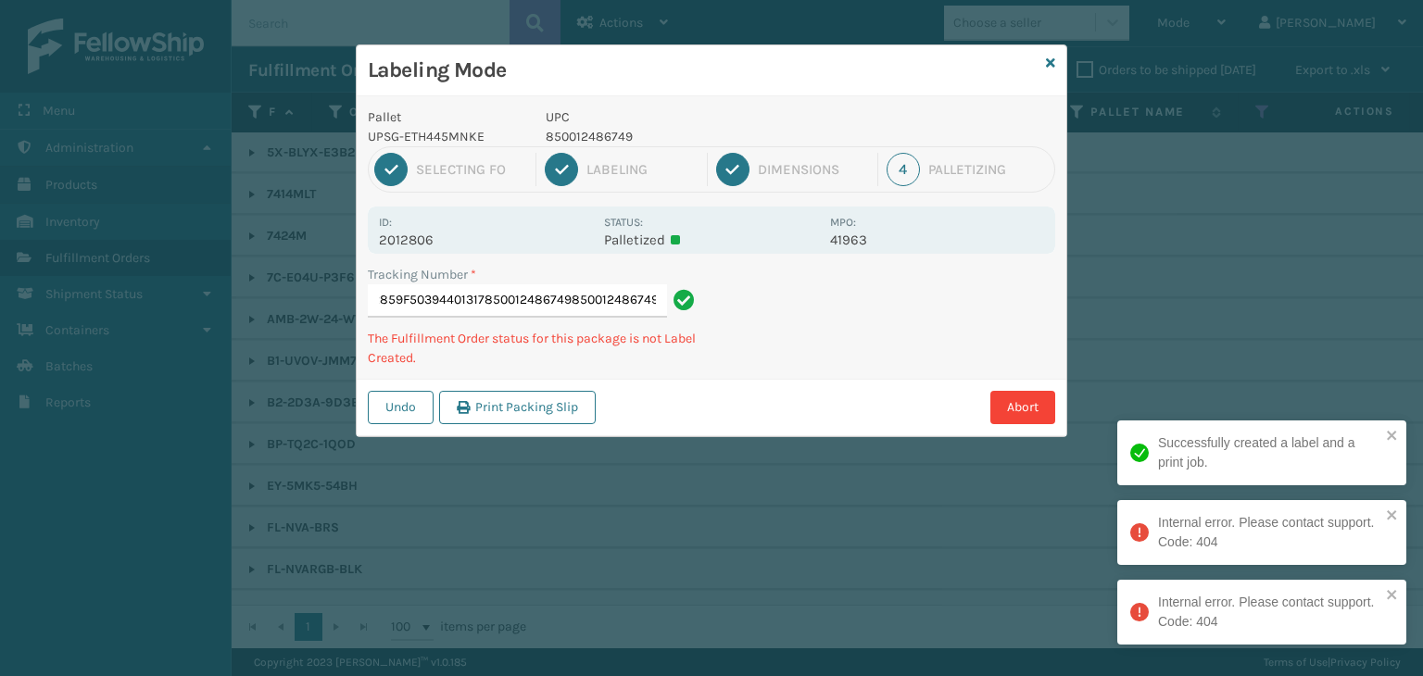
type input "1Z2859F50394401317850012486749850012486749850012486749"
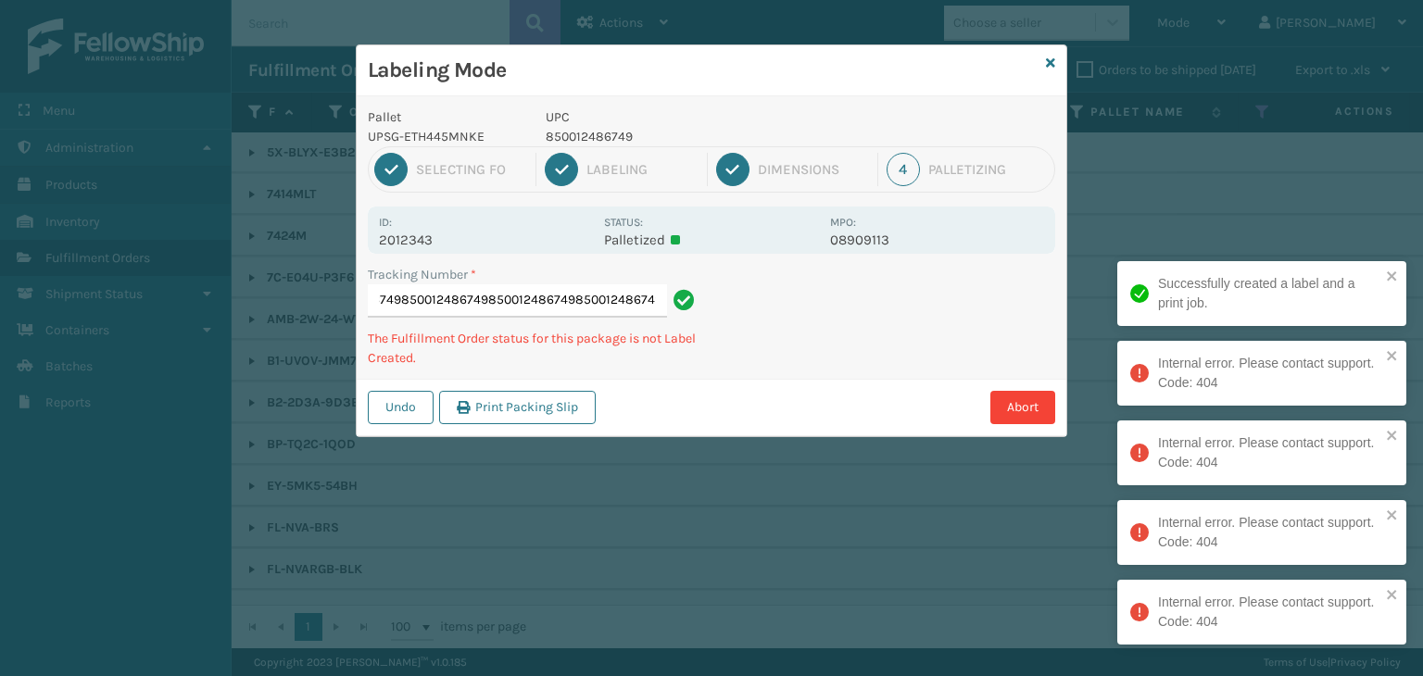
type input "1Z2859F503953658478500124867498500124867498500124867498500124867498500124867498…"
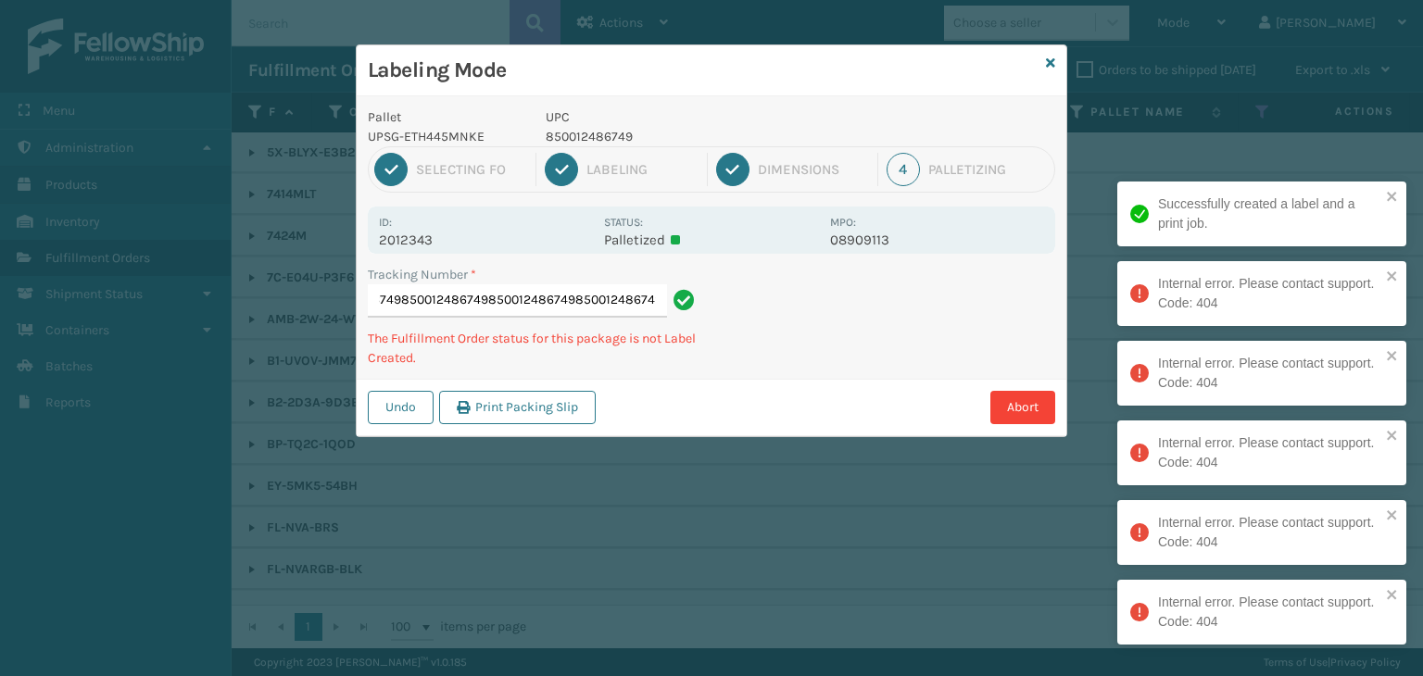
scroll to position [0, 369]
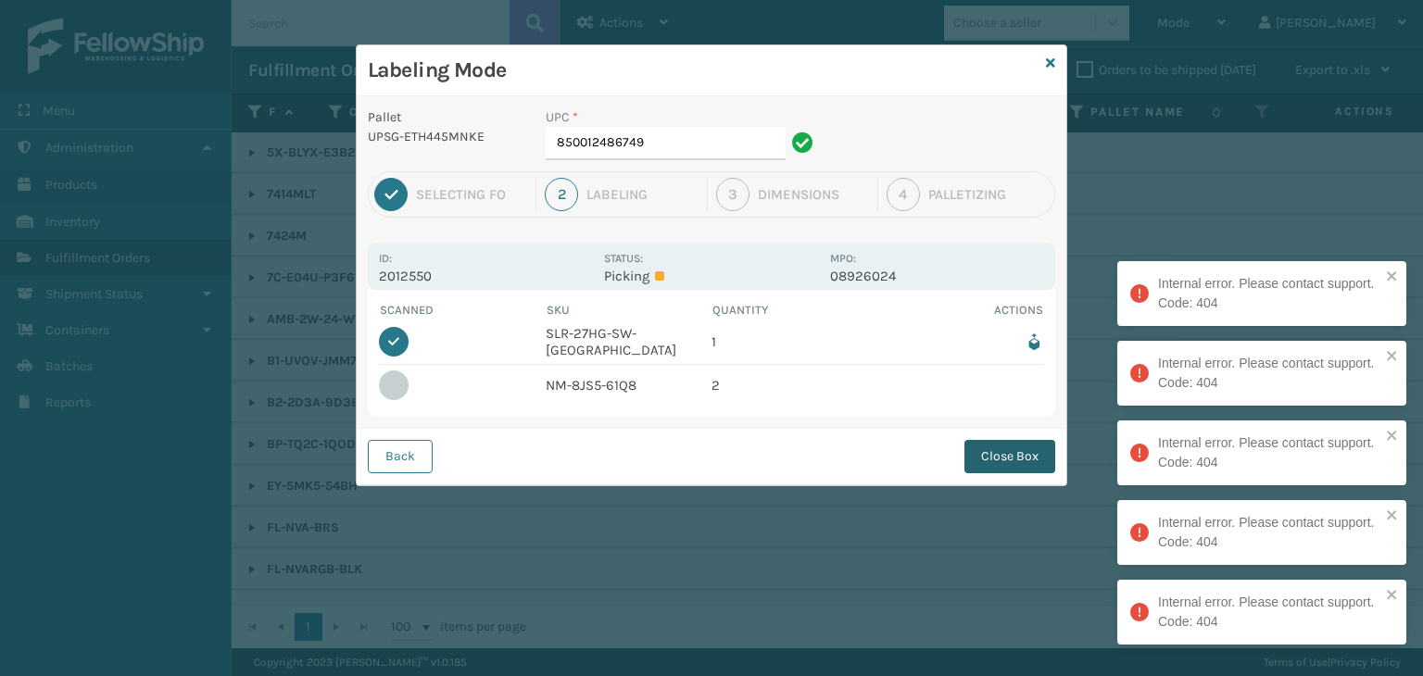
click at [995, 453] on button "Close Box" at bounding box center [1009, 456] width 91 height 33
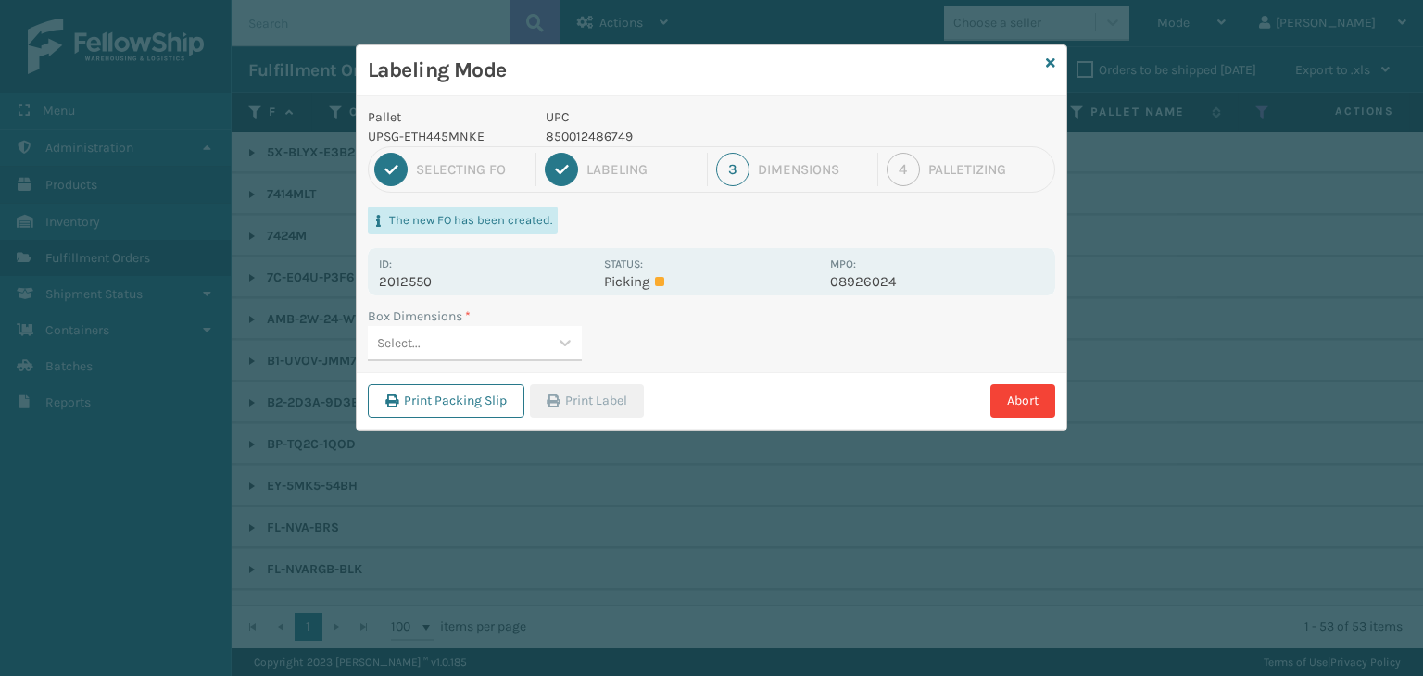
click at [409, 341] on div "Select..." at bounding box center [399, 342] width 44 height 19
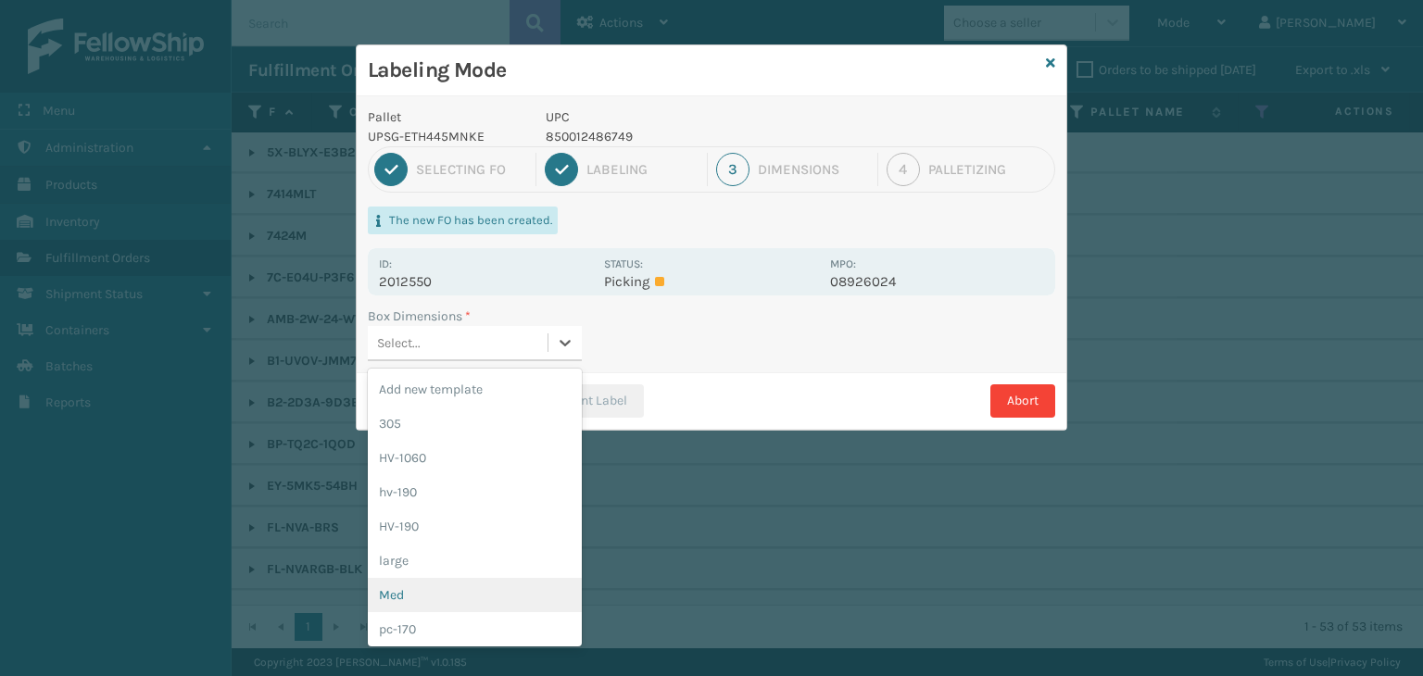
click at [421, 593] on div "Med" at bounding box center [475, 595] width 214 height 34
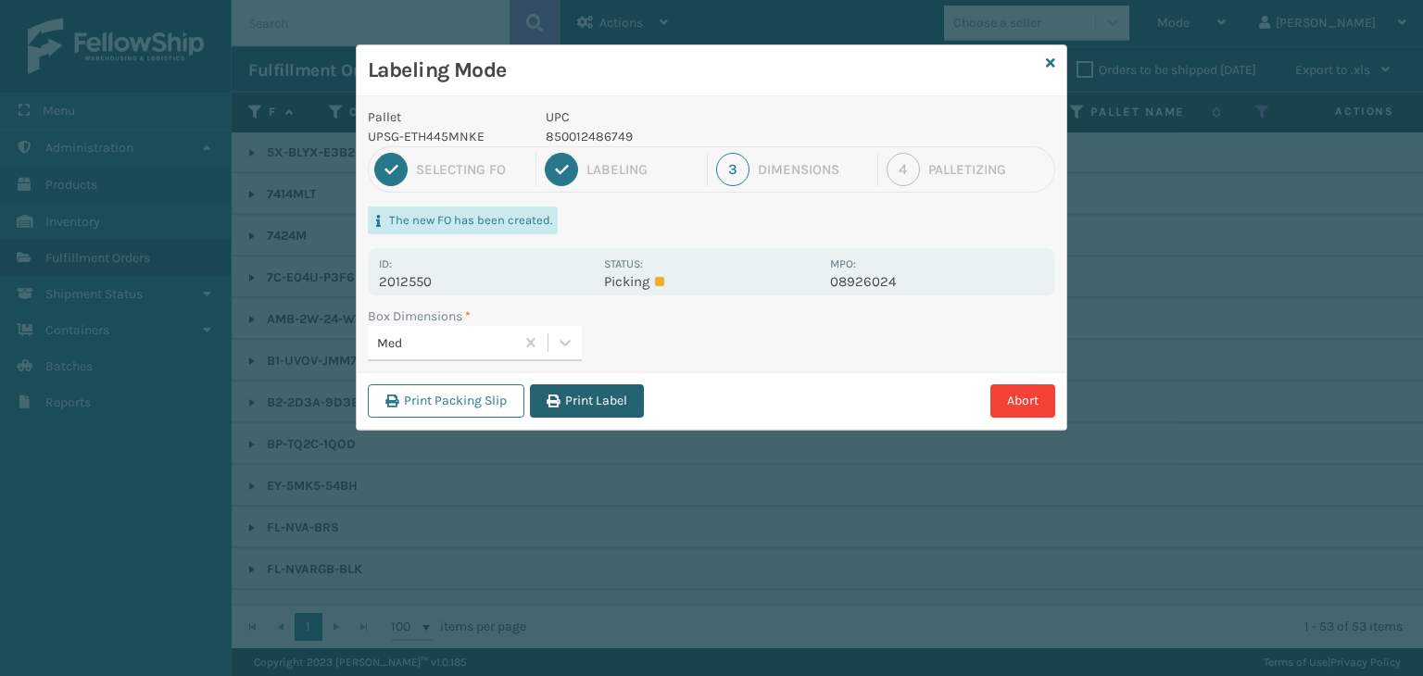
click at [611, 391] on button "Print Label" at bounding box center [587, 400] width 114 height 33
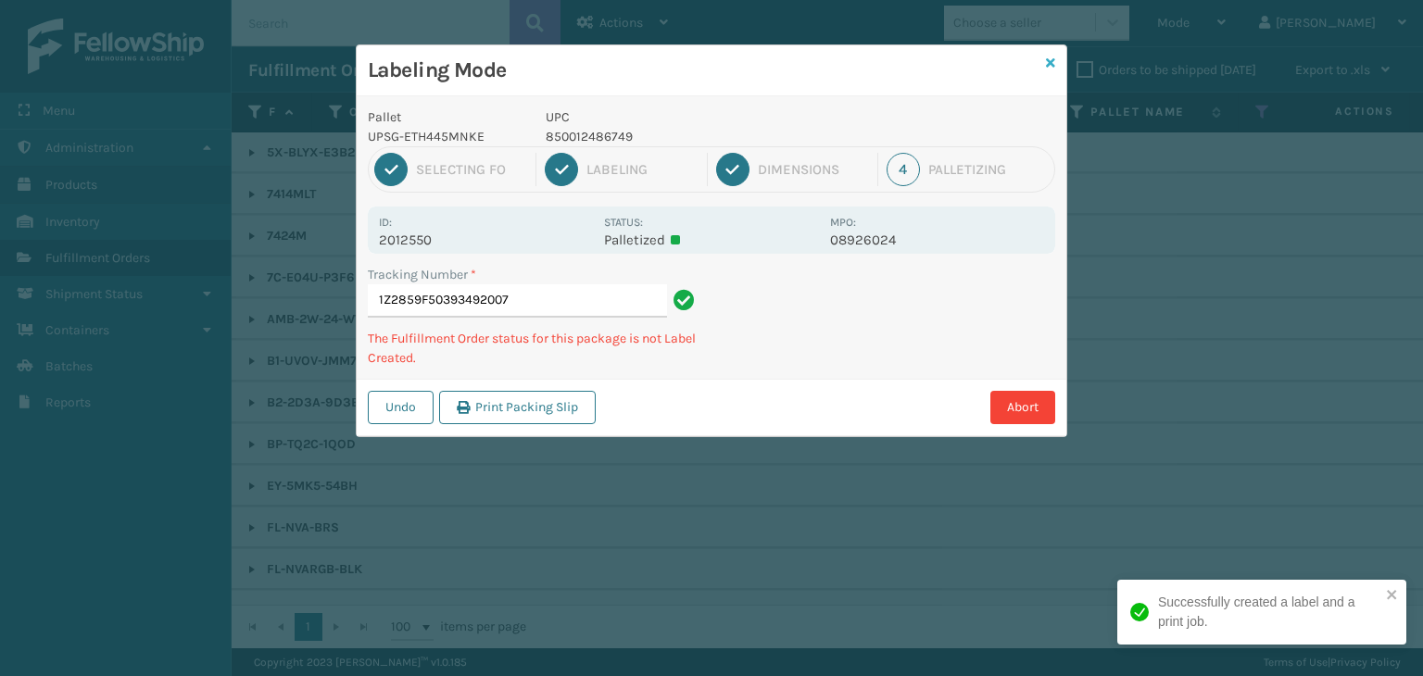
click at [1049, 61] on icon at bounding box center [1050, 63] width 9 height 13
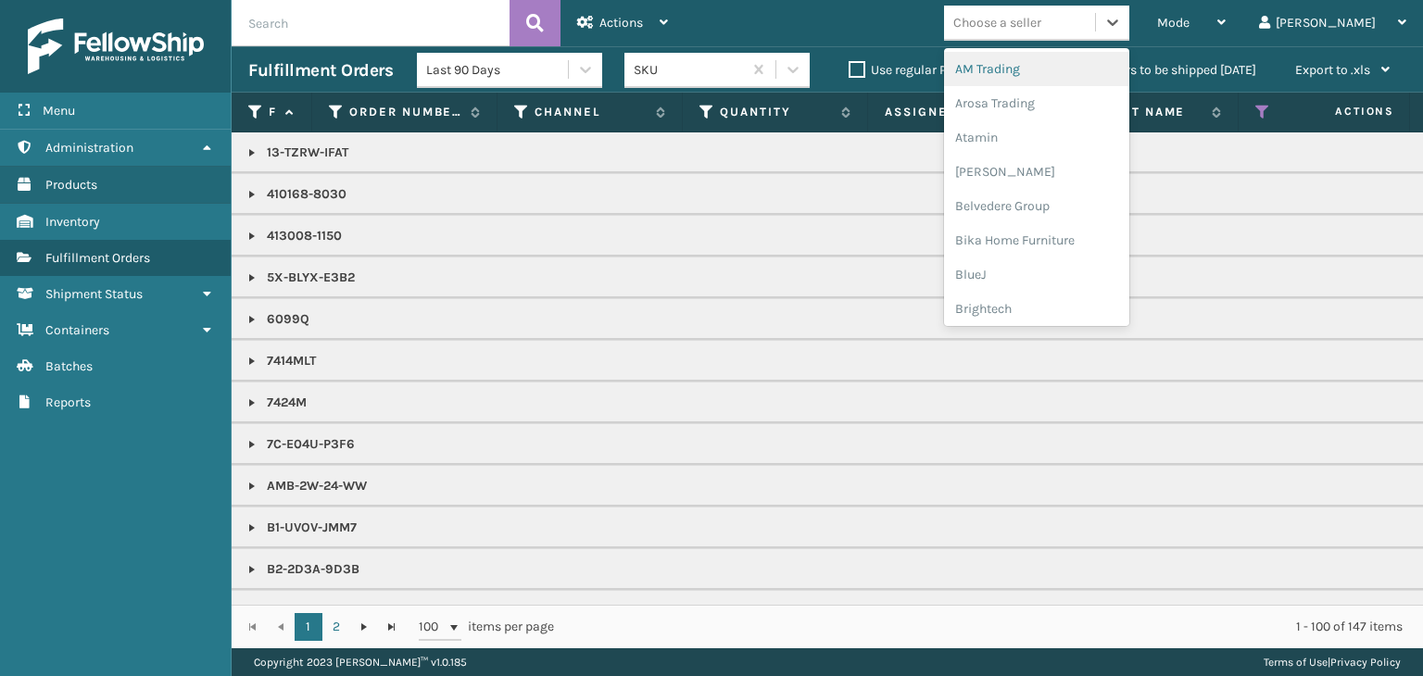
click at [1041, 28] on div "Choose a seller" at bounding box center [997, 22] width 88 height 19
type input "BR"
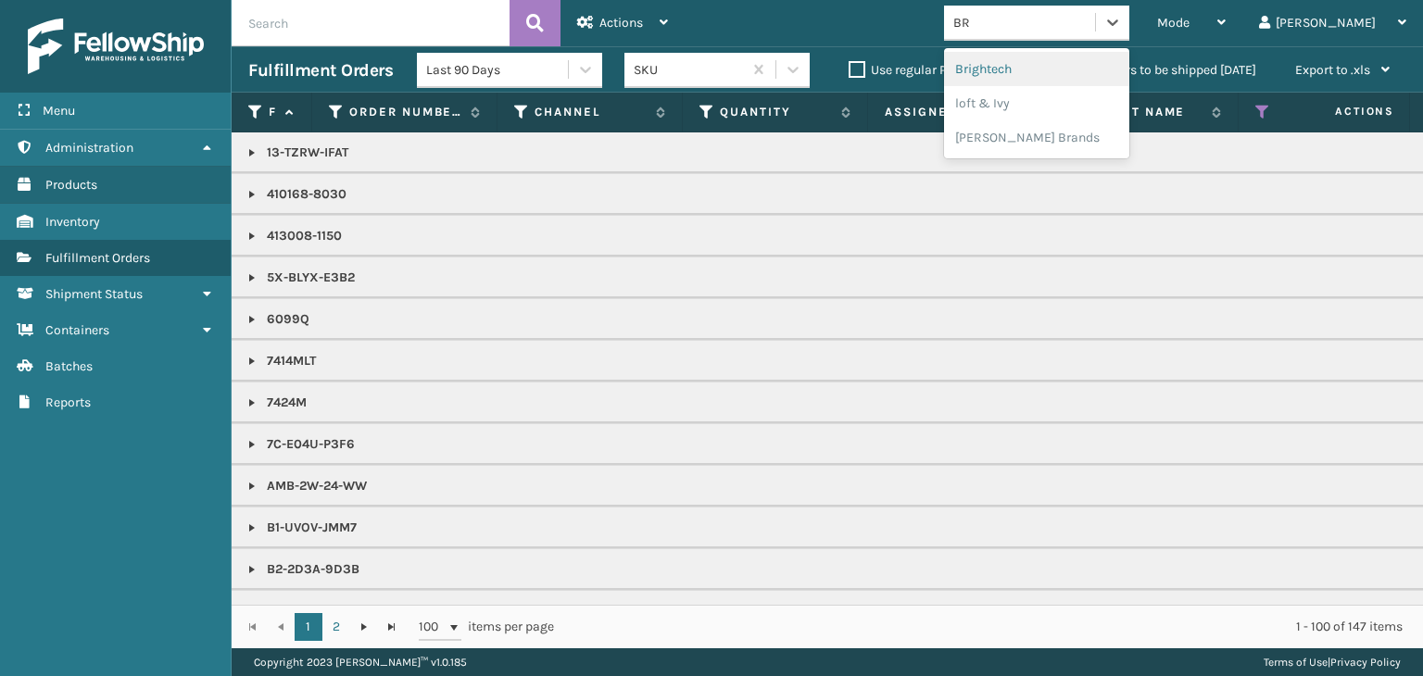
click at [1088, 75] on div "Brightech" at bounding box center [1036, 69] width 185 height 34
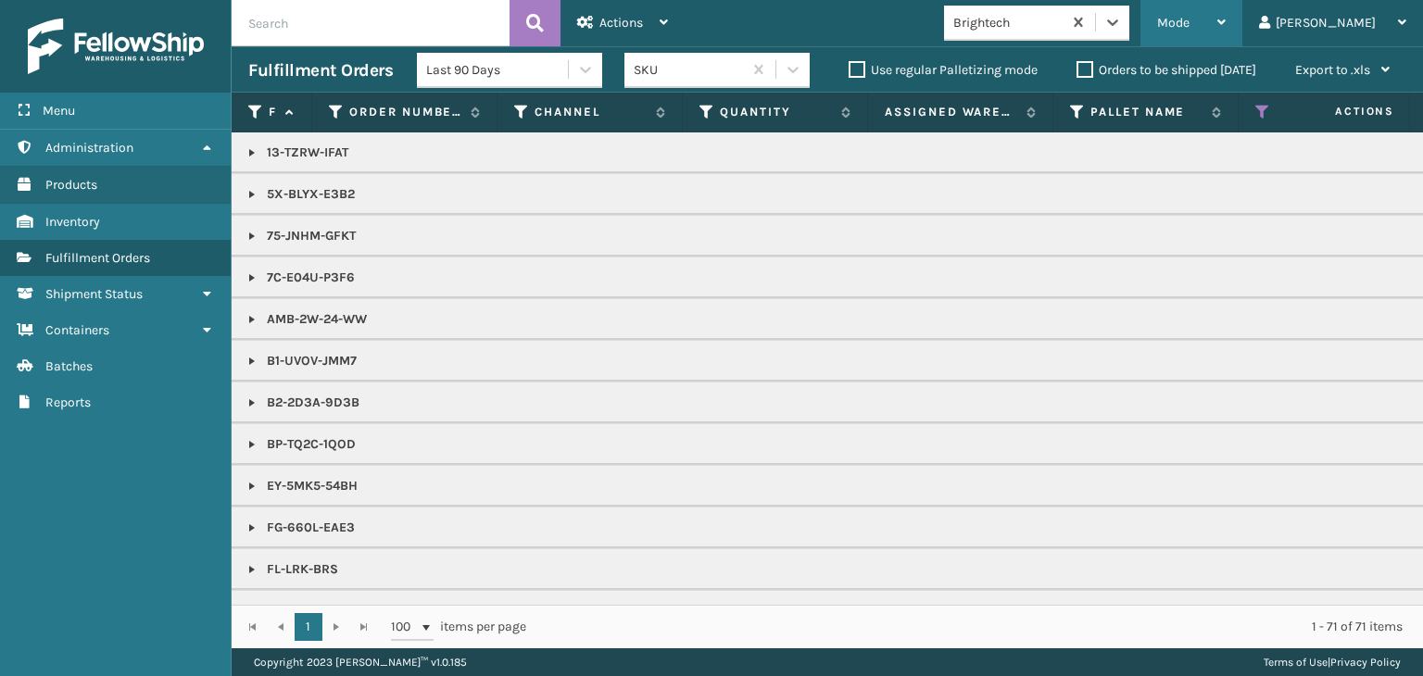
click at [1189, 25] on span "Mode" at bounding box center [1173, 23] width 32 height 16
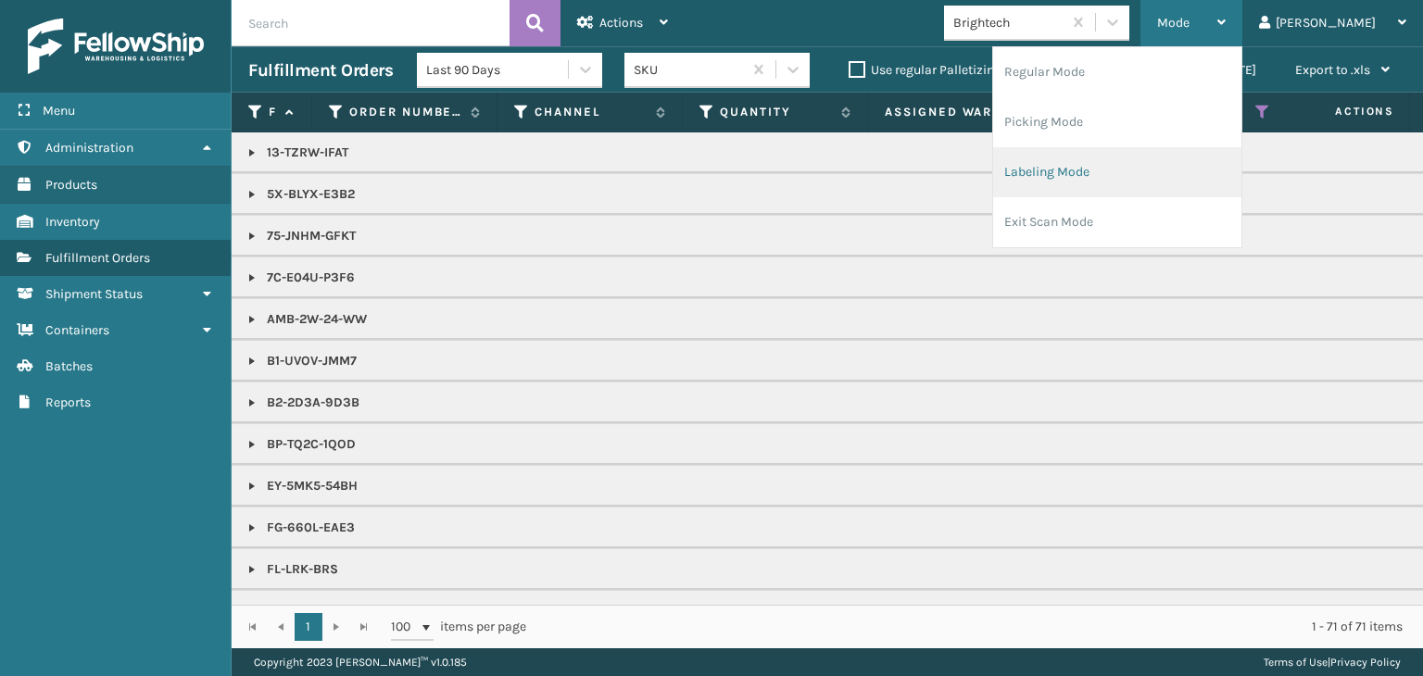
click at [1165, 194] on li "Labeling Mode" at bounding box center [1117, 172] width 248 height 50
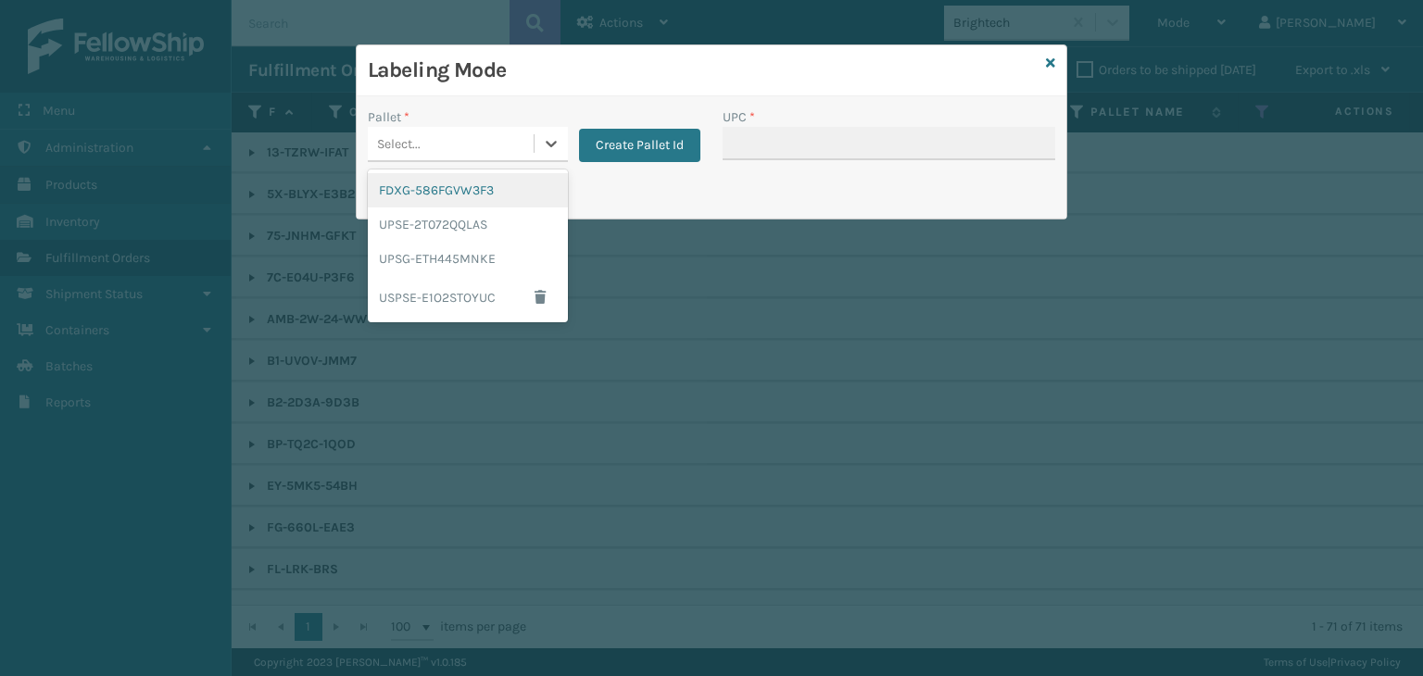
click at [453, 138] on div "Select..." at bounding box center [451, 144] width 166 height 31
drag, startPoint x: 480, startPoint y: 259, endPoint x: 867, endPoint y: 95, distance: 420.5
click at [481, 259] on div "UPSG-ETH445MNKE" at bounding box center [468, 259] width 200 height 34
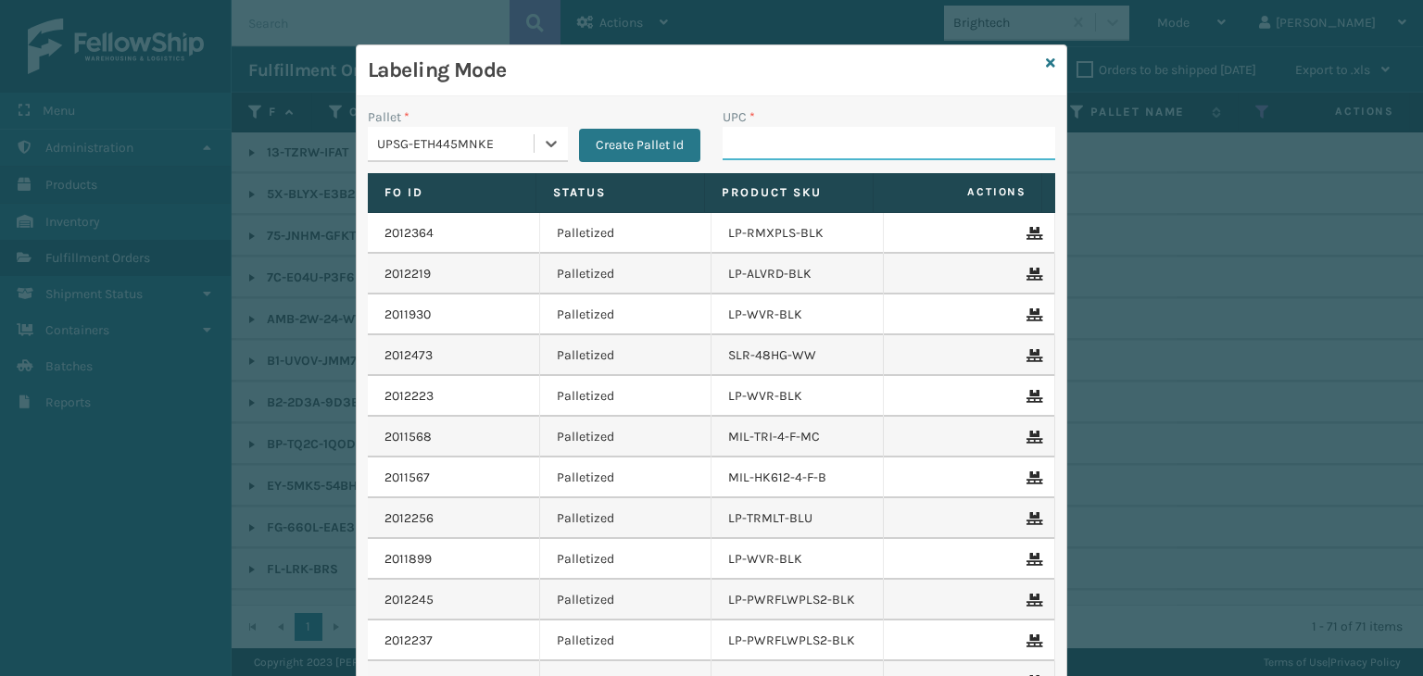
click at [835, 144] on input "UPC *" at bounding box center [889, 143] width 333 height 33
type input "850012486763"
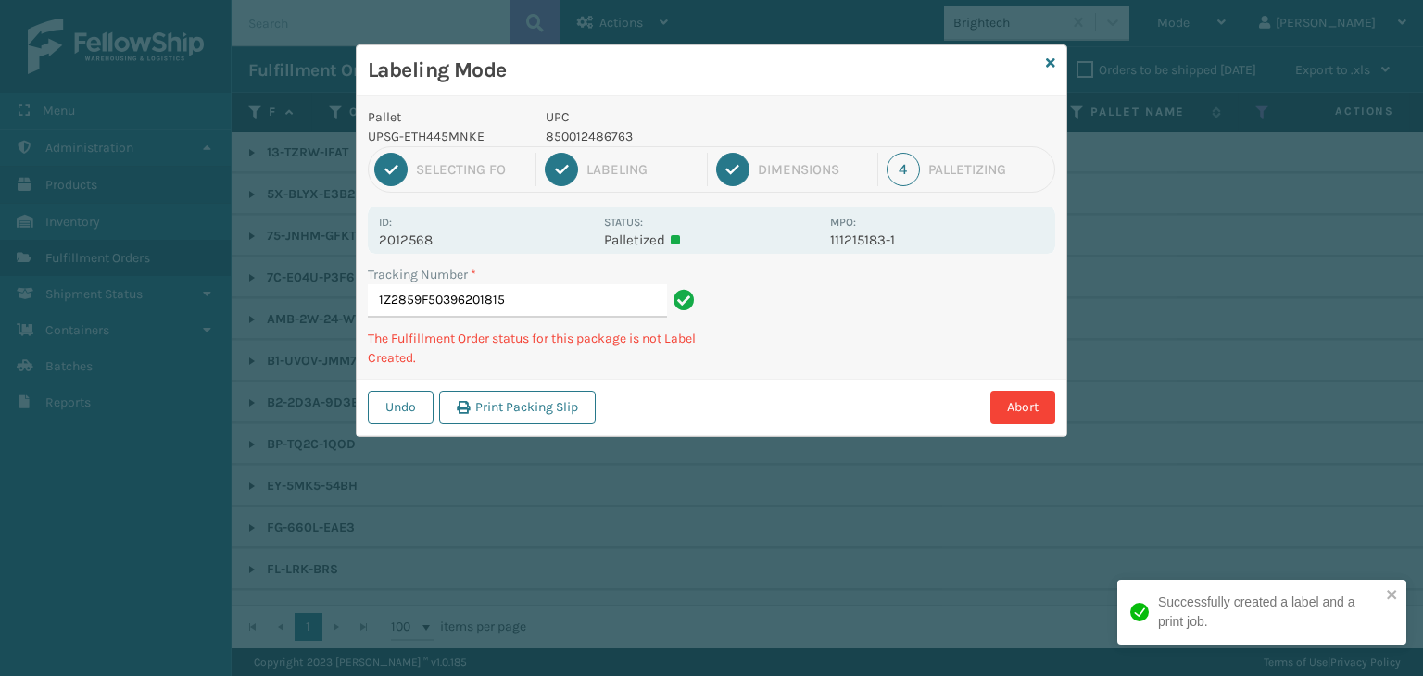
click at [602, 138] on p "850012486763" at bounding box center [682, 136] width 273 height 19
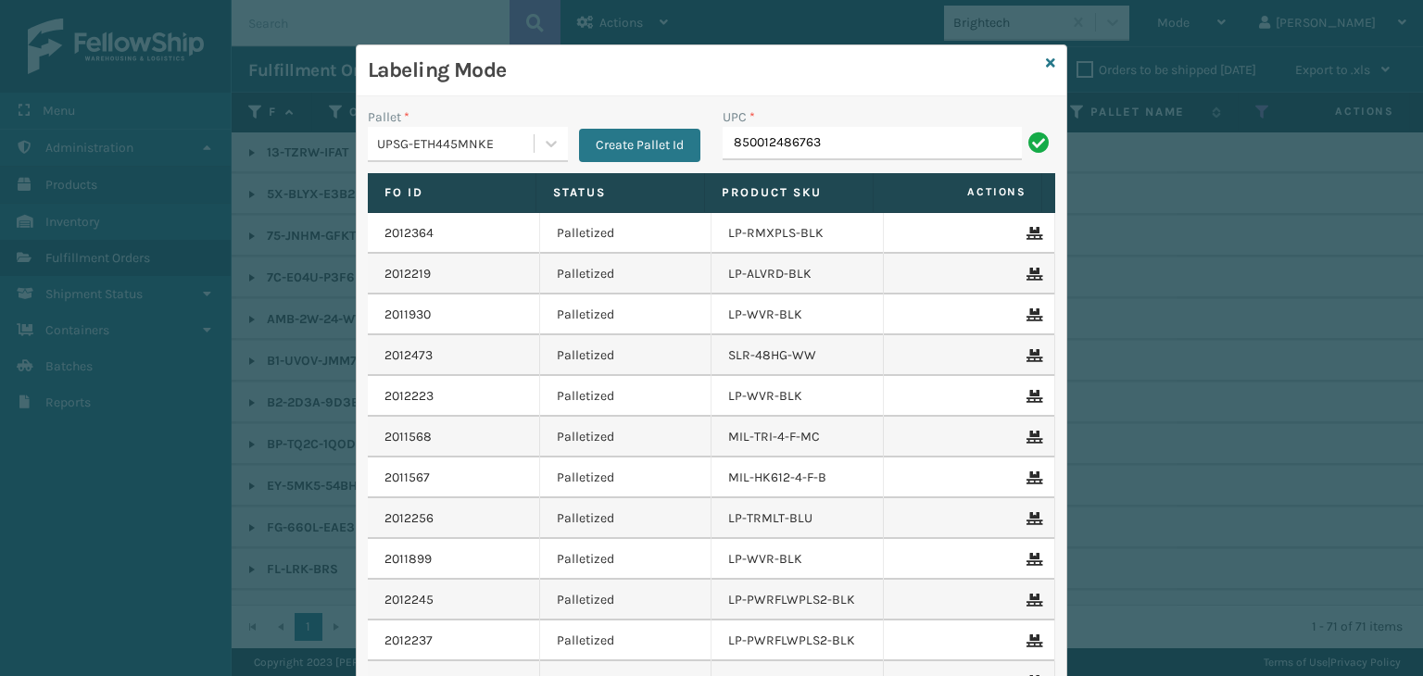
type input "850012486763"
type input "858100007715"
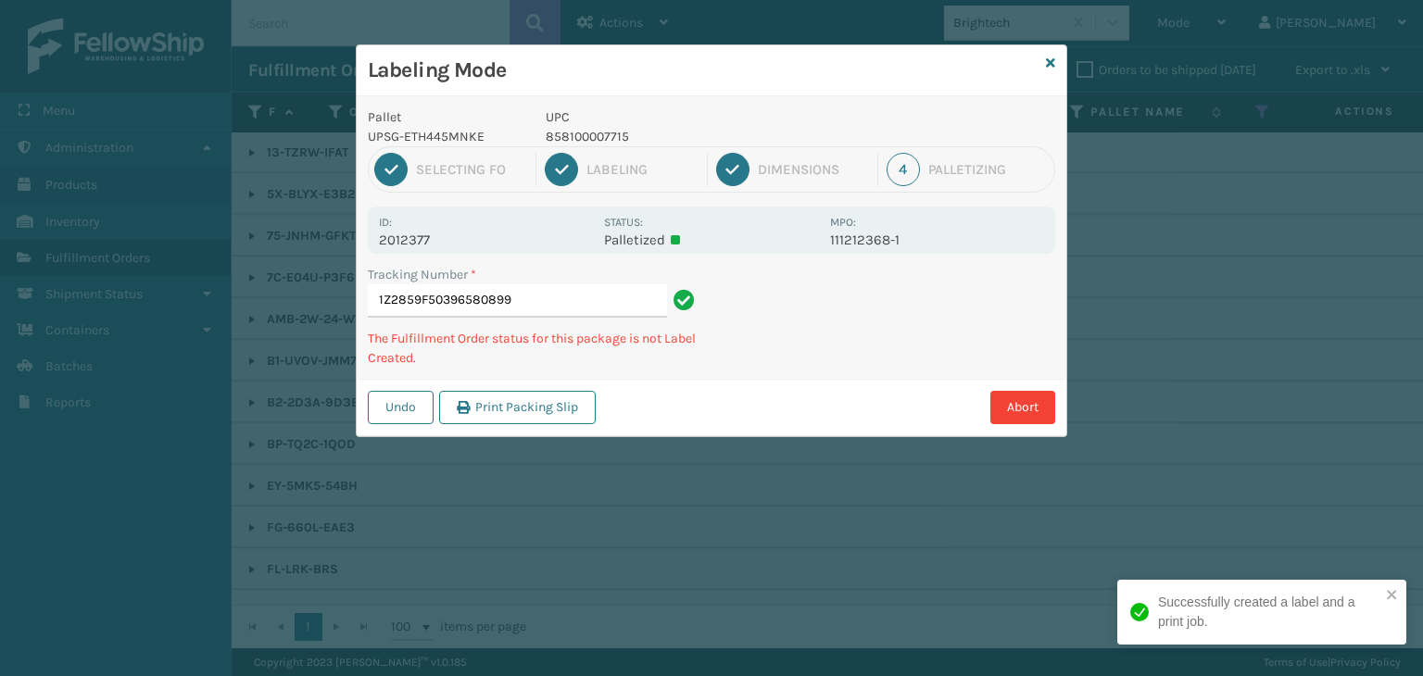
click at [585, 139] on p "858100007715" at bounding box center [682, 136] width 273 height 19
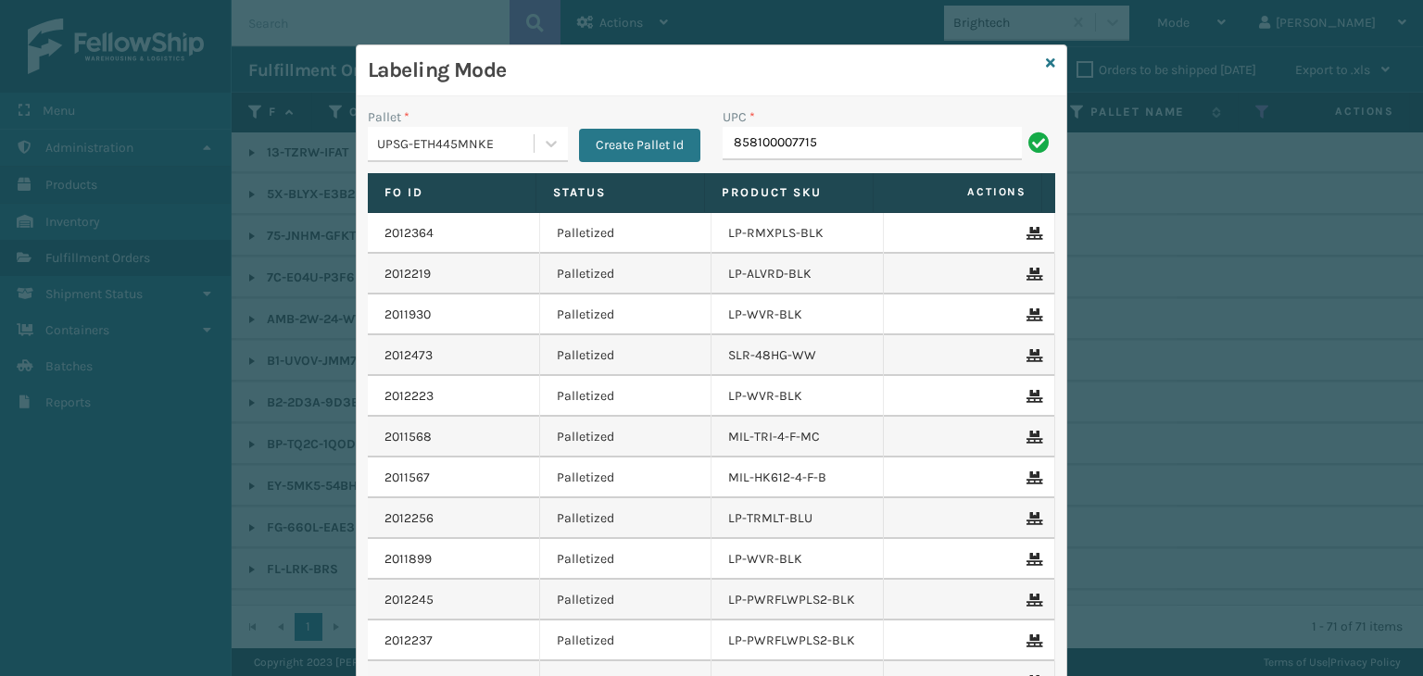
type input "858100007715"
click at [1046, 60] on icon at bounding box center [1050, 63] width 9 height 13
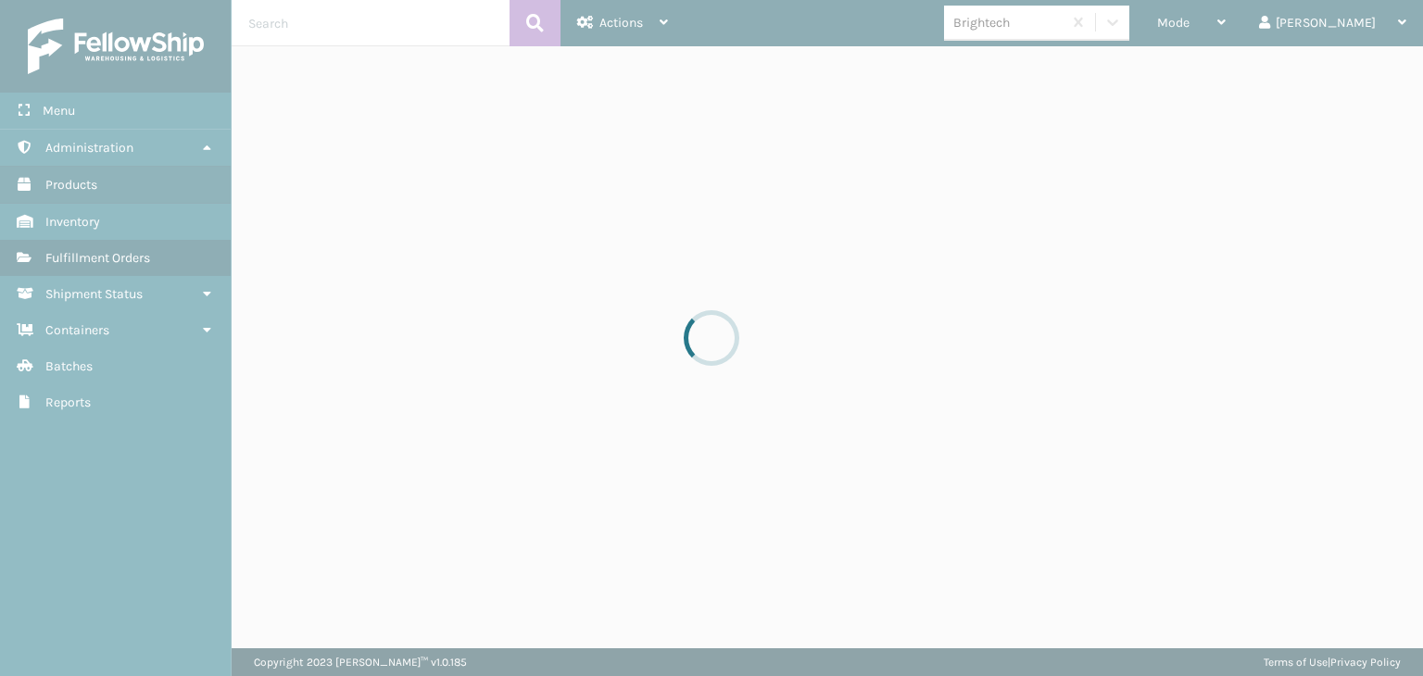
click at [1251, 19] on div at bounding box center [711, 338] width 1423 height 676
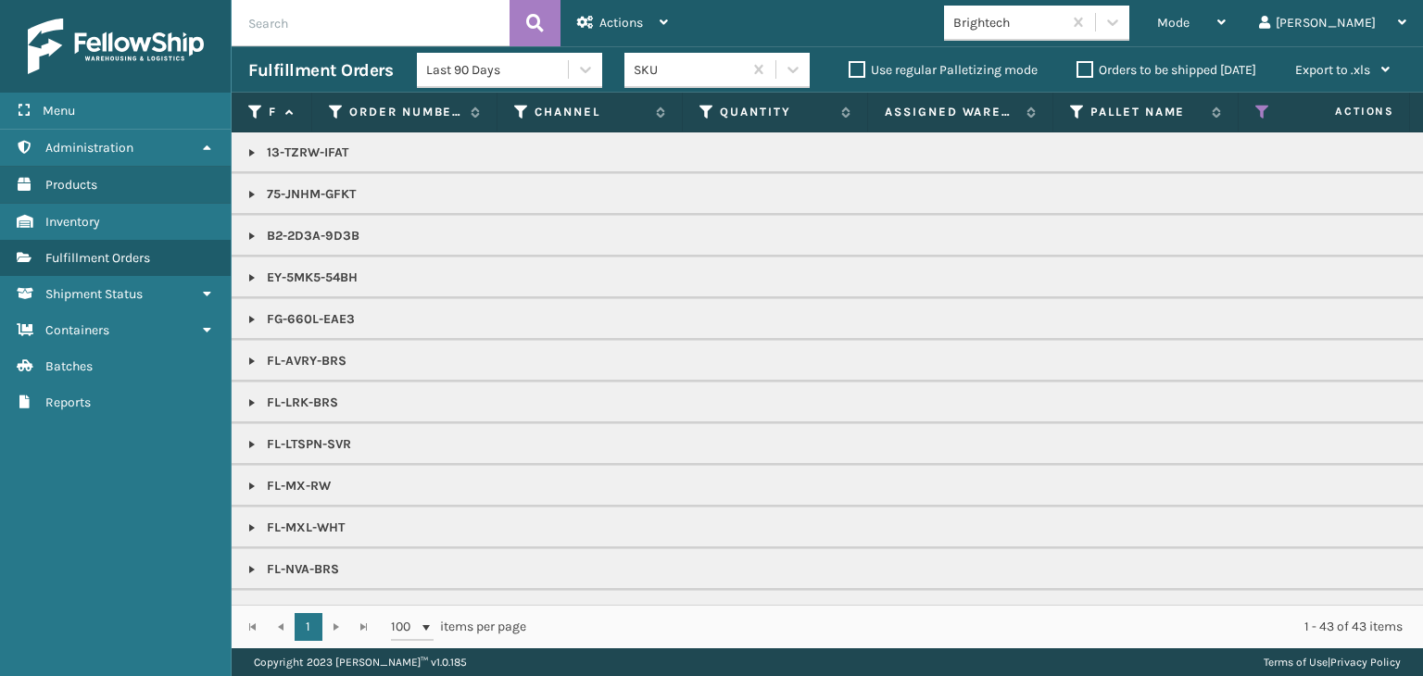
click at [1189, 21] on span "Mode" at bounding box center [1173, 23] width 32 height 16
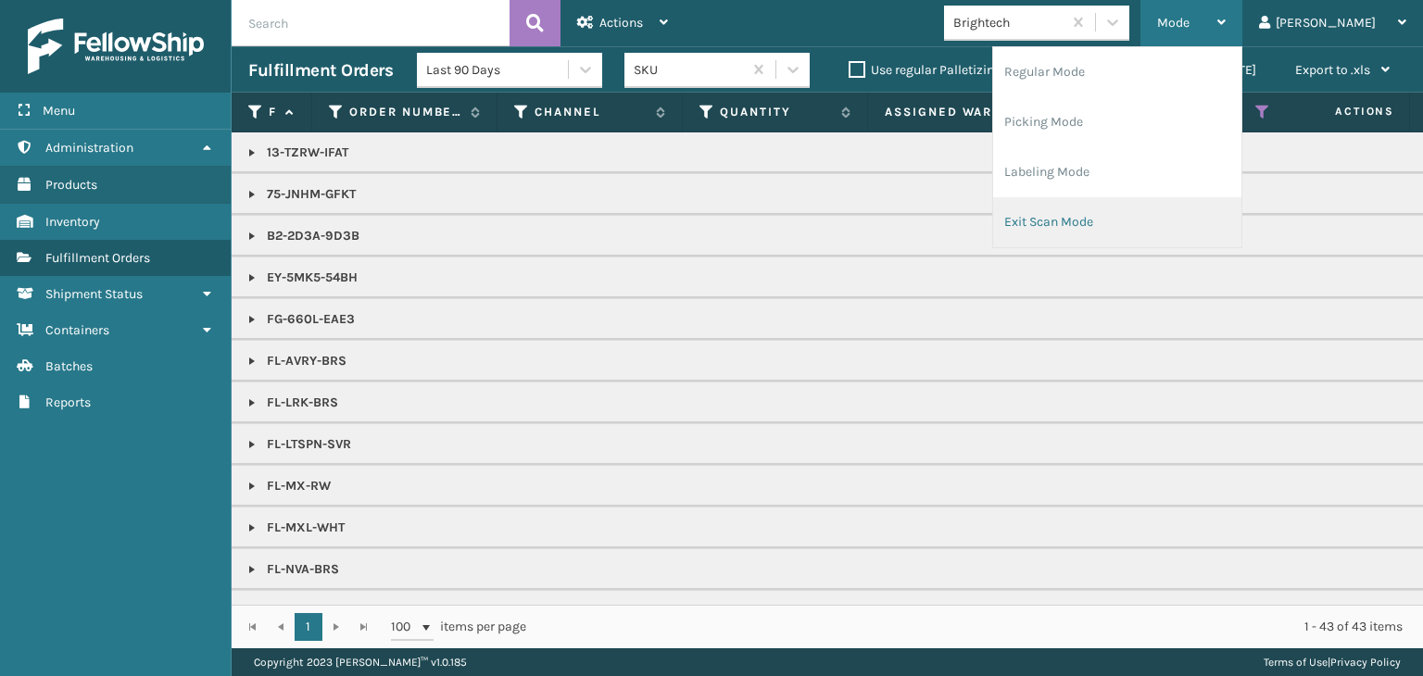
click at [1145, 220] on li "Exit Scan Mode" at bounding box center [1117, 222] width 248 height 50
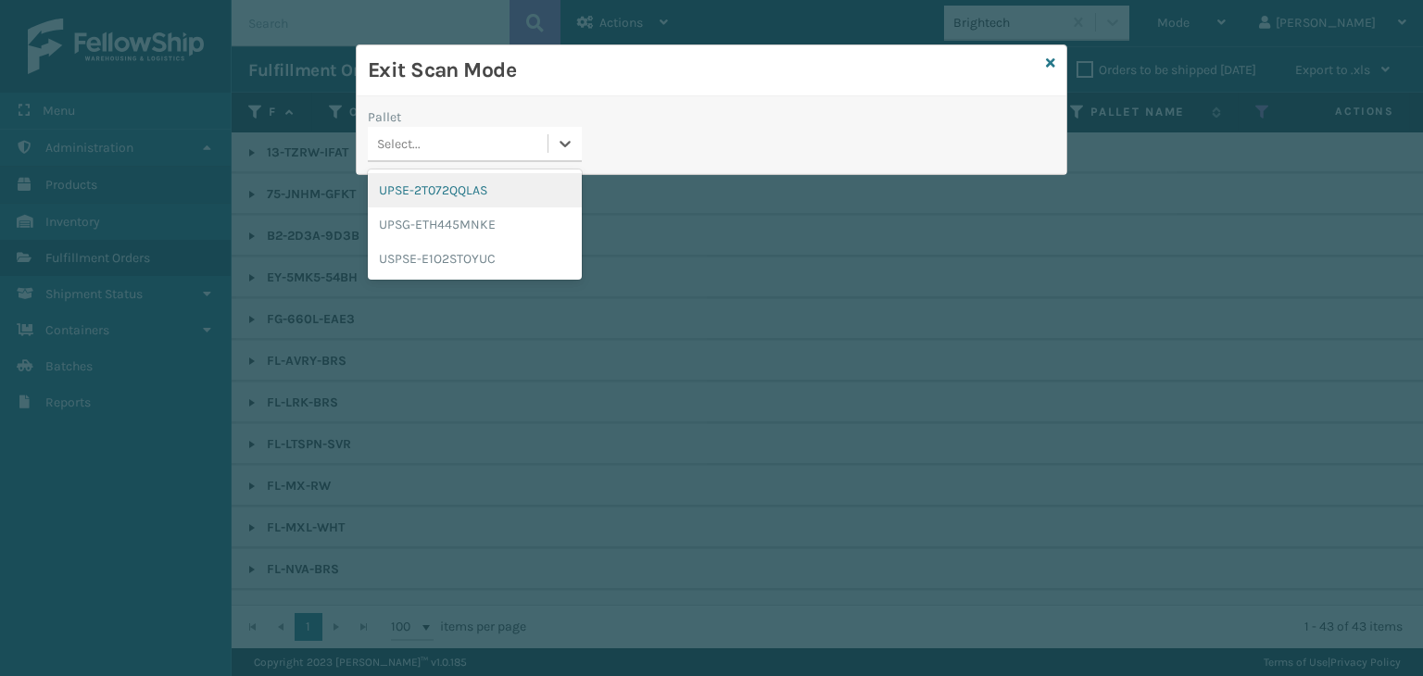
click at [452, 142] on div "Select..." at bounding box center [458, 144] width 180 height 31
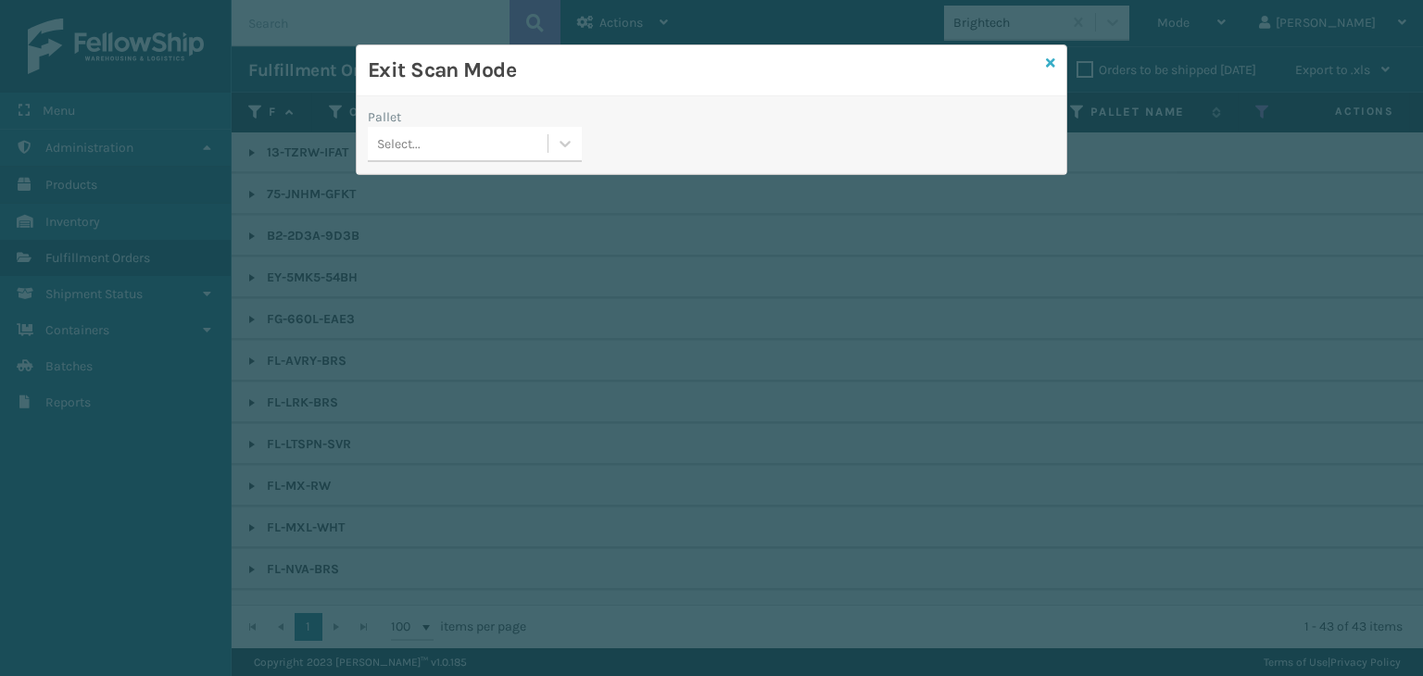
click at [1053, 71] on link at bounding box center [1050, 63] width 9 height 19
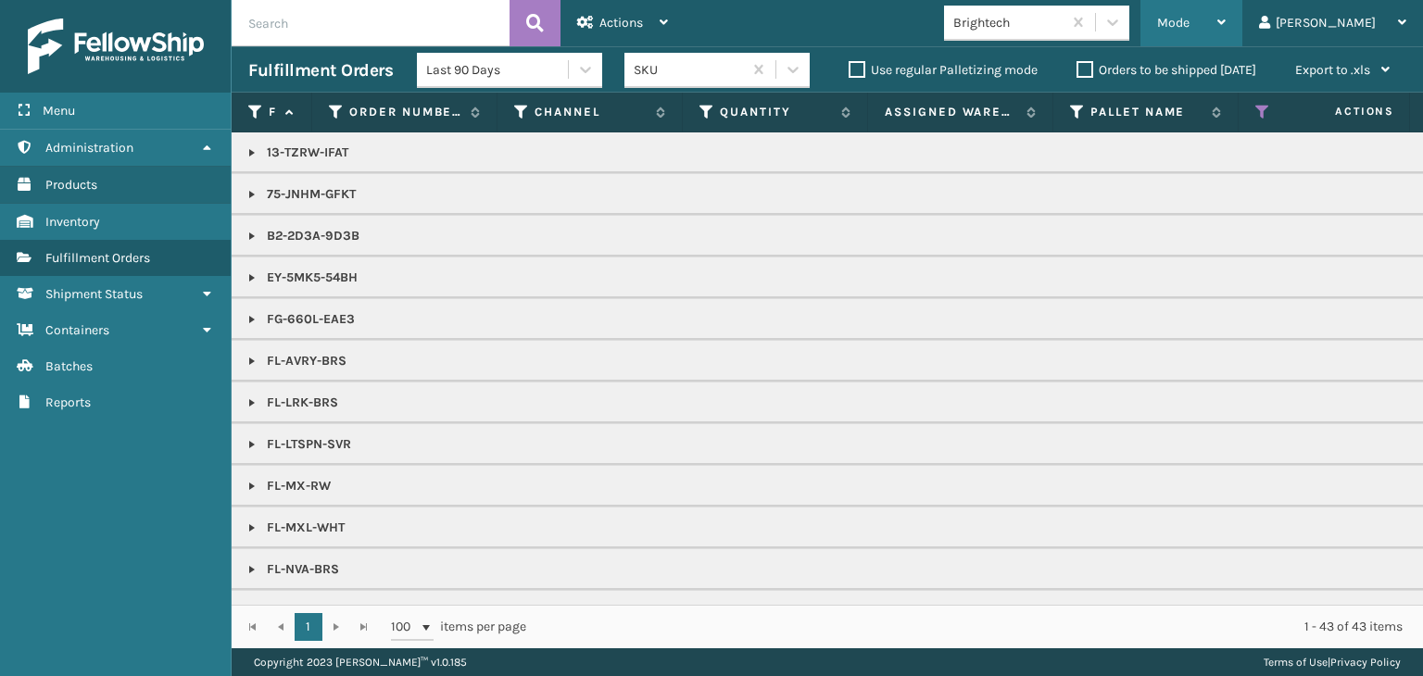
click at [1219, 28] on div "Mode Regular Mode Picking Mode Labeling Mode Exit Scan Mode" at bounding box center [1191, 23] width 102 height 46
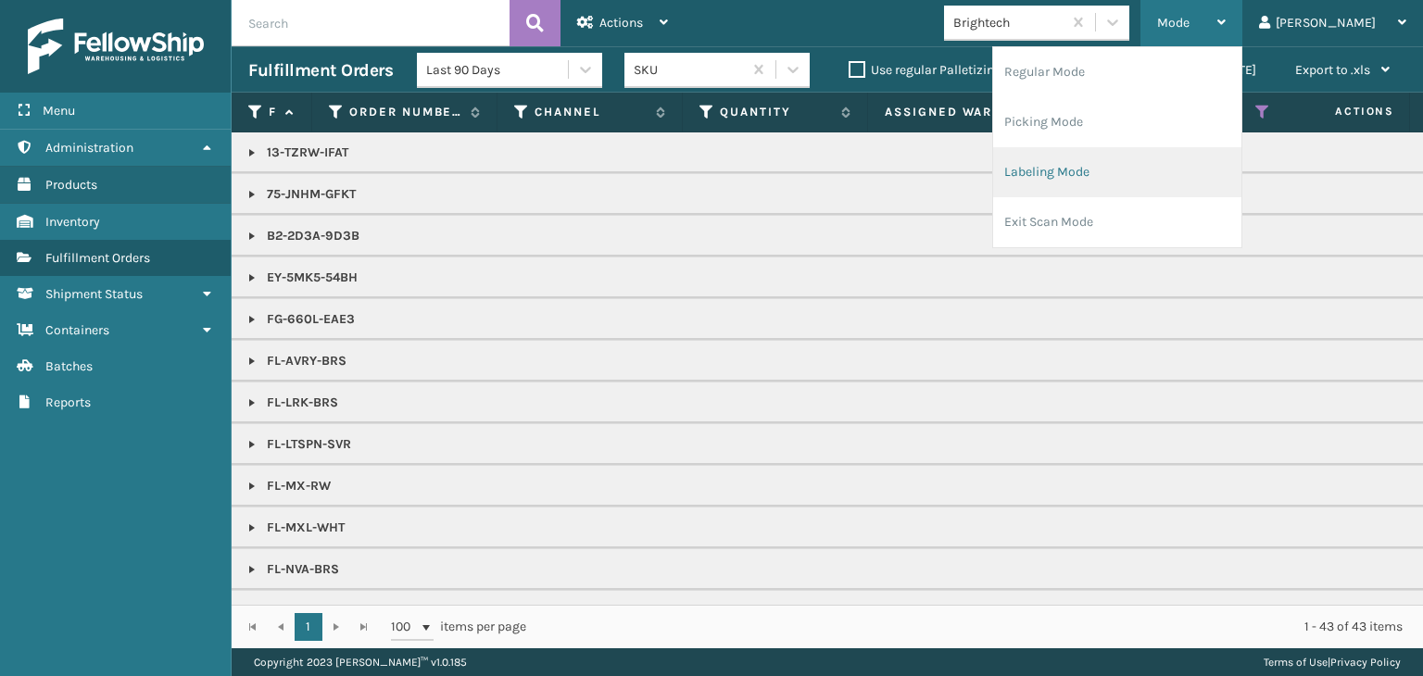
click at [1152, 176] on li "Labeling Mode" at bounding box center [1117, 172] width 248 height 50
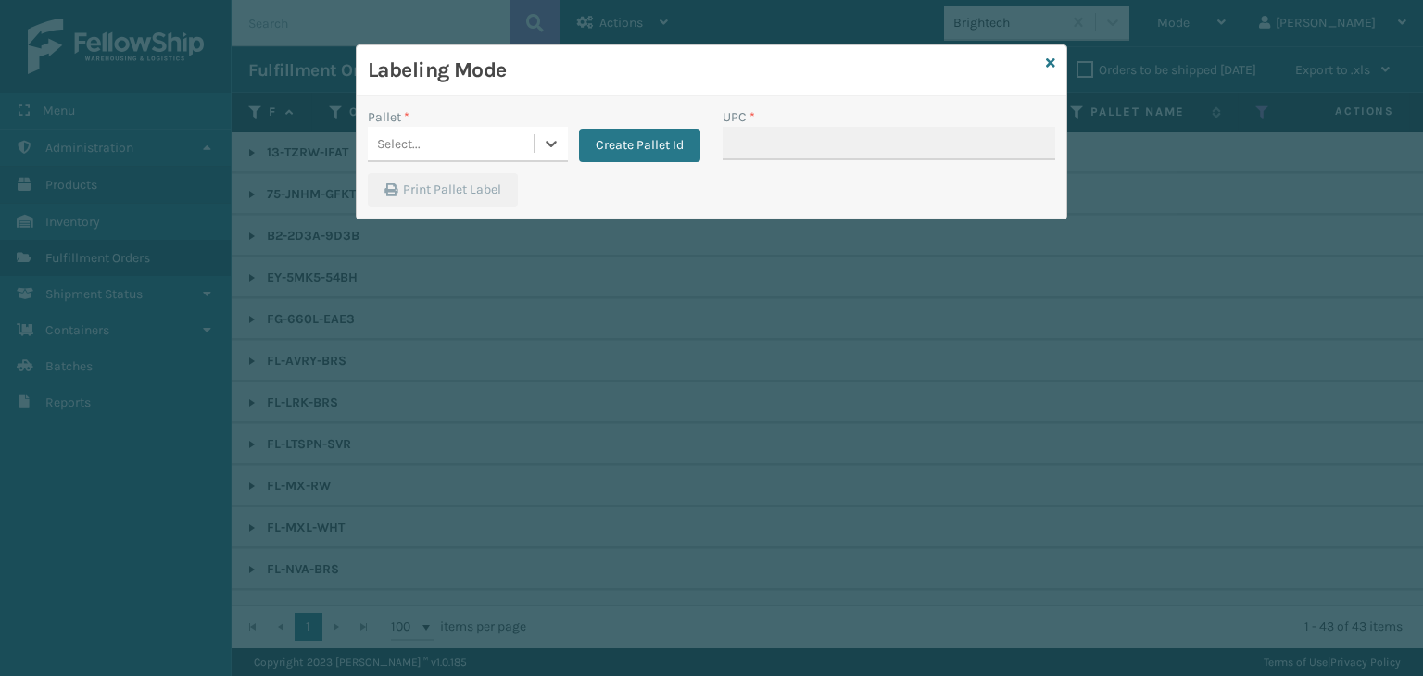
click at [485, 141] on div "Select..." at bounding box center [451, 144] width 166 height 31
click at [641, 145] on button "Create Pallet Id" at bounding box center [639, 145] width 121 height 33
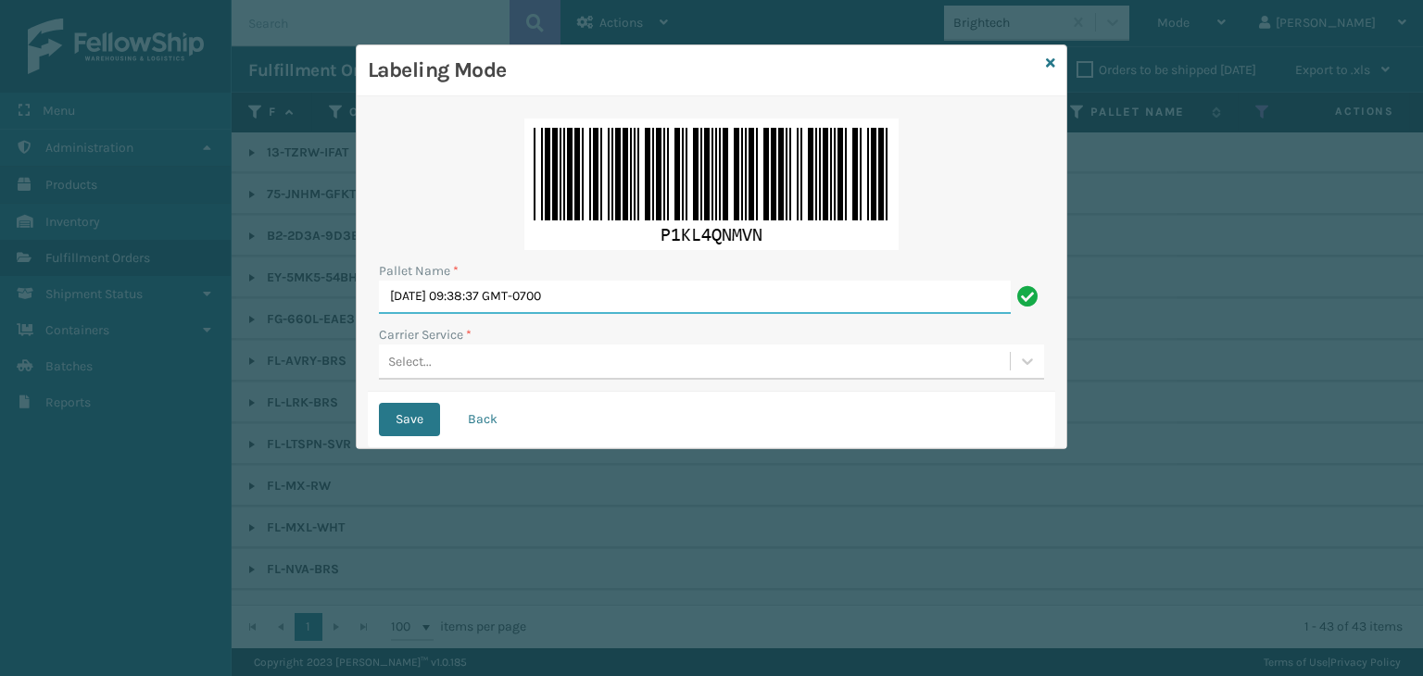
drag, startPoint x: 563, startPoint y: 308, endPoint x: 193, endPoint y: 346, distance: 372.6
click at [193, 346] on div "Labeling Mode Pallet Name * [DATE] 09:38:37 GMT-0700 Carrier Service * Select..…" at bounding box center [711, 338] width 1423 height 676
paste input "FEDZ56393"
type input "FEDZ563930"
click at [580, 361] on div "Select..." at bounding box center [694, 361] width 631 height 31
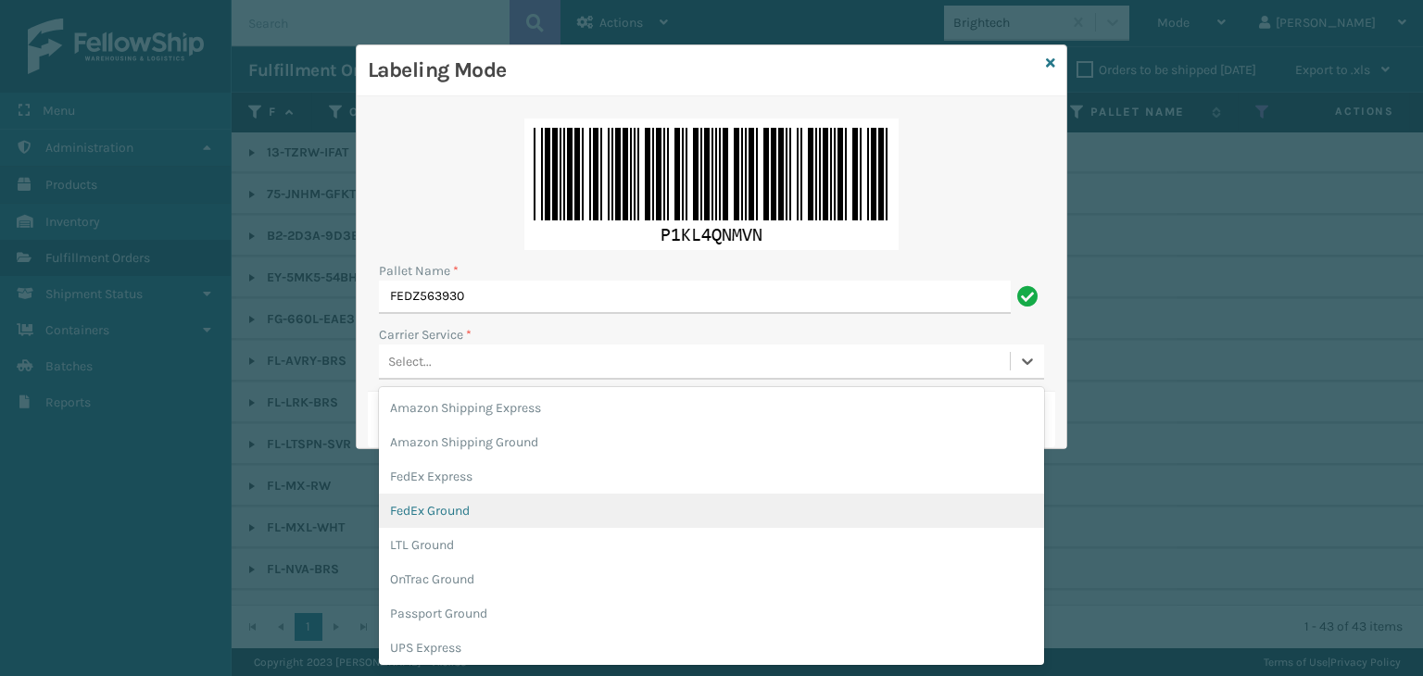
click at [540, 509] on div "FedEx Ground" at bounding box center [711, 511] width 665 height 34
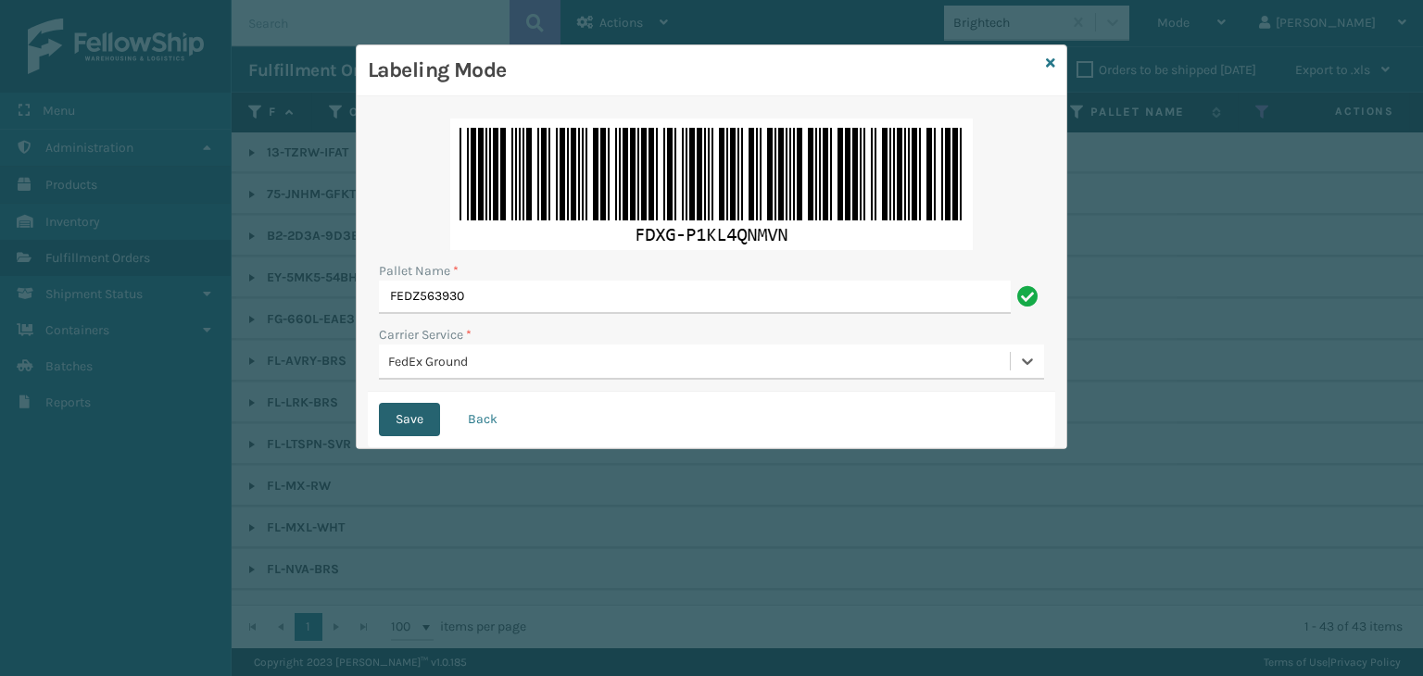
click at [418, 416] on button "Save" at bounding box center [409, 419] width 61 height 33
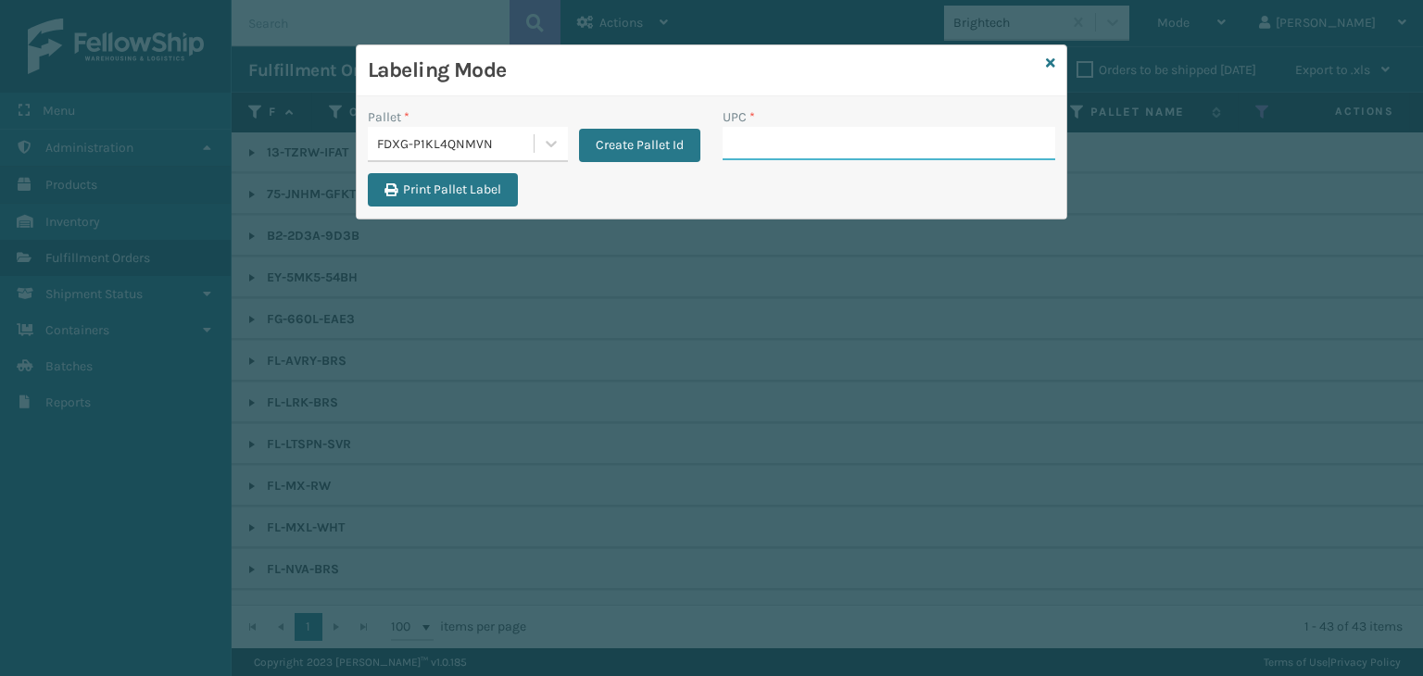
click at [825, 145] on input "UPC *" at bounding box center [889, 143] width 333 height 33
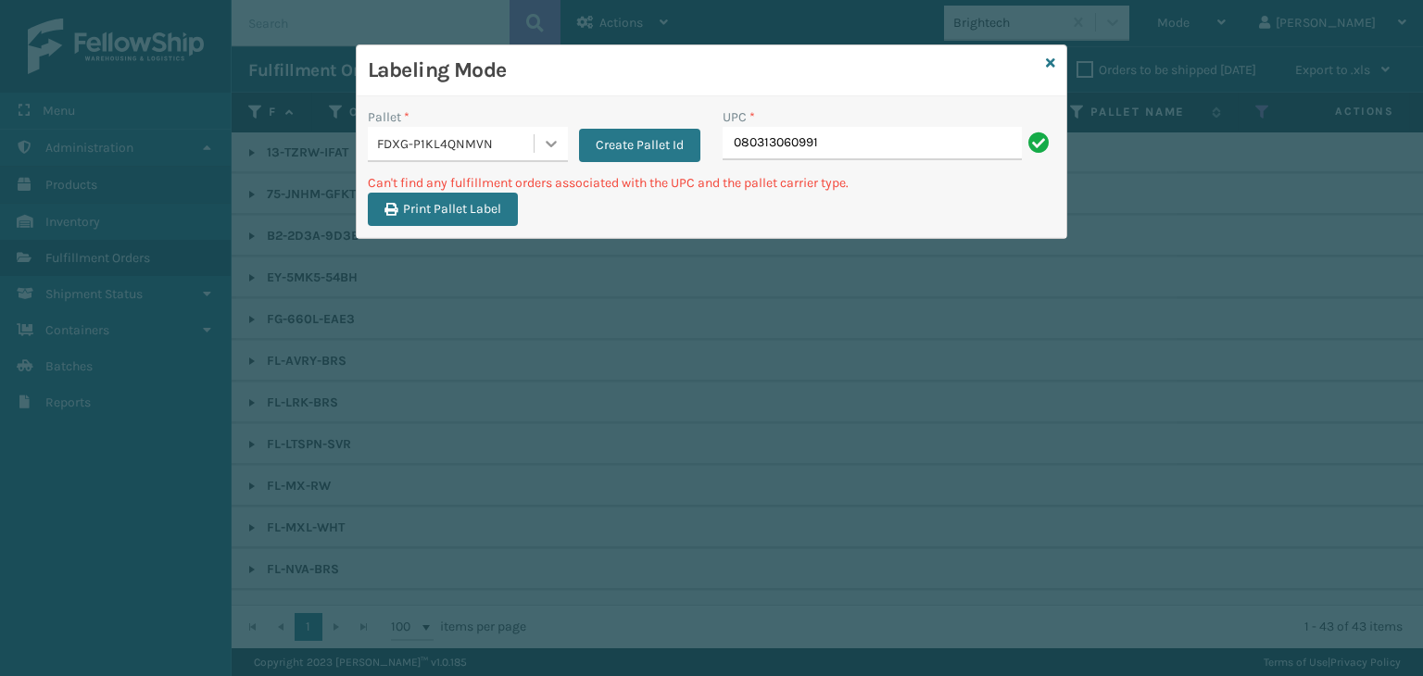
drag, startPoint x: 883, startPoint y: 157, endPoint x: 550, endPoint y: 149, distance: 332.7
click at [484, 145] on div "Pallet * FDXG-P1KL4QNMVN Create Pallet Id UPC * 080313060991" at bounding box center [712, 140] width 710 height 66
type input "6099Q"
click at [1054, 62] on icon at bounding box center [1050, 63] width 9 height 13
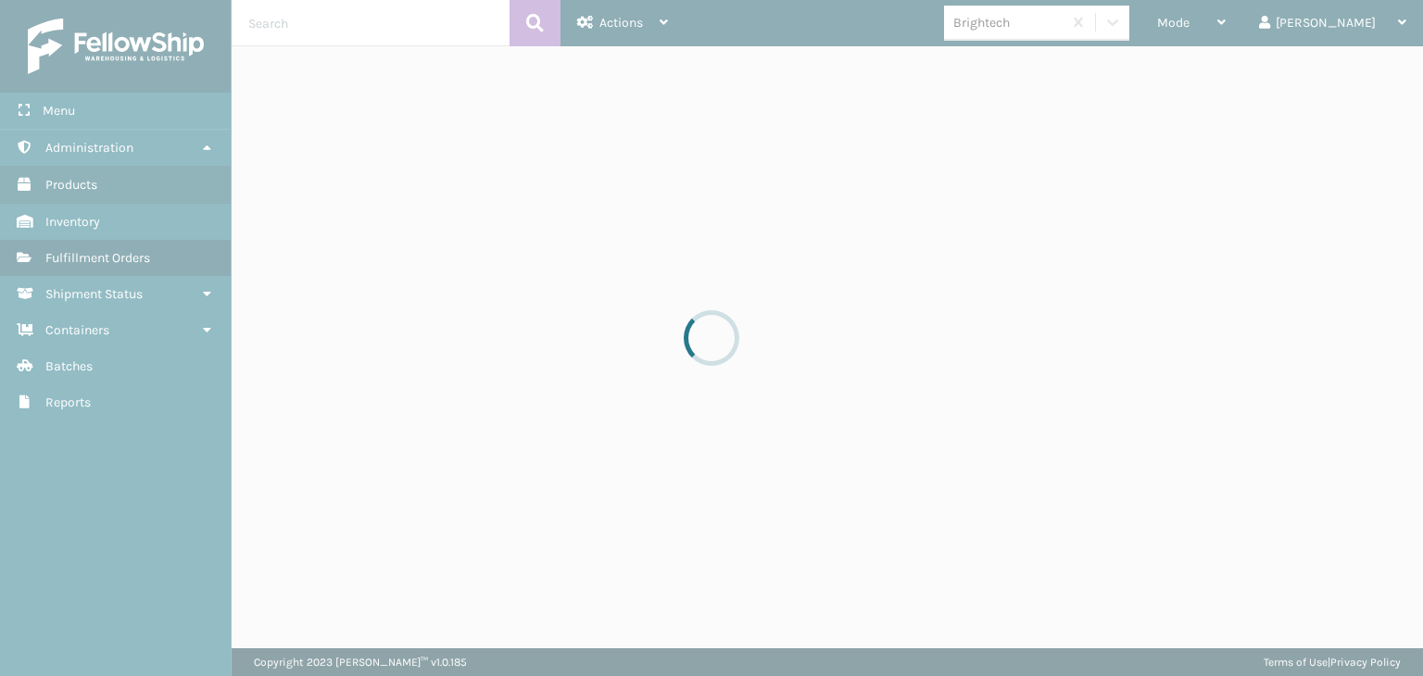
click at [1067, 29] on div at bounding box center [711, 338] width 1423 height 676
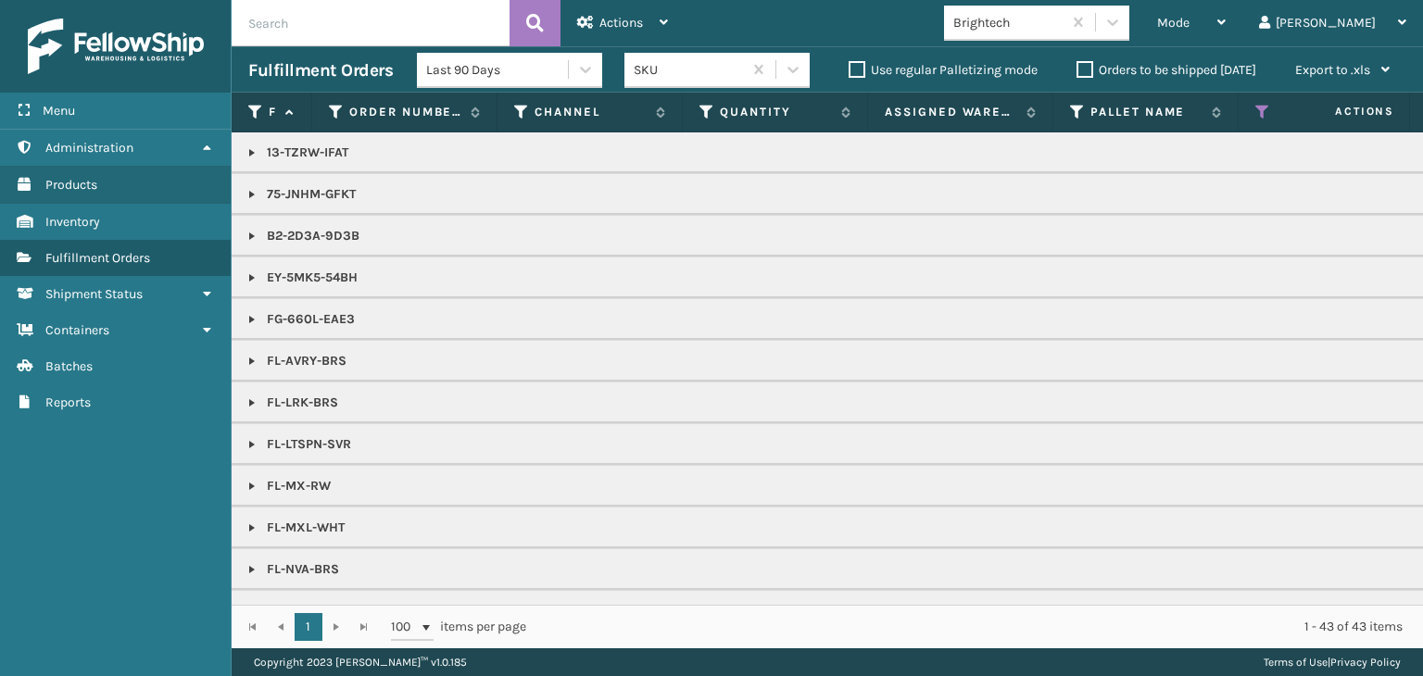
click at [1063, 29] on div "Brightech" at bounding box center [1008, 22] width 110 height 19
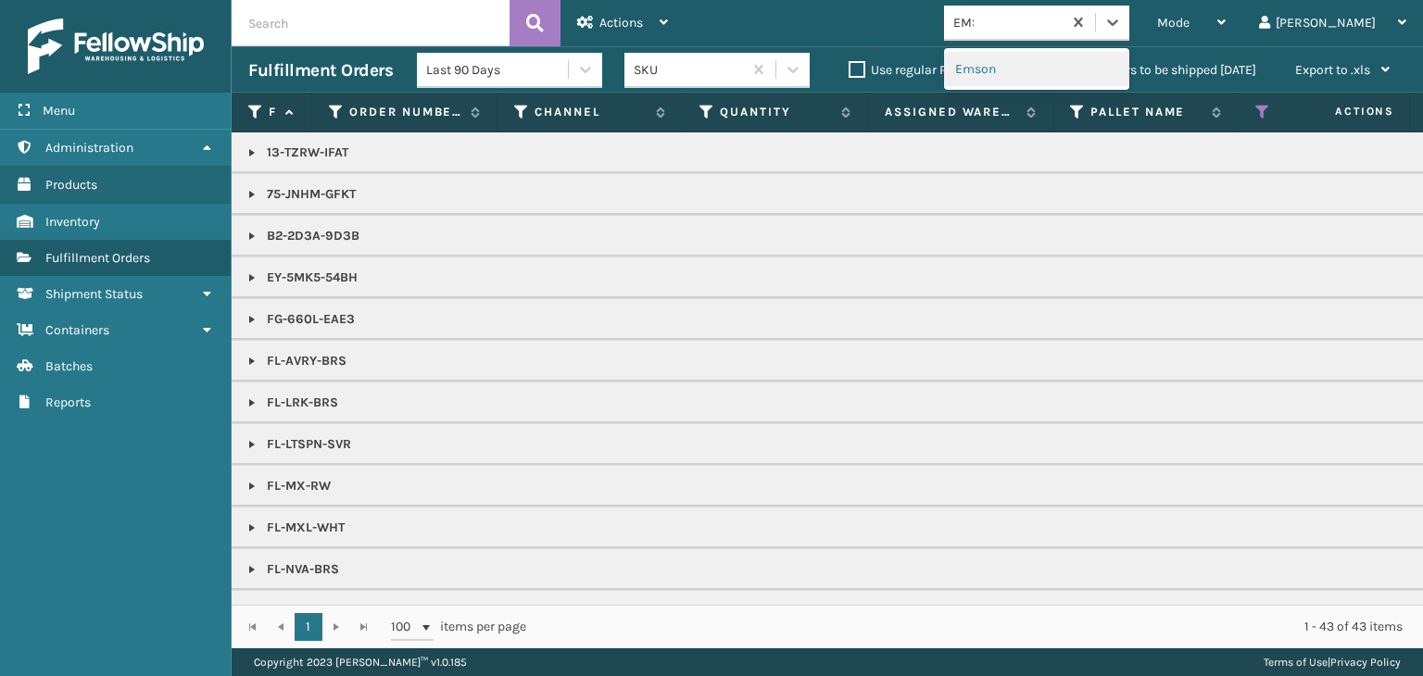
type input "EMSO"
click at [1064, 56] on div "Emson" at bounding box center [1036, 69] width 185 height 34
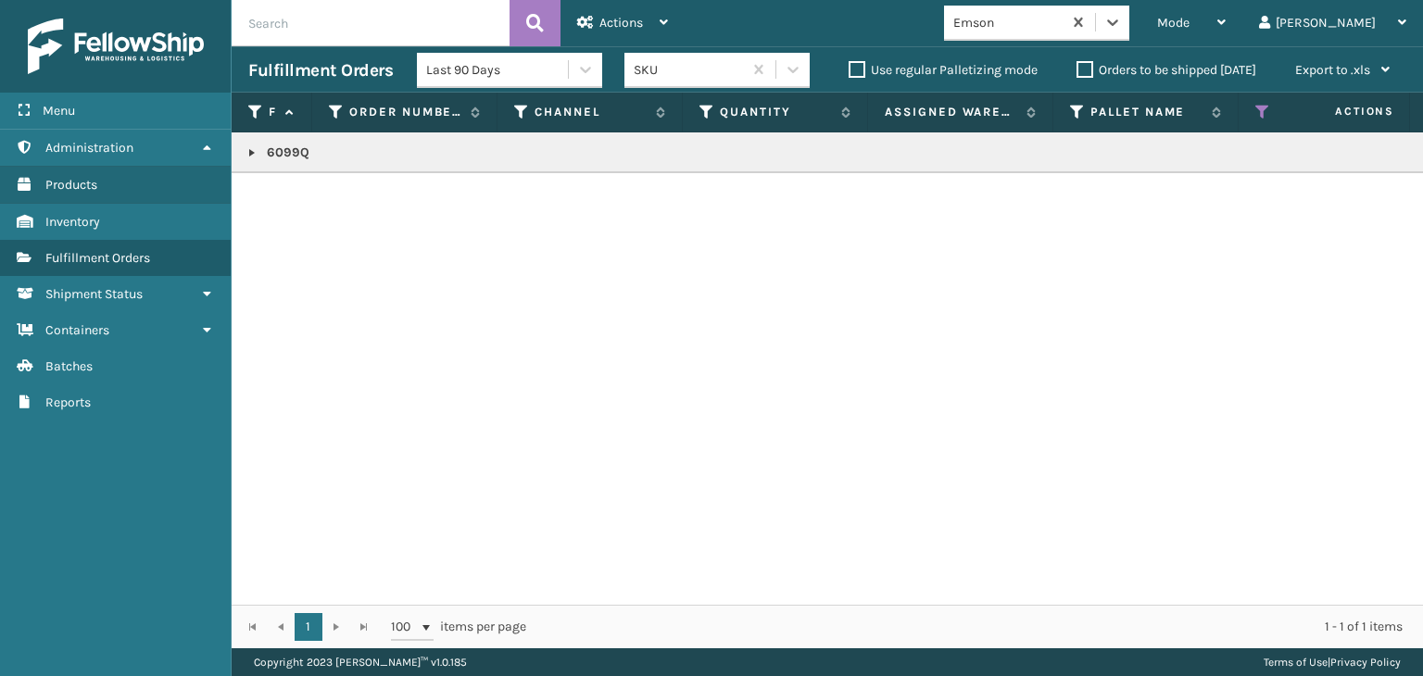
click at [245, 148] on link at bounding box center [252, 152] width 15 height 15
click at [308, 195] on link "2012530" at bounding box center [302, 203] width 49 height 19
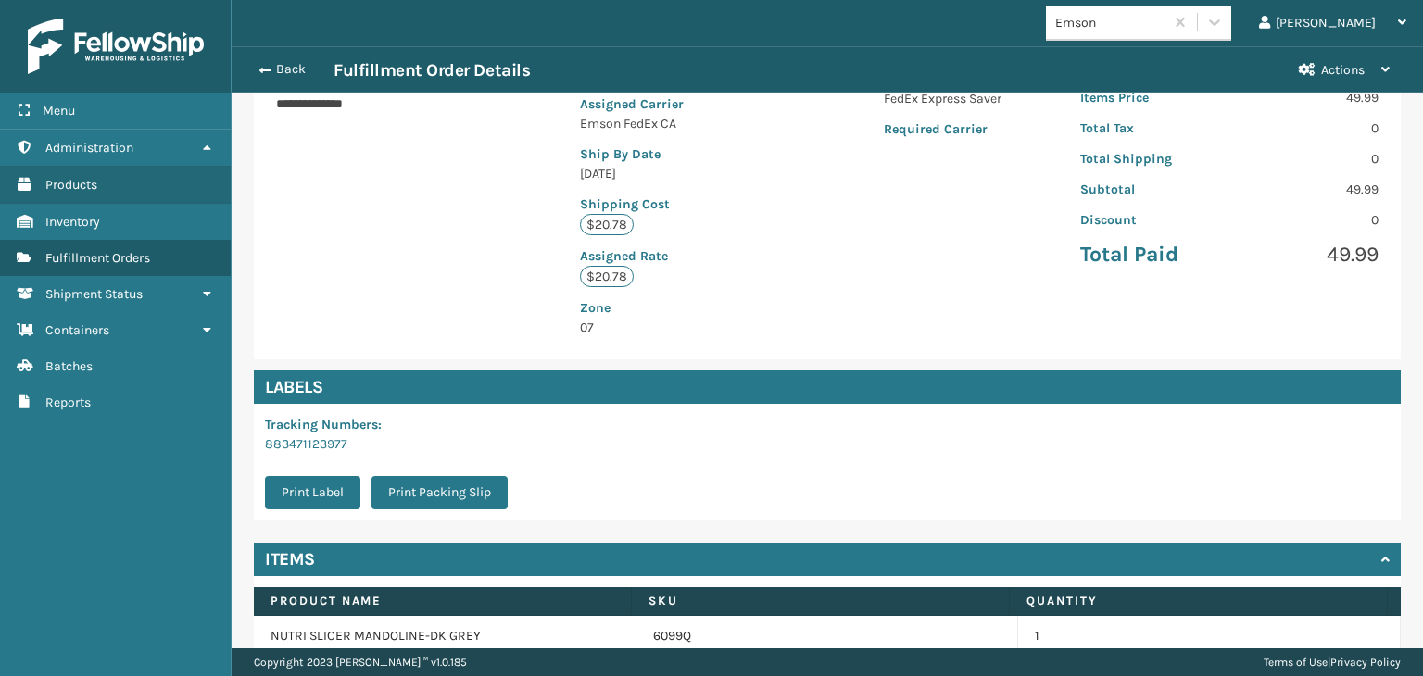
scroll to position [437, 0]
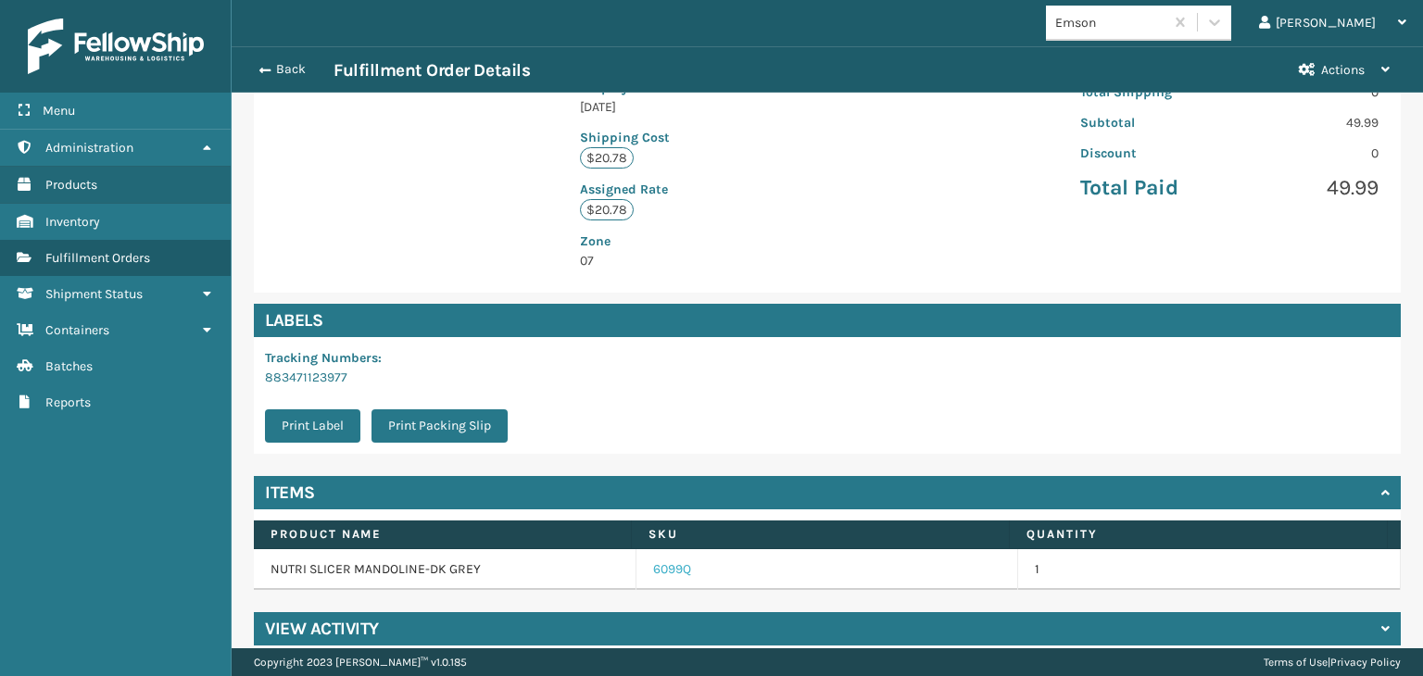
click at [670, 560] on link "6099Q" at bounding box center [672, 569] width 38 height 19
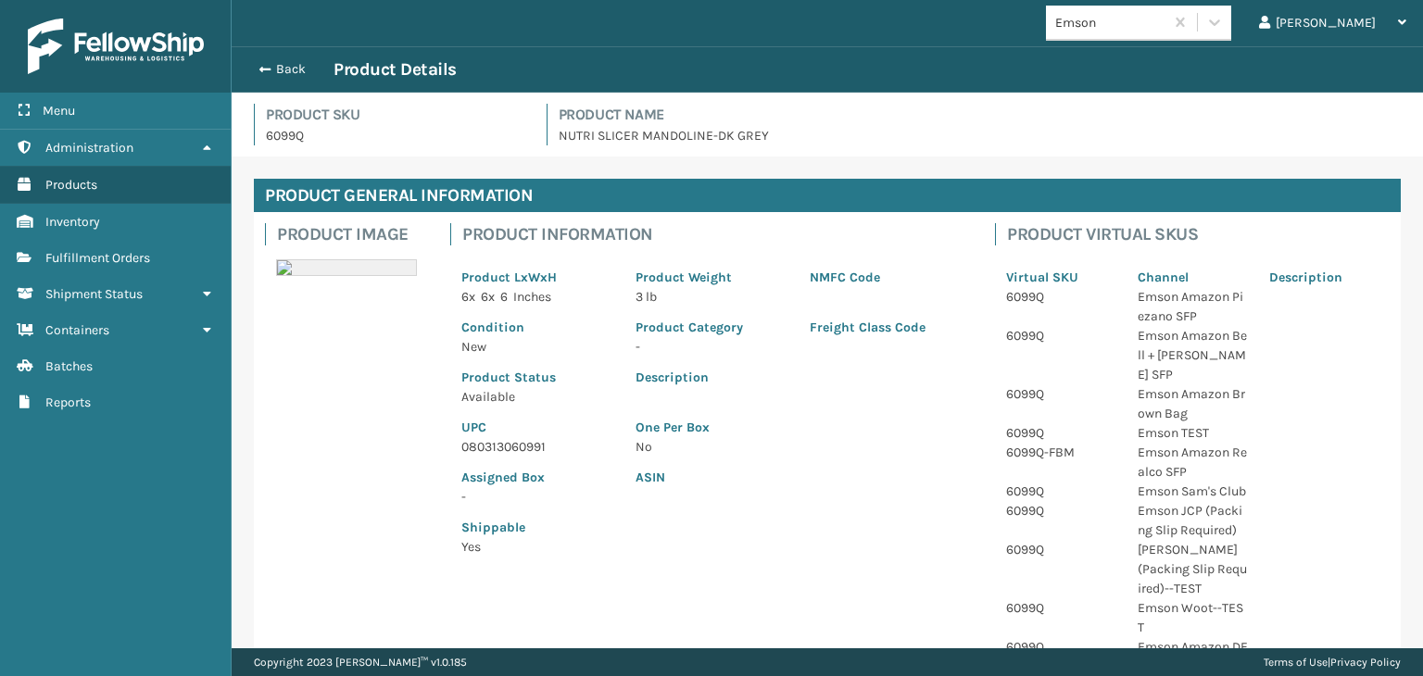
click at [493, 447] on p "080313060991" at bounding box center [537, 446] width 152 height 19
click at [304, 75] on button "Back" at bounding box center [290, 69] width 85 height 17
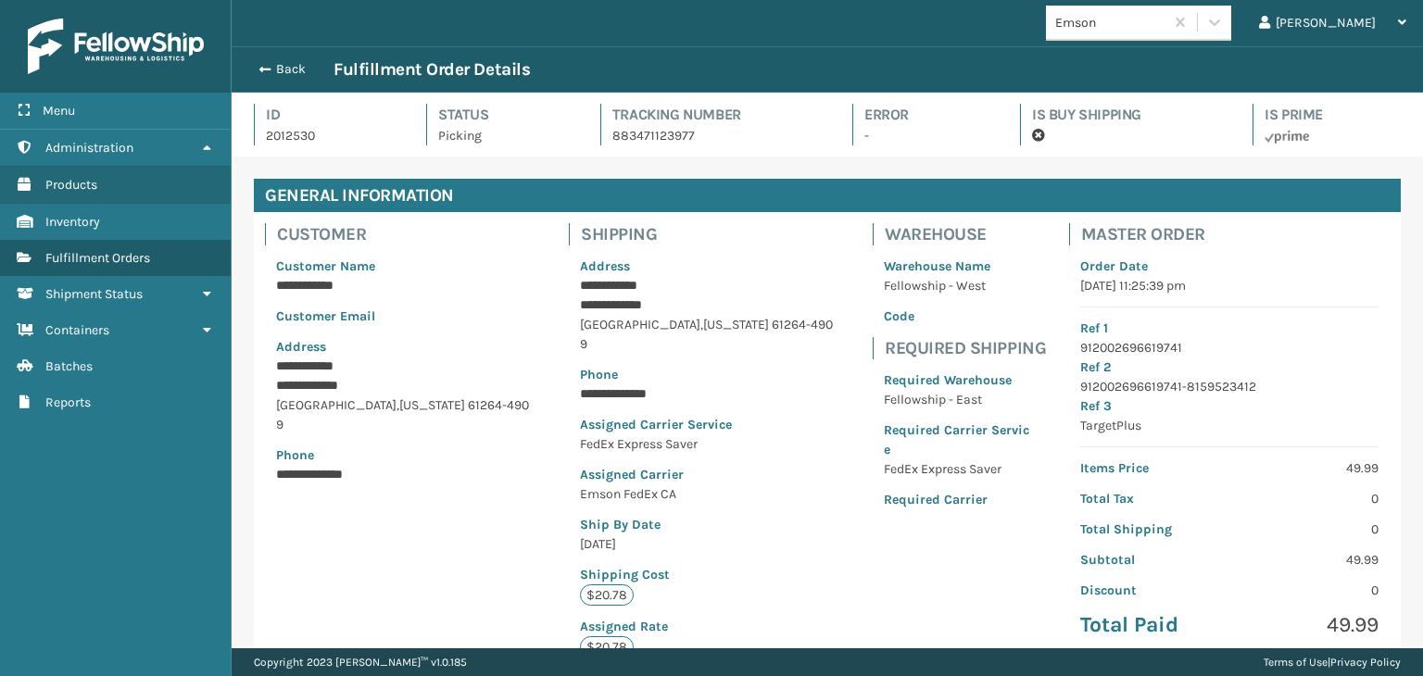
scroll to position [44, 1190]
click at [308, 75] on button "Back" at bounding box center [290, 69] width 85 height 17
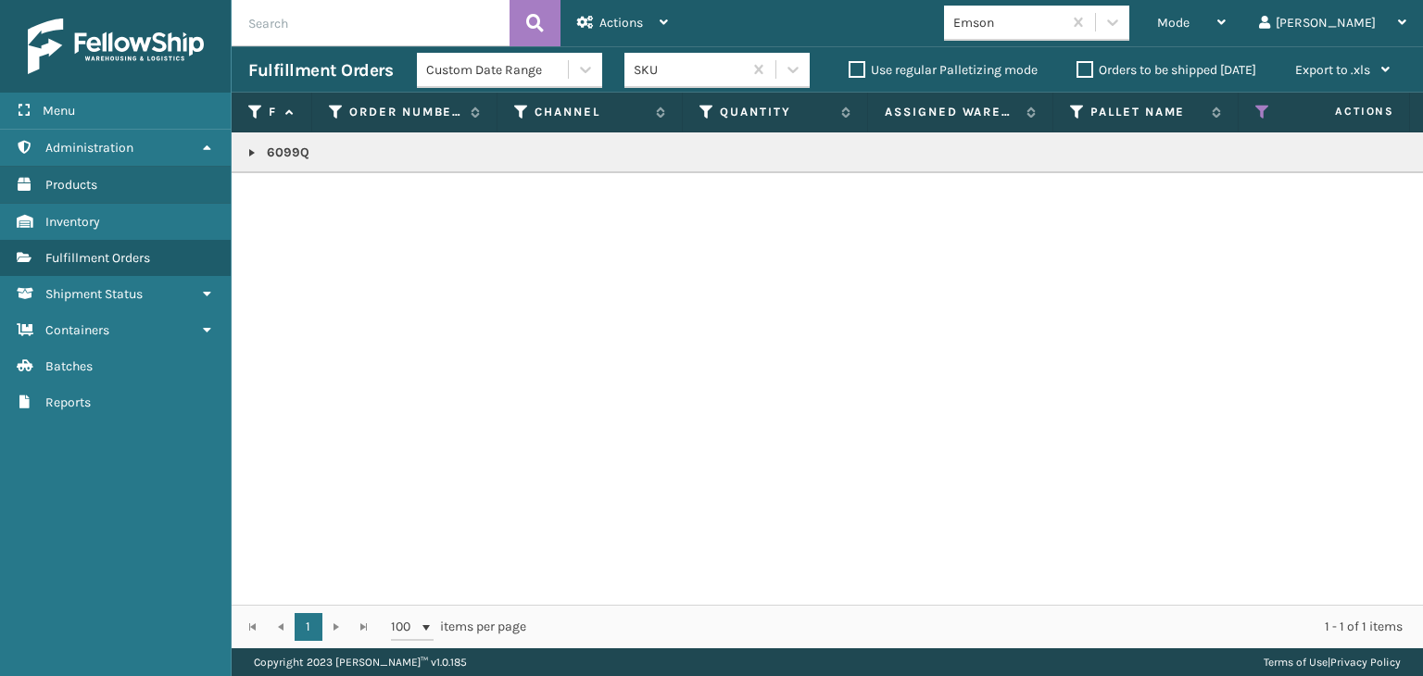
click at [1189, 22] on span "Mode" at bounding box center [1173, 23] width 32 height 16
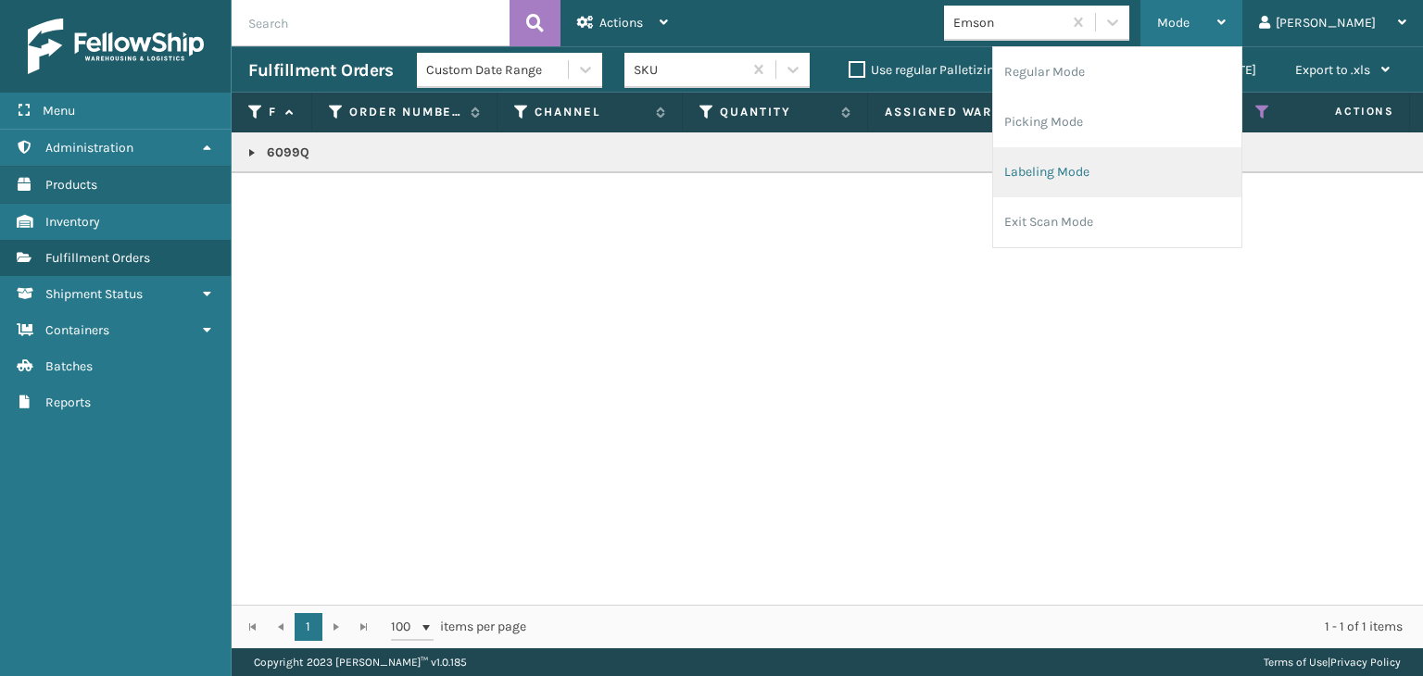
click at [1182, 157] on li "Labeling Mode" at bounding box center [1117, 172] width 248 height 50
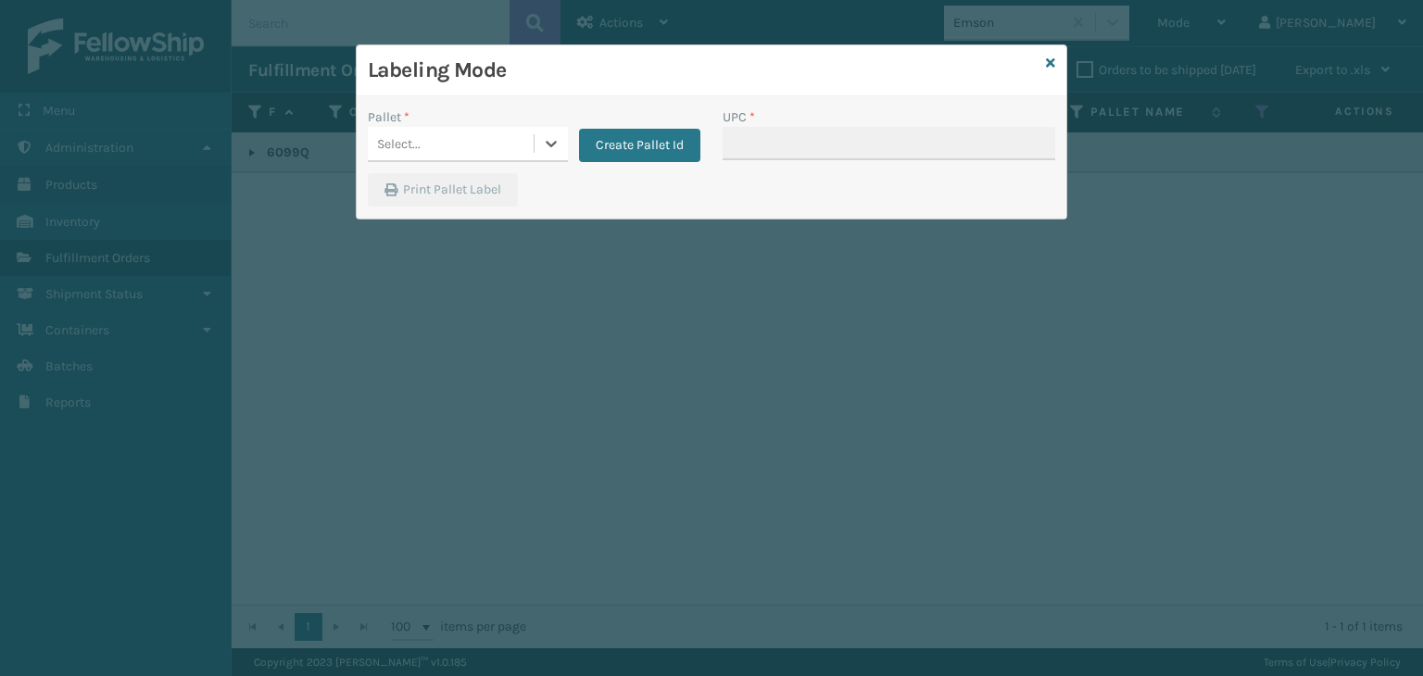
click at [479, 146] on div "Select..." at bounding box center [451, 144] width 166 height 31
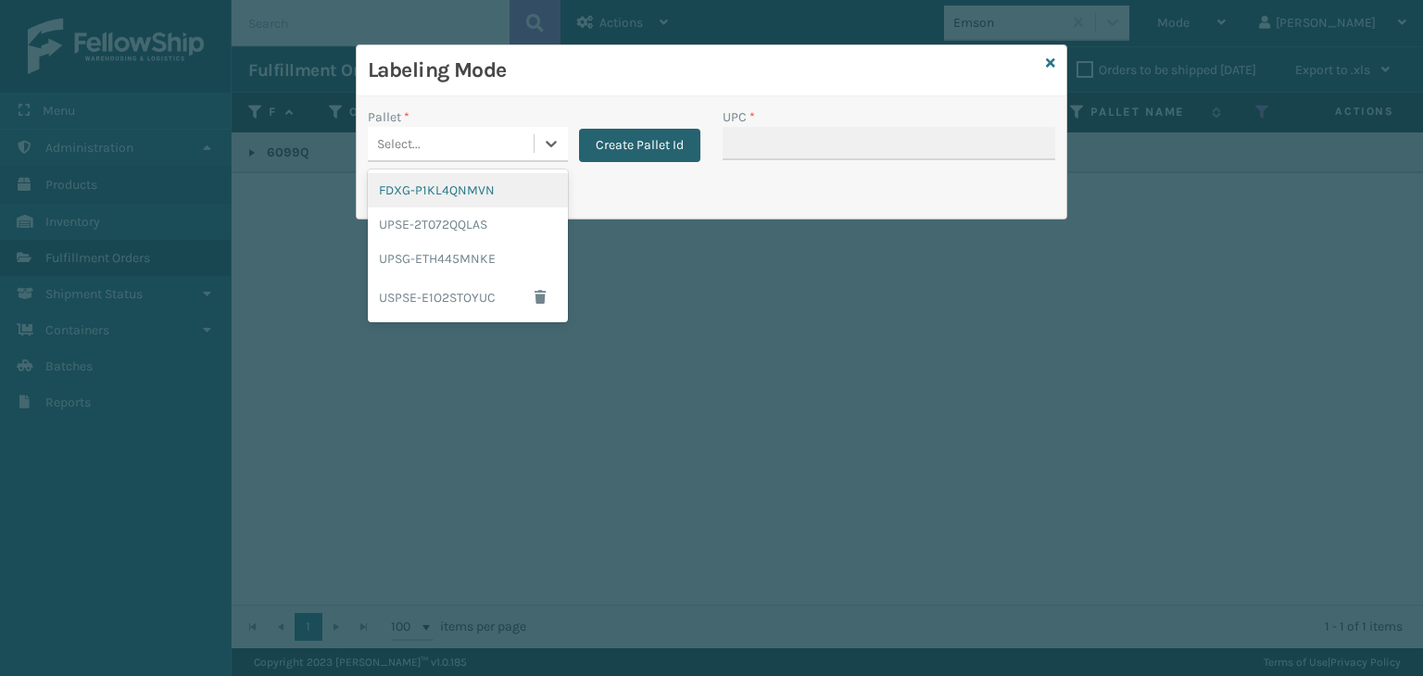
click at [648, 144] on button "Create Pallet Id" at bounding box center [639, 145] width 121 height 33
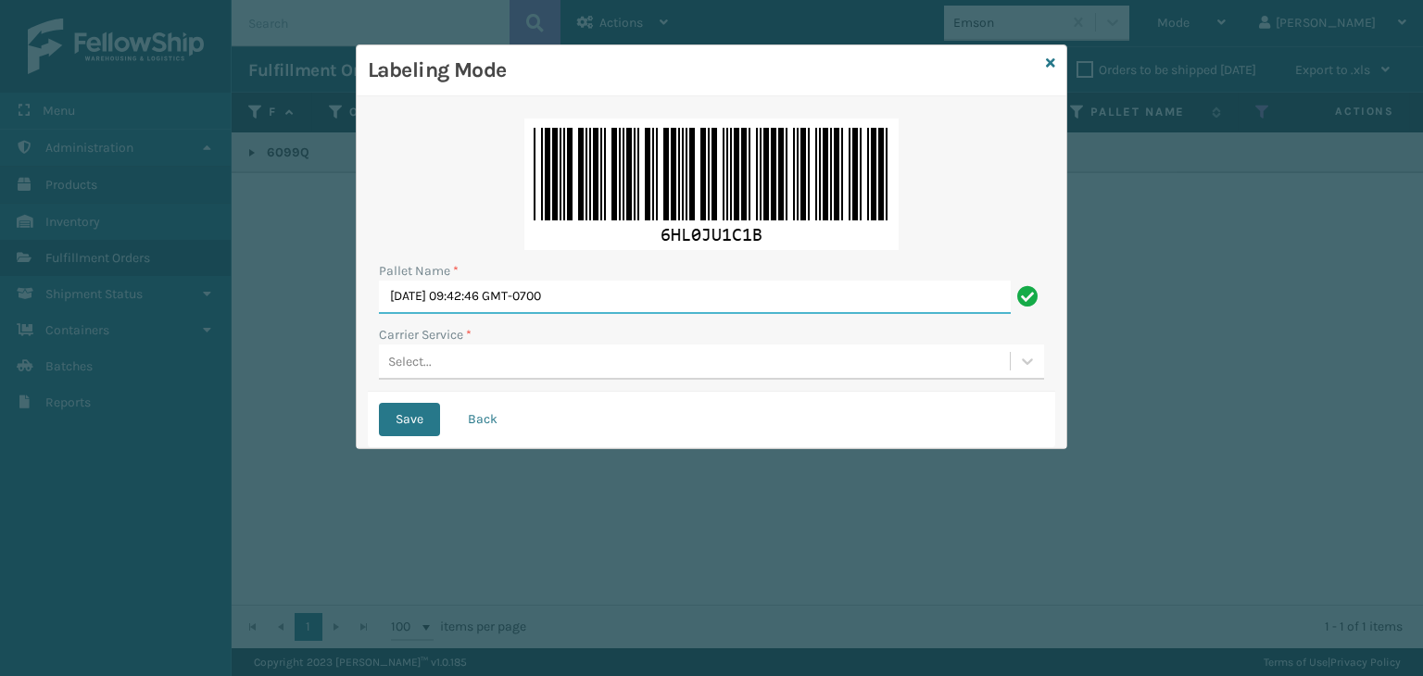
drag, startPoint x: 632, startPoint y: 297, endPoint x: 4, endPoint y: 203, distance: 635.1
click at [0, 208] on div "Labeling Mode Pallet Name * [DATE] 09:42:46 GMT-0700 Carrier Service * Select..…" at bounding box center [711, 338] width 1423 height 676
type input "402830"
click at [510, 363] on div "Select..." at bounding box center [694, 361] width 631 height 31
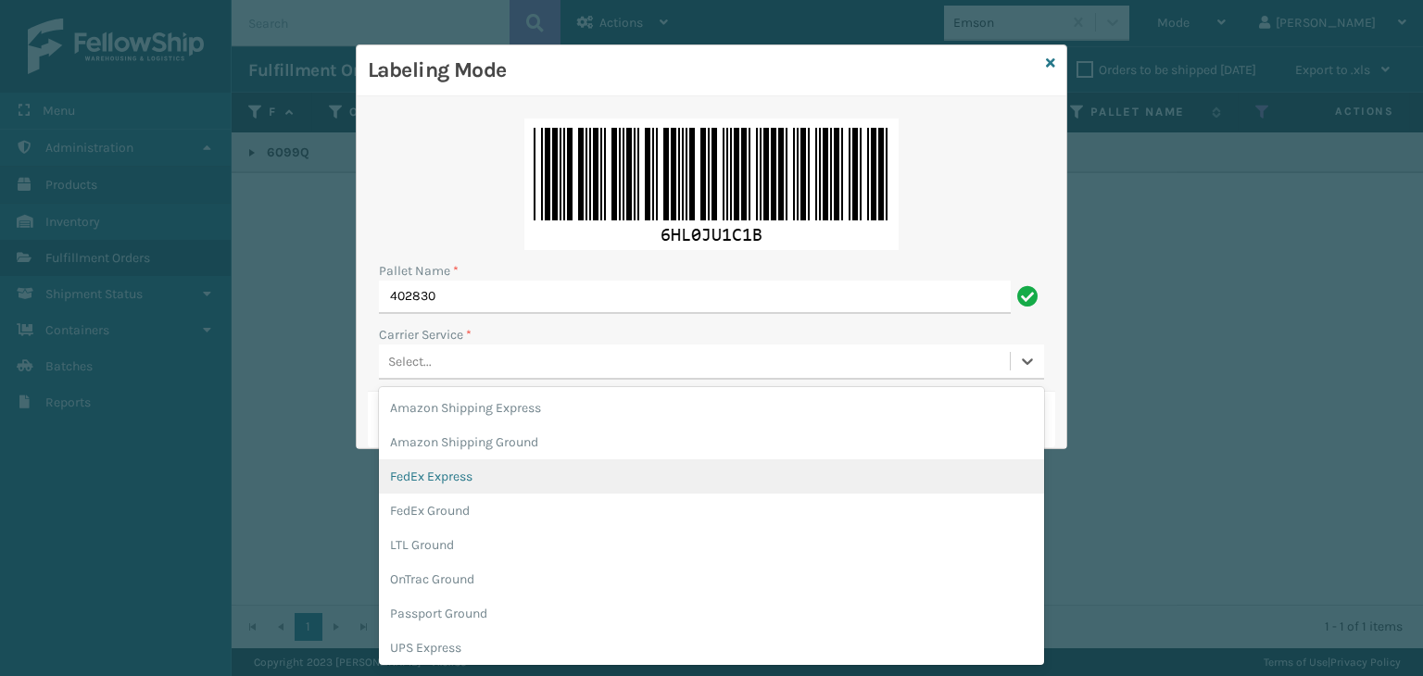
click at [468, 488] on div "FedEx Express" at bounding box center [711, 476] width 665 height 34
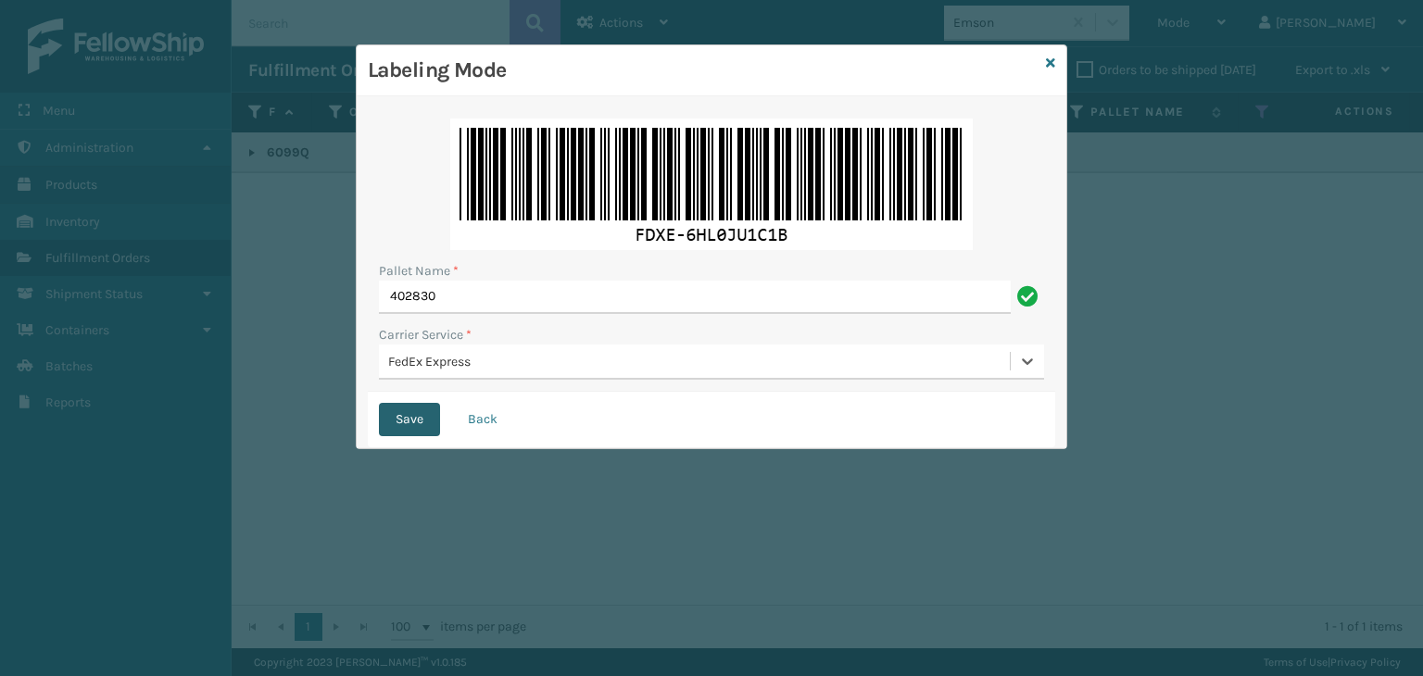
click at [414, 416] on button "Save" at bounding box center [409, 419] width 61 height 33
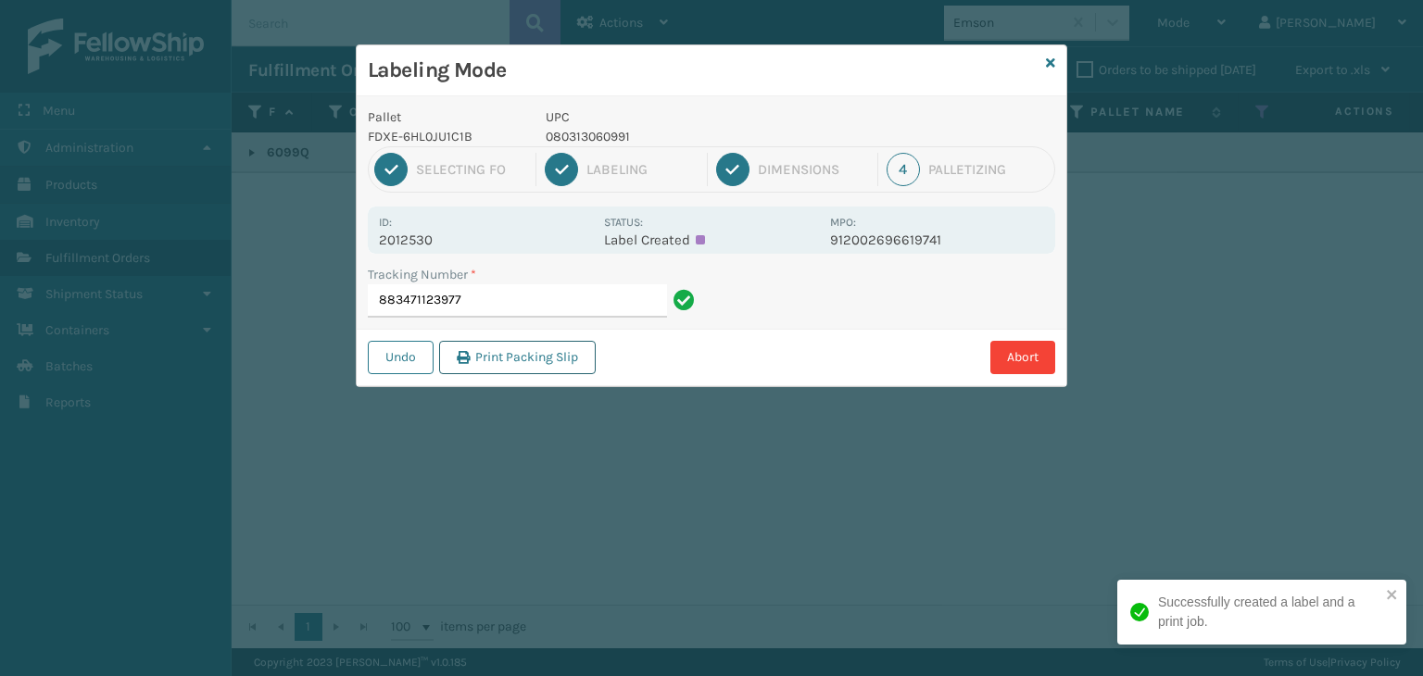
click at [530, 353] on button "Print Packing Slip" at bounding box center [517, 357] width 157 height 33
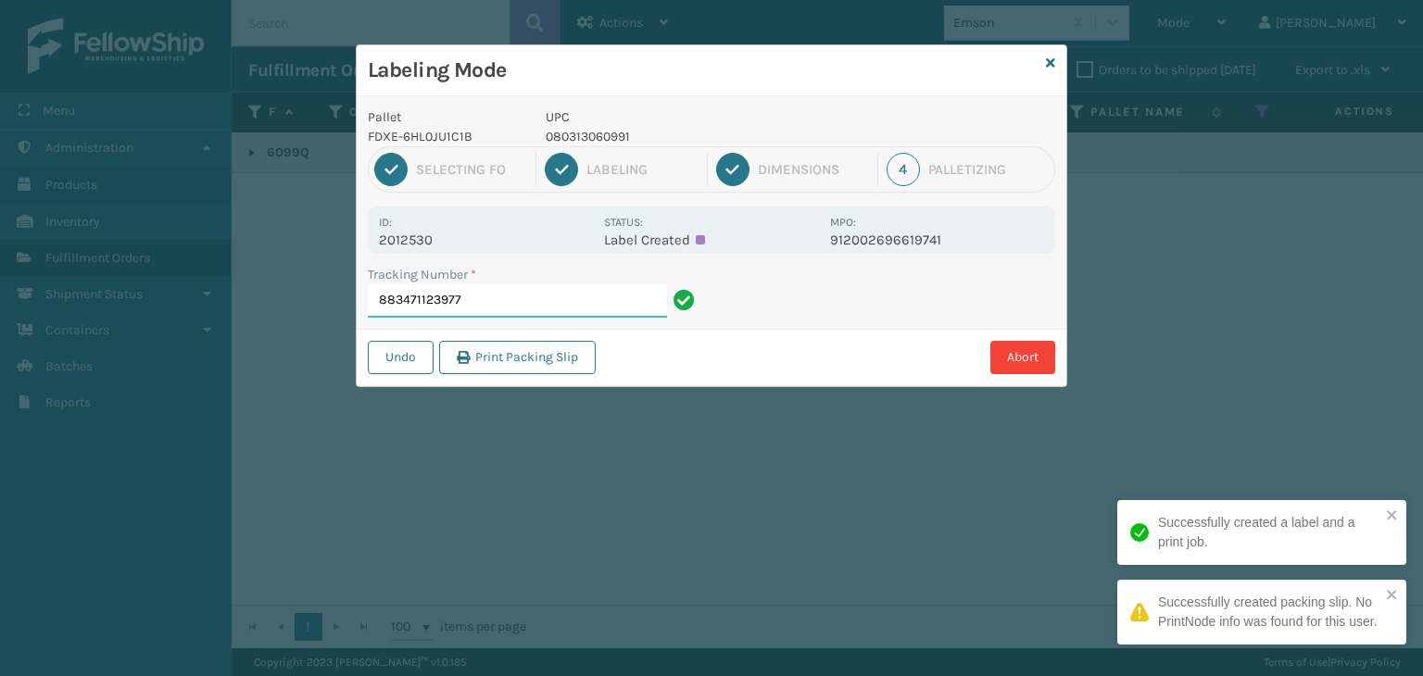
click at [547, 305] on input "883471123977" at bounding box center [517, 300] width 299 height 33
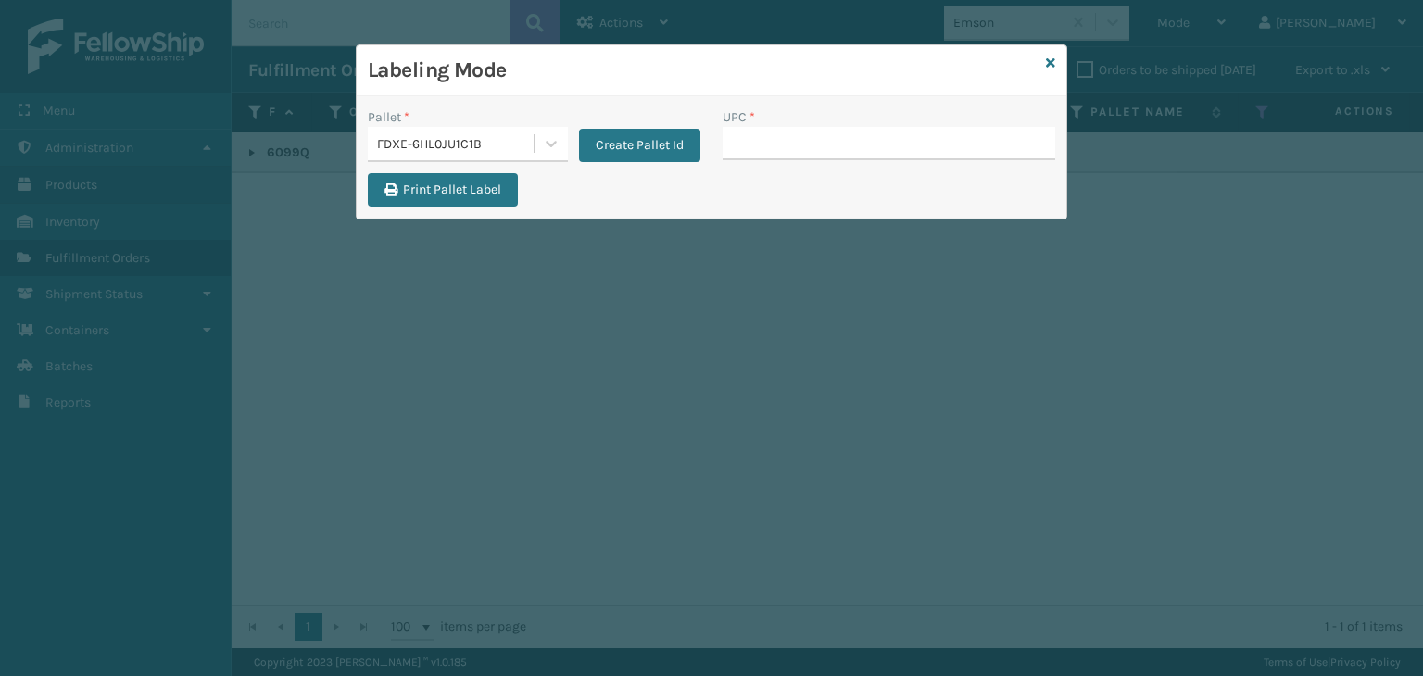
click at [441, 123] on div "Pallet *" at bounding box center [468, 116] width 200 height 19
click at [445, 140] on div "FDXE-6HL0JU1C1B" at bounding box center [456, 143] width 158 height 19
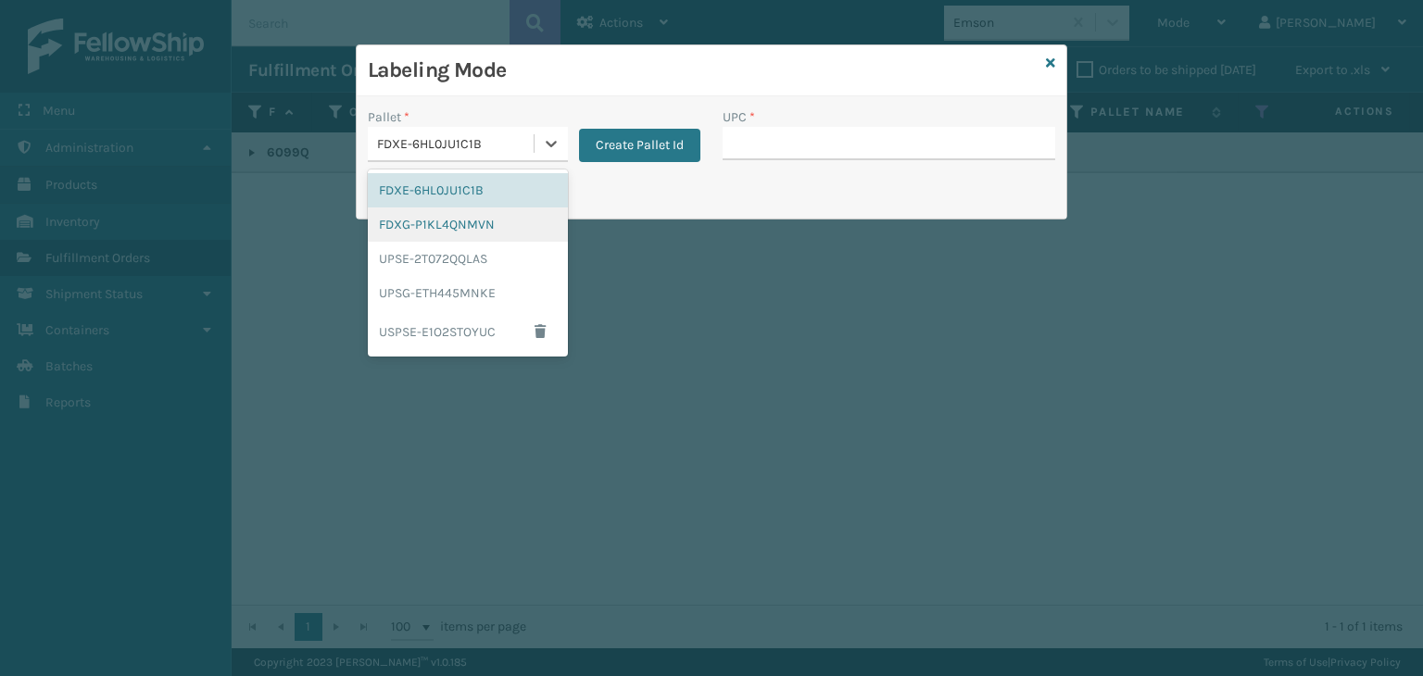
click at [493, 229] on div "FDXG-P1KL4QNMVN" at bounding box center [468, 225] width 200 height 34
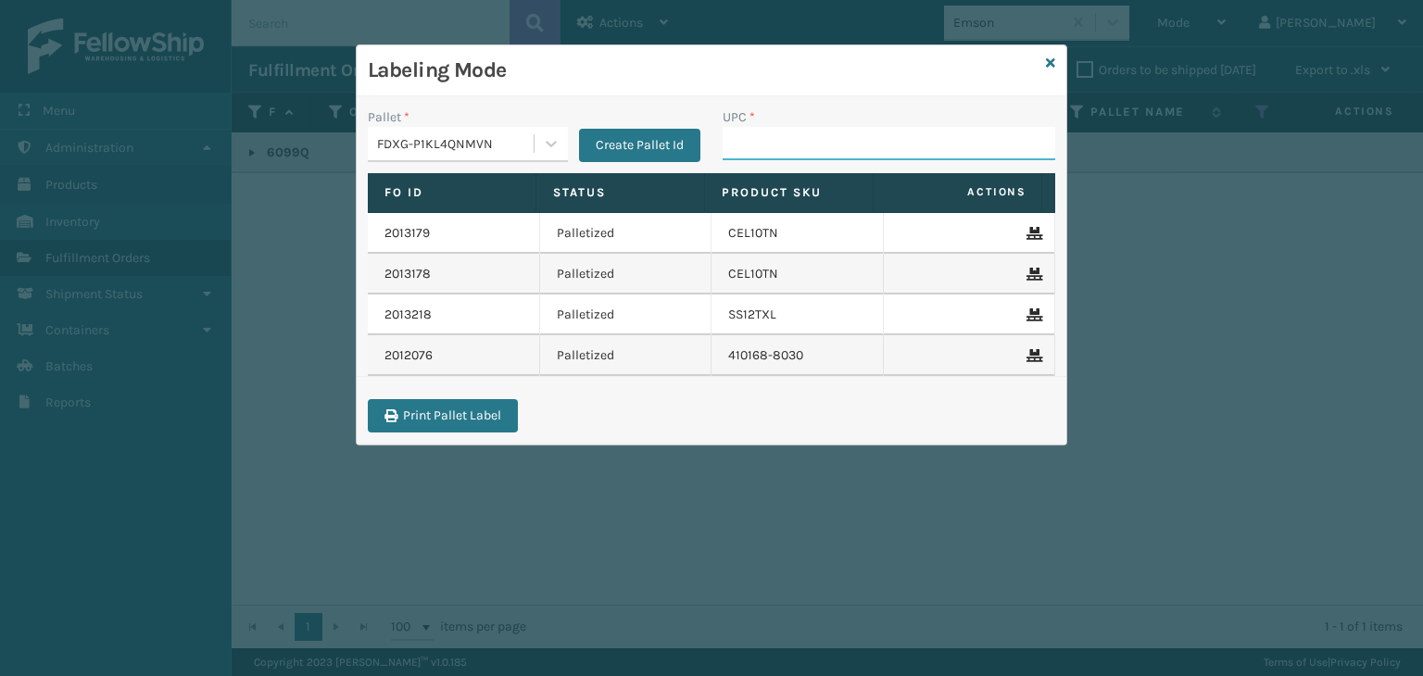
click at [834, 157] on input "UPC *" at bounding box center [889, 143] width 333 height 33
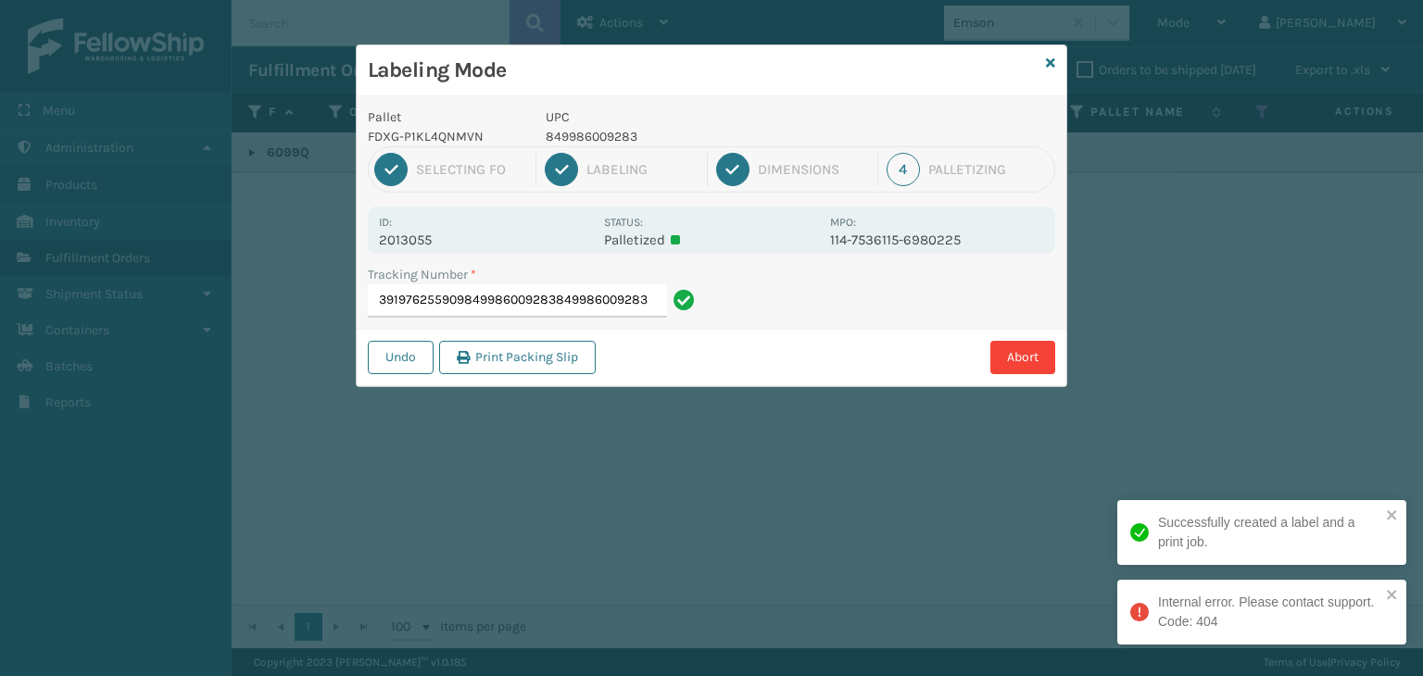
type input "391976255909849986009283849986009283"
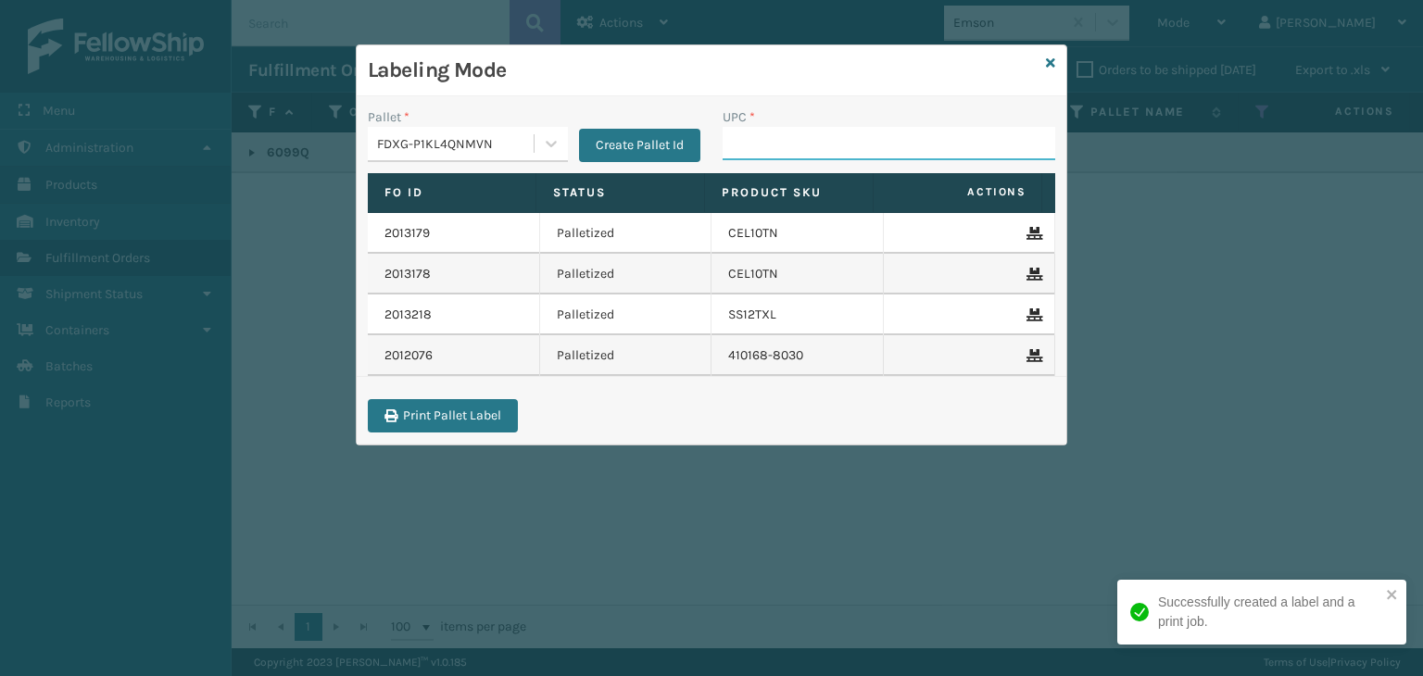
click at [867, 149] on input "UPC *" at bounding box center [889, 143] width 333 height 33
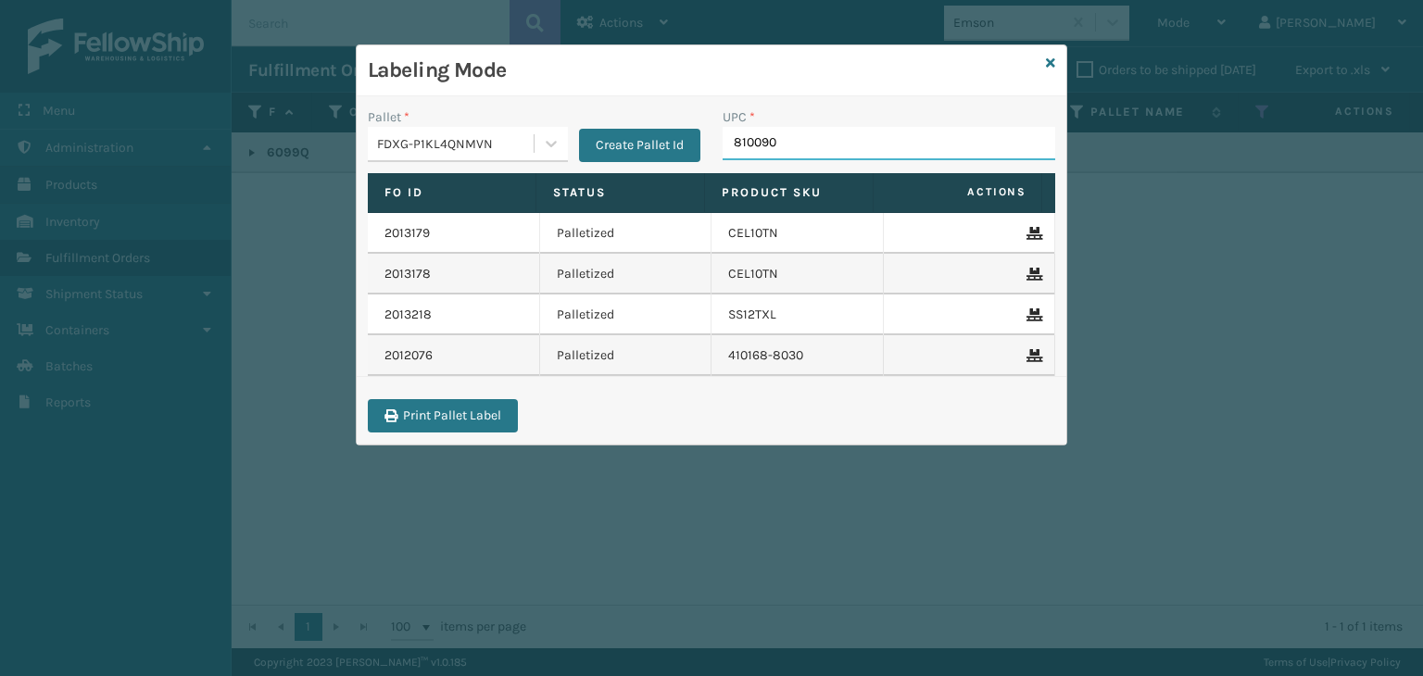
type input "8100909"
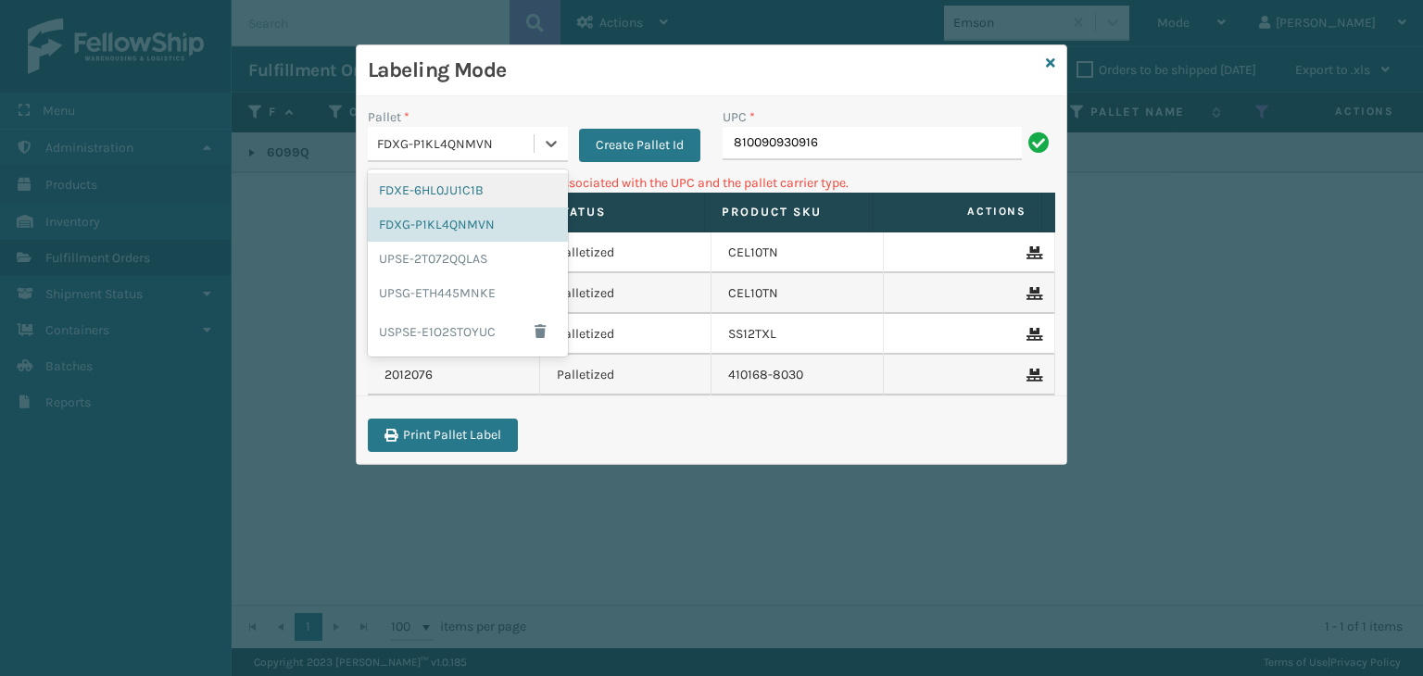
click at [410, 127] on div "FDXG-P1KL4QNMVN" at bounding box center [468, 144] width 200 height 35
click at [467, 290] on div "UPSG-ETH445MNKE" at bounding box center [468, 293] width 200 height 34
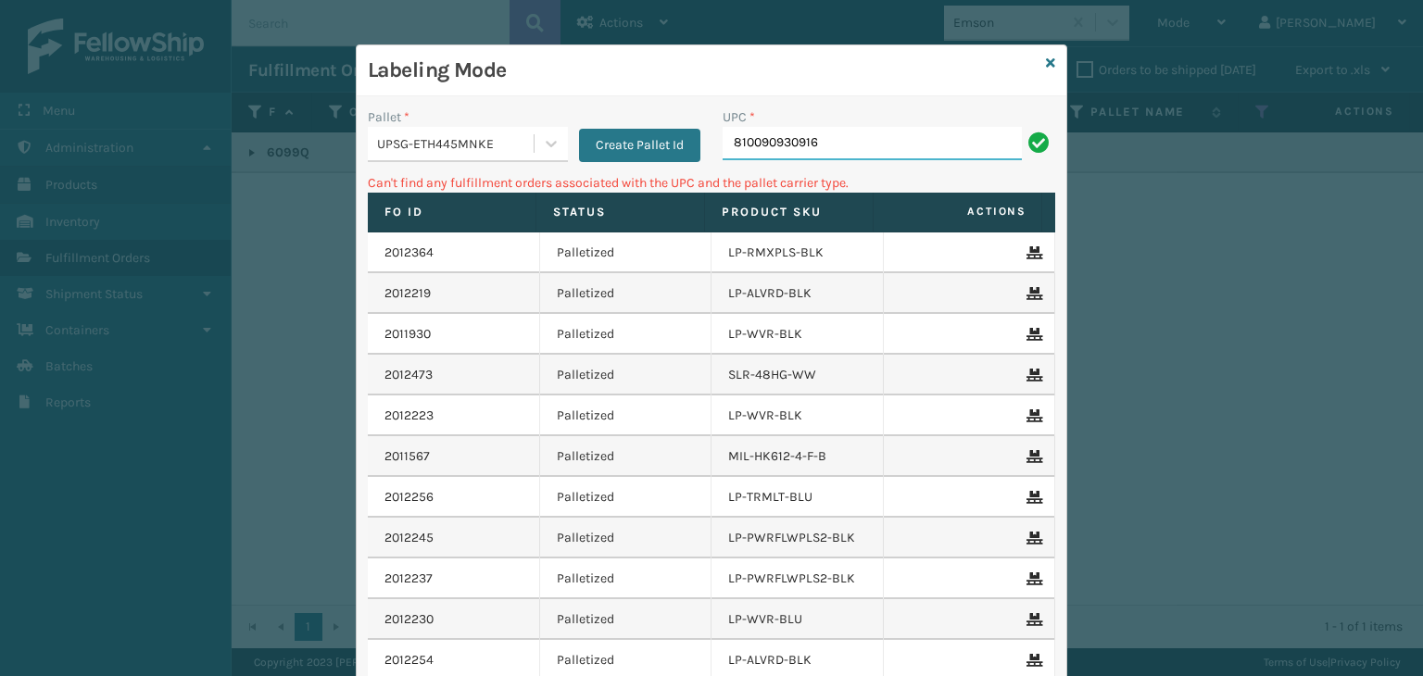
drag, startPoint x: 900, startPoint y: 152, endPoint x: 322, endPoint y: 158, distance: 578.1
click at [341, 170] on div "Labeling Mode Pallet * UPSG-ETH445MNKE Create Pallet Id UPC * 810090930916 Can'…" at bounding box center [711, 338] width 1423 height 676
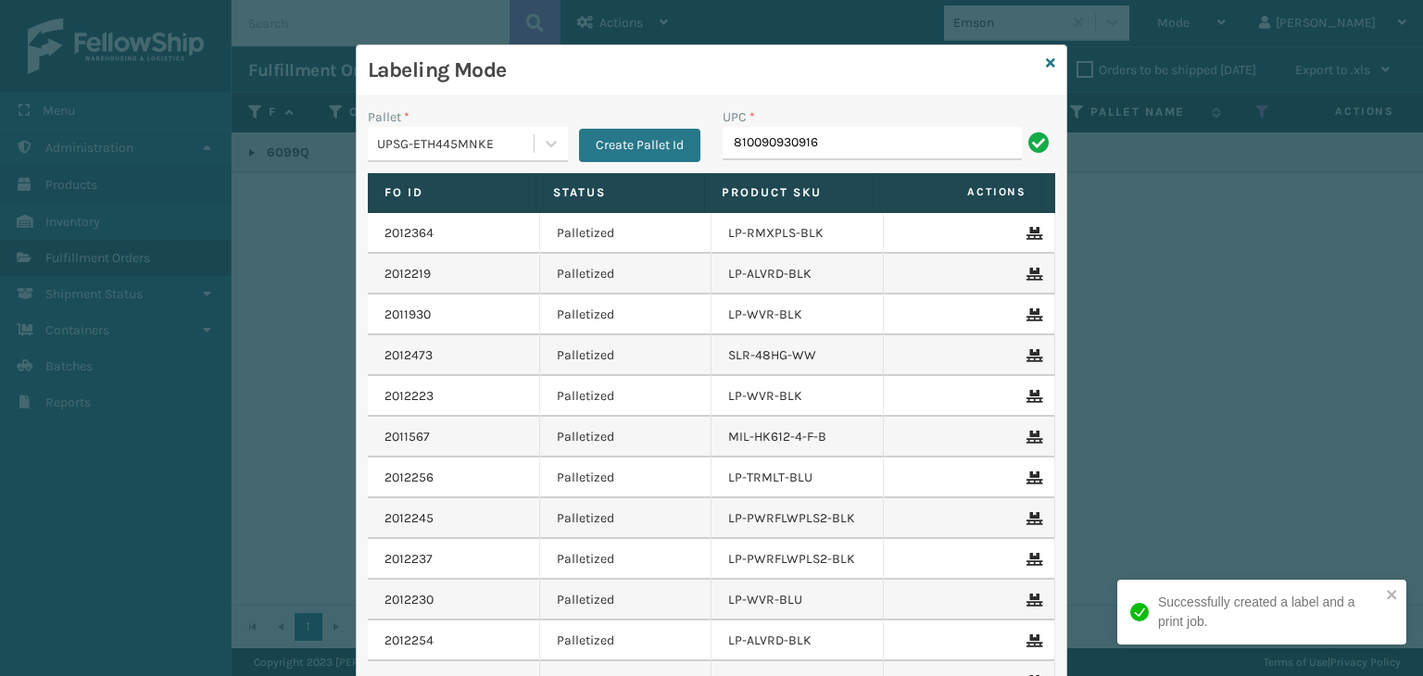
type input "810090930916"
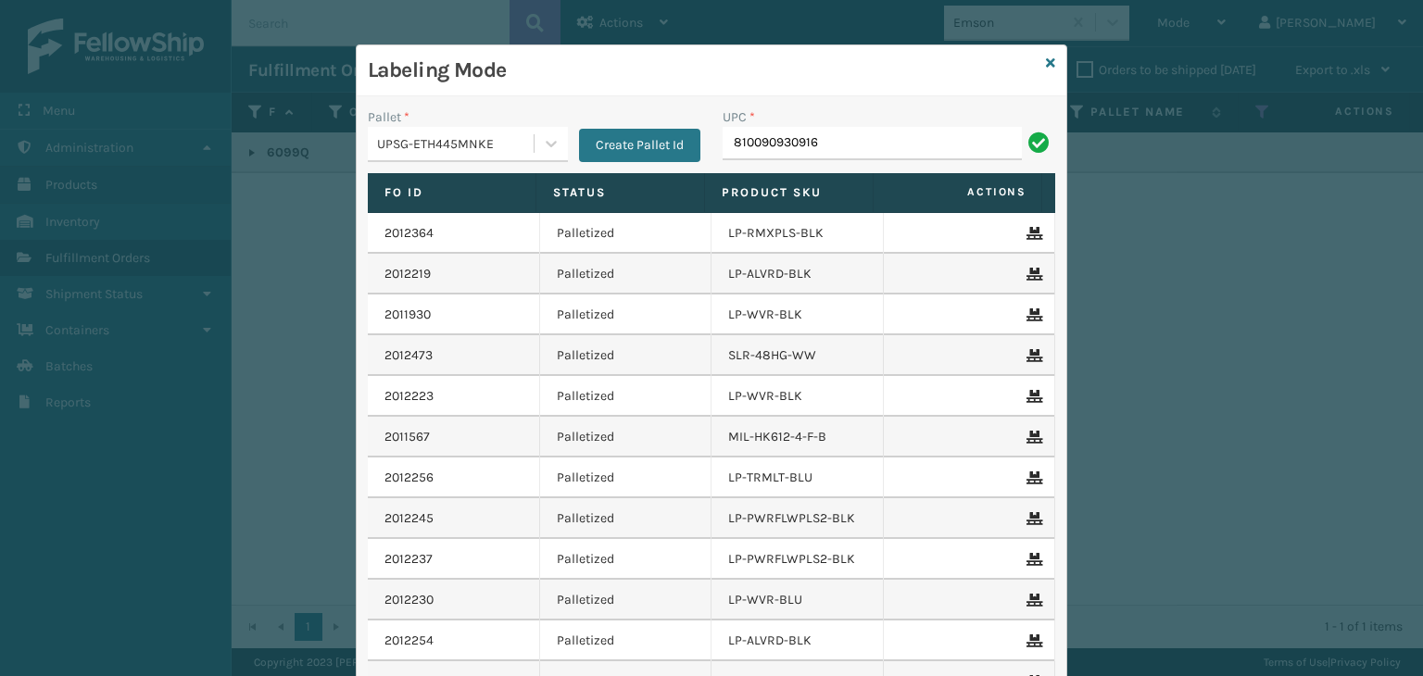
type input "810090930916"
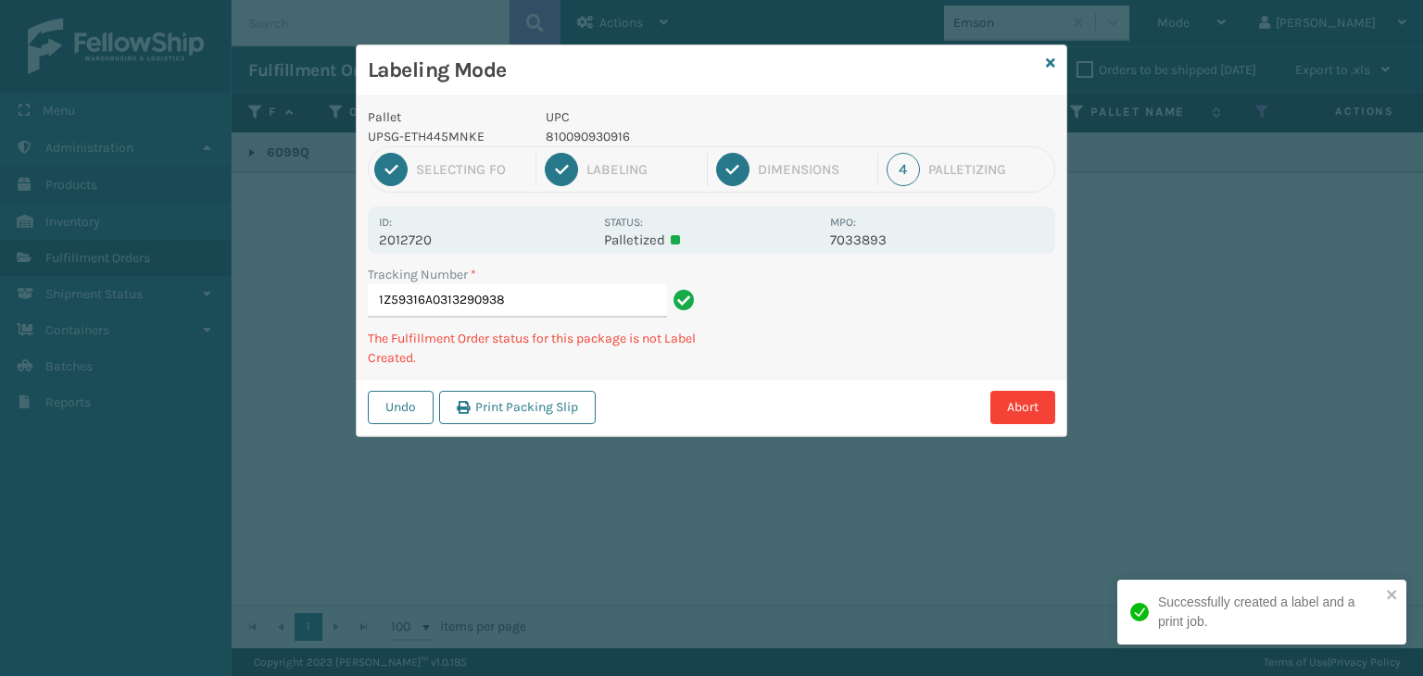
type input "1Z59316A0313290938810090930916"
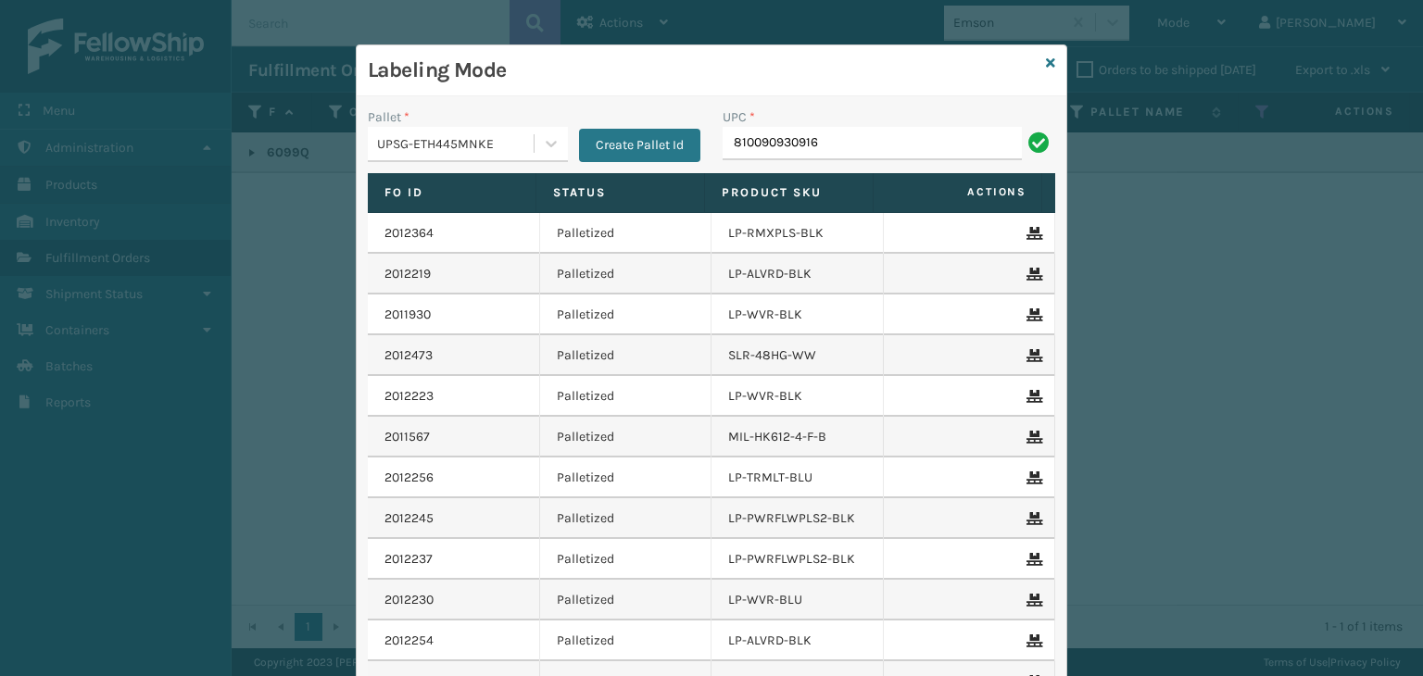
type input "810090930916"
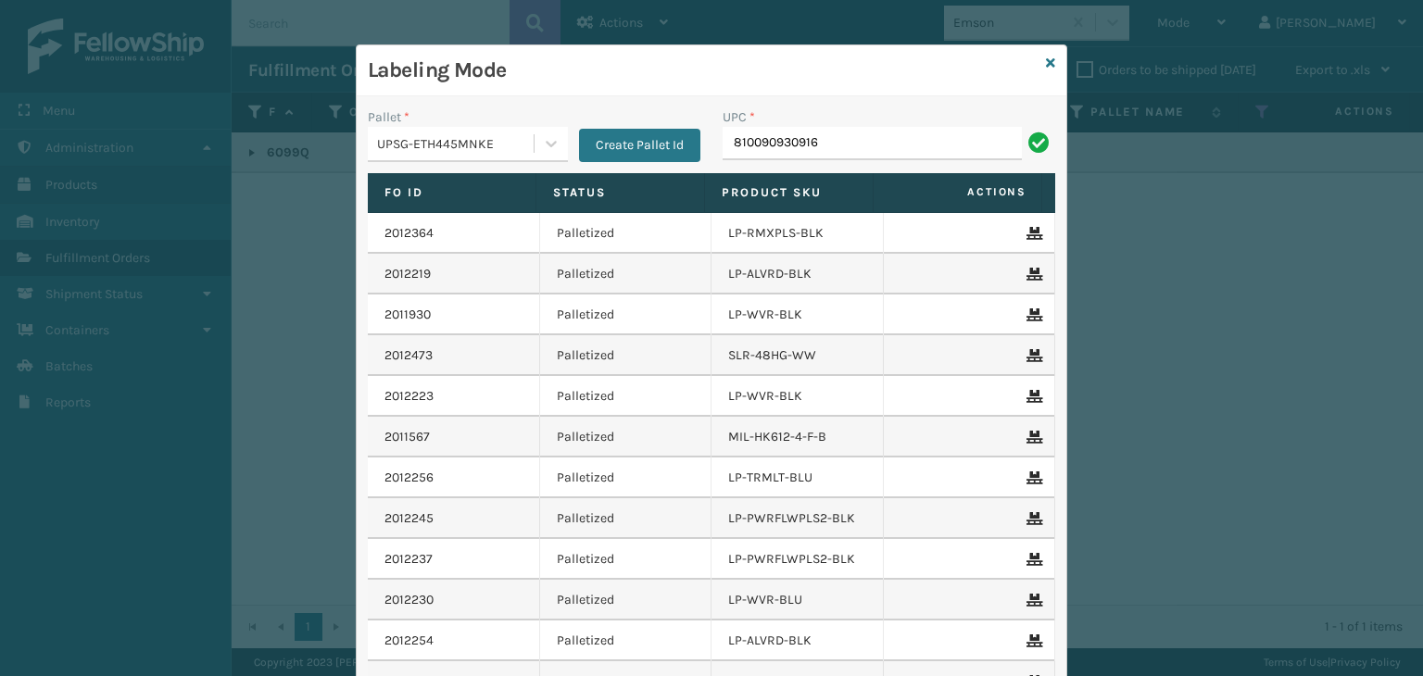
type input "810090930916"
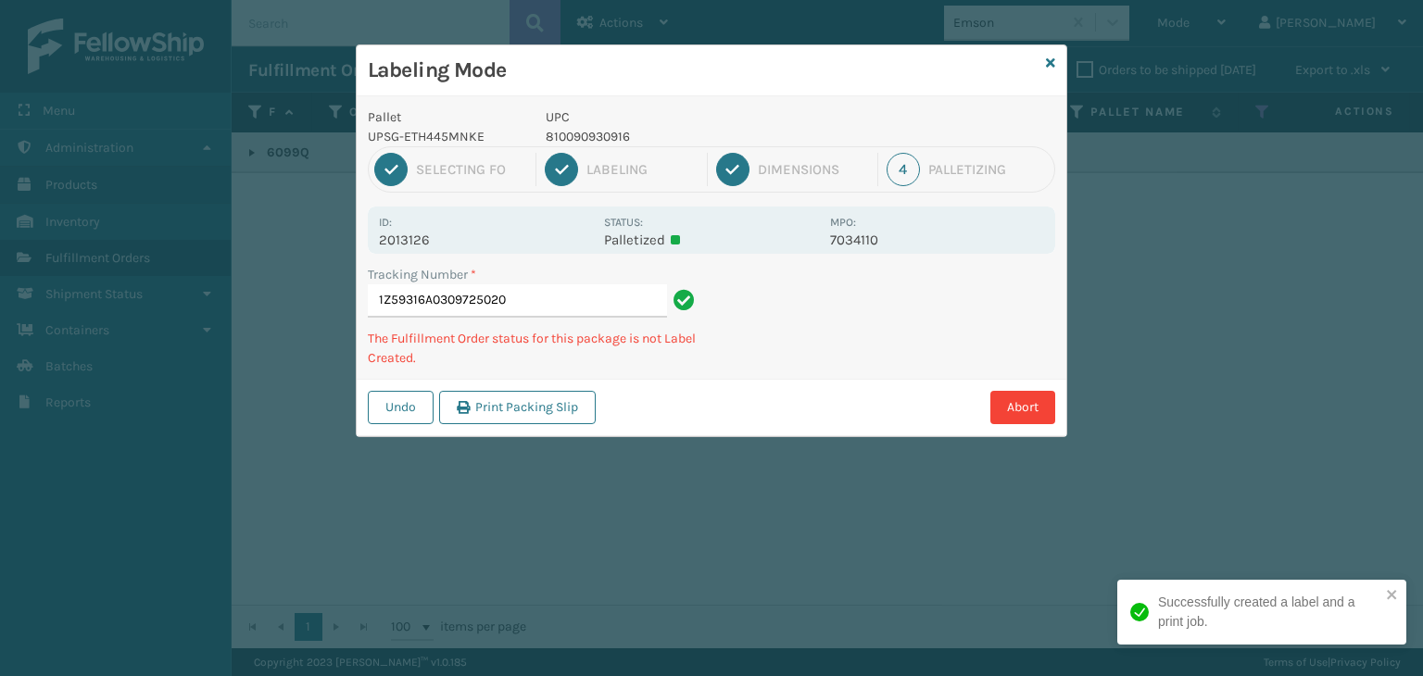
type input "1Z59316A0309725020810090930916"
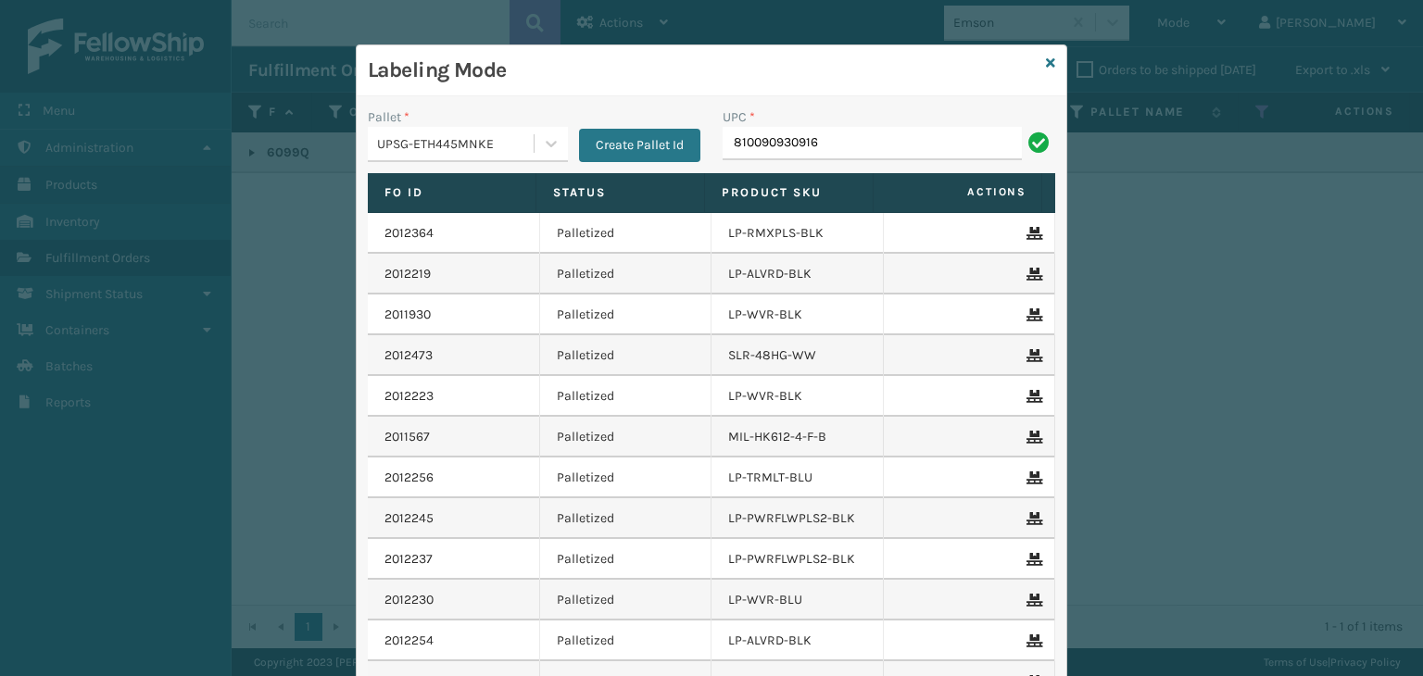
type input "810090930916"
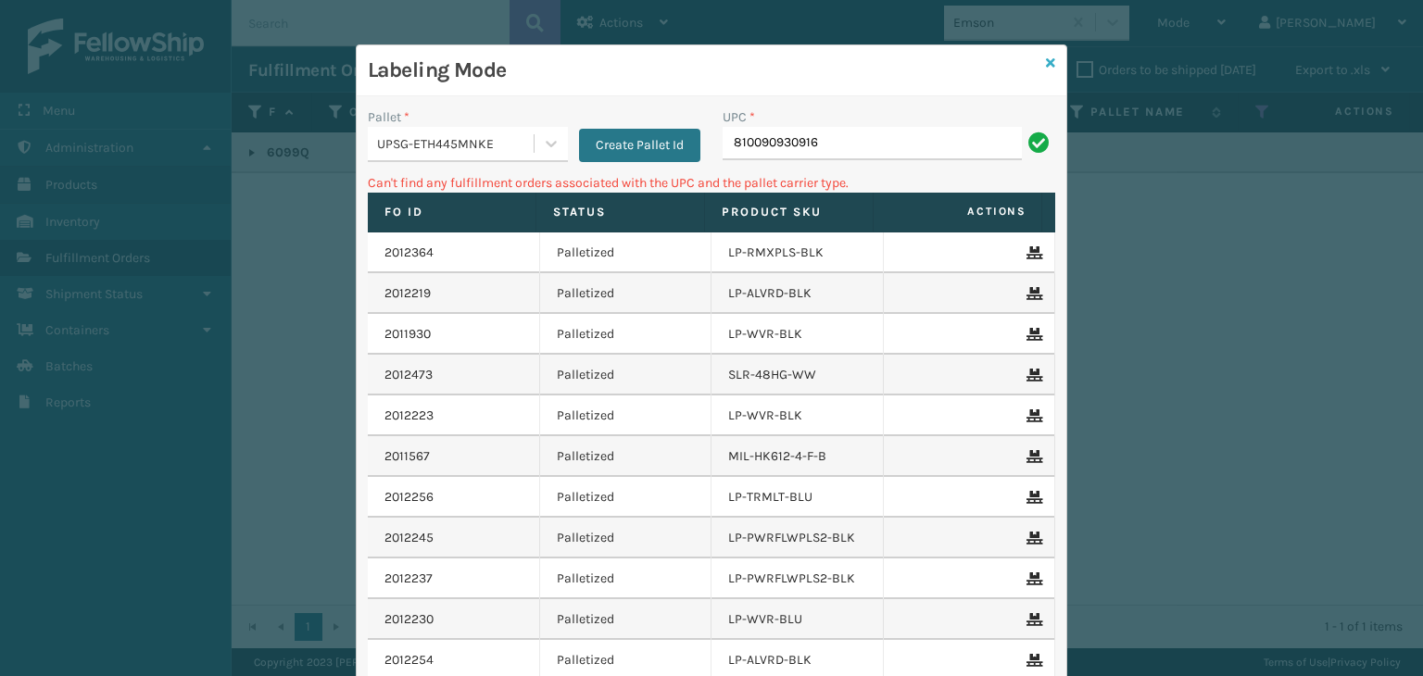
click at [1046, 61] on icon at bounding box center [1050, 63] width 9 height 13
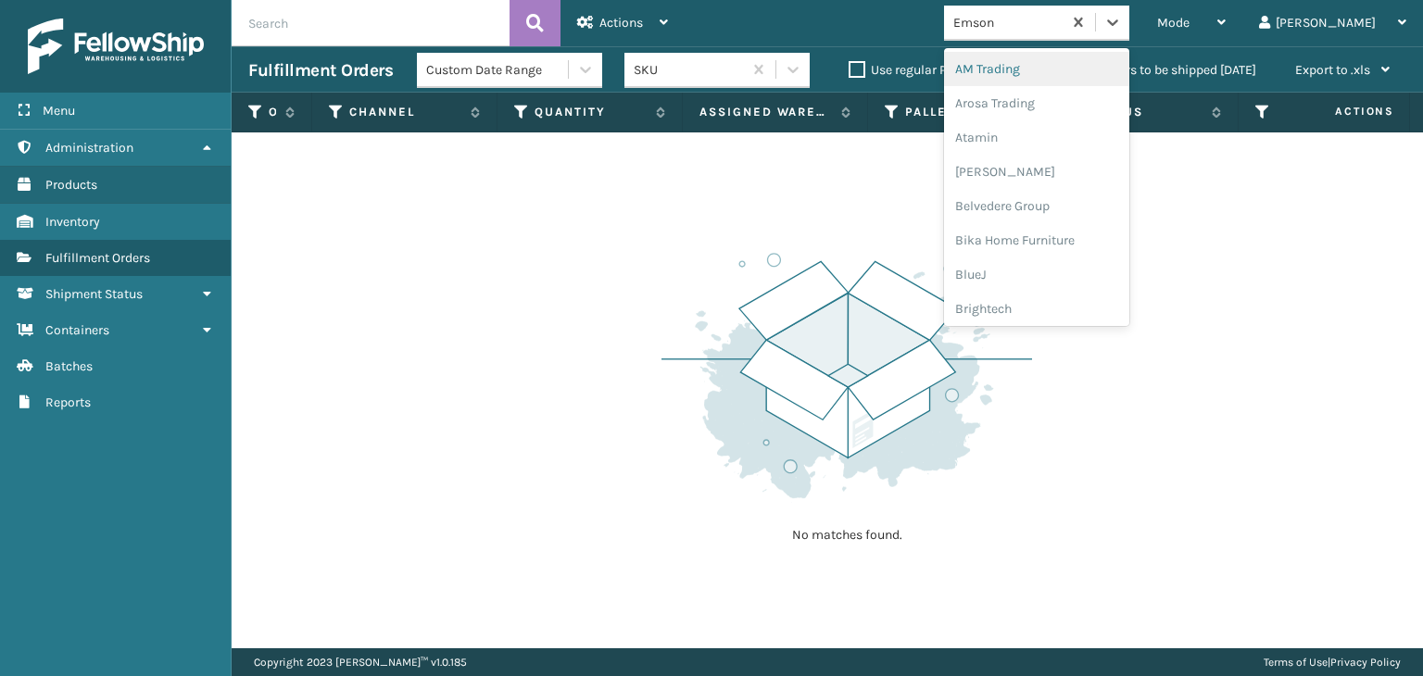
click at [1063, 31] on div "Emson" at bounding box center [1008, 22] width 110 height 19
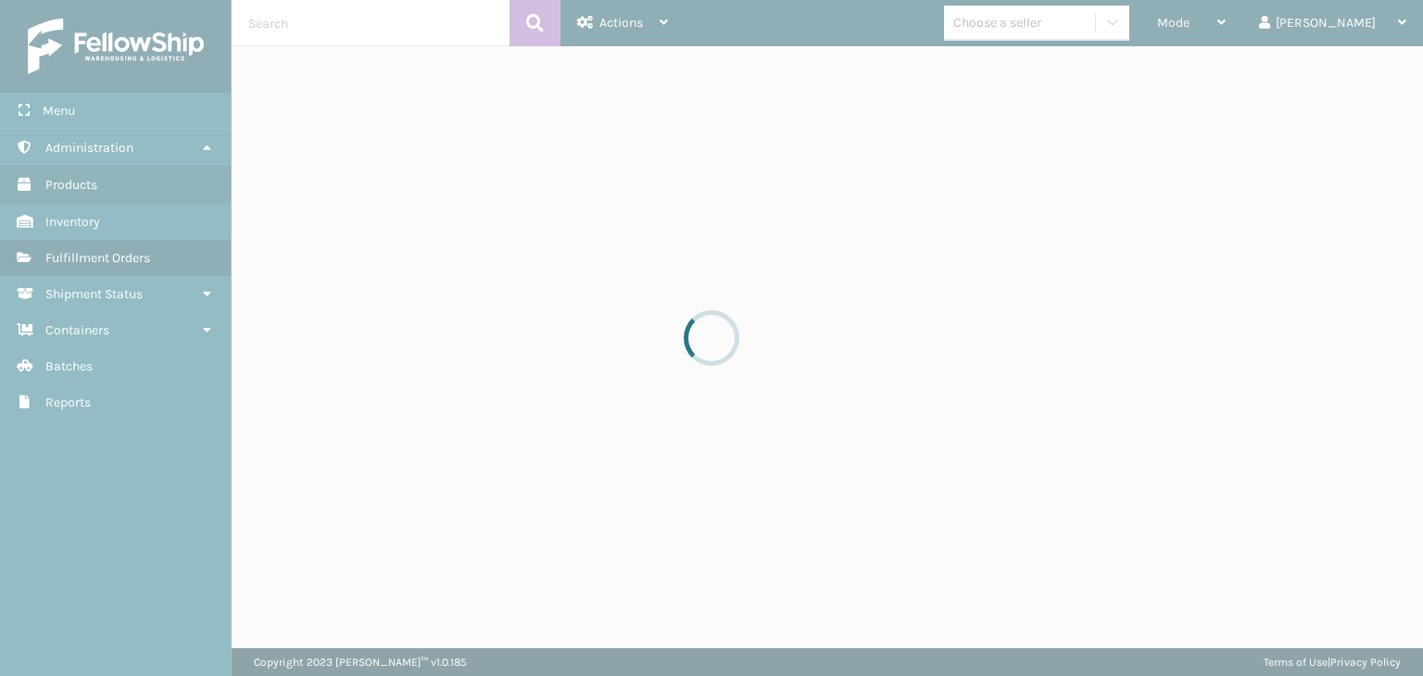
click at [1097, 30] on div at bounding box center [711, 338] width 1423 height 676
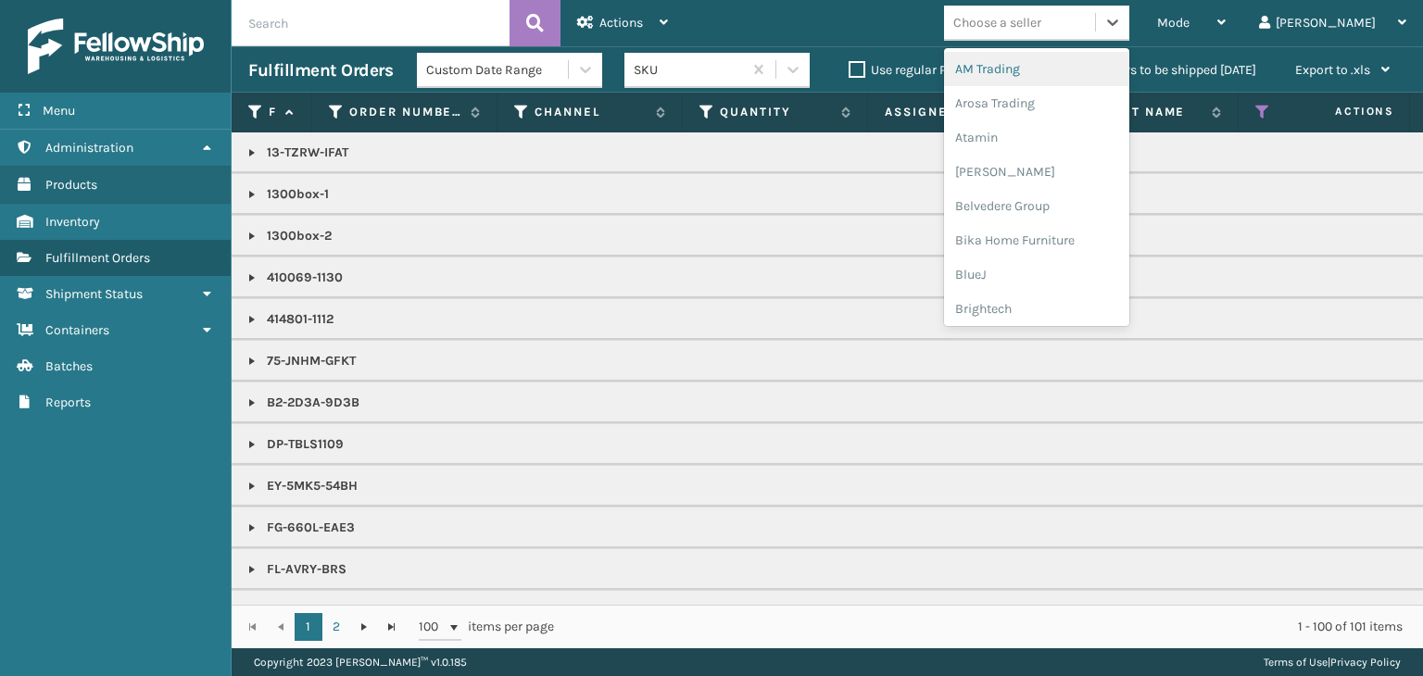
click at [1041, 30] on div "Choose a seller" at bounding box center [997, 22] width 88 height 19
type input "LI"
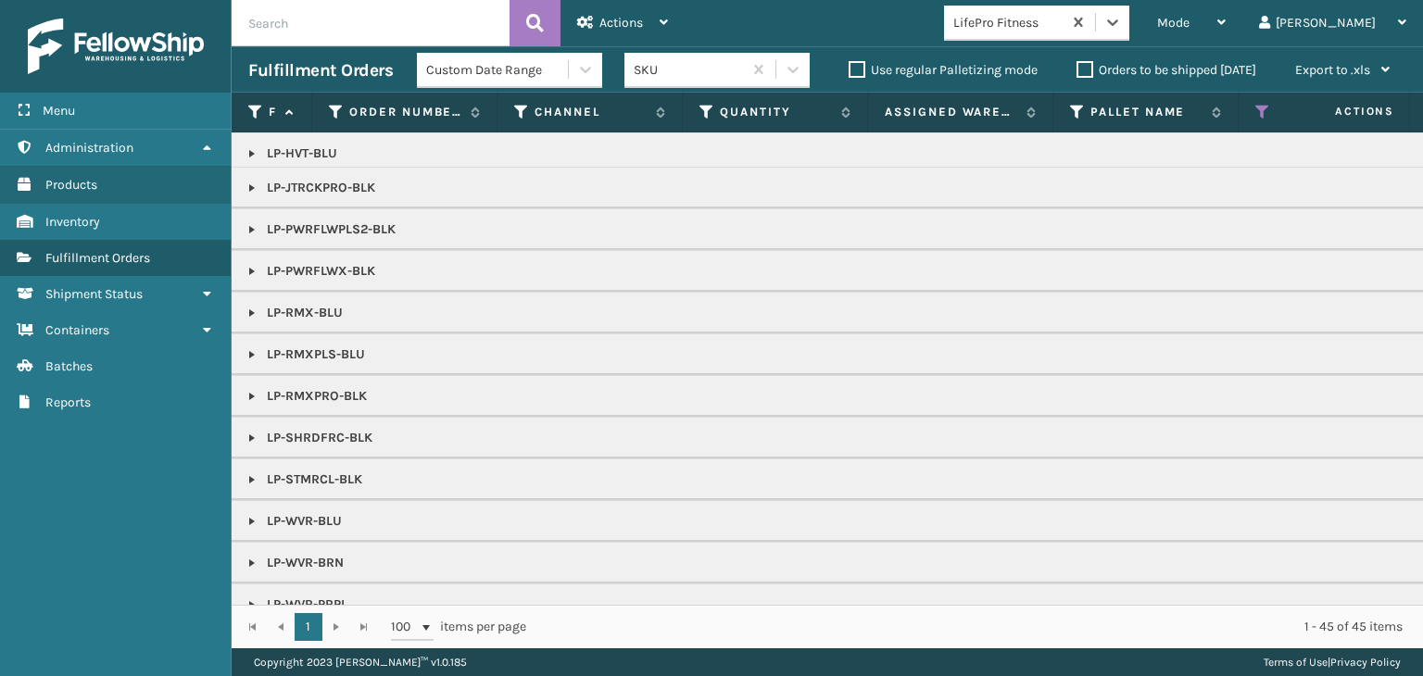
scroll to position [163, 0]
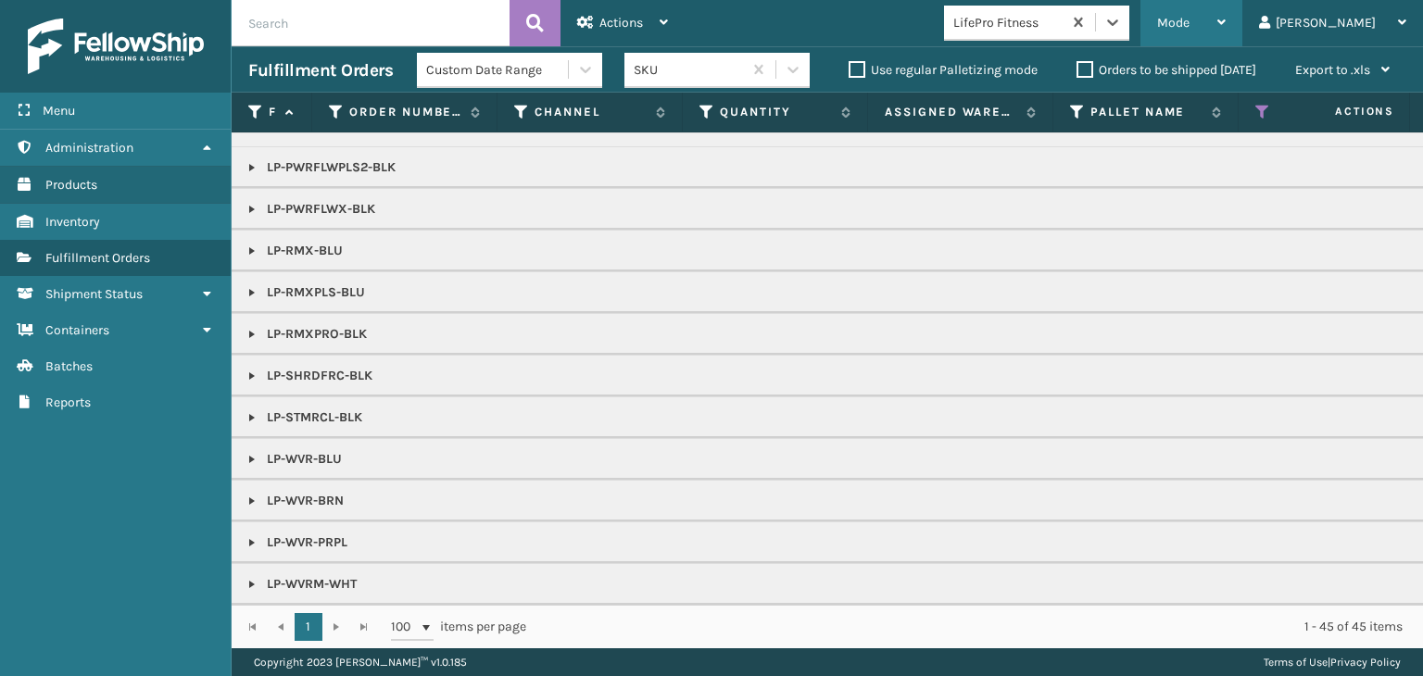
click at [1226, 2] on div "Mode" at bounding box center [1191, 23] width 69 height 46
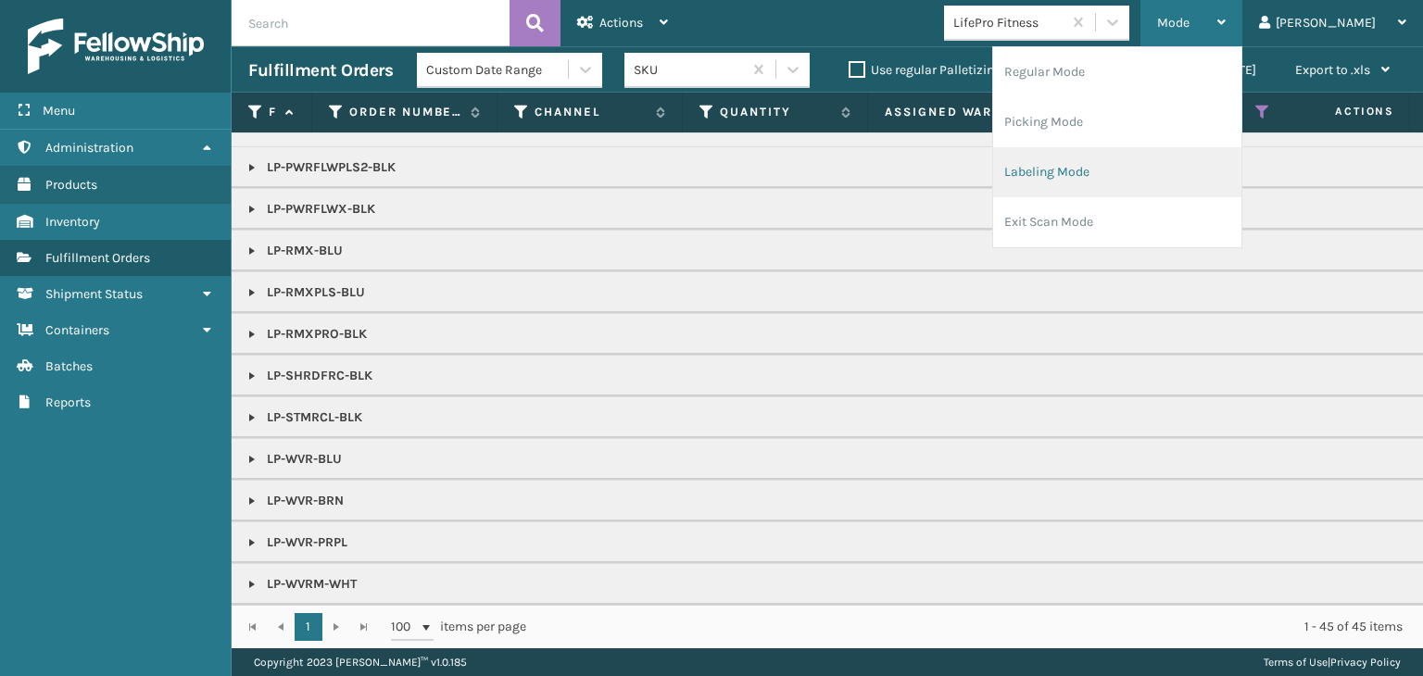
click at [1230, 165] on li "Labeling Mode" at bounding box center [1117, 172] width 248 height 50
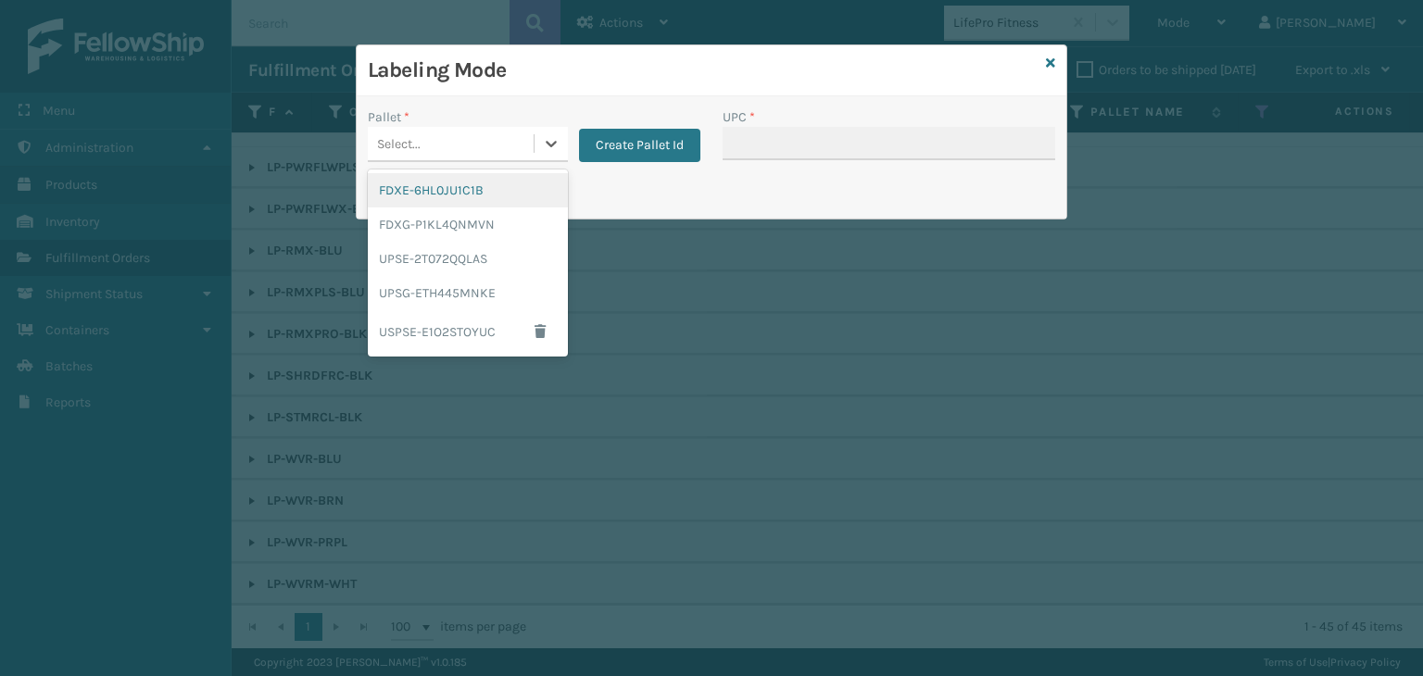
click at [466, 151] on div "Select..." at bounding box center [451, 144] width 166 height 31
click at [508, 290] on div "UPSG-ETH445MNKE" at bounding box center [468, 293] width 200 height 34
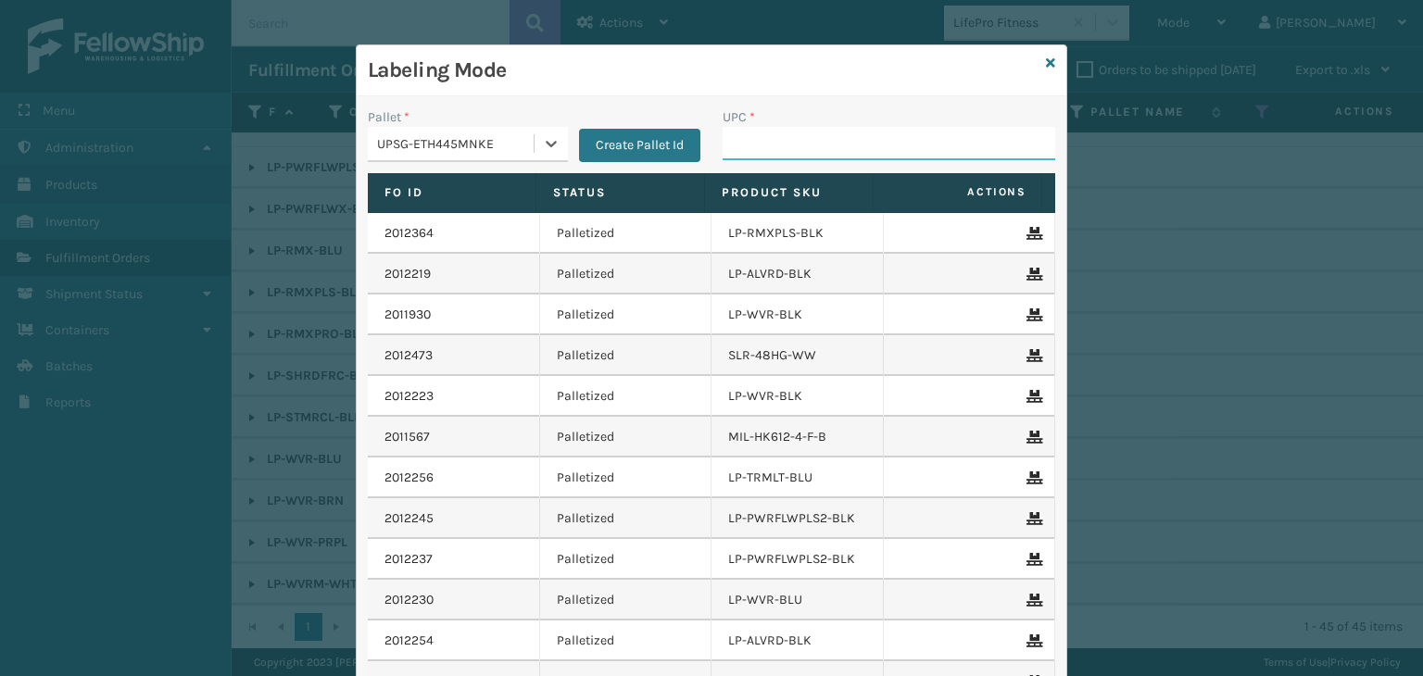
drag, startPoint x: 741, startPoint y: 150, endPoint x: 723, endPoint y: 169, distance: 26.2
click at [741, 150] on input "UPC *" at bounding box center [889, 143] width 333 height 33
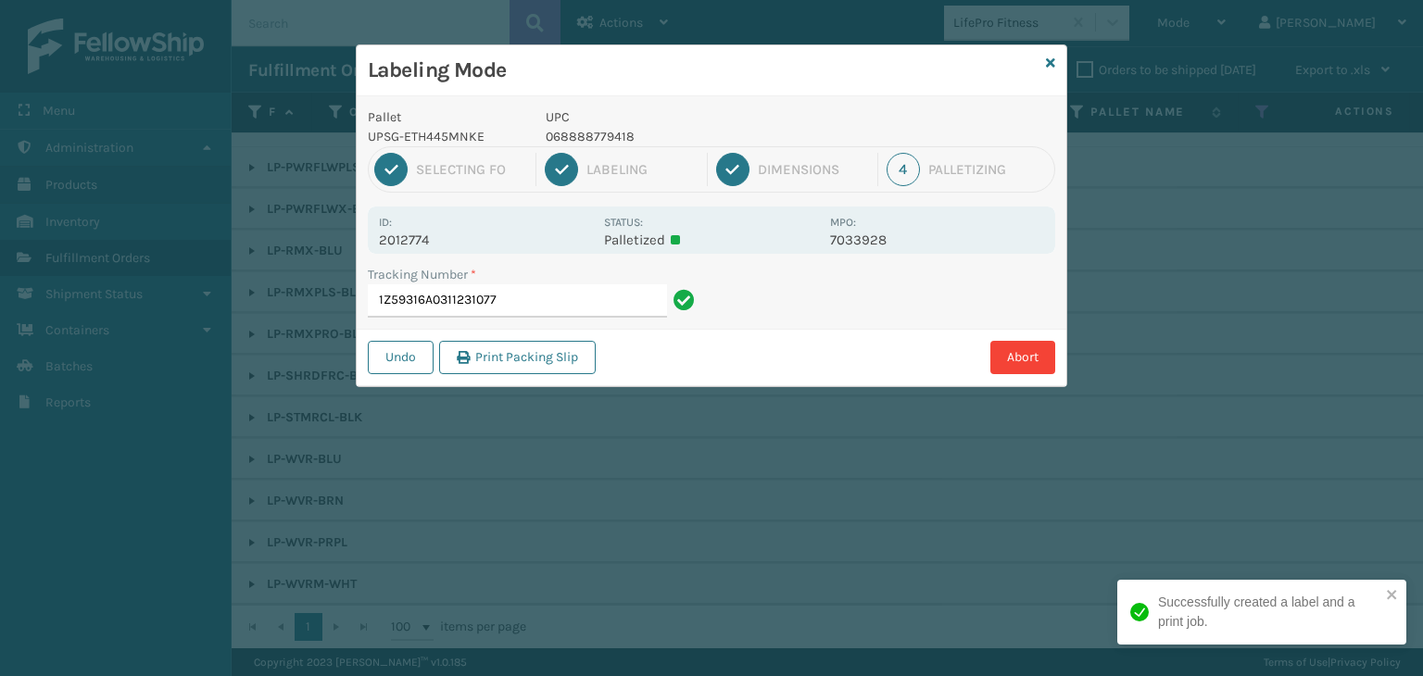
click at [603, 146] on div "1 Selecting FO 2 Labeling 3 Dimensions 4 Palletizing" at bounding box center [711, 169] width 687 height 46
click at [599, 132] on p "068888779418" at bounding box center [682, 136] width 273 height 19
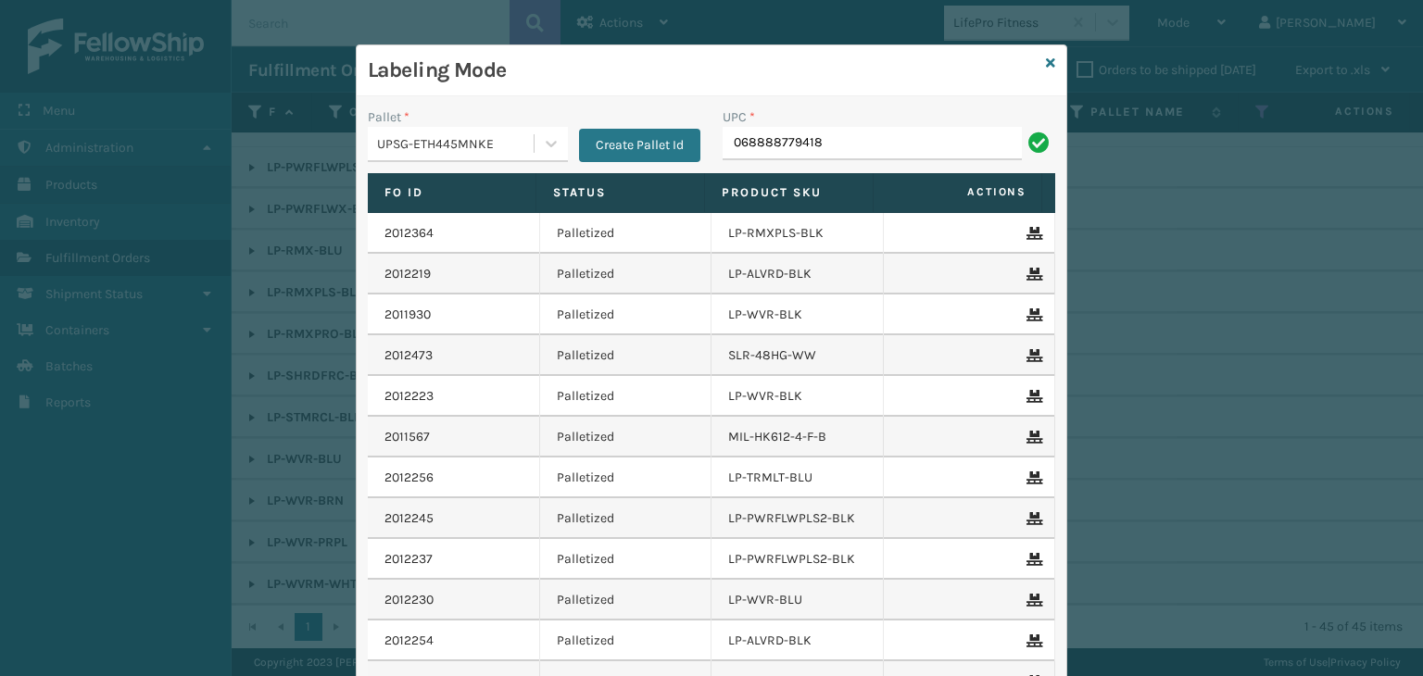
type input "068888779418"
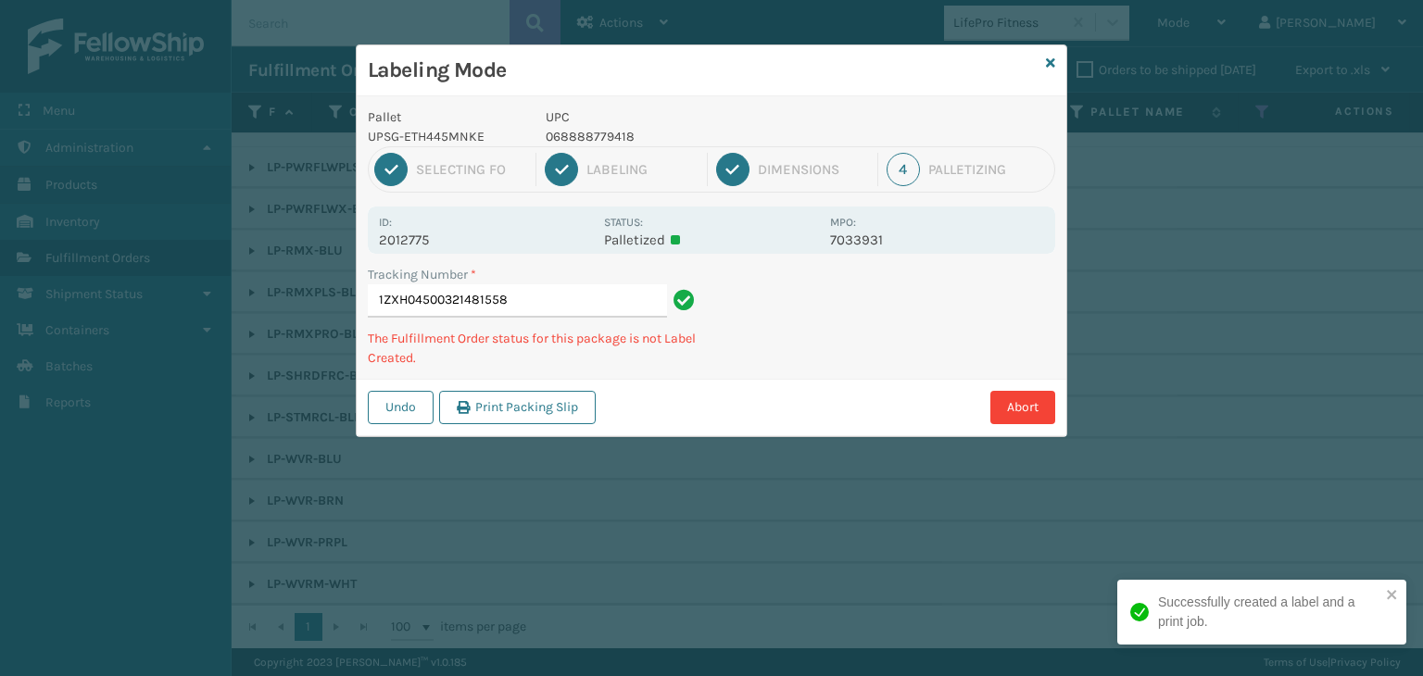
click at [599, 132] on p "068888779418" at bounding box center [682, 136] width 273 height 19
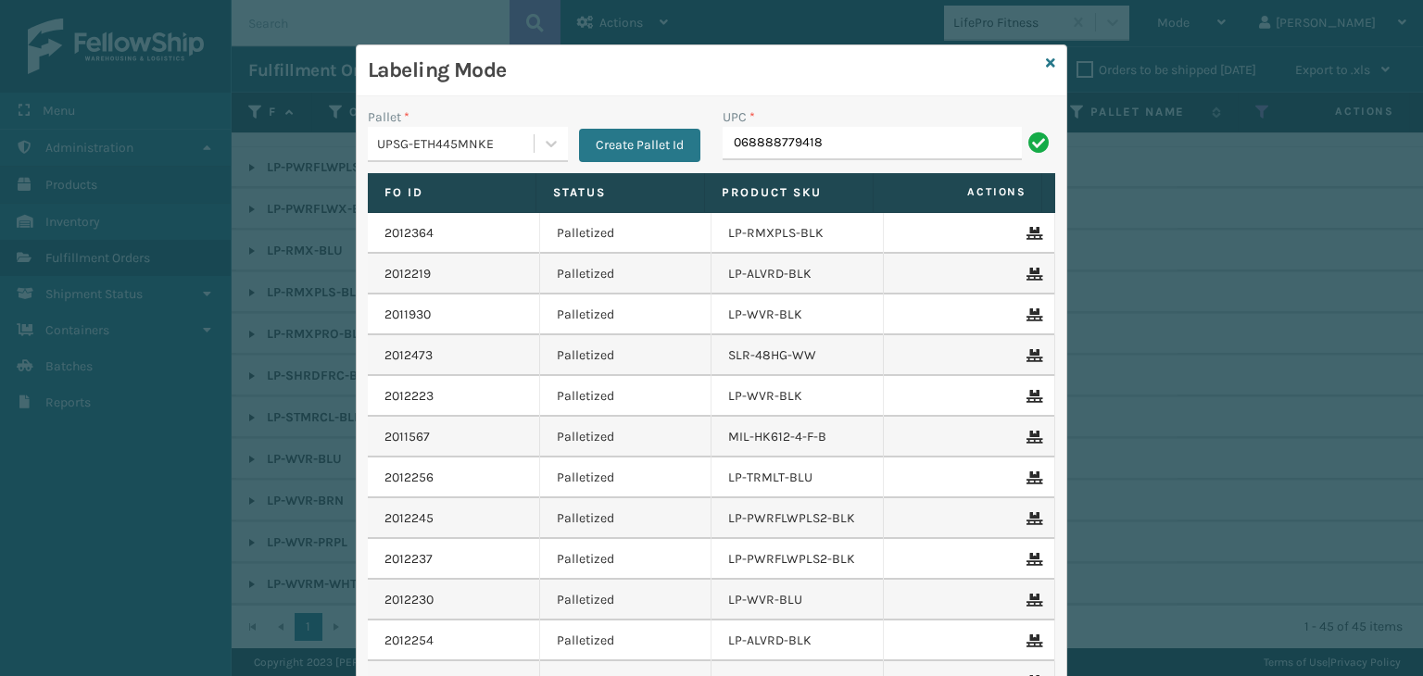
type input "068888779418"
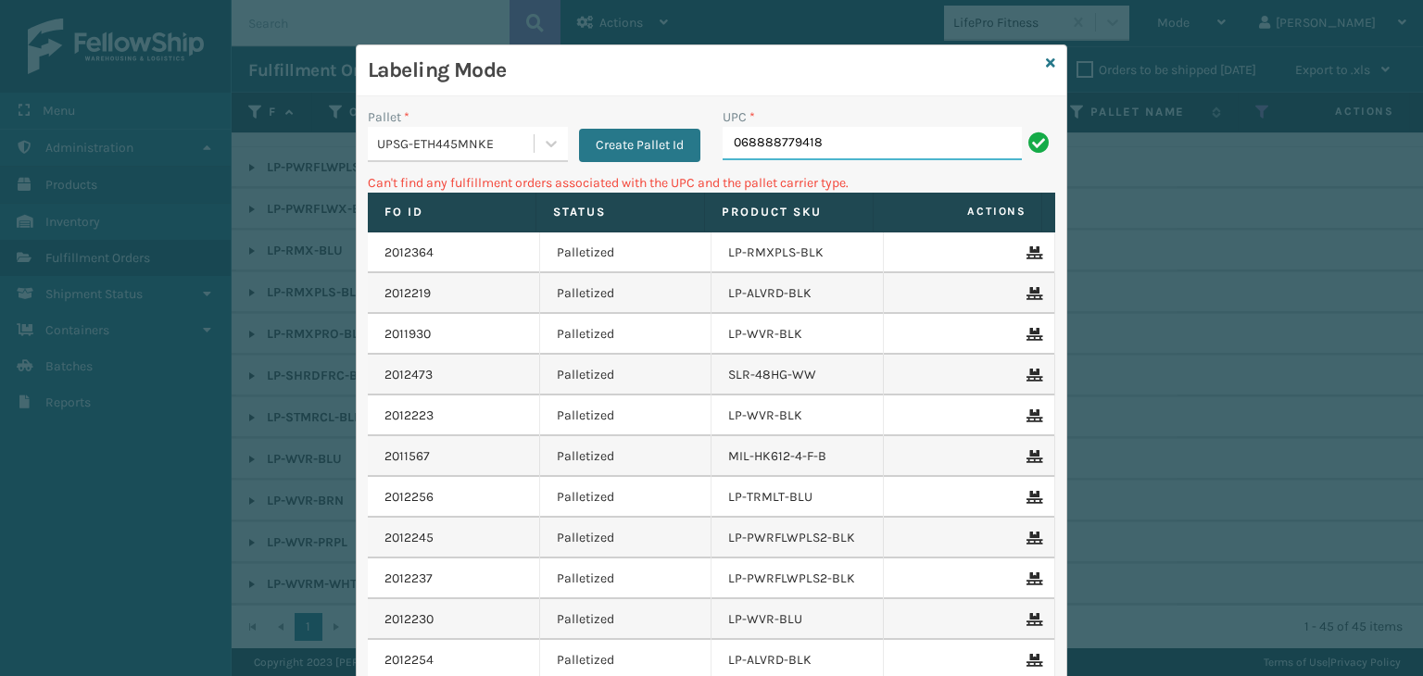
drag, startPoint x: 907, startPoint y: 142, endPoint x: 151, endPoint y: 190, distance: 757.5
click at [151, 190] on div "Labeling Mode Pallet * UPSG-ETH445MNKE Create Pallet Id UPC * 068888779418 Can'…" at bounding box center [711, 338] width 1423 height 676
drag, startPoint x: 872, startPoint y: 145, endPoint x: 272, endPoint y: 123, distance: 599.8
click at [273, 123] on div "Labeling Mode Pallet * UPSG-ETH445MNKE Create Pallet Id UPC * LP-RMXPLS-BLU Can…" at bounding box center [711, 338] width 1423 height 676
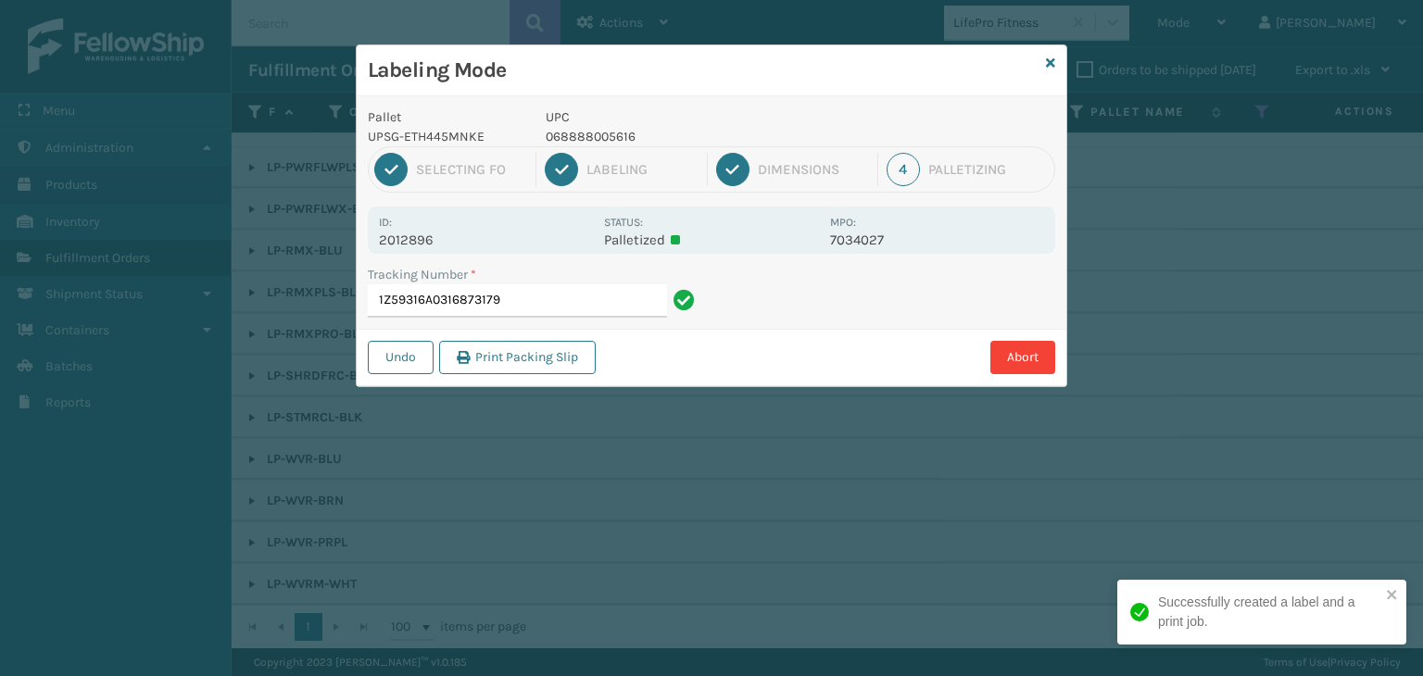
click at [615, 132] on p "068888005616" at bounding box center [682, 136] width 273 height 19
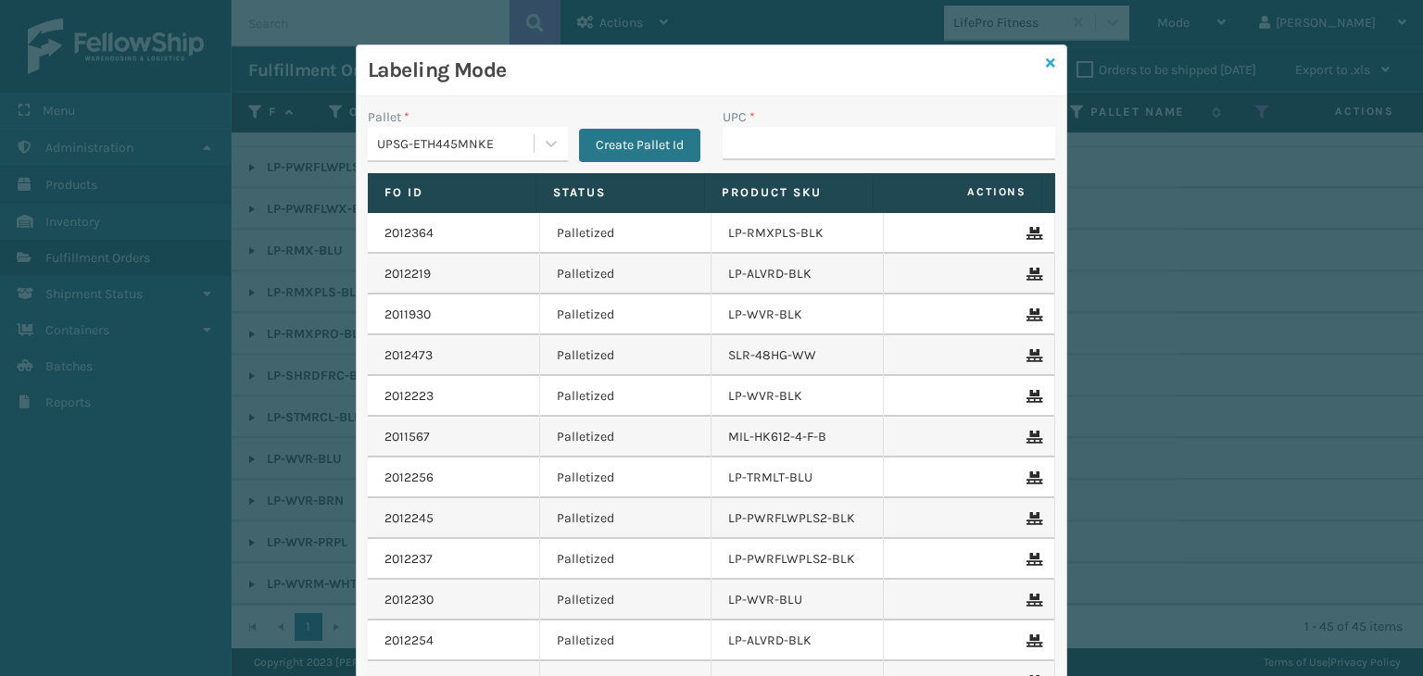
click at [1046, 64] on icon at bounding box center [1050, 63] width 9 height 13
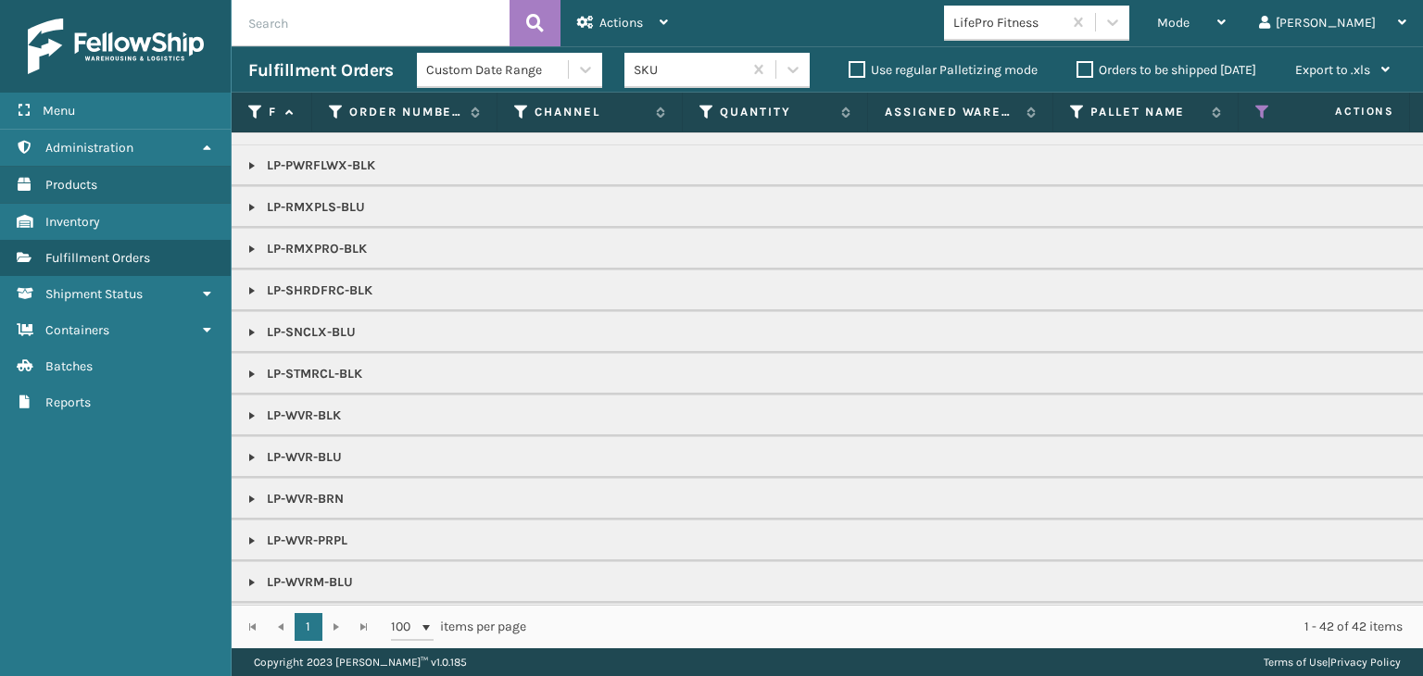
scroll to position [287, 0]
click at [255, 452] on link at bounding box center [252, 459] width 15 height 15
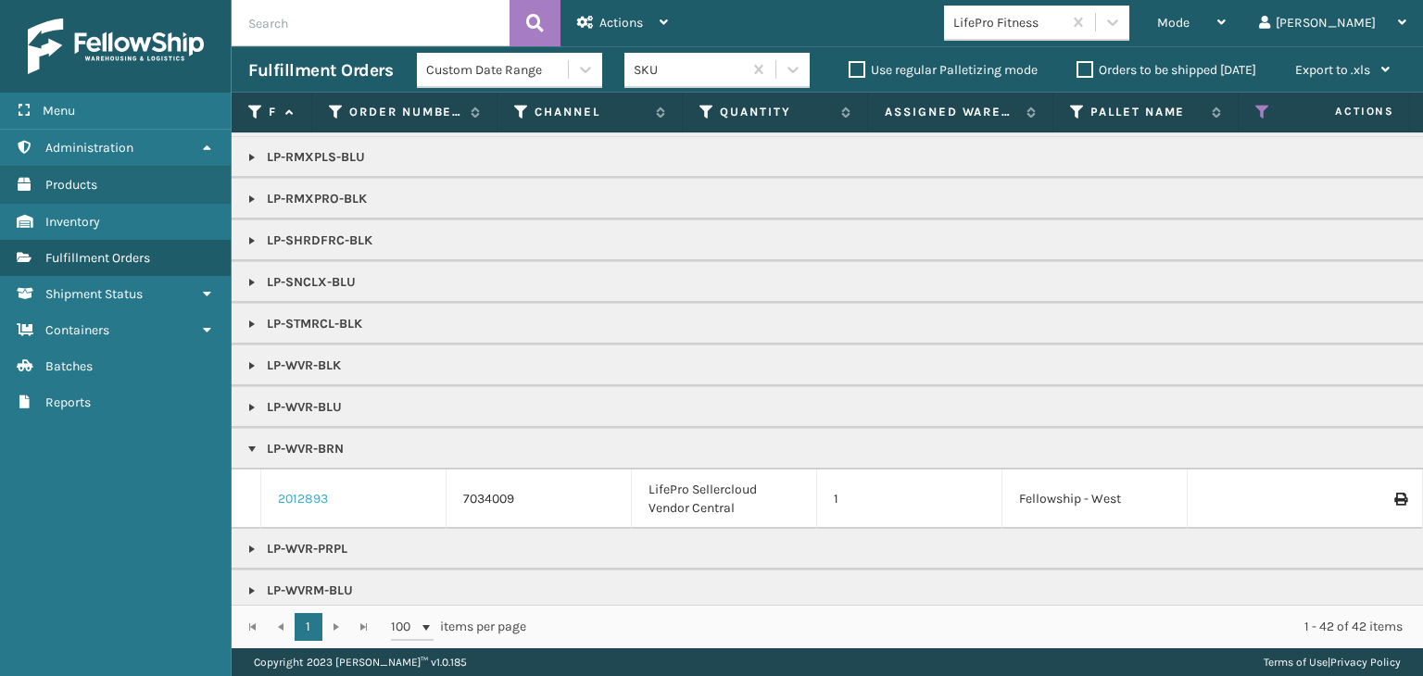
click at [298, 490] on link "2012893" at bounding box center [303, 499] width 50 height 19
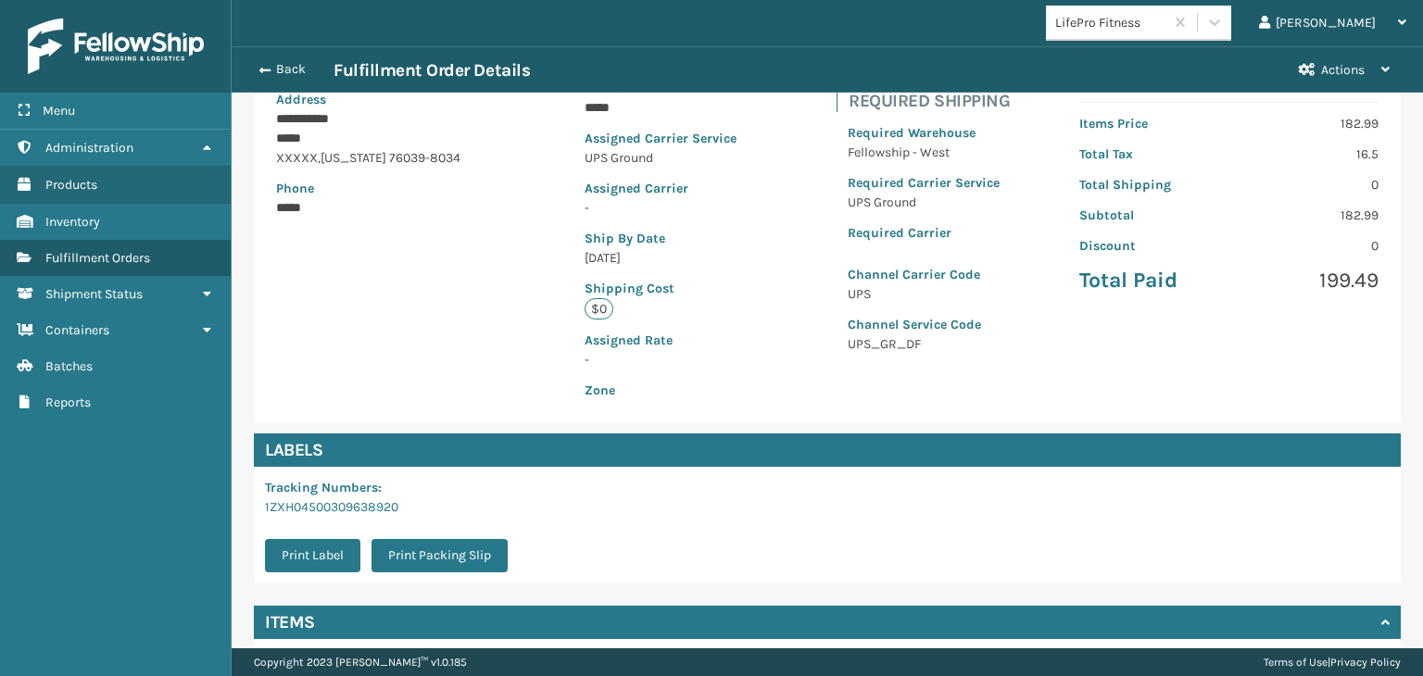
scroll to position [415, 0]
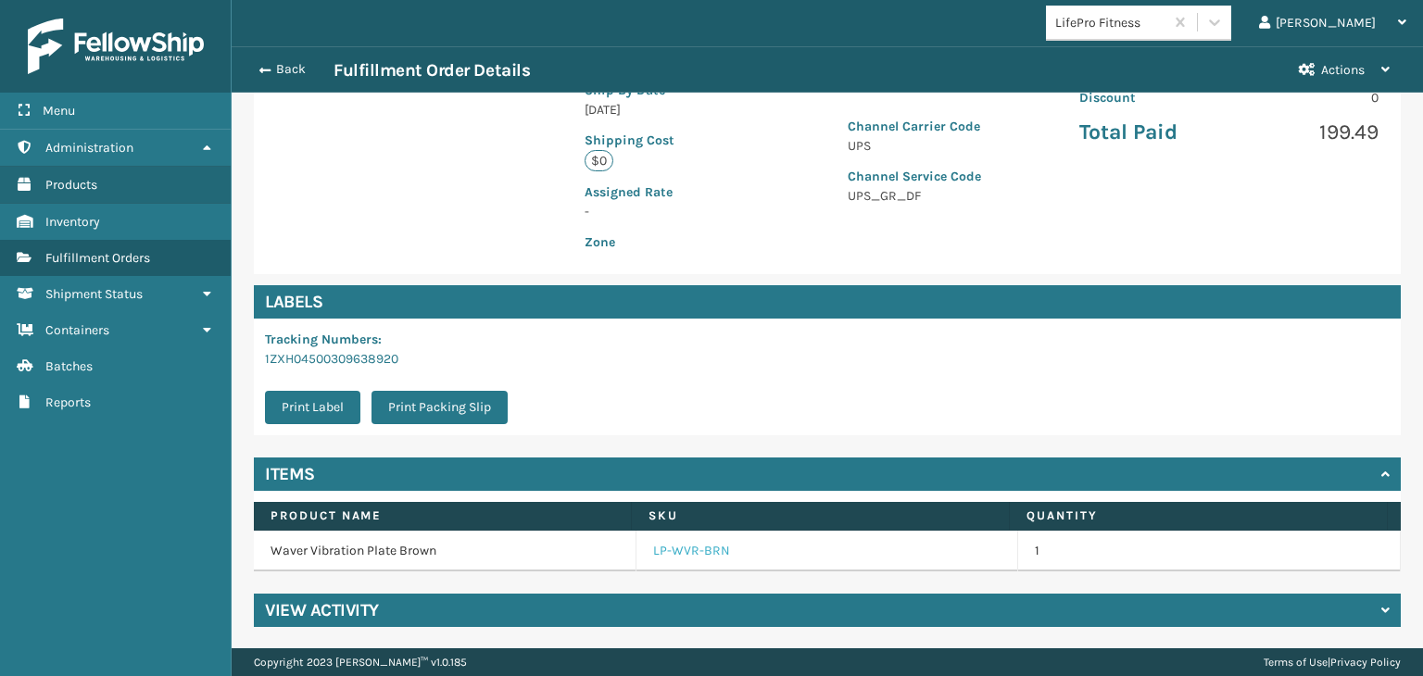
click at [655, 549] on link "LP-WVR-BRN" at bounding box center [691, 551] width 77 height 19
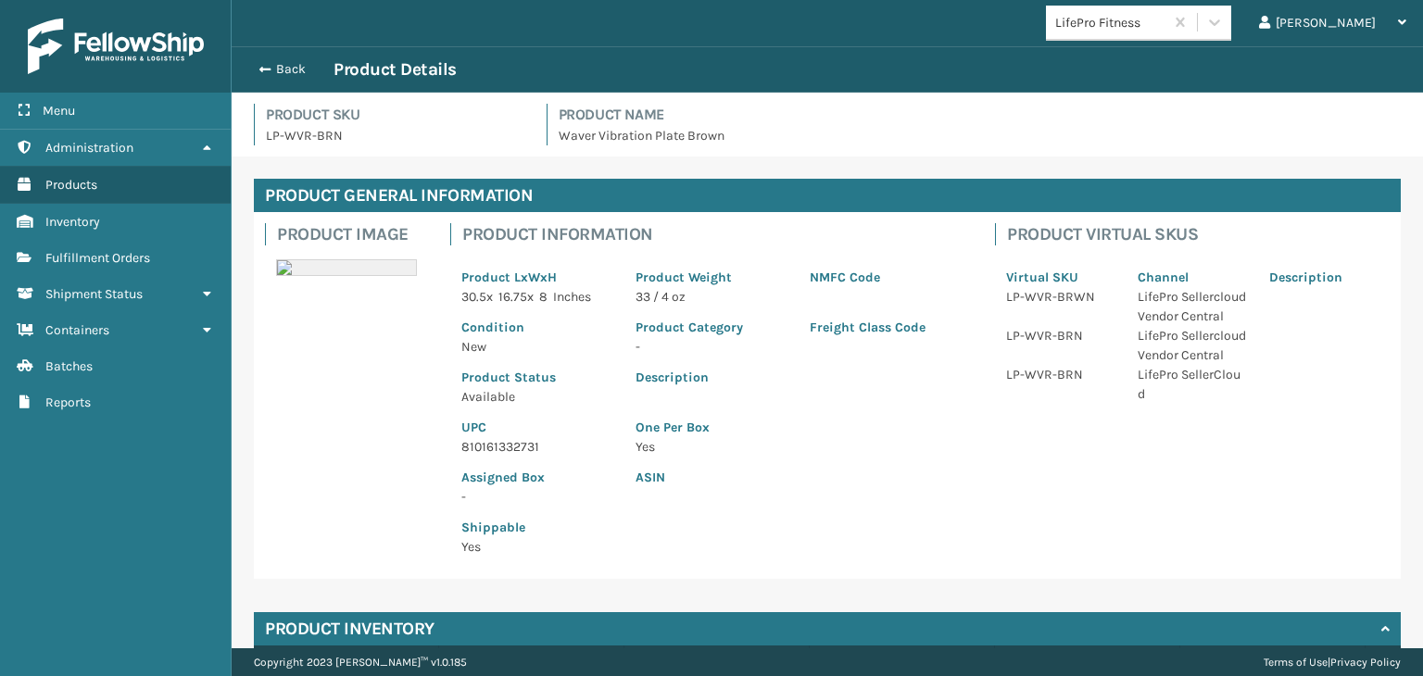
click at [503, 447] on p "810161332731" at bounding box center [537, 446] width 152 height 19
click at [293, 57] on div "Back Product Details" at bounding box center [827, 69] width 1191 height 46
click at [294, 63] on button "Back" at bounding box center [290, 69] width 85 height 17
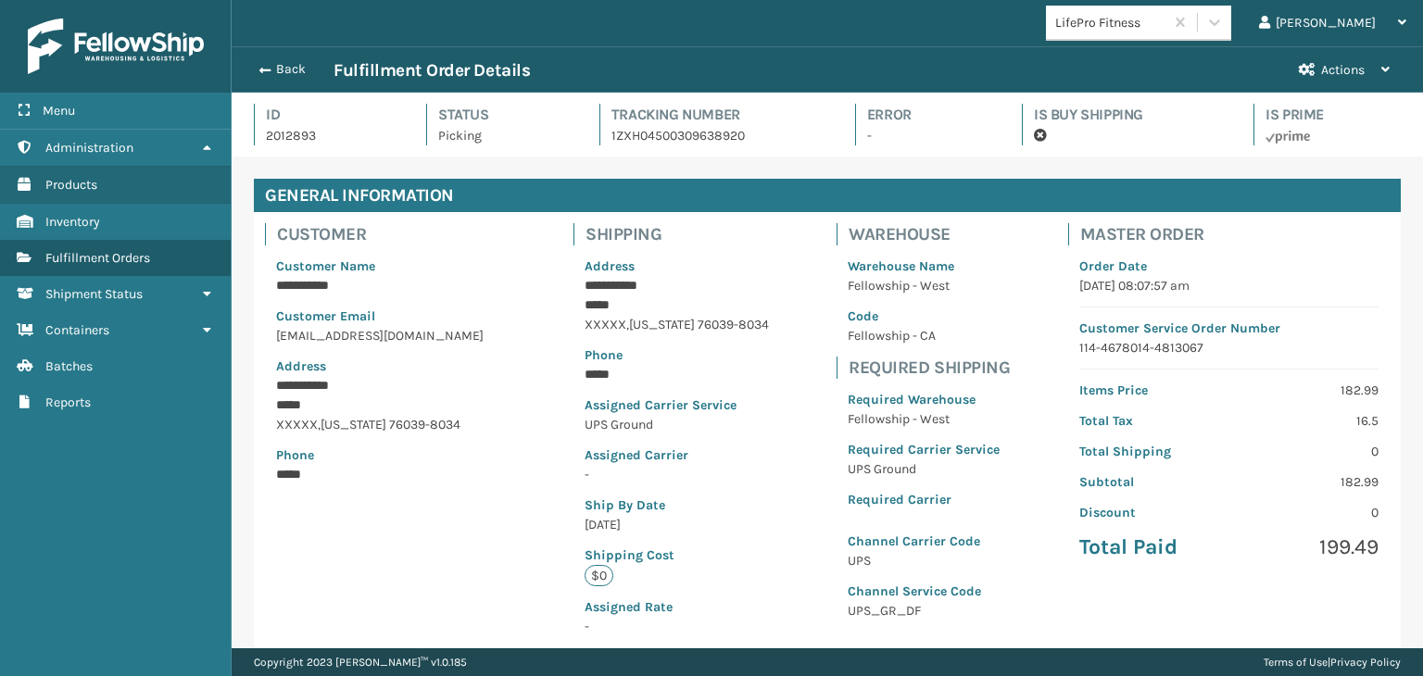
scroll to position [44, 1190]
click at [294, 63] on button "Back" at bounding box center [290, 69] width 85 height 17
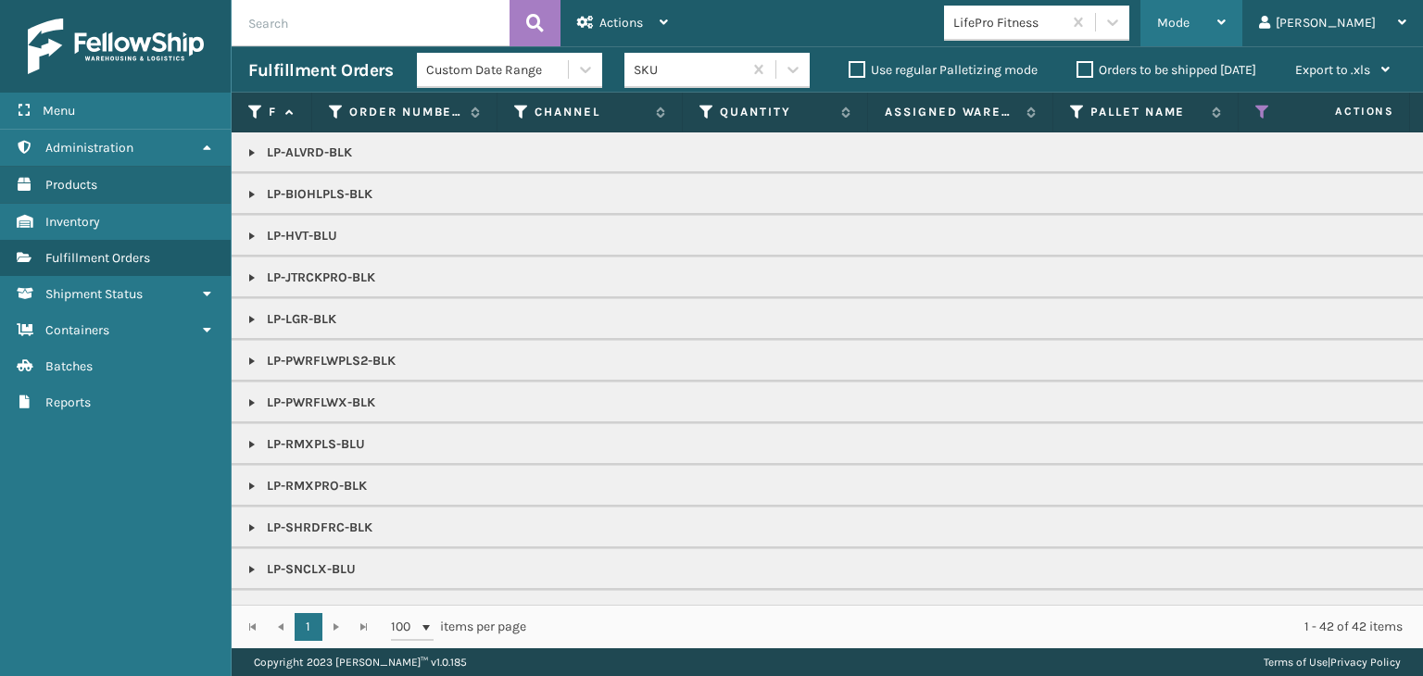
click at [1226, 23] on div "Mode" at bounding box center [1191, 23] width 69 height 46
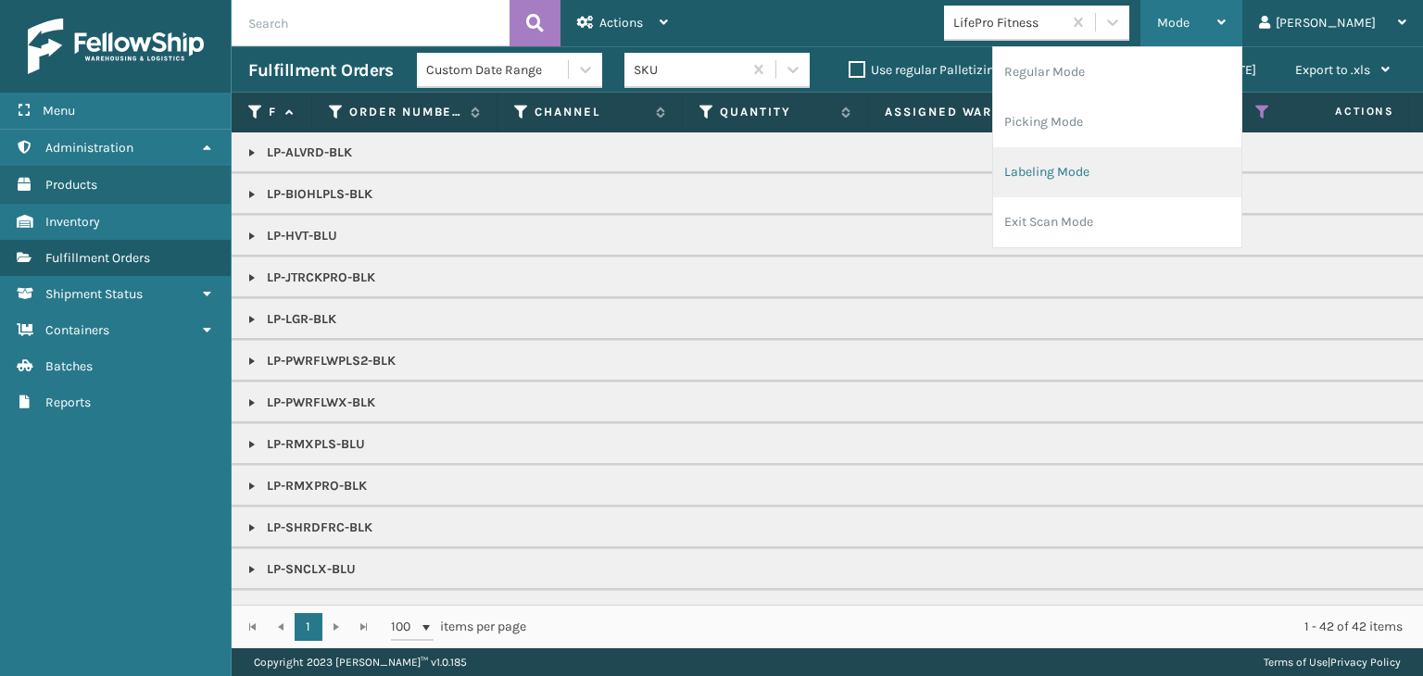
click at [1227, 182] on li "Labeling Mode" at bounding box center [1117, 172] width 248 height 50
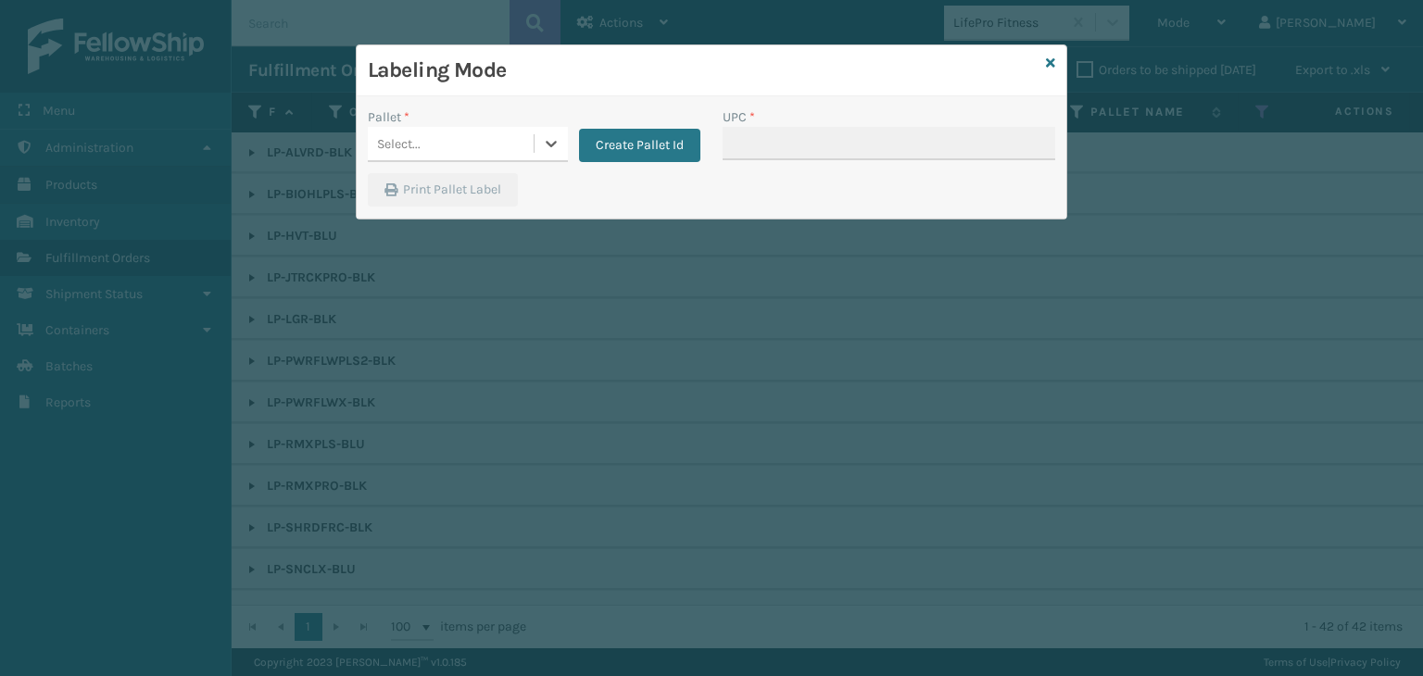
click at [474, 134] on div "Select..." at bounding box center [451, 144] width 166 height 31
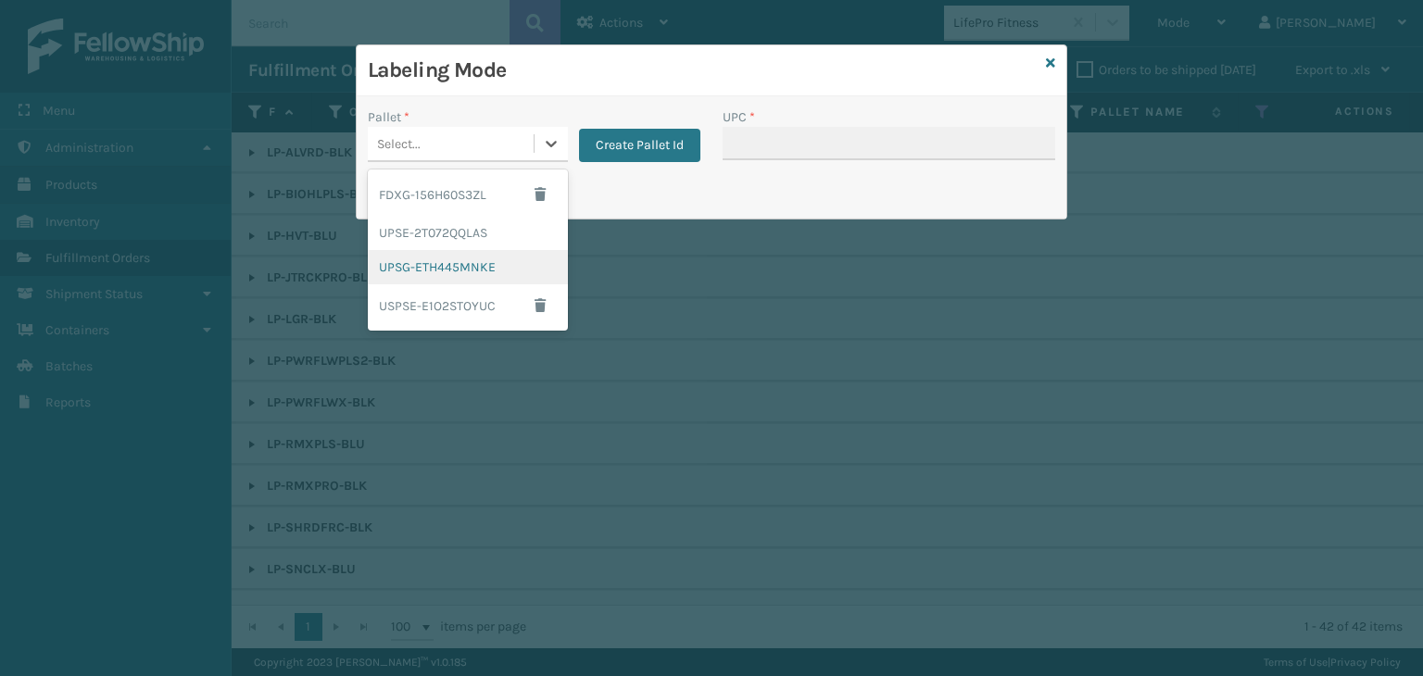
click at [504, 268] on div "UPSG-ETH445MNKE" at bounding box center [468, 267] width 200 height 34
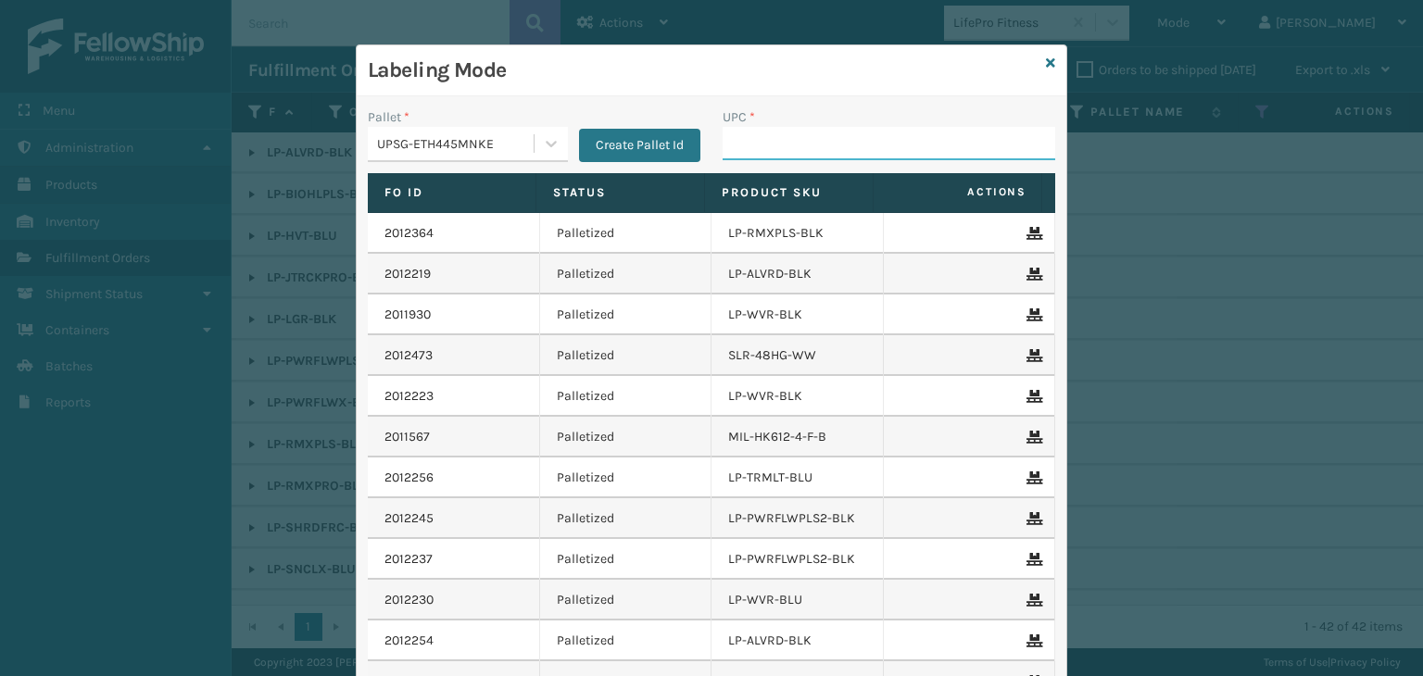
click at [758, 139] on input "UPC *" at bounding box center [889, 143] width 333 height 33
paste input "810161332731"
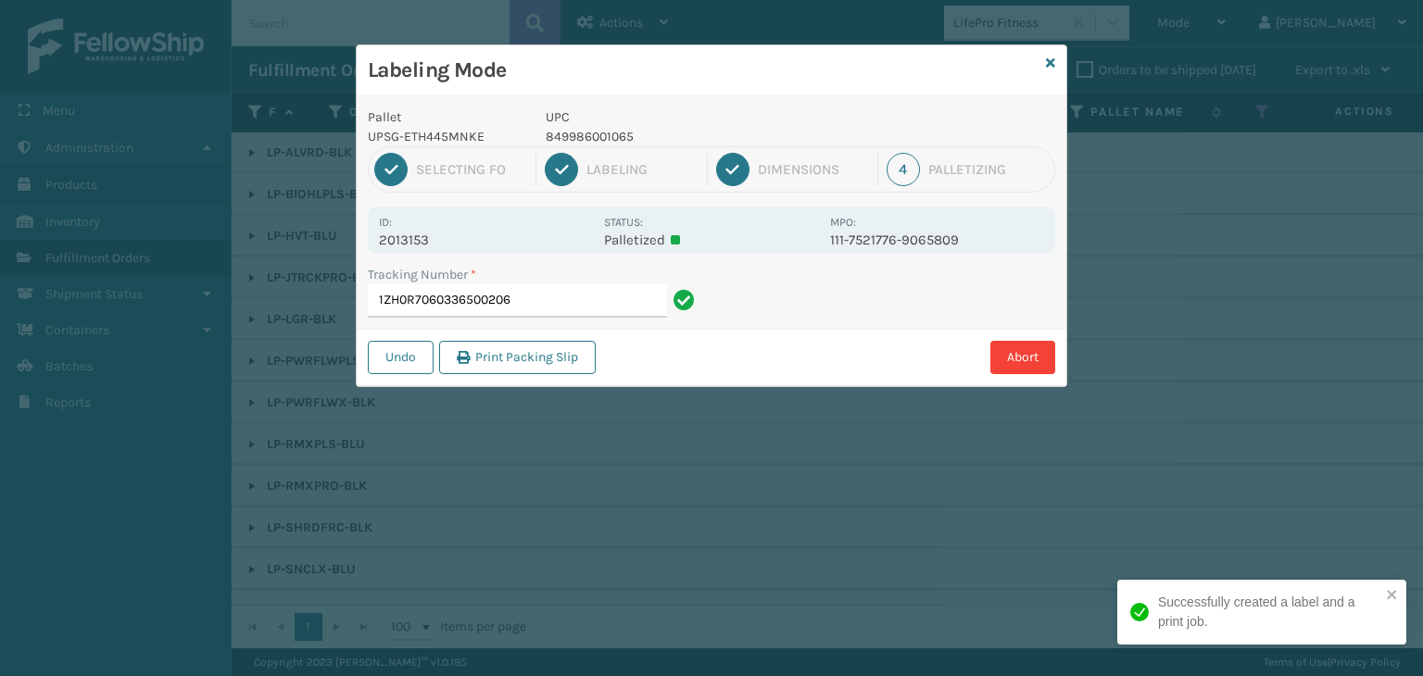
click at [613, 127] on p "849986001065" at bounding box center [682, 136] width 273 height 19
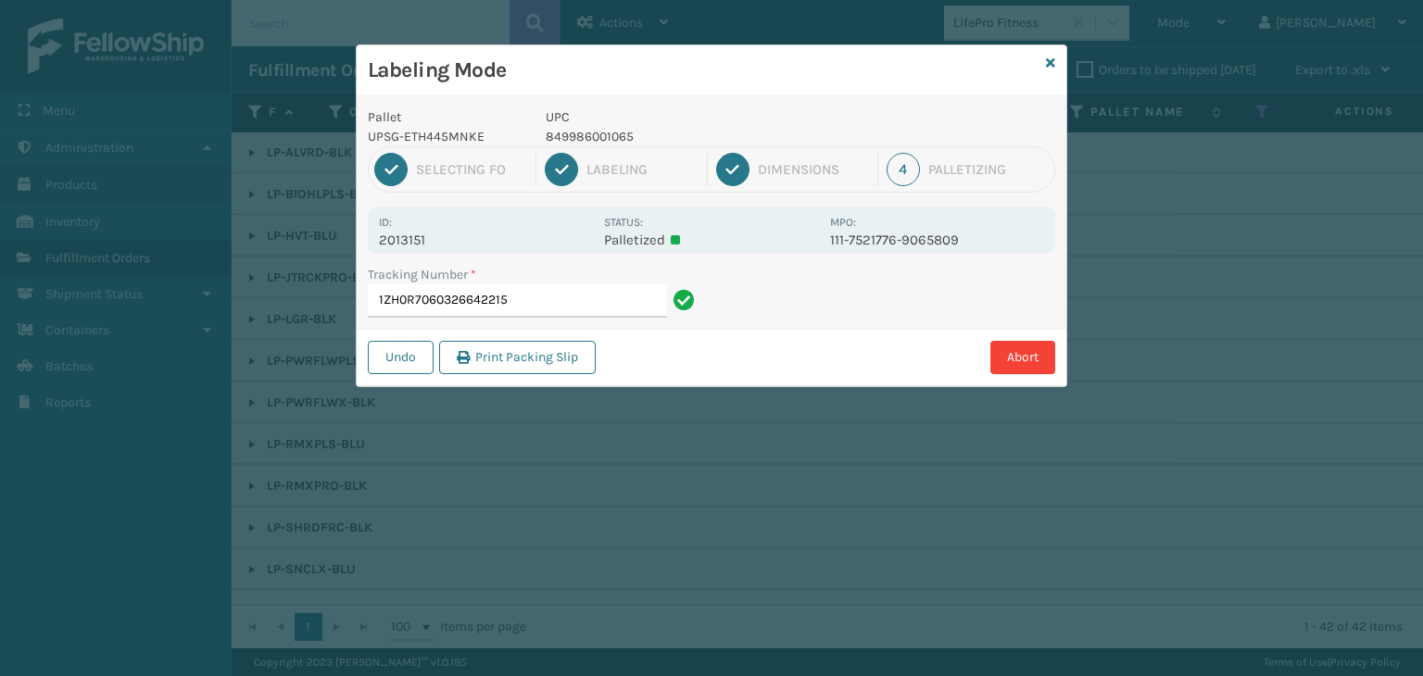
click at [585, 132] on p "849986001065" at bounding box center [682, 136] width 273 height 19
click at [587, 135] on p "849986001065" at bounding box center [682, 136] width 273 height 19
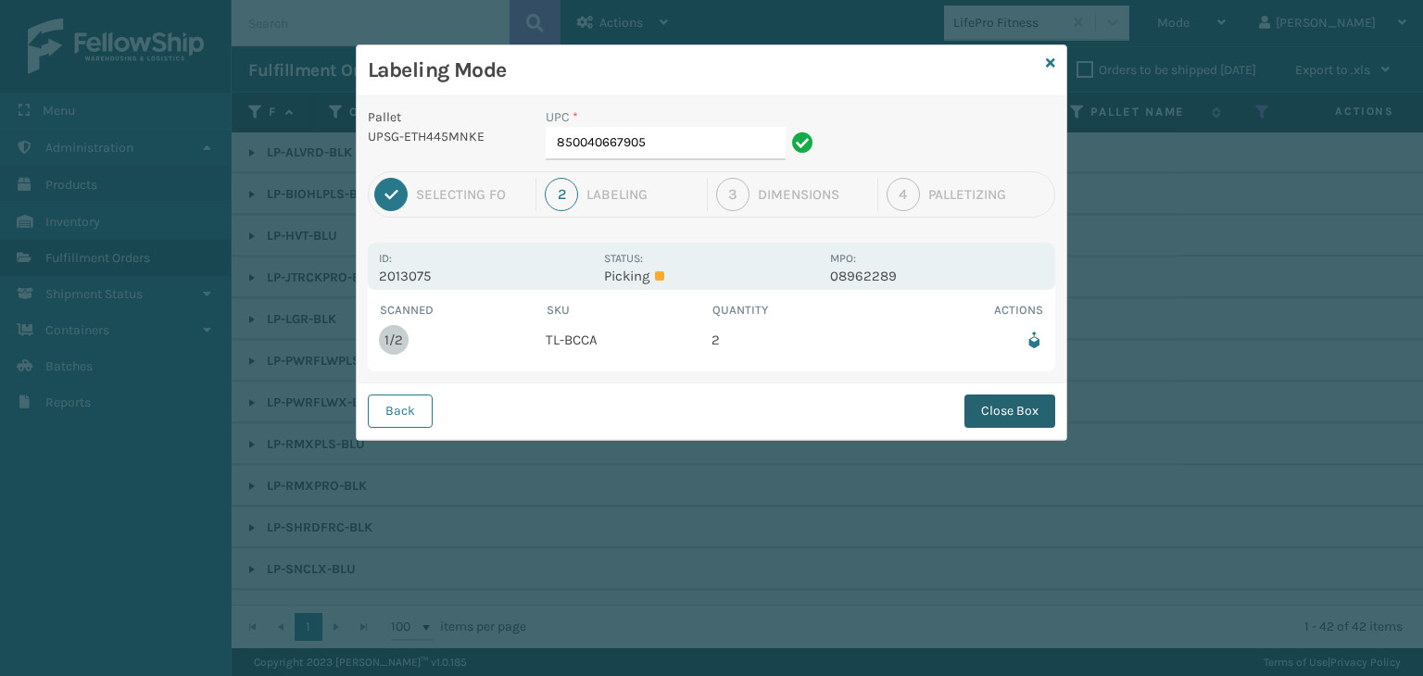
click at [1002, 397] on button "Close Box" at bounding box center [1009, 411] width 91 height 33
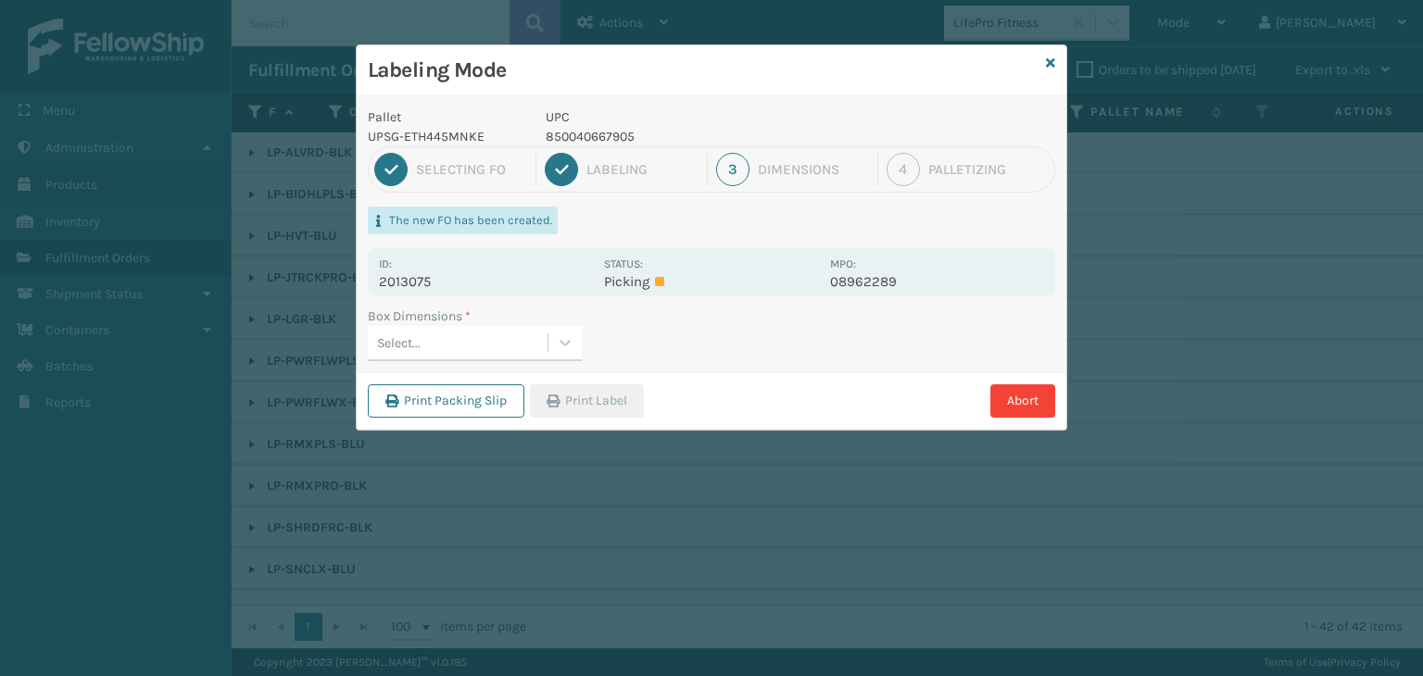
click at [518, 328] on div "Select..." at bounding box center [458, 343] width 180 height 31
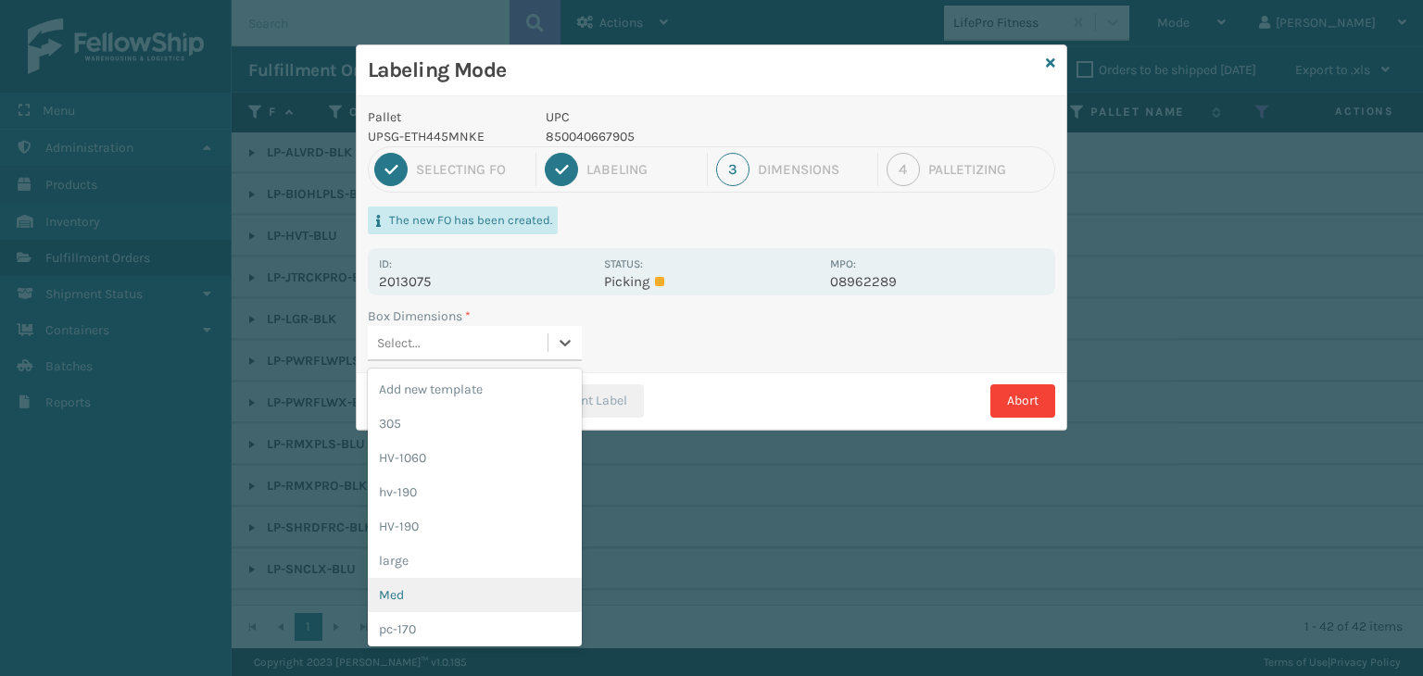
click at [485, 595] on div "Med" at bounding box center [475, 595] width 214 height 34
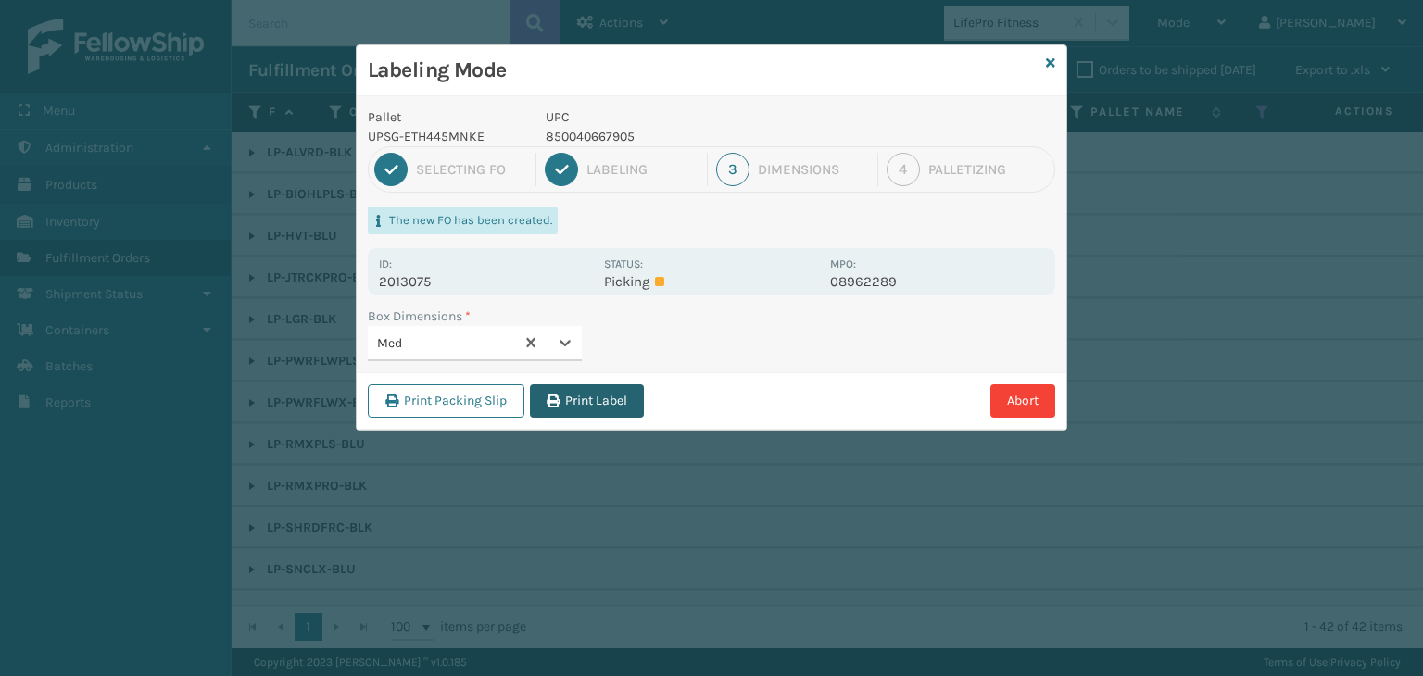
click at [589, 407] on button "Print Label" at bounding box center [587, 400] width 114 height 33
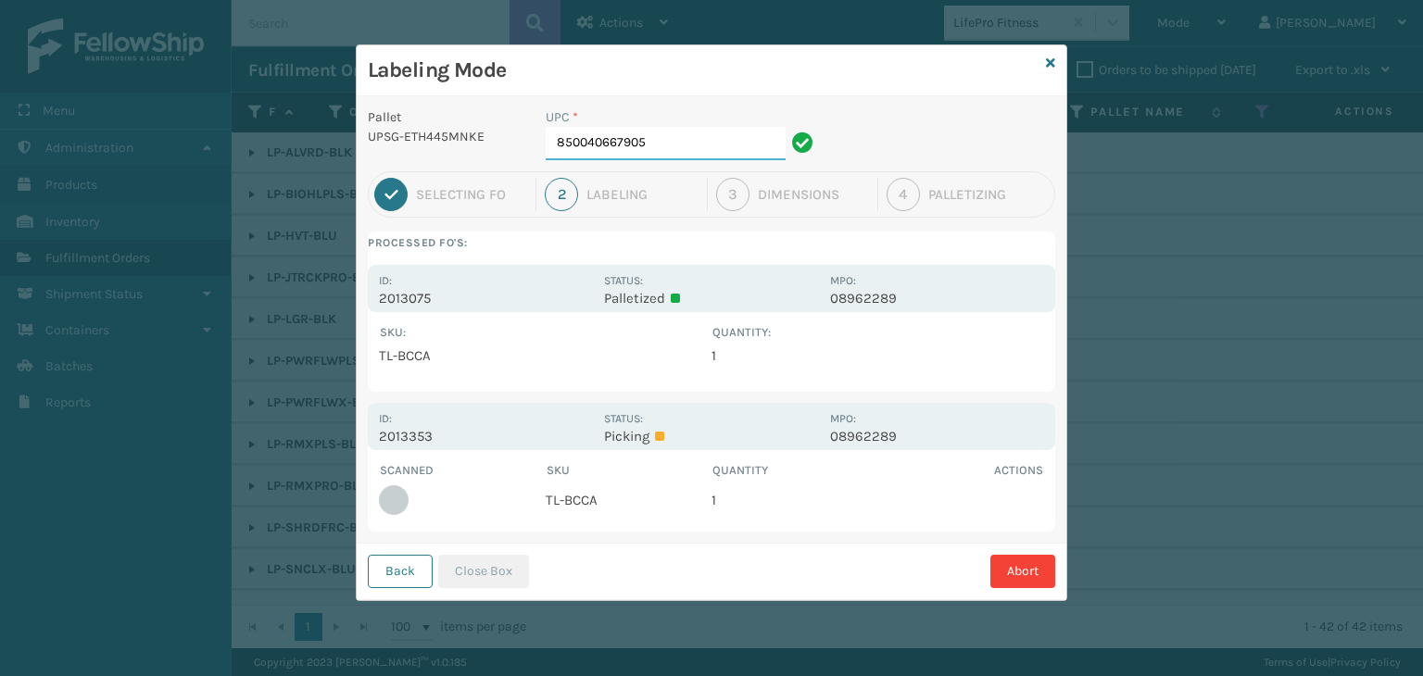
click at [745, 153] on input "850040667905" at bounding box center [666, 143] width 240 height 33
click at [465, 564] on button "Close Box" at bounding box center [483, 571] width 91 height 33
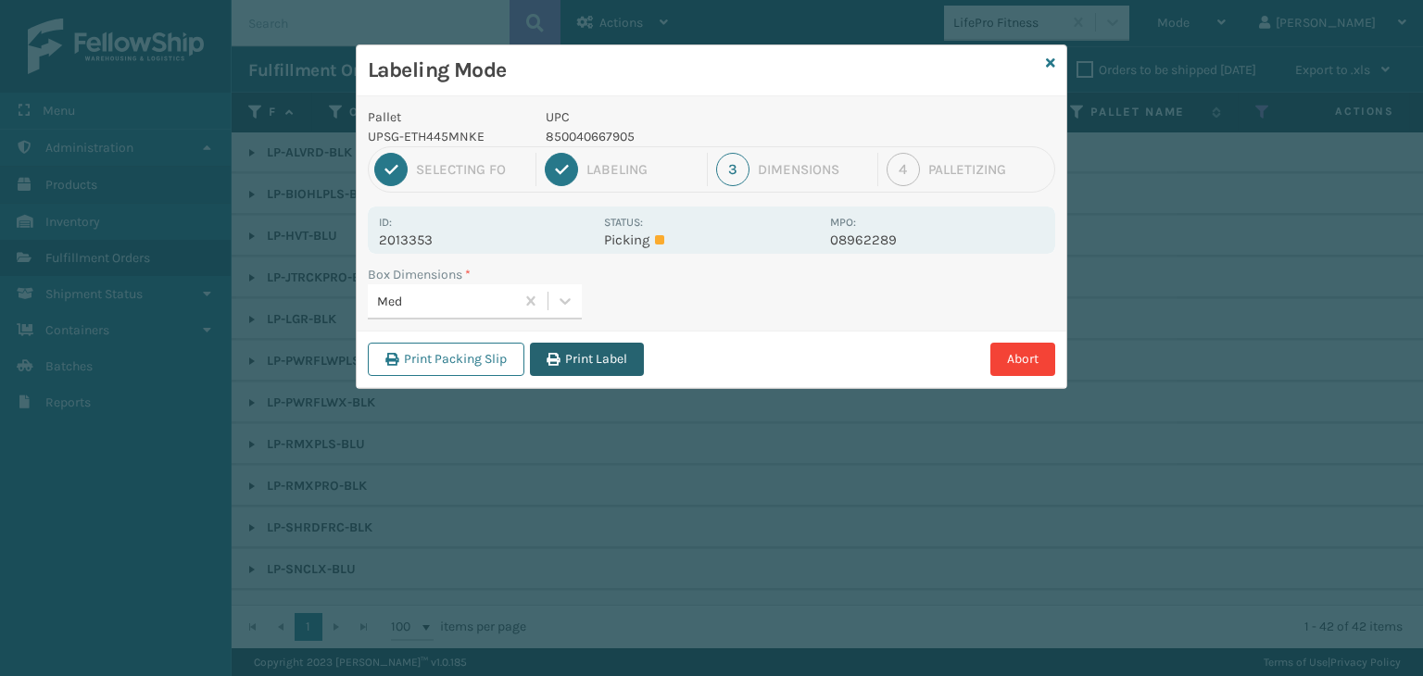
click at [609, 360] on button "Print Label" at bounding box center [587, 359] width 114 height 33
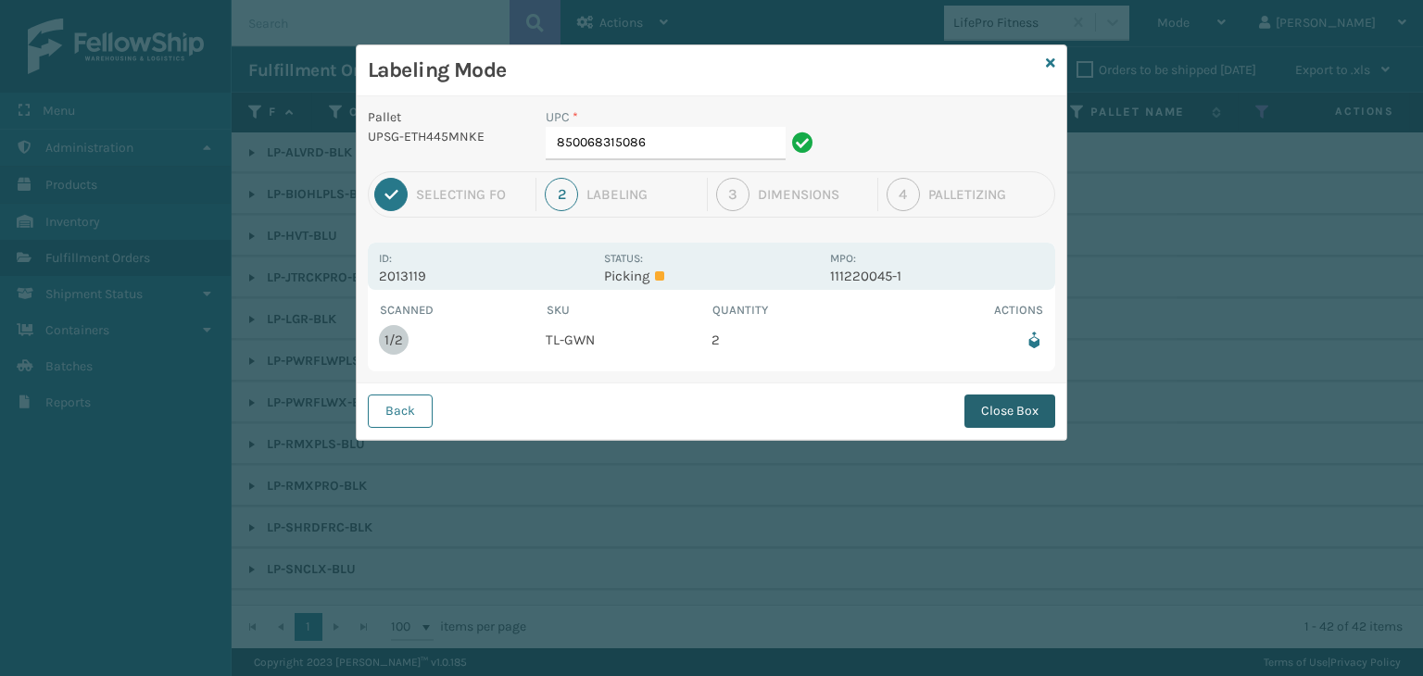
click at [1000, 415] on button "Close Box" at bounding box center [1009, 411] width 91 height 33
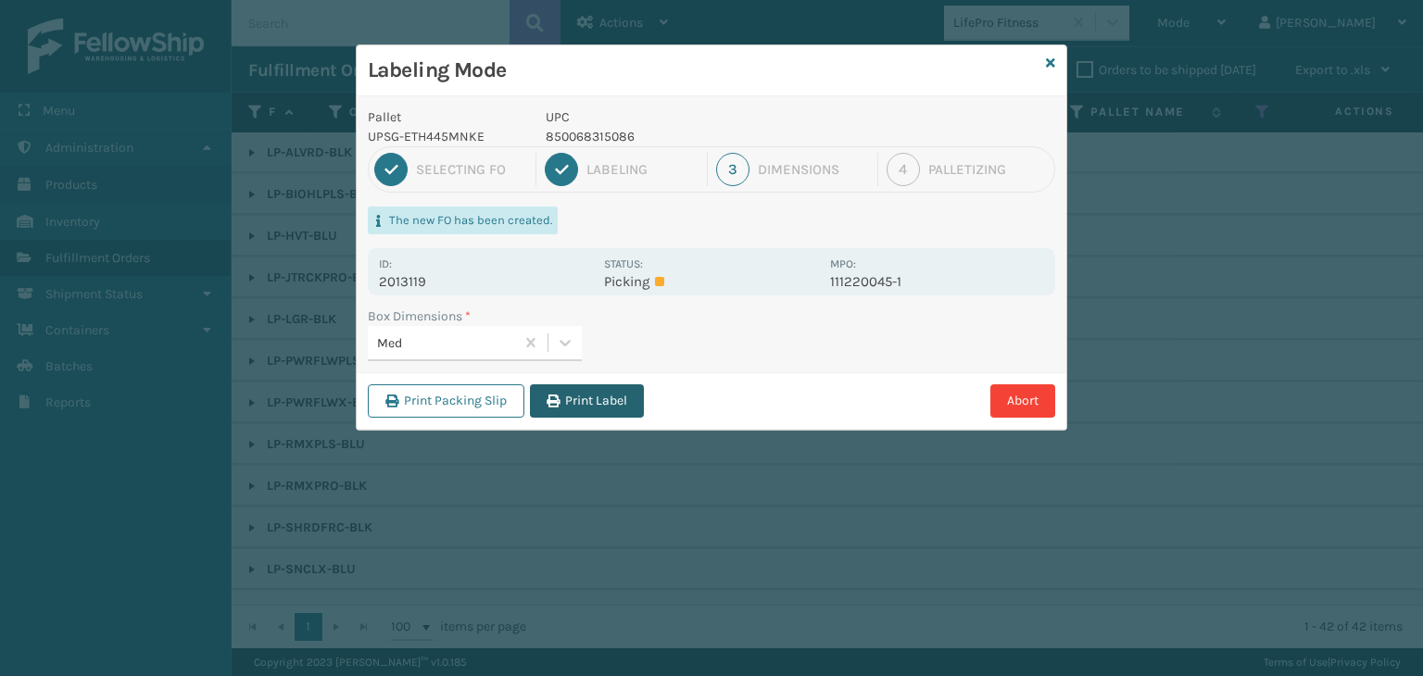
click at [604, 401] on button "Print Label" at bounding box center [587, 400] width 114 height 33
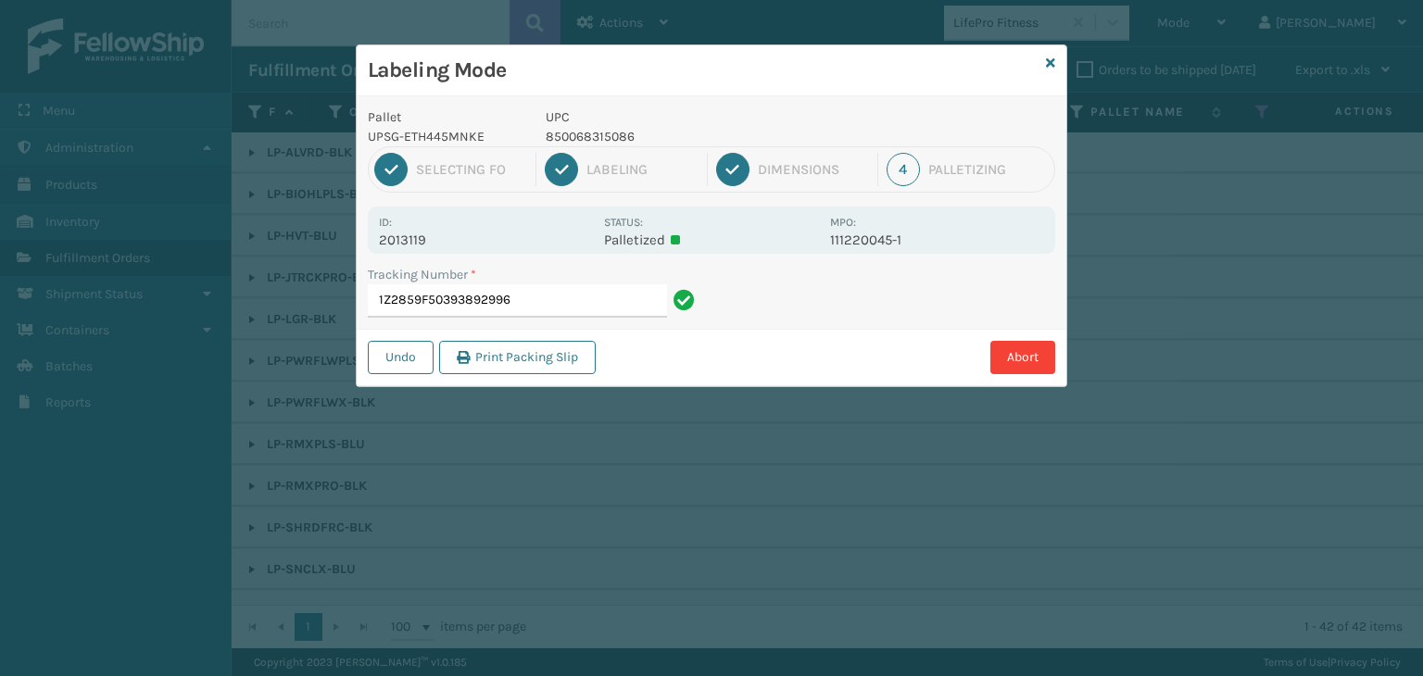
click at [683, 145] on p "850068315086" at bounding box center [682, 136] width 273 height 19
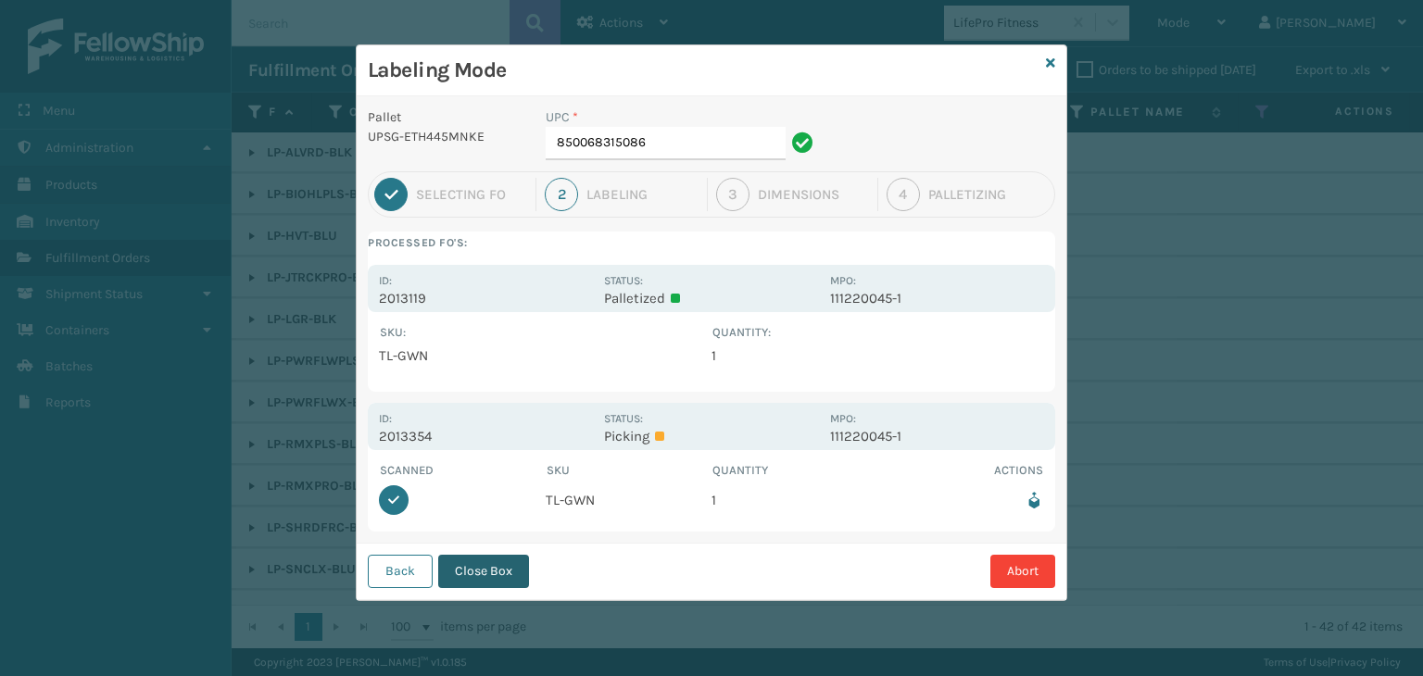
click at [499, 572] on button "Close Box" at bounding box center [483, 571] width 91 height 33
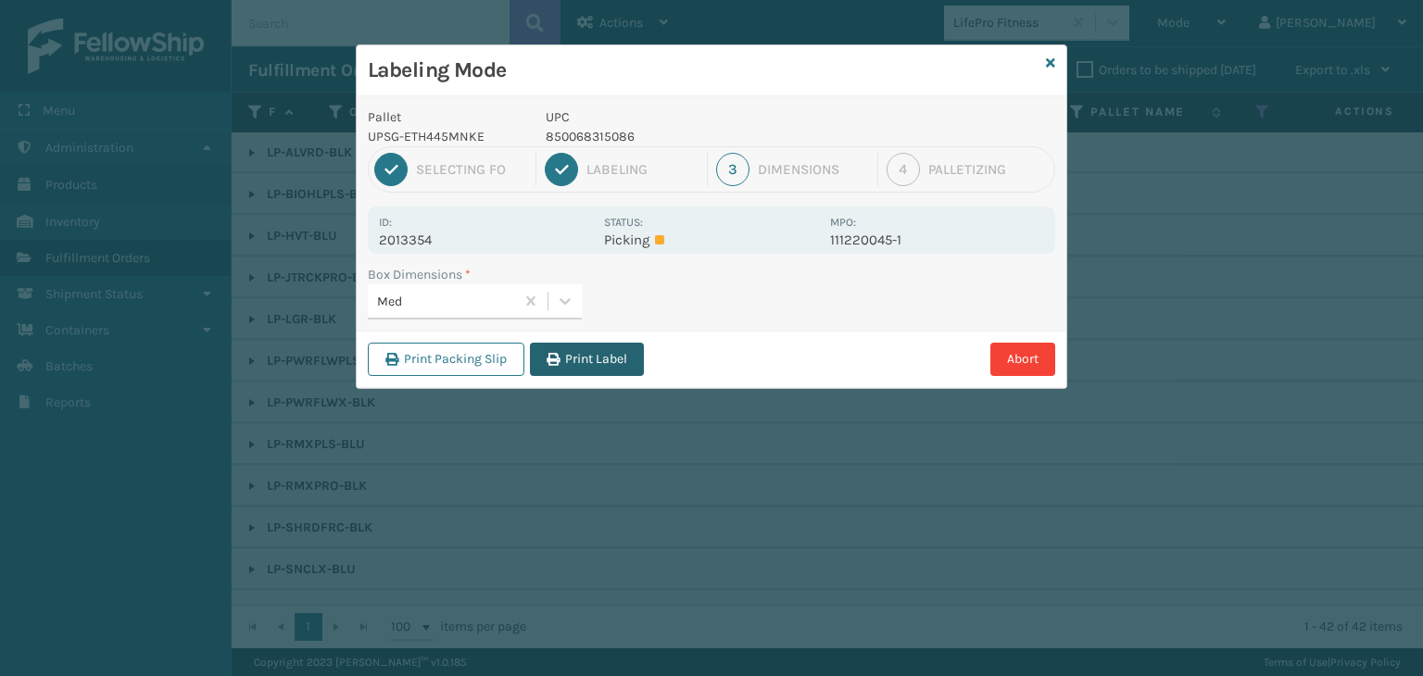
click at [595, 356] on button "Print Label" at bounding box center [587, 359] width 114 height 33
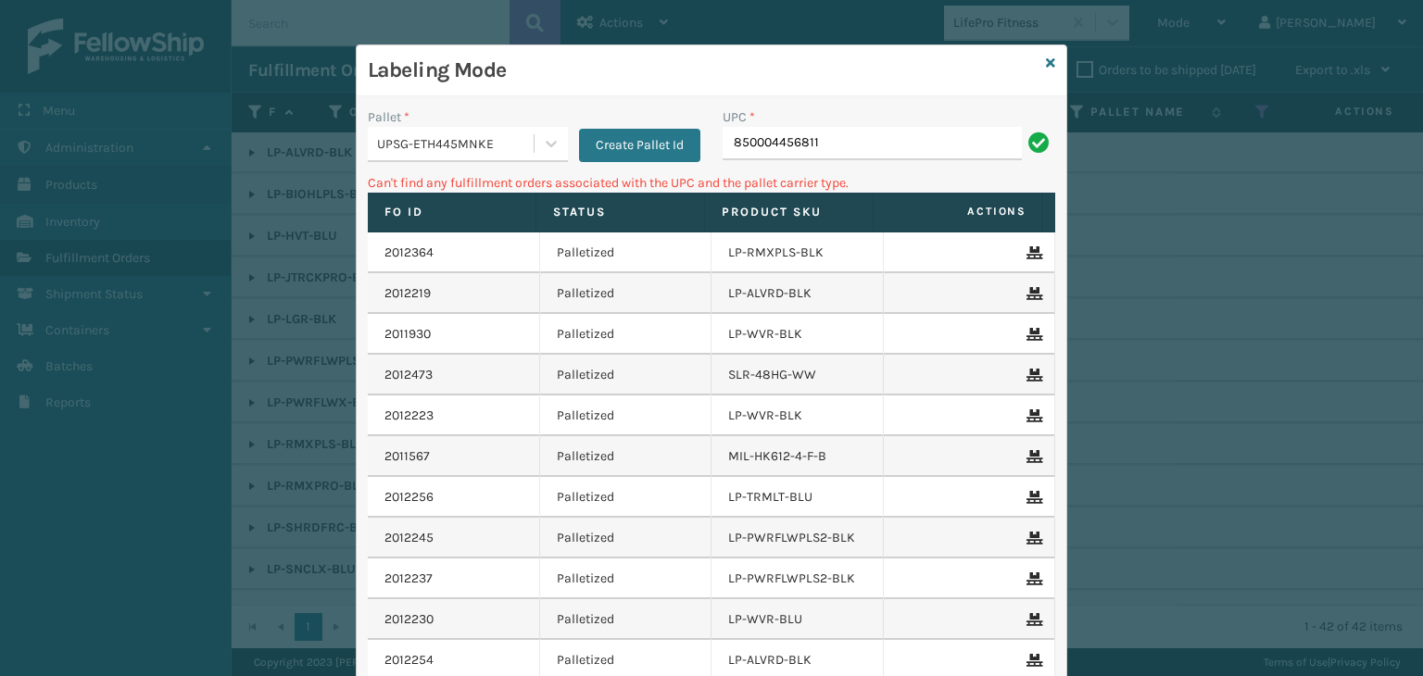
click at [469, 142] on div "UPSG-ETH445MNKE" at bounding box center [456, 143] width 158 height 19
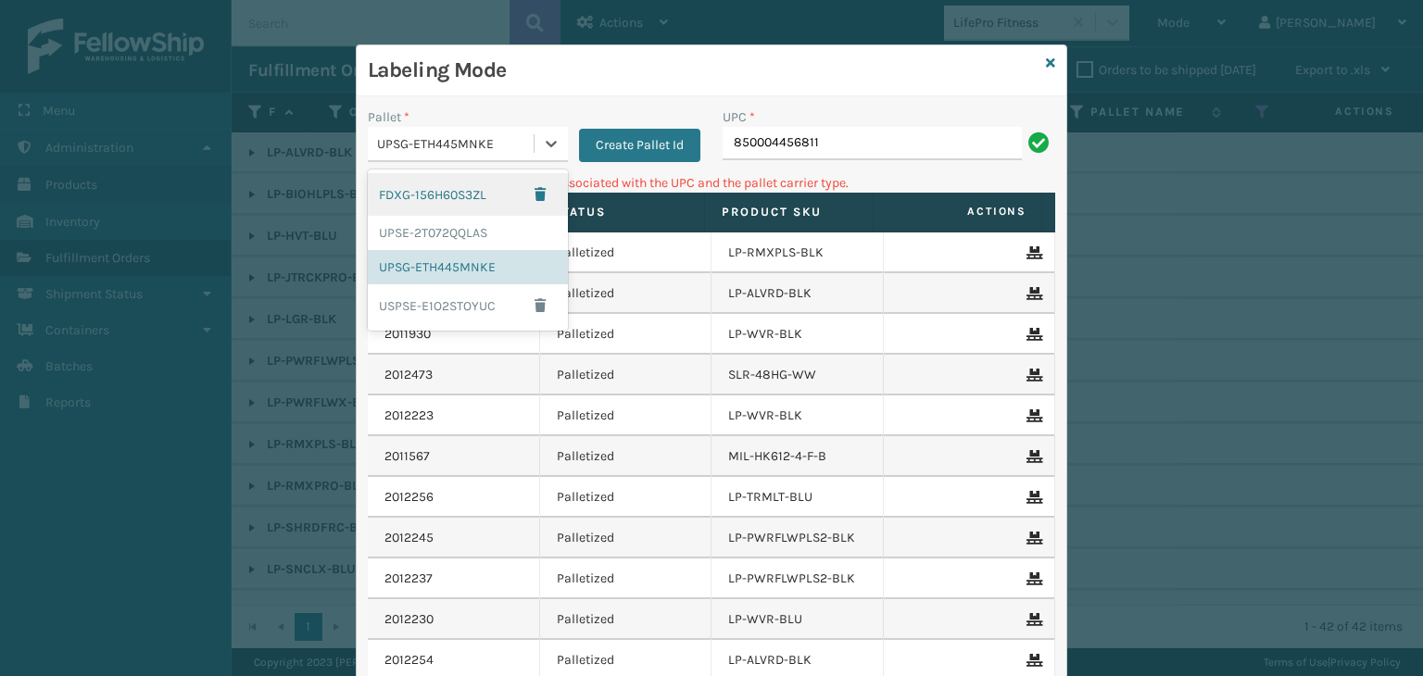
drag, startPoint x: 481, startPoint y: 194, endPoint x: 512, endPoint y: 190, distance: 31.7
click at [489, 194] on div "FDXG-156H60S3ZL" at bounding box center [468, 194] width 200 height 43
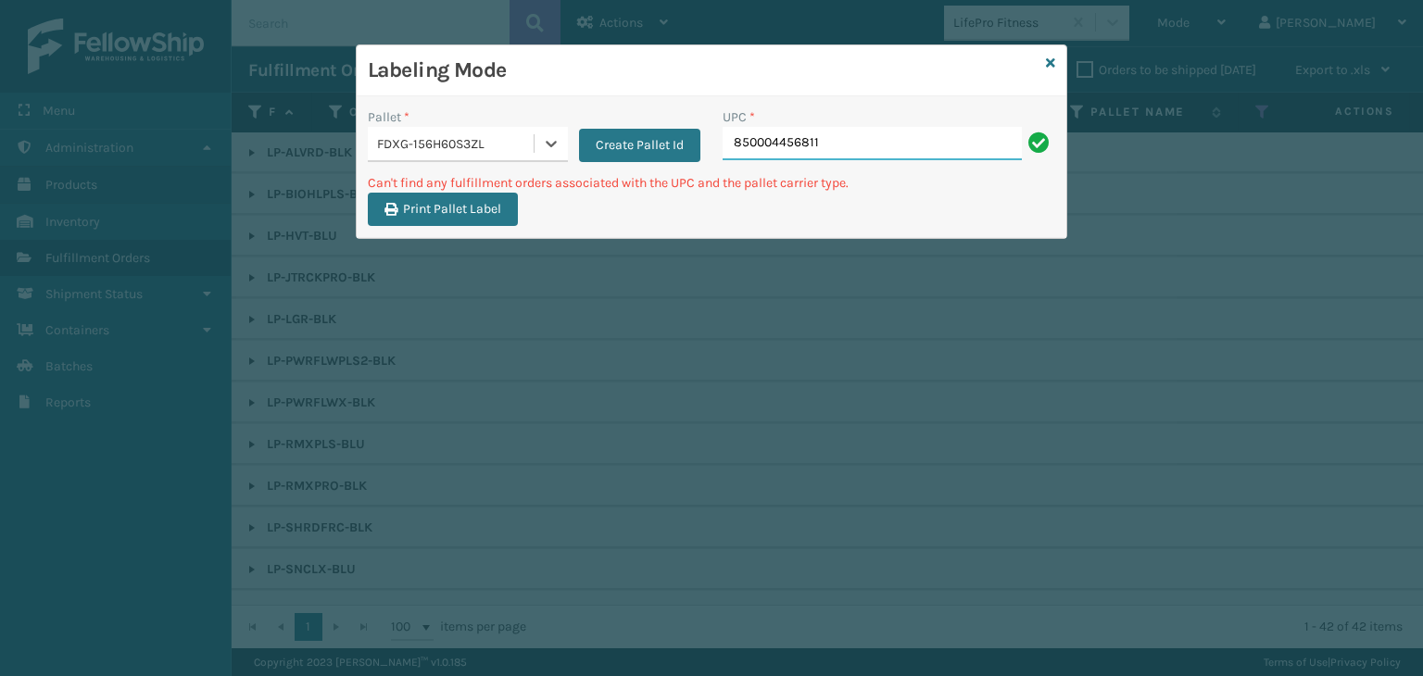
click at [836, 143] on input "850004456811" at bounding box center [872, 143] width 299 height 33
click at [412, 143] on div "FDXG-156H60S3ZL" at bounding box center [456, 143] width 158 height 19
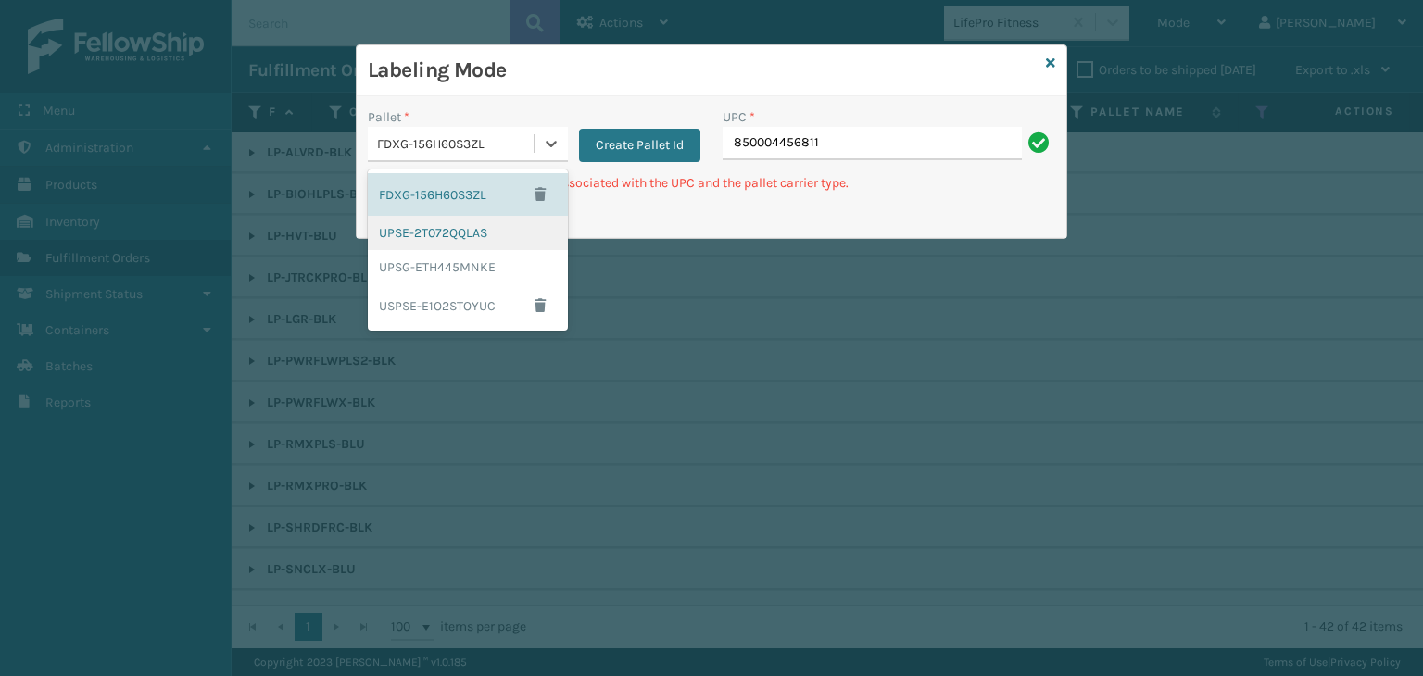
click at [457, 235] on div "UPSE-2T072QQLAS" at bounding box center [468, 233] width 200 height 34
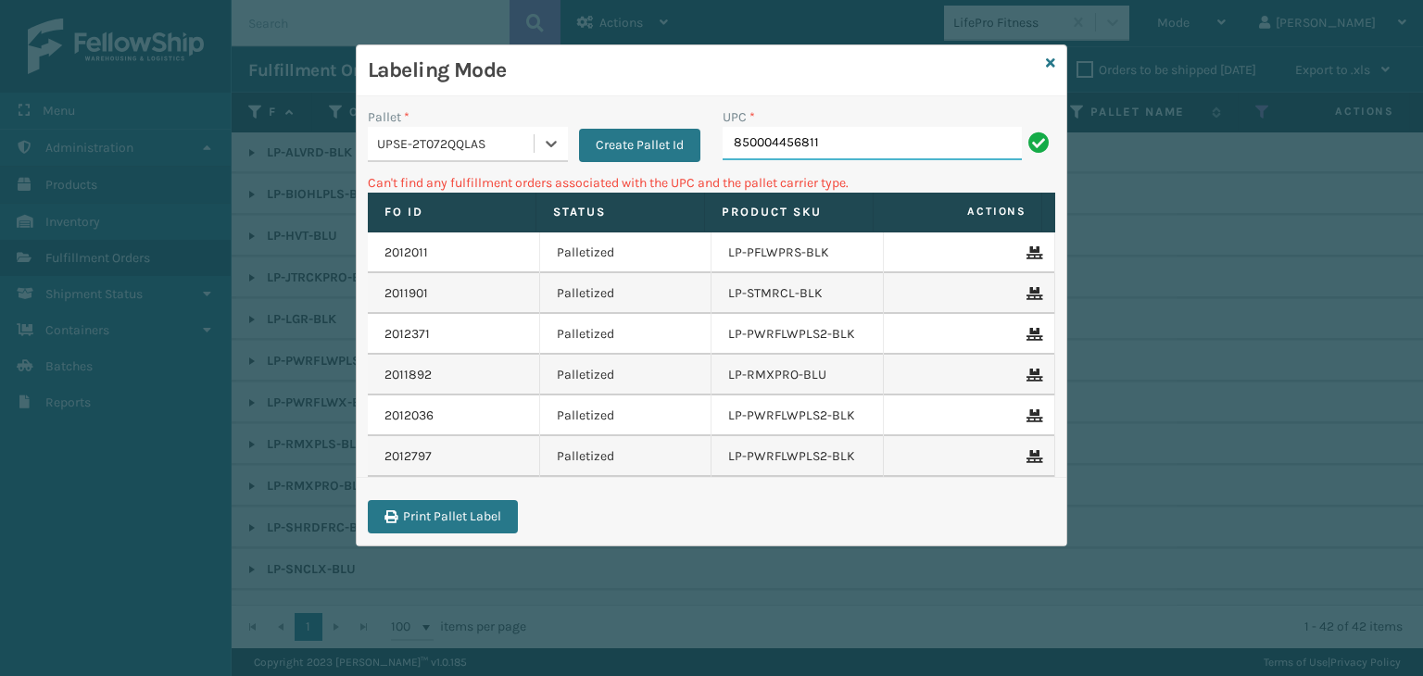
click at [846, 133] on input "850004456811" at bounding box center [872, 143] width 299 height 33
click at [1051, 62] on icon at bounding box center [1050, 63] width 9 height 13
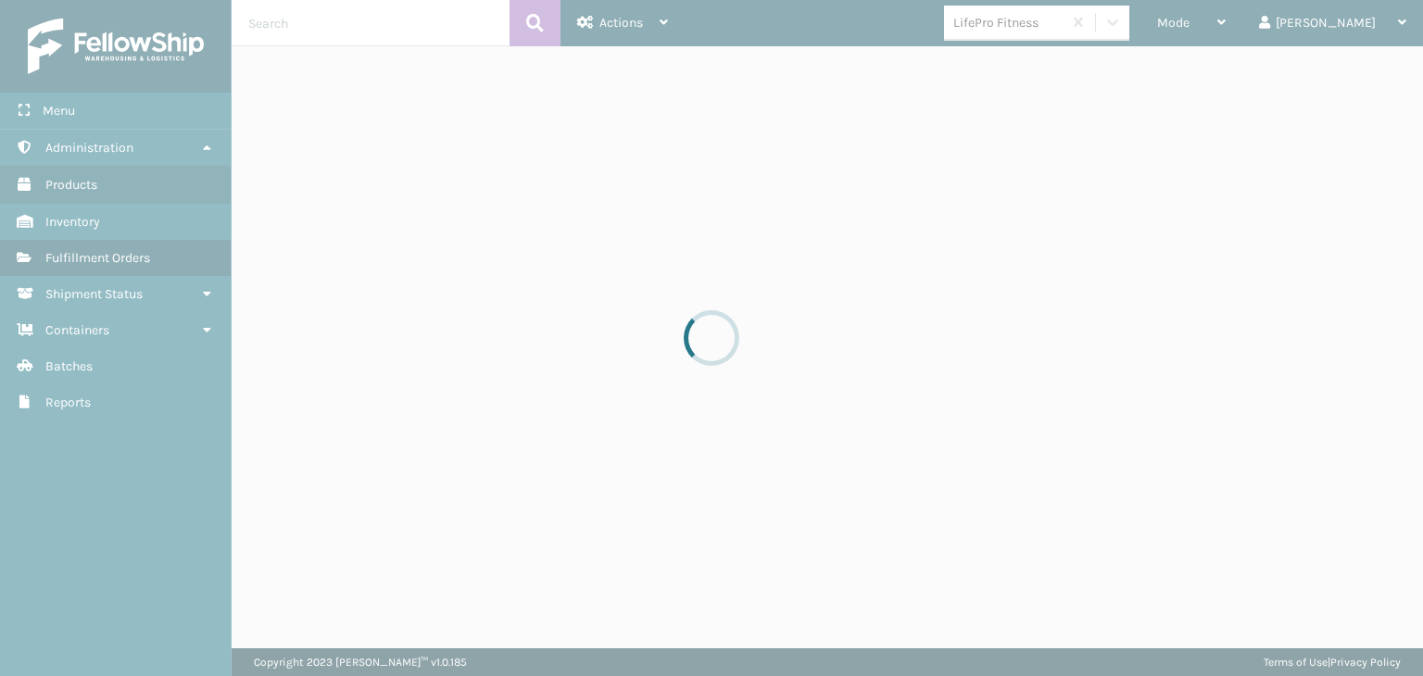
click at [1060, 27] on div at bounding box center [711, 338] width 1423 height 676
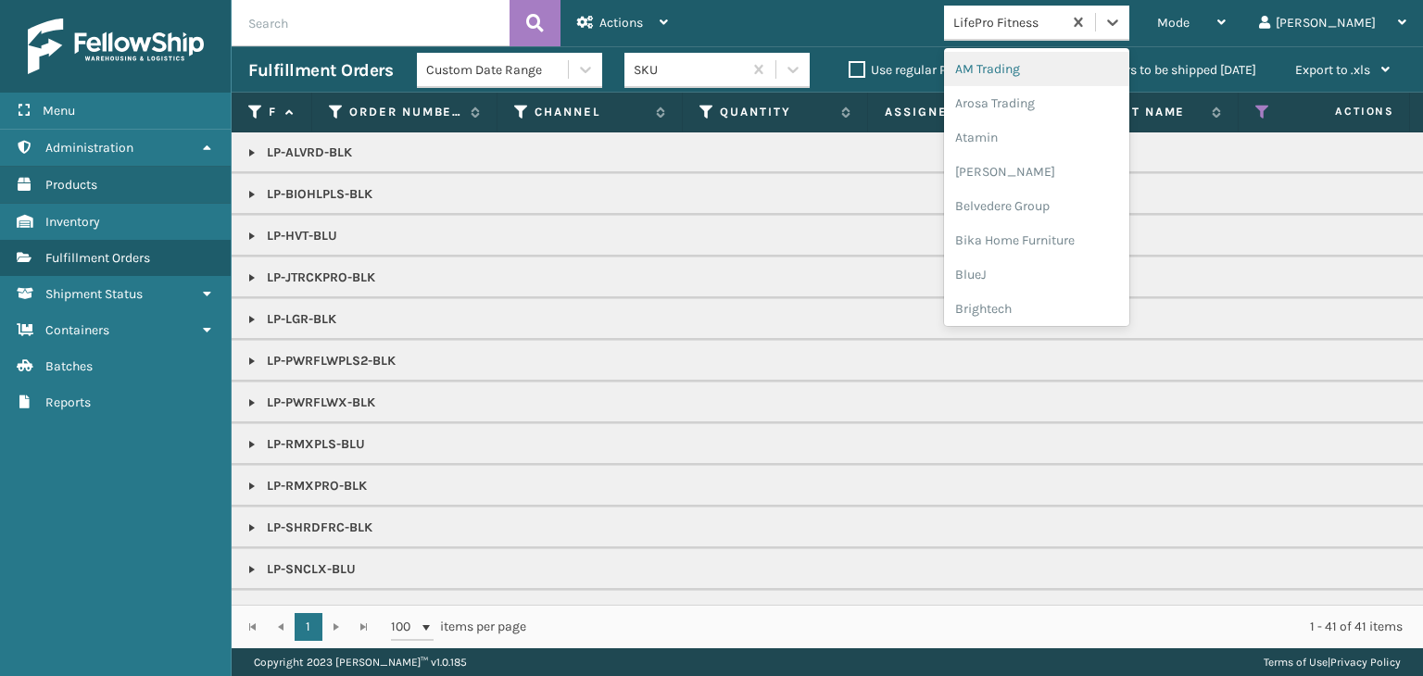
click at [1060, 27] on div "LifePro Fitness" at bounding box center [1008, 22] width 110 height 19
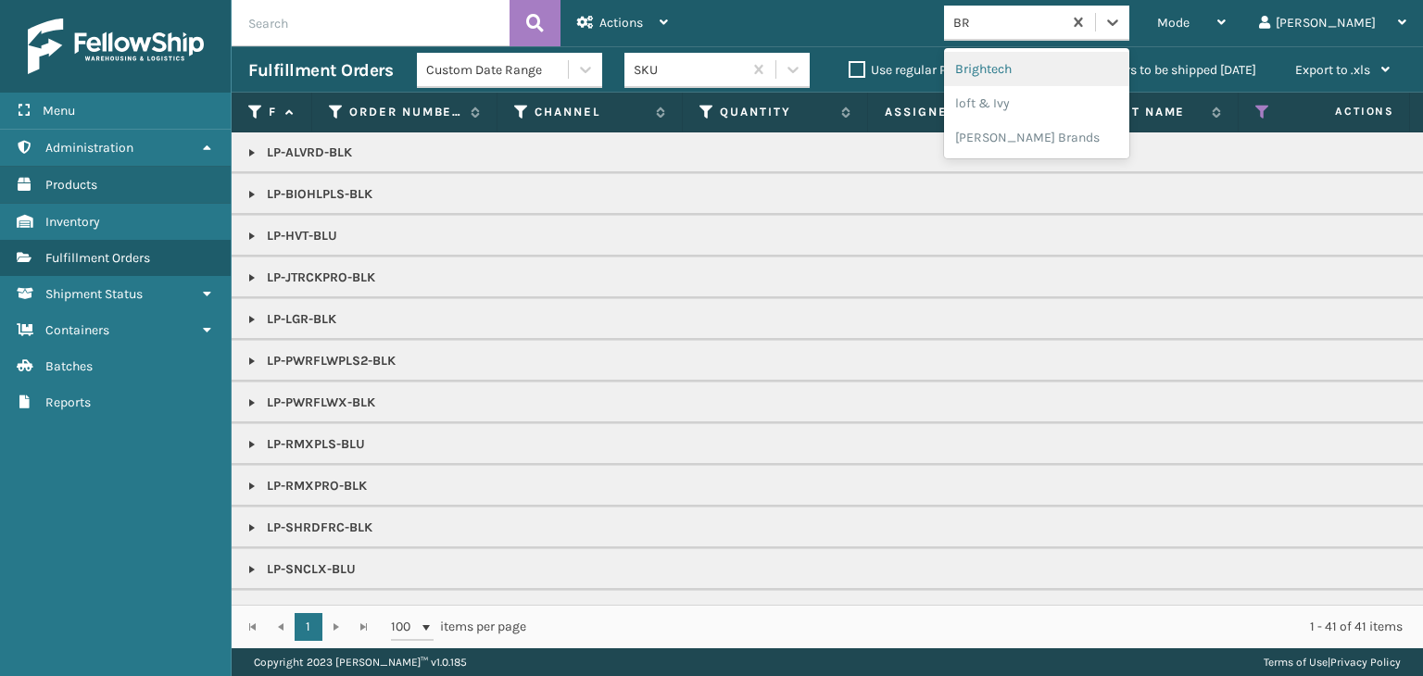
click at [1054, 65] on div "Brightech" at bounding box center [1036, 69] width 185 height 34
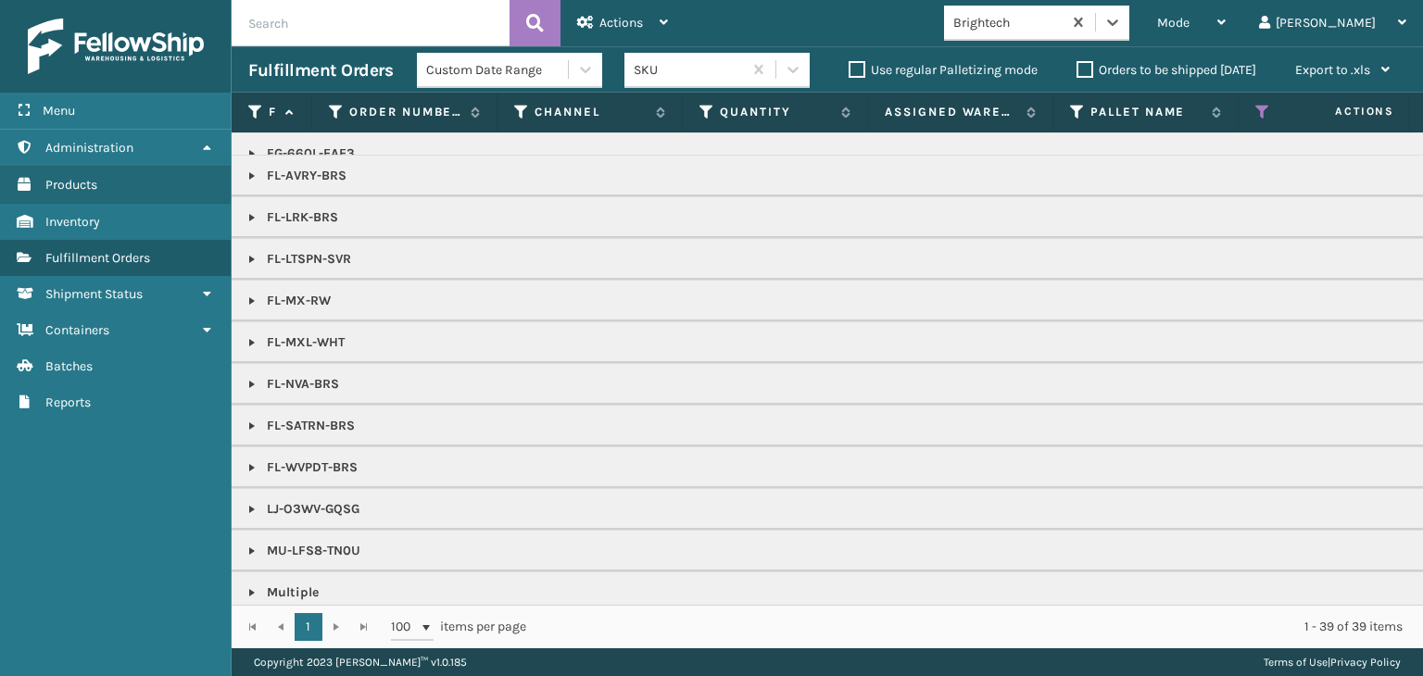
scroll to position [93, 0]
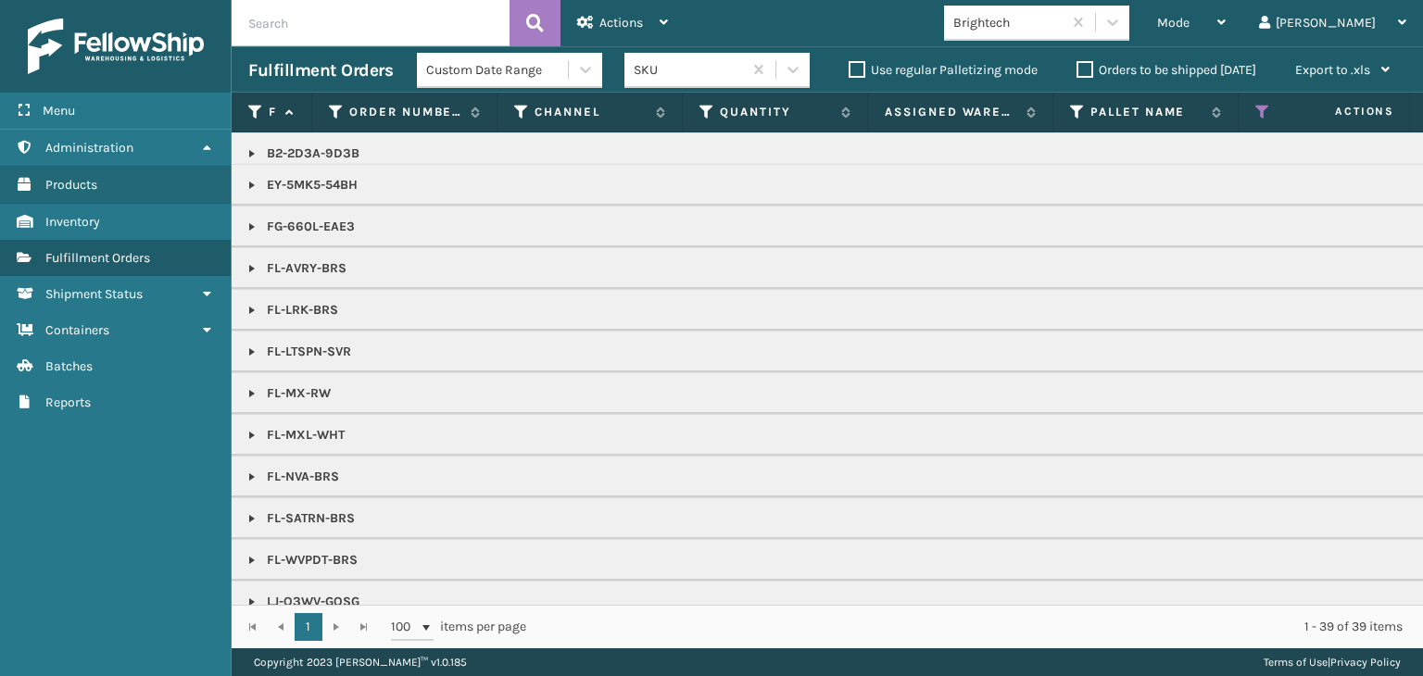
click at [343, 262] on p "FL-AVRY-BRS" at bounding box center [1427, 268] width 2359 height 19
click at [345, 264] on p "FL-AVRY-BRS" at bounding box center [1427, 268] width 2359 height 19
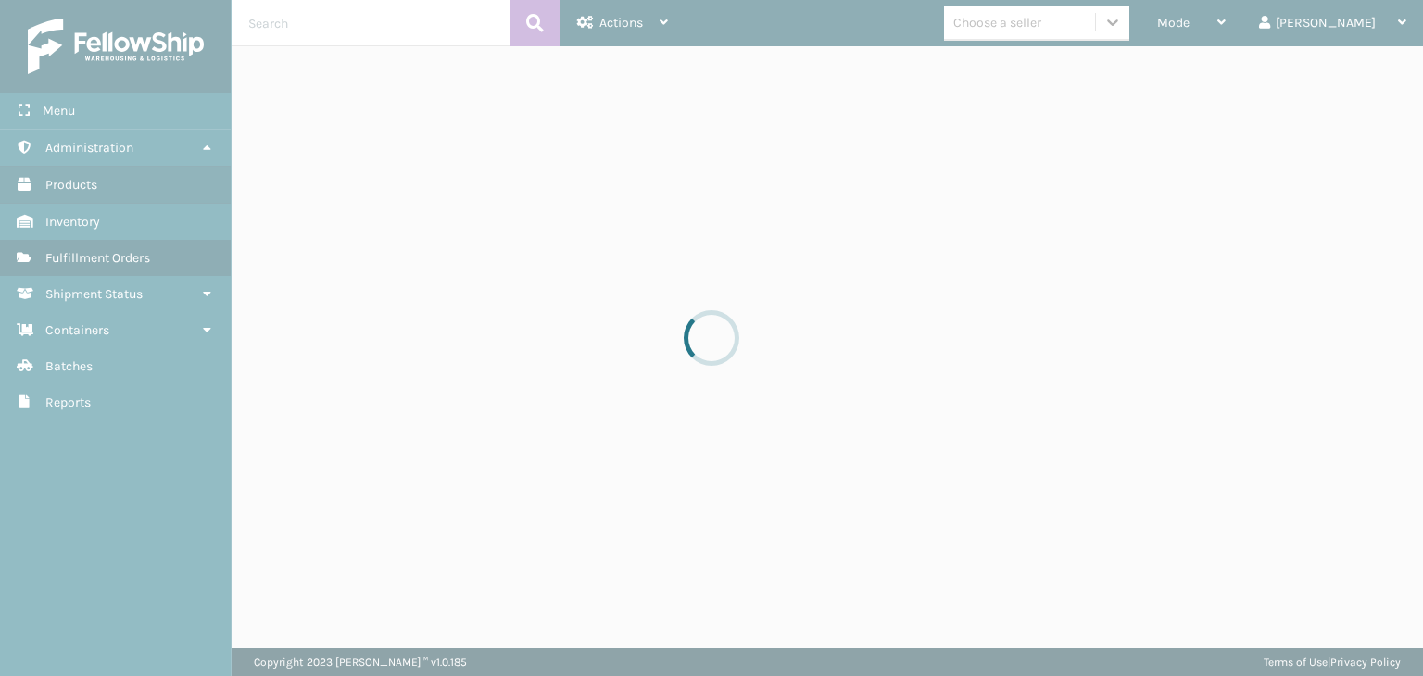
click at [1275, 27] on div at bounding box center [711, 338] width 1423 height 676
click at [1269, 19] on div at bounding box center [711, 338] width 1423 height 676
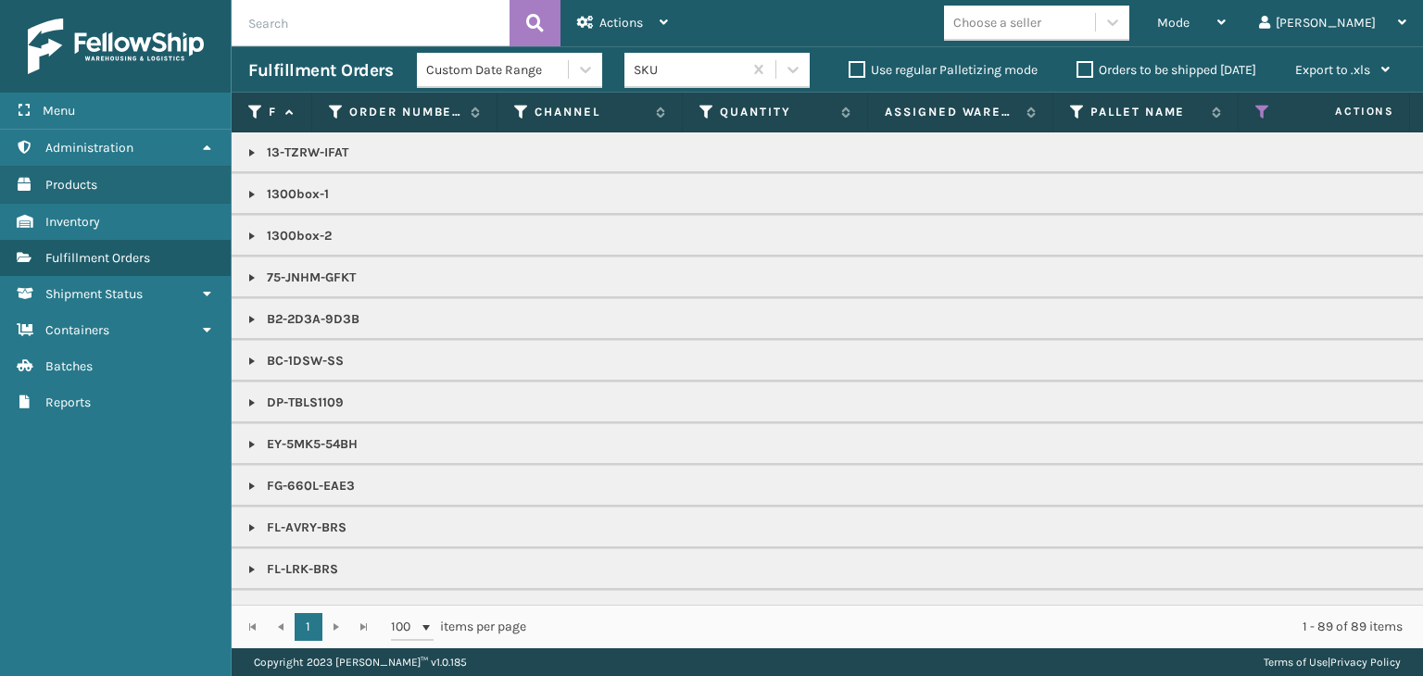
click at [1226, 19] on div "Mode" at bounding box center [1191, 23] width 69 height 46
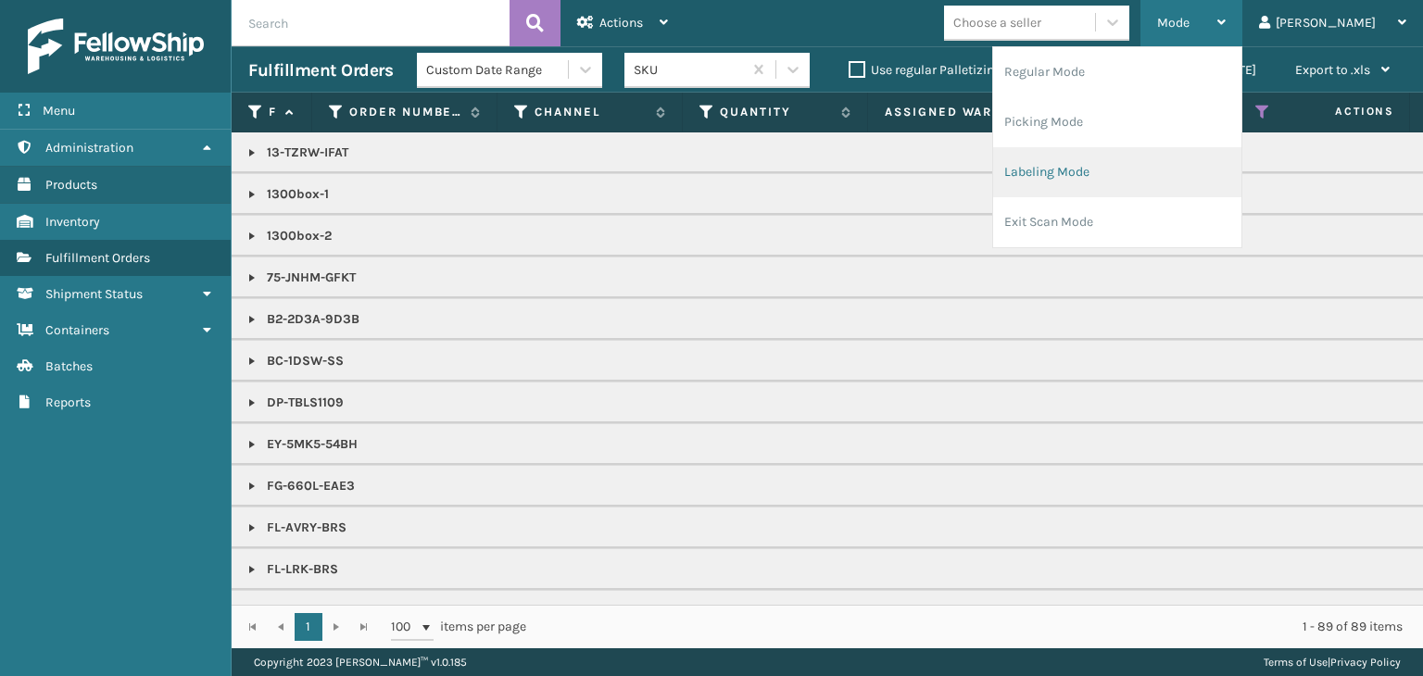
click at [1182, 188] on li "Labeling Mode" at bounding box center [1117, 172] width 248 height 50
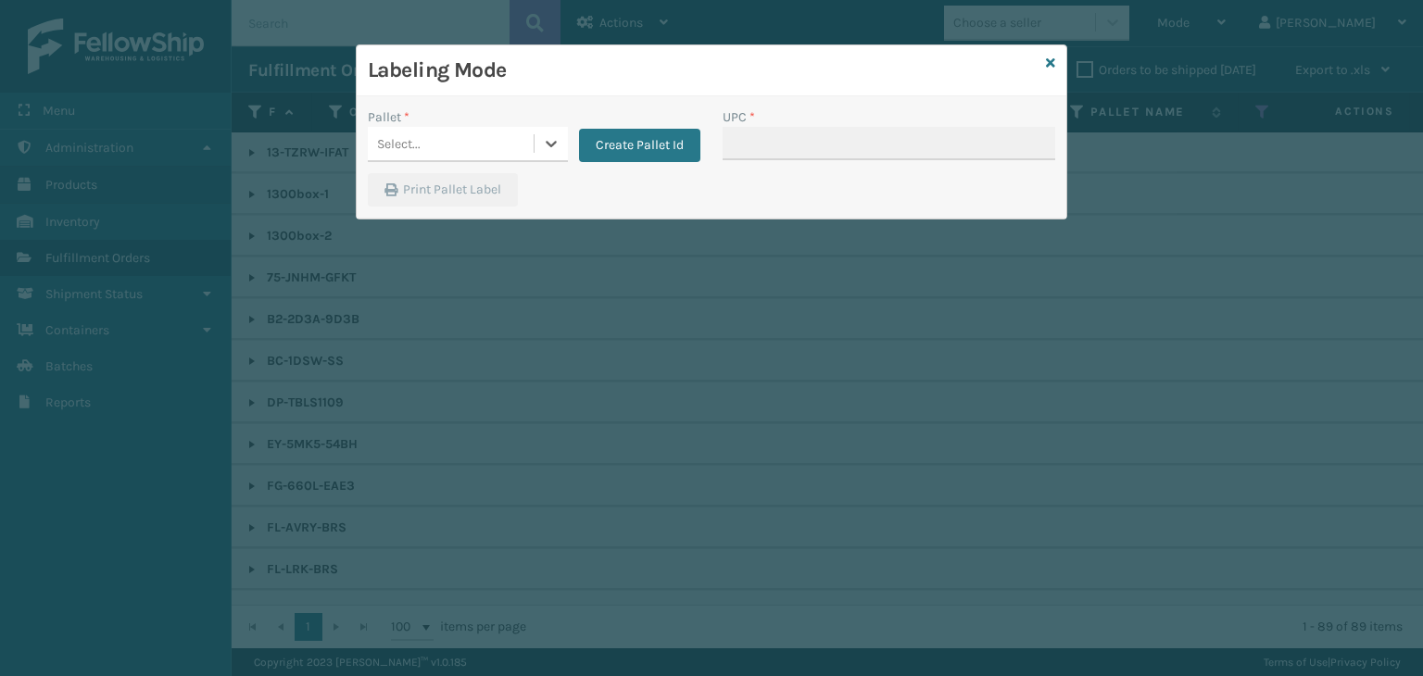
click at [433, 155] on div "Select..." at bounding box center [451, 144] width 166 height 31
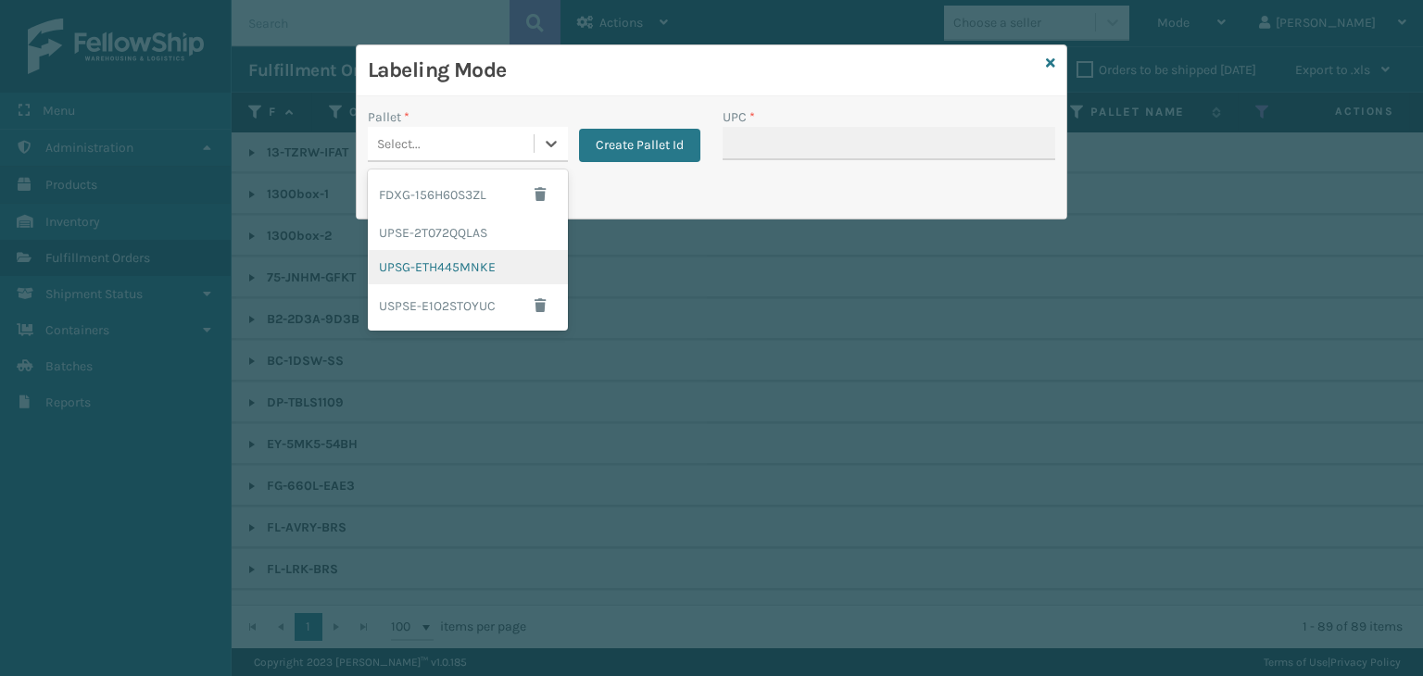
click at [456, 268] on div "UPSG-ETH445MNKE" at bounding box center [468, 267] width 200 height 34
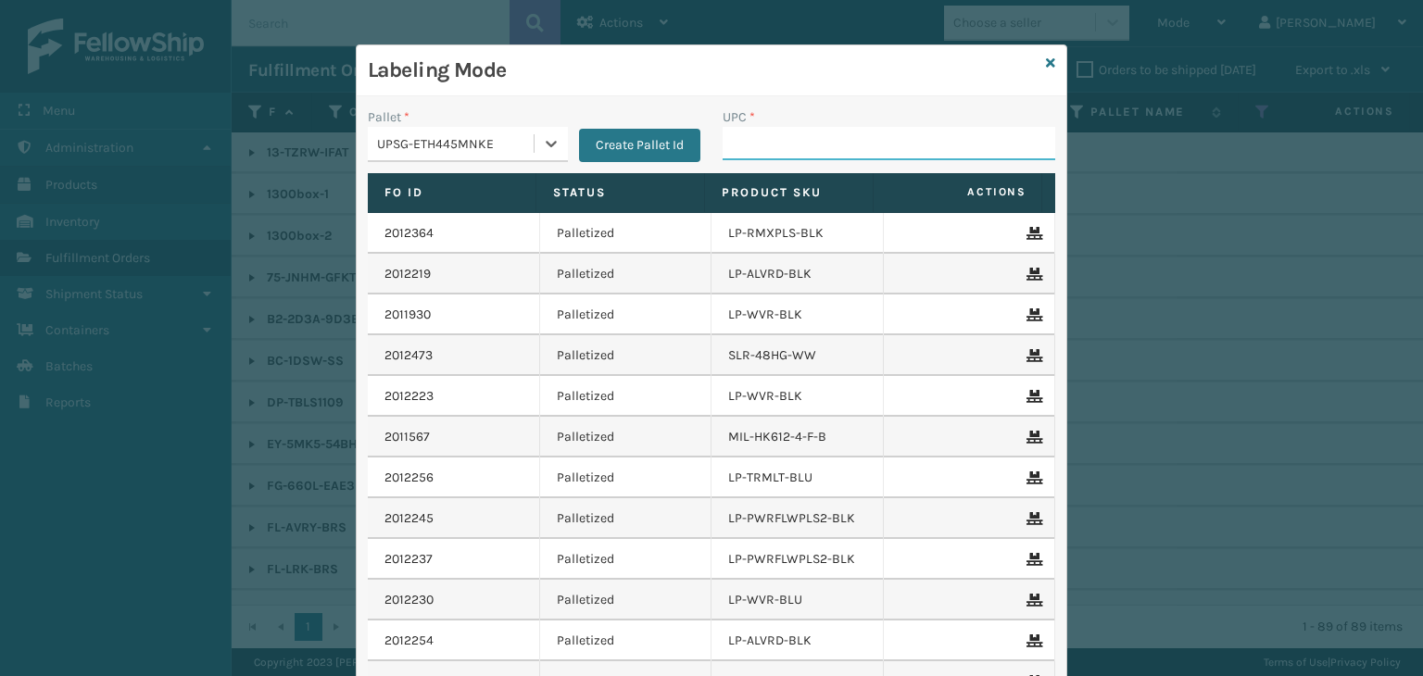
drag, startPoint x: 719, startPoint y: 157, endPoint x: 711, endPoint y: 171, distance: 15.7
click at [723, 157] on input "UPC *" at bounding box center [889, 143] width 333 height 33
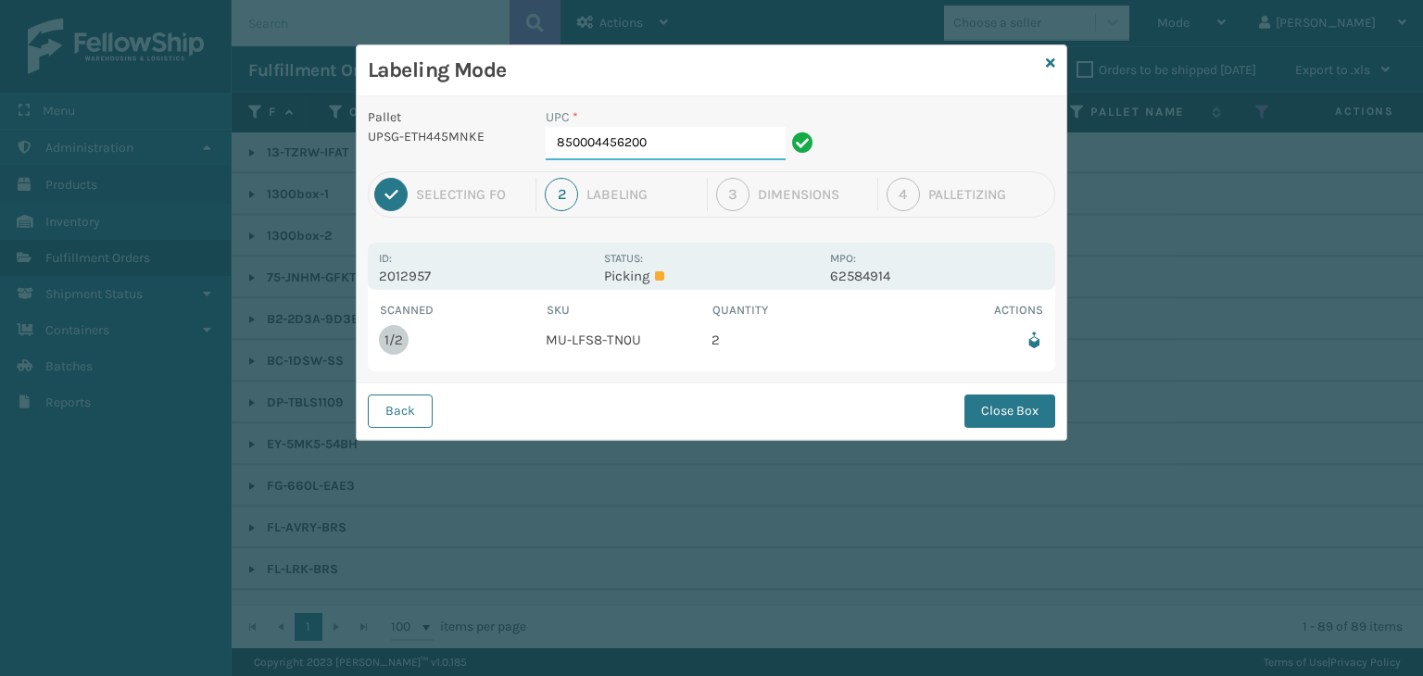
click at [723, 144] on input "850004456200" at bounding box center [666, 143] width 240 height 33
click at [1014, 420] on button "Close Box" at bounding box center [1009, 411] width 91 height 33
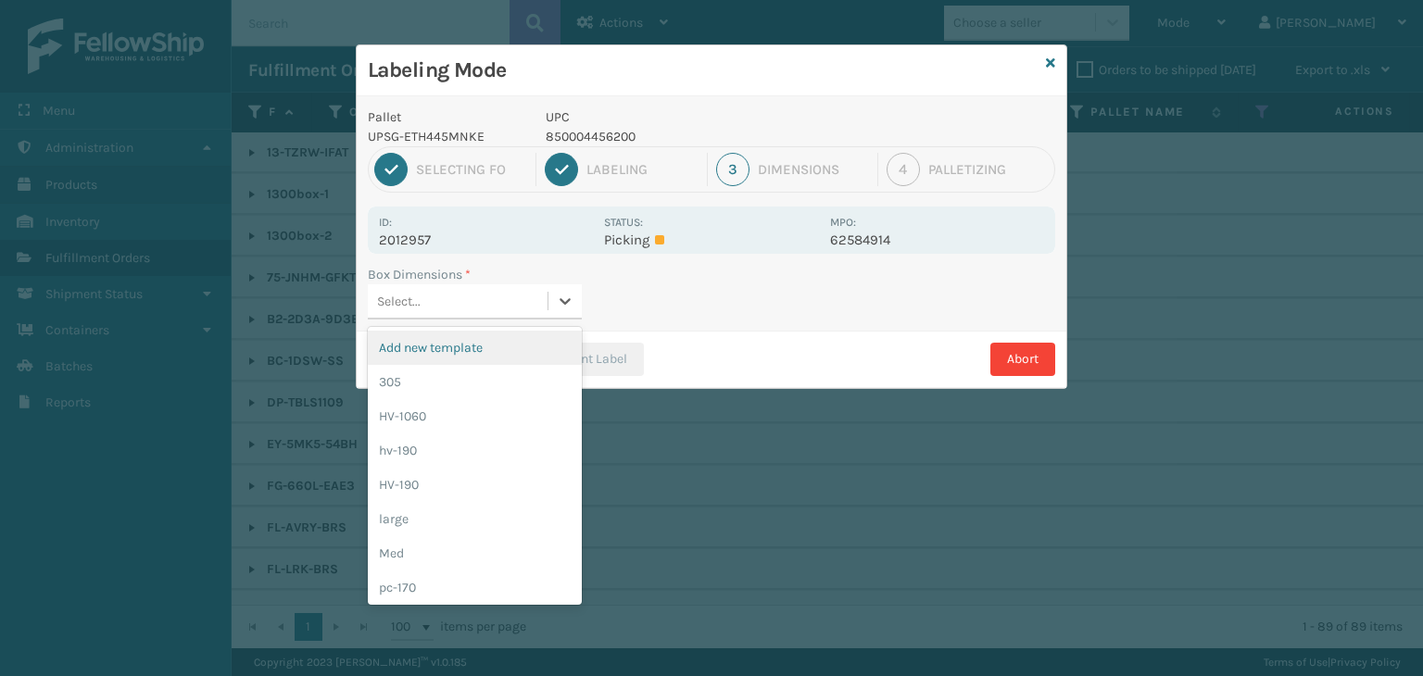
click at [419, 314] on div "Select..." at bounding box center [458, 301] width 180 height 31
click at [419, 555] on div "Med" at bounding box center [475, 553] width 214 height 34
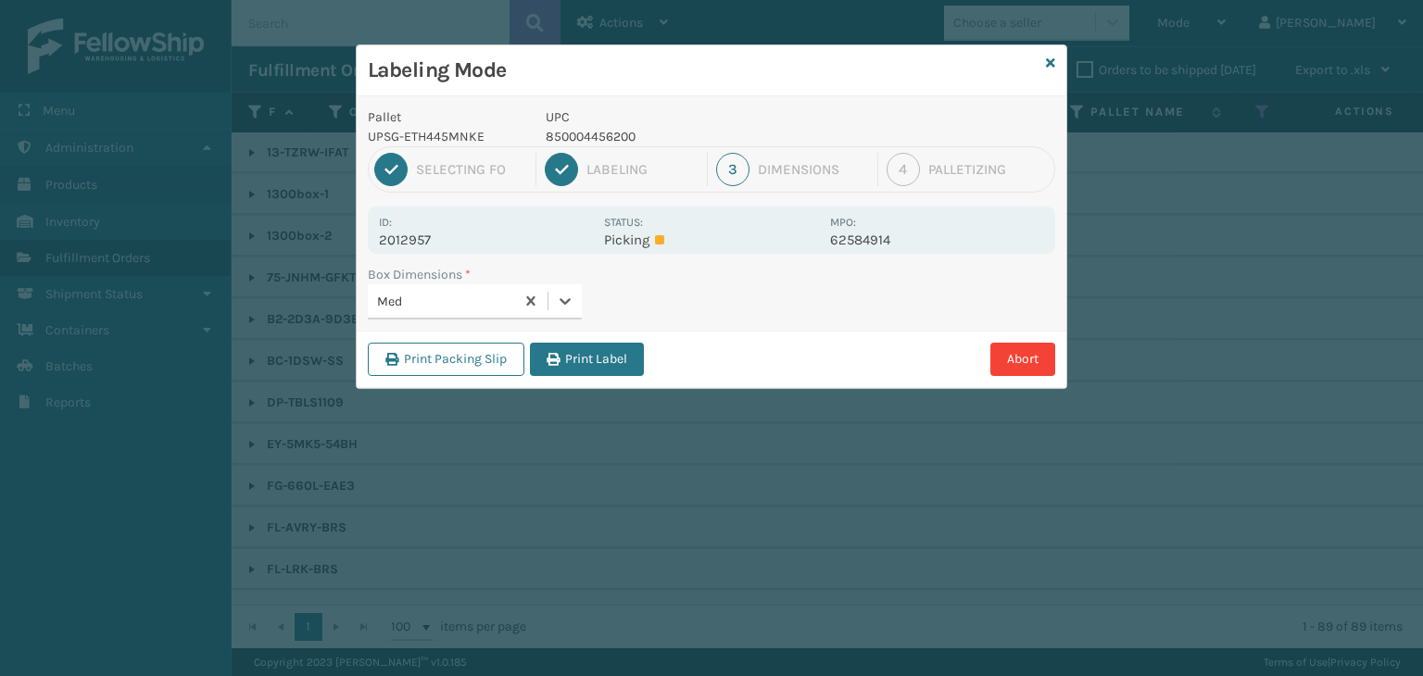
click at [571, 353] on button "Print Label" at bounding box center [587, 359] width 114 height 33
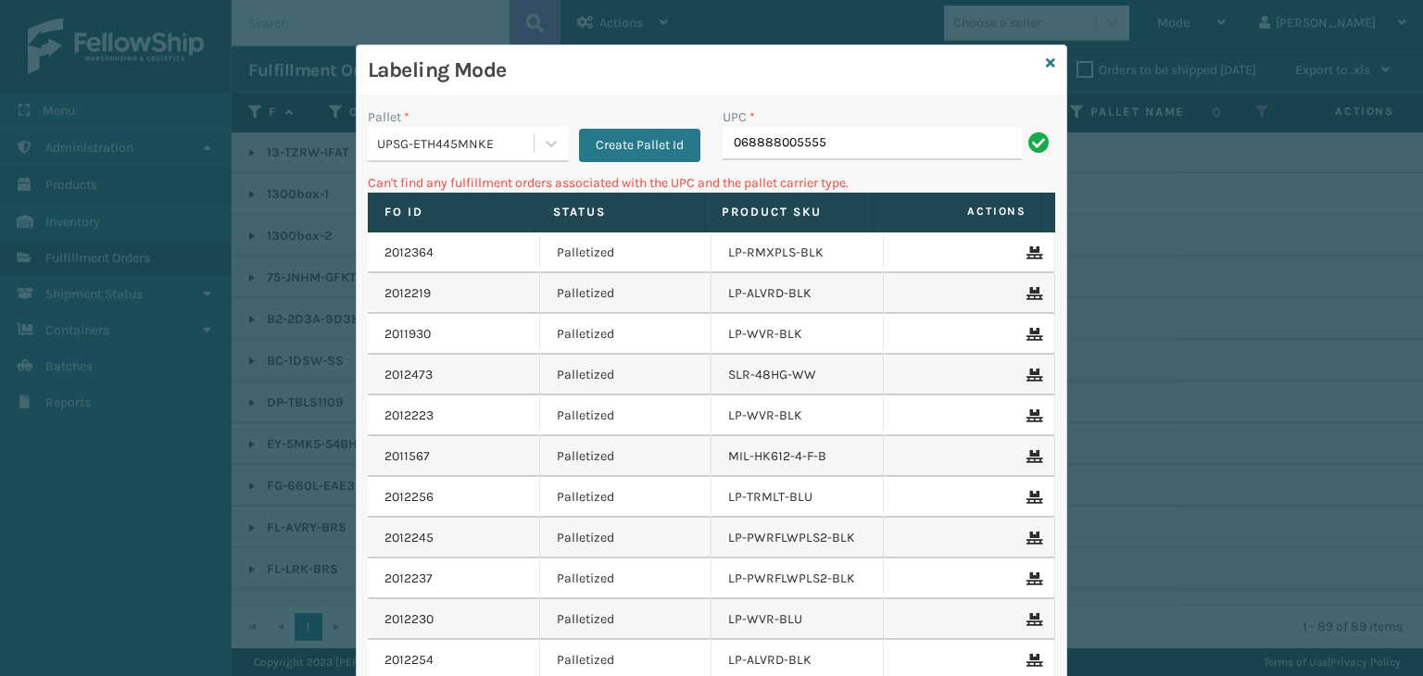
drag, startPoint x: 845, startPoint y: 133, endPoint x: 311, endPoint y: 87, distance: 535.6
click at [311, 87] on div "Labeling Mode Pallet * UPSG-ETH445MNKE Create Pallet Id UPC * 068888005555 Can'…" at bounding box center [711, 338] width 1423 height 676
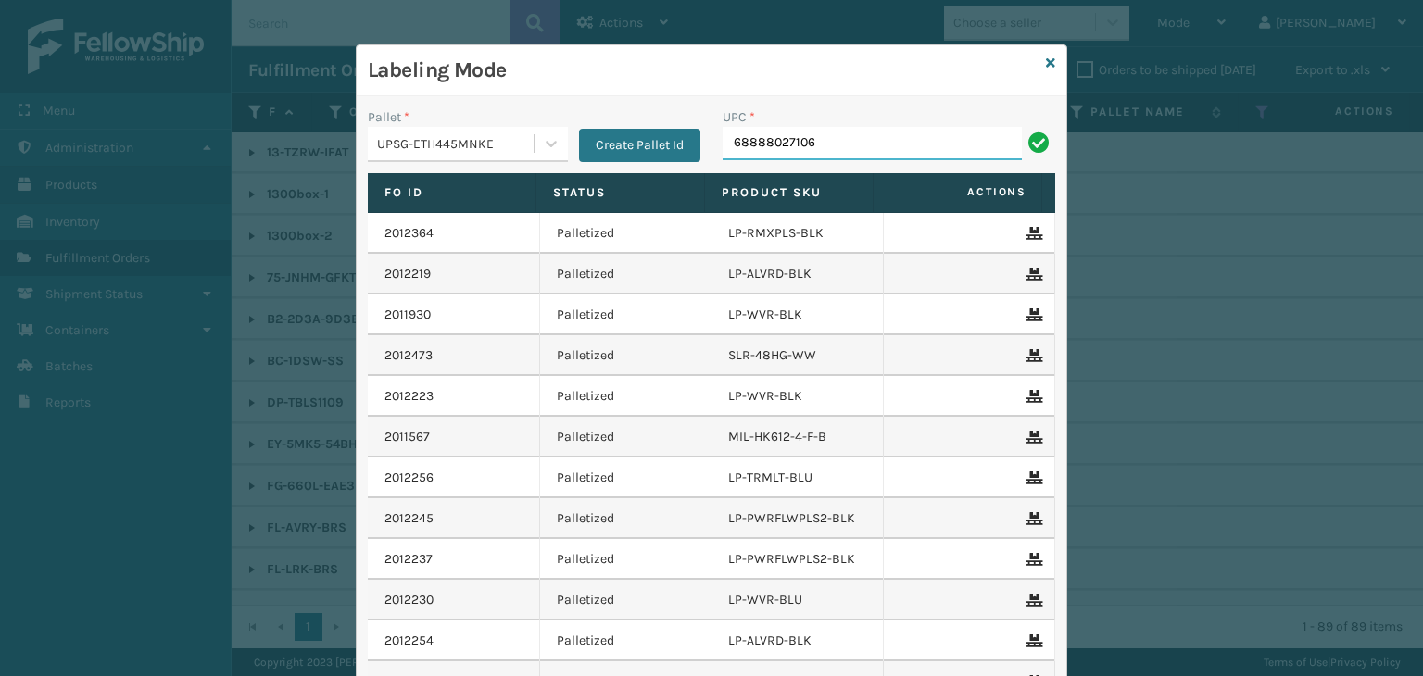
drag, startPoint x: 842, startPoint y: 145, endPoint x: 162, endPoint y: 134, distance: 680.0
click at [178, 171] on div "Labeling Mode Pallet * UPSG-ETH445MNKE Create Pallet Id UPC * 68888027106 Fo Id…" at bounding box center [711, 338] width 1423 height 676
click at [1038, 62] on div "Labeling Mode" at bounding box center [712, 70] width 710 height 51
click at [1046, 65] on icon at bounding box center [1050, 63] width 9 height 13
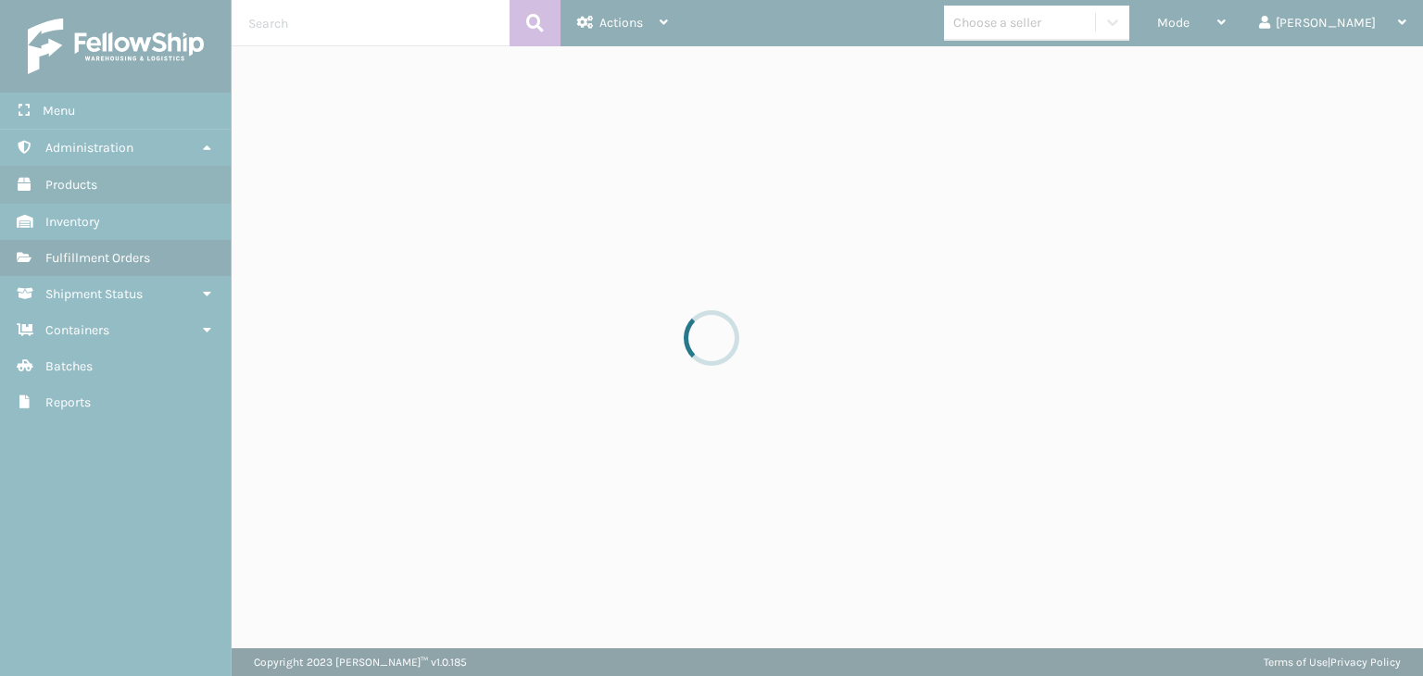
click at [1071, 20] on div at bounding box center [711, 338] width 1423 height 676
click at [1068, 20] on div at bounding box center [711, 338] width 1423 height 676
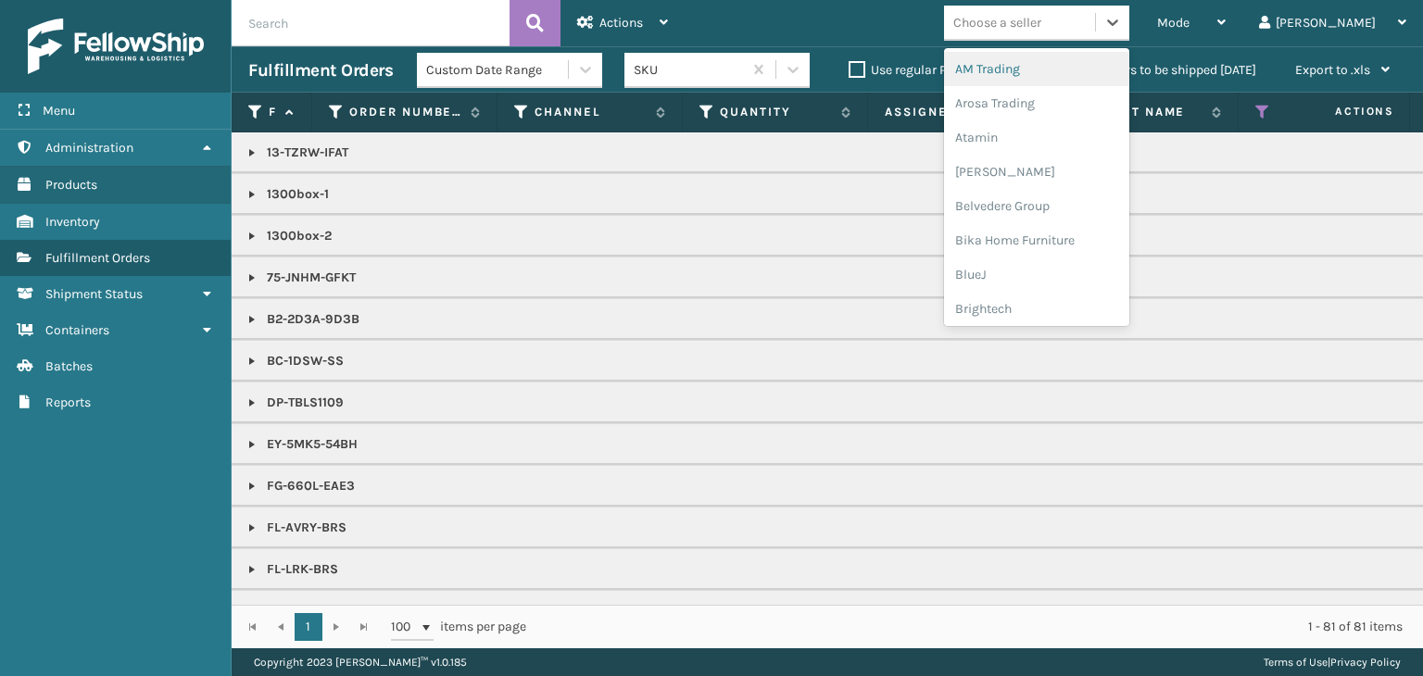
click at [1041, 20] on div "Choose a seller" at bounding box center [997, 22] width 88 height 19
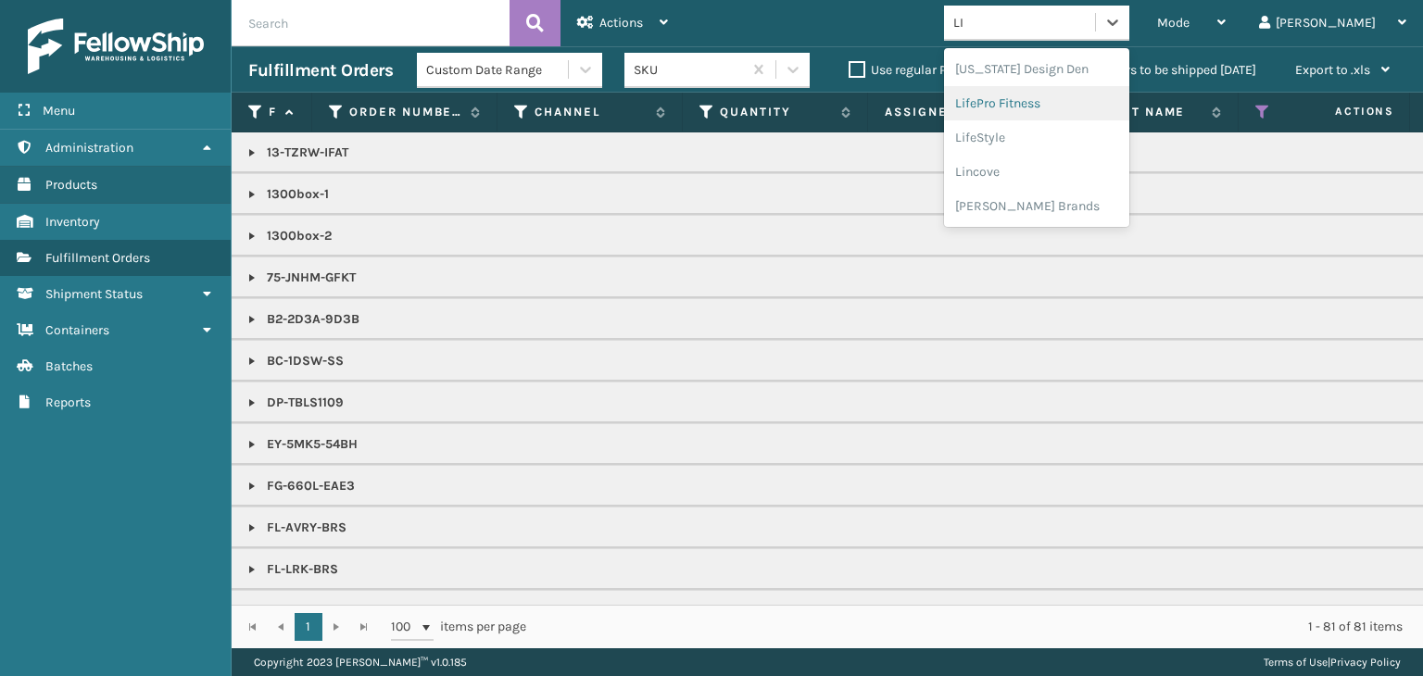
click at [1091, 96] on div "LifePro Fitness" at bounding box center [1036, 103] width 185 height 34
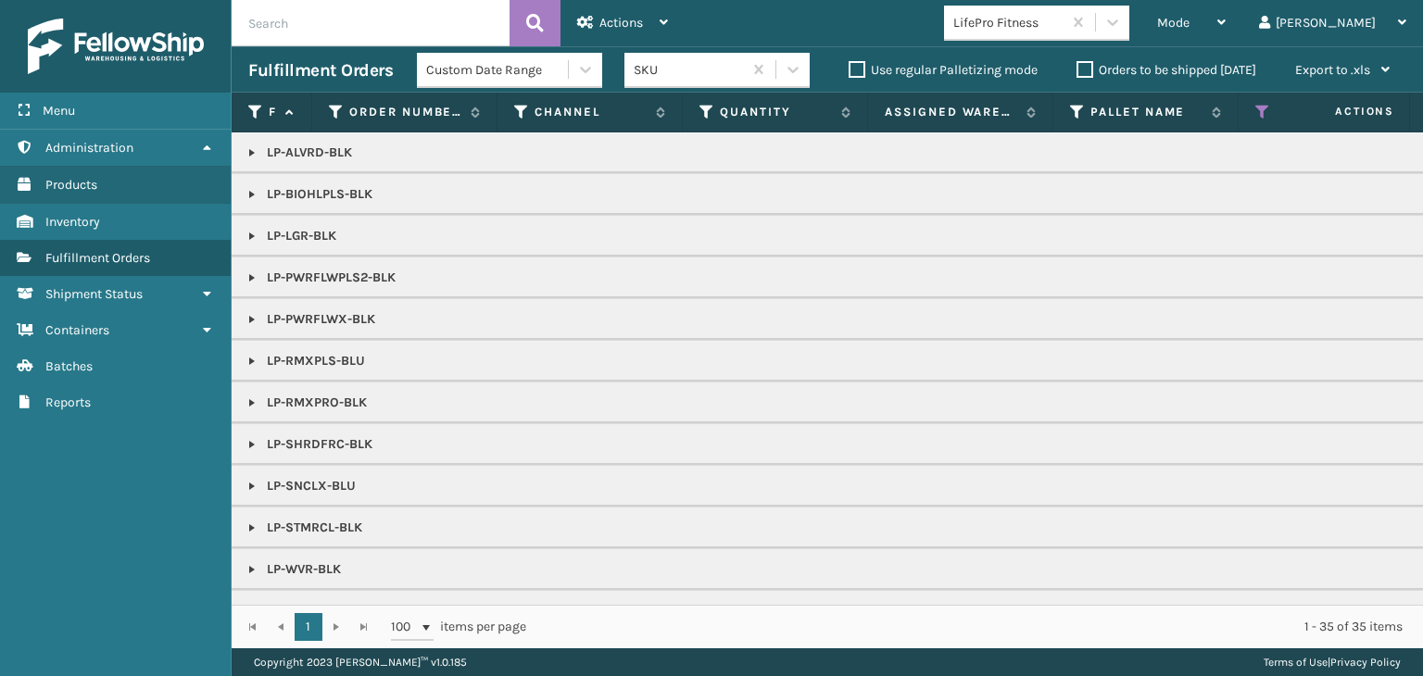
click at [245, 182] on td "LP-BIOHLPLS-BLK" at bounding box center [1428, 194] width 2392 height 42
click at [250, 188] on link at bounding box center [252, 194] width 15 height 15
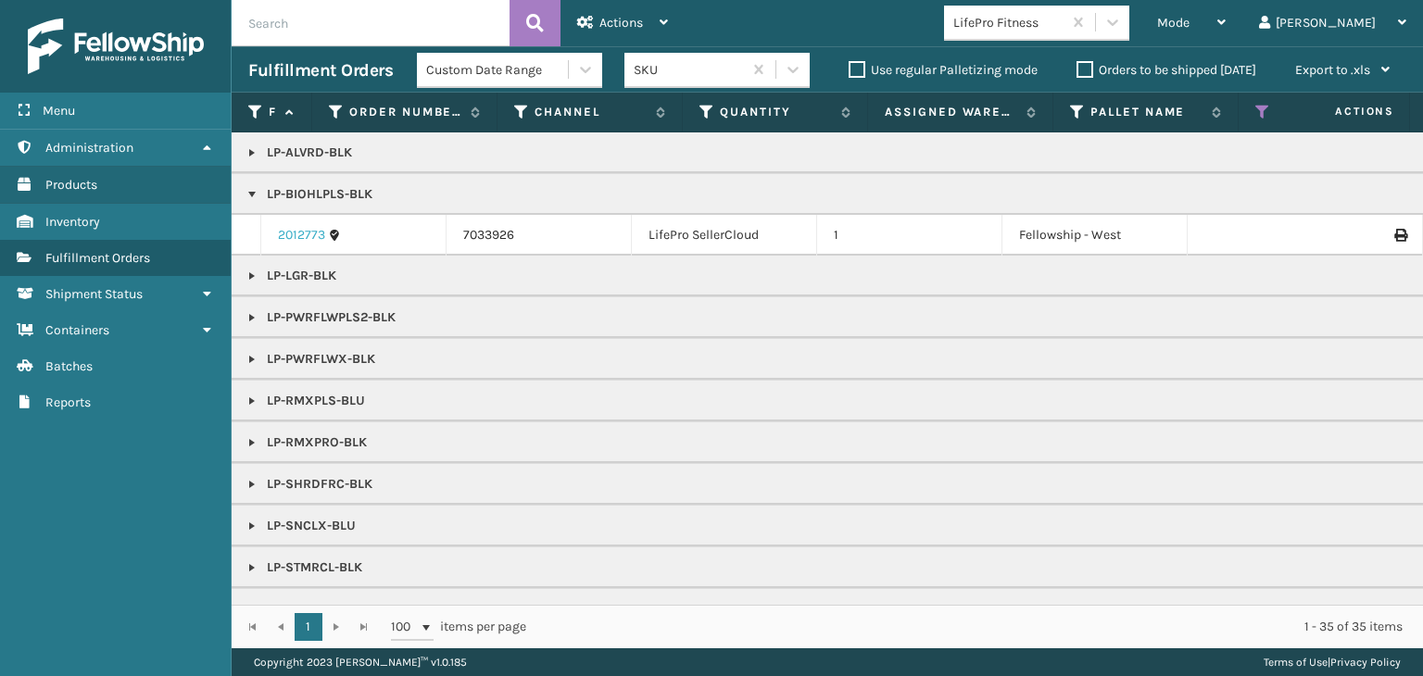
click at [290, 226] on link "2012773" at bounding box center [301, 235] width 47 height 19
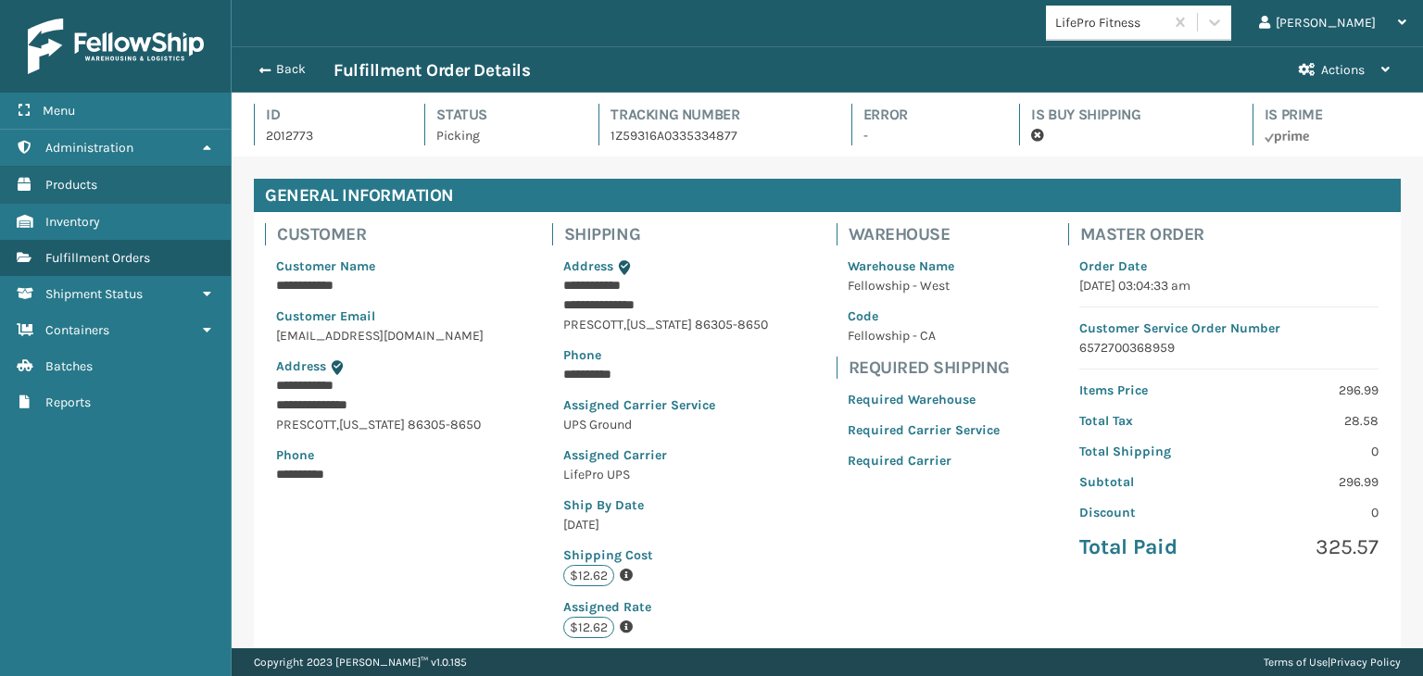
scroll to position [44, 1190]
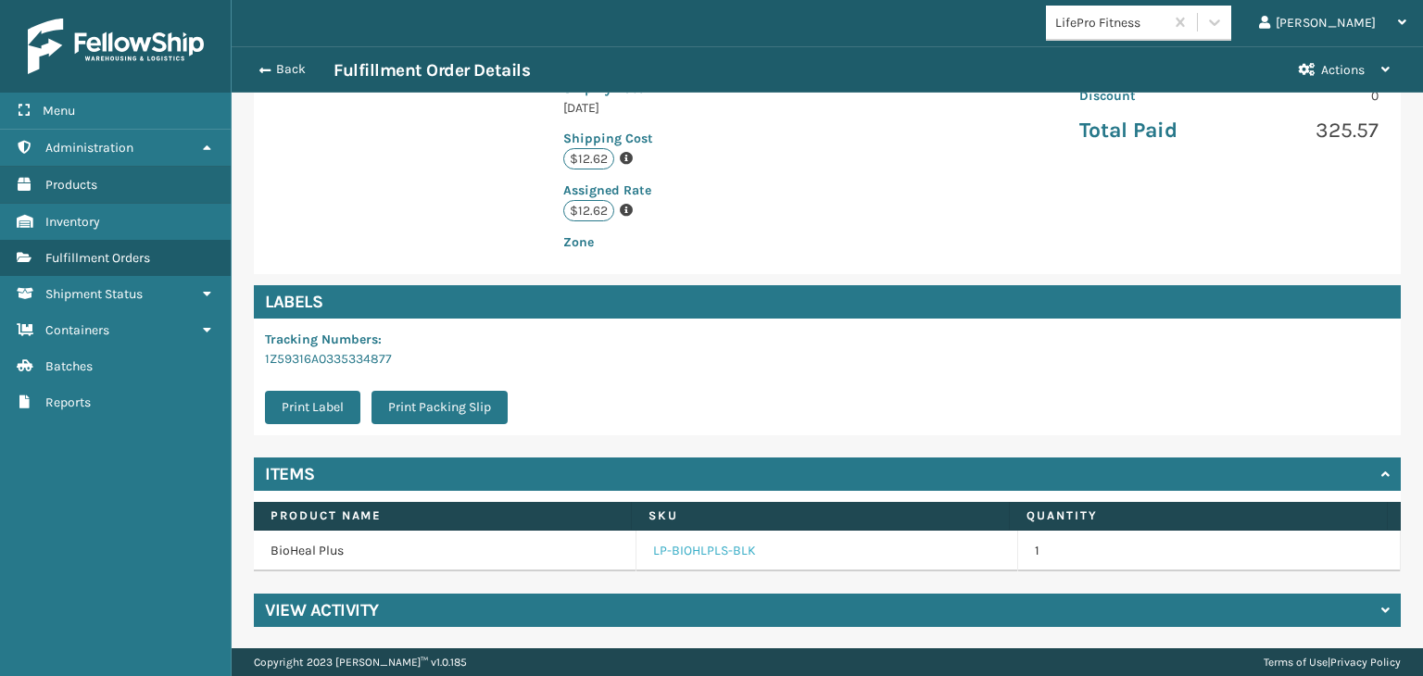
click at [689, 547] on link "LP-BIOHLPLS-BLK" at bounding box center [704, 551] width 103 height 19
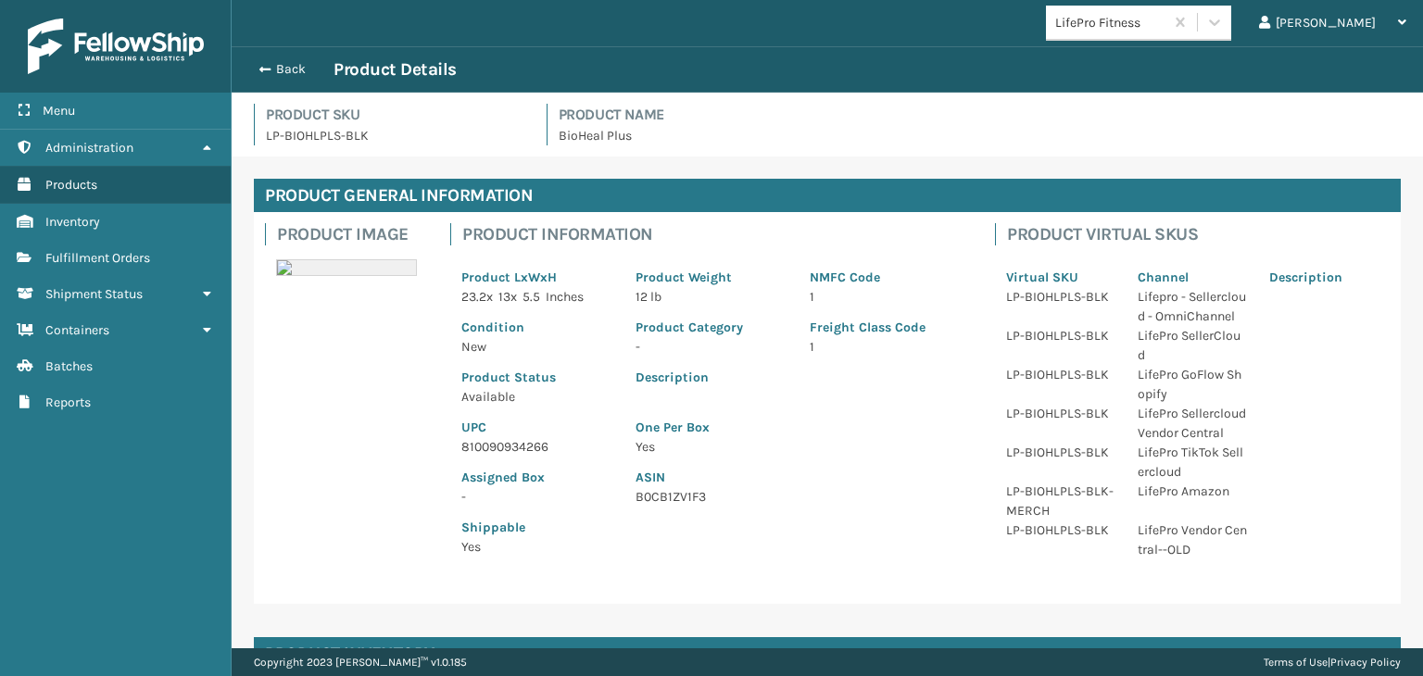
click at [510, 438] on p "810090934266" at bounding box center [537, 446] width 152 height 19
click at [508, 438] on p "810090934266" at bounding box center [537, 446] width 152 height 19
click at [526, 441] on p "810090934266" at bounding box center [537, 446] width 152 height 19
click at [303, 66] on button "Back" at bounding box center [290, 69] width 85 height 17
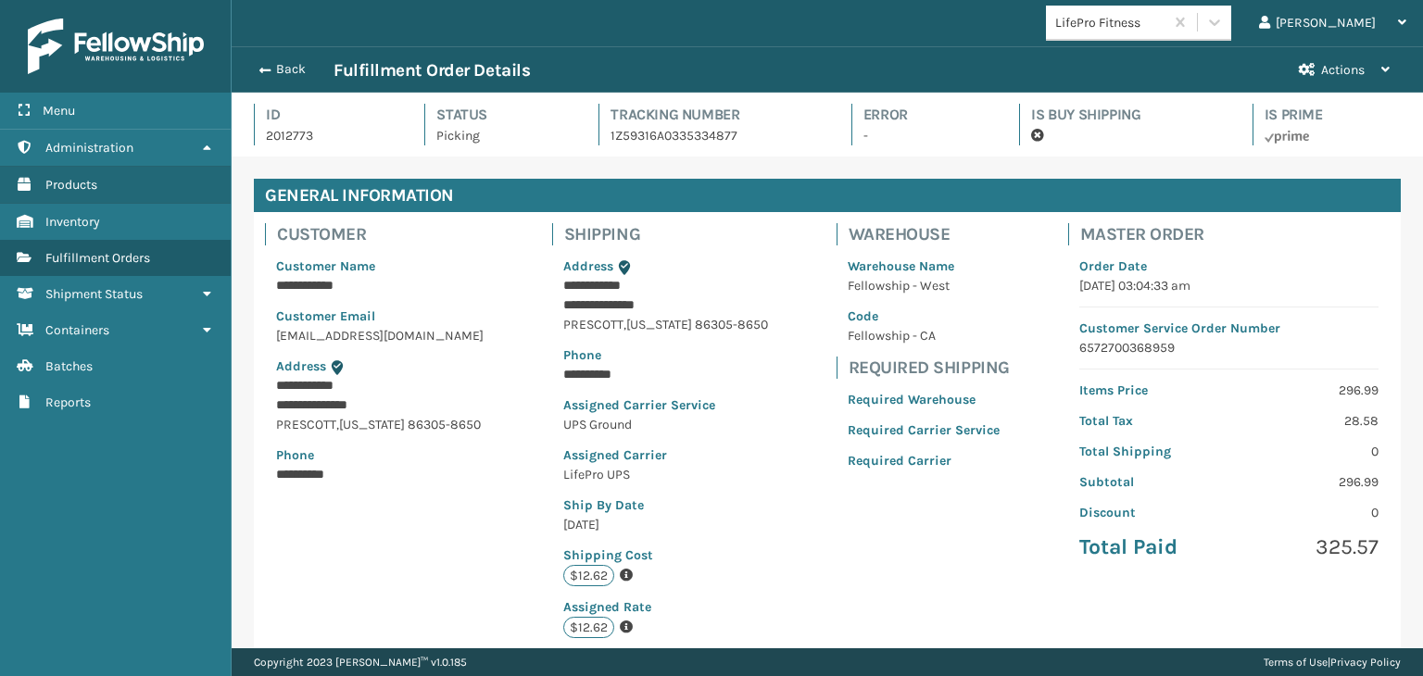
scroll to position [44, 1190]
click at [303, 66] on button "Back" at bounding box center [290, 69] width 85 height 17
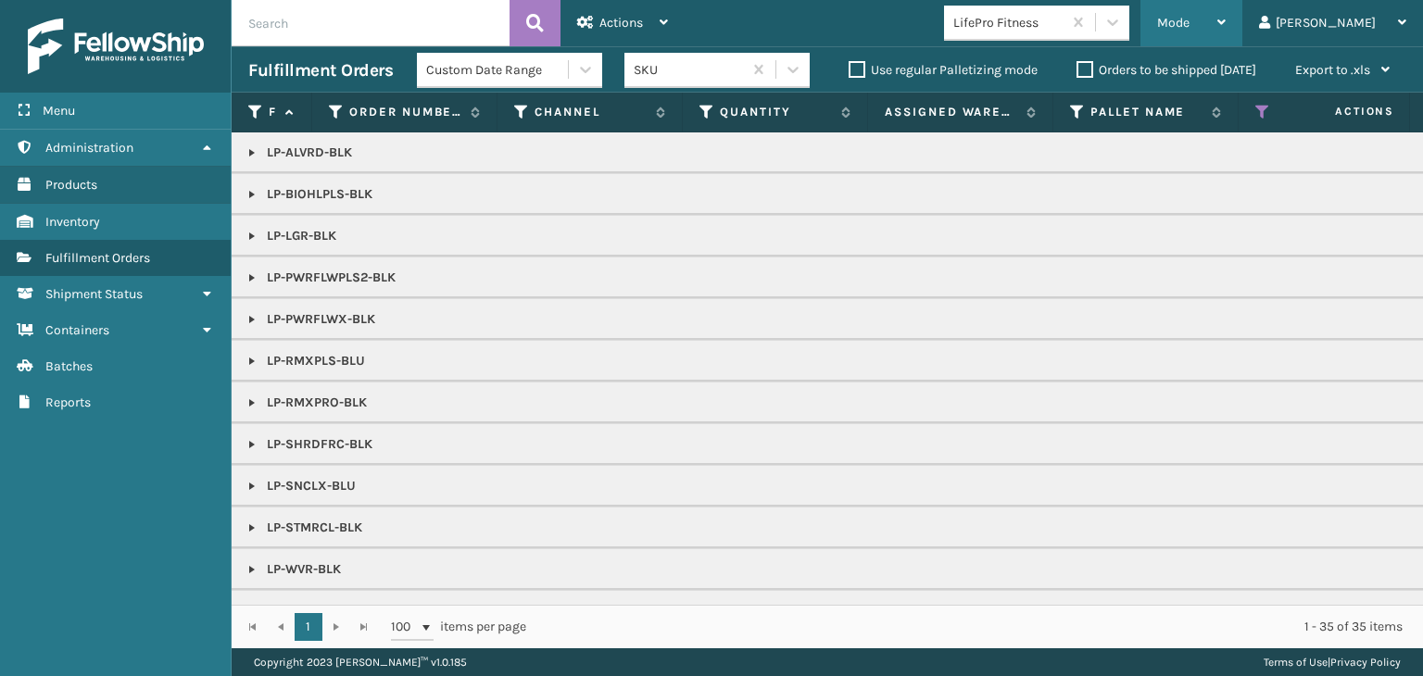
click at [1189, 18] on span "Mode" at bounding box center [1173, 23] width 32 height 16
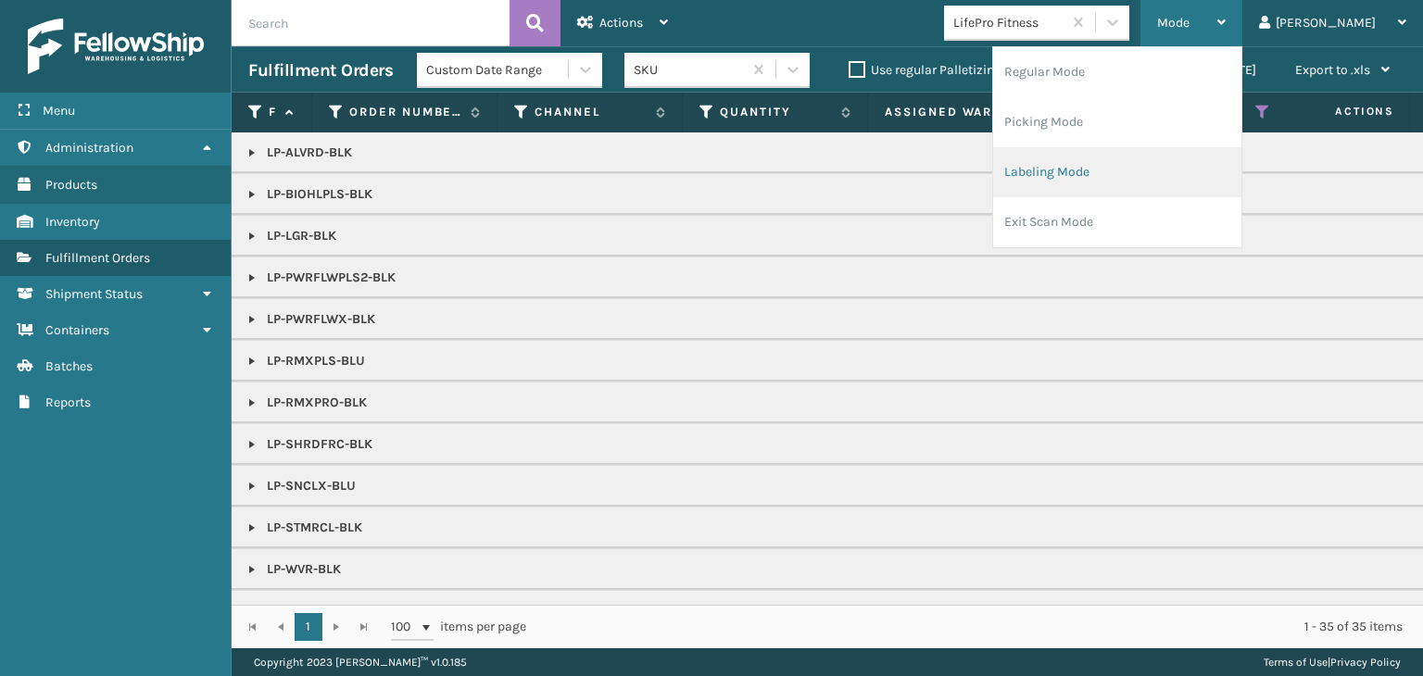
click at [1216, 167] on li "Labeling Mode" at bounding box center [1117, 172] width 248 height 50
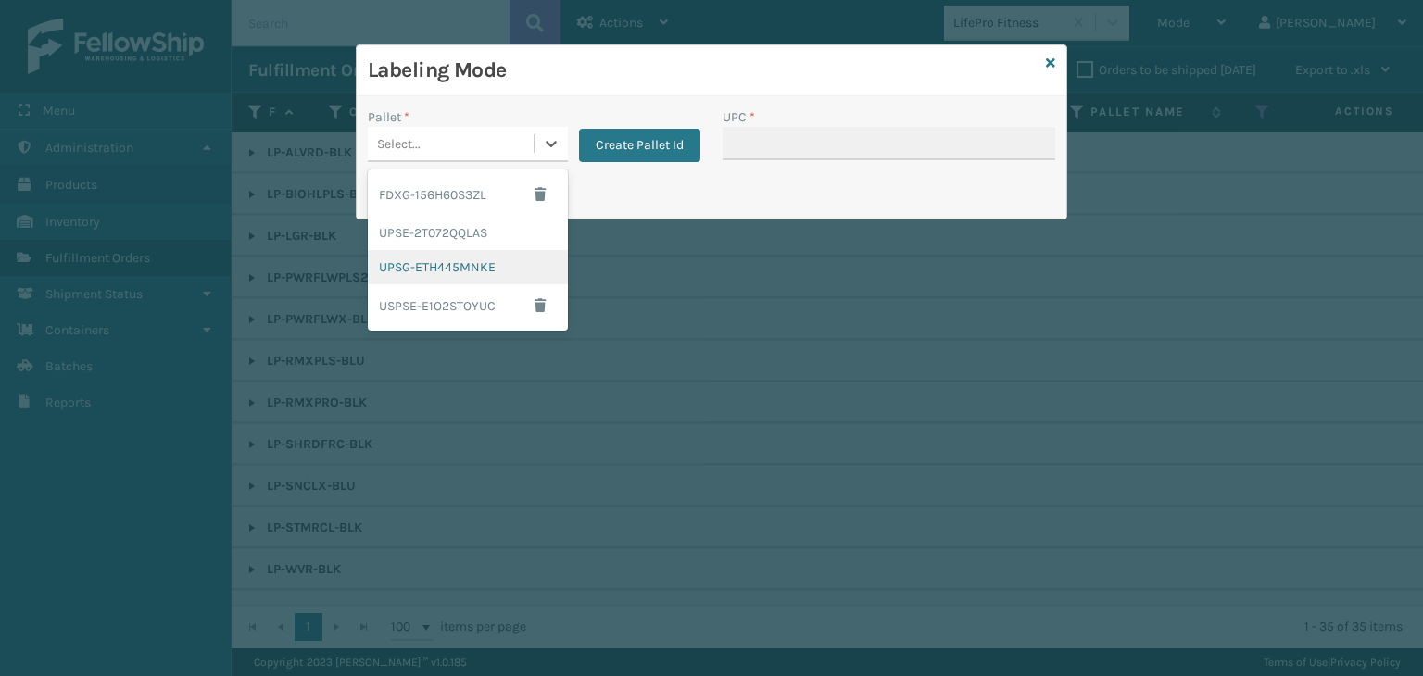
click at [465, 268] on div "UPSG-ETH445MNKE" at bounding box center [468, 267] width 200 height 34
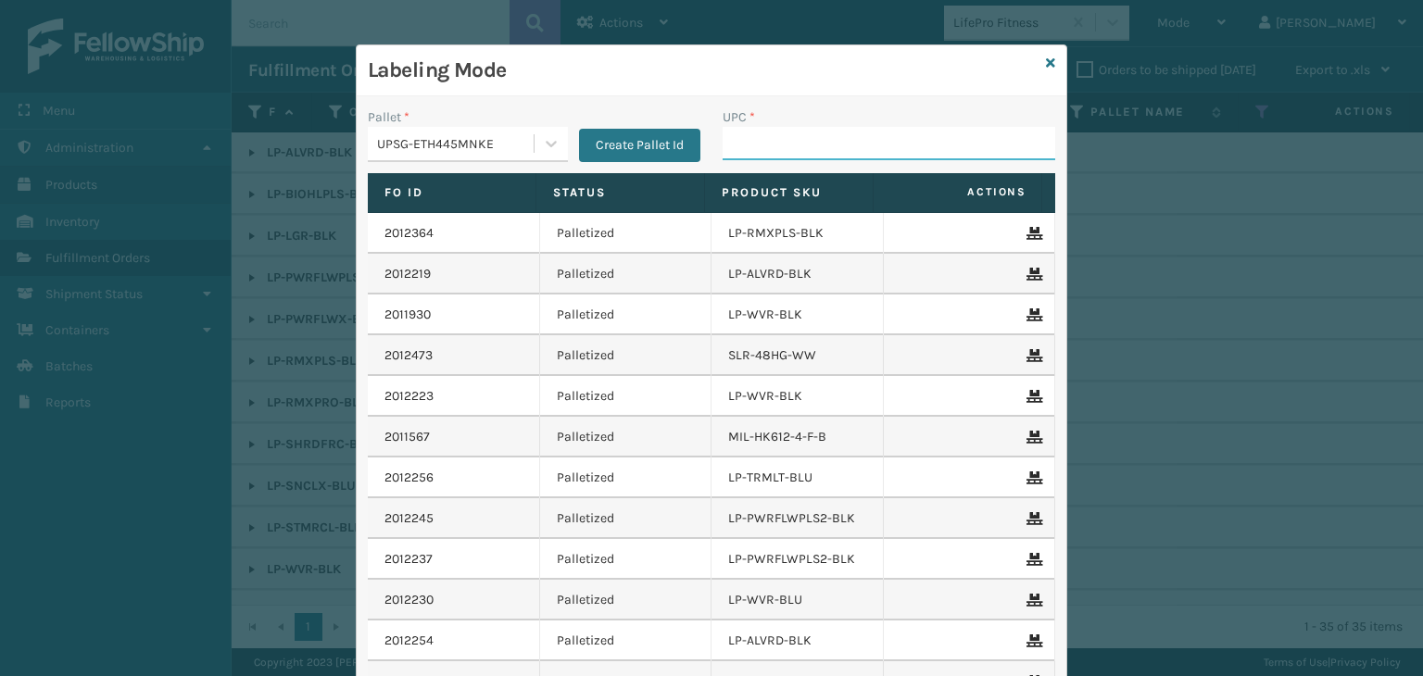
click at [729, 143] on input "UPC *" at bounding box center [889, 143] width 333 height 33
paste input "810090934266"
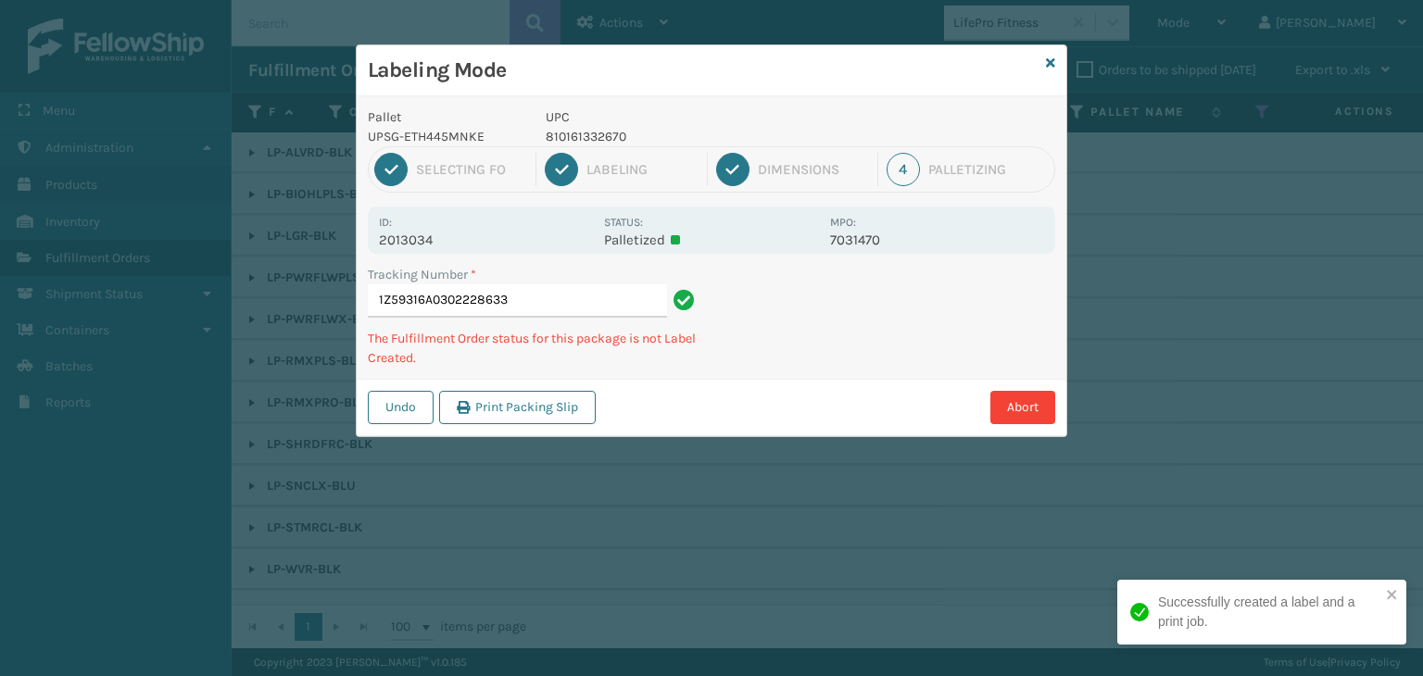
click at [589, 142] on p "810161332670" at bounding box center [682, 136] width 273 height 19
click at [588, 142] on p "810161332670" at bounding box center [682, 136] width 273 height 19
click at [593, 140] on p "810161332670" at bounding box center [682, 136] width 273 height 19
drag, startPoint x: 582, startPoint y: 140, endPoint x: 596, endPoint y: 161, distance: 25.4
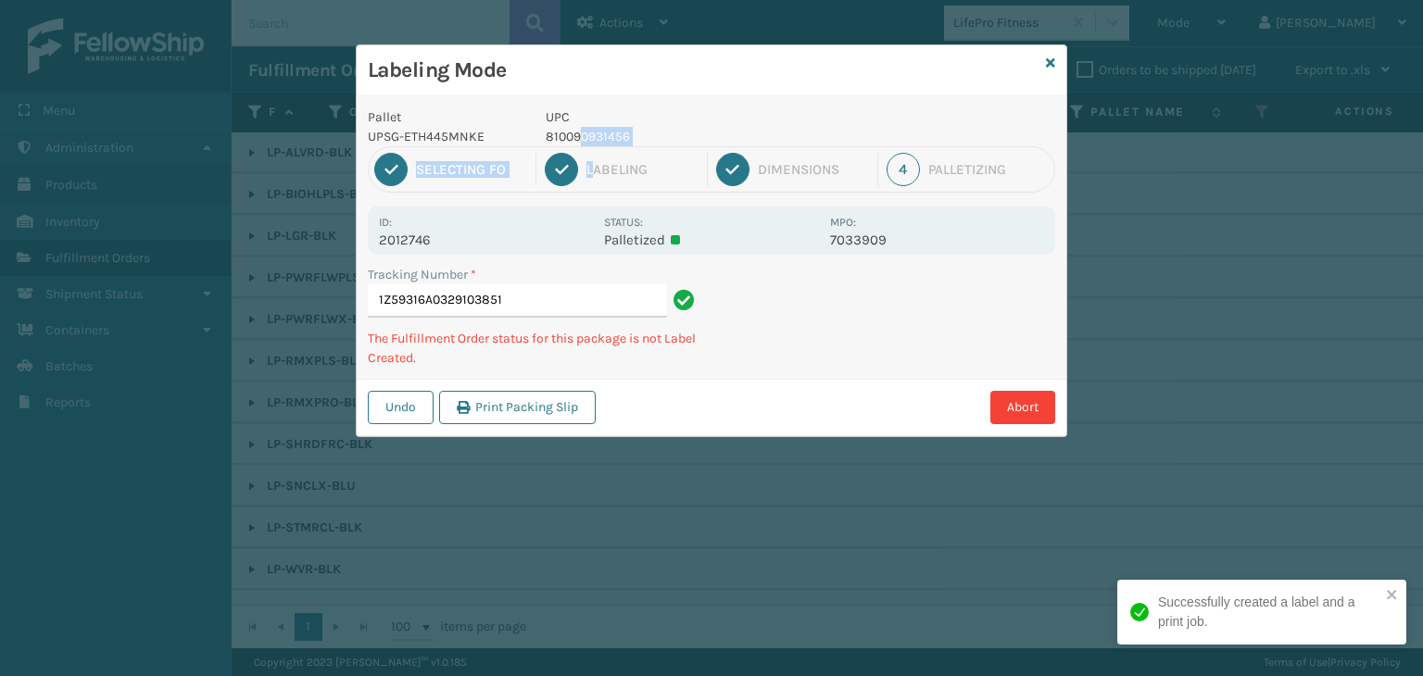
click at [596, 161] on div "Pallet UPSG-ETH445MNKE UPC 810090931456 1 Selecting FO 2 Labeling 3 Dimensions …" at bounding box center [712, 266] width 710 height 340
drag, startPoint x: 595, startPoint y: 167, endPoint x: 610, endPoint y: 147, distance: 24.5
click at [594, 166] on div "Labeling" at bounding box center [641, 169] width 111 height 17
drag, startPoint x: 583, startPoint y: 132, endPoint x: 578, endPoint y: 123, distance: 9.5
click at [582, 131] on p "810090931456" at bounding box center [682, 136] width 273 height 19
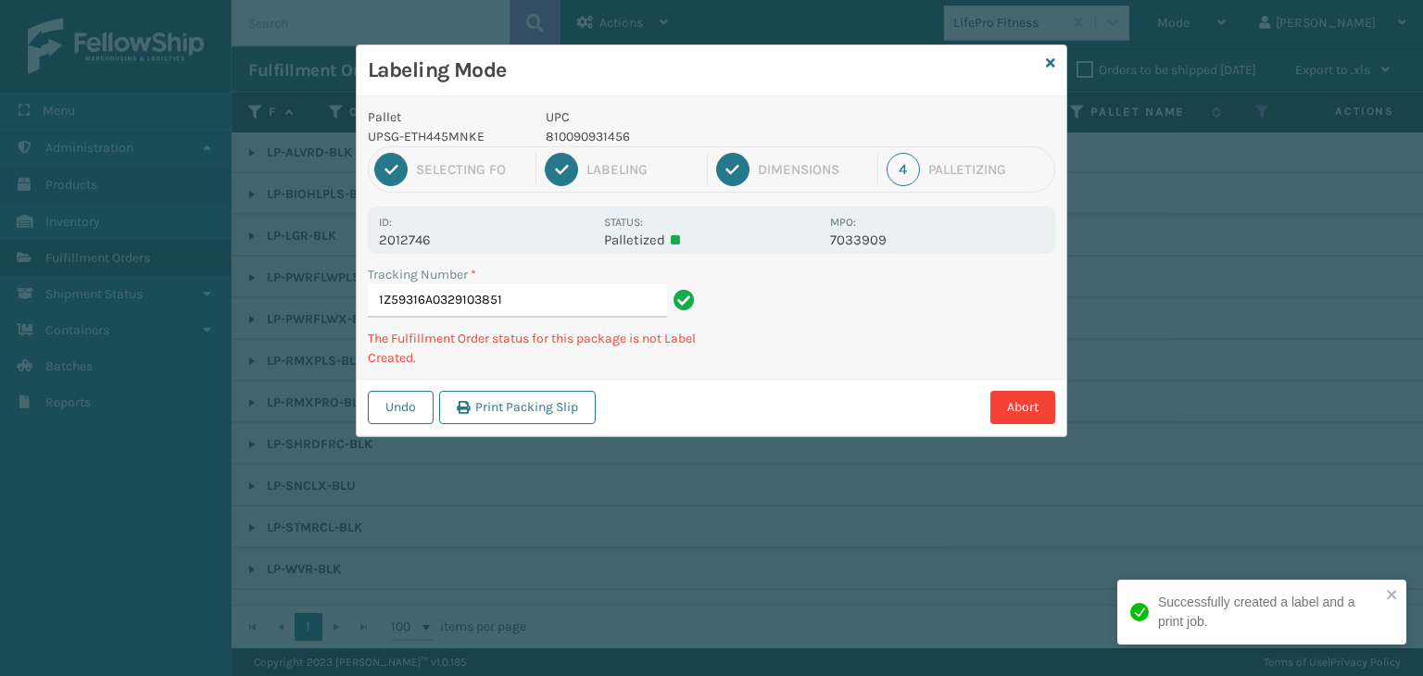
click at [575, 123] on p "UPC" at bounding box center [682, 116] width 273 height 19
click at [602, 137] on p "810090931456" at bounding box center [682, 136] width 273 height 19
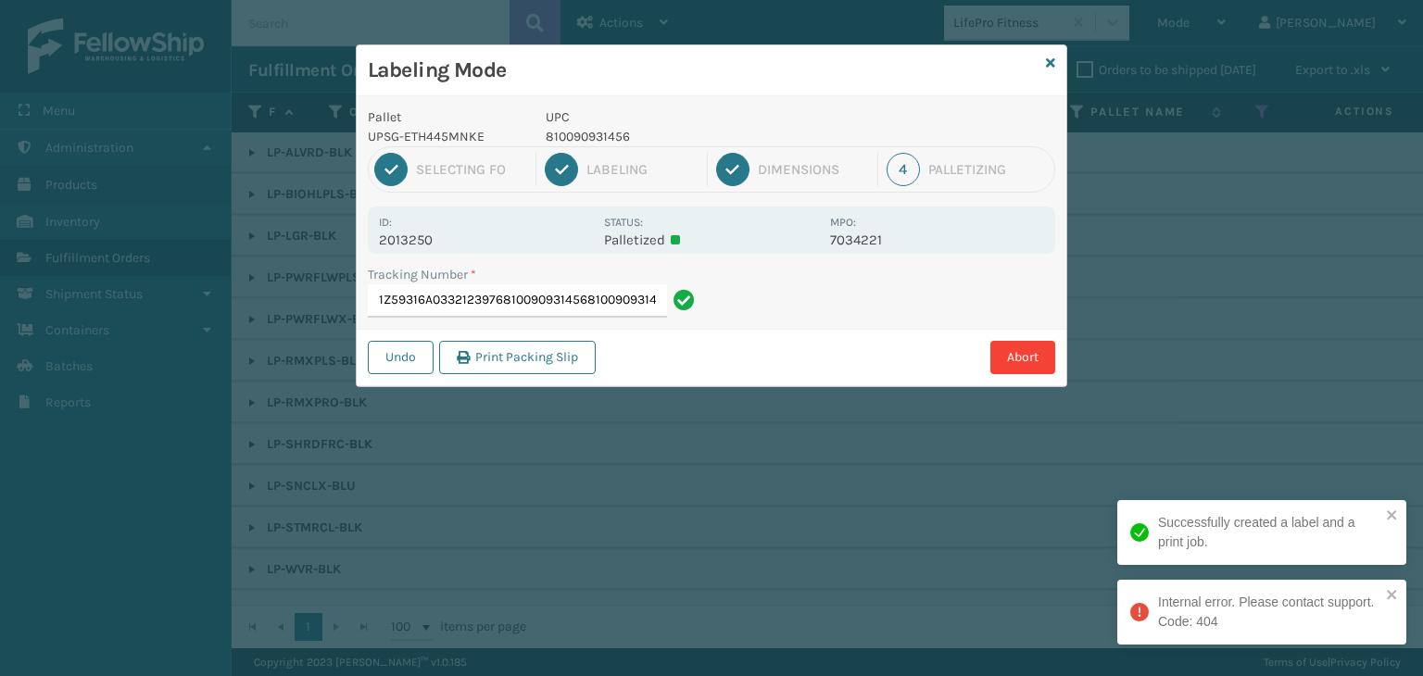
scroll to position [0, 16]
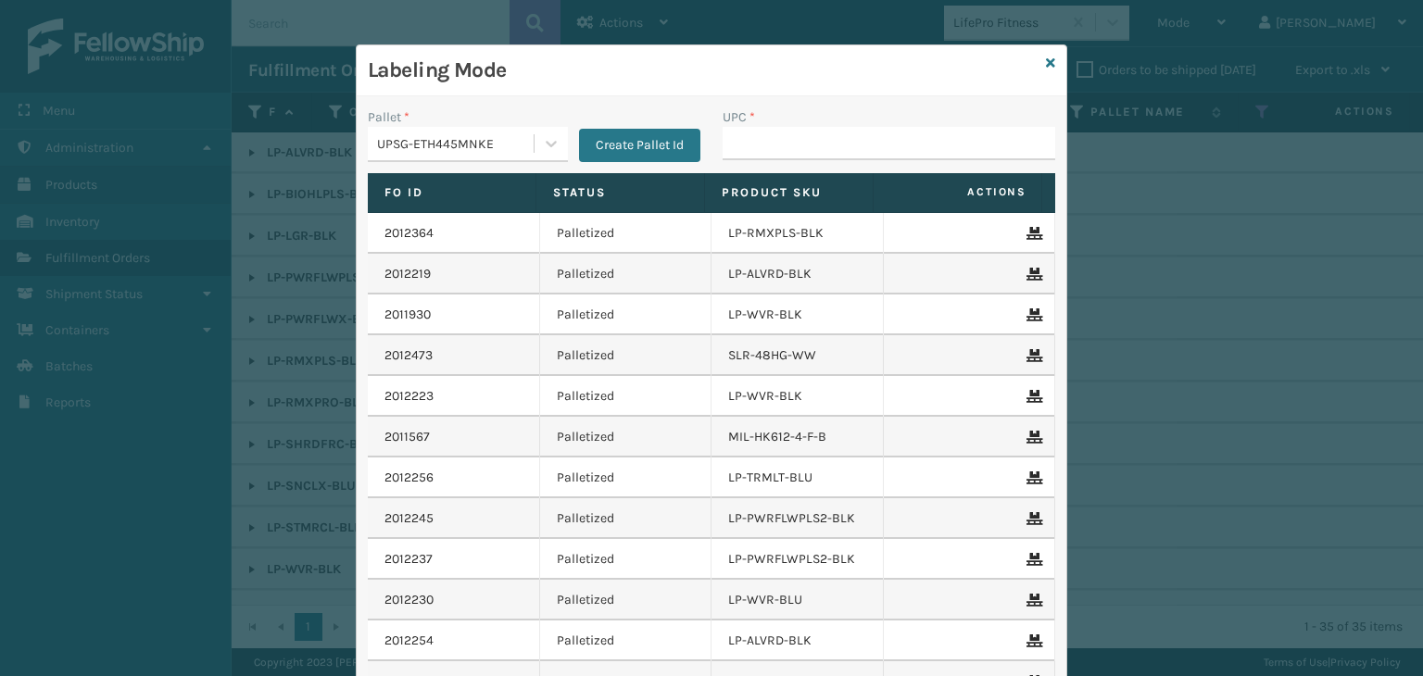
click at [461, 144] on div "UPSG-ETH445MNKE" at bounding box center [456, 143] width 158 height 19
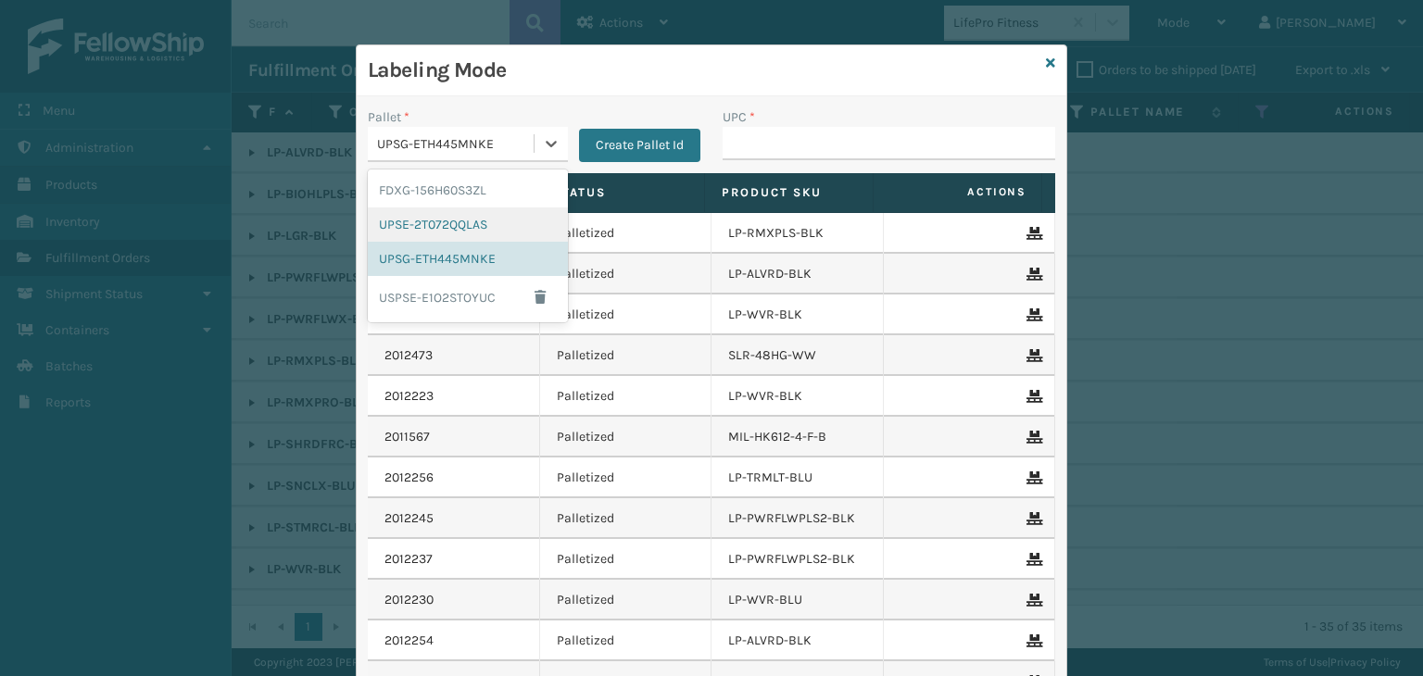
click at [480, 216] on div "UPSE-2T072QQLAS" at bounding box center [468, 225] width 200 height 34
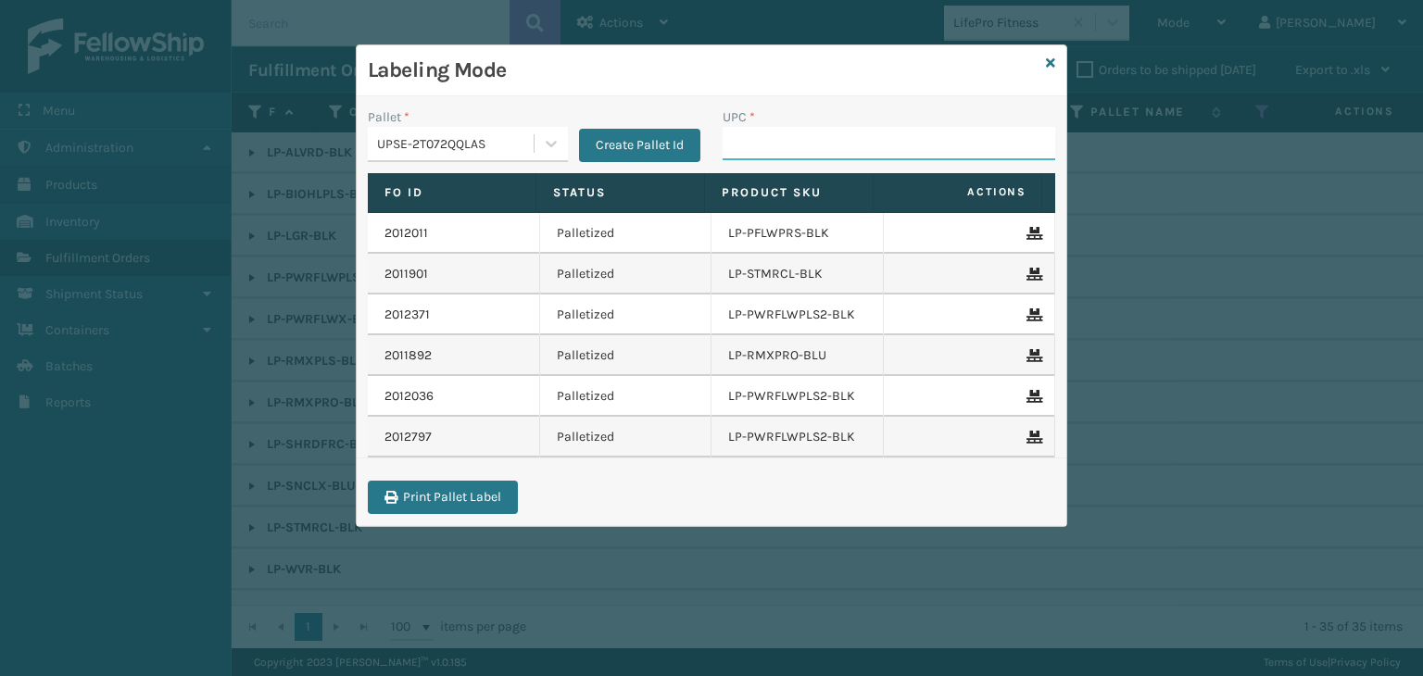
click at [751, 153] on input "UPC *" at bounding box center [889, 143] width 333 height 33
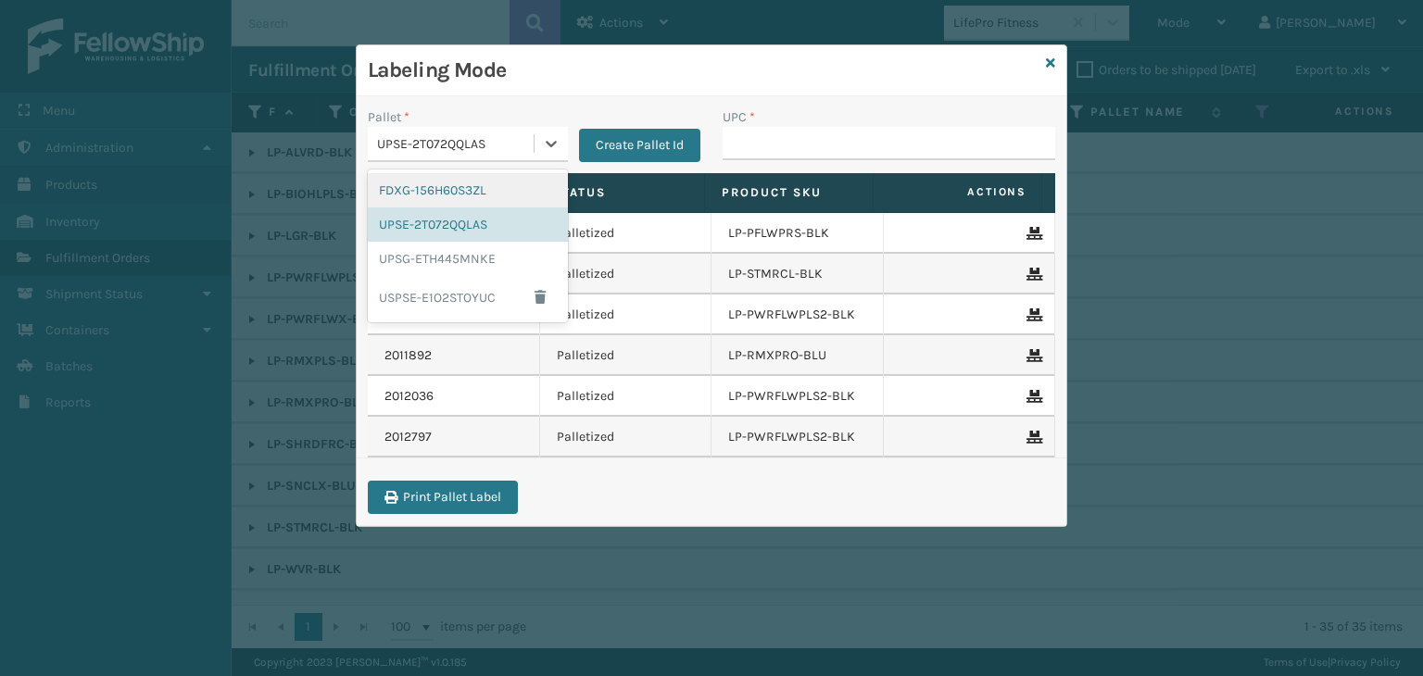
click at [416, 131] on div "UPSE-2T072QQLAS" at bounding box center [451, 144] width 166 height 31
click at [516, 253] on div "UPSG-ETH445MNKE" at bounding box center [468, 259] width 200 height 34
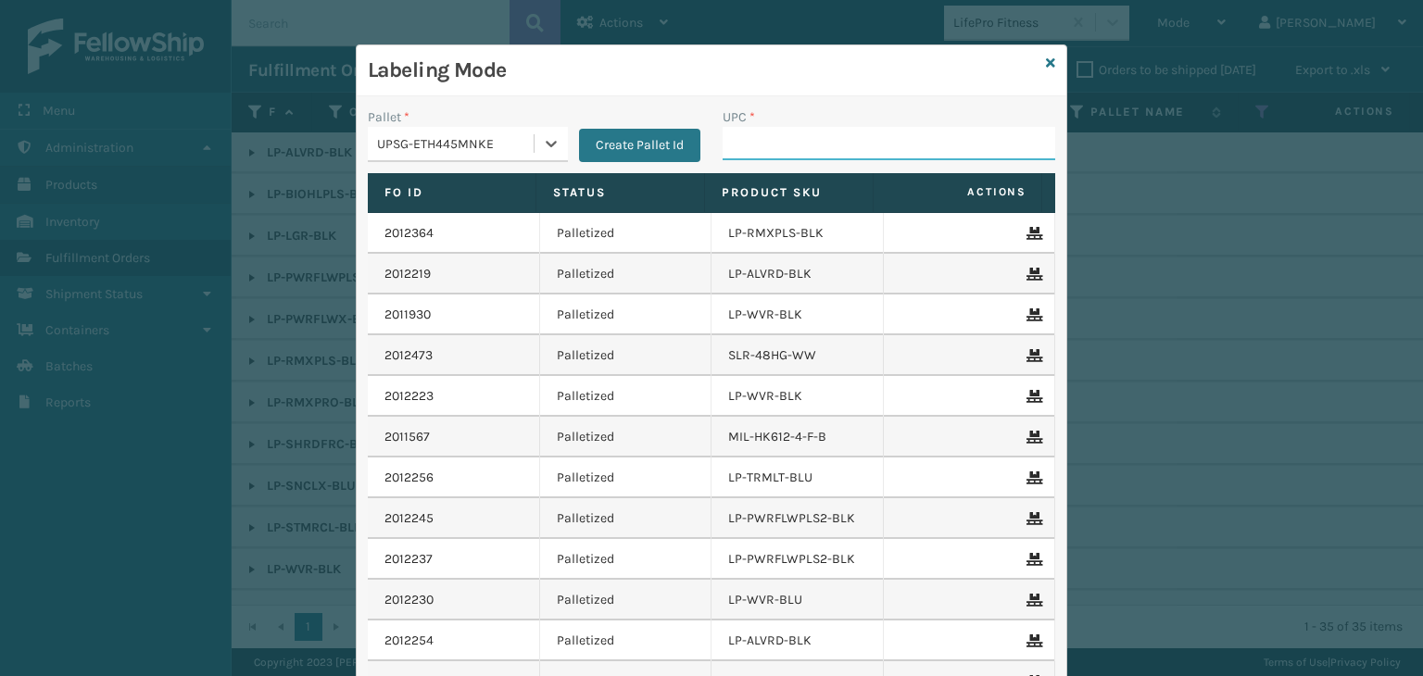
click at [779, 146] on input "UPC *" at bounding box center [889, 143] width 333 height 33
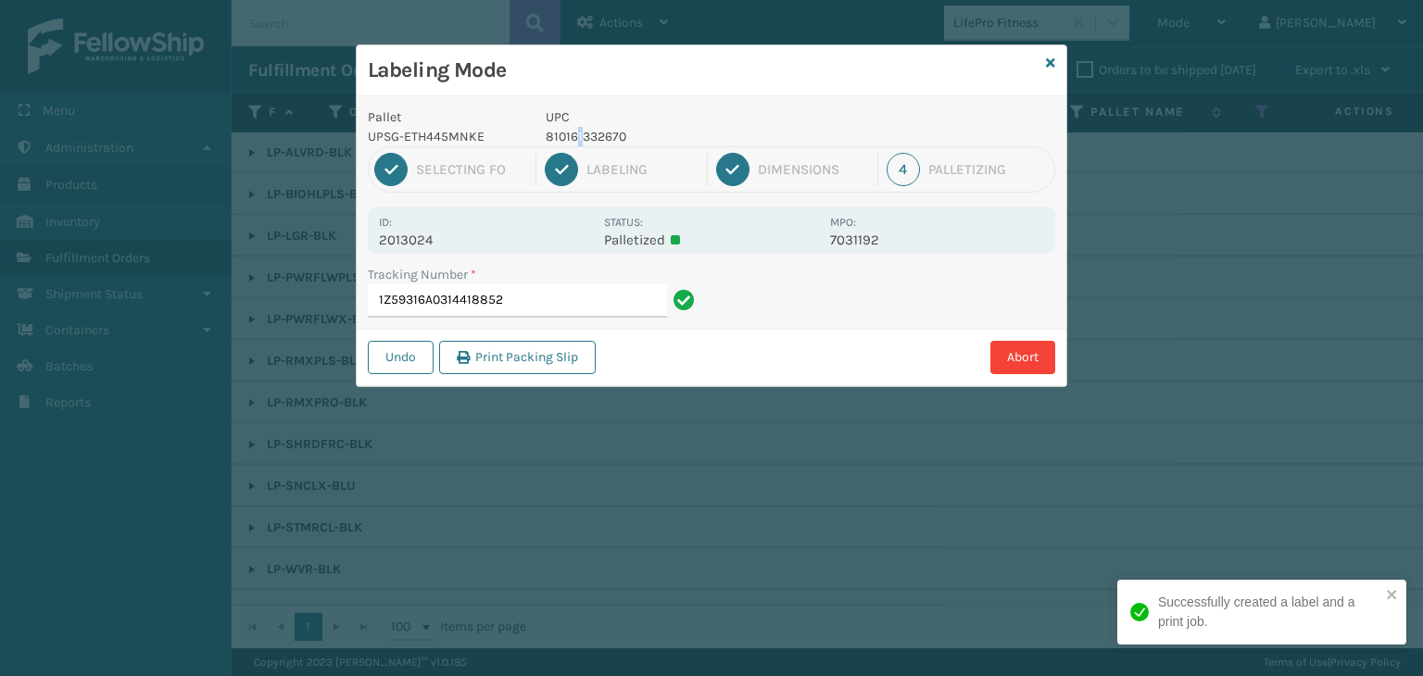
click at [573, 127] on p "810161332670" at bounding box center [682, 136] width 273 height 19
click at [571, 127] on p "810161332670" at bounding box center [682, 136] width 273 height 19
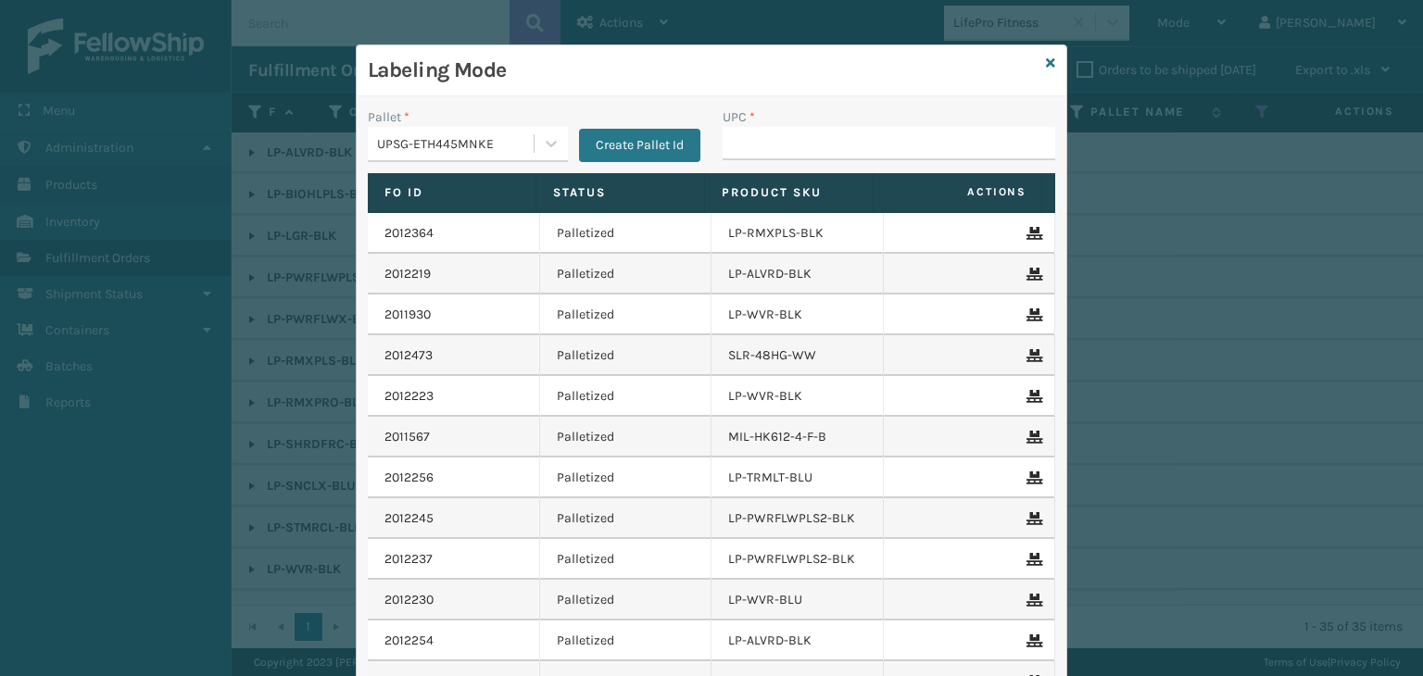
drag, startPoint x: 589, startPoint y: 122, endPoint x: 906, endPoint y: 168, distance: 320.1
click at [908, 158] on div "UPC *" at bounding box center [888, 140] width 355 height 66
click at [906, 153] on input "UPC *" at bounding box center [889, 143] width 333 height 33
paste input "810161332670"
type input "810161332670"
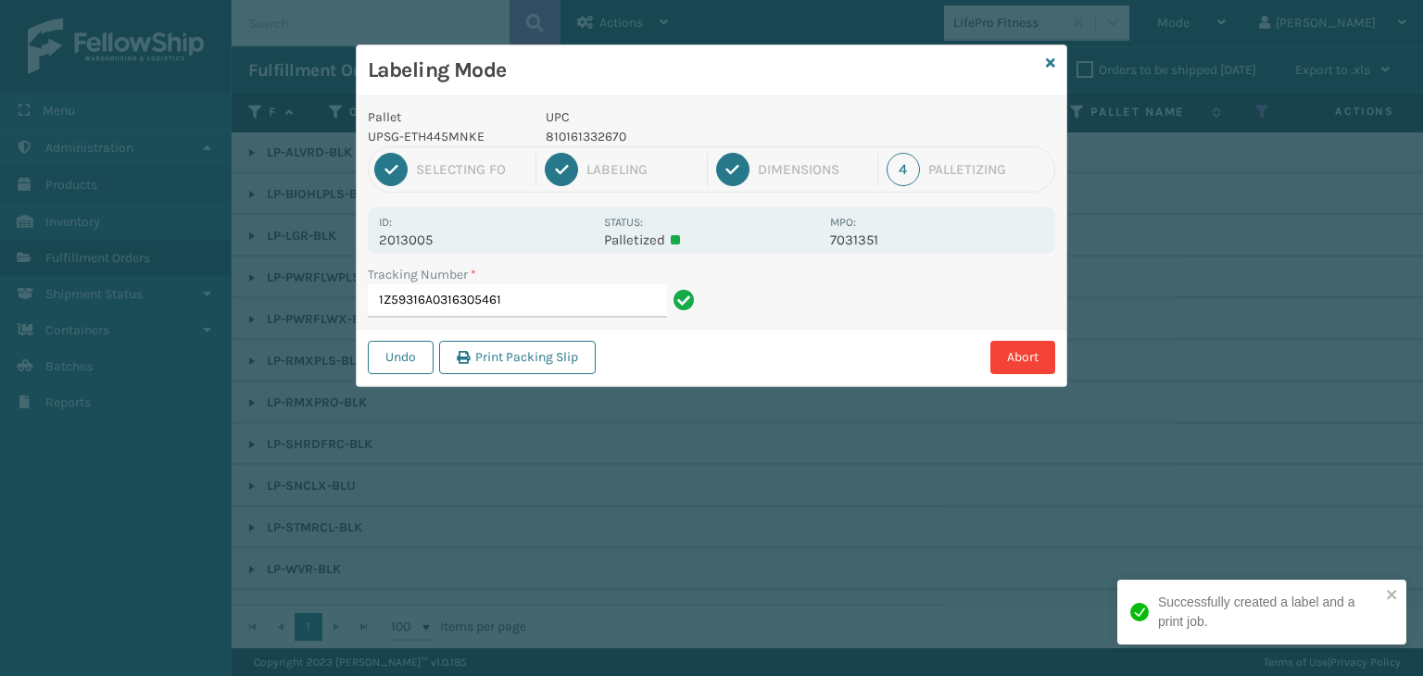
type input "1Z59316A0316305461810161332670"
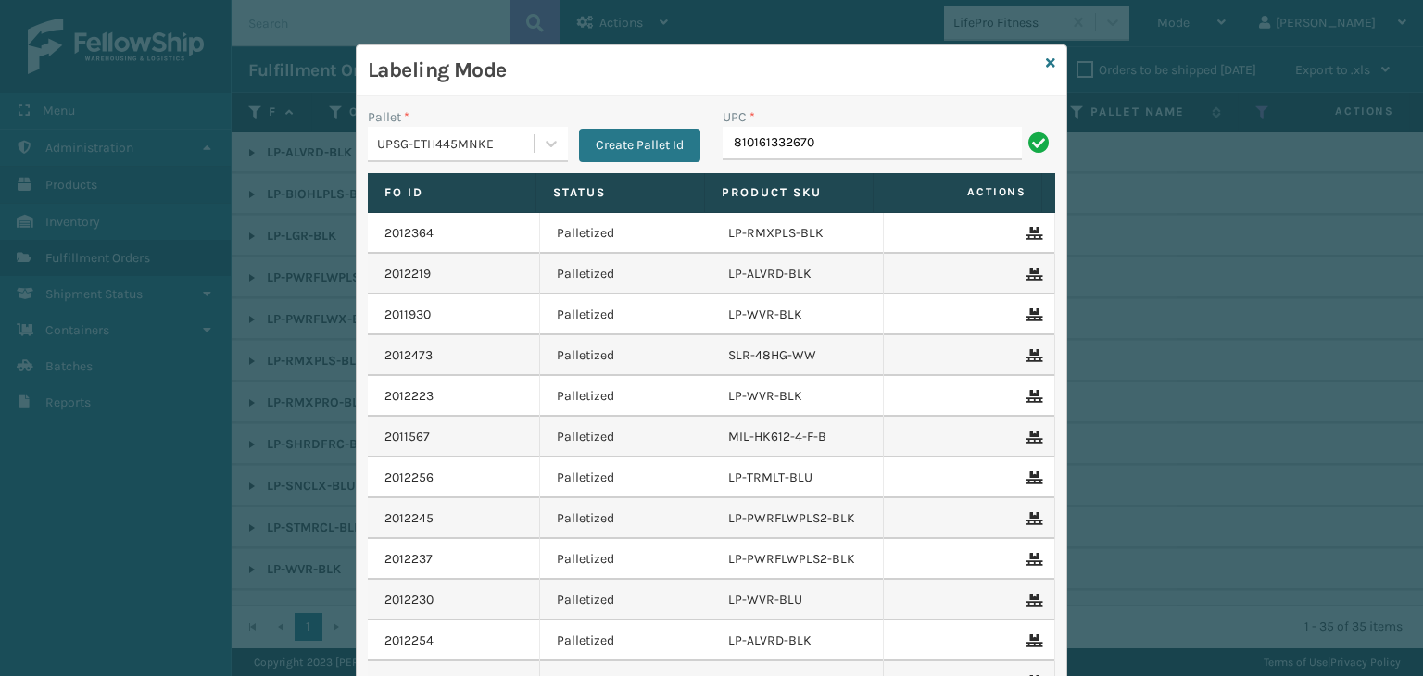
type input "810161332670"
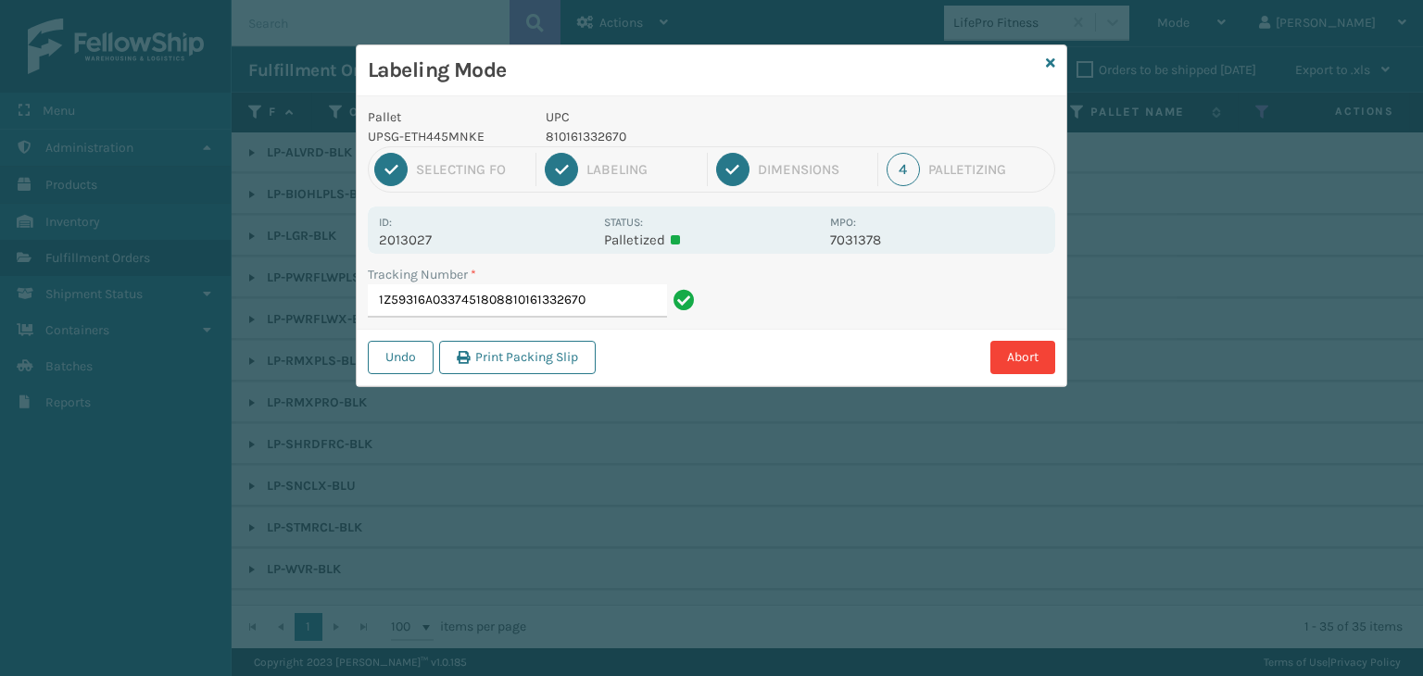
type input "1Z59316A0337451808810161332670810161332670"
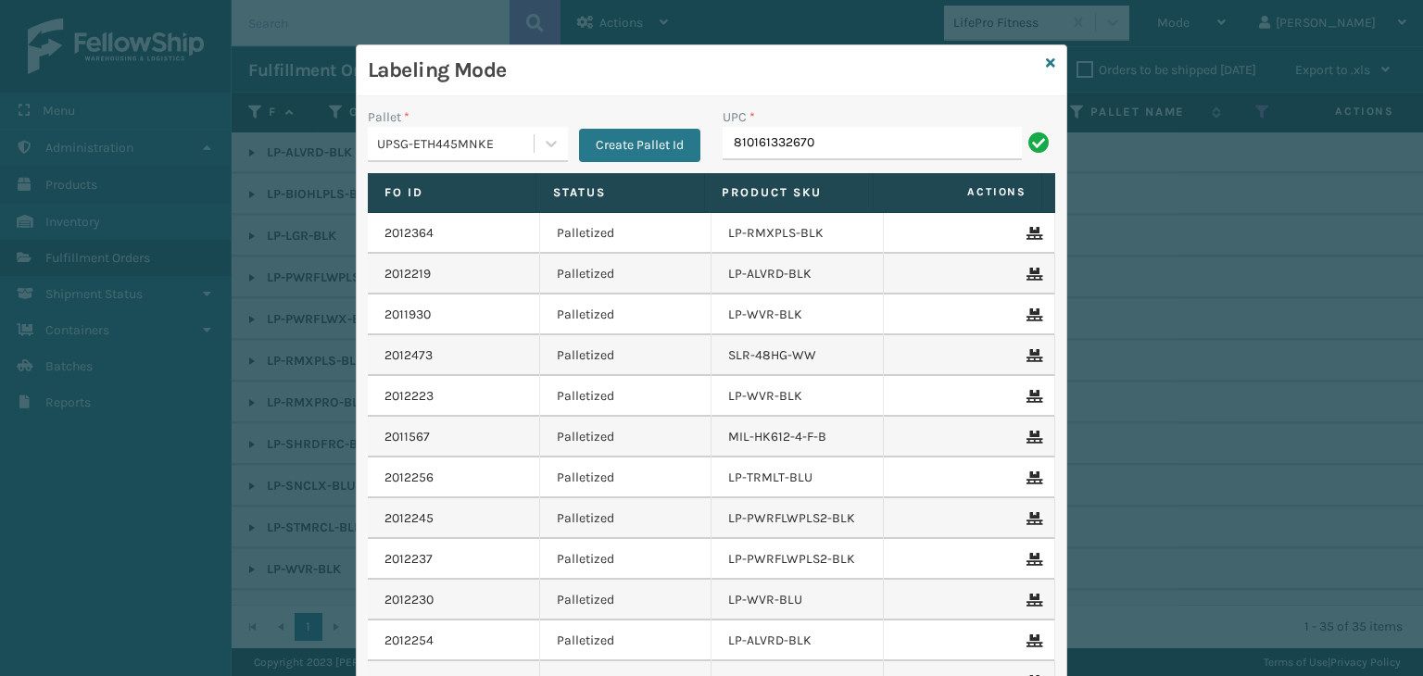
type input "810161332670"
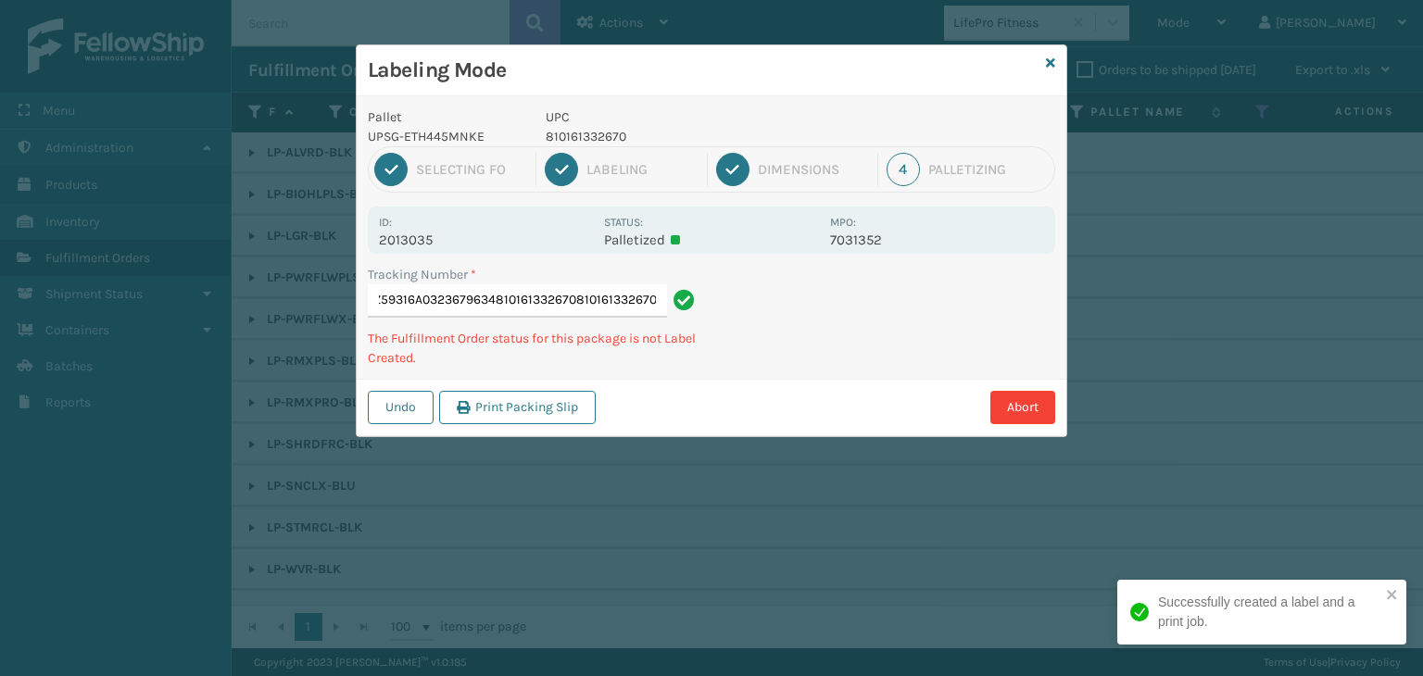
type input "1Z59316A0323679634810161332670810161332670810161332670"
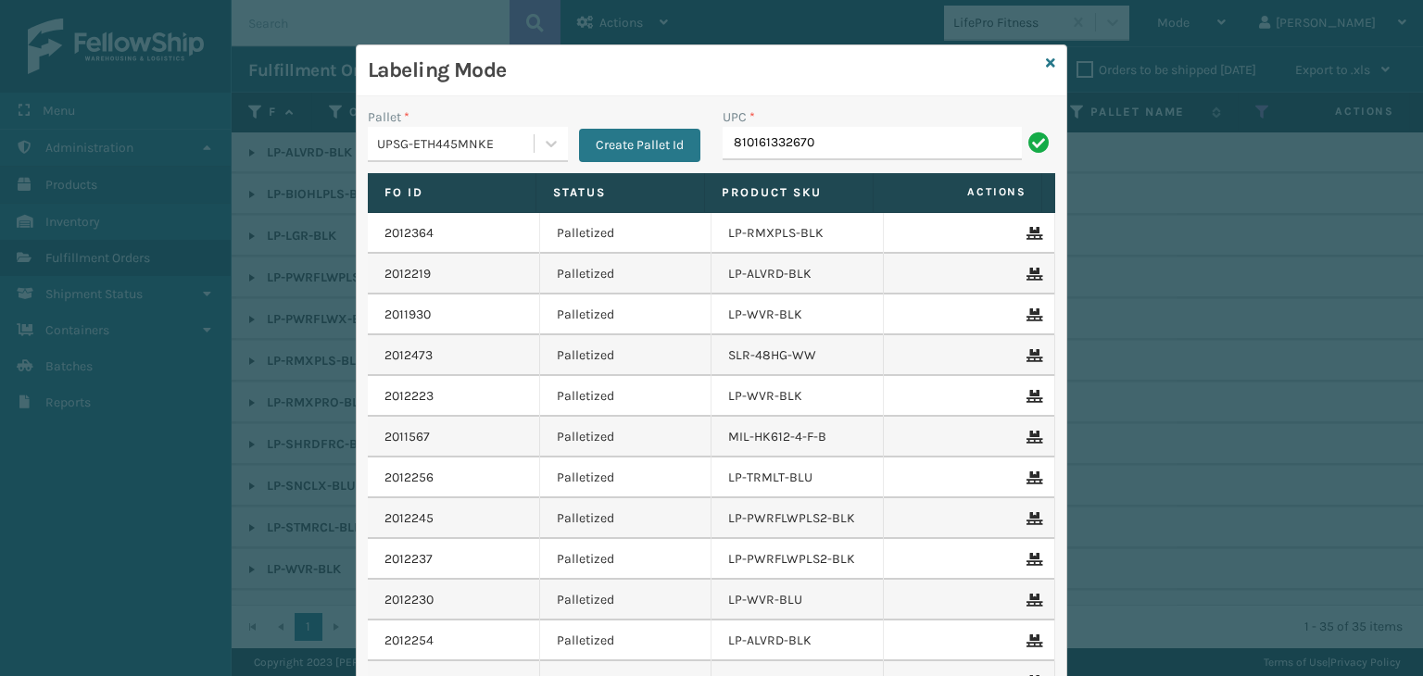
type input "810161332670"
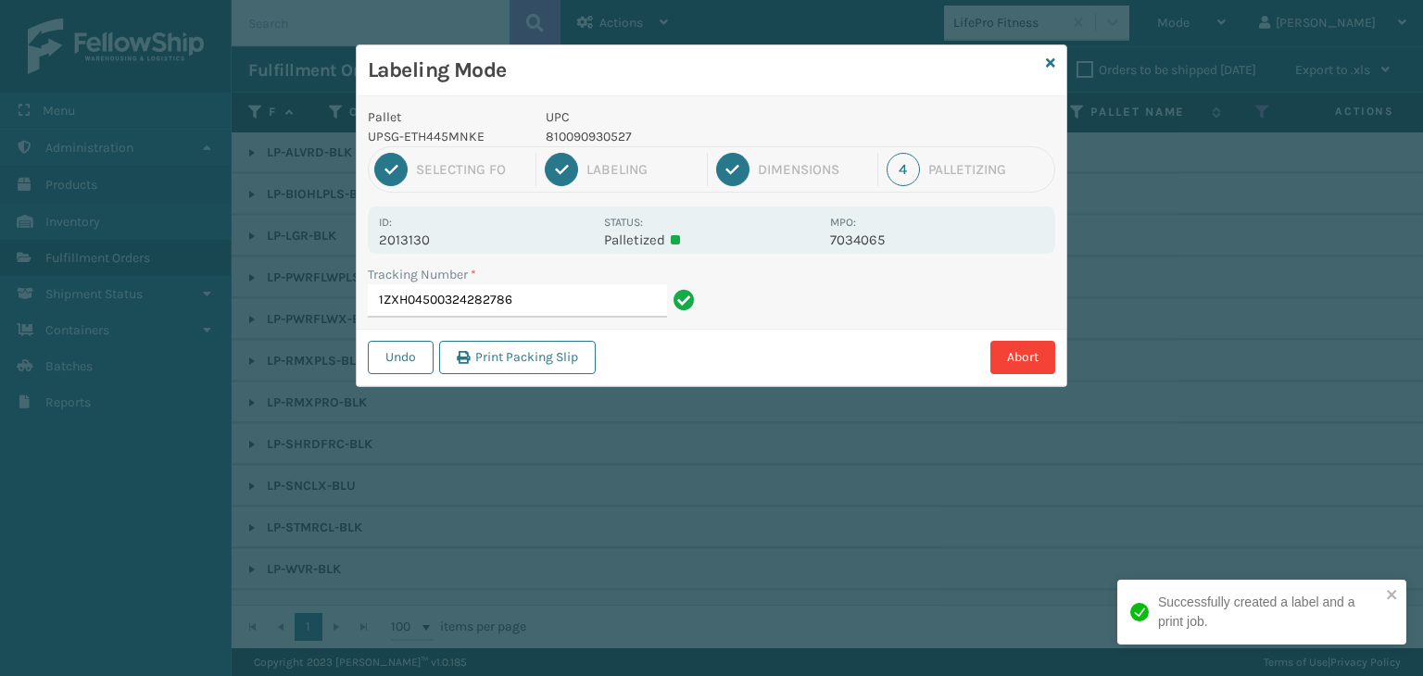
click at [574, 131] on p "810090930527" at bounding box center [682, 136] width 273 height 19
copy p "810090930527"
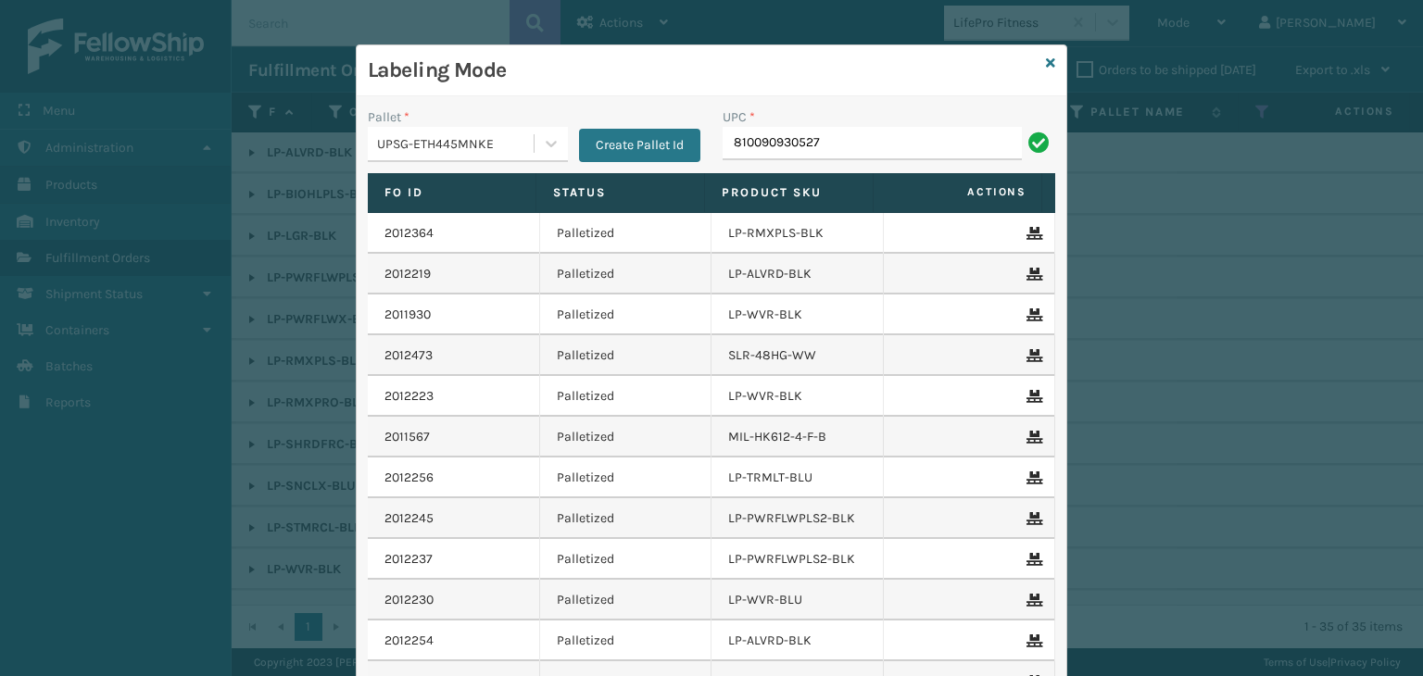
type input "810090930527"
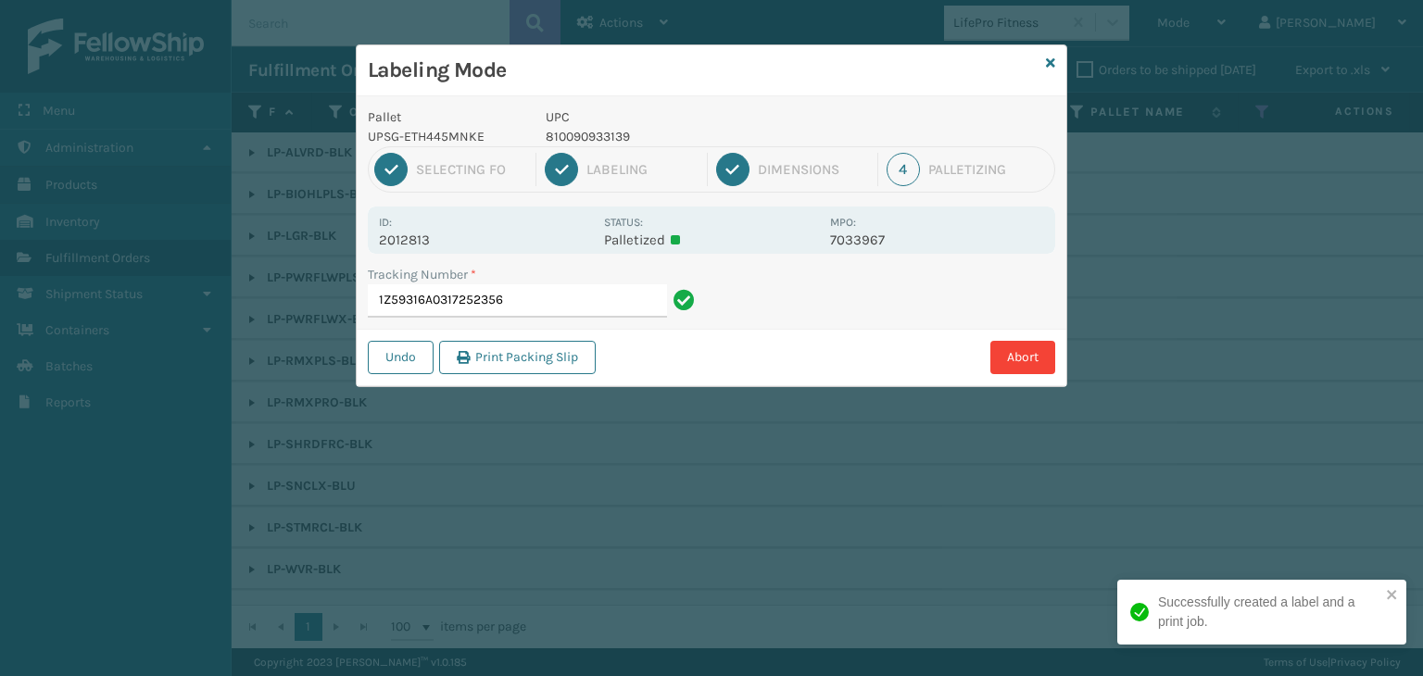
click at [572, 138] on p "810090933139" at bounding box center [682, 136] width 273 height 19
copy p "810090933139"
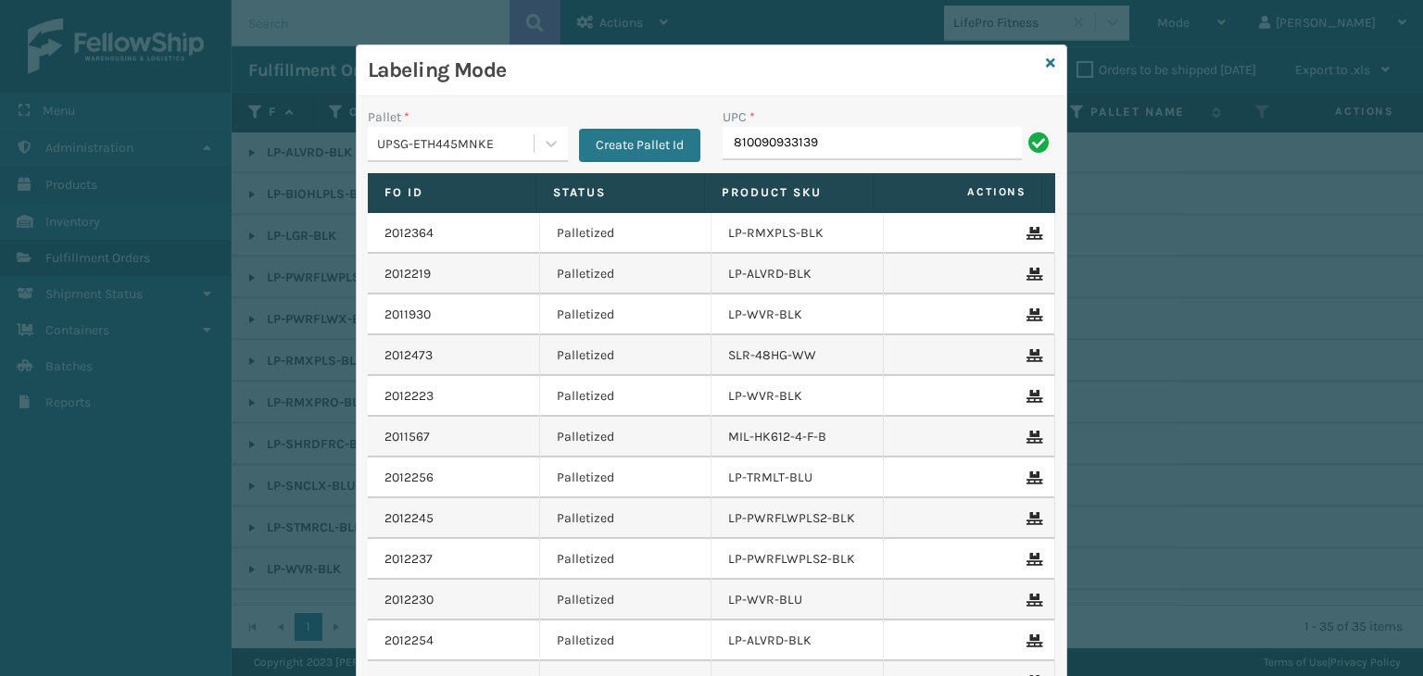
type input "810090933139"
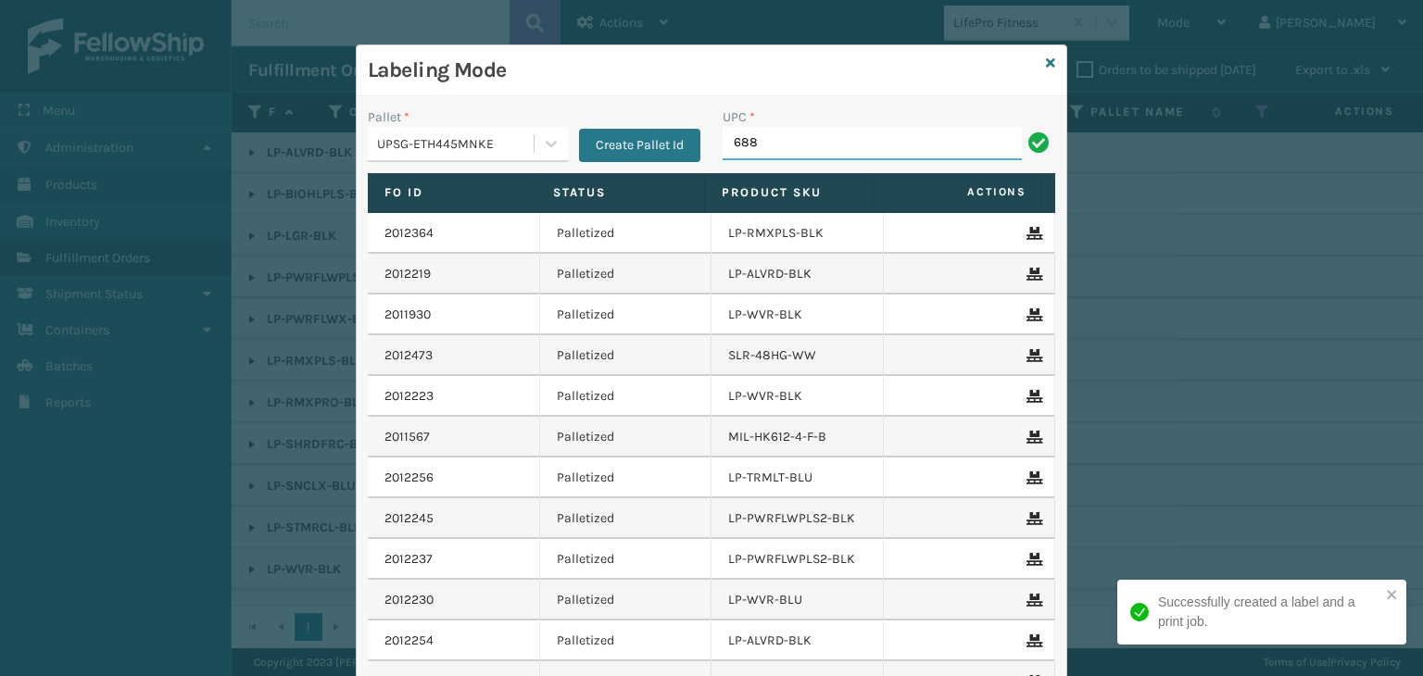
type input "68888027106"
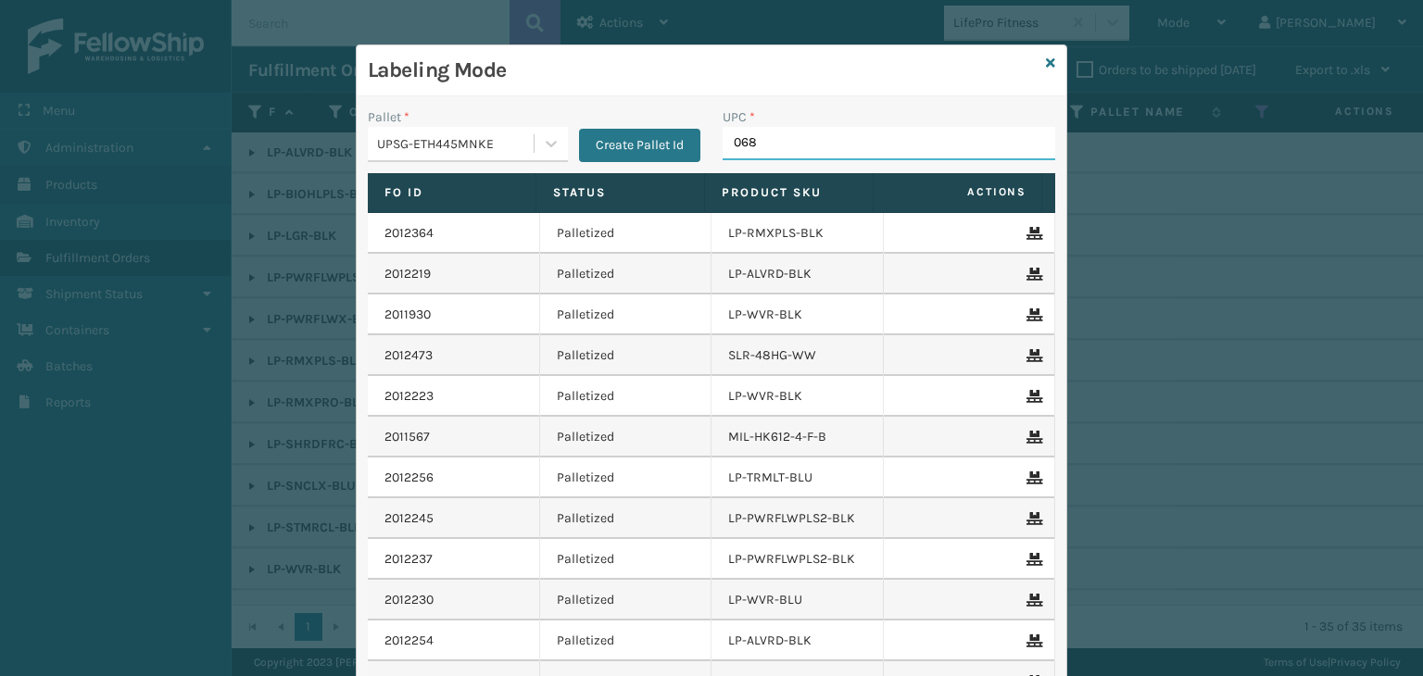
type input "0688"
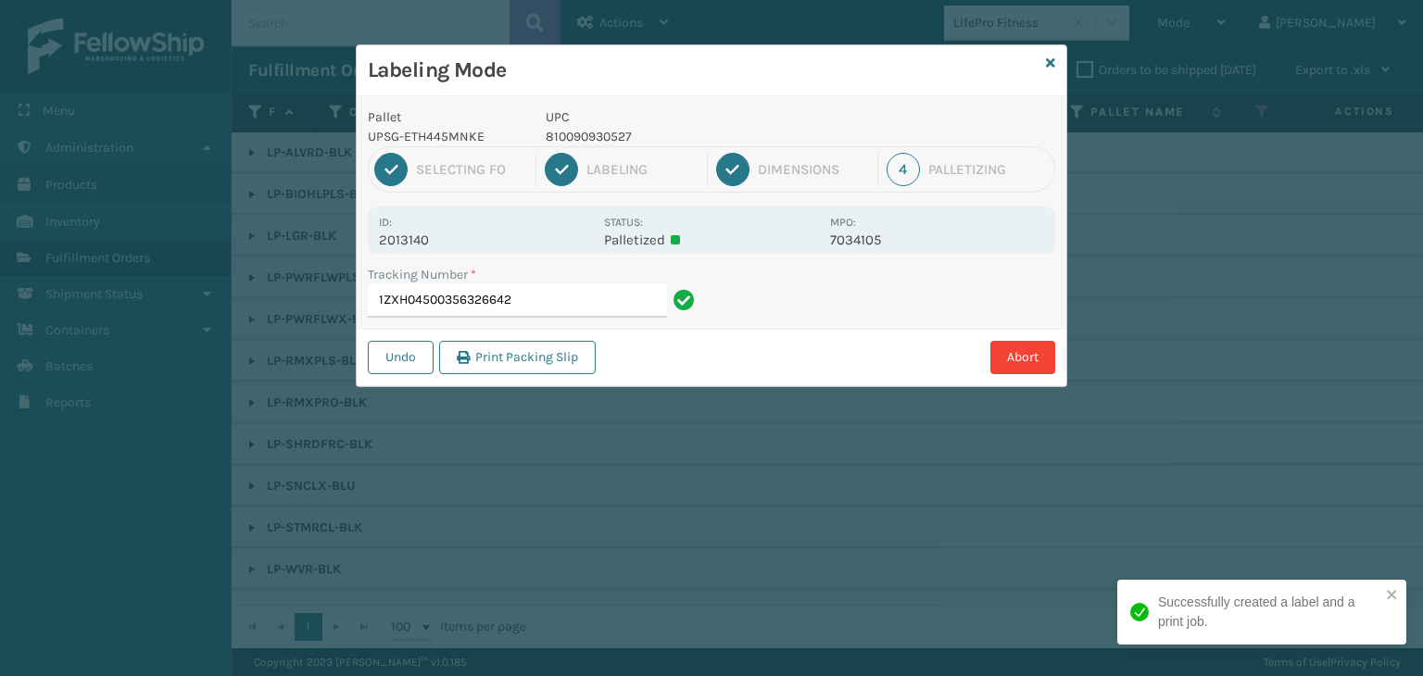
click at [623, 128] on p "810090930527" at bounding box center [682, 136] width 273 height 19
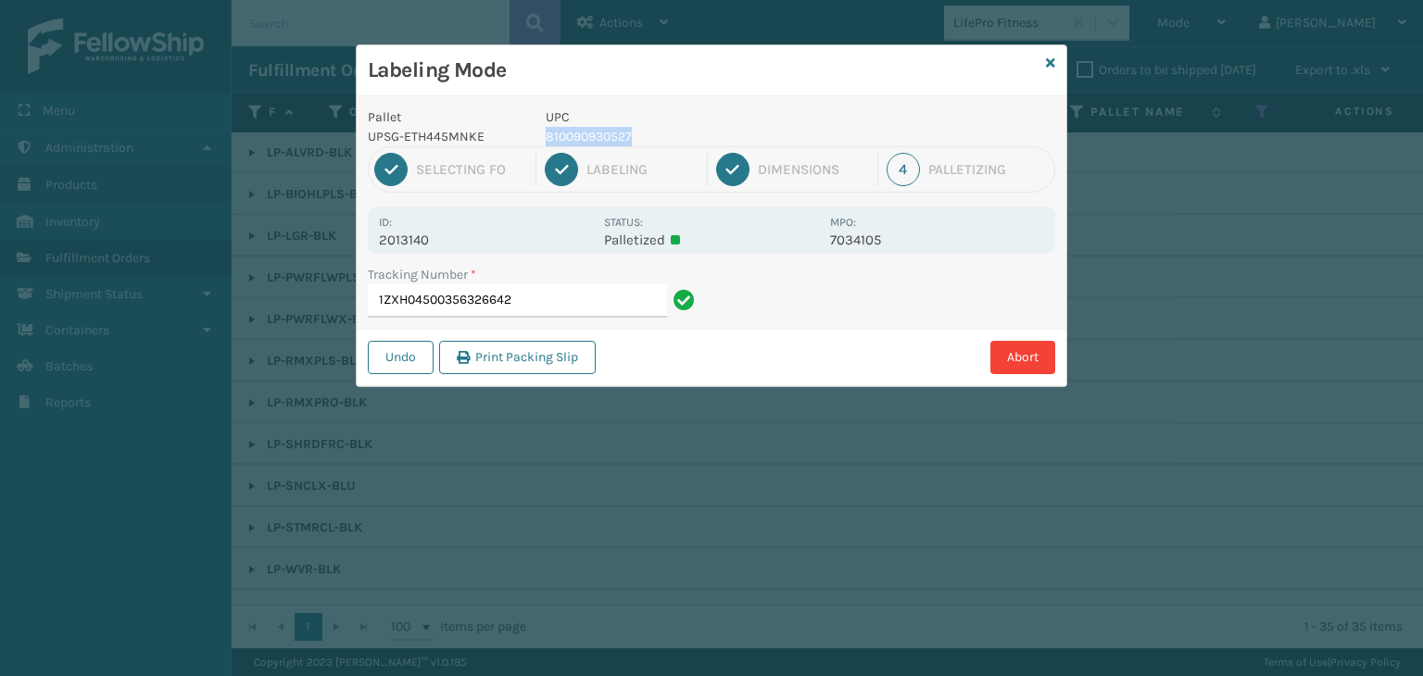
copy p "810090930527"
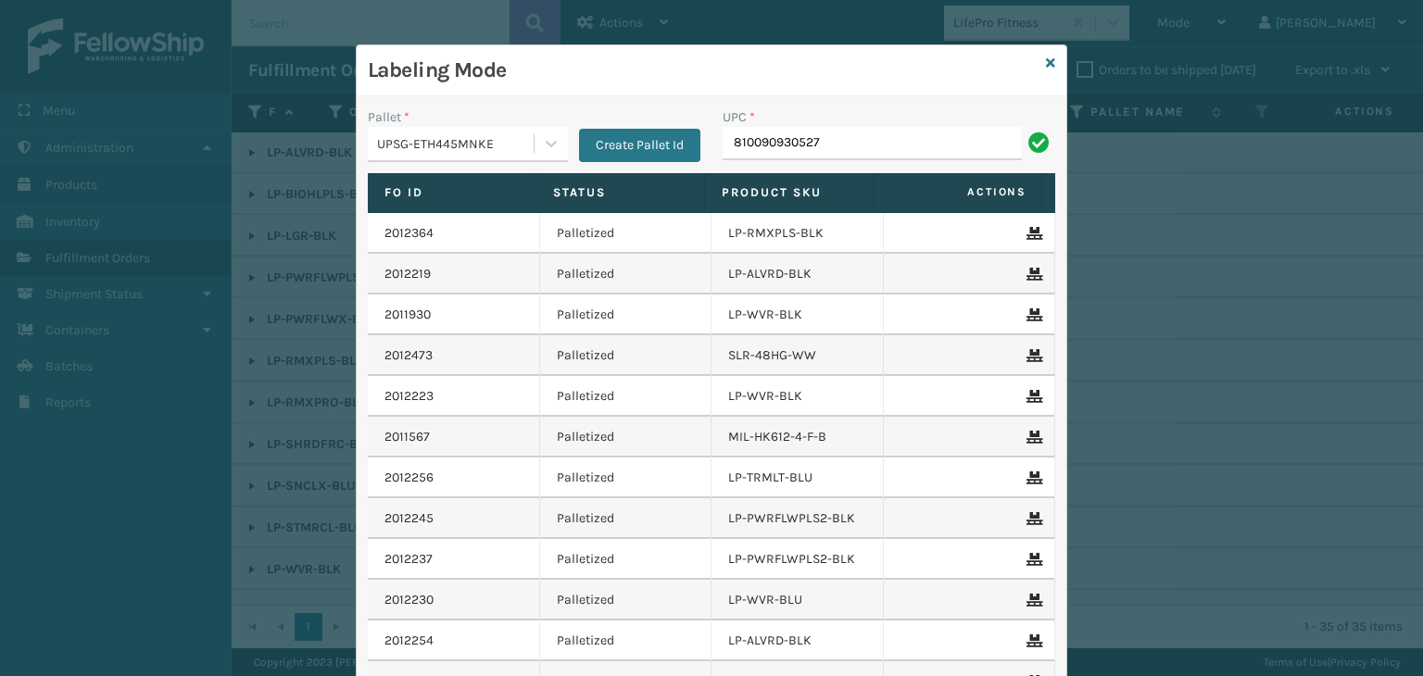
type input "810090930527"
click at [1046, 66] on icon at bounding box center [1050, 63] width 9 height 13
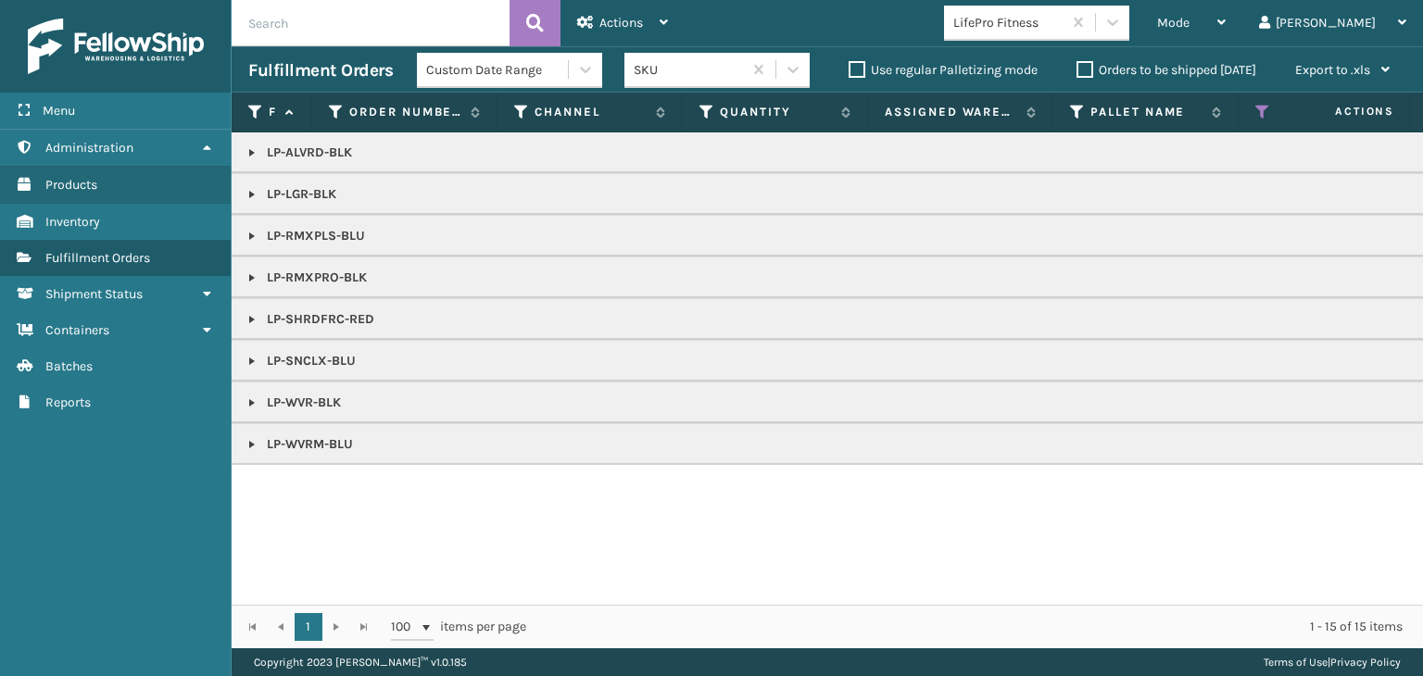
click at [255, 155] on link at bounding box center [252, 152] width 15 height 15
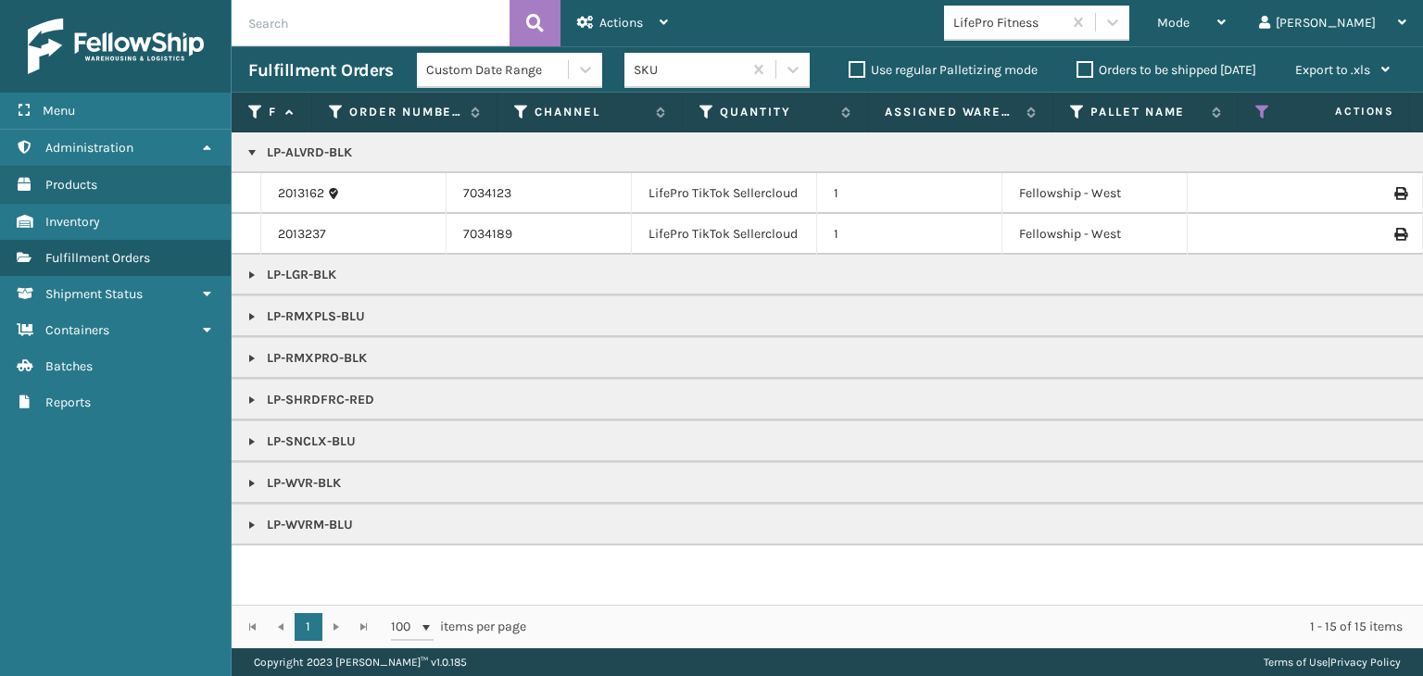
click at [254, 278] on link at bounding box center [252, 275] width 15 height 15
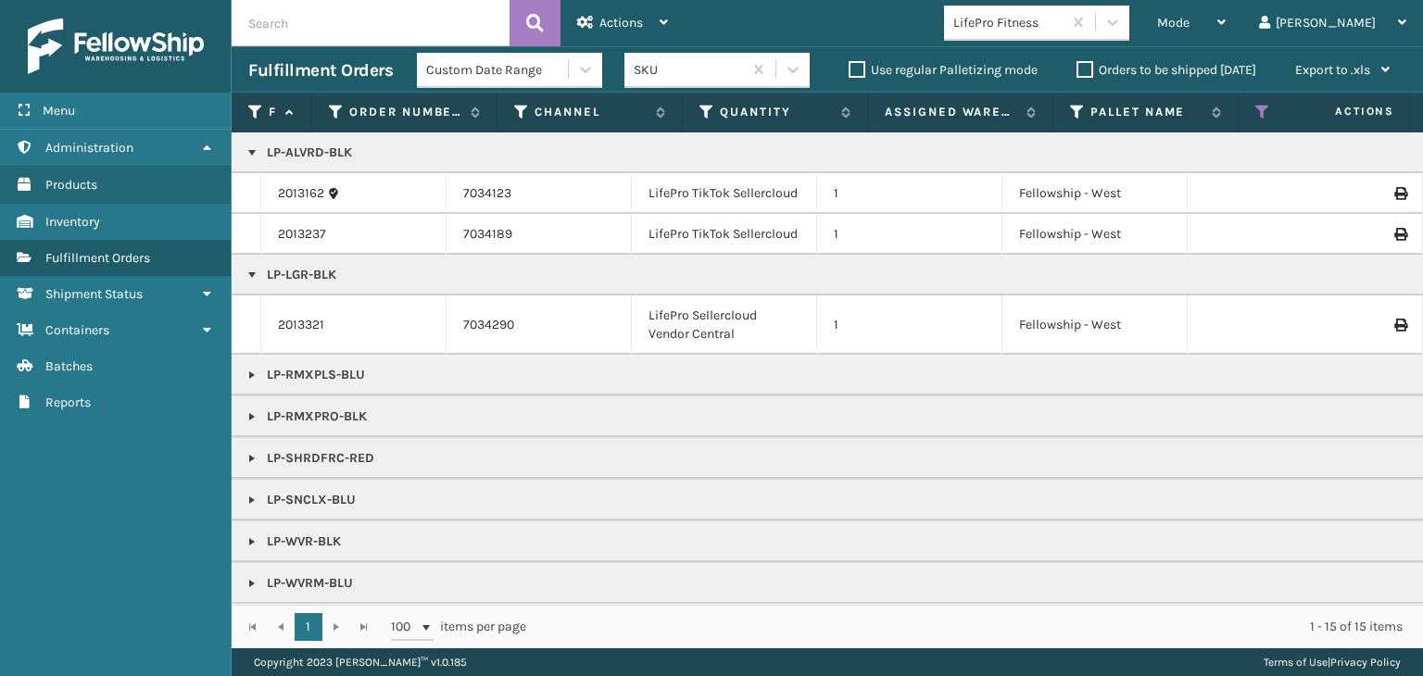
scroll to position [11, 0]
click at [259, 366] on p "LP-RMXPLS-BLU" at bounding box center [1427, 375] width 2359 height 19
click at [252, 576] on link at bounding box center [252, 583] width 15 height 15
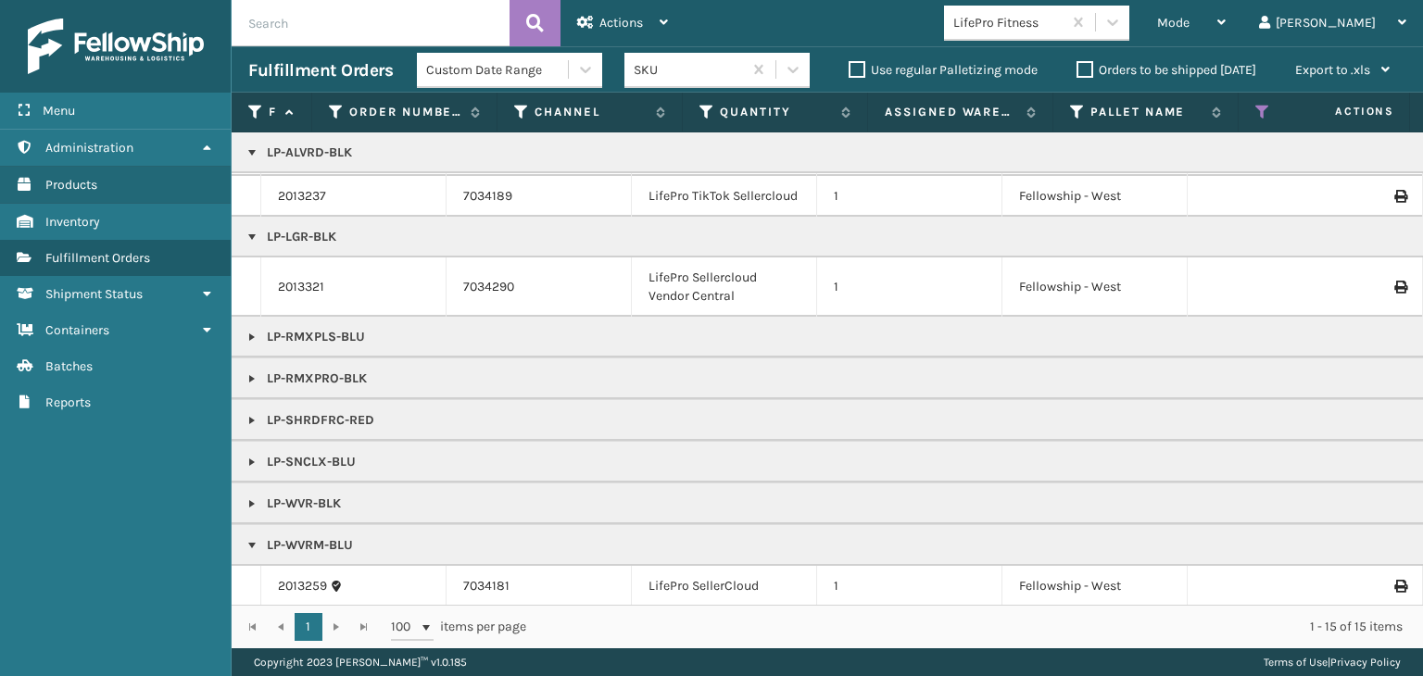
scroll to position [52, 0]
click at [1226, 5] on div "Mode" at bounding box center [1191, 23] width 69 height 46
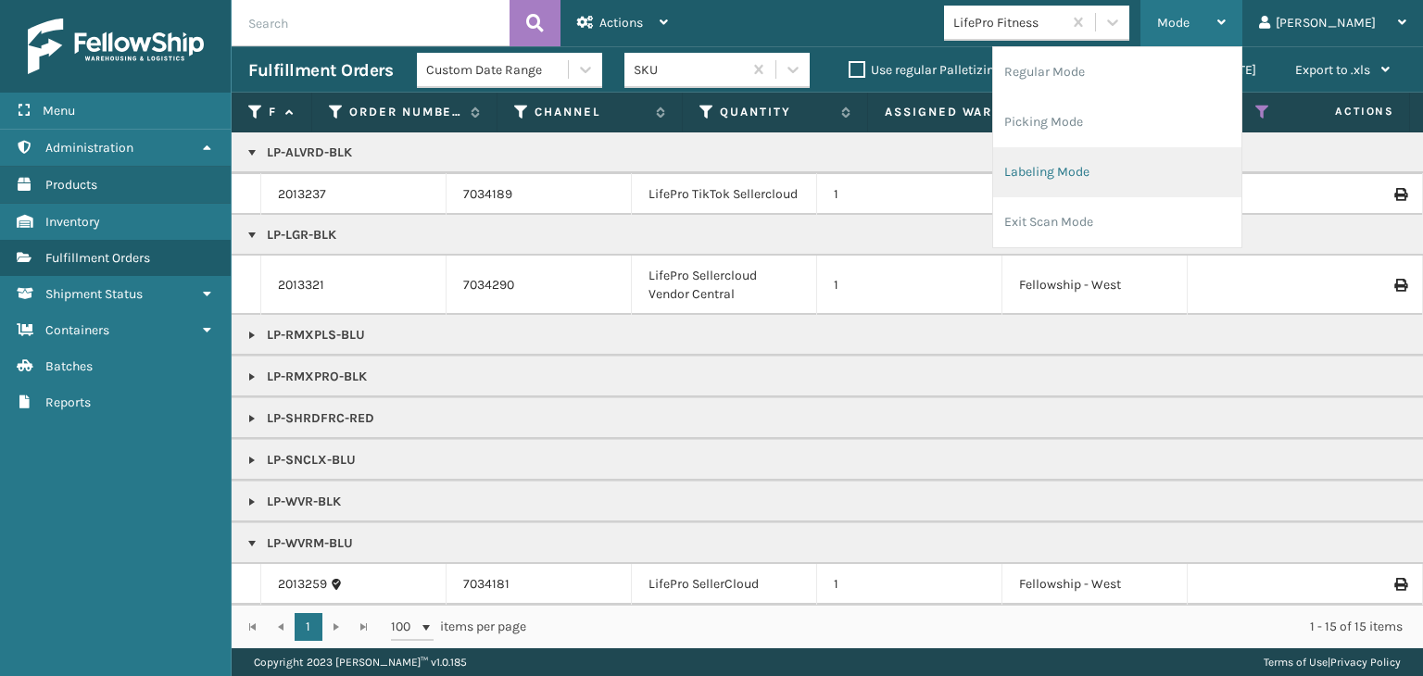
click at [1150, 178] on li "Labeling Mode" at bounding box center [1117, 172] width 248 height 50
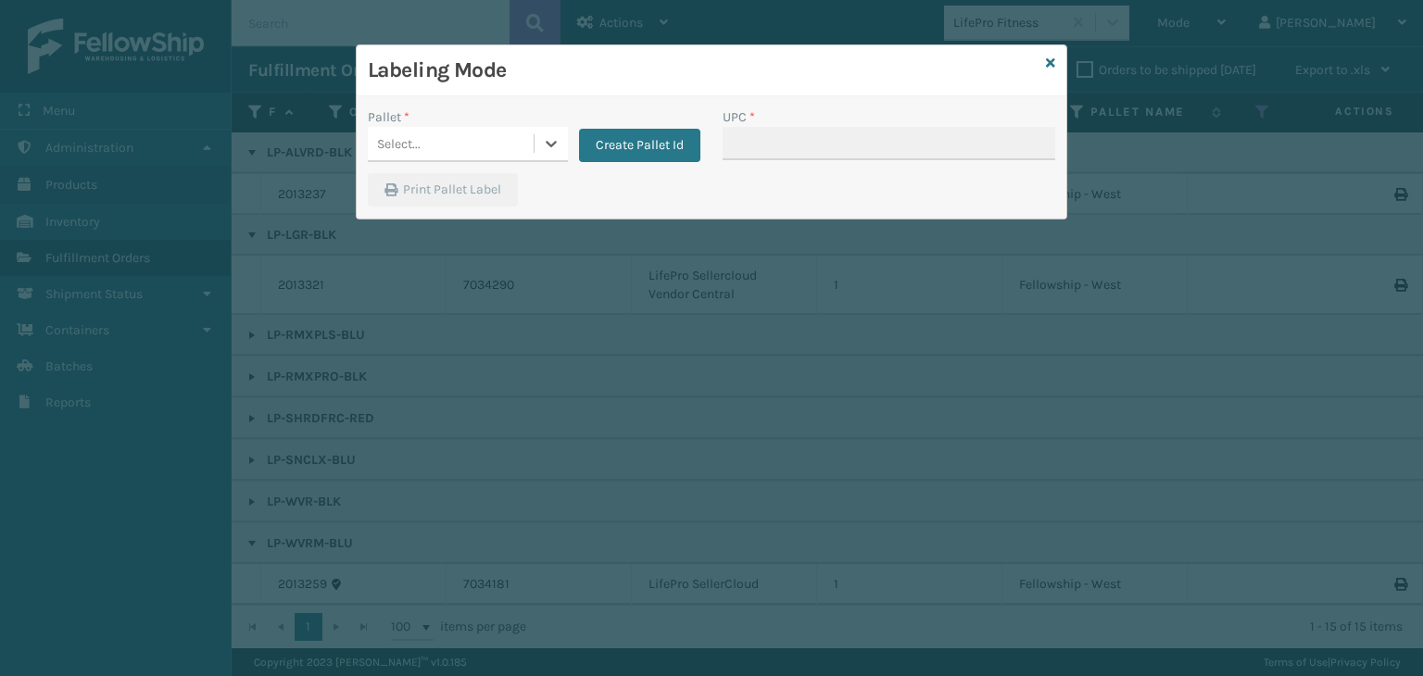
click at [407, 142] on div "Select..." at bounding box center [399, 143] width 44 height 19
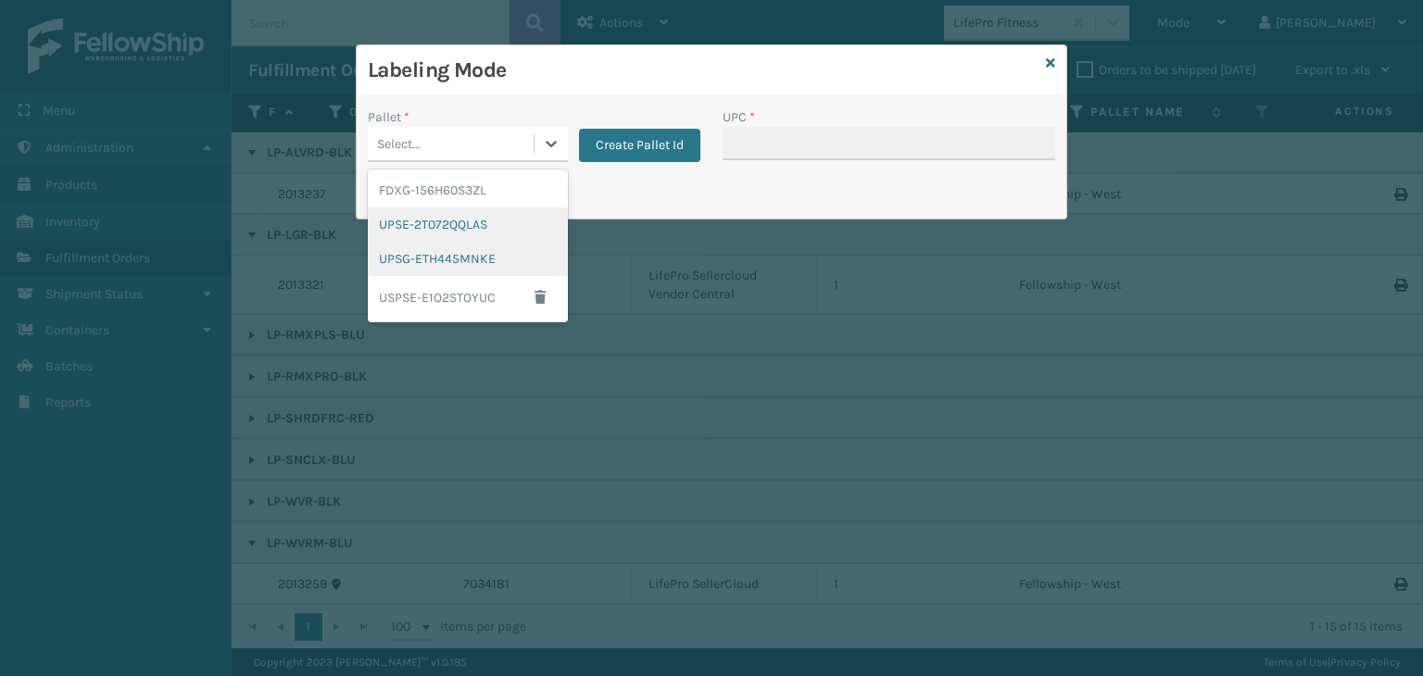
click at [493, 208] on div "UPSE-2T072QQLAS" at bounding box center [468, 225] width 200 height 34
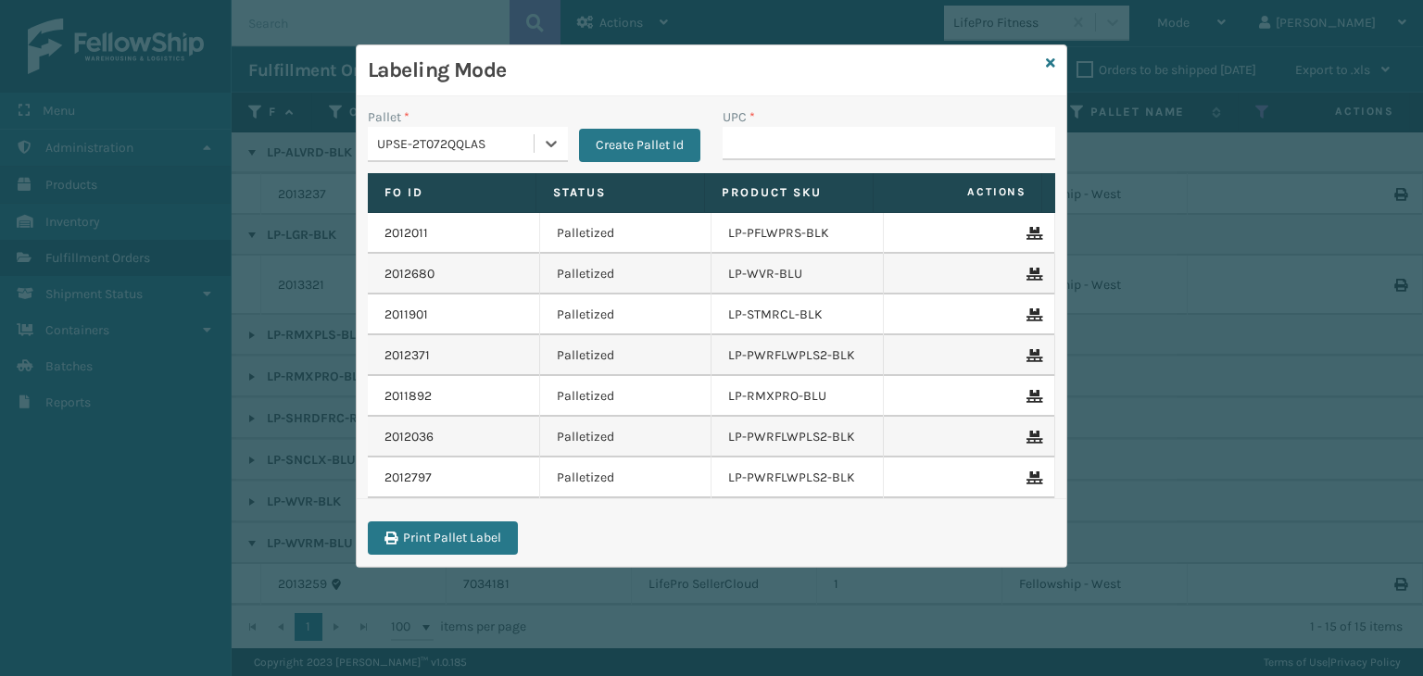
click at [467, 132] on div "UPSE-2T072QQLAS" at bounding box center [451, 144] width 166 height 31
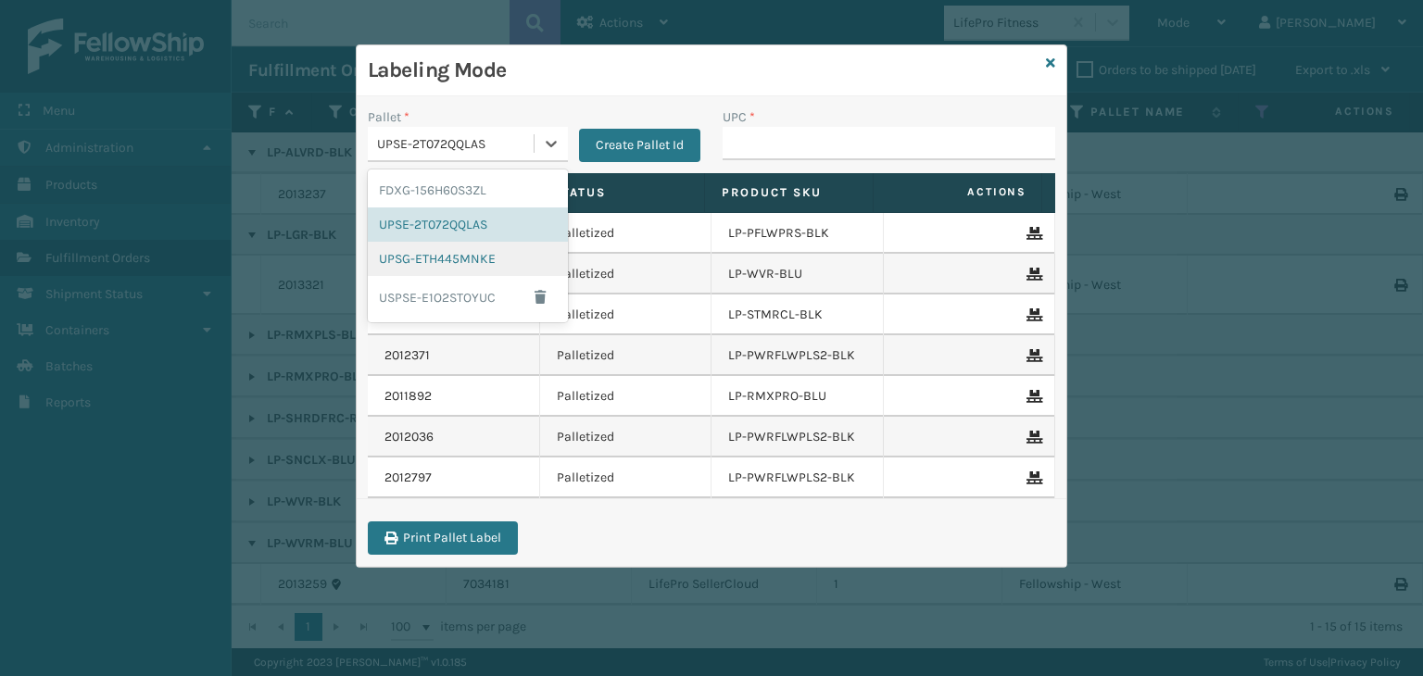
click at [470, 256] on div "UPSG-ETH445MNKE" at bounding box center [468, 259] width 200 height 34
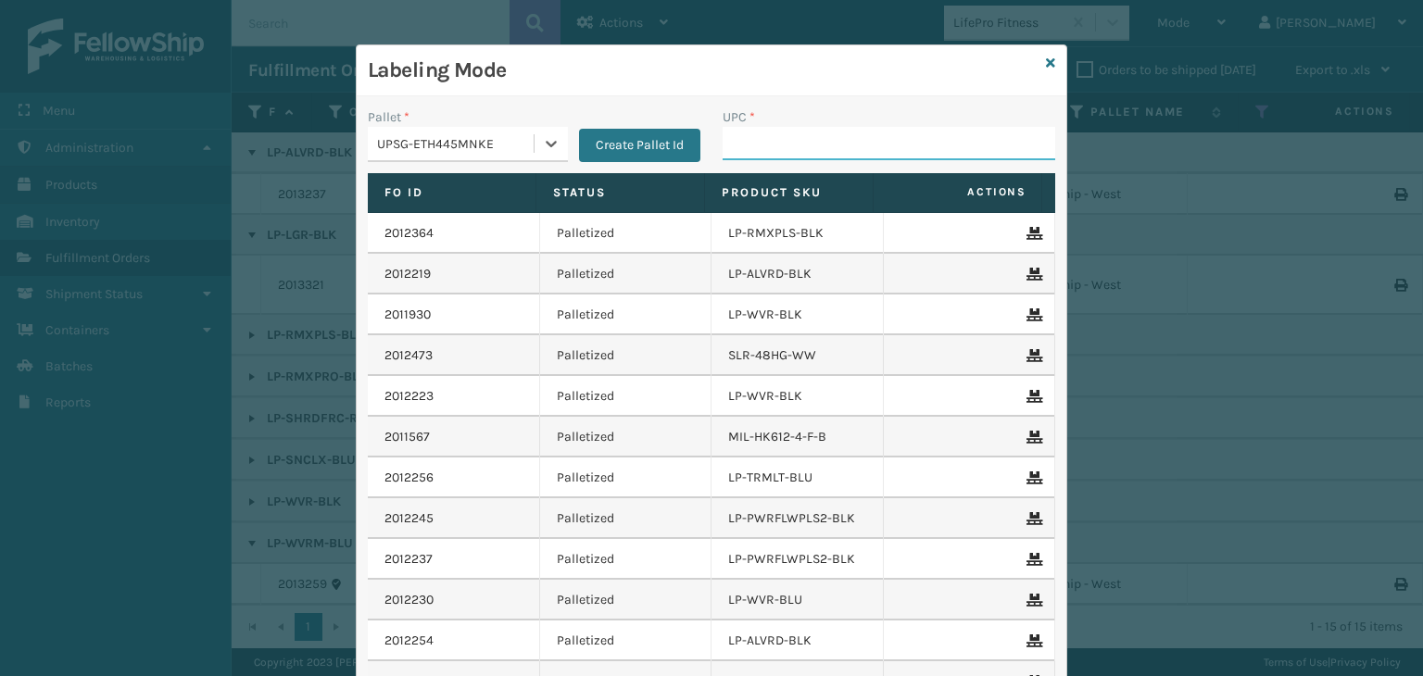
click at [785, 132] on input "UPC *" at bounding box center [889, 143] width 333 height 33
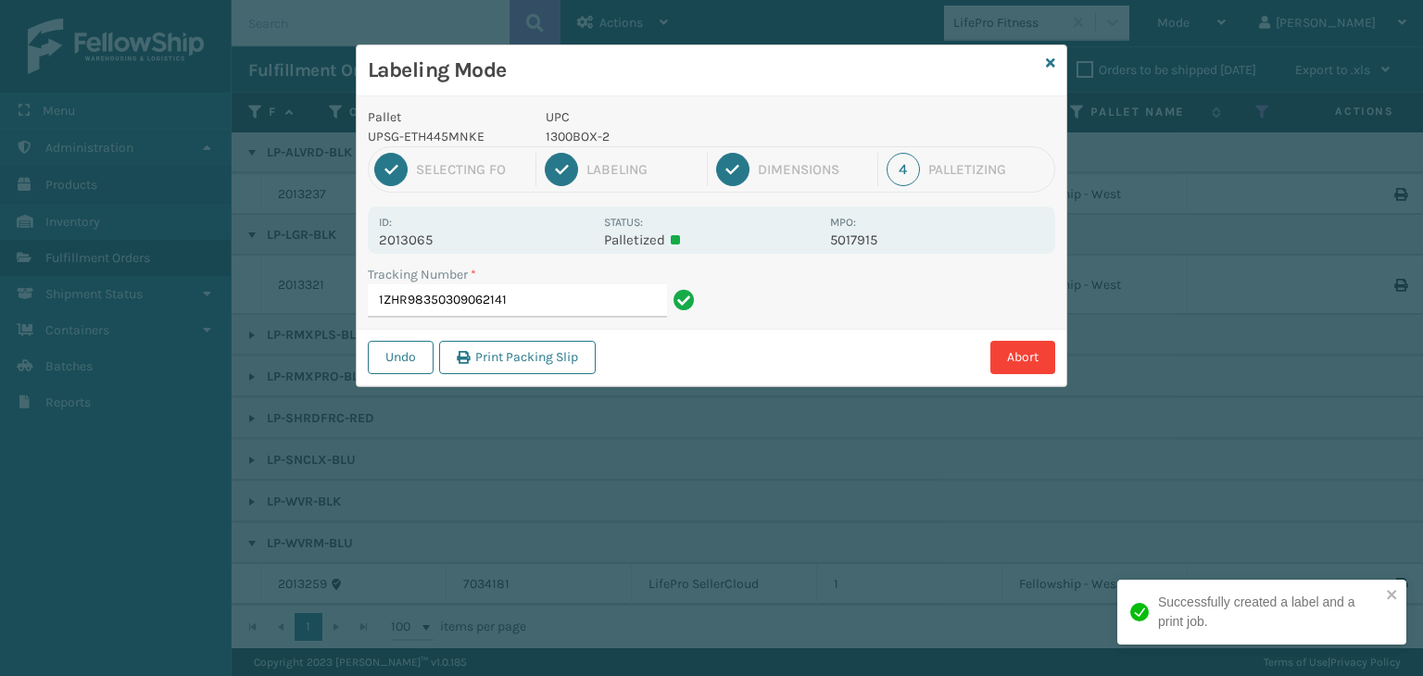
click at [574, 140] on p "1300BOX-2" at bounding box center [682, 136] width 273 height 19
copy p "1300BOX-2"
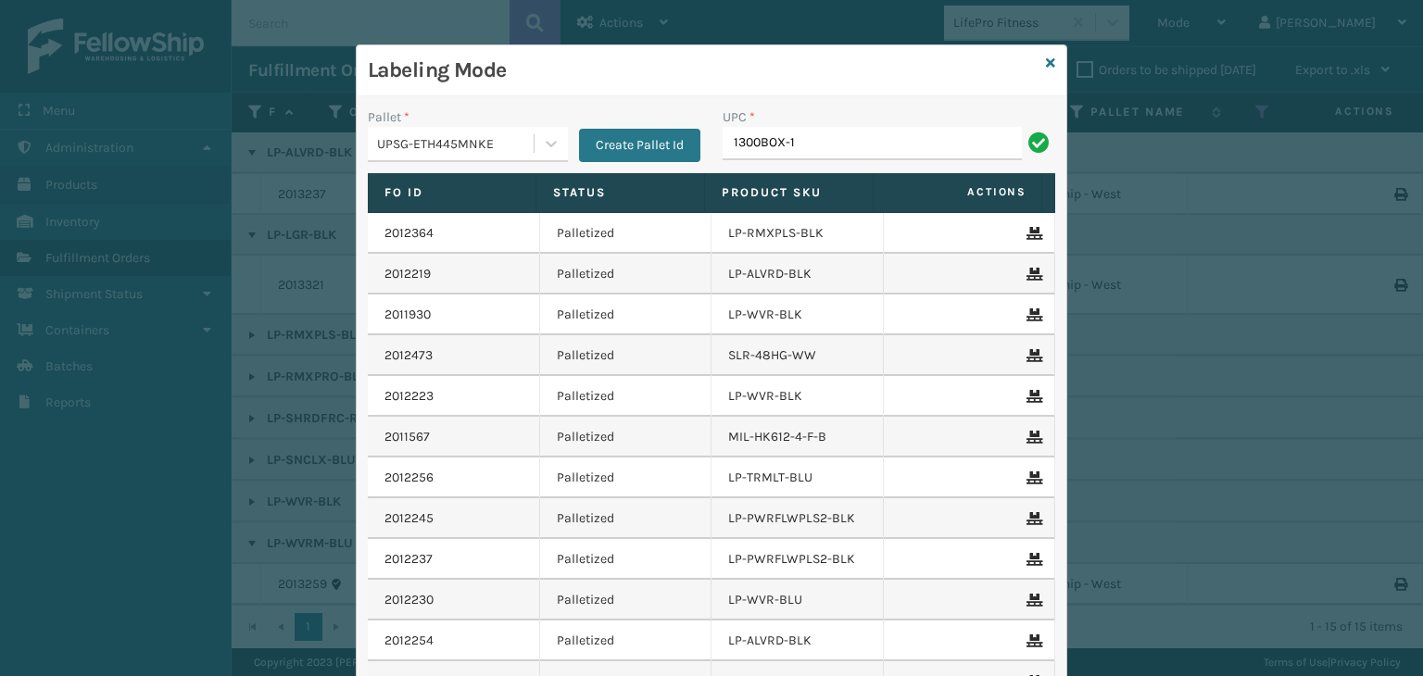
type input "1300BOX-1"
click at [1056, 57] on div "Labeling Mode" at bounding box center [712, 70] width 710 height 51
click at [1046, 68] on icon at bounding box center [1050, 63] width 9 height 13
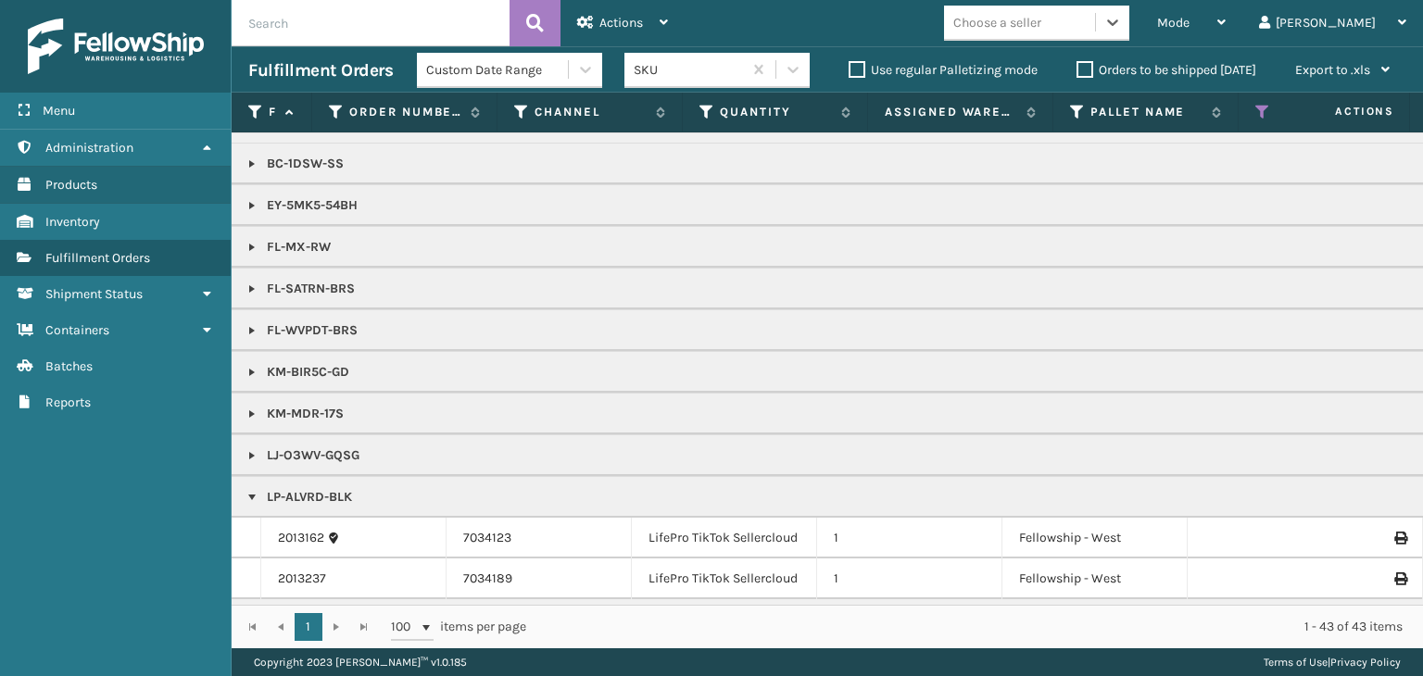
scroll to position [0, 0]
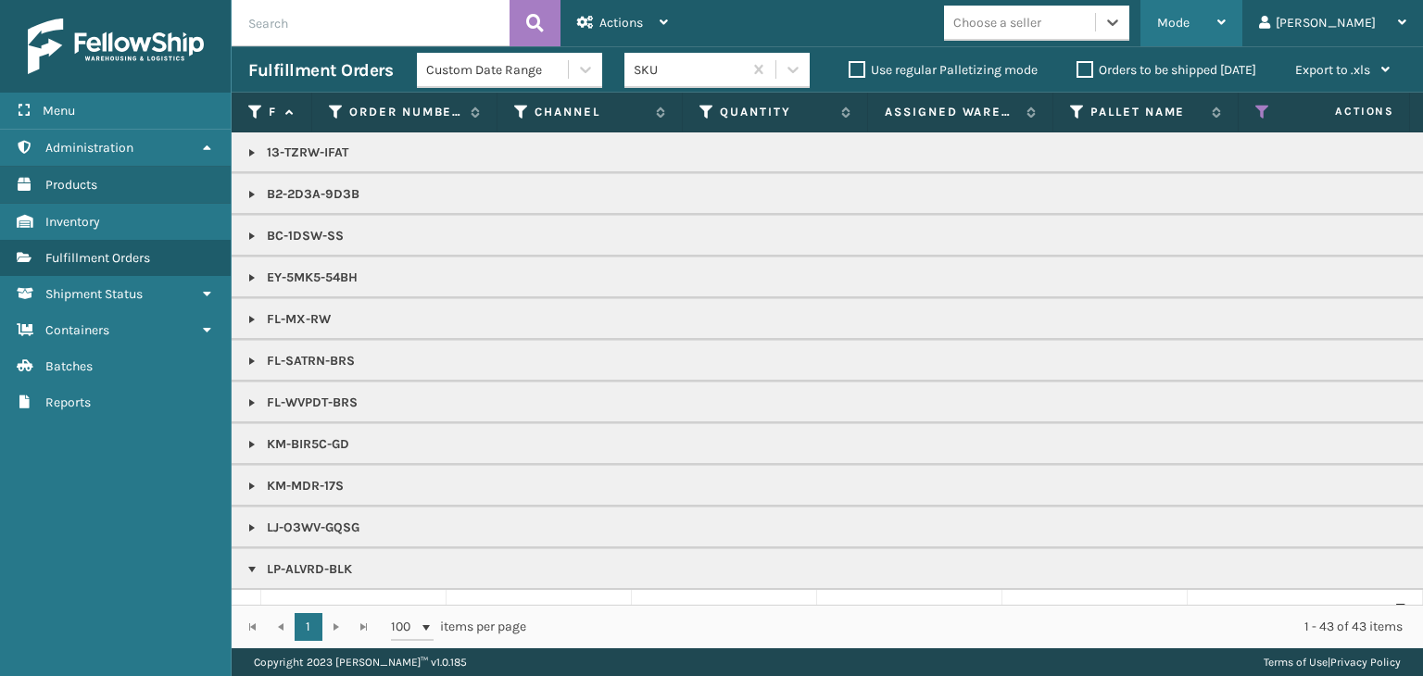
click at [1226, 8] on div "Mode" at bounding box center [1191, 23] width 69 height 46
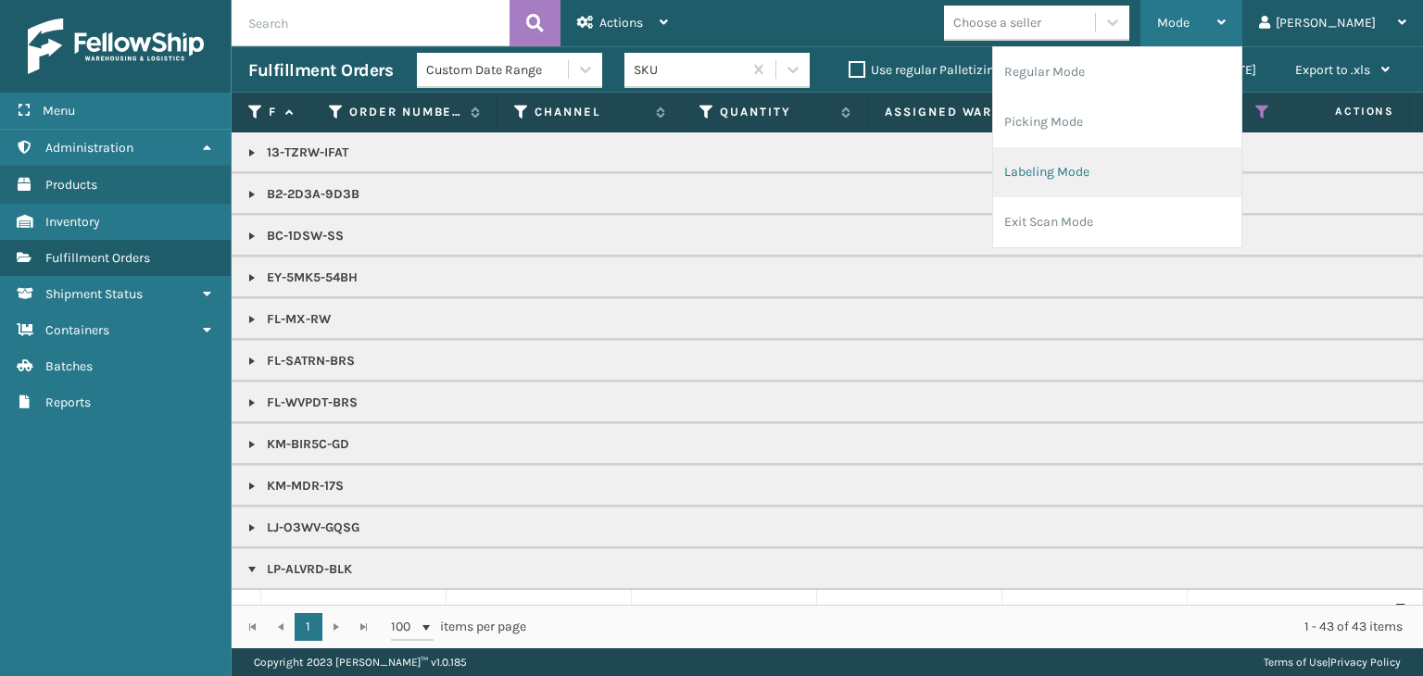
click at [1184, 168] on li "Labeling Mode" at bounding box center [1117, 172] width 248 height 50
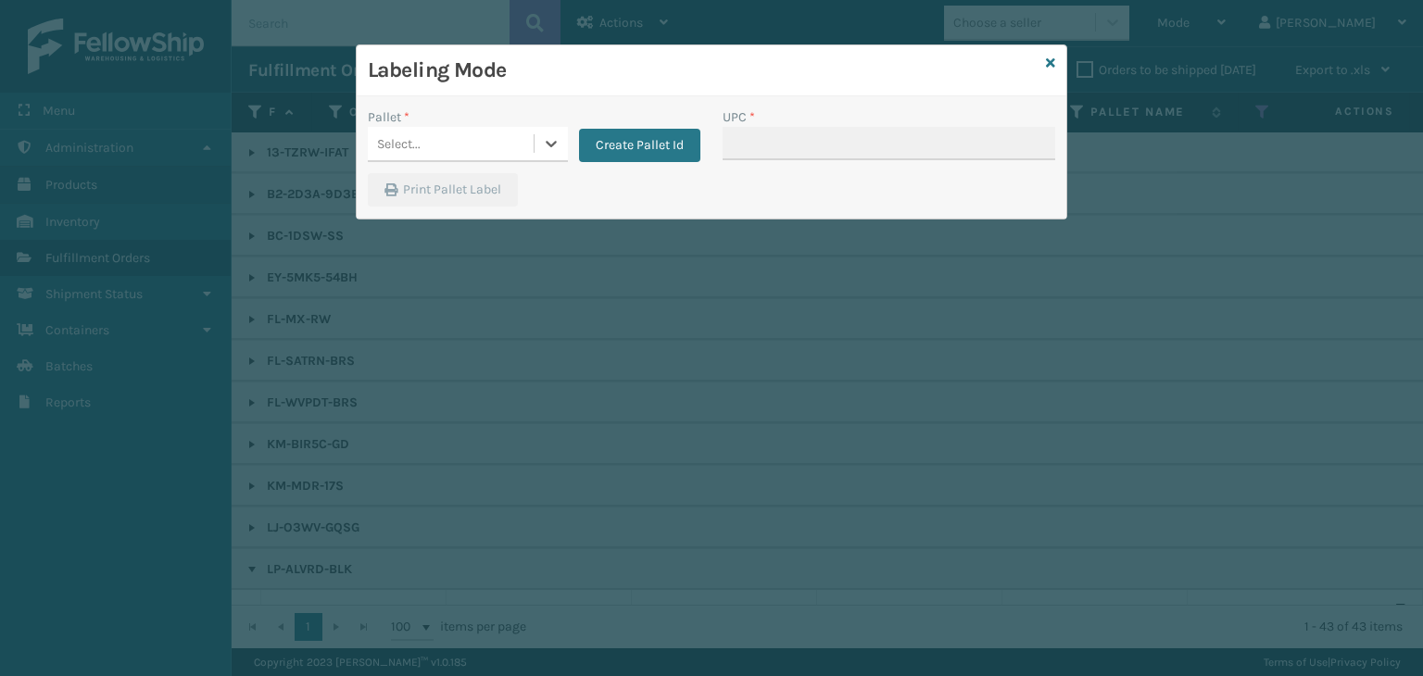
click at [463, 139] on div "Select..." at bounding box center [451, 144] width 166 height 31
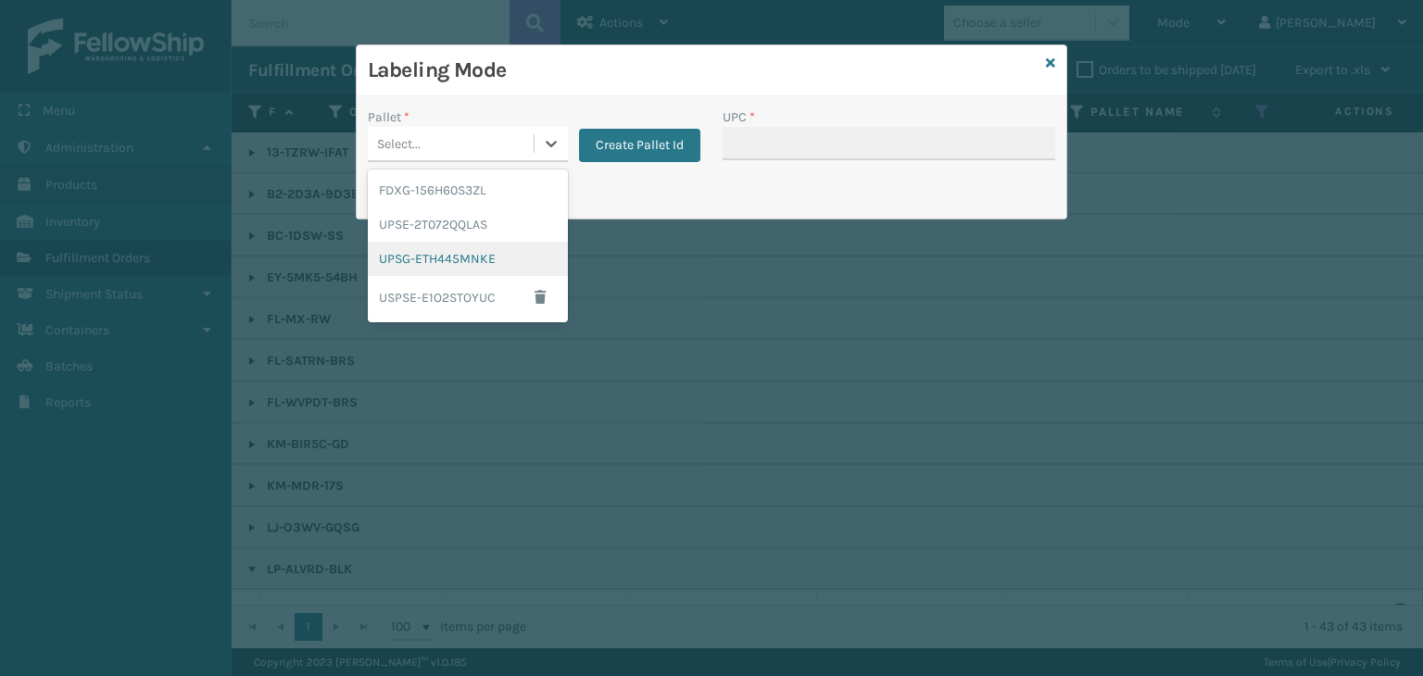
click at [459, 253] on div "UPSG-ETH445MNKE" at bounding box center [468, 259] width 200 height 34
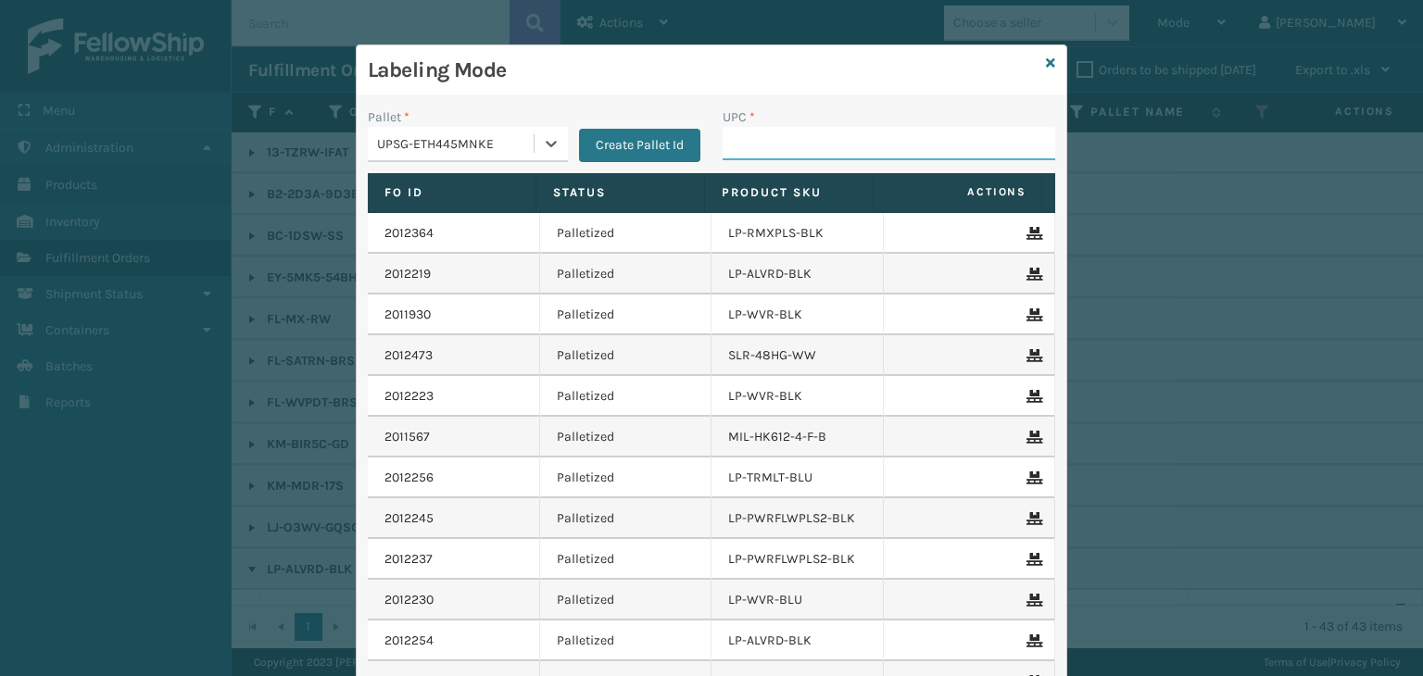
click at [735, 157] on input "UPC *" at bounding box center [889, 143] width 333 height 33
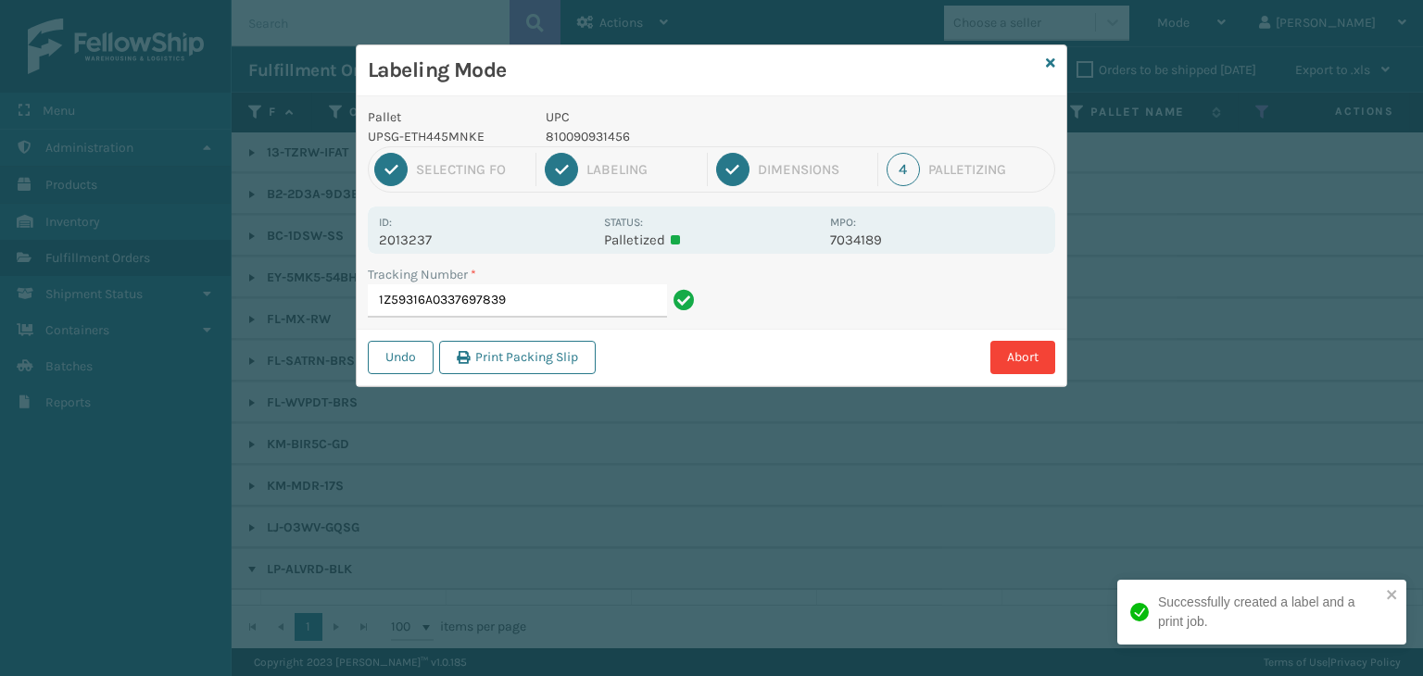
click at [603, 138] on p "810090931456" at bounding box center [682, 136] width 273 height 19
copy p "810090931456"
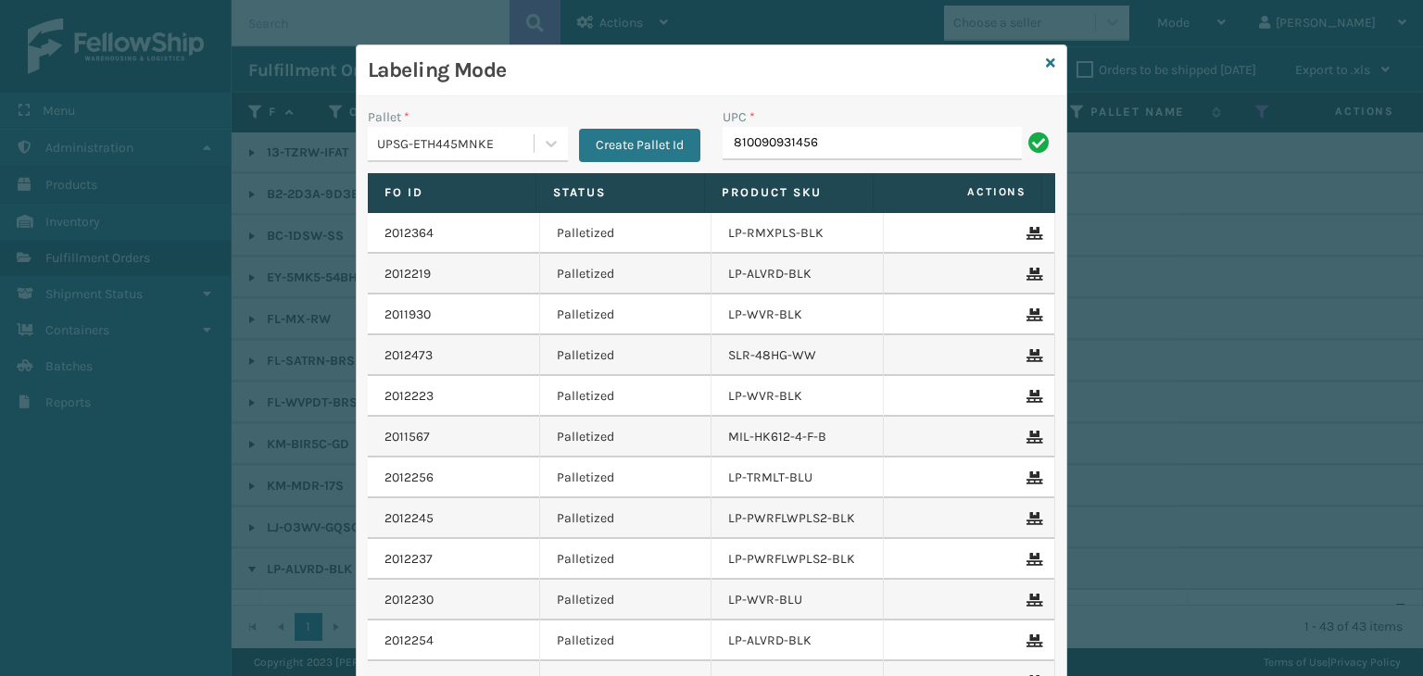
type input "810090931456"
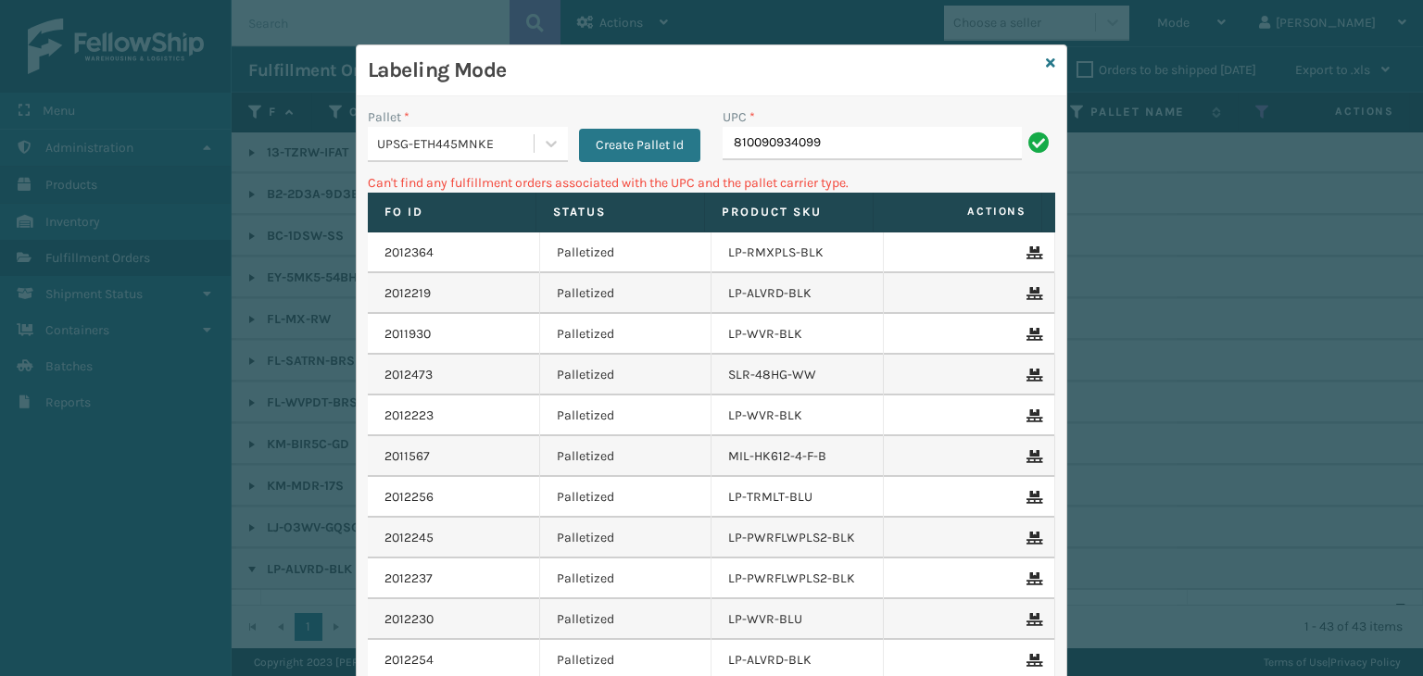
click at [418, 136] on div "UPSG-ETH445MNKE" at bounding box center [456, 143] width 158 height 19
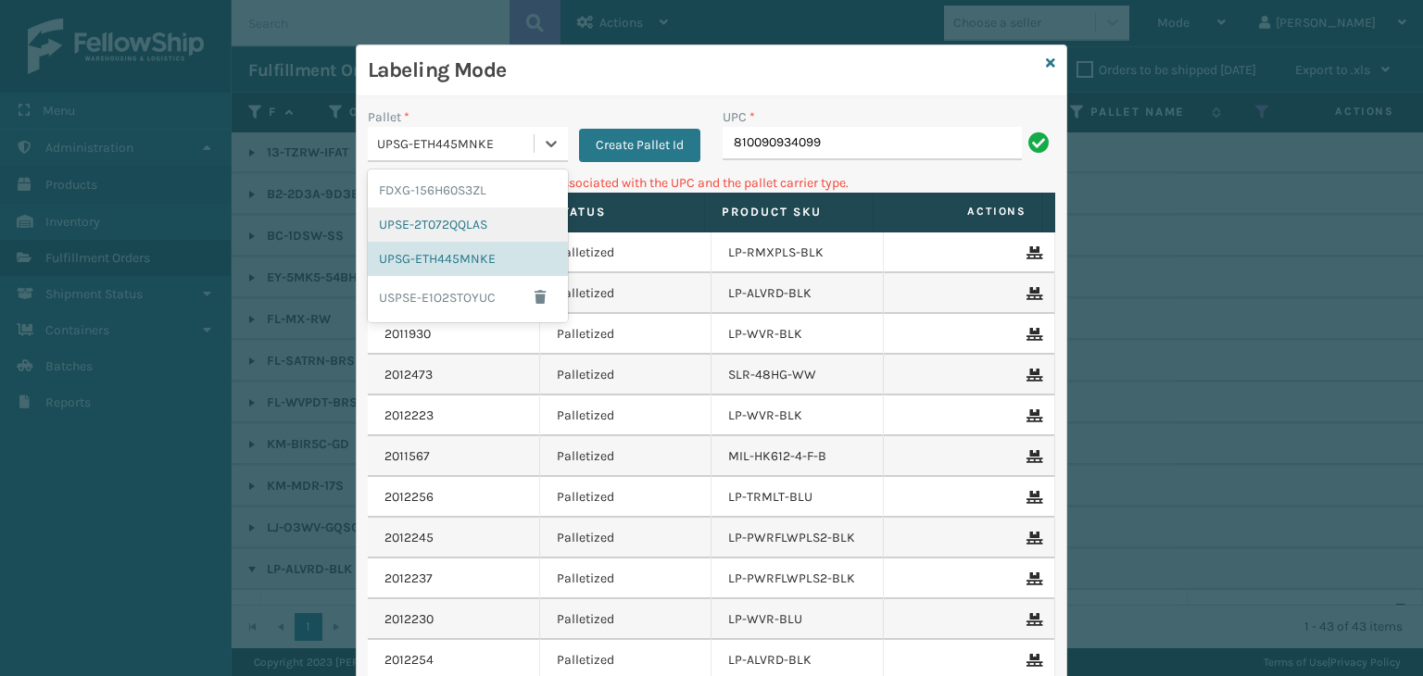
click at [448, 225] on div "UPSE-2T072QQLAS" at bounding box center [468, 225] width 200 height 34
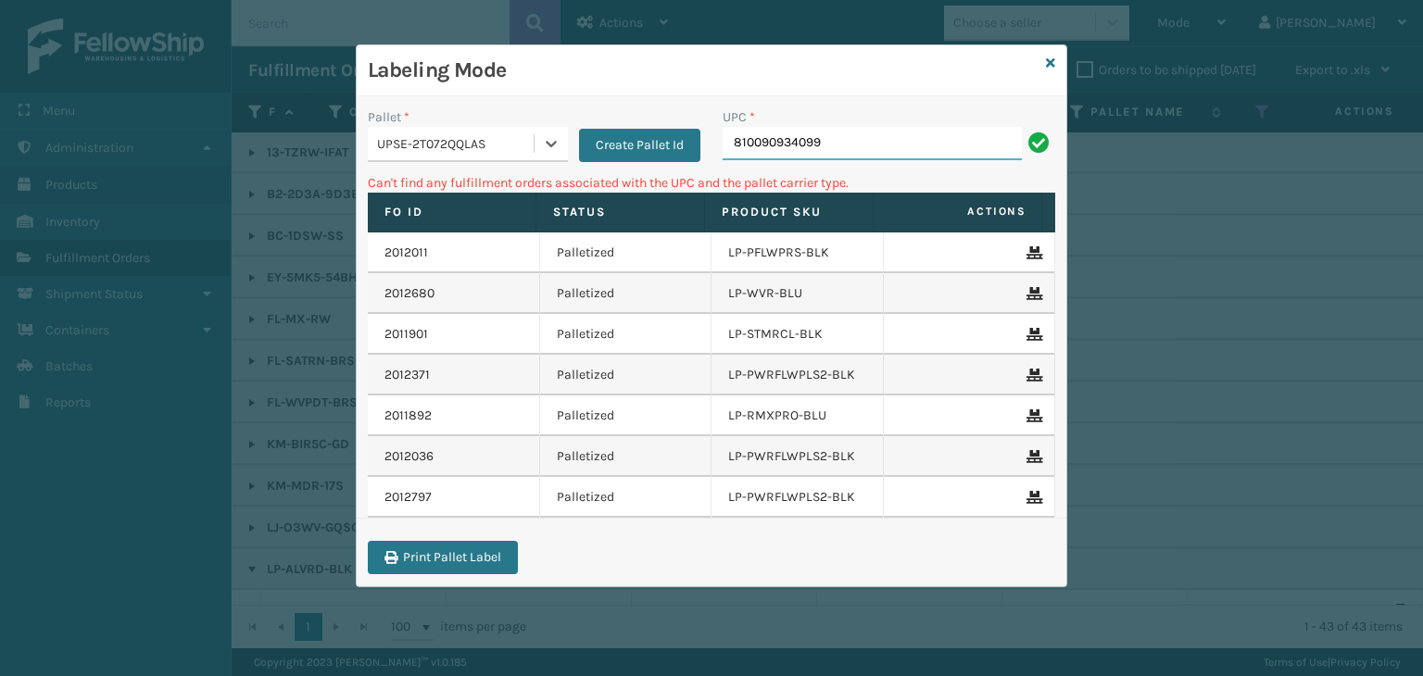
click at [837, 149] on input "810090934099" at bounding box center [872, 143] width 299 height 33
click at [485, 134] on div "UPSE-2T072QQLAS" at bounding box center [456, 143] width 158 height 19
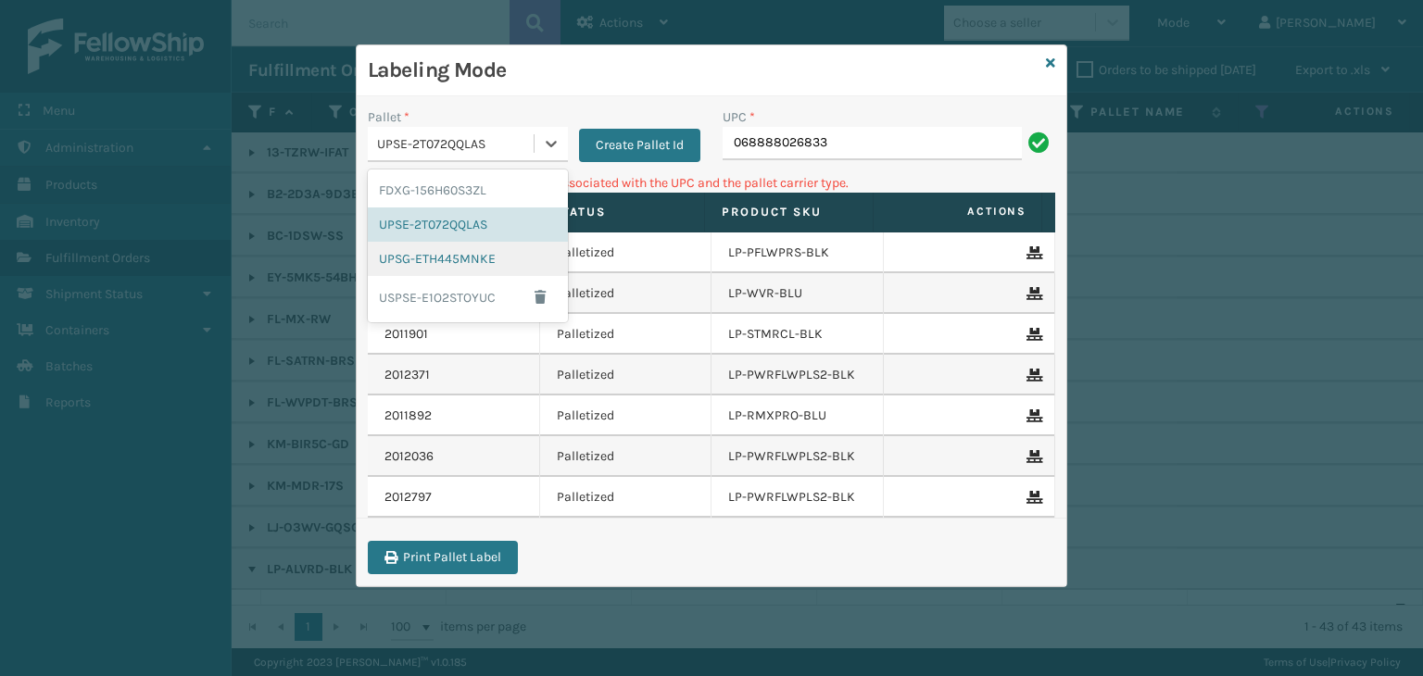
click at [497, 263] on div "UPSG-ETH445MNKE" at bounding box center [468, 259] width 200 height 34
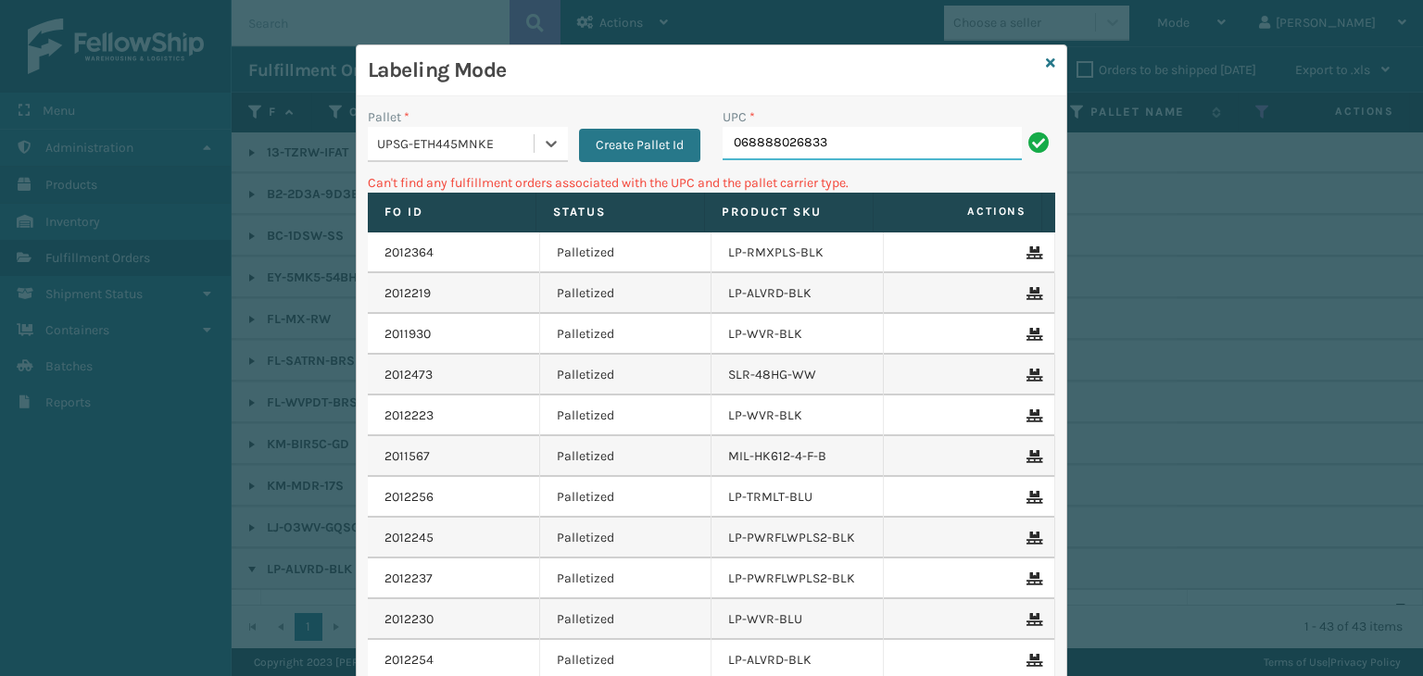
click at [823, 132] on input "068888026833" at bounding box center [872, 143] width 299 height 33
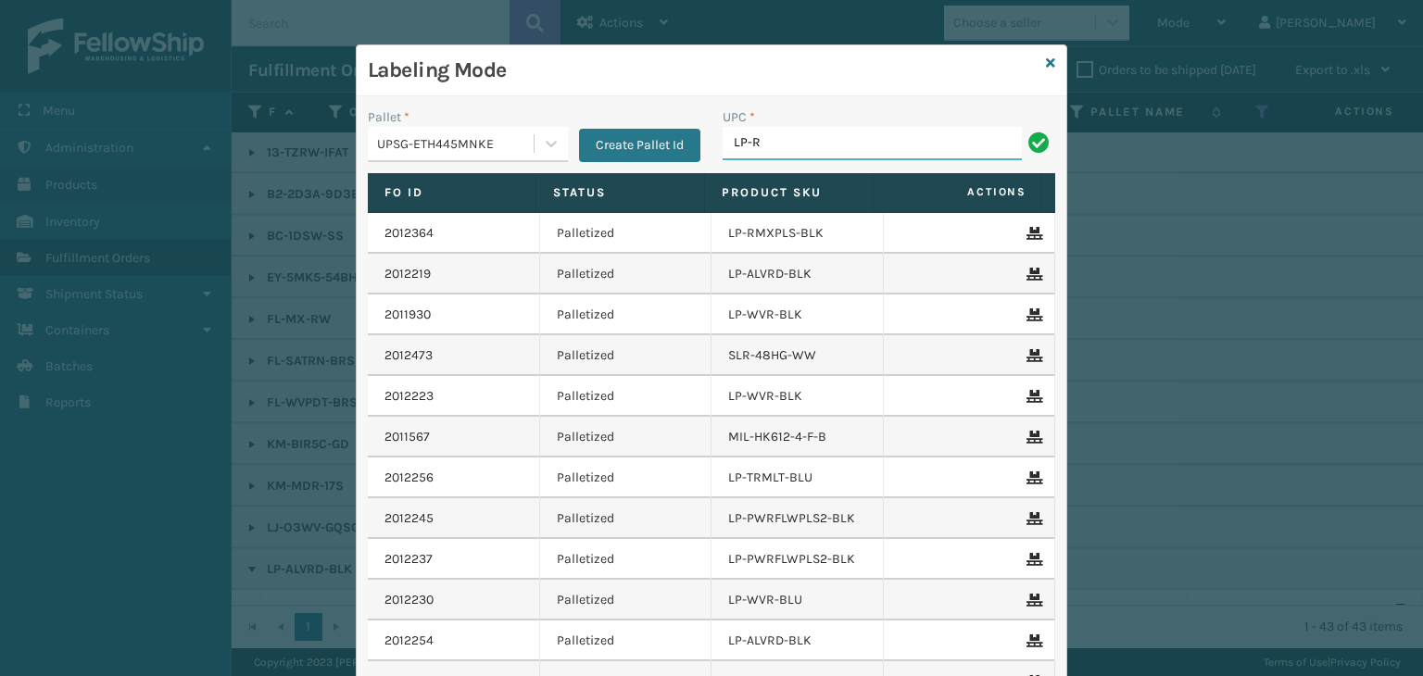
type input "LP-RMXPLS-BLU"
click at [1046, 64] on icon at bounding box center [1050, 63] width 9 height 13
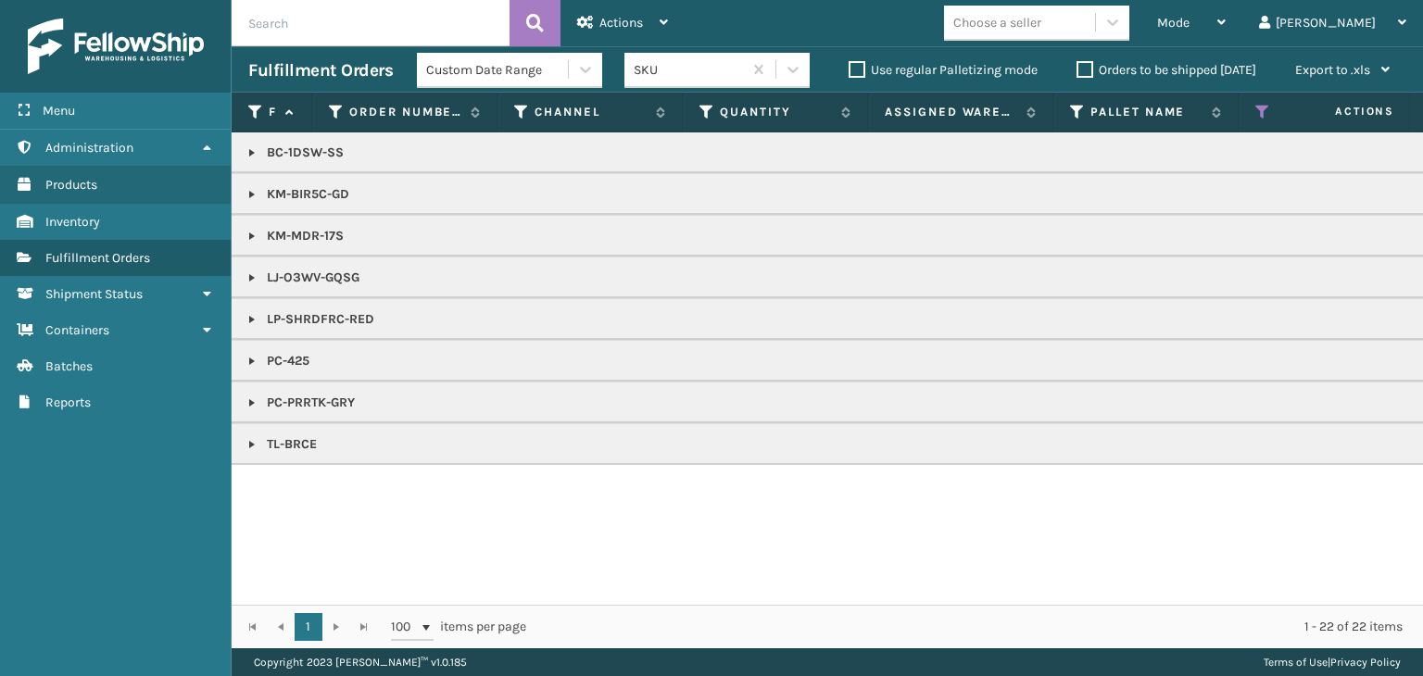
drag, startPoint x: 256, startPoint y: 316, endPoint x: 274, endPoint y: 317, distance: 18.6
click at [256, 316] on link at bounding box center [252, 319] width 15 height 15
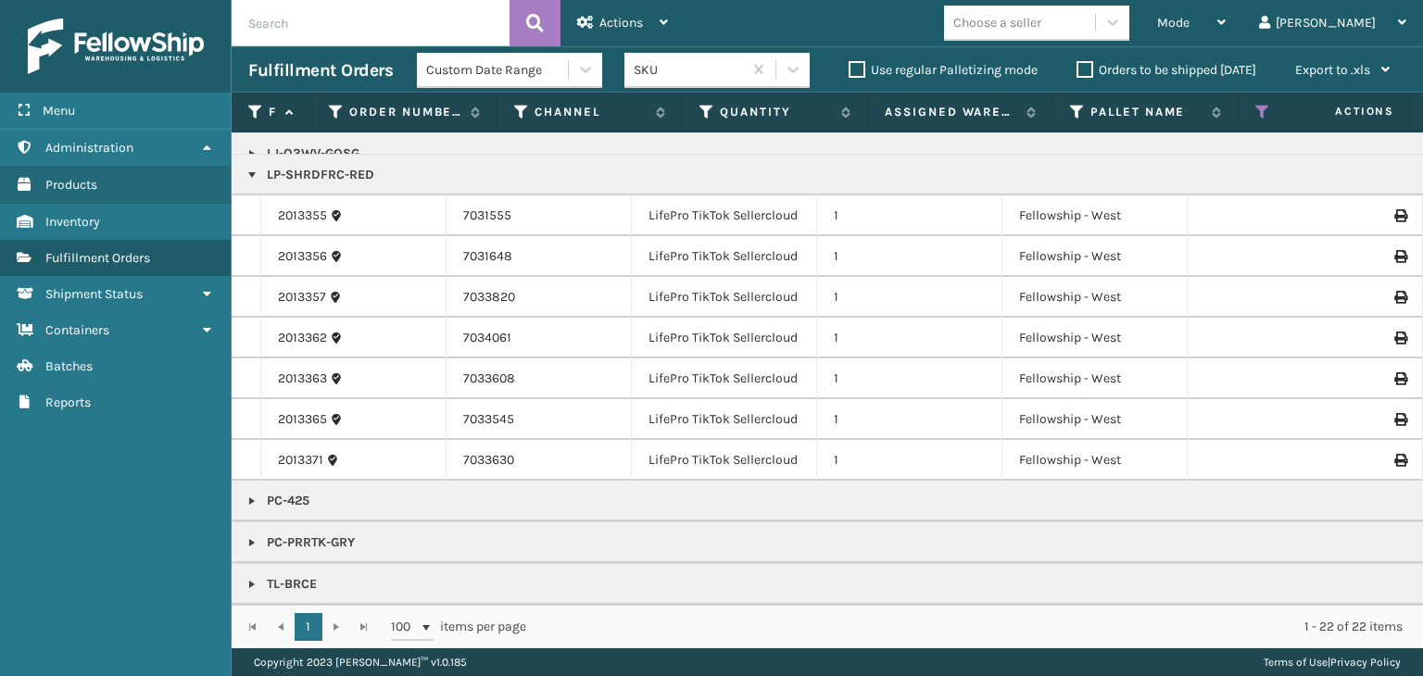
scroll to position [64, 0]
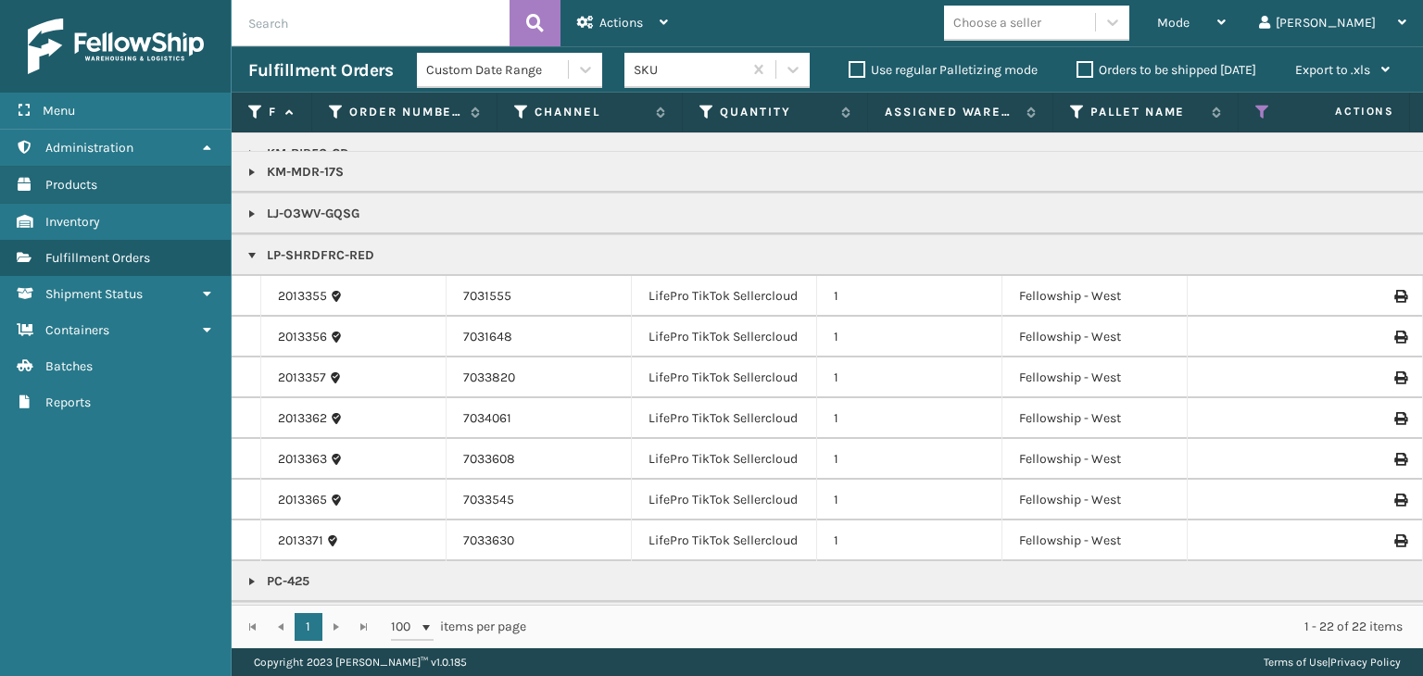
click at [322, 246] on p "LP-SHRDFRC-RED" at bounding box center [1427, 255] width 2359 height 19
copy p "LP-SHRDFRC-RED"
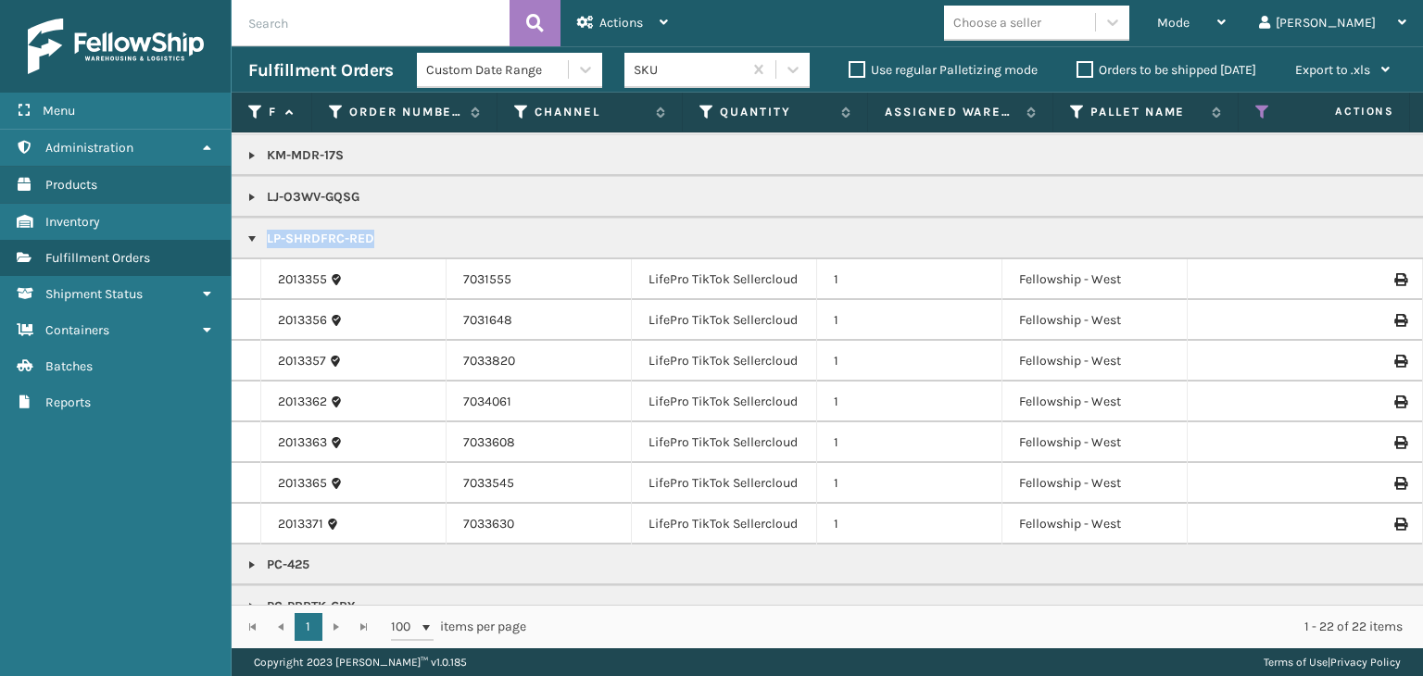
scroll to position [0, 0]
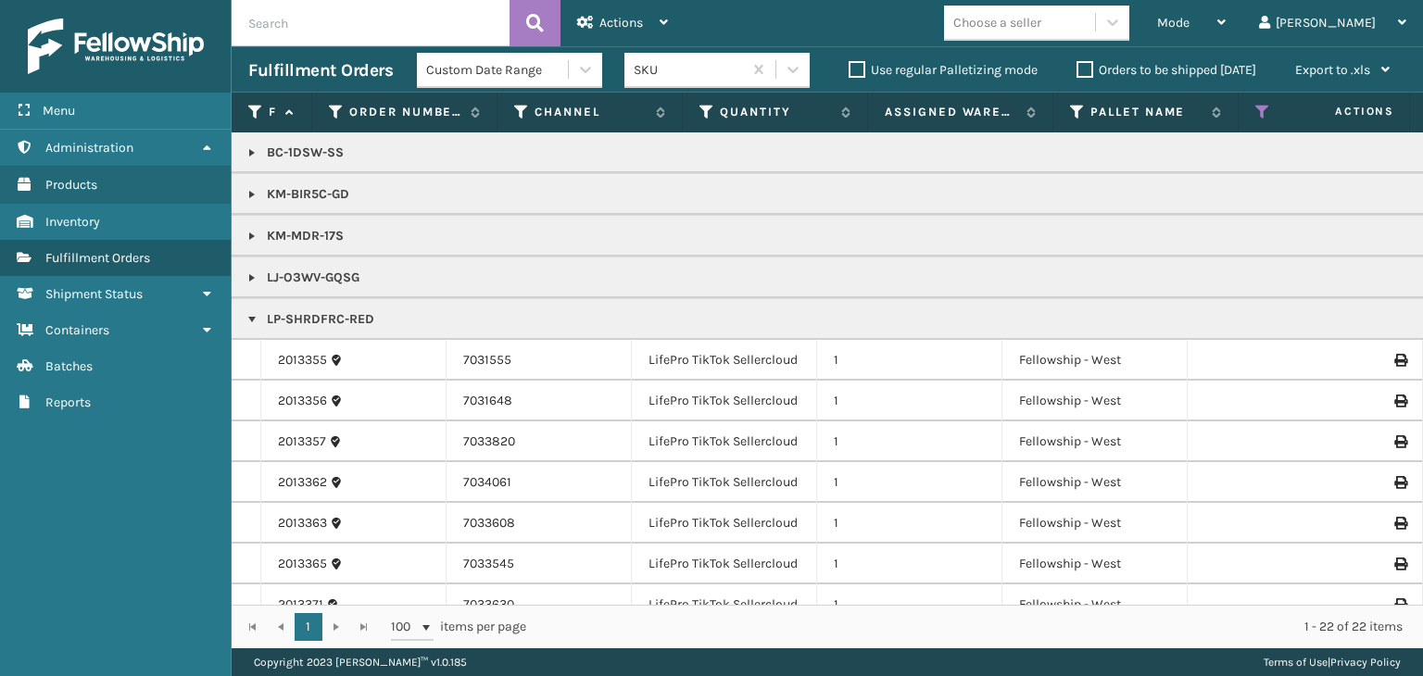
click at [1260, 113] on icon at bounding box center [1262, 112] width 15 height 17
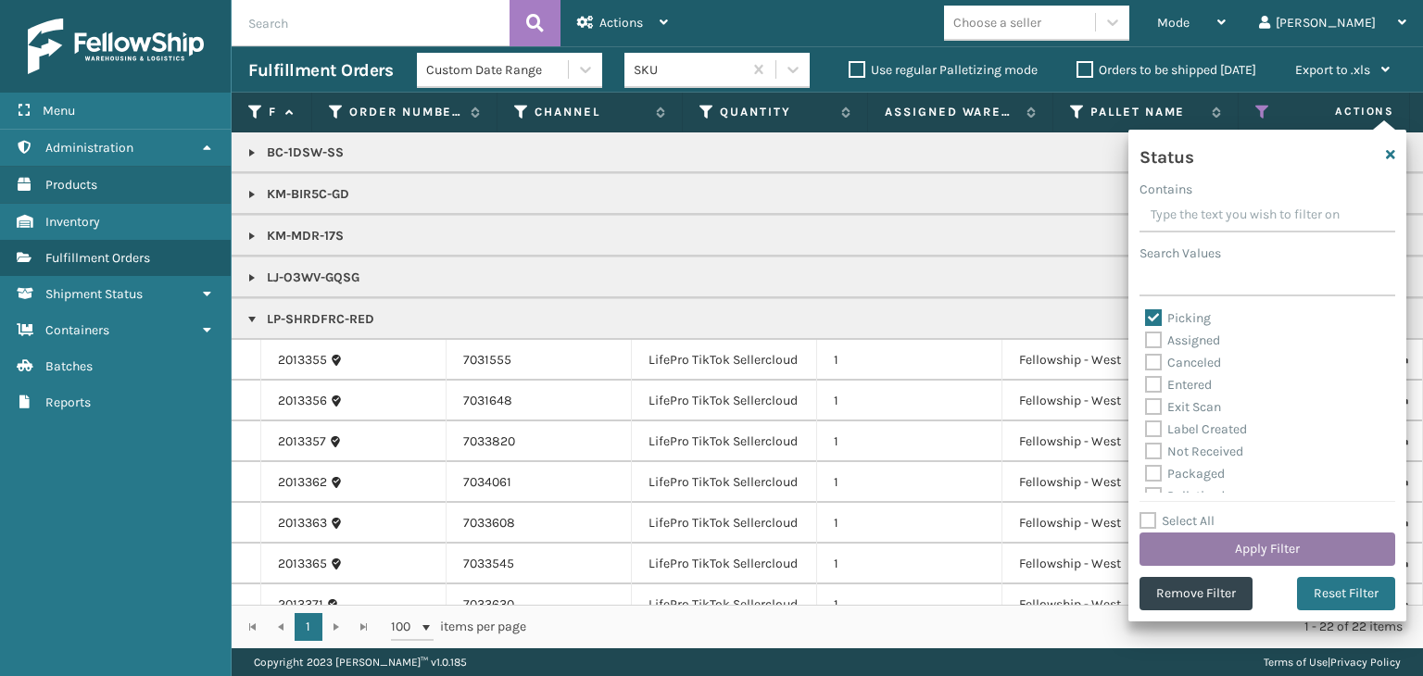
click at [1257, 535] on button "Apply Filter" at bounding box center [1267, 549] width 256 height 33
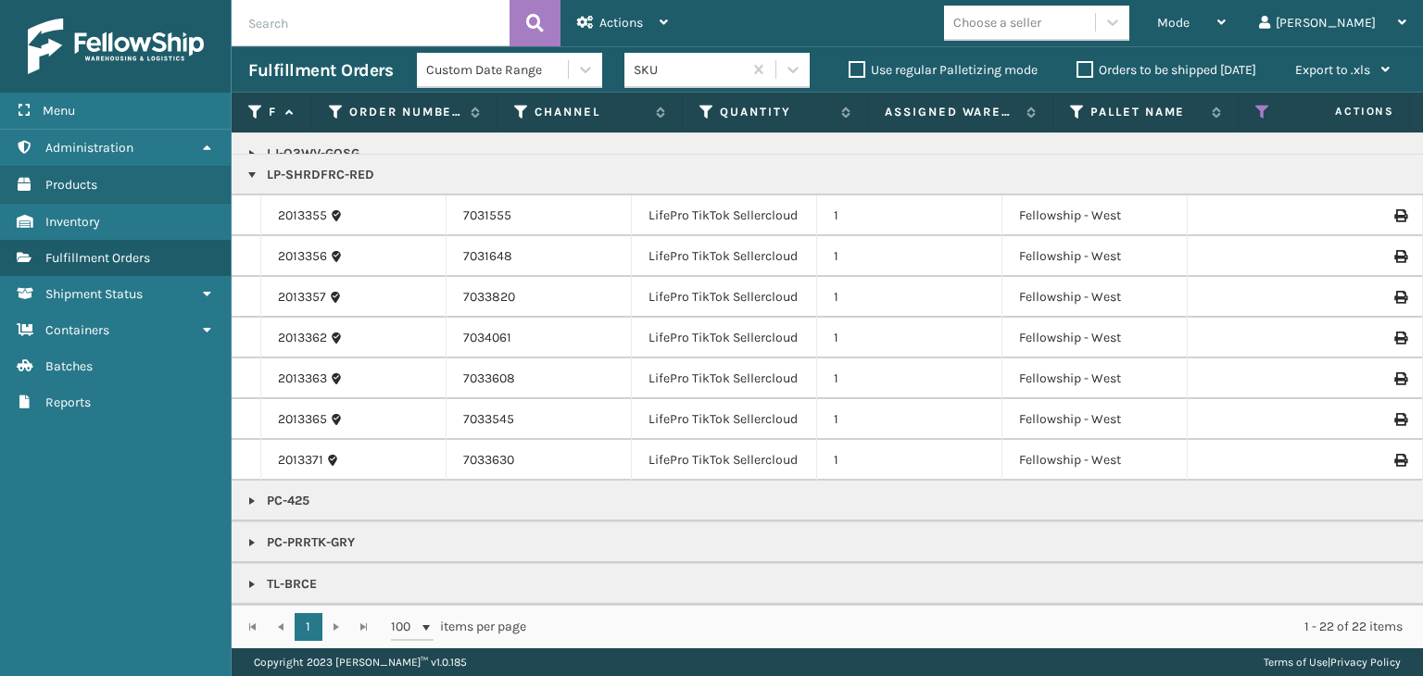
scroll to position [157, 0]
click at [260, 534] on p "PC-PRRTK-GRY" at bounding box center [1427, 543] width 2359 height 19
click at [245, 535] on link at bounding box center [252, 542] width 15 height 15
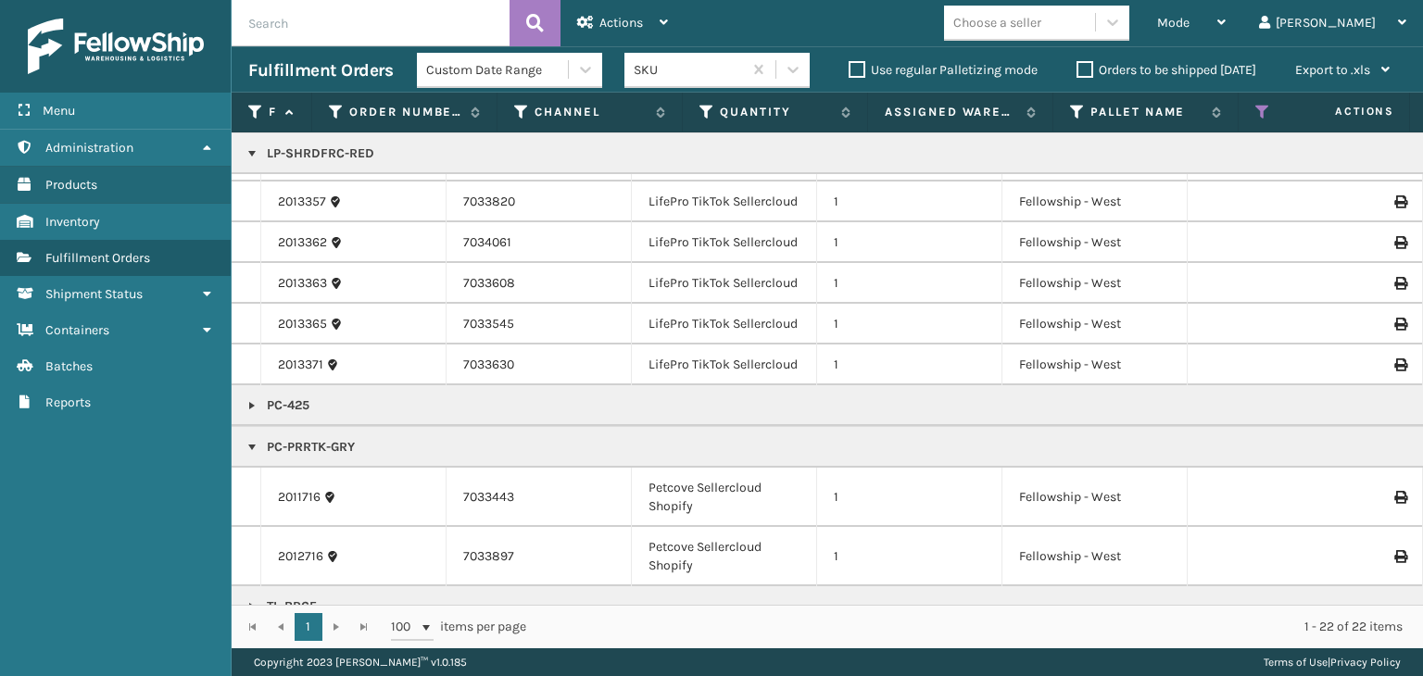
scroll to position [274, 0]
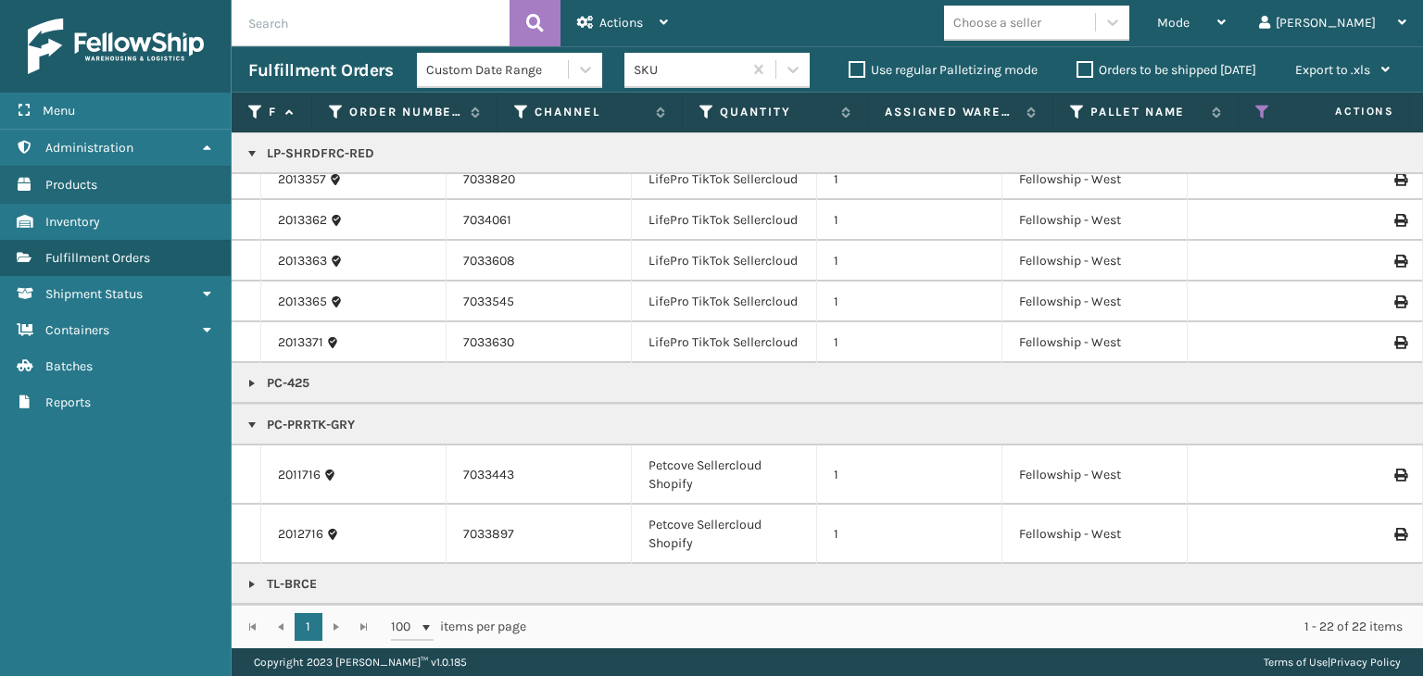
drag, startPoint x: 1260, startPoint y: 108, endPoint x: 1282, endPoint y: 125, distance: 27.8
click at [1260, 108] on icon at bounding box center [1262, 112] width 15 height 17
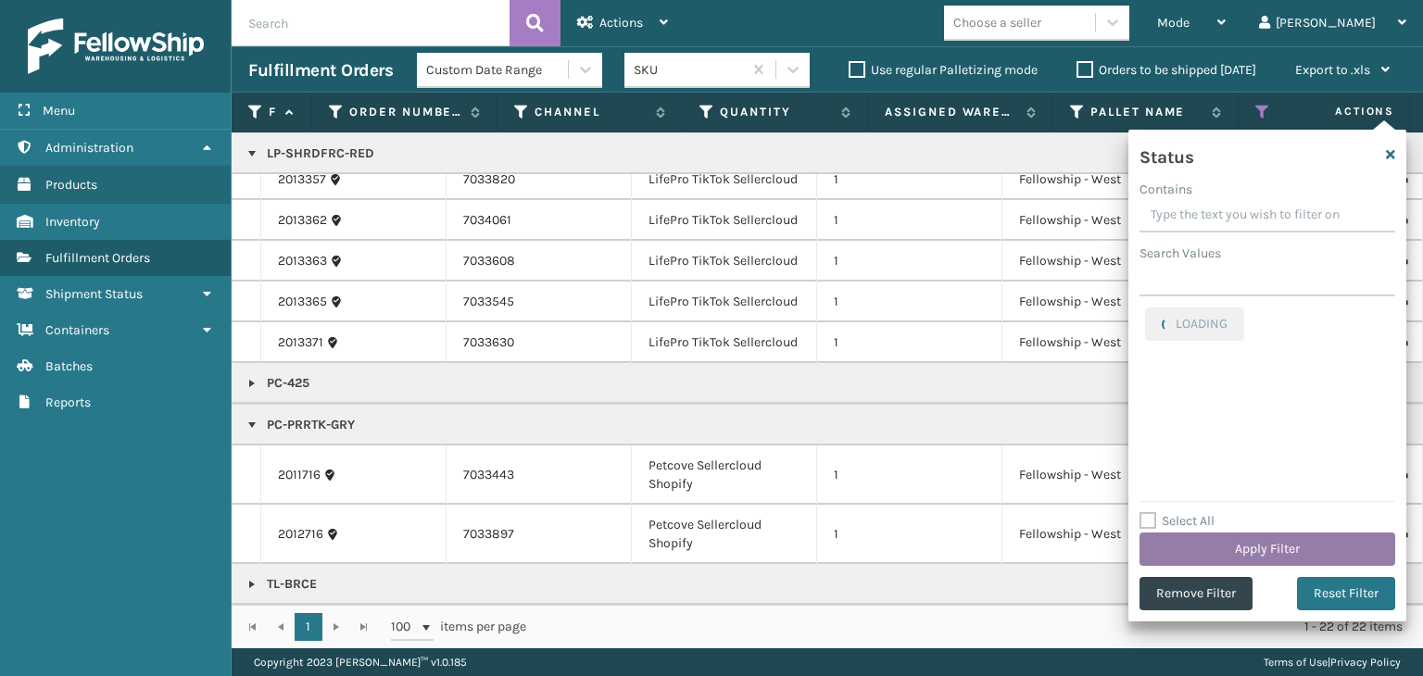
click at [1268, 549] on button "Apply Filter" at bounding box center [1267, 549] width 256 height 33
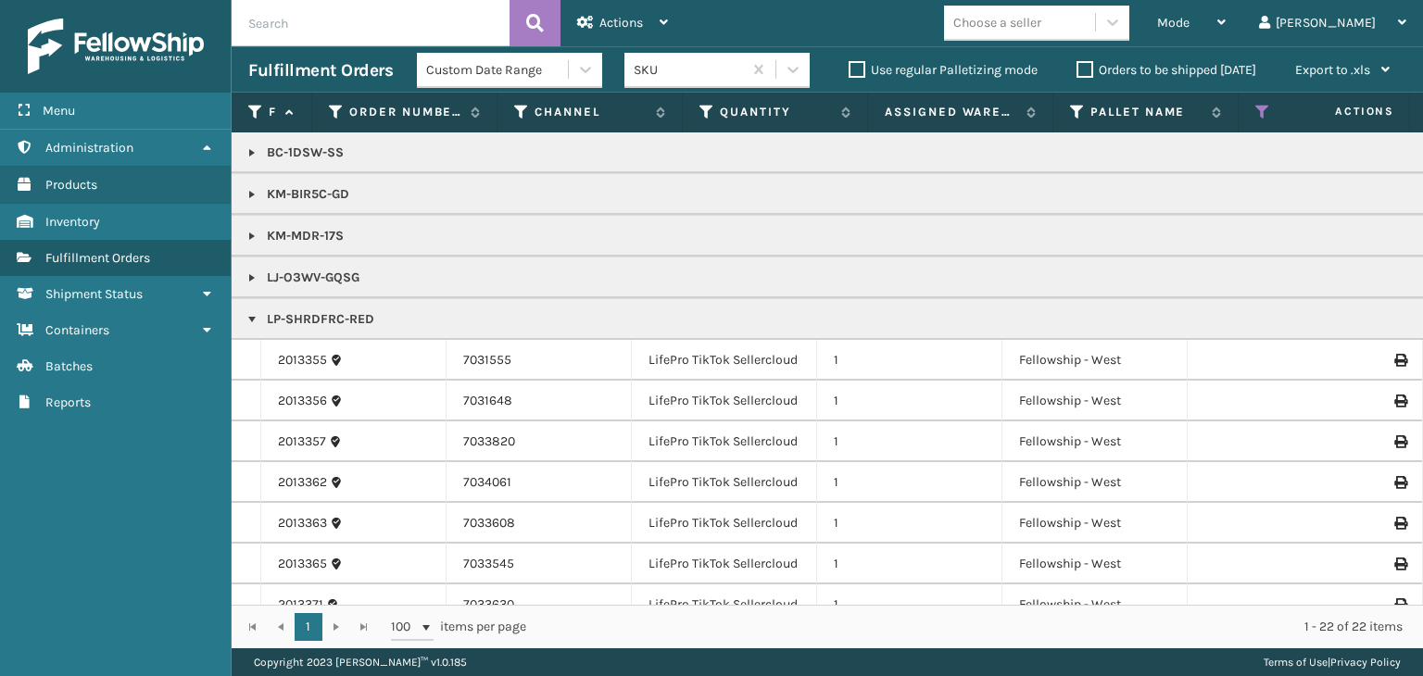
scroll to position [0, 0]
click at [249, 157] on link at bounding box center [252, 152] width 15 height 15
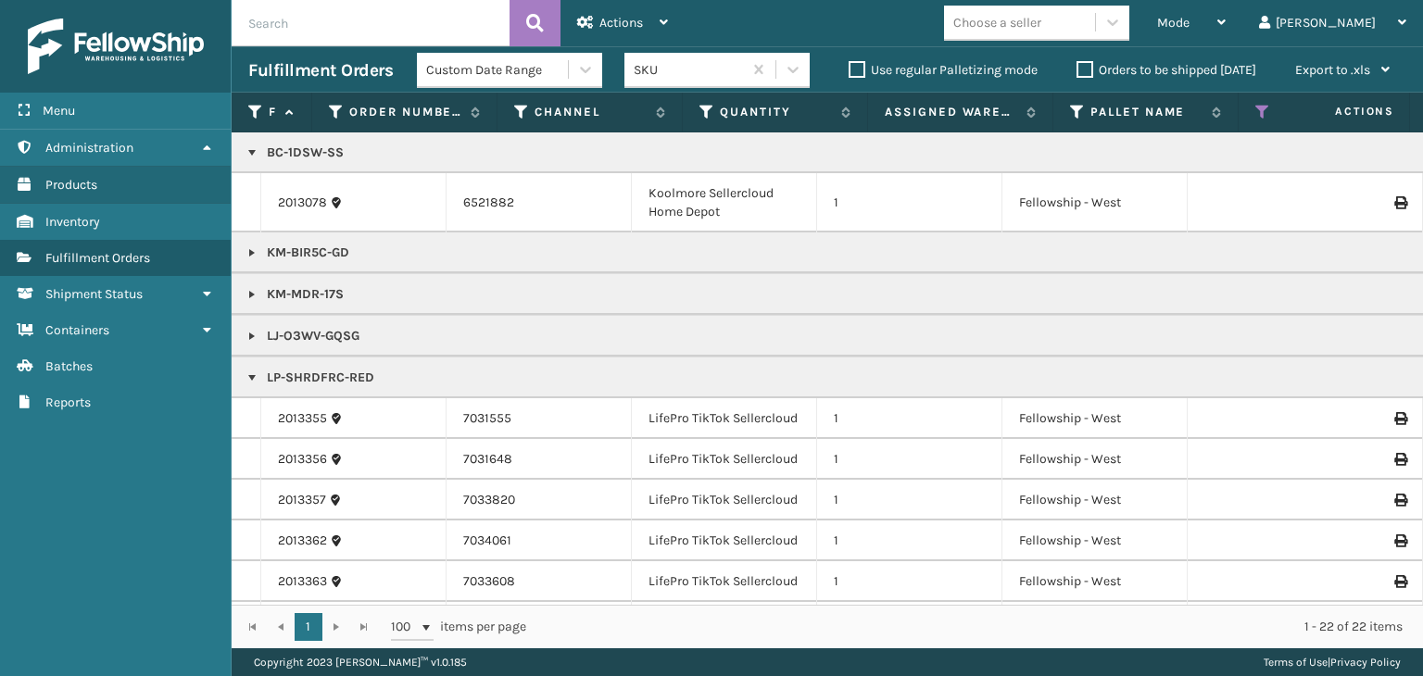
click at [251, 250] on link at bounding box center [252, 252] width 15 height 15
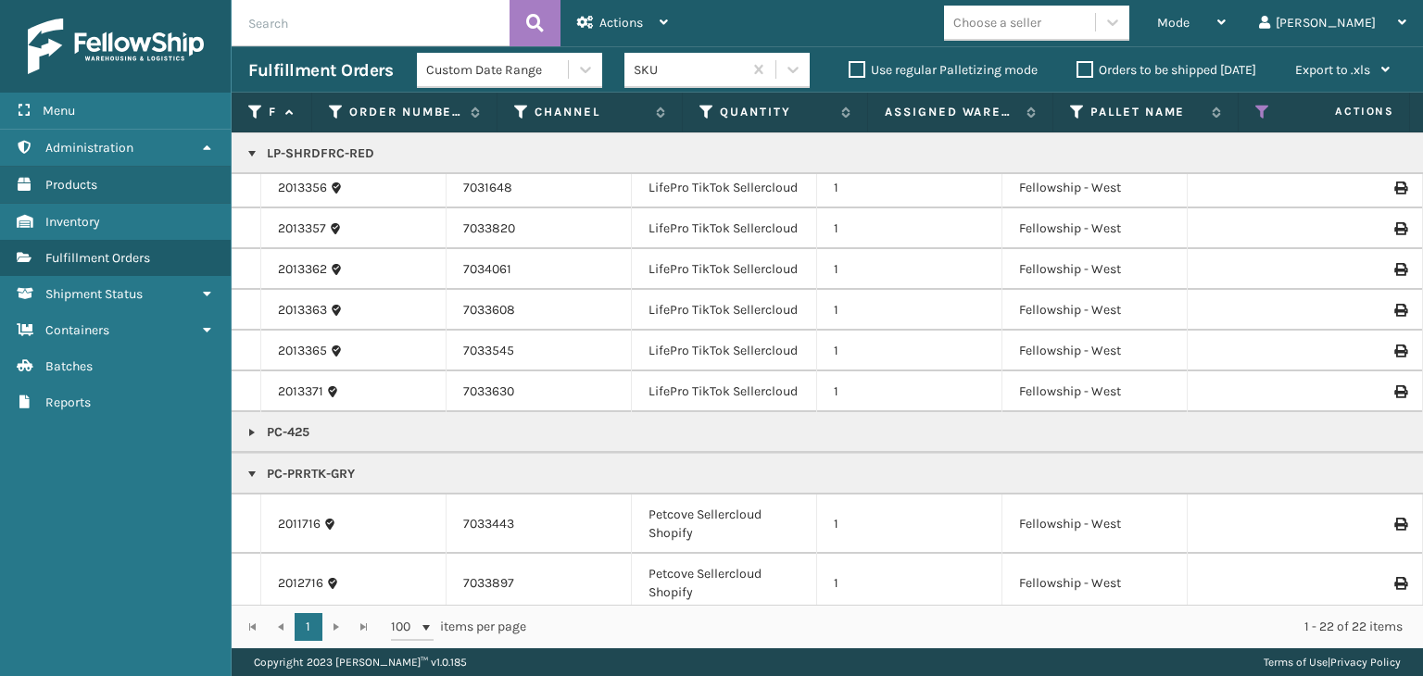
scroll to position [371, 0]
